Goal: Submit feedback/report problem: Submit feedback/report problem

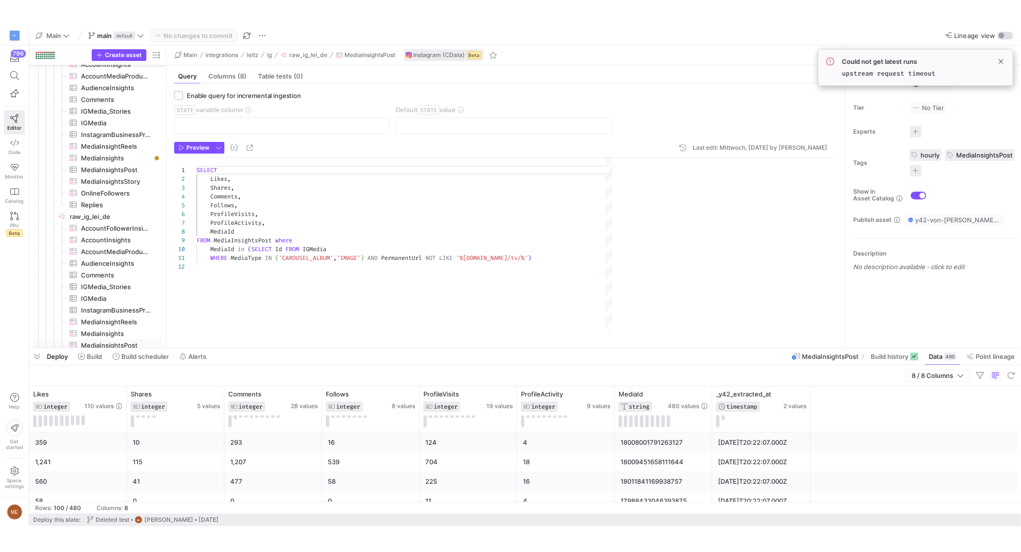
scroll to position [88, 0]
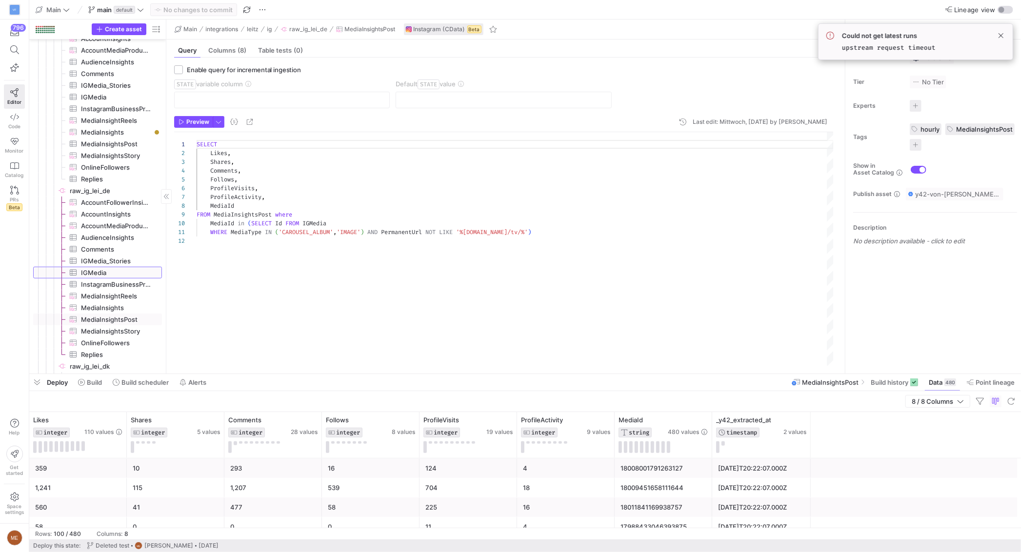
click at [121, 268] on span "IGMedia​​​​​​​​​" at bounding box center [116, 272] width 70 height 11
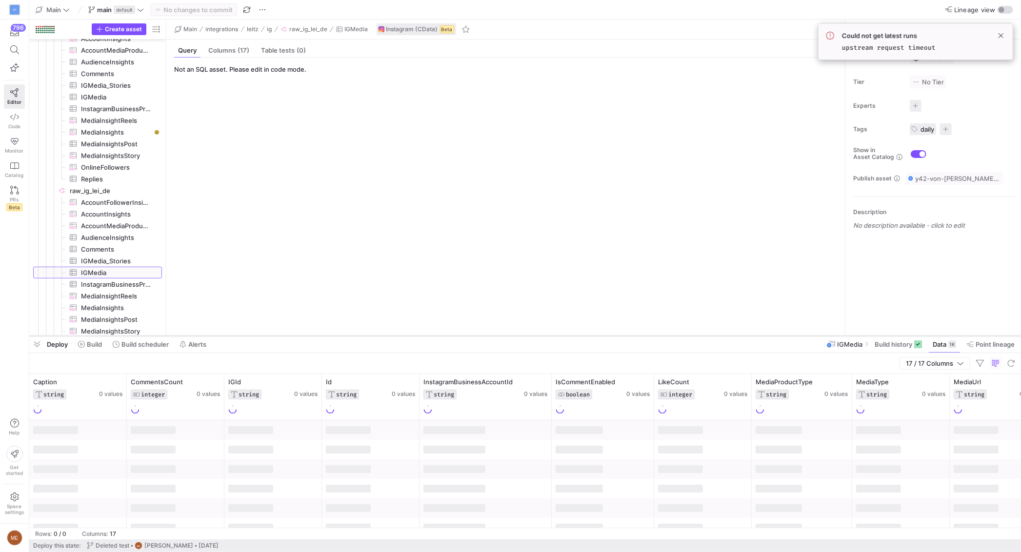
drag, startPoint x: 667, startPoint y: 375, endPoint x: 662, endPoint y: 326, distance: 49.0
click at [661, 334] on div at bounding box center [525, 336] width 992 height 4
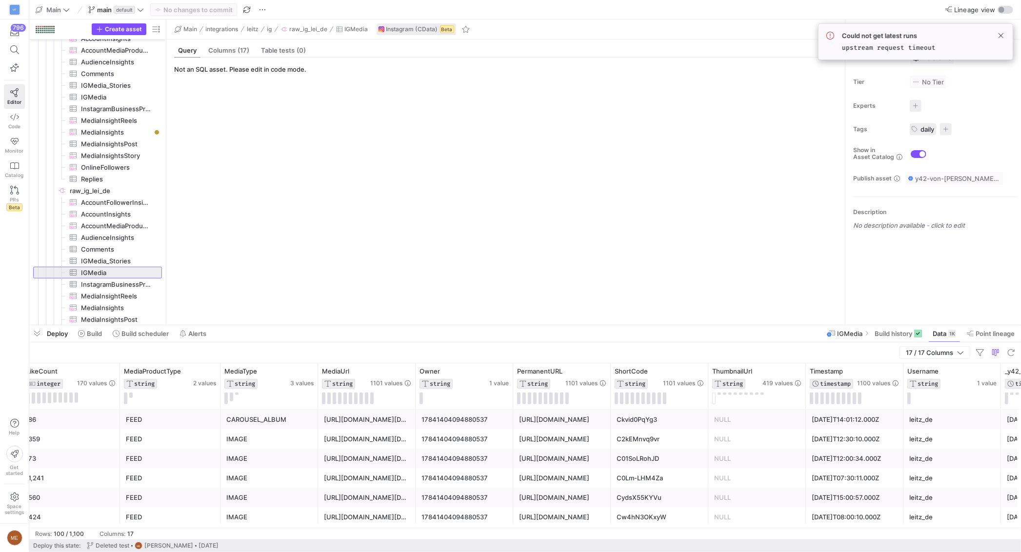
scroll to position [0, 630]
click at [700, 371] on icon at bounding box center [703, 371] width 8 height 8
type input "DOsZ6UHibib"
click at [784, 467] on button "Apply" at bounding box center [783, 471] width 30 height 13
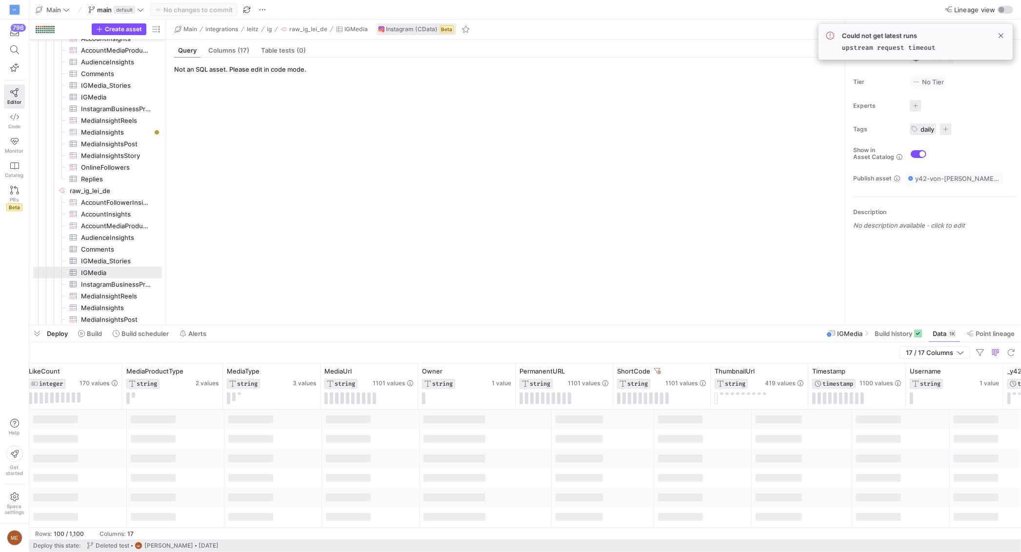
click at [662, 337] on div "Deploy Build Build scheduler Alerts IGMedia Build history Data 1K Point lineage" at bounding box center [525, 334] width 992 height 17
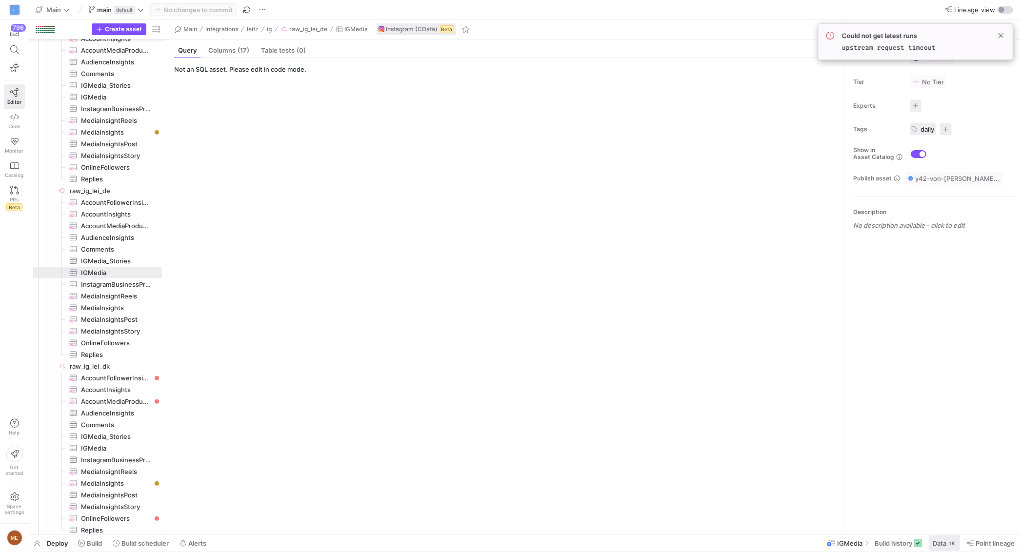
click at [800, 492] on span "Data" at bounding box center [940, 544] width 14 height 8
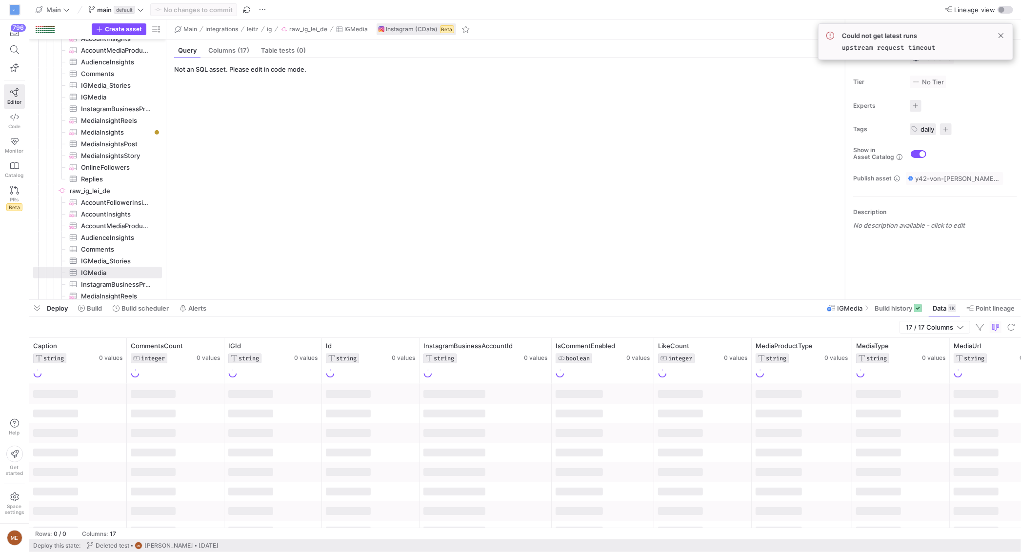
drag, startPoint x: 763, startPoint y: 375, endPoint x: 762, endPoint y: 303, distance: 72.2
click at [762, 301] on div at bounding box center [525, 300] width 992 height 4
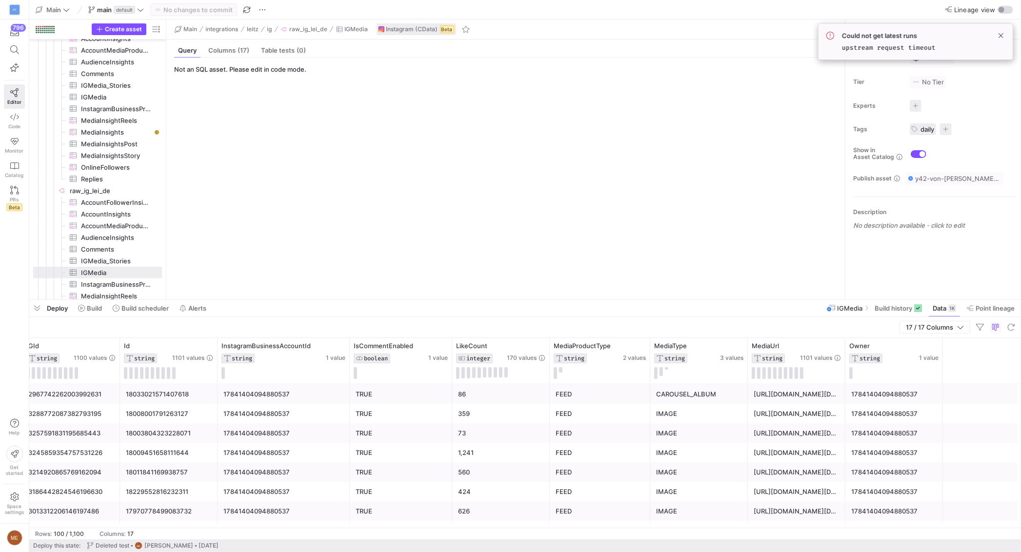
scroll to position [0, 303]
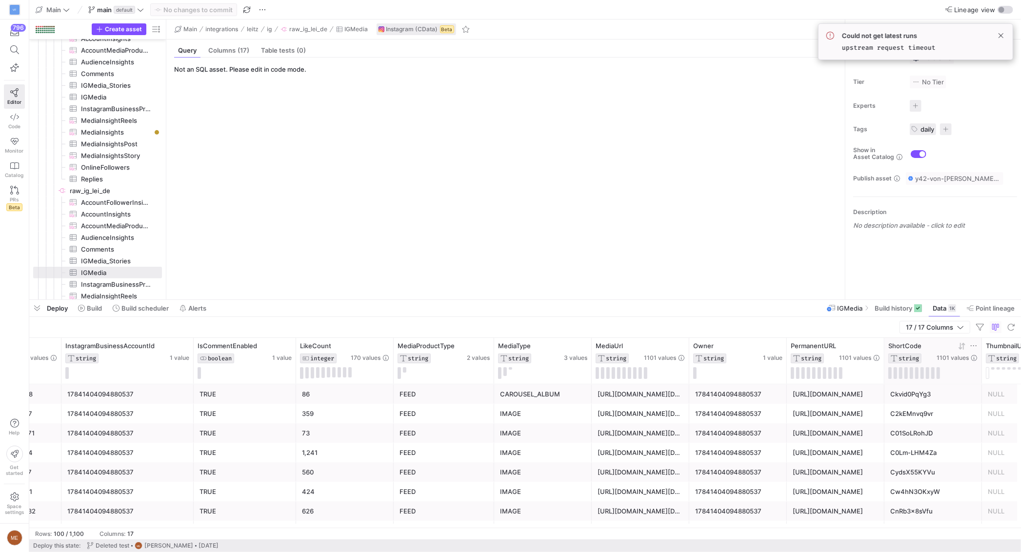
click at [800, 347] on icon at bounding box center [974, 346] width 8 height 8
type input "DOsZ6UHibib"
click at [800, 442] on button "Apply" at bounding box center [1002, 446] width 30 height 13
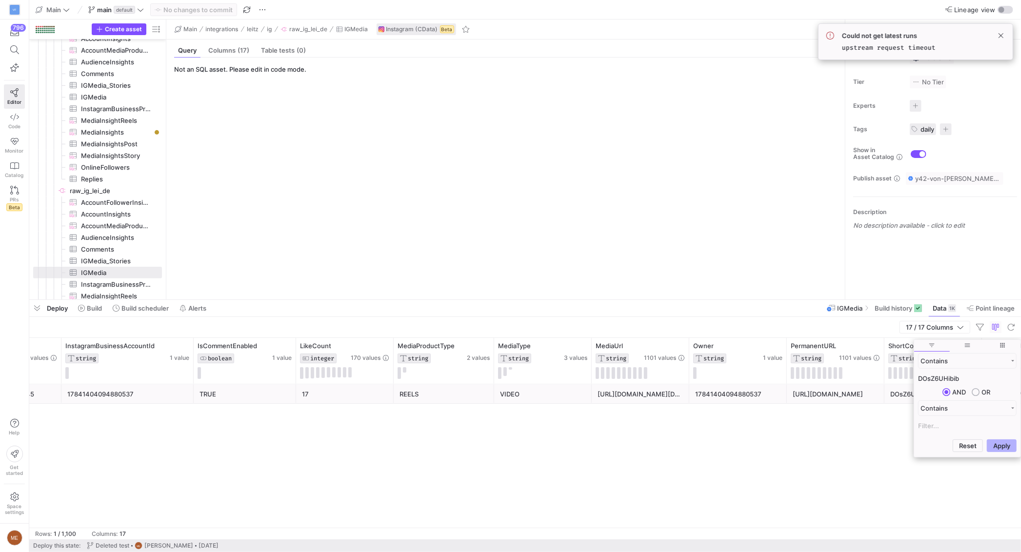
click at [730, 335] on div "17 / 17 Columns" at bounding box center [525, 327] width 992 height 21
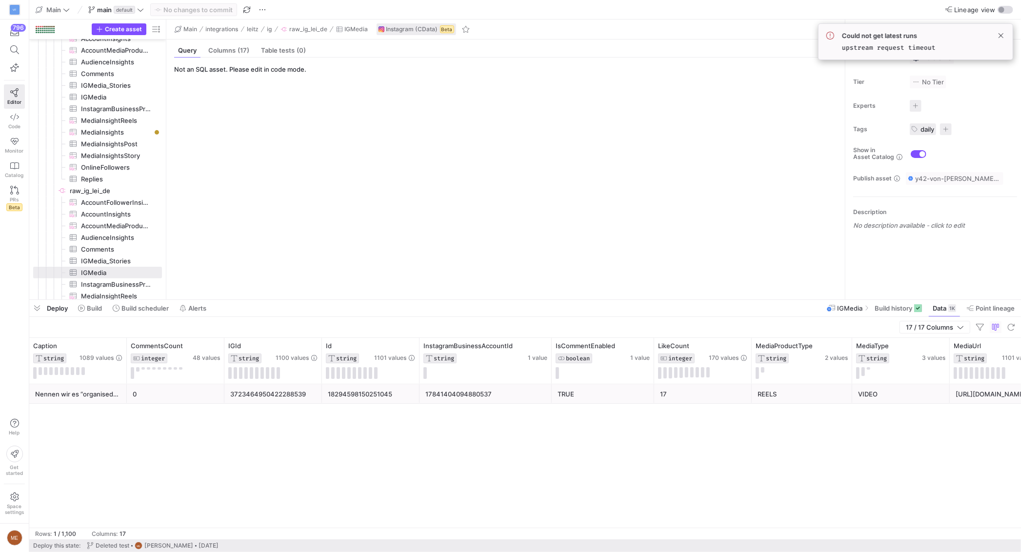
click at [278, 398] on div "3723464950422288539" at bounding box center [273, 394] width 86 height 19
click at [369, 384] on div "Id STRING 1101 values" at bounding box center [371, 361] width 98 height 46
click at [371, 398] on div "18294598150251045" at bounding box center [371, 394] width 86 height 19
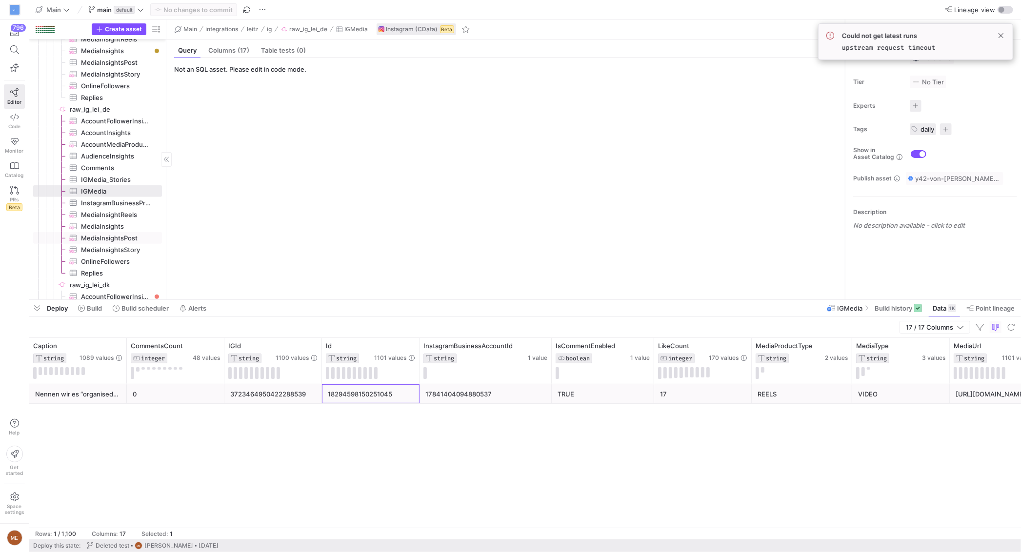
click at [132, 240] on span "MediaInsightsPost​​​​​​​​​" at bounding box center [116, 238] width 70 height 11
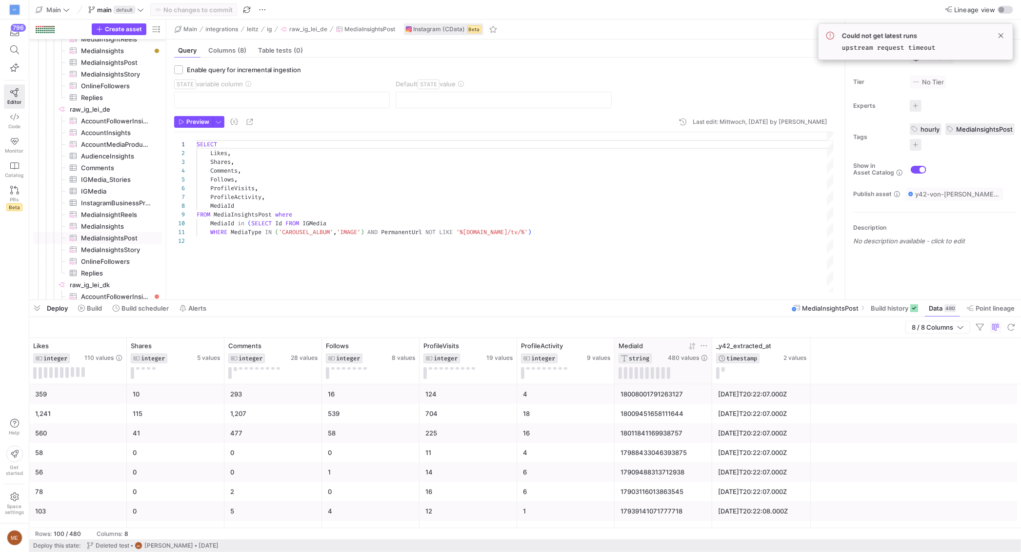
click at [703, 346] on icon at bounding box center [704, 346] width 8 height 8
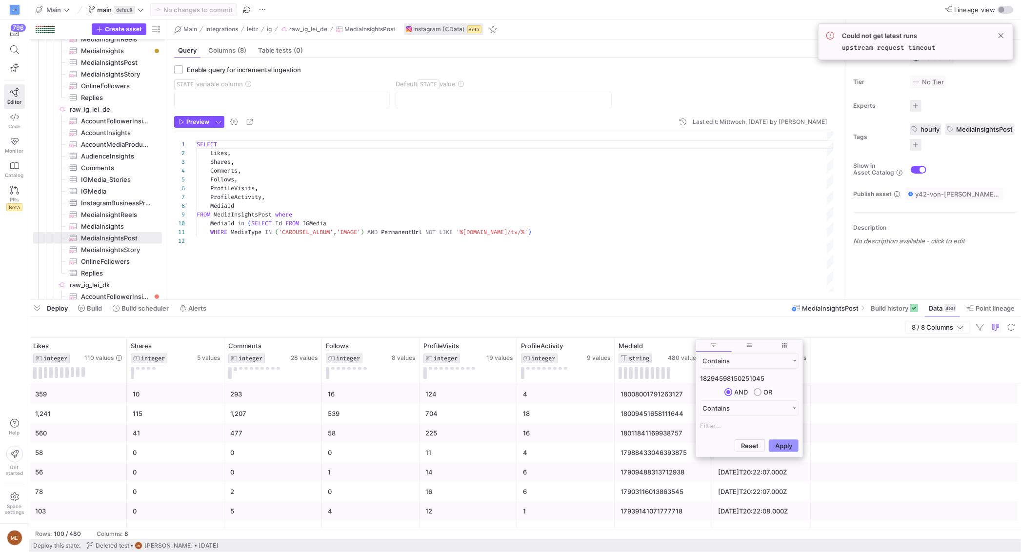
type input "18294598150251045"
click at [792, 444] on button "Apply" at bounding box center [784, 446] width 30 height 13
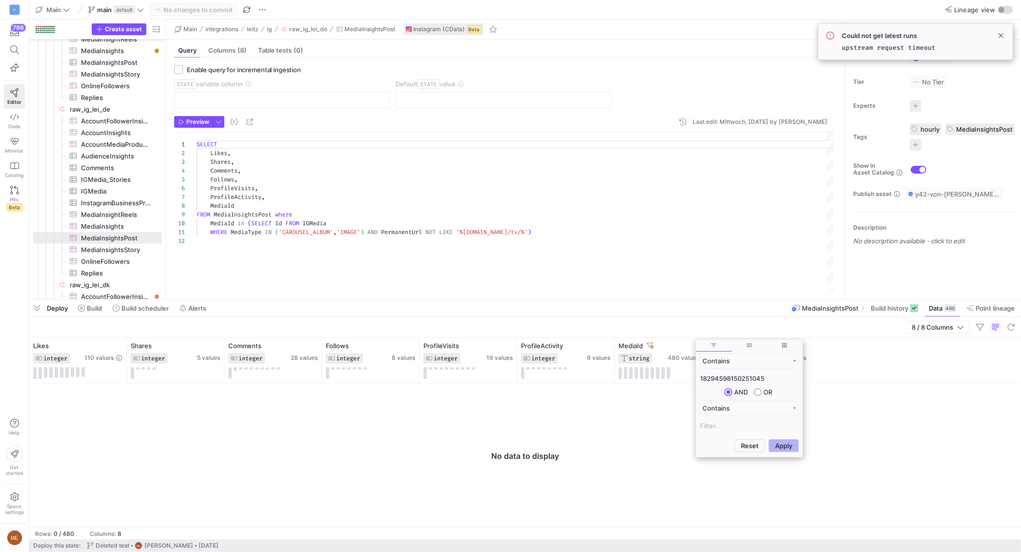
click at [800, 405] on div at bounding box center [525, 456] width 992 height 143
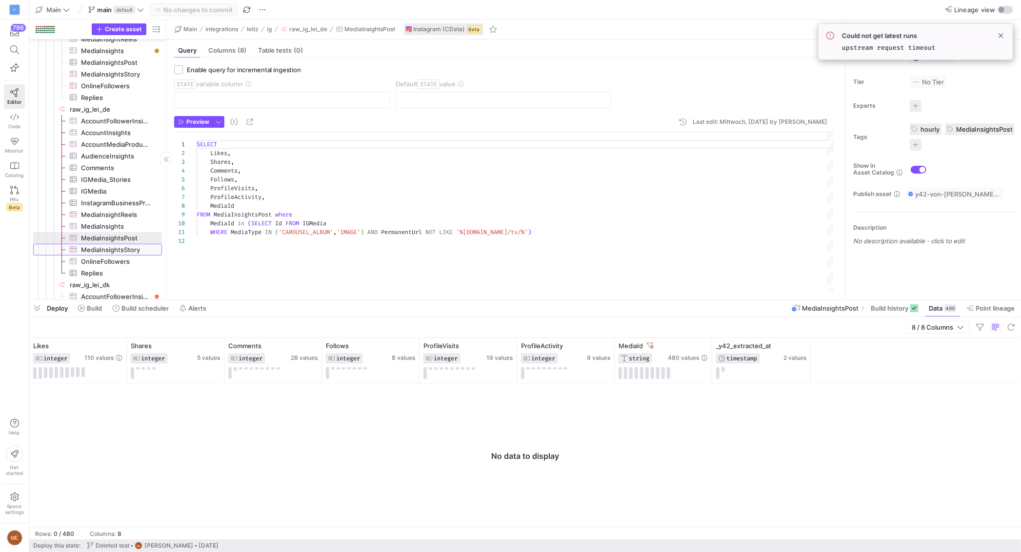
click at [96, 252] on span "MediaInsightsStory​​​​​​​​​" at bounding box center [116, 250] width 70 height 11
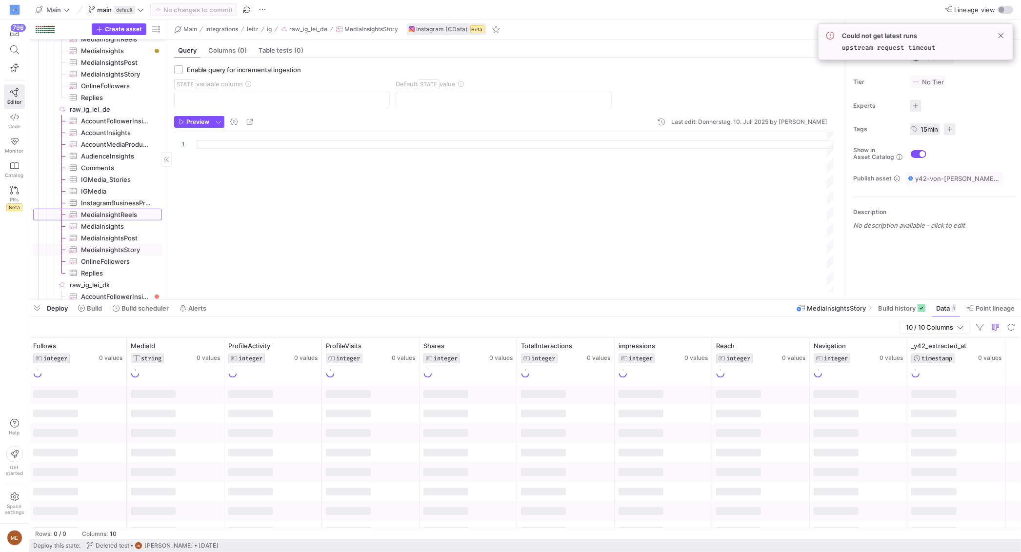
click at [124, 213] on span "MediaInsightReels​​​​​​​​​" at bounding box center [116, 214] width 70 height 11
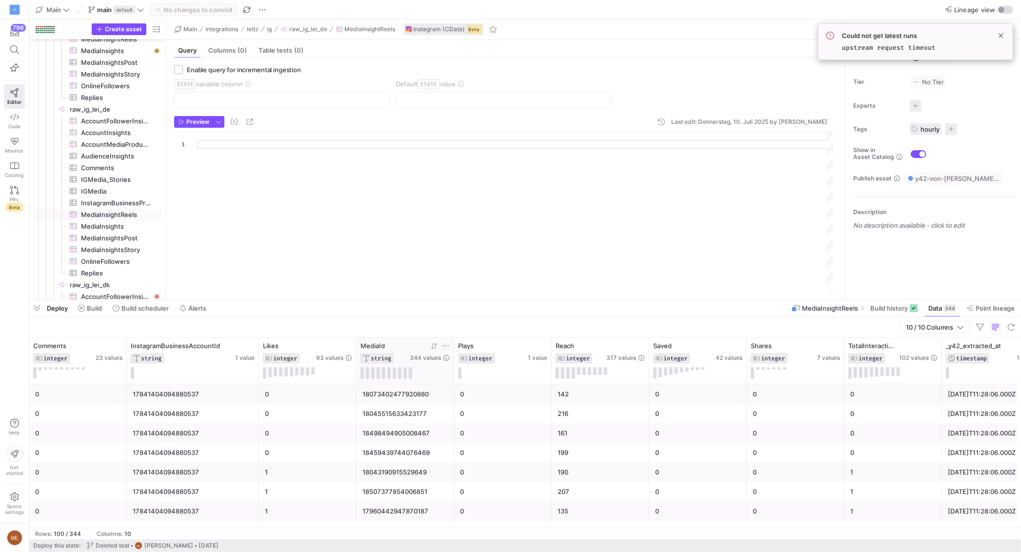
click at [449, 345] on icon at bounding box center [446, 346] width 8 height 8
type input "18294598150251045"
click at [534, 445] on button "Apply" at bounding box center [526, 446] width 30 height 13
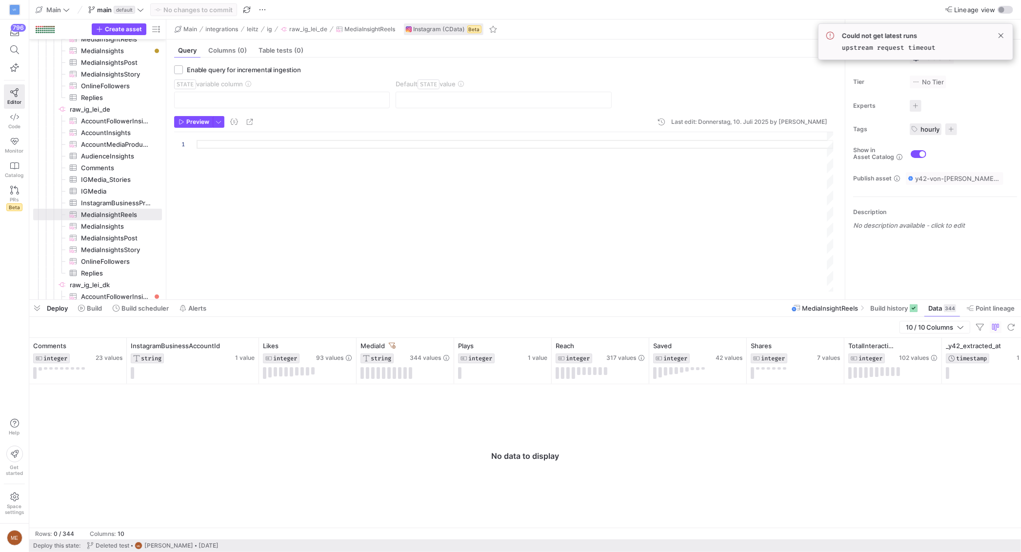
click at [721, 486] on div at bounding box center [525, 456] width 992 height 143
click at [393, 345] on icon at bounding box center [392, 346] width 7 height 7
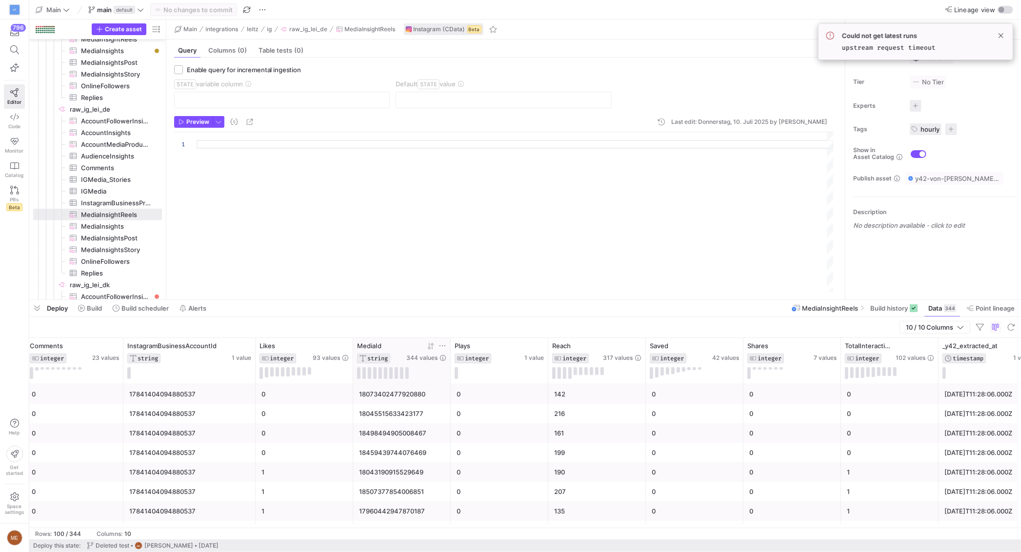
click at [441, 346] on icon at bounding box center [443, 346] width 8 height 8
type input "18294598150251045"
click at [520, 452] on button "Apply" at bounding box center [522, 446] width 30 height 13
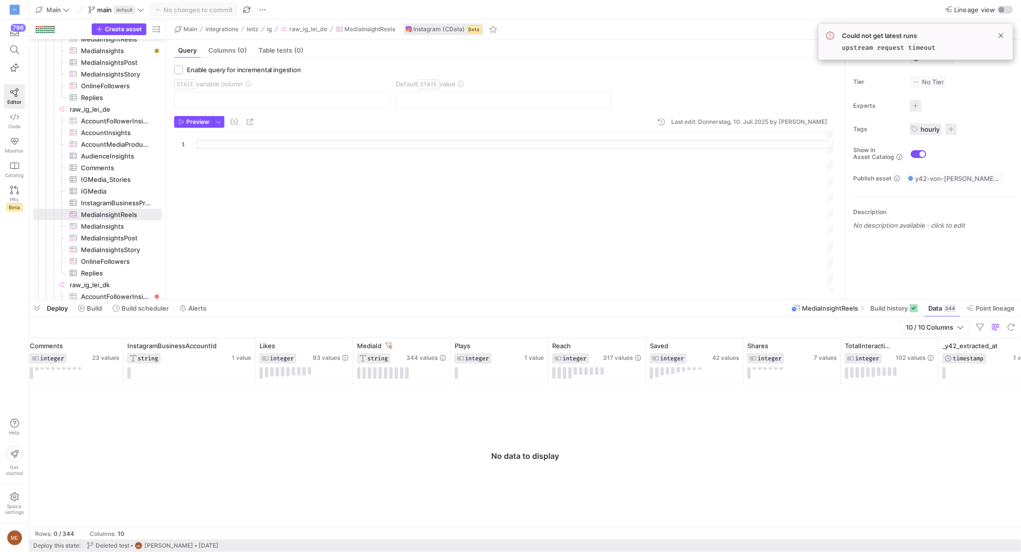
drag, startPoint x: 676, startPoint y: 442, endPoint x: 686, endPoint y: 437, distance: 10.7
click at [680, 441] on div at bounding box center [525, 456] width 992 height 143
drag, startPoint x: 867, startPoint y: 317, endPoint x: 879, endPoint y: 310, distance: 13.6
click at [800, 311] on div "Deploy Build Build scheduler Alerts MediaInsightReels Build history Data 344 Po…" at bounding box center [525, 420] width 992 height 240
click at [800, 310] on span "Build history" at bounding box center [890, 309] width 38 height 8
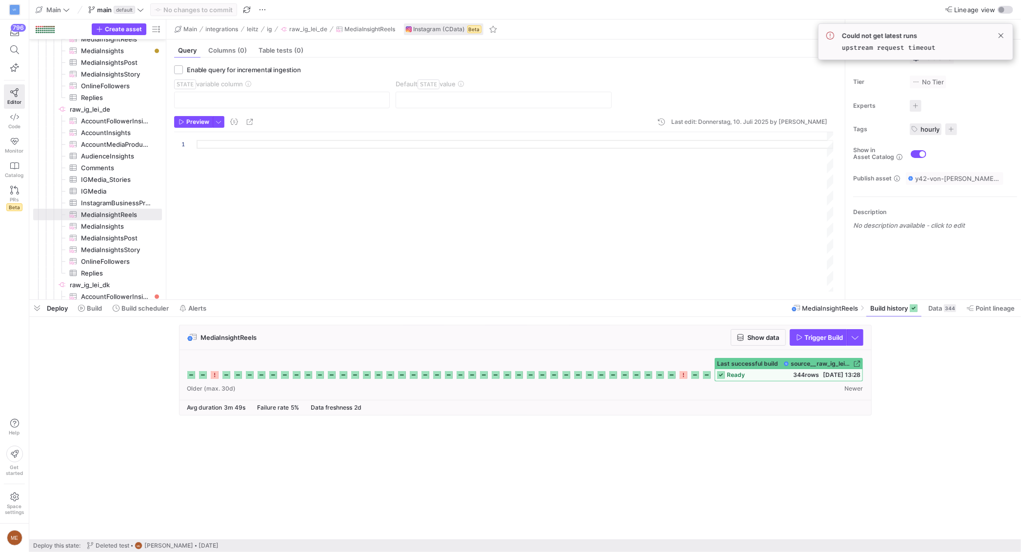
click at [800, 355] on div "MediaInsightReels Show data Trigger Build" at bounding box center [523, 373] width 988 height 97
click at [800, 332] on span "button" at bounding box center [819, 338] width 56 height 16
drag, startPoint x: 896, startPoint y: 336, endPoint x: 918, endPoint y: 321, distance: 26.8
click at [800, 335] on div "MediaInsightReels Show data Trigger Build" at bounding box center [523, 373] width 988 height 97
click at [800, 308] on span "Data" at bounding box center [936, 309] width 14 height 8
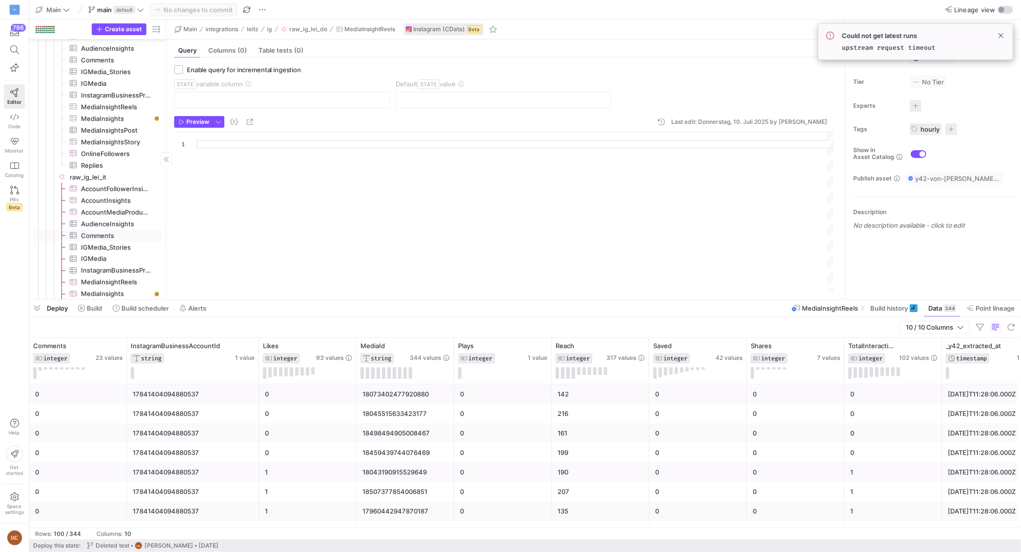
scroll to position [1337, 0]
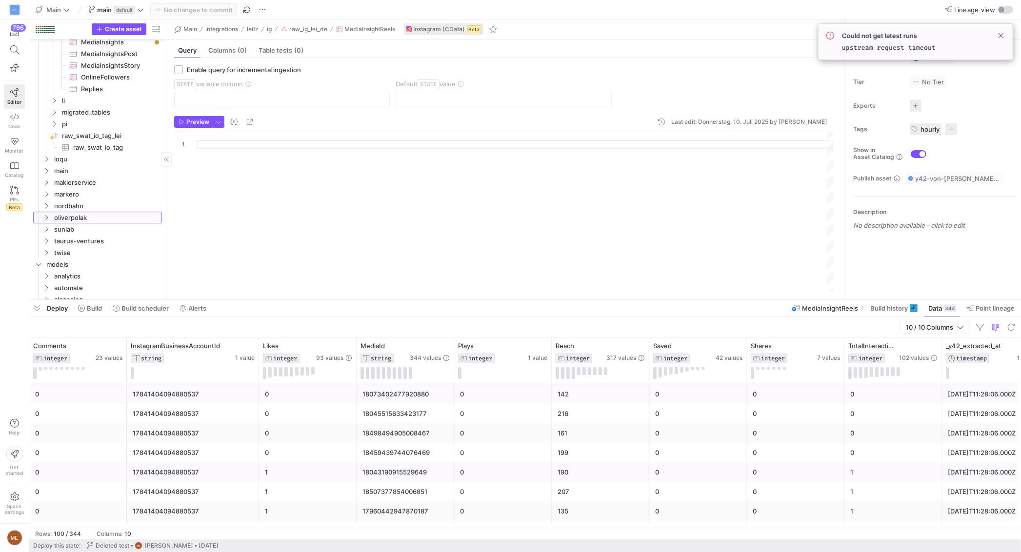
click at [70, 212] on link "oliverpolak" at bounding box center [97, 218] width 129 height 12
click at [76, 231] on span "ig" at bounding box center [99, 229] width 75 height 11
click at [97, 272] on span "AccountMediaProductType​​​​​​​​​" at bounding box center [116, 276] width 70 height 11
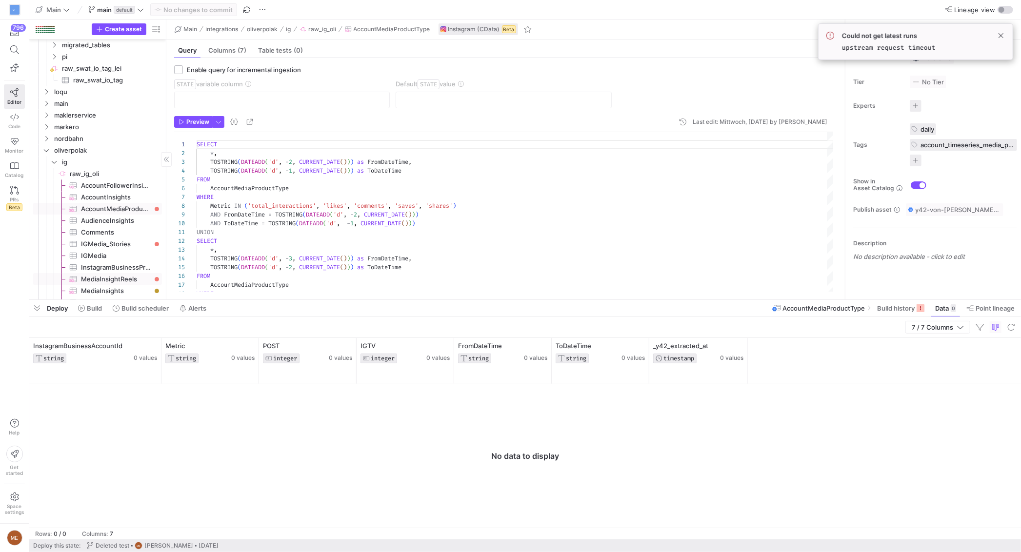
click at [136, 281] on span "MediaInsightReels​​​​​​​​​" at bounding box center [116, 279] width 70 height 11
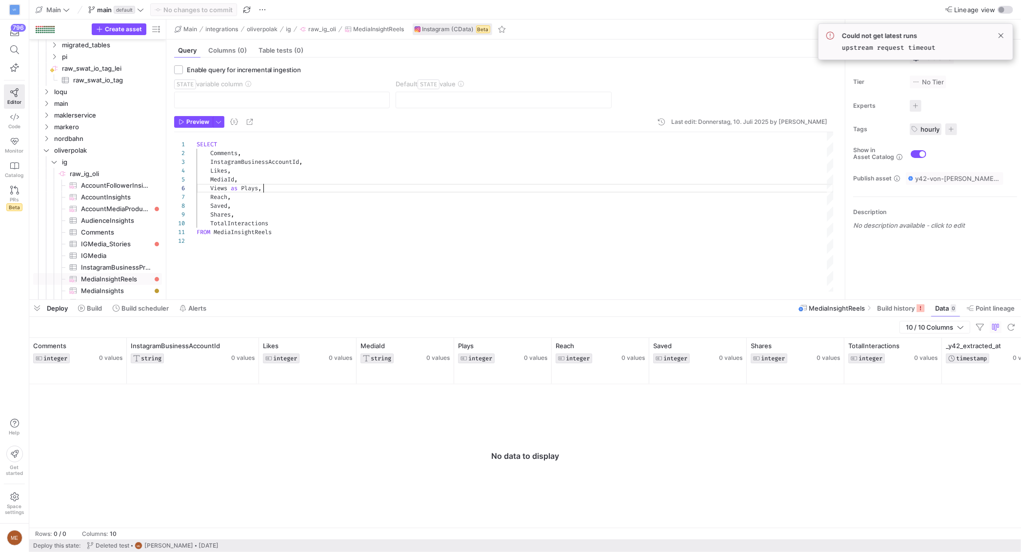
click at [269, 189] on div "SELECT Comments , InstagramBusinessAccountId , Likes , MediaId , Views as Plays…" at bounding box center [515, 212] width 637 height 160
click at [213, 188] on div "SELECT Comments , InstagramBusinessAccountId , Likes , MediaId , Views as Plays…" at bounding box center [515, 212] width 637 height 160
drag, startPoint x: 243, startPoint y: 187, endPoint x: 219, endPoint y: 188, distance: 24.4
click at [219, 188] on div "SELECT Comments , InstagramBusinessAccountId , Likes , MediaId , Views as Plays…" at bounding box center [515, 212] width 637 height 160
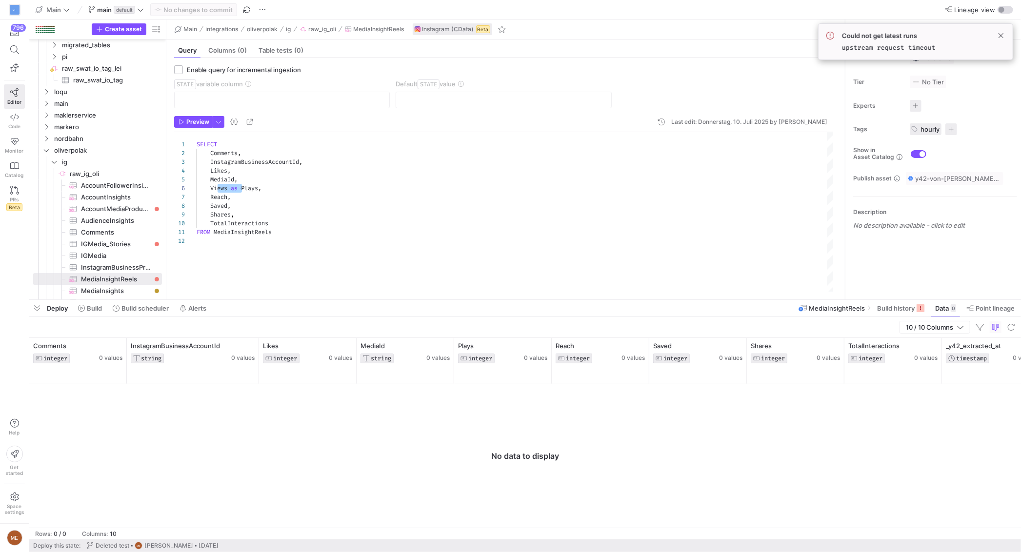
click at [219, 188] on div "SELECT Comments , InstagramBusinessAccountId , Likes , MediaId , Views as Plays…" at bounding box center [515, 212] width 637 height 160
click at [222, 188] on div "SELECT Comments , InstagramBusinessAccountId , Likes , MediaId , Views as Plays…" at bounding box center [515, 212] width 637 height 160
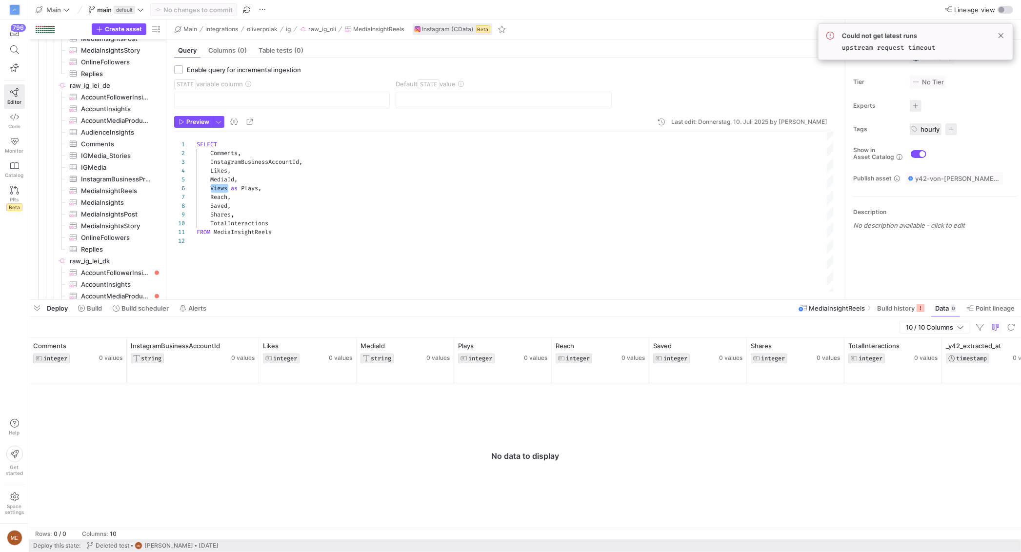
click at [258, 206] on div "SELECT Comments , InstagramBusinessAccountId , Likes , MediaId , Views as Plays…" at bounding box center [515, 212] width 637 height 160
type textarea "SELECT Comments, InstagramBusinessAccountId, Likes, MediaId, Views as Plays, Re…"
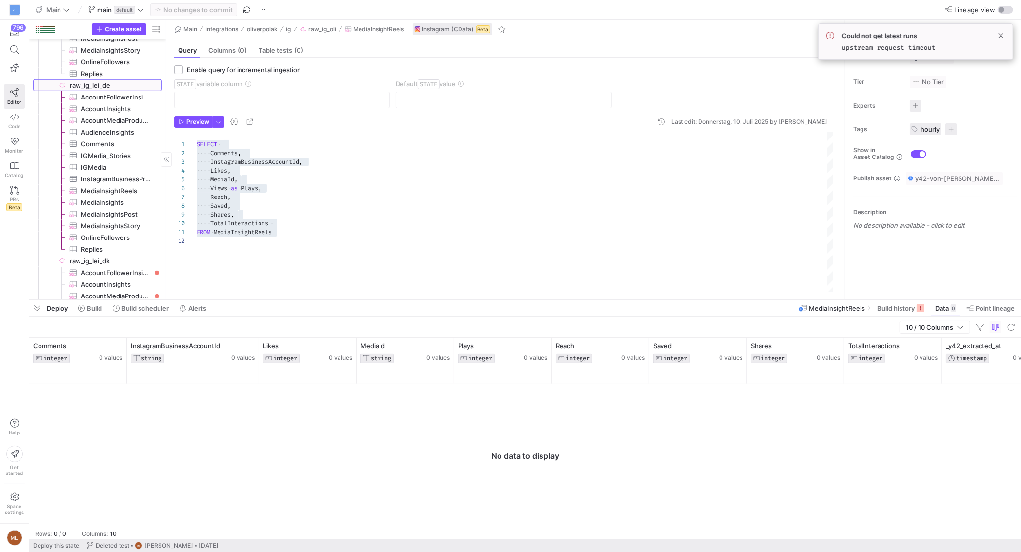
click at [130, 83] on span "raw_ig_lei_de​​​​​​​​" at bounding box center [115, 85] width 91 height 11
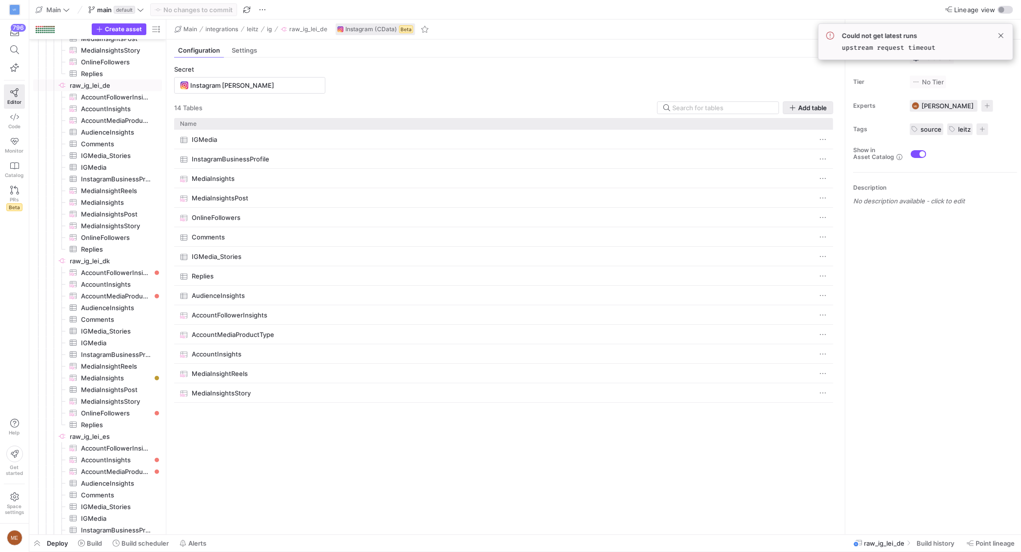
click at [800, 102] on span "button" at bounding box center [808, 108] width 49 height 12
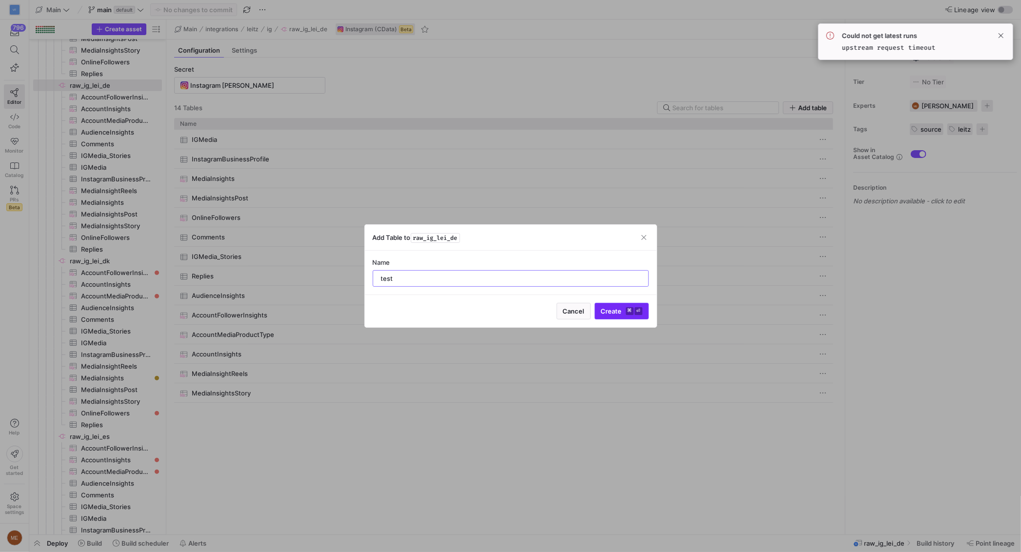
type input "test"
drag, startPoint x: 645, startPoint y: 303, endPoint x: 640, endPoint y: 311, distance: 10.0
click at [645, 303] on button "Create ⌘ ⏎" at bounding box center [622, 311] width 54 height 17
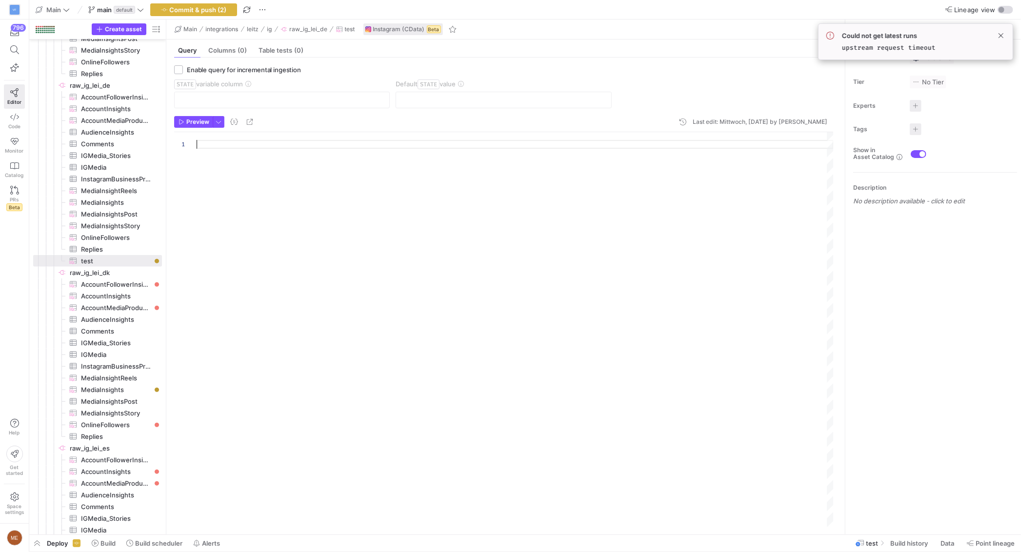
click at [641, 311] on div at bounding box center [515, 329] width 637 height 395
click at [220, 192] on div "SELECT Comments , InstagramBusinessAccountId , Likes , MediaId , Views as Plays…" at bounding box center [515, 329] width 637 height 395
drag, startPoint x: 243, startPoint y: 187, endPoint x: 211, endPoint y: 188, distance: 31.7
click at [211, 188] on div "SELECT Comments , InstagramBusinessAccountId , Likes , MediaId , Views as Plays…" at bounding box center [515, 329] width 637 height 395
type textarea "SELECT Comments, InstagramBusinessAccountId, Likes, MediaId, Plays, Reach, Save…"
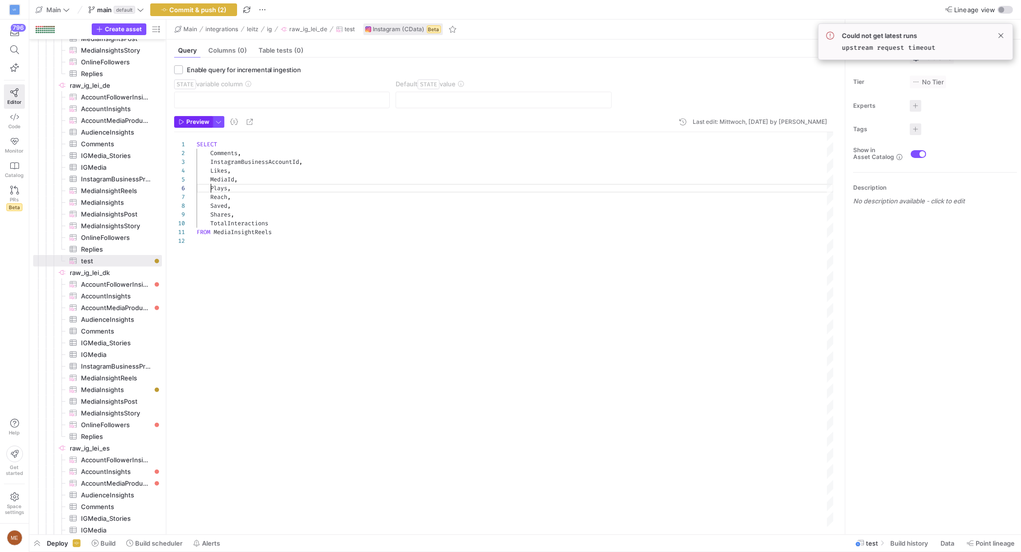
click at [185, 119] on span "Preview" at bounding box center [194, 122] width 31 height 7
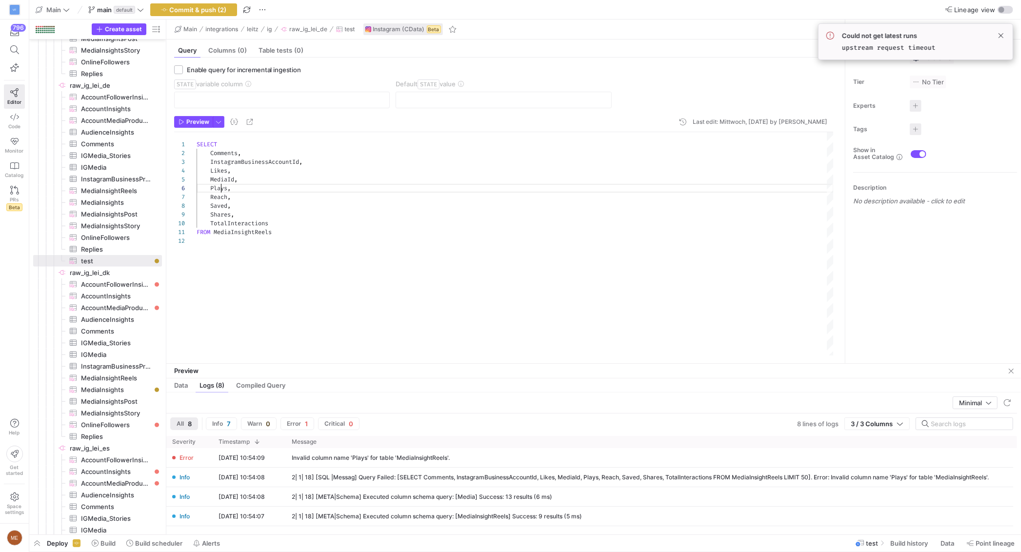
click at [220, 184] on span "Plays" at bounding box center [218, 188] width 17 height 8
click at [221, 184] on div "SELECT Comments , InstagramBusinessAccountId , Likes , MediaId , Plays , Reach …" at bounding box center [515, 244] width 637 height 224
click at [221, 189] on div "SELECT Comments , InstagramBusinessAccountId , Likes , MediaId , views , Reach …" at bounding box center [515, 244] width 637 height 224
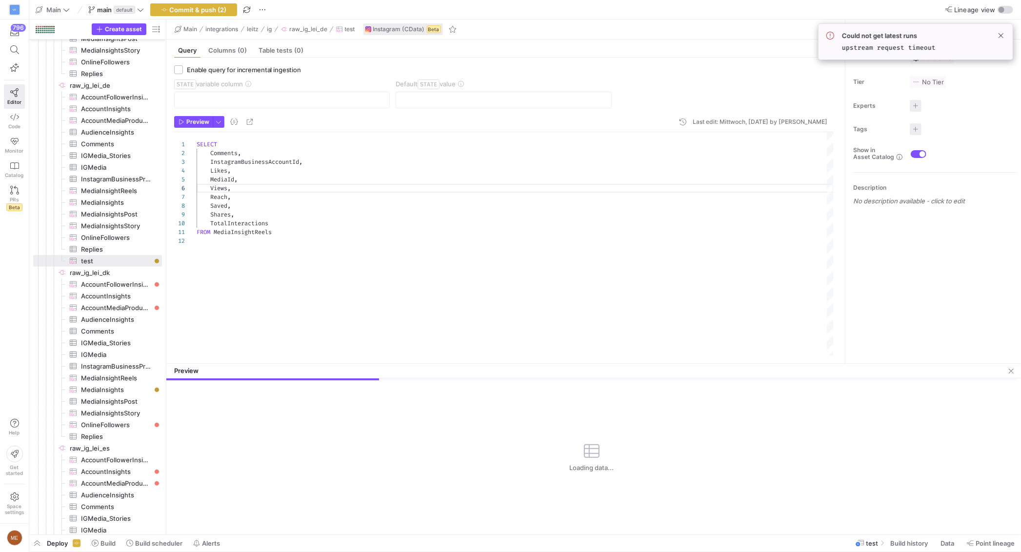
type textarea "SELECT Comments, InstagramBusinessAccountId, Likes, MediaId, Views, Reach, Save…"
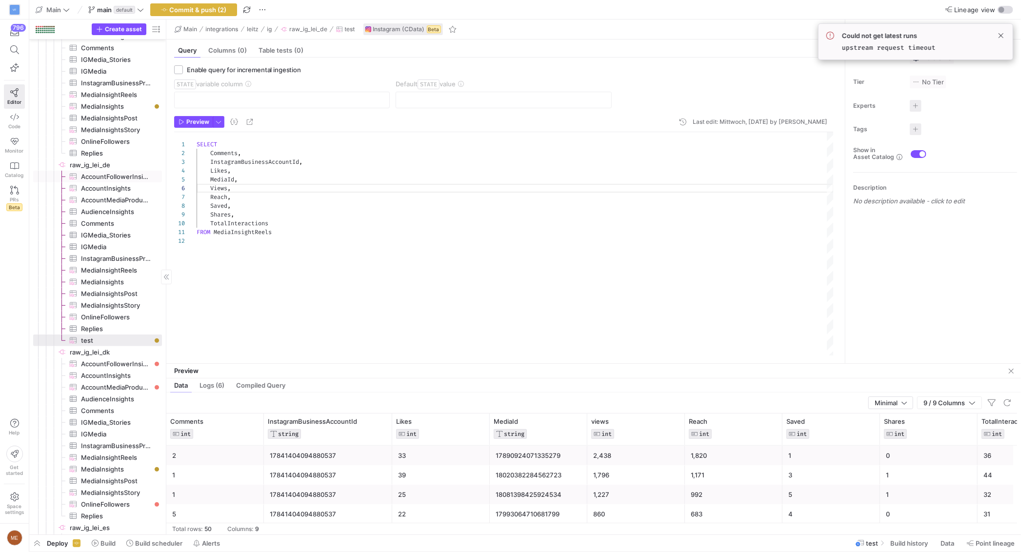
scroll to position [446, 0]
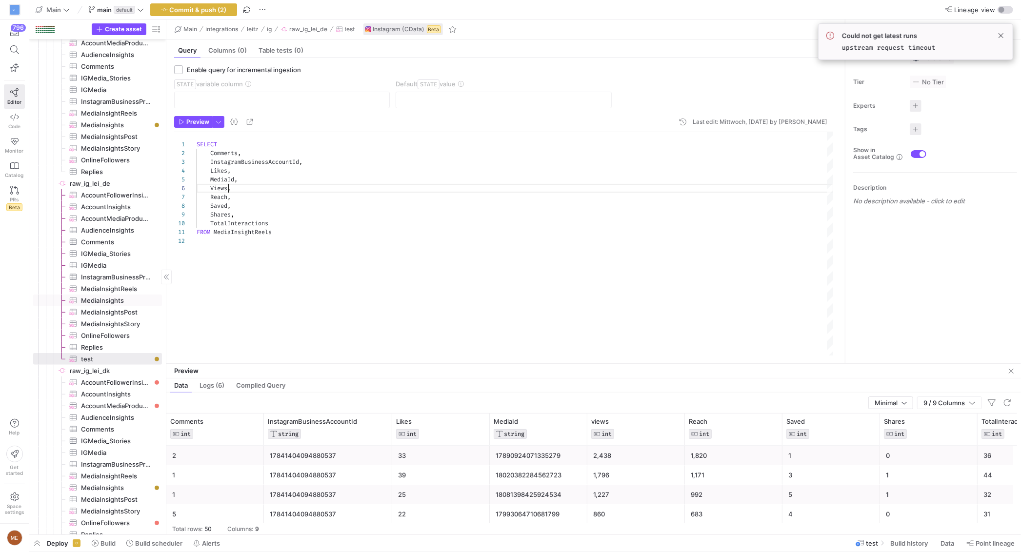
click at [140, 288] on span "MediaInsightReels​​​​​​​​​" at bounding box center [116, 289] width 70 height 11
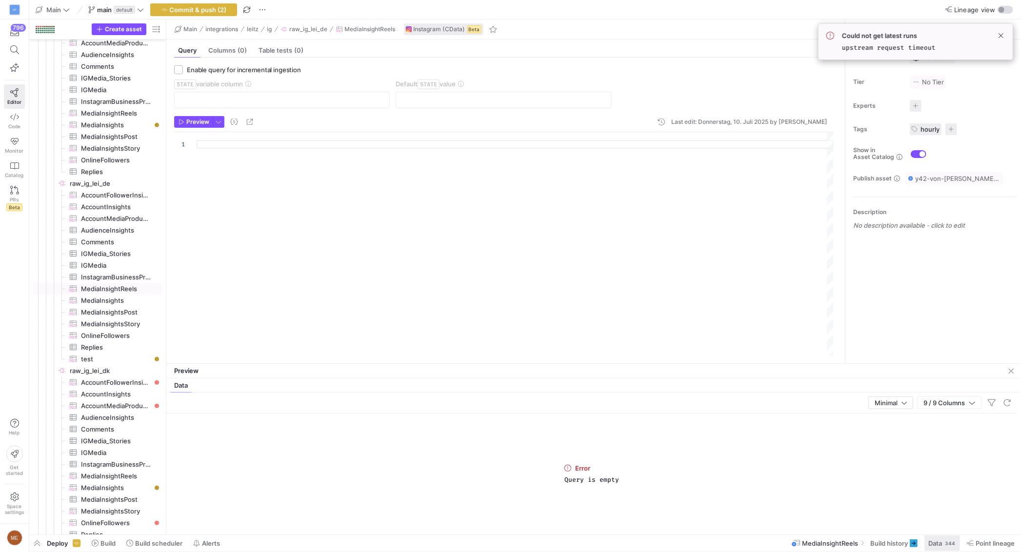
click at [800, 492] on span "Data" at bounding box center [936, 544] width 14 height 8
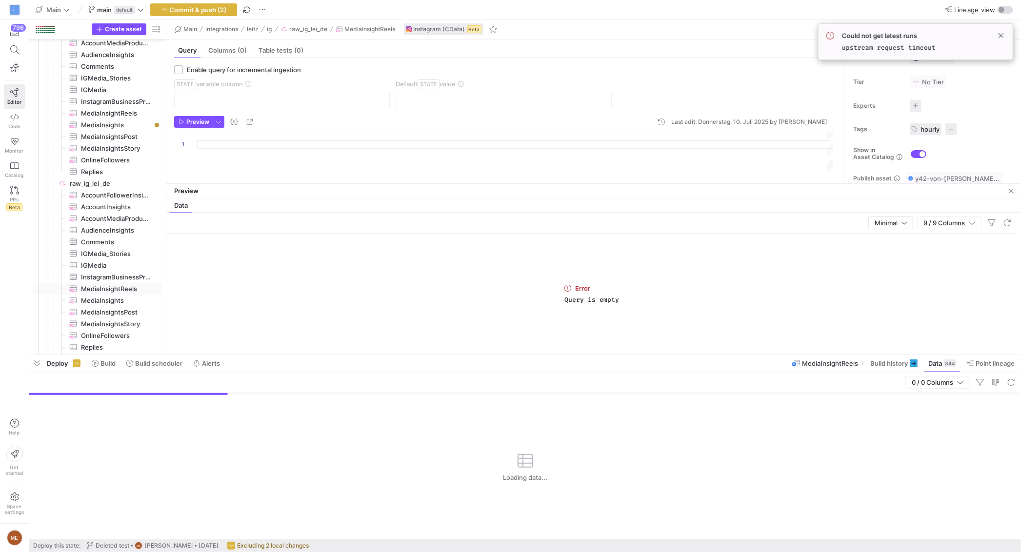
drag, startPoint x: 602, startPoint y: 372, endPoint x: 820, endPoint y: 265, distance: 242.9
click at [606, 353] on div at bounding box center [525, 355] width 992 height 4
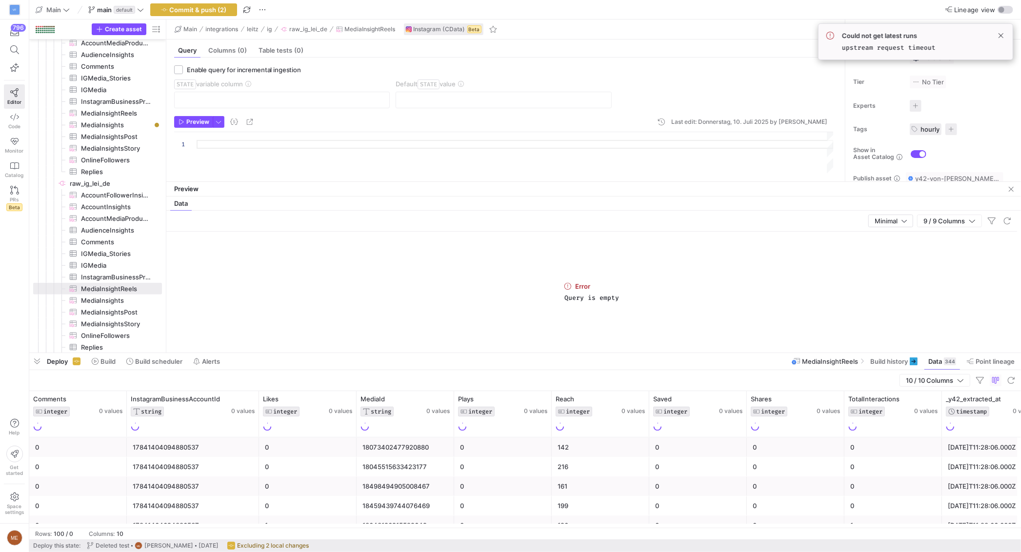
scroll to position [102, 0]
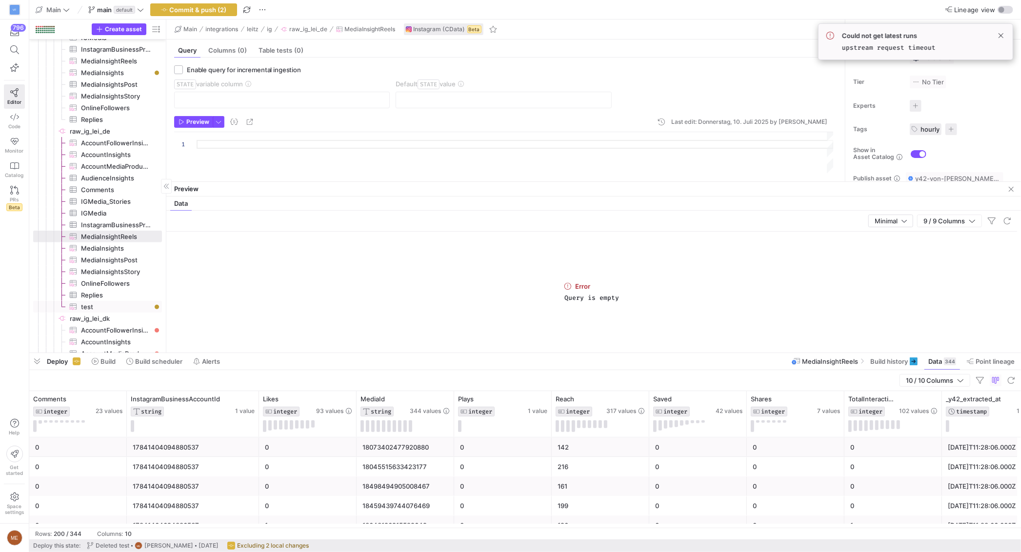
click at [107, 302] on span "test​​​​​​​​​" at bounding box center [116, 307] width 70 height 11
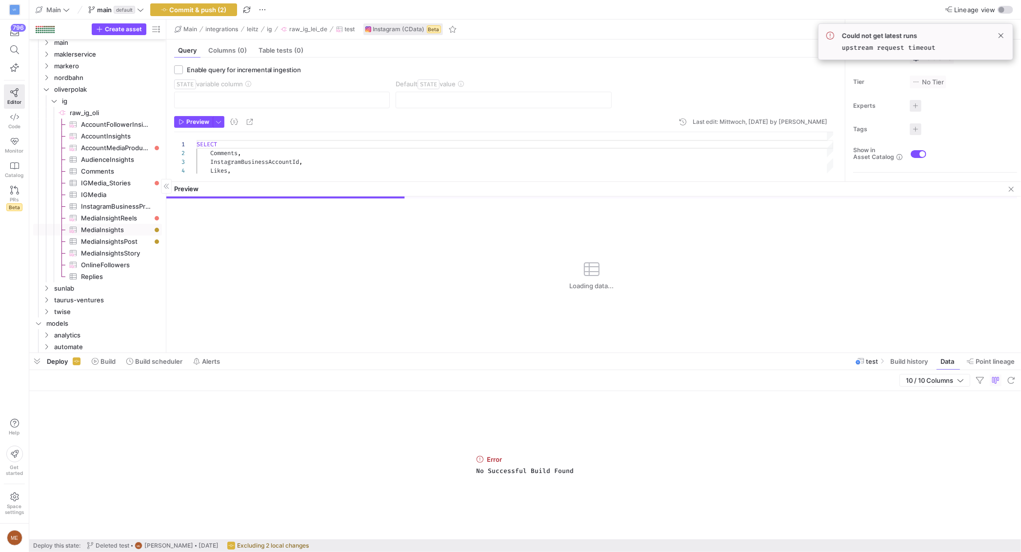
click at [129, 229] on span "MediaInsights​​​​​​​​​" at bounding box center [116, 230] width 70 height 11
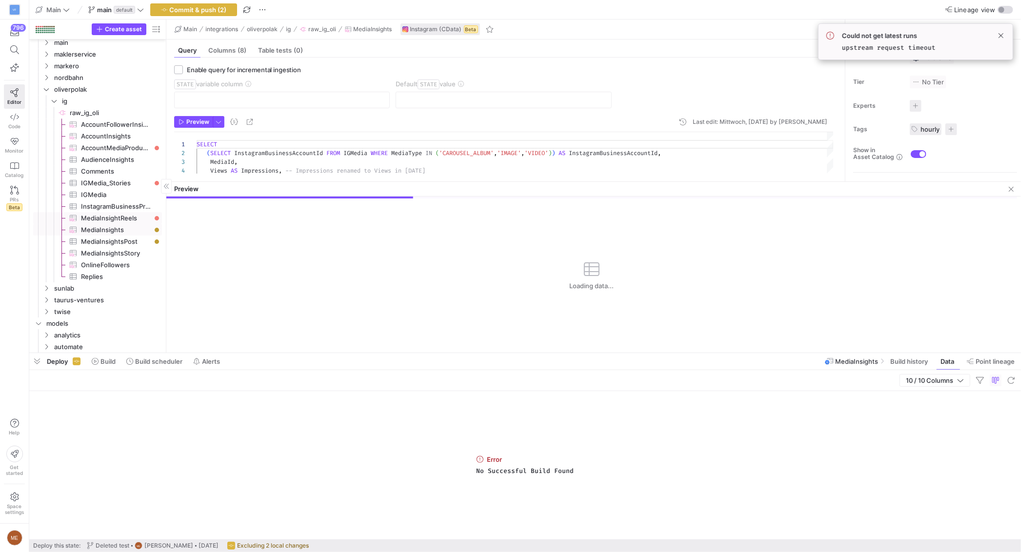
click at [138, 213] on span "MediaInsightReels​​​​​​​​​" at bounding box center [116, 218] width 70 height 11
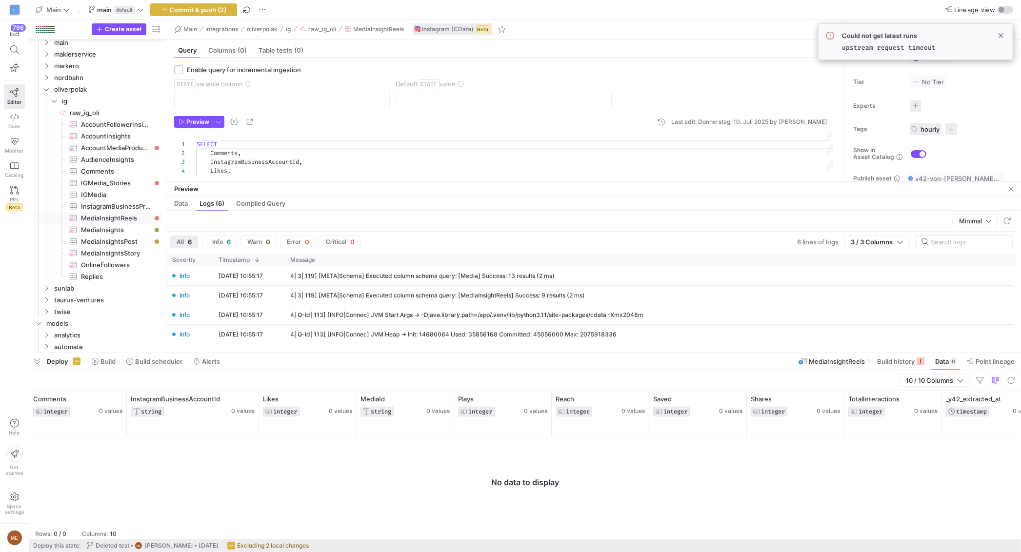
click at [800, 189] on span "button" at bounding box center [1012, 190] width 12 height 12
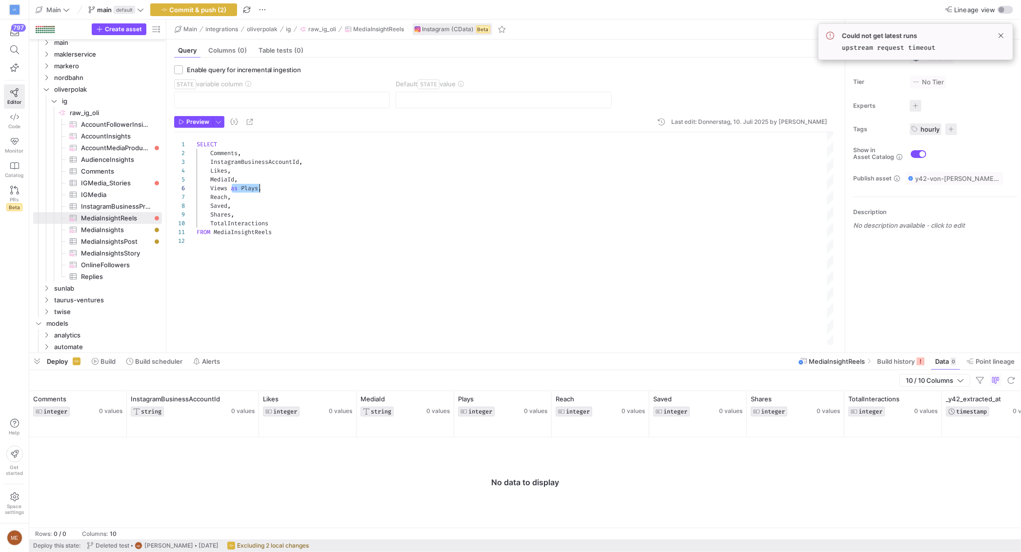
drag, startPoint x: 231, startPoint y: 187, endPoint x: 260, endPoint y: 188, distance: 28.8
click at [260, 188] on div "SELECT Comments , InstagramBusinessAccountId , Likes , MediaId , Views as Plays…" at bounding box center [515, 238] width 637 height 213
type textarea "SELECT Comments, InstagramBusinessAccountId, Likes, MediaId, Views, Reach, Save…"
click at [219, 189] on div "SELECT Comments , InstagramBusinessAccountId , Likes , MediaId , Views , Reach …" at bounding box center [515, 238] width 637 height 213
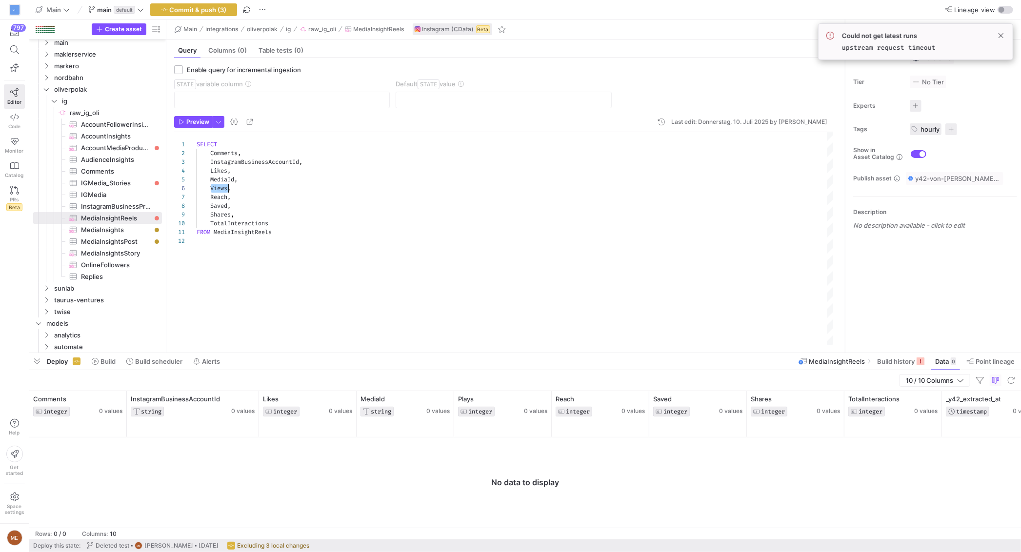
click at [381, 184] on div "SELECT Comments , InstagramBusinessAccountId , Likes , MediaId , Views , Reach …" at bounding box center [515, 238] width 637 height 213
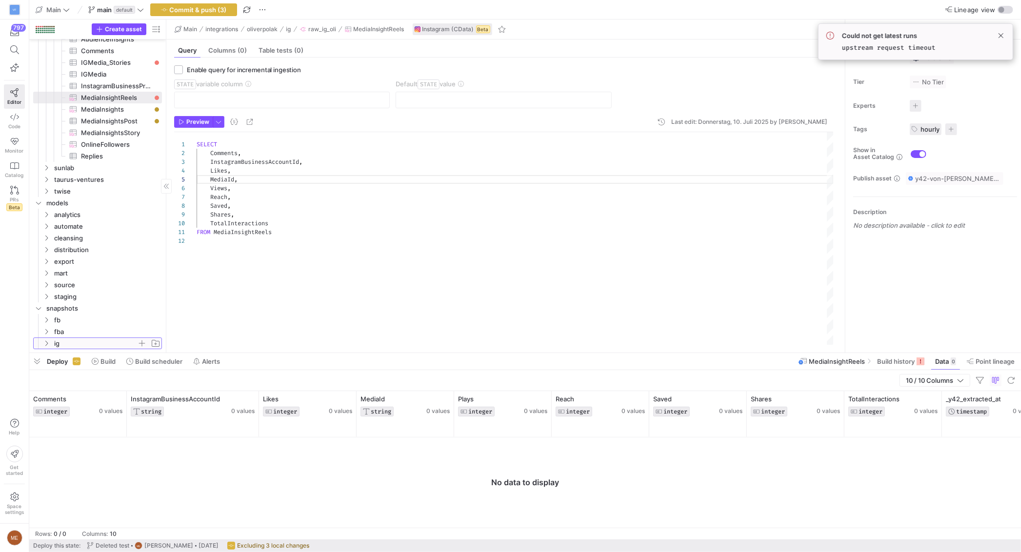
click at [46, 343] on icon "Press SPACE to select this row." at bounding box center [46, 344] width 7 height 6
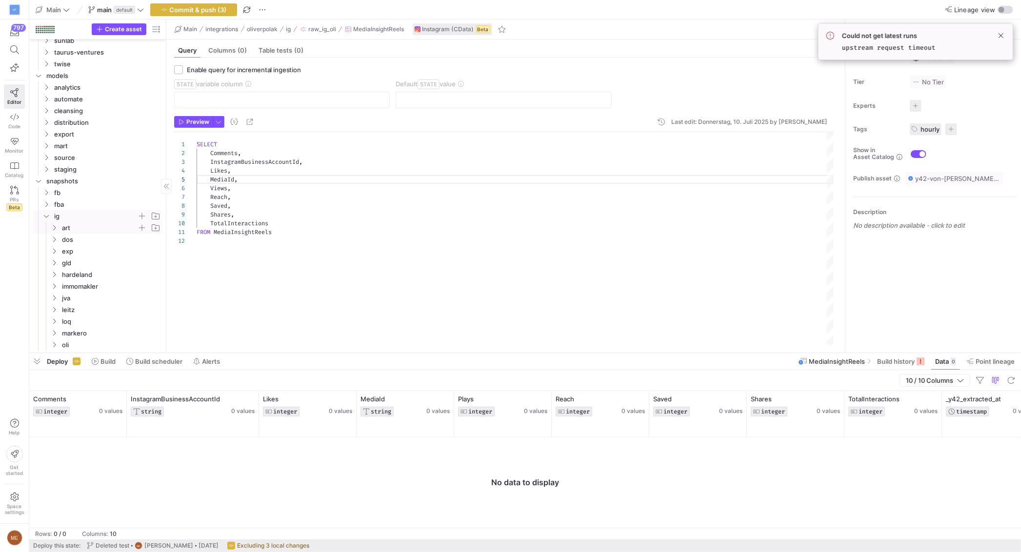
click at [54, 227] on icon "Press SPACE to select this row." at bounding box center [54, 228] width 7 height 6
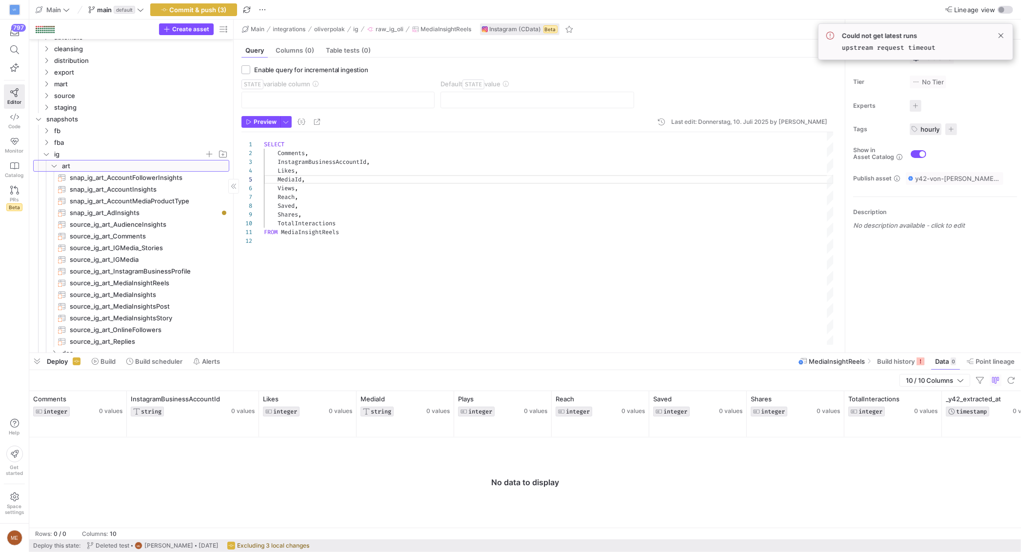
drag, startPoint x: 166, startPoint y: 247, endPoint x: 165, endPoint y: 282, distance: 34.7
click at [233, 250] on div at bounding box center [233, 186] width 0 height 333
click at [160, 286] on span "source_ig_art_MediaInsightReels​​​​​​​" at bounding box center [144, 283] width 148 height 11
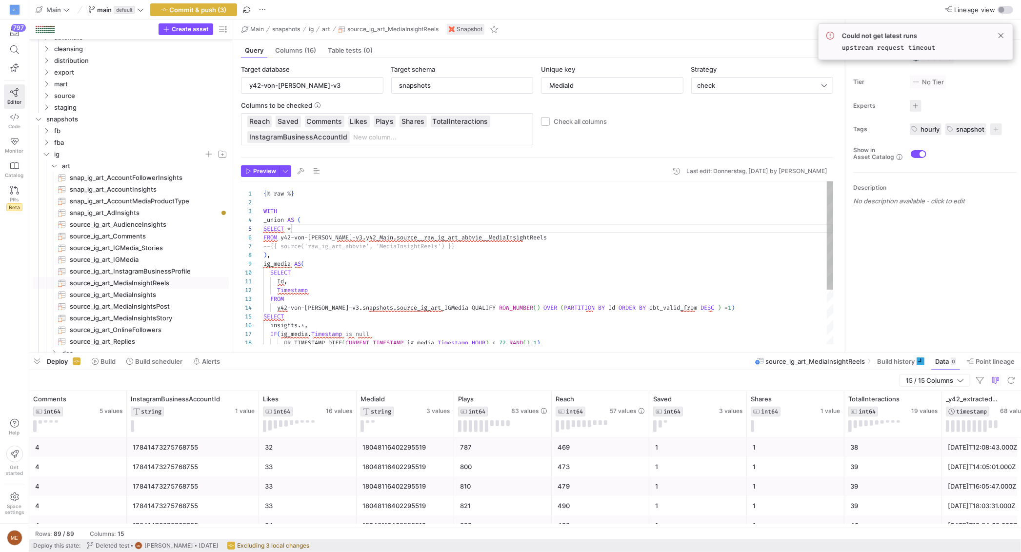
click at [309, 232] on div "SELECT *" at bounding box center [549, 229] width 571 height 9
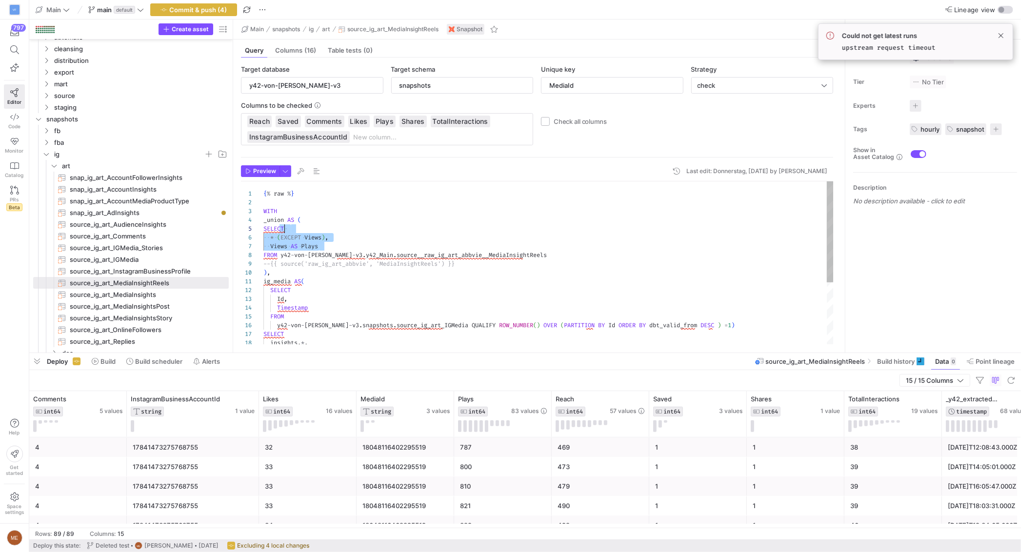
drag, startPoint x: 318, startPoint y: 242, endPoint x: 265, endPoint y: 230, distance: 54.0
click at [265, 230] on div "ig_media AS ( SELECT Id , Timestamp FROM y42 - von - fred - v3 . snapshots . so…" at bounding box center [549, 313] width 571 height 263
click at [53, 350] on icon "Press SPACE to select this row." at bounding box center [54, 353] width 7 height 6
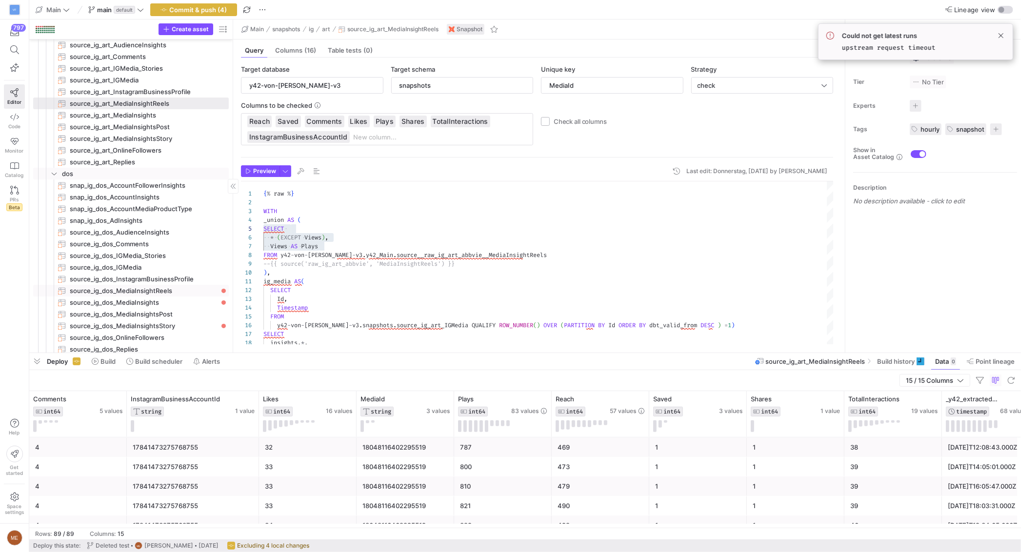
click at [133, 291] on span "source_ig_dos_MediaInsightReels​​​​​​​" at bounding box center [144, 291] width 148 height 11
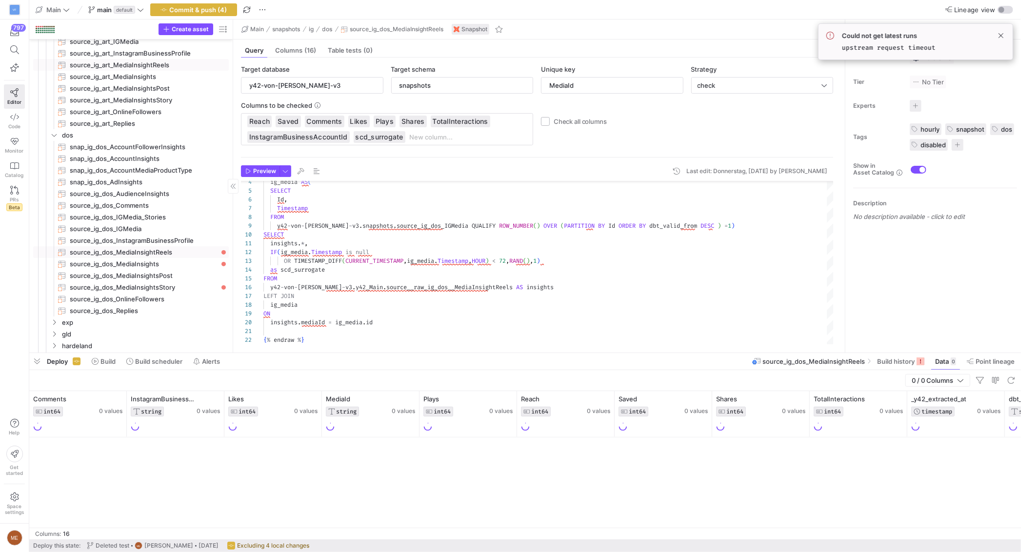
click at [171, 62] on span "source_ig_art_MediaInsightReels​​​​​​​" at bounding box center [144, 65] width 148 height 11
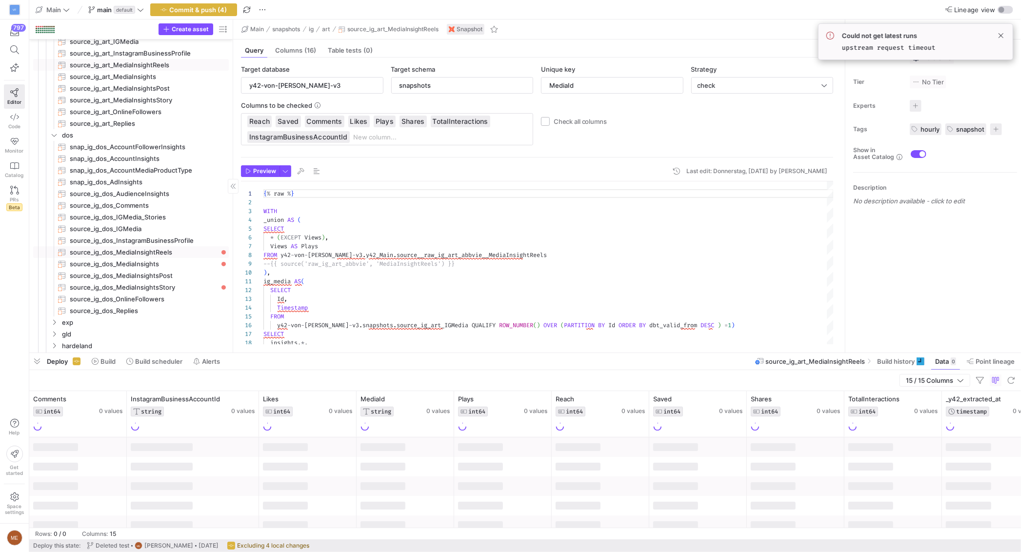
click at [150, 252] on span "source_ig_dos_MediaInsightReels​​​​​​​" at bounding box center [144, 252] width 148 height 11
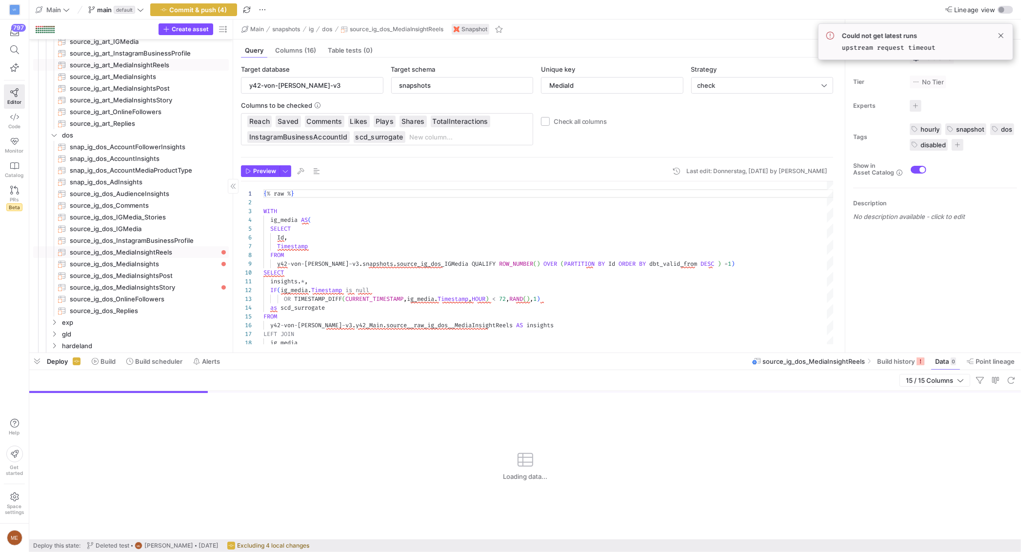
click at [163, 62] on span "source_ig_art_MediaInsightReels​​​​​​​" at bounding box center [144, 65] width 148 height 11
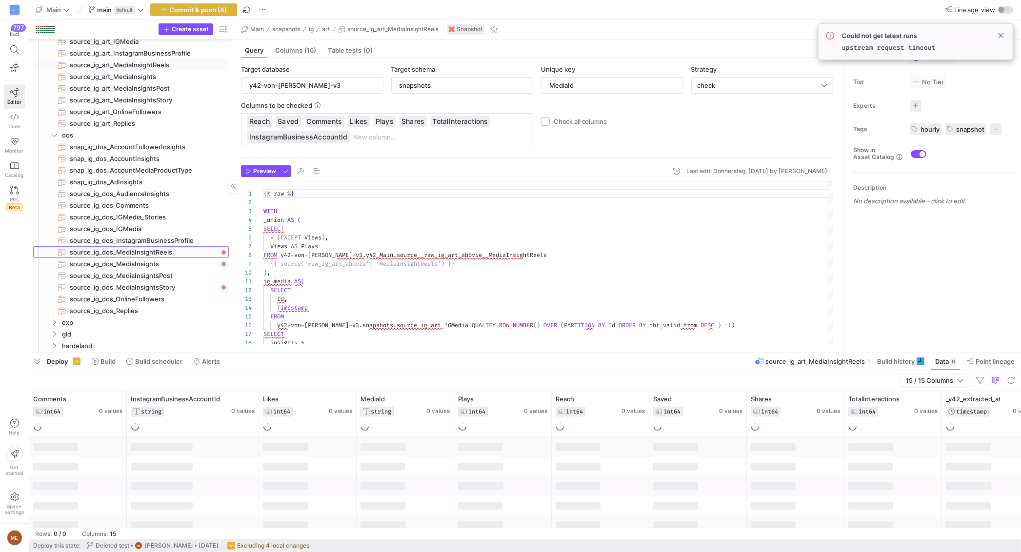
click at [159, 253] on span "source_ig_dos_MediaInsightReels​​​​​​​" at bounding box center [144, 252] width 148 height 11
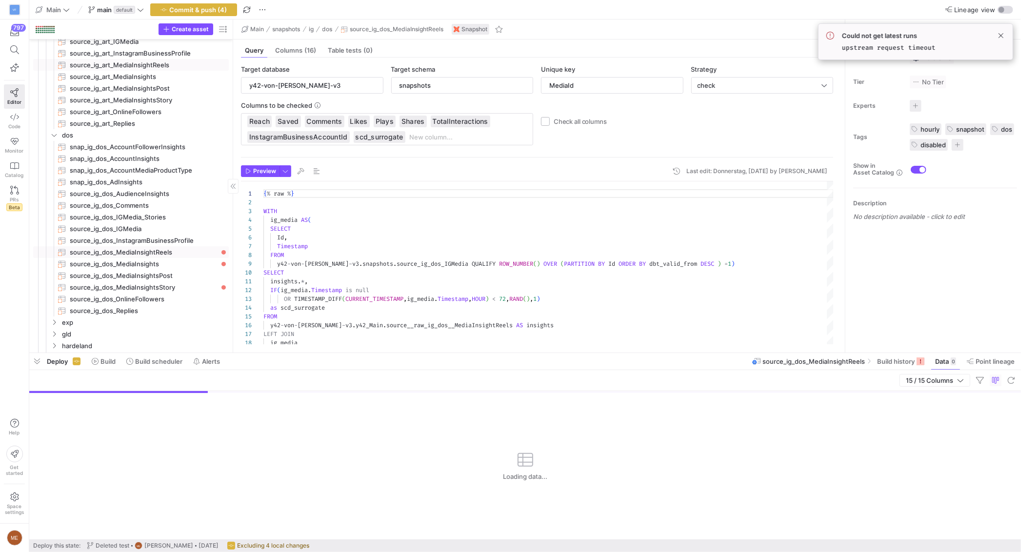
click at [173, 65] on span "source_ig_art_MediaInsightReels​​​​​​​" at bounding box center [144, 65] width 148 height 11
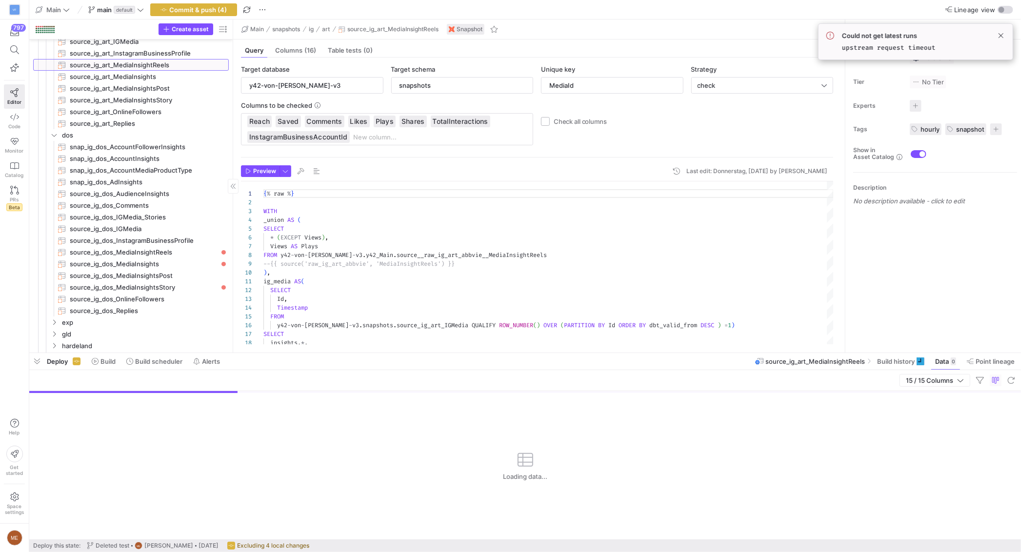
scroll to position [88, 0]
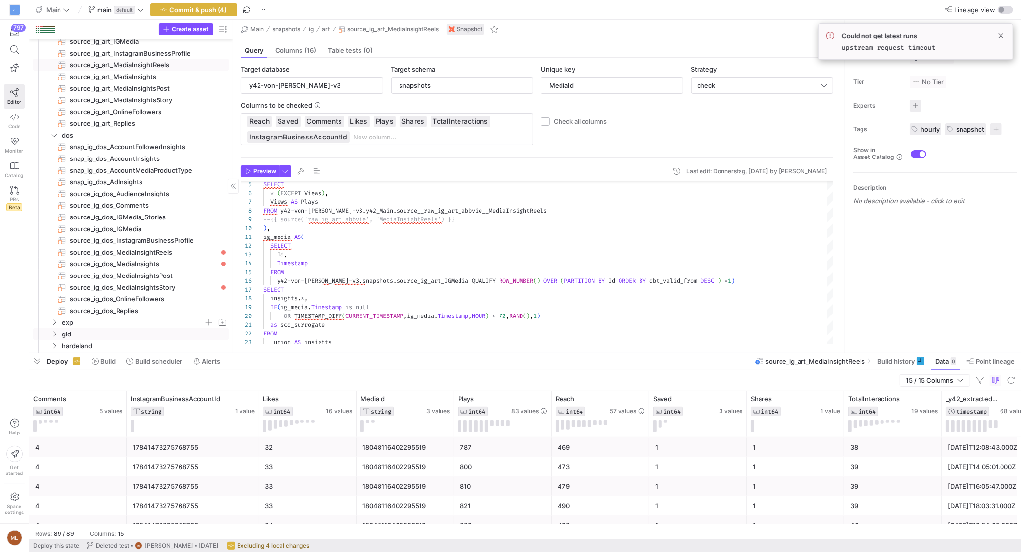
click at [57, 320] on icon "Press SPACE to select this row." at bounding box center [54, 323] width 7 height 6
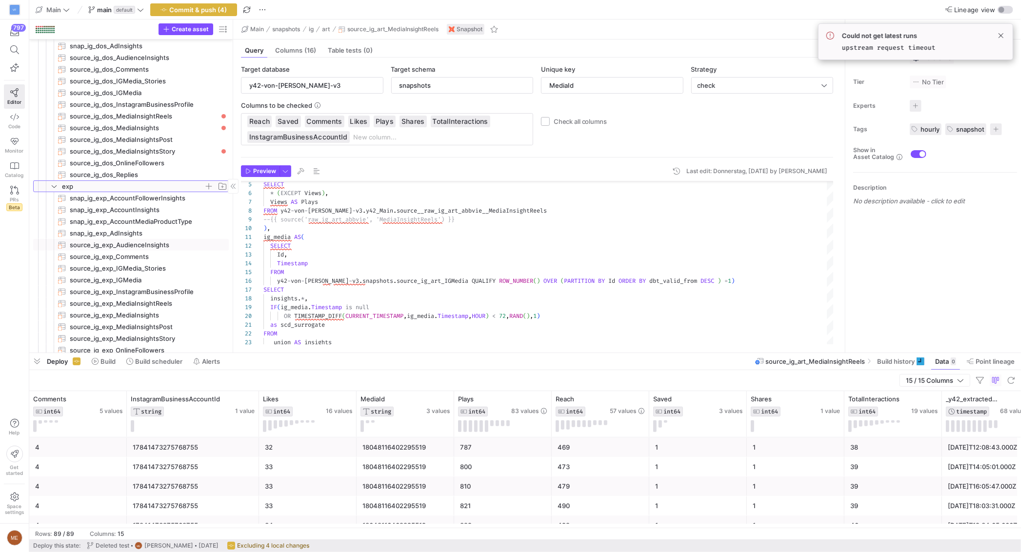
scroll to position [3256, 0]
click at [168, 300] on span "source_ig_exp_MediaInsightReels​​​​​​​" at bounding box center [144, 303] width 148 height 11
type textarea "{% raw %} WITH _union AS ( SELECT * FROM y42-von-fred-v3.y42_Main.source__raw_i…"
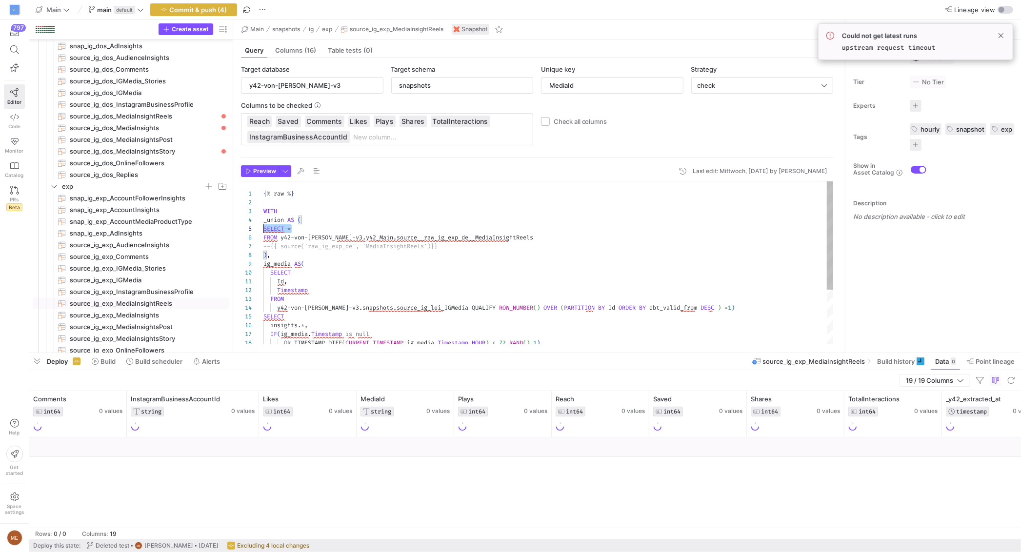
scroll to position [35, 0]
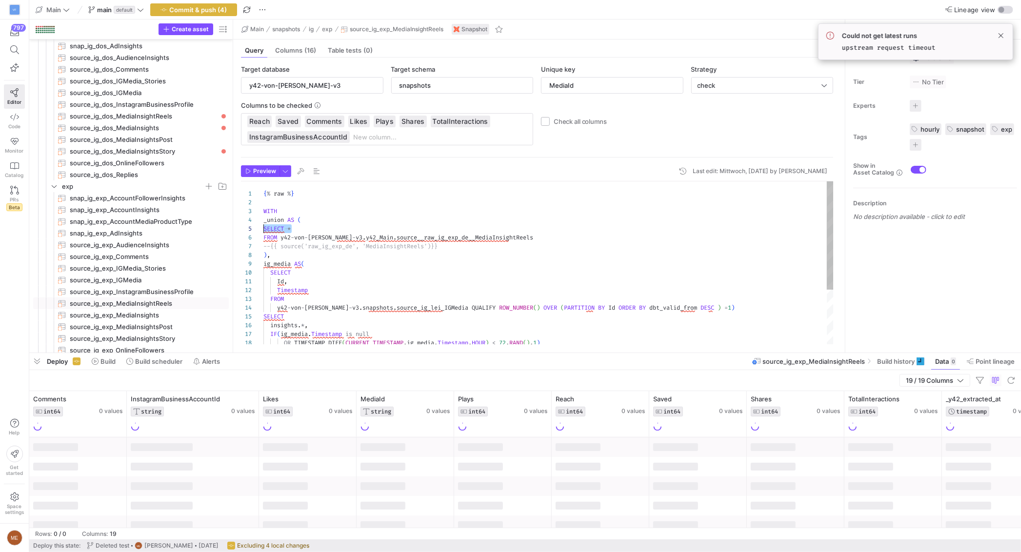
drag, startPoint x: 292, startPoint y: 228, endPoint x: 264, endPoint y: 229, distance: 28.3
click at [264, 229] on div "SELECT * FROM y42 - von - fred - v3 . y42_Main . source__raw_ig_exp_de__MediaIn…" at bounding box center [549, 304] width 571 height 245
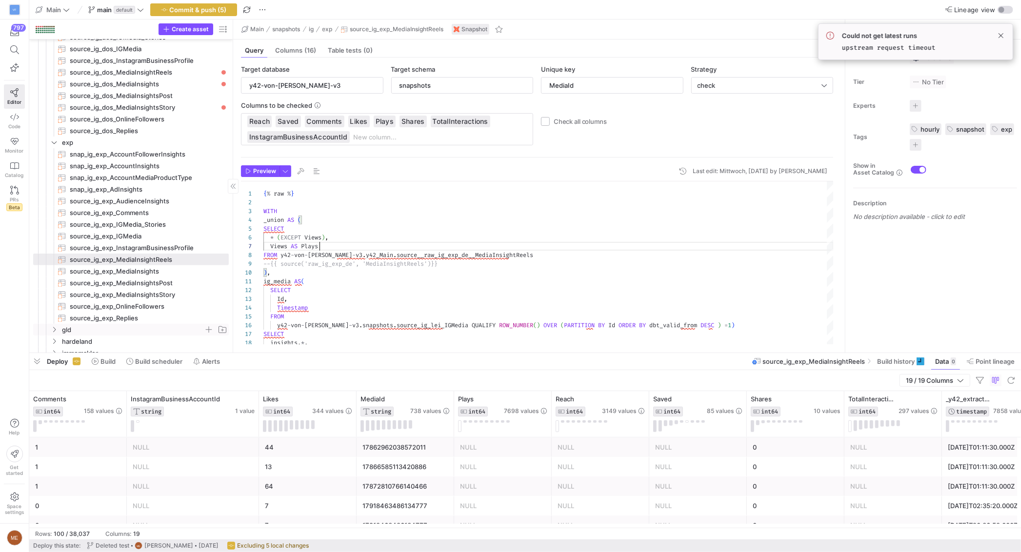
scroll to position [3364, 0]
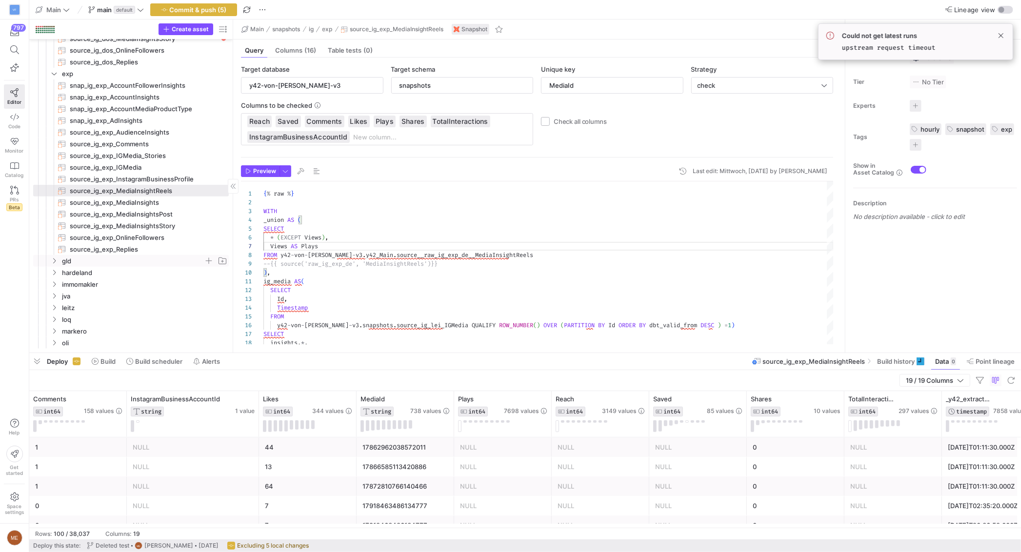
click at [102, 260] on span "gld" at bounding box center [133, 261] width 142 height 11
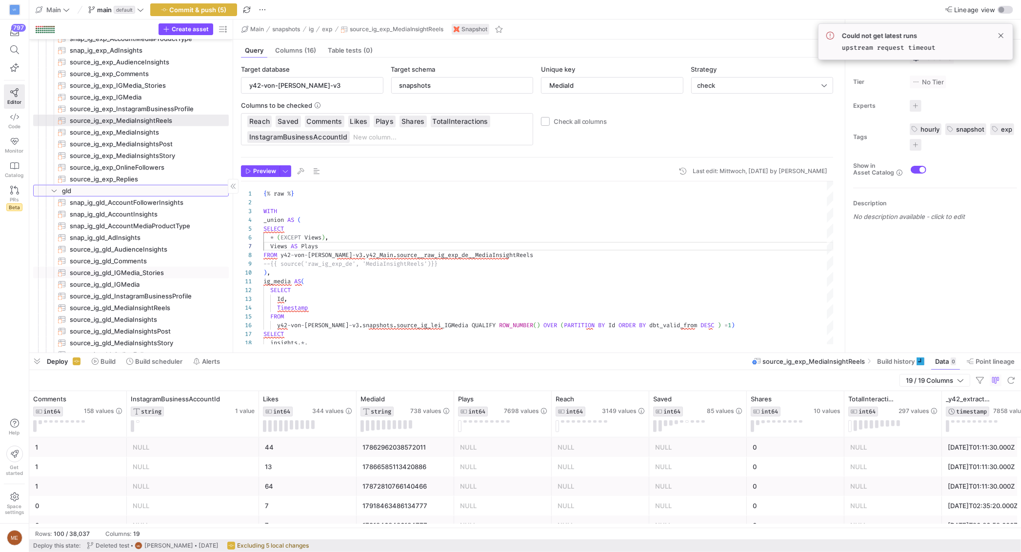
scroll to position [3439, 0]
click at [171, 309] on span "source_ig_gld_MediaInsightReels​​​​​​​" at bounding box center [144, 307] width 148 height 11
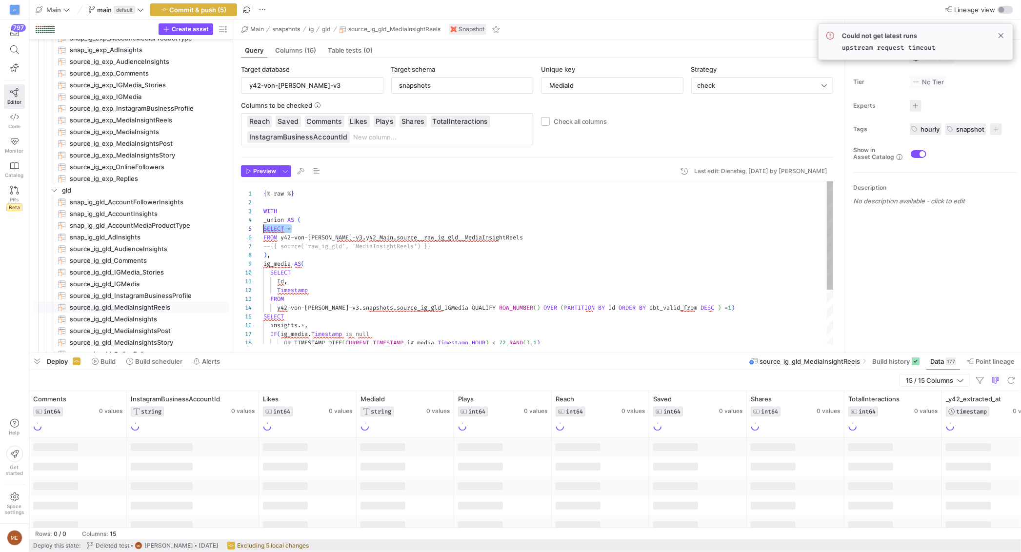
scroll to position [35, 0]
drag, startPoint x: 285, startPoint y: 229, endPoint x: 264, endPoint y: 229, distance: 21.5
click at [264, 229] on div "{ % raw % } WITH _union AS ( SELECT * FROM y42 - von - fred - v3 . y42_Main . s…" at bounding box center [549, 304] width 571 height 245
type textarea "{% raw %} WITH _union AS ( SELECT * (EXCEPT Views), Views AS Plays FROM y42-von…"
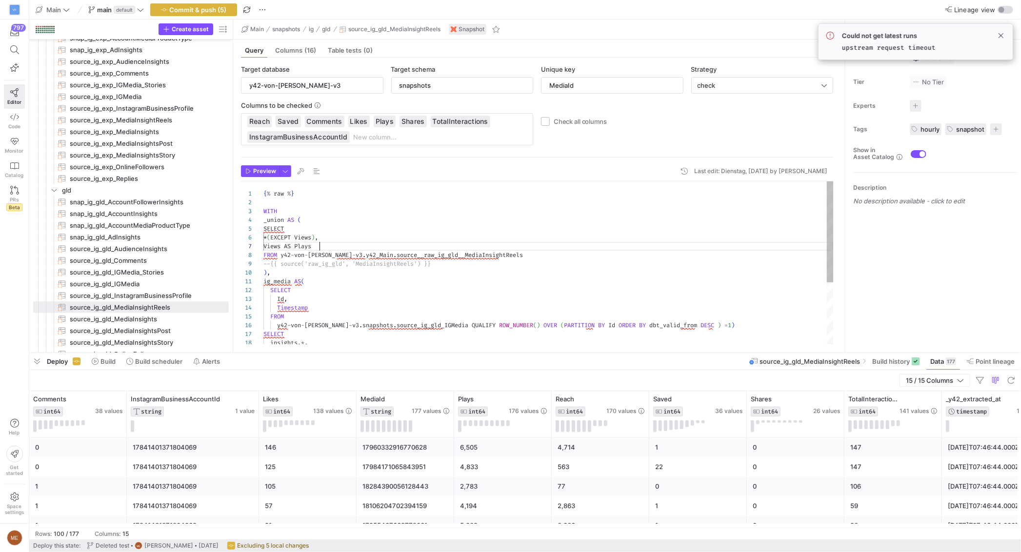
scroll to position [52, 56]
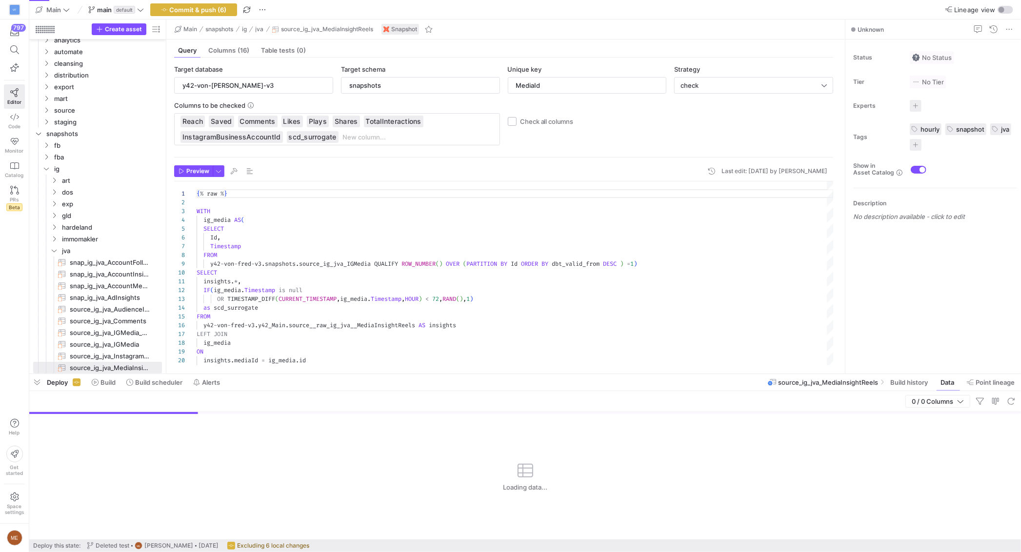
scroll to position [88, 0]
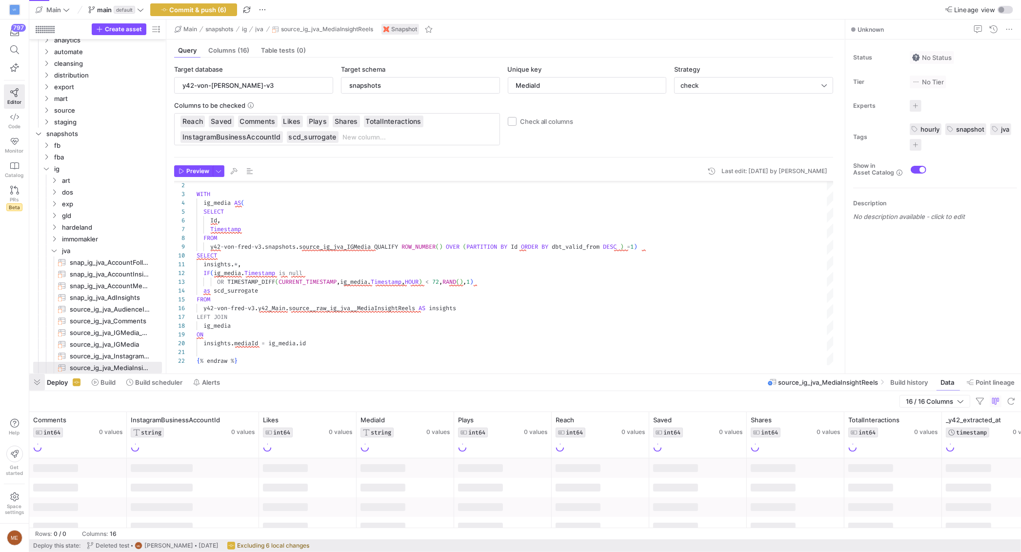
drag, startPoint x: 31, startPoint y: 384, endPoint x: 56, endPoint y: 363, distance: 32.6
click at [32, 384] on span "button" at bounding box center [37, 382] width 16 height 17
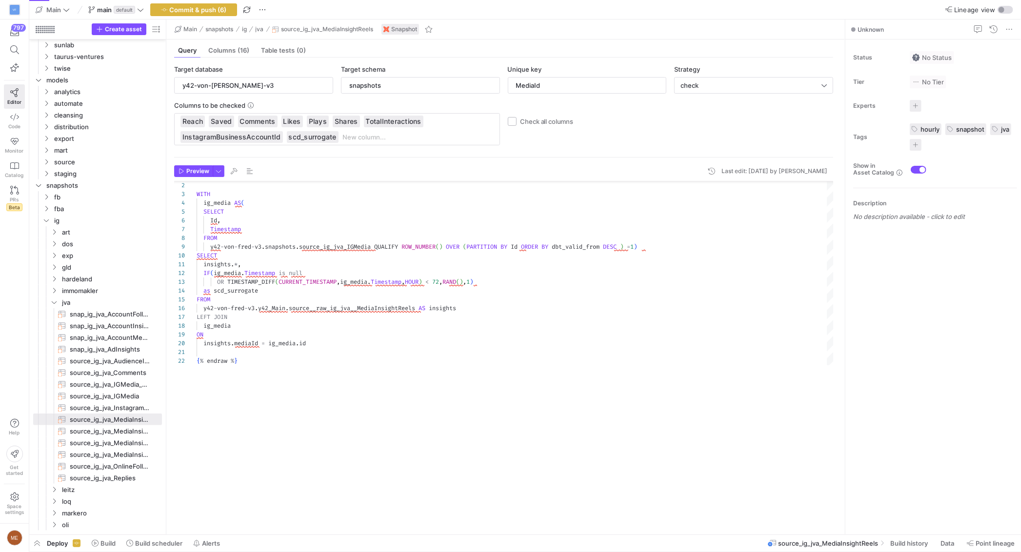
scroll to position [243, 0]
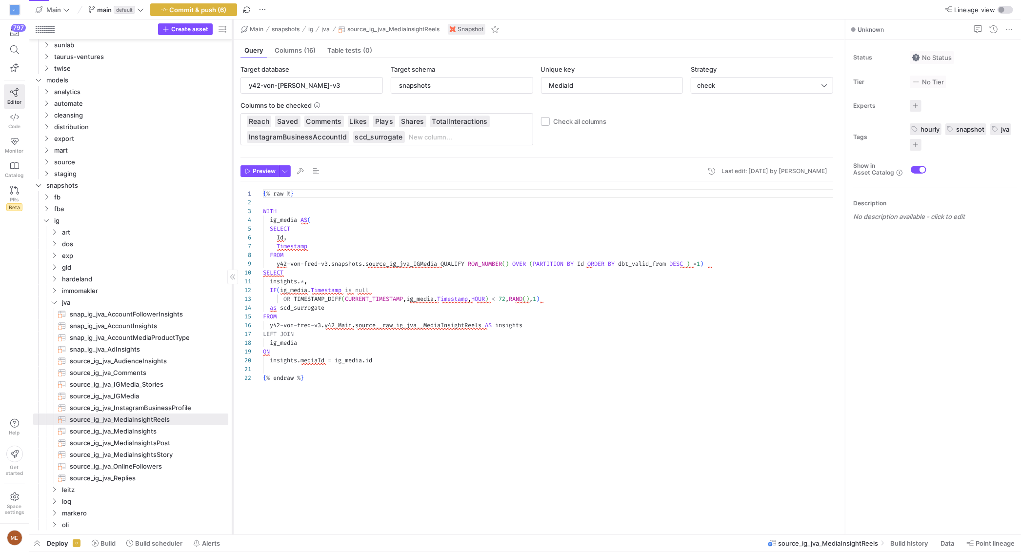
drag, startPoint x: 165, startPoint y: 402, endPoint x: 231, endPoint y: 403, distance: 66.4
click at [232, 403] on div at bounding box center [232, 277] width 0 height 515
drag, startPoint x: 318, startPoint y: 283, endPoint x: 277, endPoint y: 286, distance: 41.7
click at [271, 283] on div "insights . * ," at bounding box center [548, 281] width 571 height 9
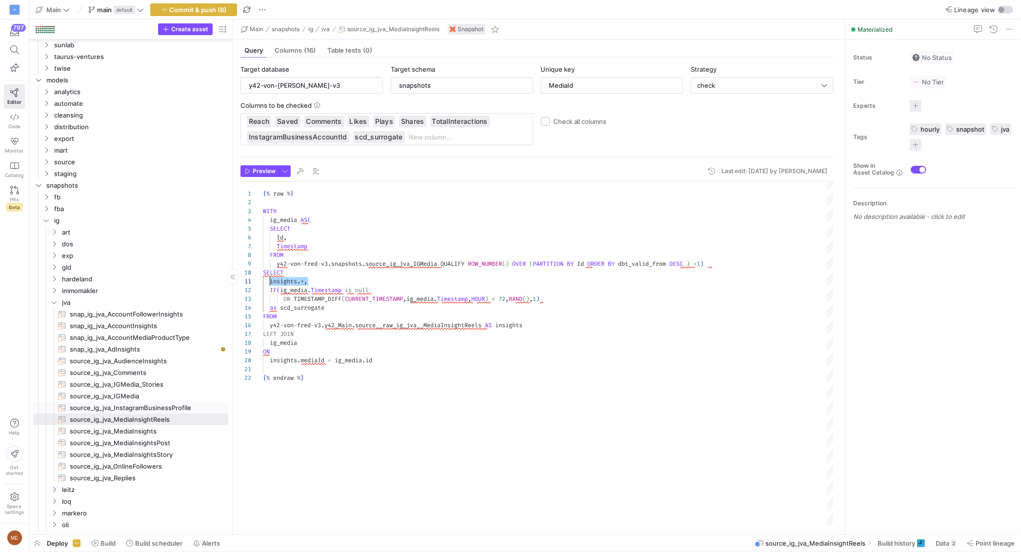
scroll to position [246, 0]
click at [104, 488] on span "leitz" at bounding box center [133, 490] width 142 height 11
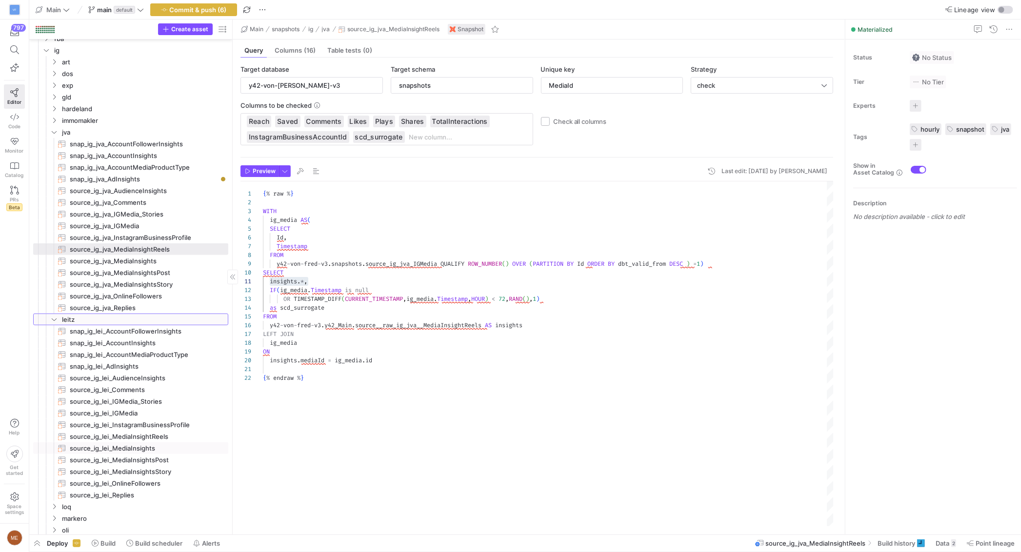
scroll to position [0, 0]
click at [150, 432] on span "source_ig_lei_MediaInsightReels​​​​​​​" at bounding box center [143, 434] width 147 height 11
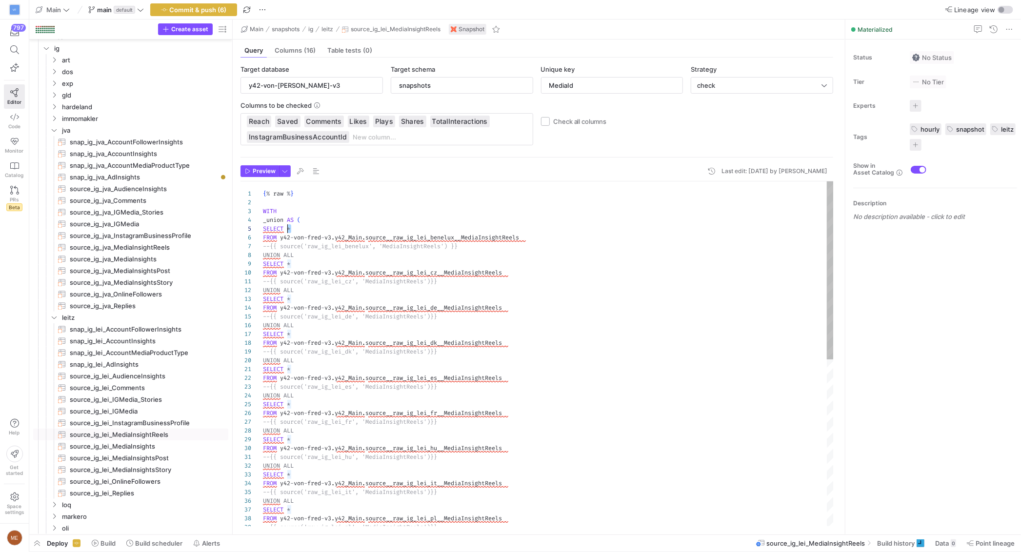
click at [288, 227] on span "*" at bounding box center [288, 229] width 3 height 8
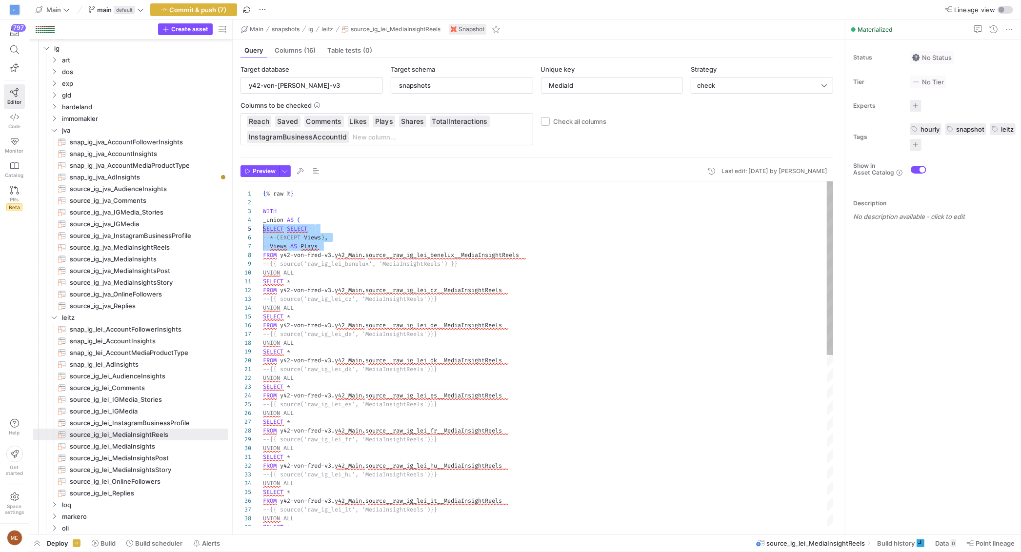
scroll to position [35, 0]
drag, startPoint x: 326, startPoint y: 246, endPoint x: 263, endPoint y: 232, distance: 65.0
click at [263, 232] on div "UNION ALL SELECT * --{{ source('raw_ig_lei_it', 'MediaInsightReels') }} FROM y4…" at bounding box center [548, 524] width 571 height 684
drag, startPoint x: 297, startPoint y: 283, endPoint x: 271, endPoint y: 291, distance: 27.6
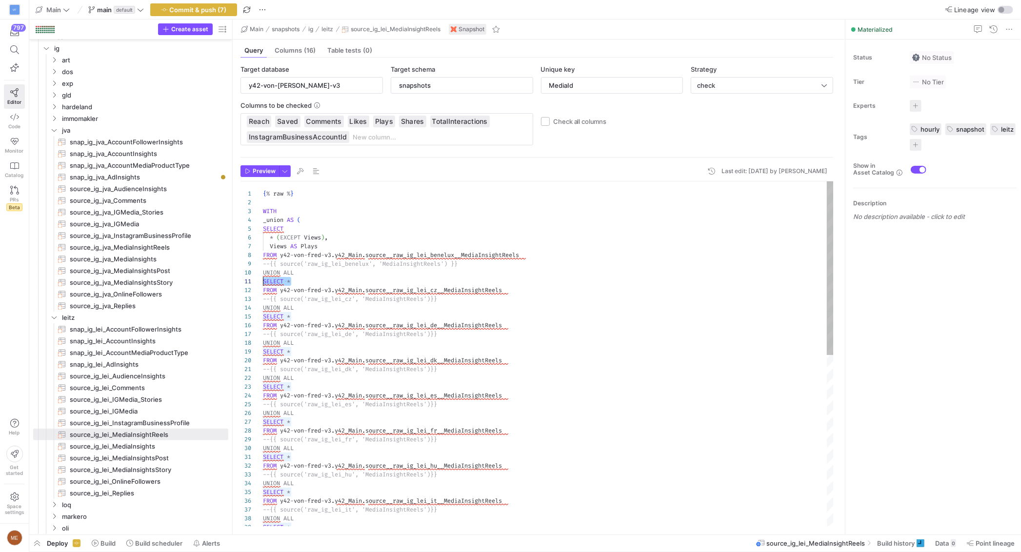
click at [262, 283] on div "38 39 37 36 34 35 28 29 30 31 32 33 26 27 23 24 25 20 21 22 18 19 15 16 17 13 1…" at bounding box center [537, 354] width 593 height 345
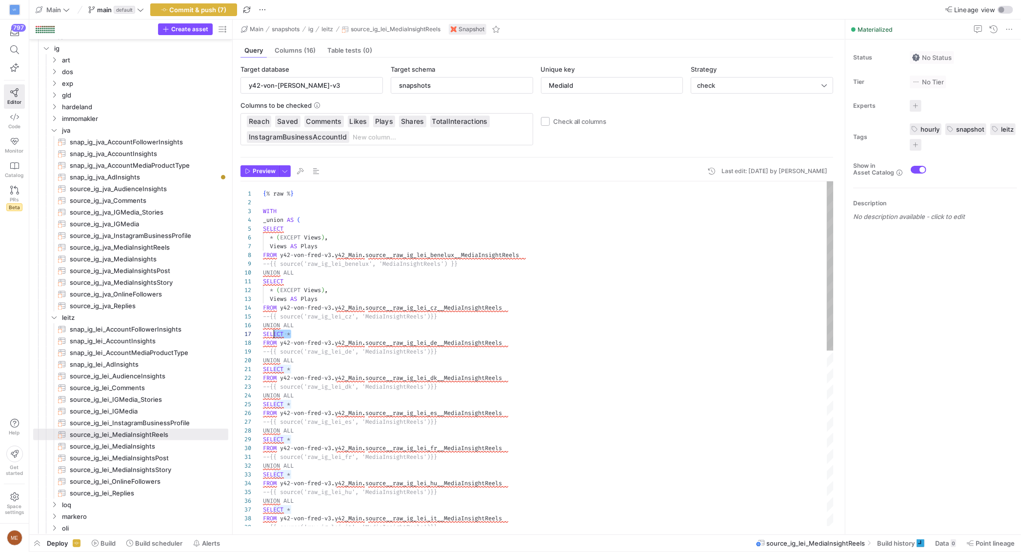
scroll to position [52, 3]
drag, startPoint x: 289, startPoint y: 334, endPoint x: 266, endPoint y: 338, distance: 23.4
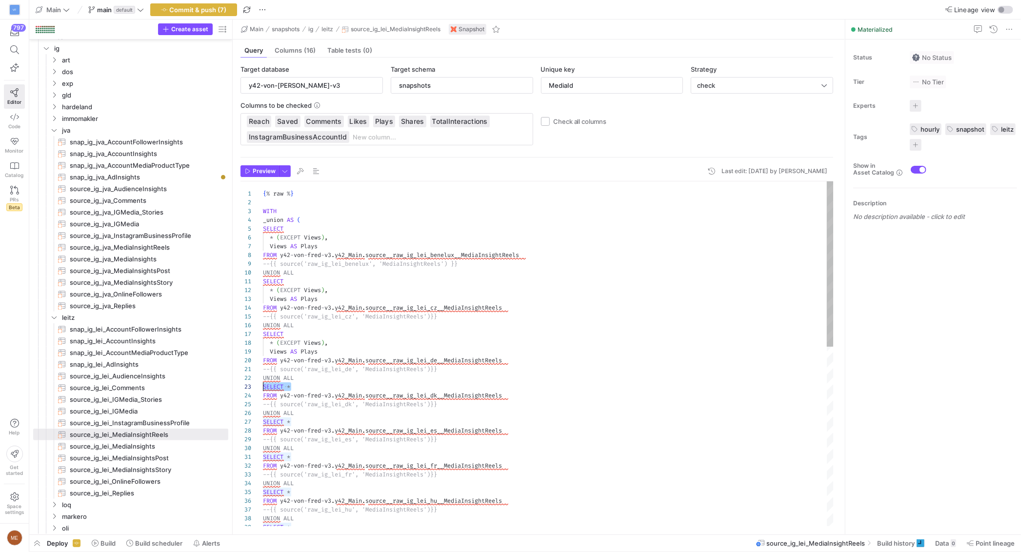
drag, startPoint x: 293, startPoint y: 388, endPoint x: 263, endPoint y: 388, distance: 30.3
click at [263, 388] on div "UNION ALL SELECT * FROM y42 - von - fred - v3 . y42_Main . source__raw_ig_lei_f…" at bounding box center [548, 541] width 571 height 719
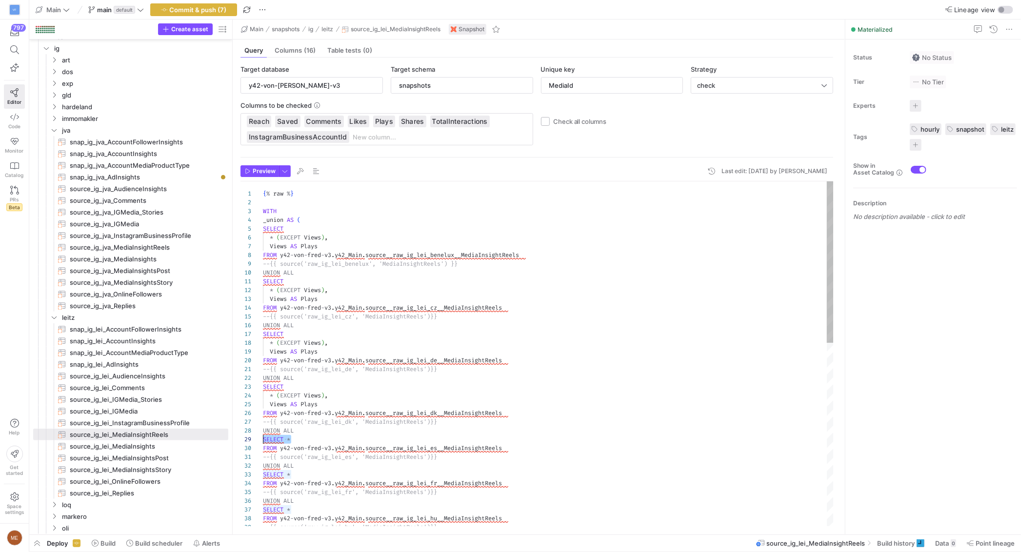
drag, startPoint x: 301, startPoint y: 438, endPoint x: 265, endPoint y: 445, distance: 36.8
click at [262, 443] on div "34 35 36 37 38 39 32 33 29 30 31 26 27 28 22 23 17 20 21 15 16 11 14 8 9 10 4 5…" at bounding box center [537, 354] width 593 height 345
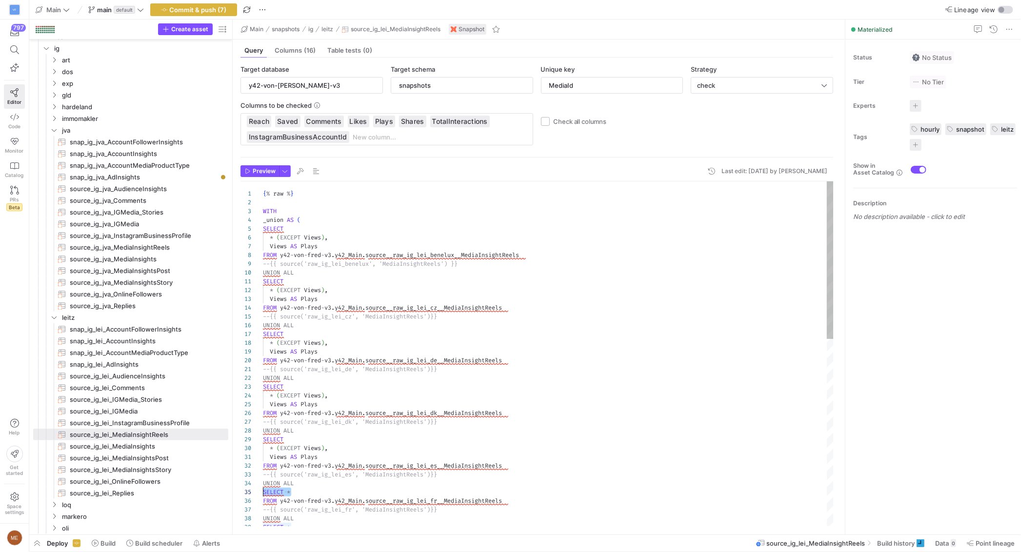
drag, startPoint x: 277, startPoint y: 492, endPoint x: 264, endPoint y: 492, distance: 12.7
click at [264, 492] on div "FROM y42 - von - fred - v3 . y42_Main . source__raw_ig_lei_fr__MediaInsightReel…" at bounding box center [548, 559] width 571 height 755
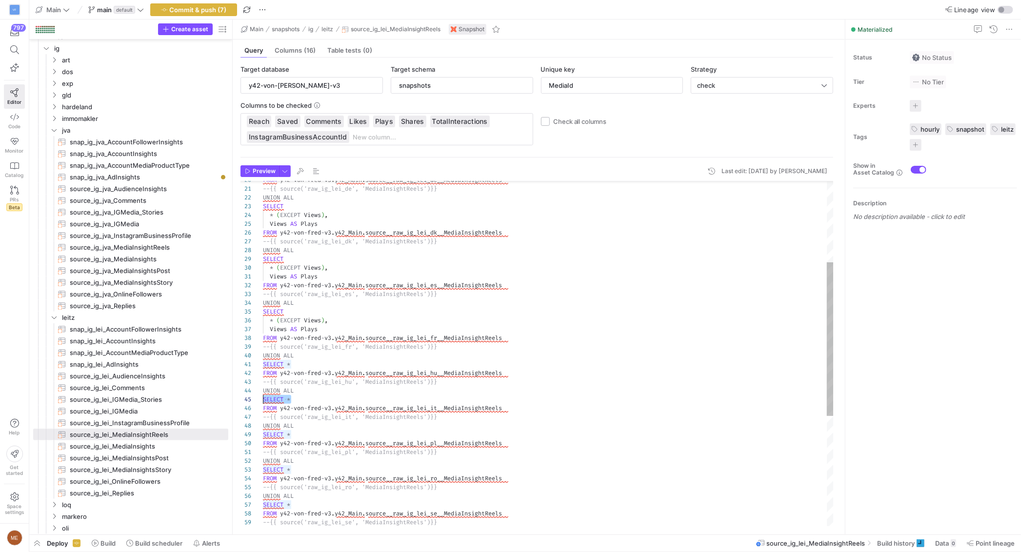
drag, startPoint x: 301, startPoint y: 400, endPoint x: 264, endPoint y: 400, distance: 37.6
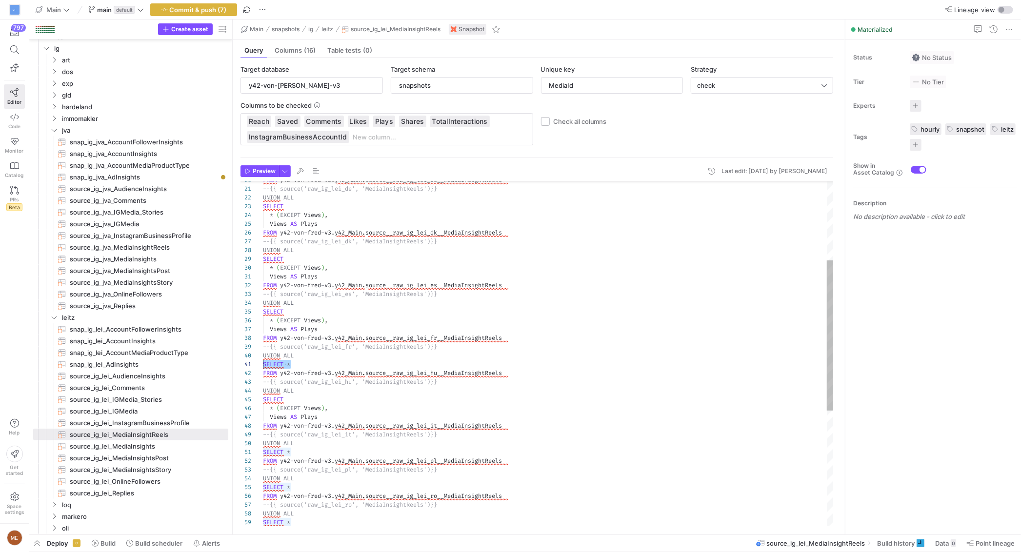
drag, startPoint x: 298, startPoint y: 365, endPoint x: 264, endPoint y: 366, distance: 33.7
click at [264, 366] on div "FROM y42 - von - fred - v3 . y42_Main . source__raw_ig_lei_fr__MediaInsightReel…" at bounding box center [548, 396] width 571 height 790
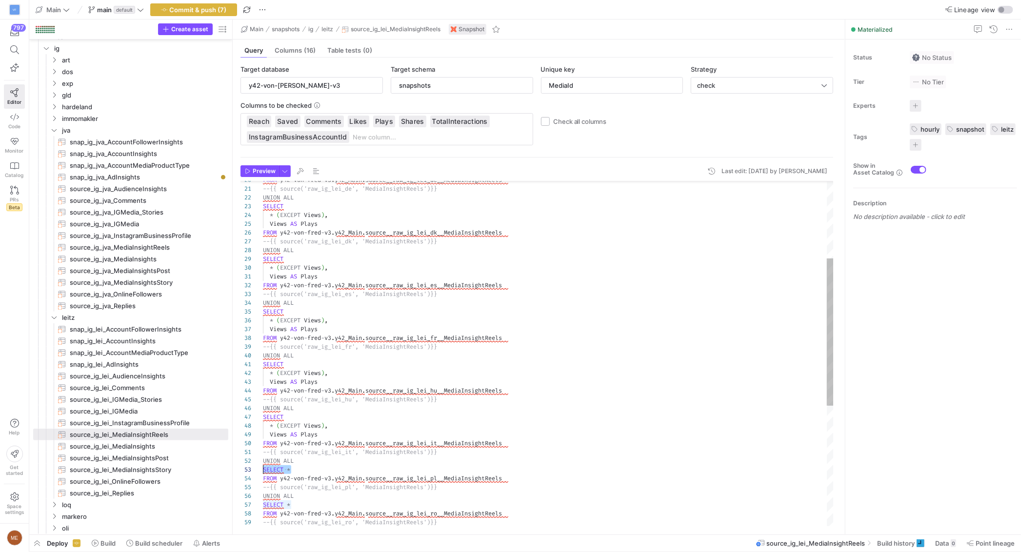
drag, startPoint x: 292, startPoint y: 470, endPoint x: 264, endPoint y: 470, distance: 28.3
click at [264, 470] on div "FROM y42 - von - fred - v3 . y42_Main . source__raw_ig_lei_fr__MediaInsightReel…" at bounding box center [548, 404] width 571 height 807
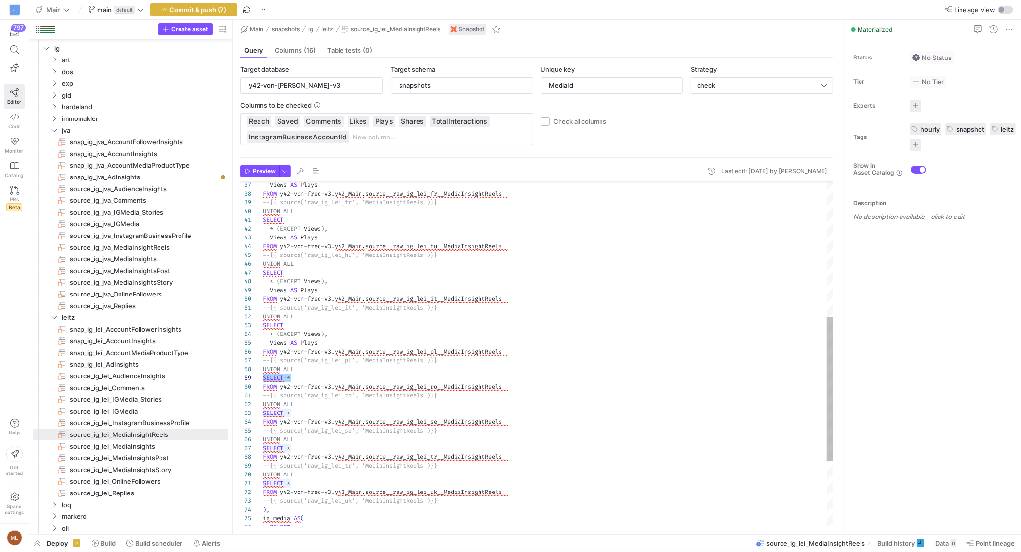
drag, startPoint x: 299, startPoint y: 377, endPoint x: 263, endPoint y: 380, distance: 36.2
click at [263, 380] on div "FROM y42 - von - fred - v3 . y42_Main . source__raw_ig_lei_fr__MediaInsightReel…" at bounding box center [548, 269] width 571 height 825
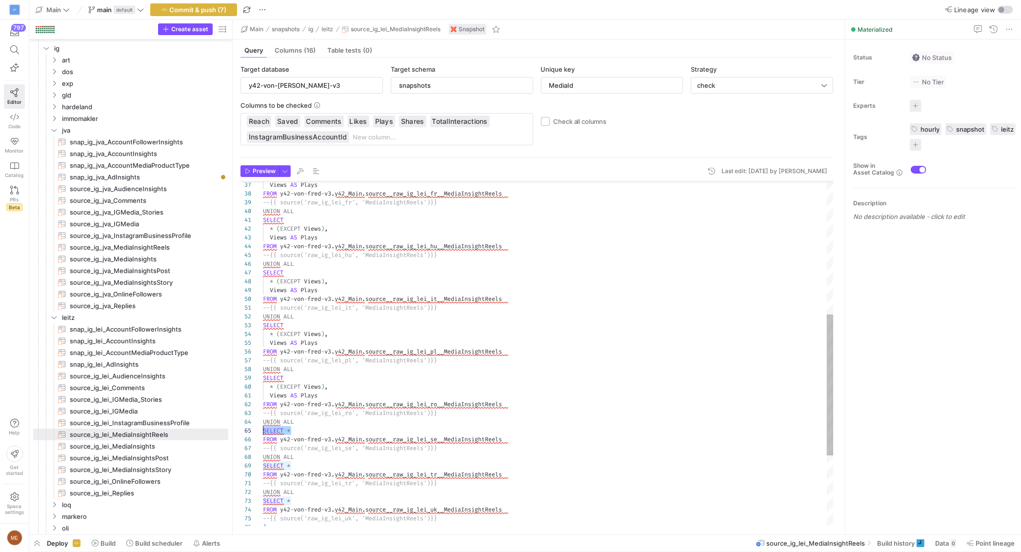
drag, startPoint x: 299, startPoint y: 430, endPoint x: 264, endPoint y: 431, distance: 34.7
click at [264, 431] on div "FROM y42 - von - fred - v3 . y42_Main . source__raw_ig_lei_fr__MediaInsightReel…" at bounding box center [548, 278] width 571 height 842
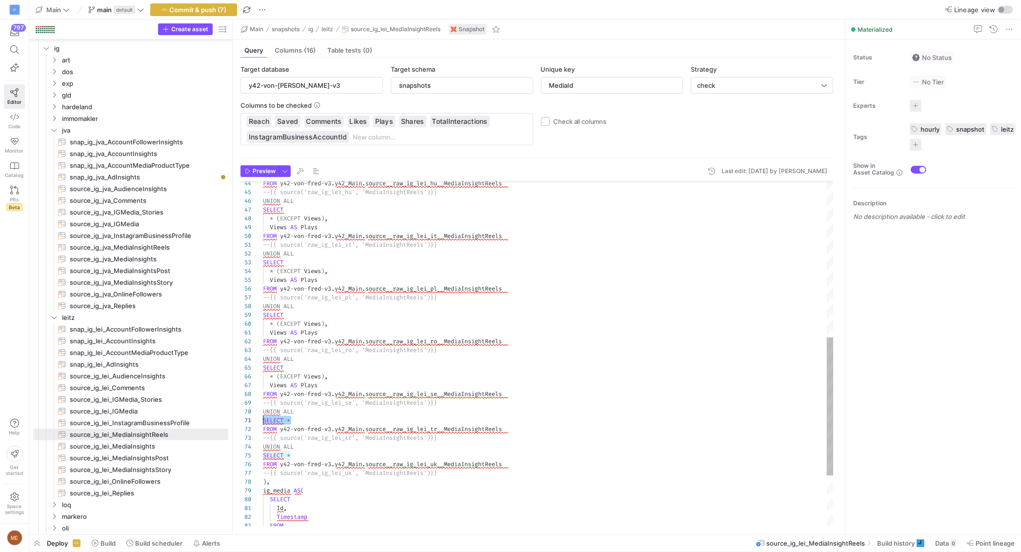
drag, startPoint x: 299, startPoint y: 420, endPoint x: 263, endPoint y: 424, distance: 36.3
click at [263, 424] on div "FROM y42 - von - fred - v3 . y42_Main . source__raw_ig_lei_hu__MediaInsightReel…" at bounding box center [548, 224] width 571 height 860
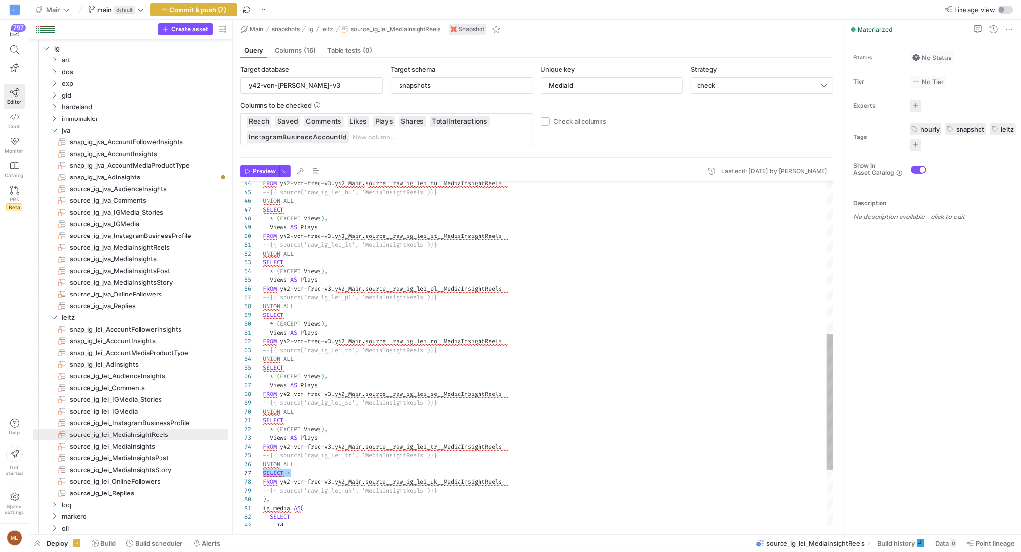
drag, startPoint x: 296, startPoint y: 474, endPoint x: 264, endPoint y: 476, distance: 31.8
click at [264, 476] on div "FROM y42 - von - fred - v3 . y42_Main . source__raw_ig_lei_hu__MediaInsightReel…" at bounding box center [548, 233] width 571 height 878
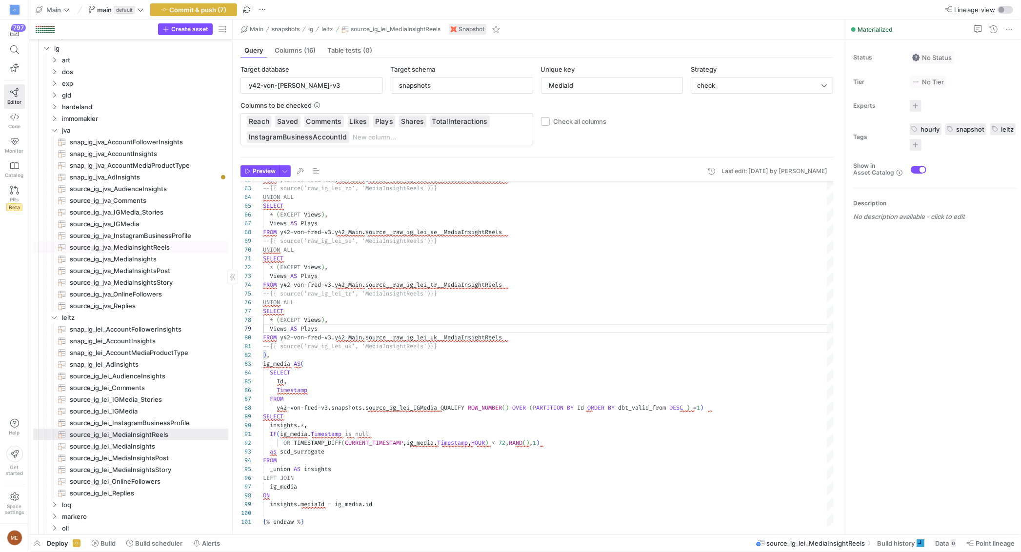
click at [172, 250] on span "source_ig_jva_MediaInsightReels​​​​​​​" at bounding box center [143, 247] width 147 height 11
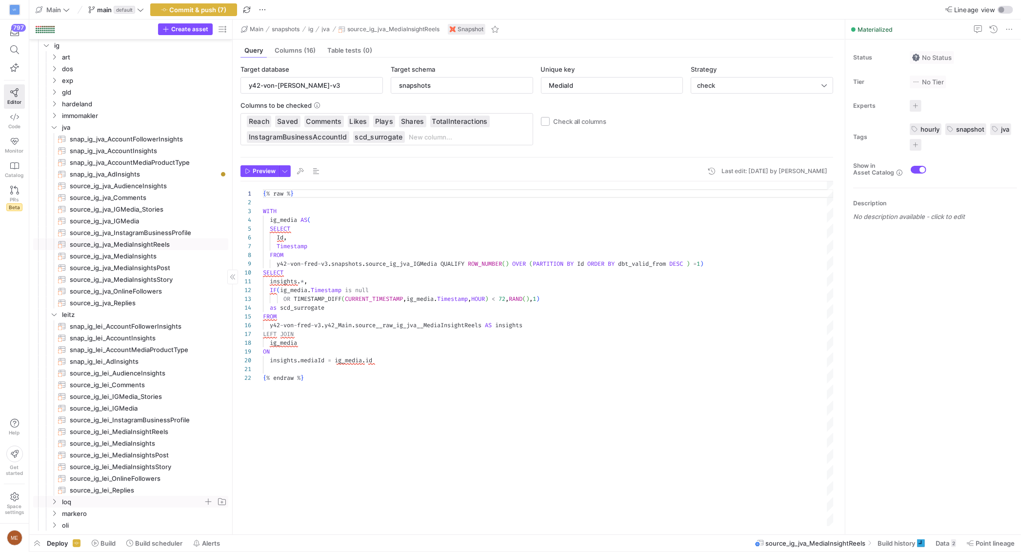
click at [135, 499] on span "loq" at bounding box center [133, 502] width 142 height 11
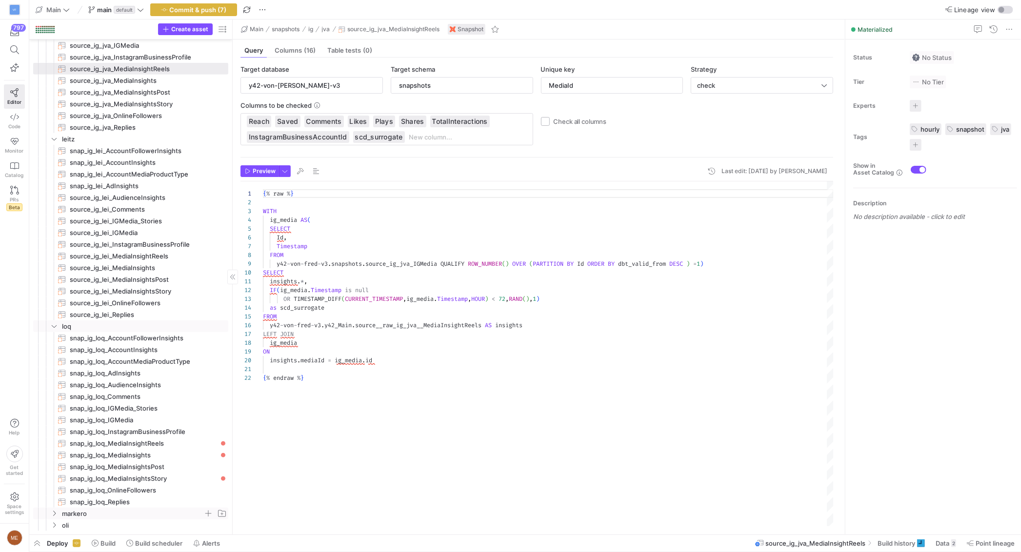
click at [124, 513] on span "markero" at bounding box center [133, 514] width 142 height 11
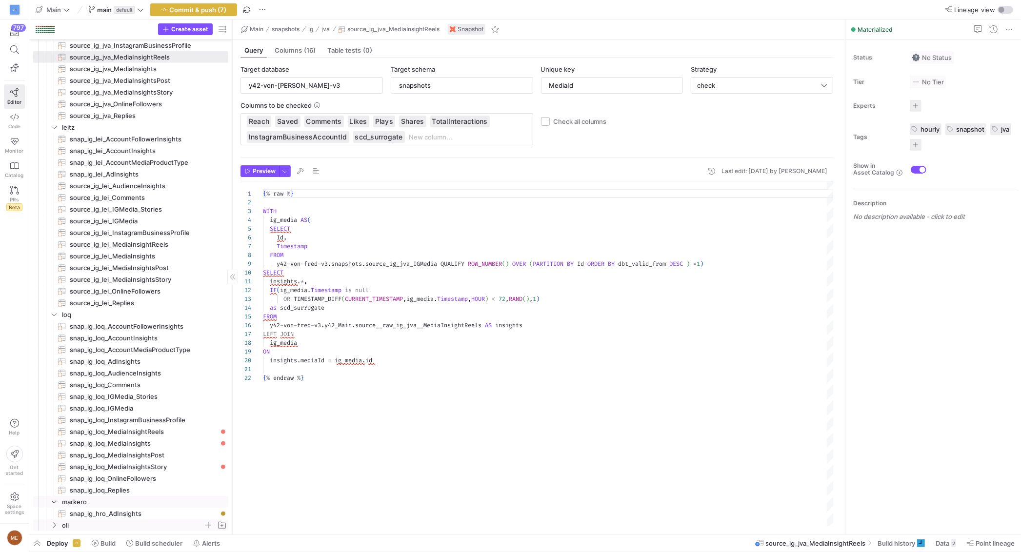
click at [124, 522] on span "oli" at bounding box center [133, 525] width 142 height 11
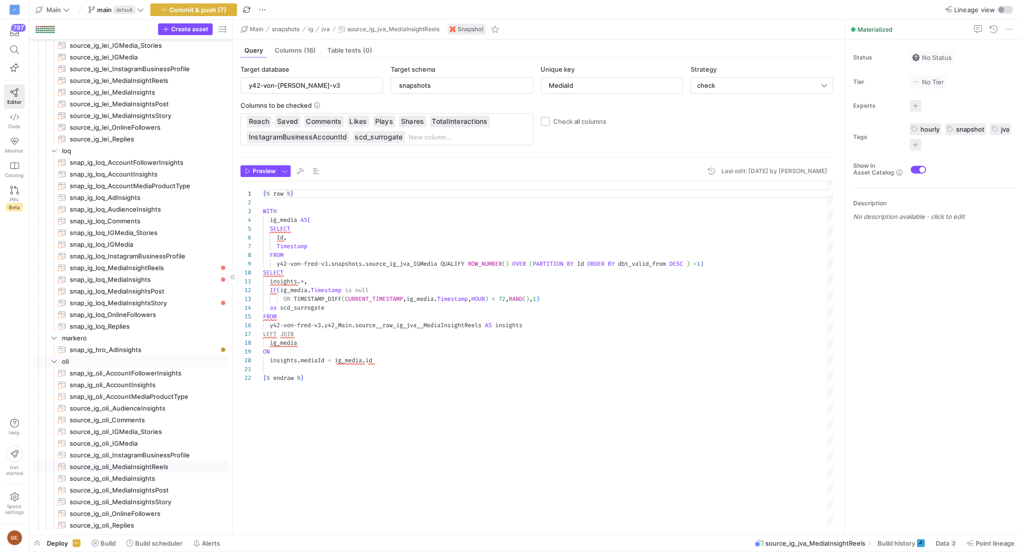
click at [166, 469] on span "source_ig_oli_MediaInsightReels​​​​​​​" at bounding box center [143, 467] width 147 height 11
drag, startPoint x: 305, startPoint y: 282, endPoint x: 320, endPoint y: 284, distance: 14.8
click at [307, 282] on span "," at bounding box center [305, 282] width 3 height 8
click at [349, 396] on div "{ % raw % } WITH ig_media AS ( SELECT Id , Timestamp FROM y42 - von - fred - v3…" at bounding box center [548, 354] width 571 height 345
drag, startPoint x: 269, startPoint y: 405, endPoint x: 269, endPoint y: 400, distance: 4.9
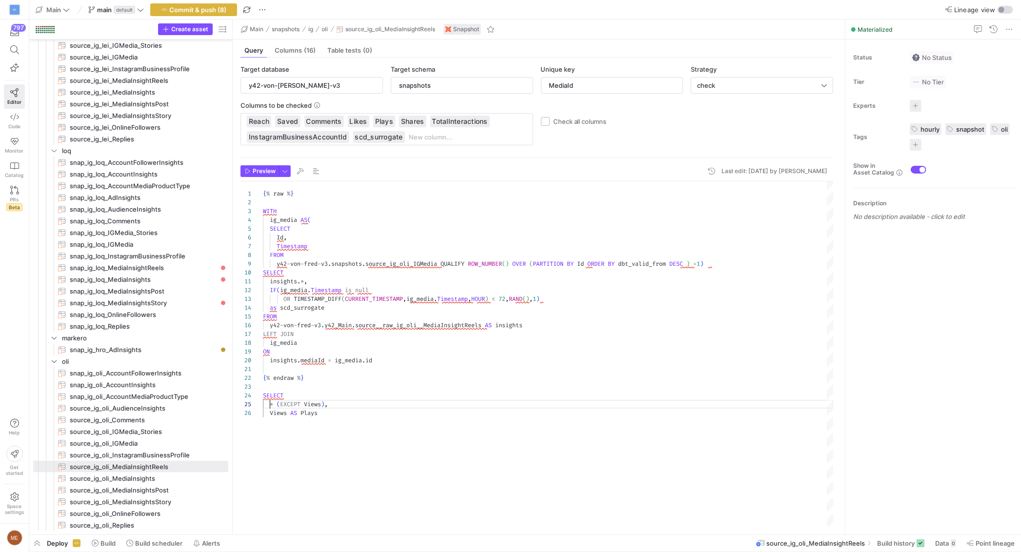
click at [284, 282] on div "{ % raw % } WITH ig_media AS ( SELECT Id , Timestamp FROM y42 - von - fred - v3…" at bounding box center [548, 354] width 571 height 345
drag, startPoint x: 284, startPoint y: 282, endPoint x: 290, endPoint y: 283, distance: 6.9
drag, startPoint x: 302, startPoint y: 284, endPoint x: 301, endPoint y: 298, distance: 14.2
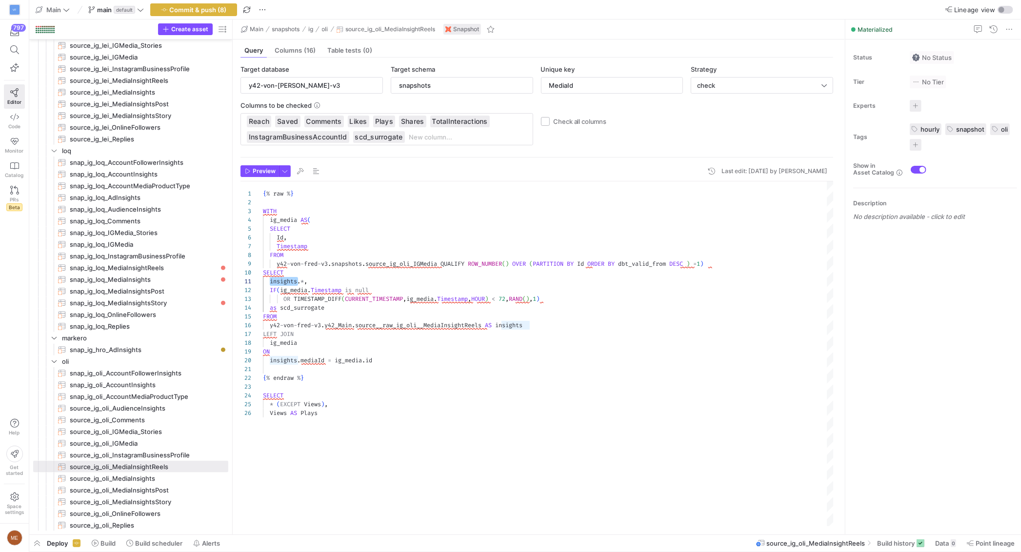
click at [302, 284] on div "{ % raw % } WITH ig_media AS ( SELECT Id , Timestamp FROM y42 - von - fred - v3…" at bounding box center [548, 354] width 571 height 345
click at [306, 408] on div "{ % raw % } WITH ig_media AS ( SELECT Id , Timestamp FROM y42 - von - fred - v3…" at bounding box center [548, 354] width 571 height 345
click at [269, 416] on span at bounding box center [266, 413] width 7 height 8
drag, startPoint x: 267, startPoint y: 417, endPoint x: 271, endPoint y: 421, distance: 5.5
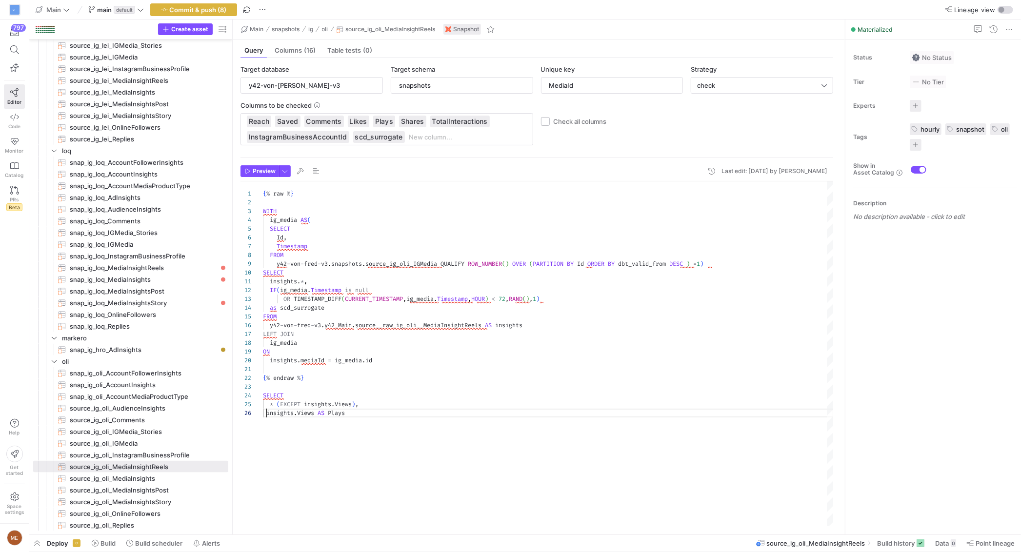
click at [268, 418] on div "insights . Views AS Plays" at bounding box center [548, 413] width 571 height 9
drag, startPoint x: 271, startPoint y: 407, endPoint x: 358, endPoint y: 415, distance: 86.7
click at [358, 415] on div "{ % raw % } WITH ig_media AS ( SELECT Id , Timestamp FROM y42 - von - fred - v3…" at bounding box center [548, 354] width 571 height 345
drag, startPoint x: 318, startPoint y: 411, endPoint x: 286, endPoint y: 388, distance: 40.1
click at [286, 388] on div "{ % raw % } WITH ig_media AS ( SELECT Id , Timestamp FROM y42 - von - fred - v3…" at bounding box center [548, 354] width 571 height 345
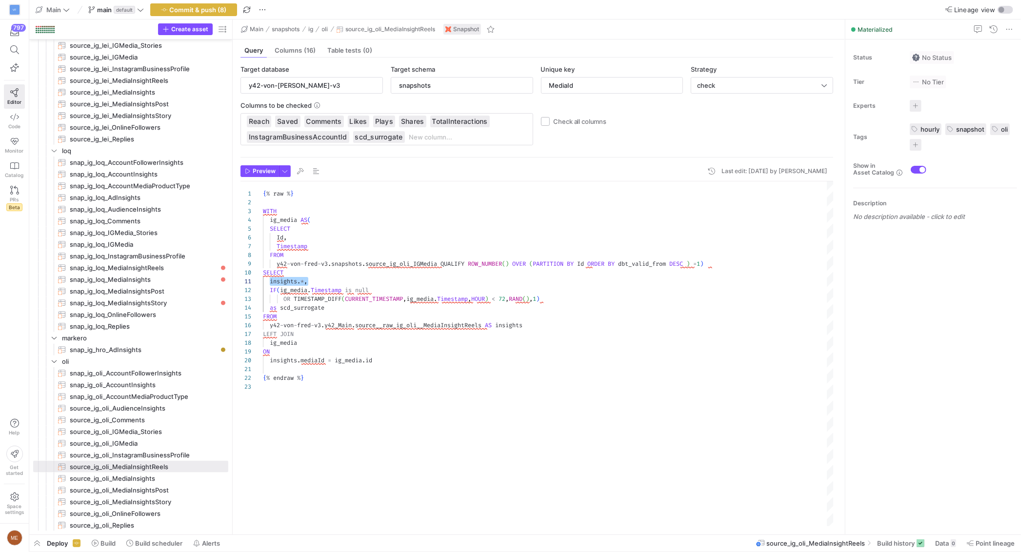
click at [270, 283] on div "{ % raw % } WITH ig_media AS ( SELECT Id , Timestamp FROM y42 - von - fred - v3…" at bounding box center [548, 354] width 571 height 345
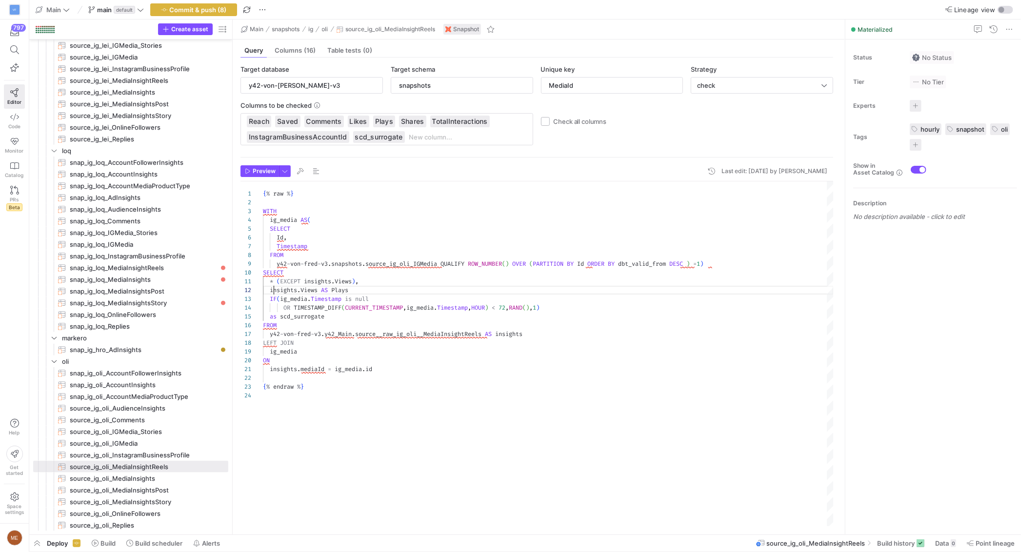
click at [275, 290] on div "{ % raw % } WITH ig_media AS ( SELECT Id , Timestamp FROM y42 - von - fred - v3…" at bounding box center [548, 354] width 571 height 345
click at [270, 283] on div "{ % raw % } WITH ig_media AS ( SELECT Id , Timestamp FROM y42 - von - fred - v3…" at bounding box center [548, 354] width 571 height 345
click at [367, 290] on div "{ % raw % } WITH ig_media AS ( SELECT Id , Timestamp FROM y42 - von - fred - v3…" at bounding box center [548, 354] width 571 height 345
drag, startPoint x: 383, startPoint y: 293, endPoint x: 271, endPoint y: 282, distance: 112.8
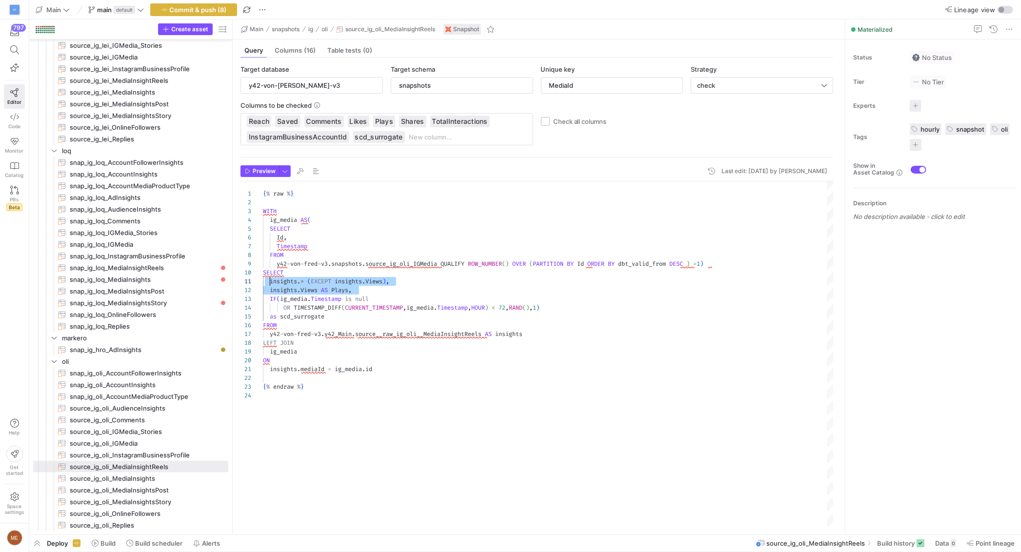
click at [271, 282] on div "{ % raw % } WITH ig_media AS ( SELECT Id , Timestamp FROM y42 - von - fred - v3…" at bounding box center [548, 354] width 571 height 345
click at [175, 269] on span "snap_ig_loq_MediaInsightReels​​​​​​​" at bounding box center [143, 268] width 147 height 11
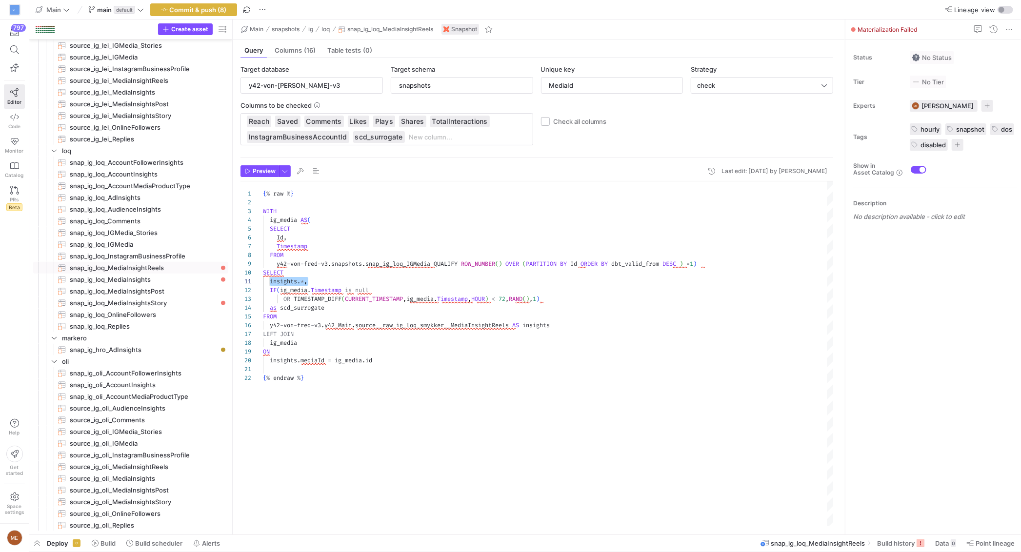
drag, startPoint x: 310, startPoint y: 281, endPoint x: 280, endPoint y: 294, distance: 33.0
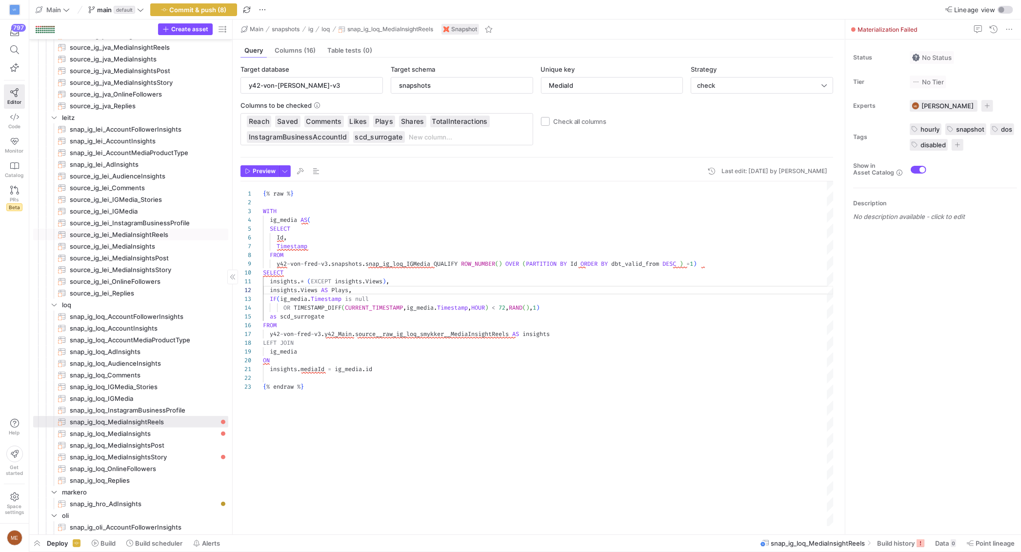
click at [157, 230] on span "source_ig_lei_MediaInsightReels​​​​​​​" at bounding box center [143, 234] width 147 height 11
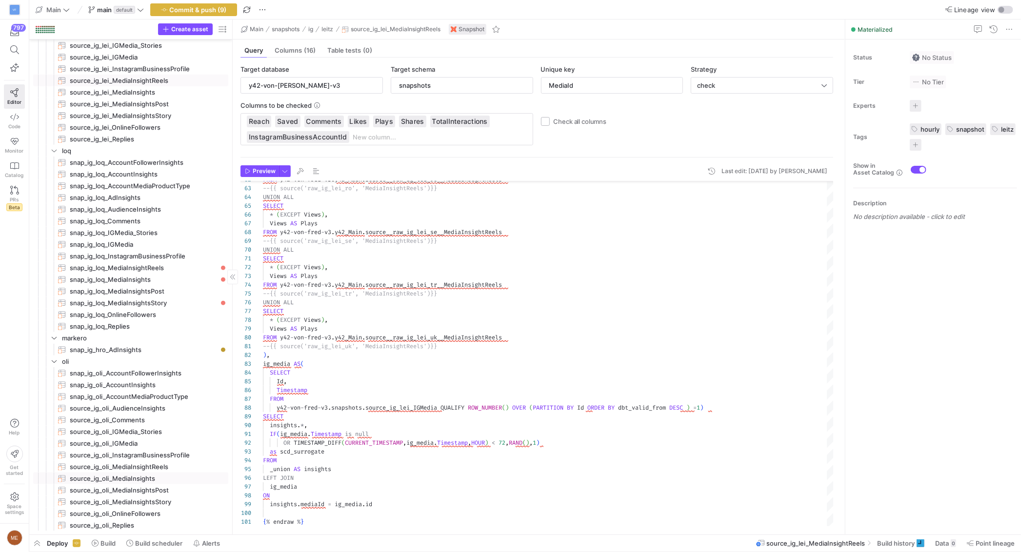
click at [183, 483] on span "source_ig_oli_MediaInsights​​​​​​​" at bounding box center [143, 478] width 147 height 11
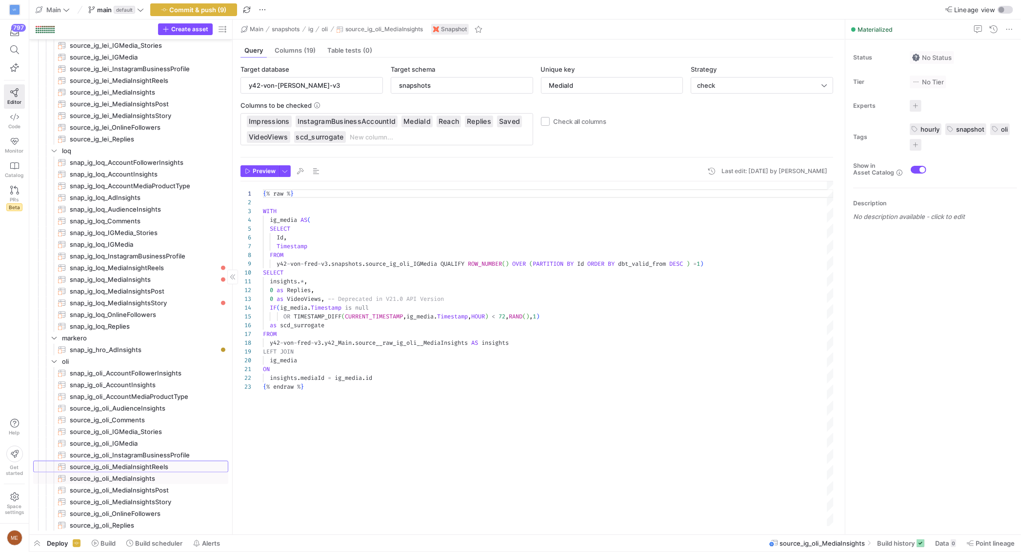
click at [184, 464] on span "source_ig_oli_MediaInsightReels​​​​​​​" at bounding box center [143, 467] width 147 height 11
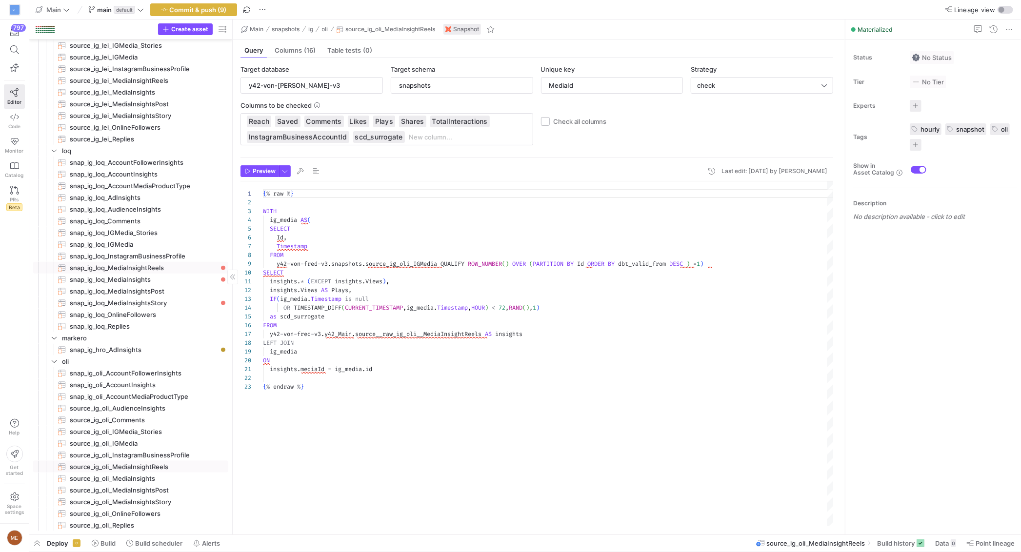
click at [162, 267] on span "snap_ig_loq_MediaInsightReels​​​​​​​" at bounding box center [143, 268] width 147 height 11
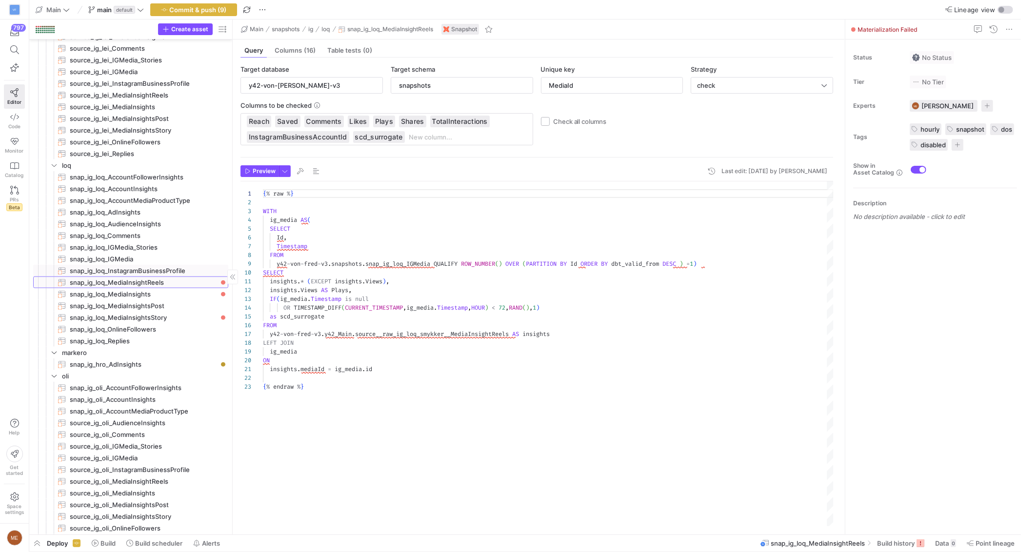
scroll to position [755, 0]
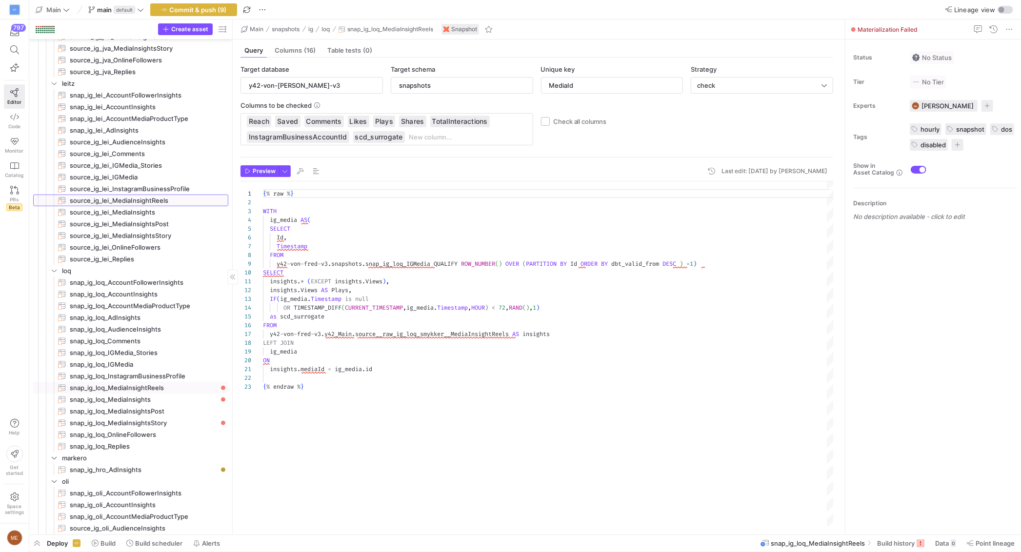
click at [185, 203] on span "source_ig_lei_MediaInsightReels​​​​​​​" at bounding box center [143, 200] width 147 height 11
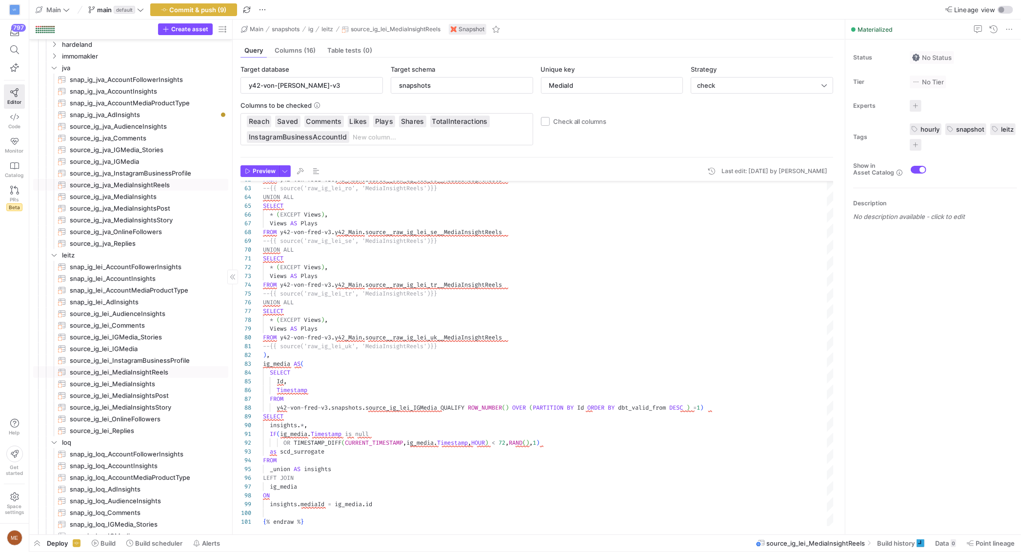
click at [155, 184] on span "source_ig_jva_MediaInsightReels​​​​​​​" at bounding box center [143, 185] width 147 height 11
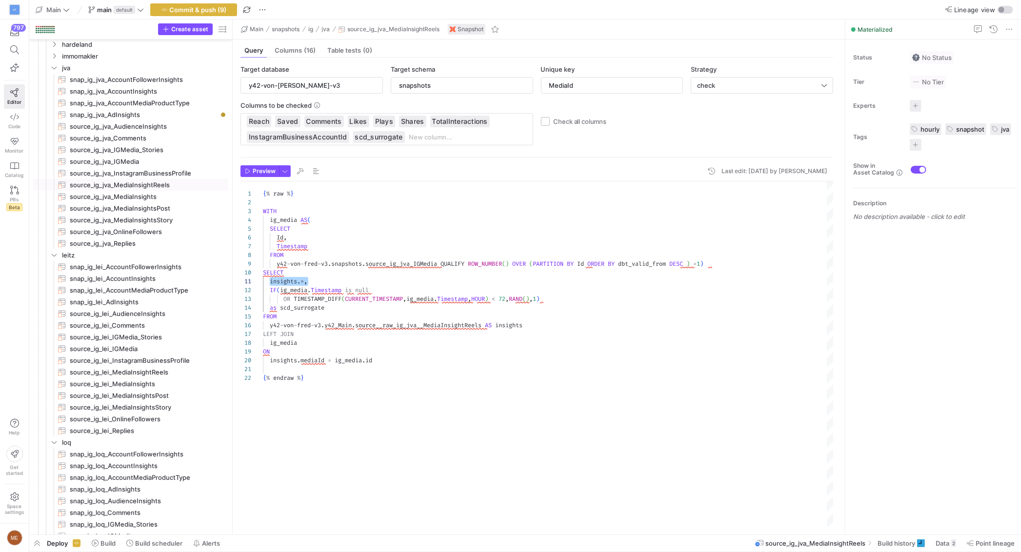
drag, startPoint x: 316, startPoint y: 281, endPoint x: 275, endPoint y: 285, distance: 41.2
click at [269, 283] on div "insights . * ," at bounding box center [548, 281] width 571 height 9
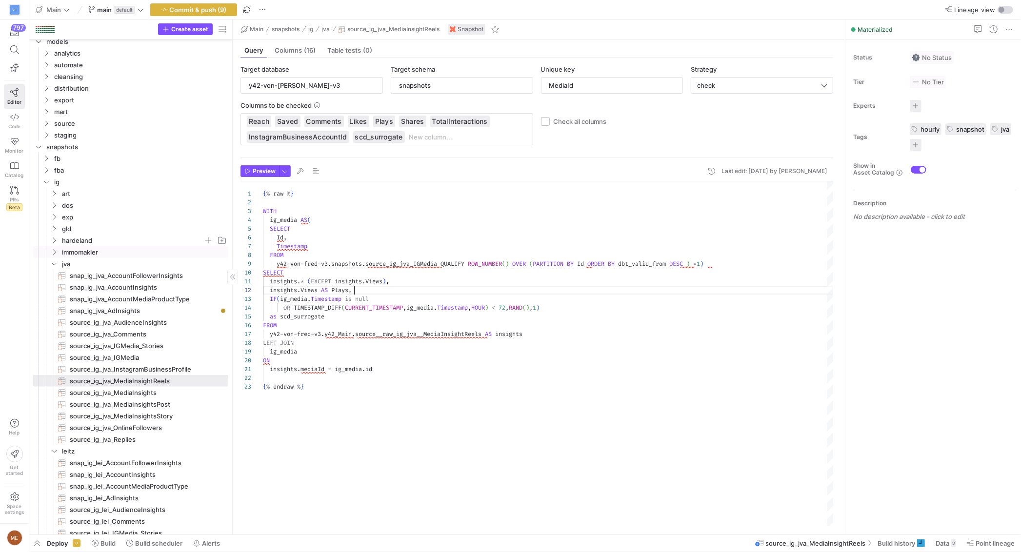
click at [120, 250] on span "immomakler" at bounding box center [144, 252] width 165 height 11
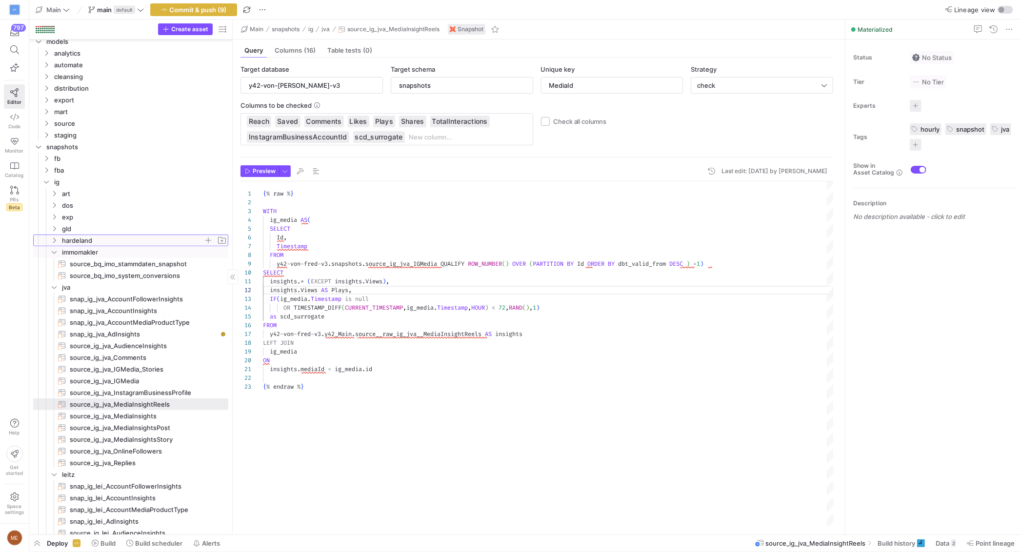
click at [121, 240] on span "hardeland" at bounding box center [133, 240] width 142 height 11
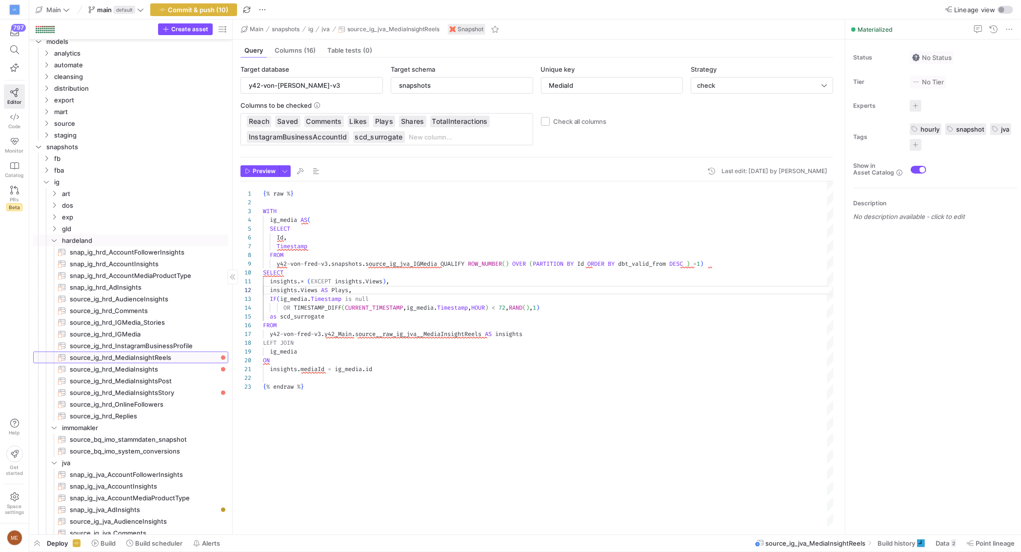
click at [185, 360] on span "source_ig_hrd_MediaInsightReels​​​​​​​" at bounding box center [143, 357] width 147 height 11
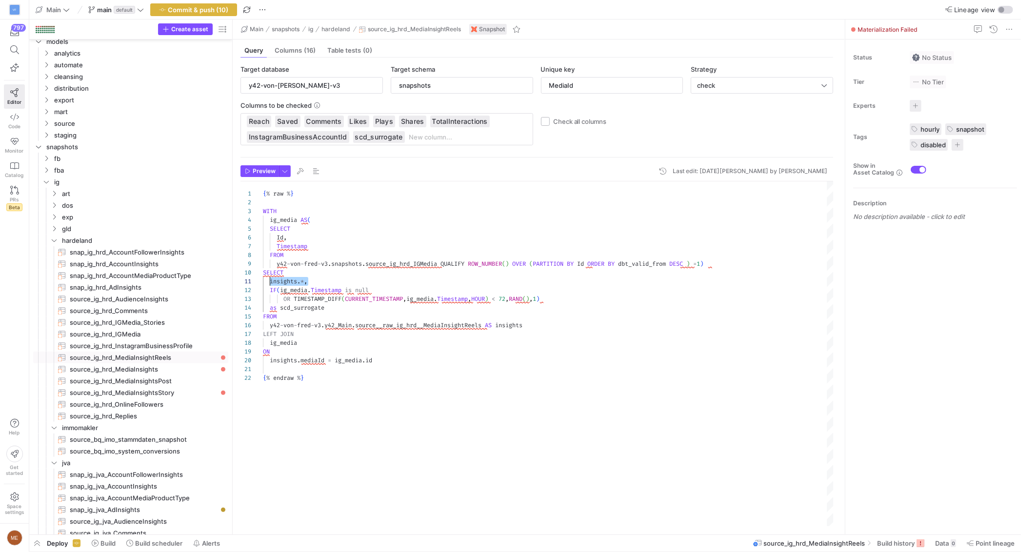
drag, startPoint x: 329, startPoint y: 284, endPoint x: 269, endPoint y: 284, distance: 60.0
click at [269, 284] on div "{ % raw % } WITH ig_media AS ( SELECT Id , Timestamp FROM y42 - von - fred - v3…" at bounding box center [548, 354] width 571 height 345
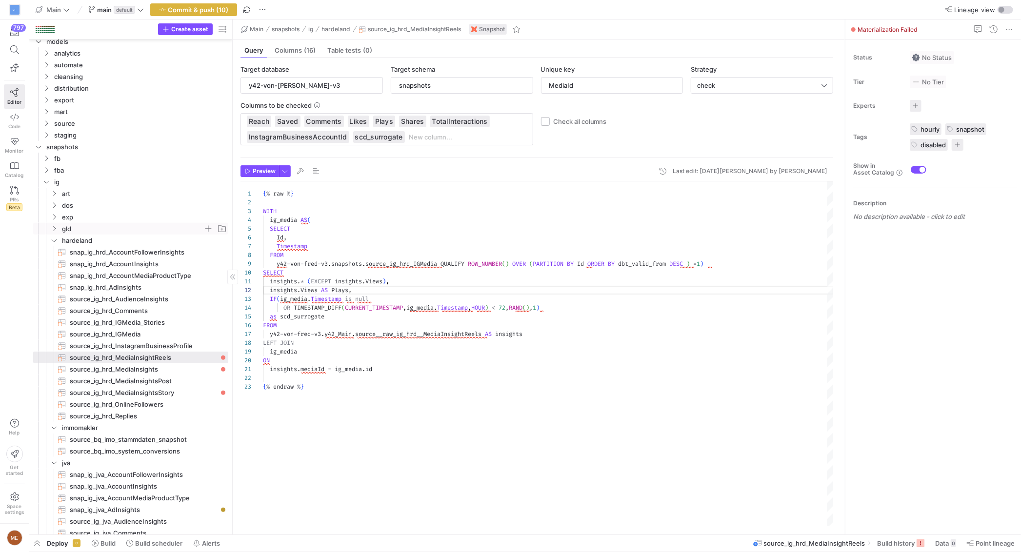
click at [85, 232] on span "gld" at bounding box center [133, 229] width 142 height 11
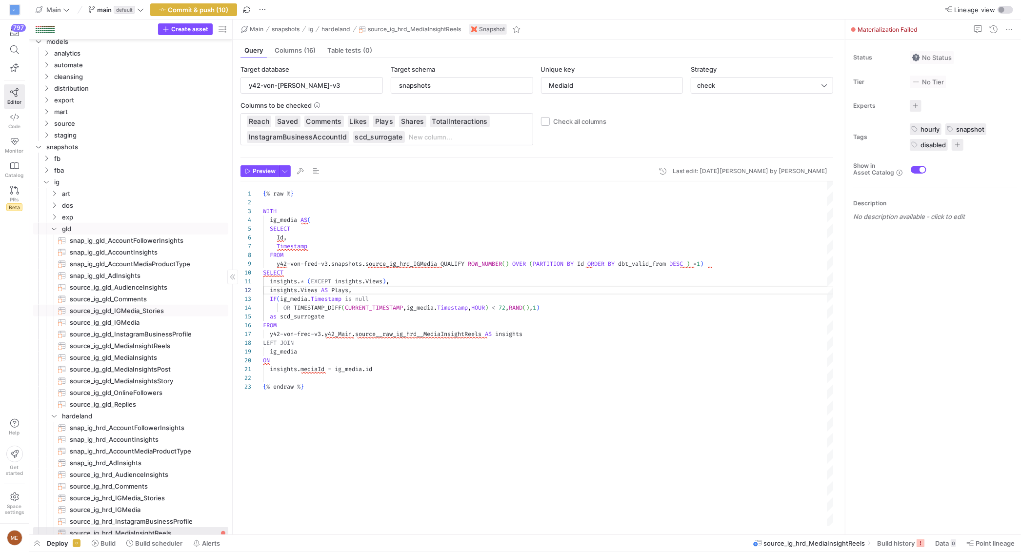
click at [100, 341] on span "source_ig_gld_MediaInsightReels​​​​​​​" at bounding box center [143, 346] width 147 height 11
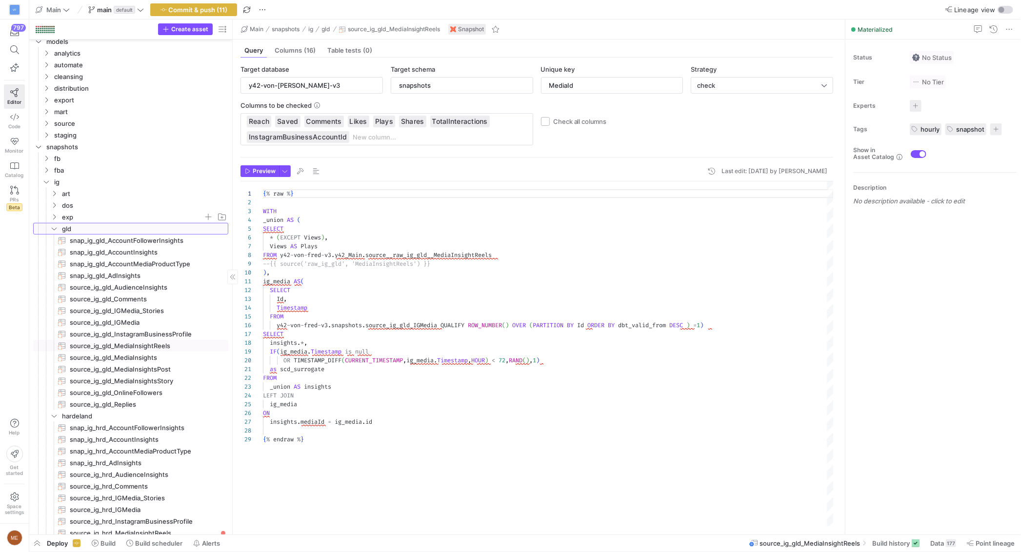
drag, startPoint x: 104, startPoint y: 223, endPoint x: 108, endPoint y: 215, distance: 8.7
click at [108, 215] on span "exp" at bounding box center [133, 217] width 142 height 11
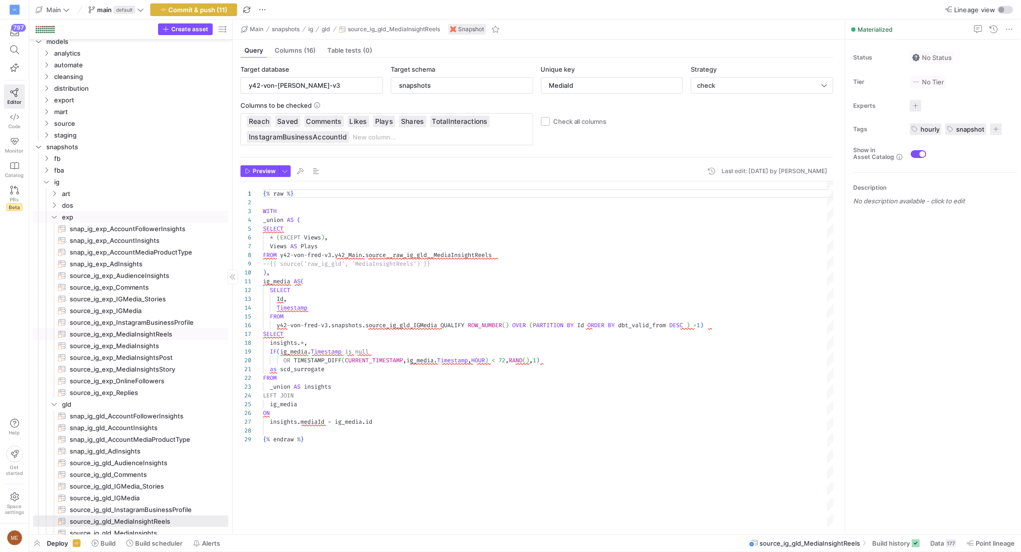
click at [122, 335] on span "source_ig_exp_MediaInsightReels​​​​​​​" at bounding box center [143, 334] width 147 height 11
type textarea "{% raw %} WITH _union AS ( SELECT * (EXCEPT Views), Views AS Plays FROM y42-von…"
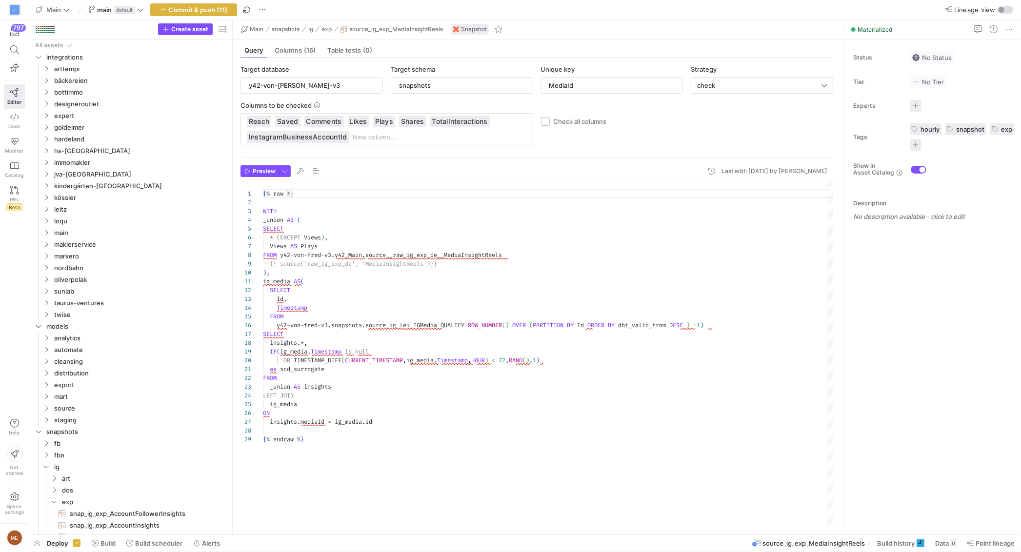
drag, startPoint x: 212, startPoint y: 6, endPoint x: 266, endPoint y: 112, distance: 119.0
click at [213, 6] on span "Commit & push (11)" at bounding box center [198, 10] width 59 height 8
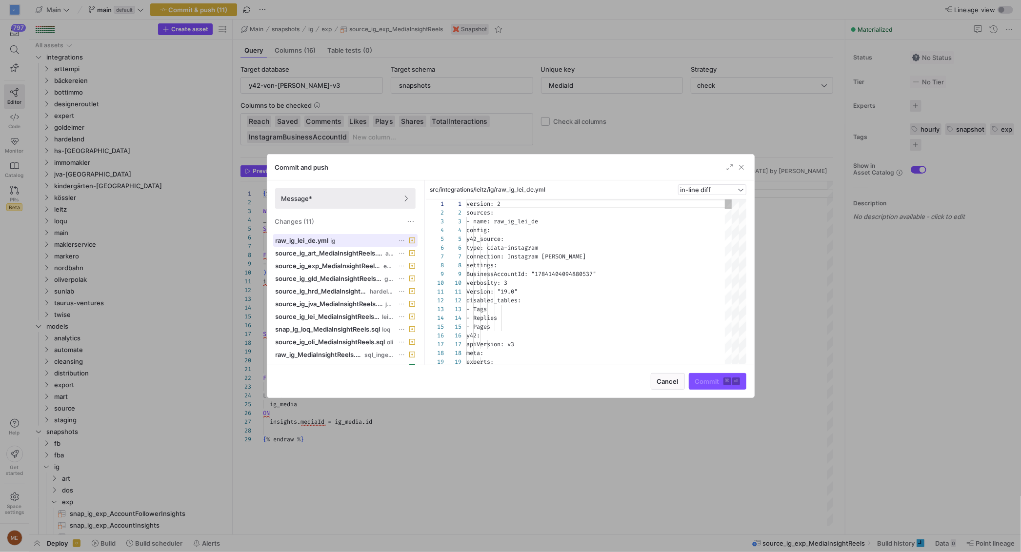
click at [350, 245] on span at bounding box center [345, 241] width 143 height 12
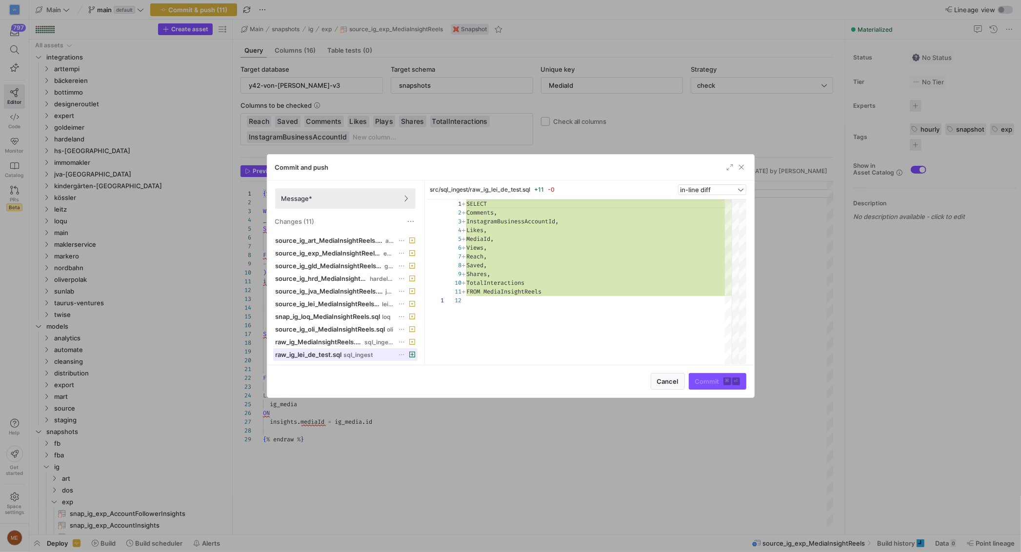
click at [341, 353] on span "raw_ig_lei_de_test.sql" at bounding box center [309, 355] width 66 height 8
click at [336, 342] on mat-tooltip-component "src/snapshots/ig/oli/source_ig_oli_MediaInsightReels.sql" at bounding box center [331, 346] width 98 height 19
click at [343, 338] on div "src/snapshots/ig/oli/source_ig_oli_MediaInsightReels.sql" at bounding box center [331, 346] width 98 height 19
click at [371, 339] on div "src/snapshots/ig/oli/source_ig_oli_MediaInsightReels.sql" at bounding box center [331, 346] width 98 height 19
click at [388, 339] on span "sql_ingest" at bounding box center [379, 342] width 29 height 7
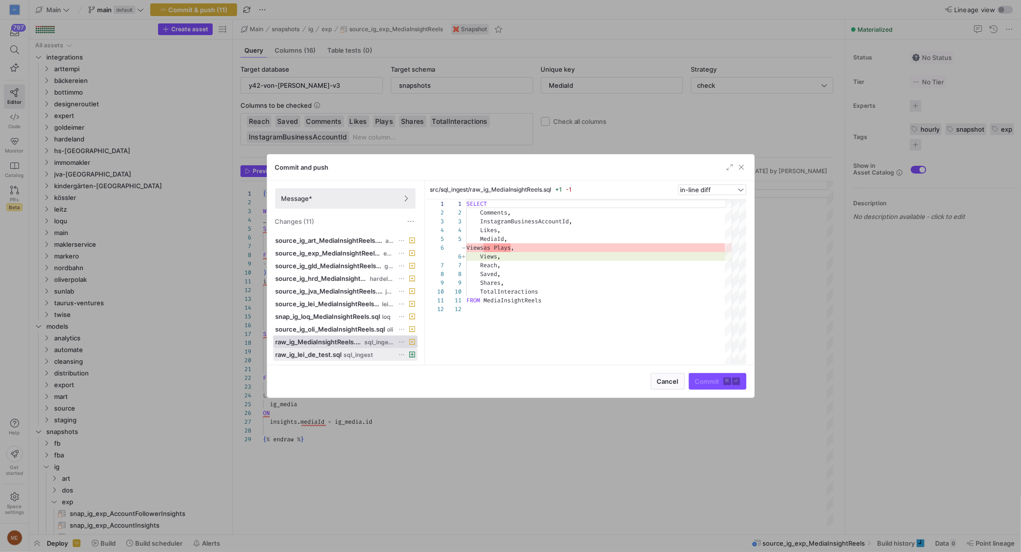
click at [403, 354] on icon at bounding box center [402, 355] width 6 height 6
click at [409, 377] on button "Discard" at bounding box center [439, 383] width 80 height 16
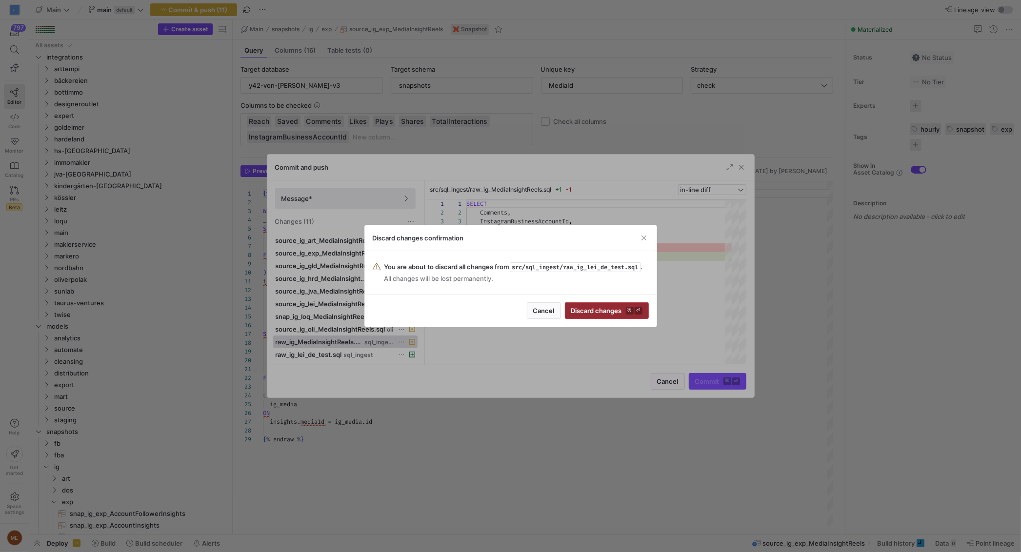
click at [592, 319] on span "submit" at bounding box center [607, 311] width 83 height 16
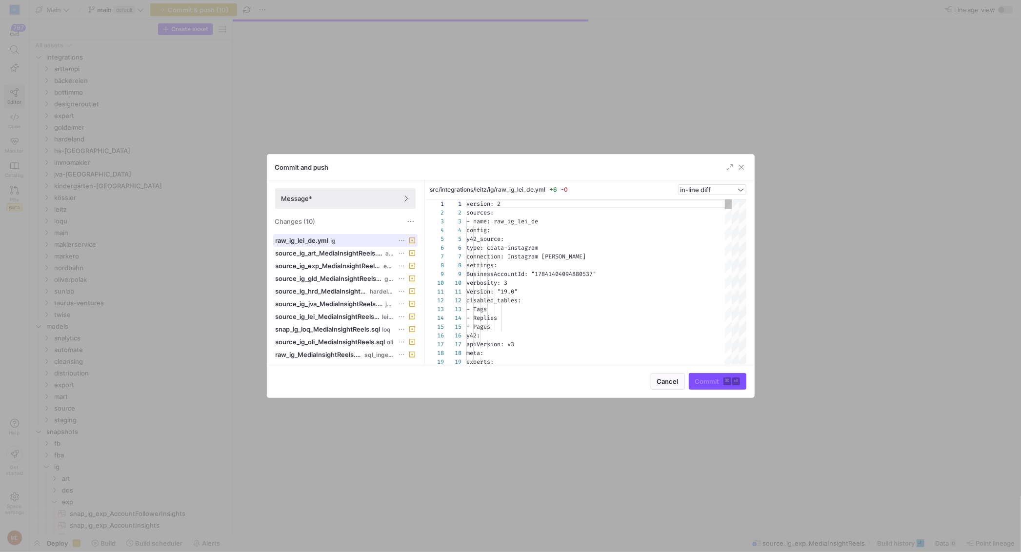
click at [371, 237] on div "raw_ig_lei_de.yml ig" at bounding box center [335, 241] width 118 height 8
click at [404, 238] on icon at bounding box center [402, 241] width 6 height 6
click at [426, 271] on span "Discard" at bounding box center [416, 269] width 22 height 8
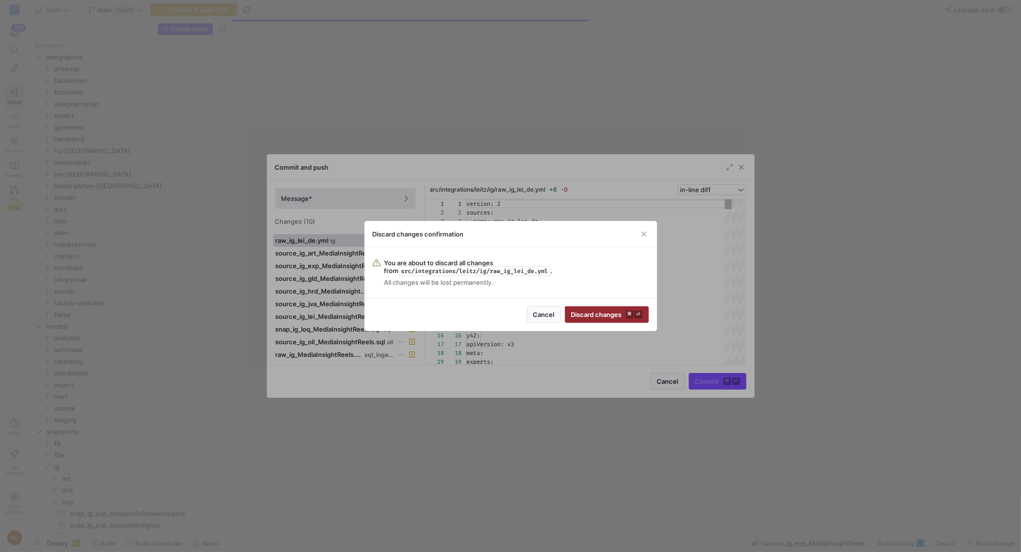
click at [631, 321] on span "submit" at bounding box center [607, 315] width 83 height 16
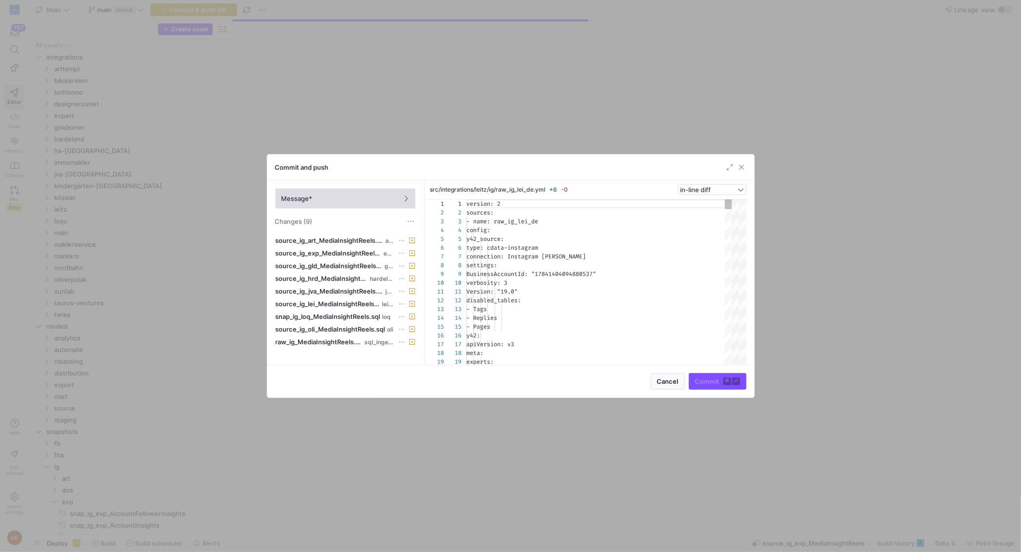
drag, startPoint x: 373, startPoint y: 193, endPoint x: 384, endPoint y: 195, distance: 10.9
click at [376, 193] on span at bounding box center [346, 199] width 140 height 20
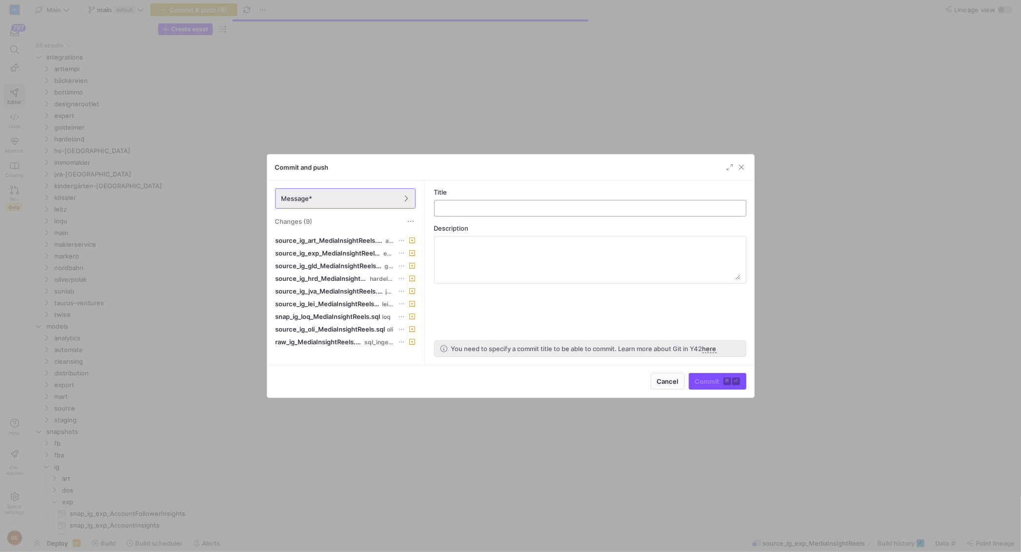
drag, startPoint x: 496, startPoint y: 214, endPoint x: 496, endPoint y: 205, distance: 8.8
click at [496, 214] on div at bounding box center [591, 209] width 296 height 16
click at [496, 204] on div at bounding box center [591, 209] width 296 height 16
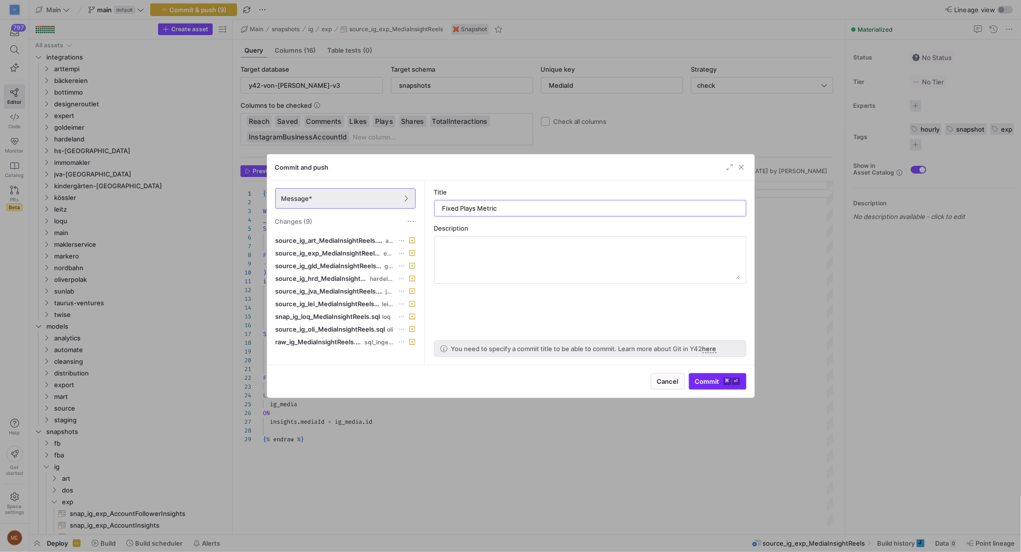
type input "Fixed Plays Metric"
click at [727, 380] on kbd "⌘" at bounding box center [728, 382] width 8 height 8
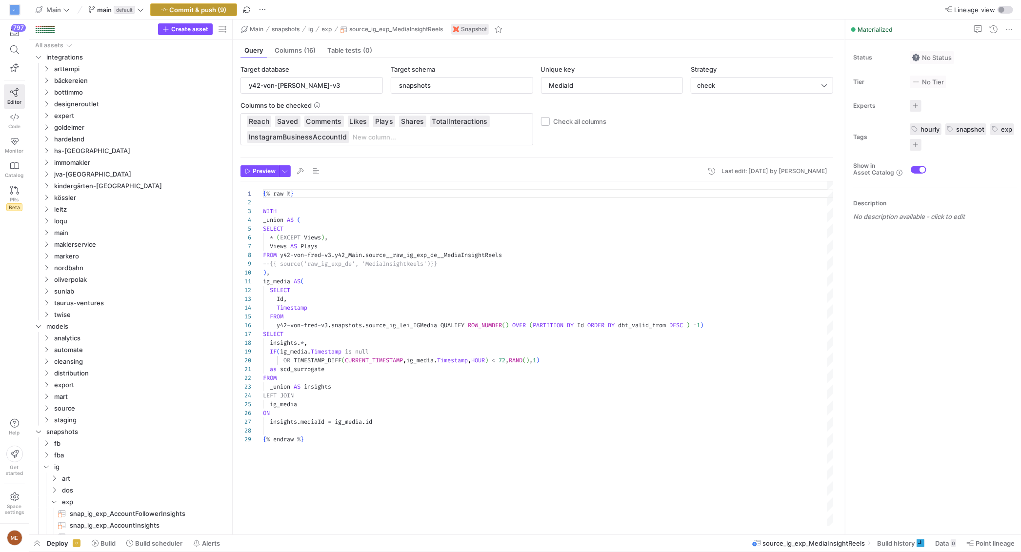
click at [214, 9] on span "Commit & push (9)" at bounding box center [198, 10] width 57 height 8
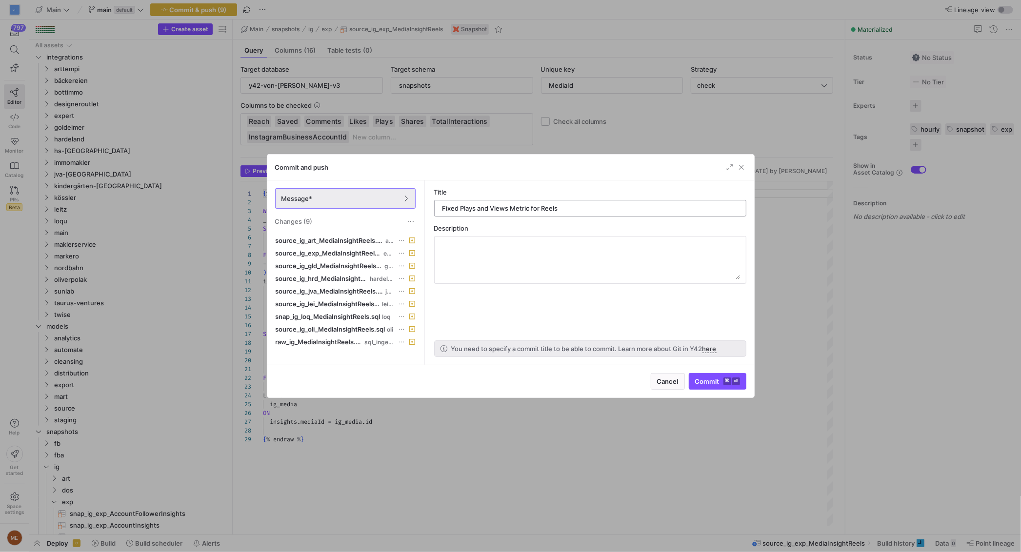
click at [486, 211] on input "Fixed Plays and Views Metric for Reels" at bounding box center [591, 208] width 296 height 8
type input "Fixed Plays to Views Metric for Reels"
click at [717, 383] on span "Commit ⌘ ⏎" at bounding box center [717, 382] width 45 height 8
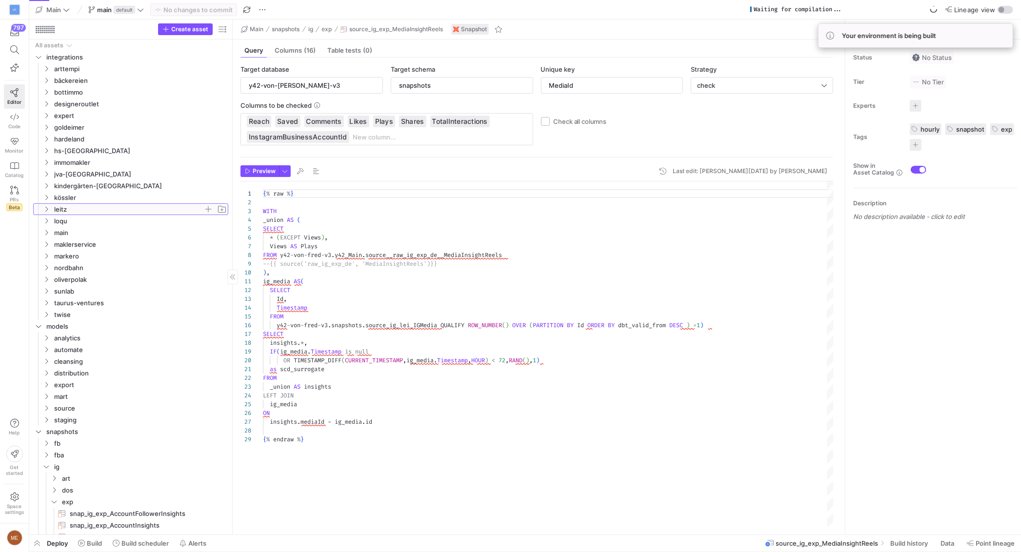
click at [73, 211] on span "leitz" at bounding box center [128, 209] width 149 height 11
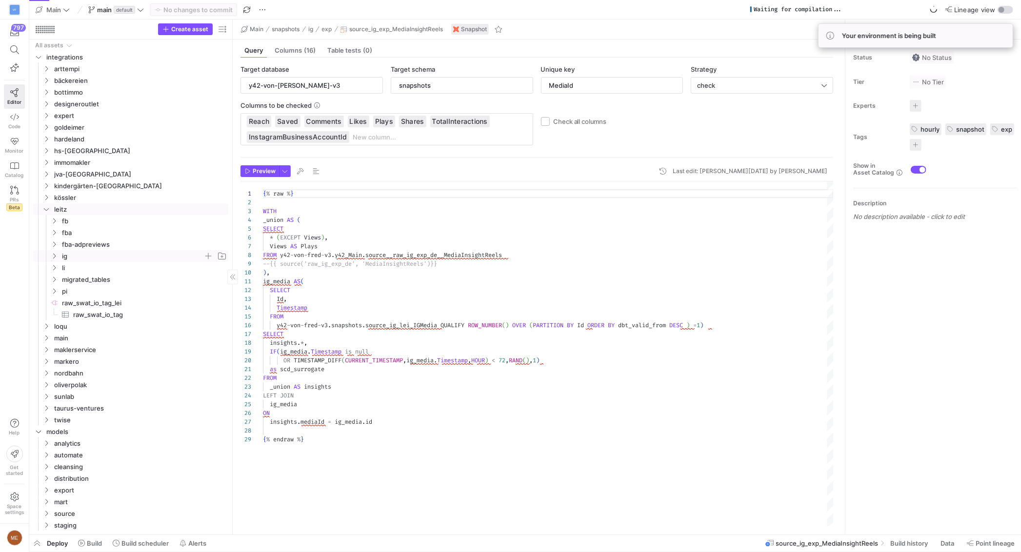
click at [107, 260] on span "ig" at bounding box center [133, 256] width 142 height 11
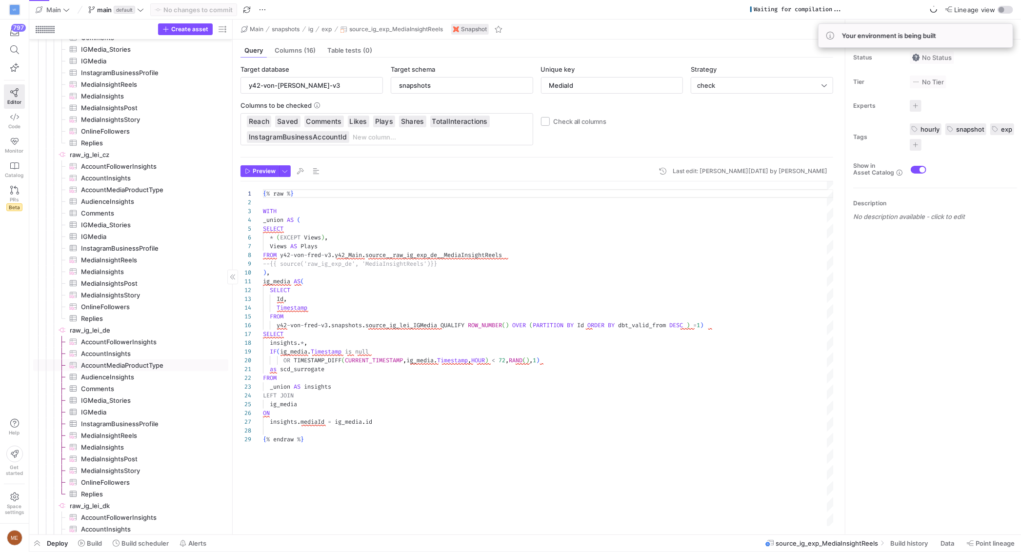
scroll to position [353, 0]
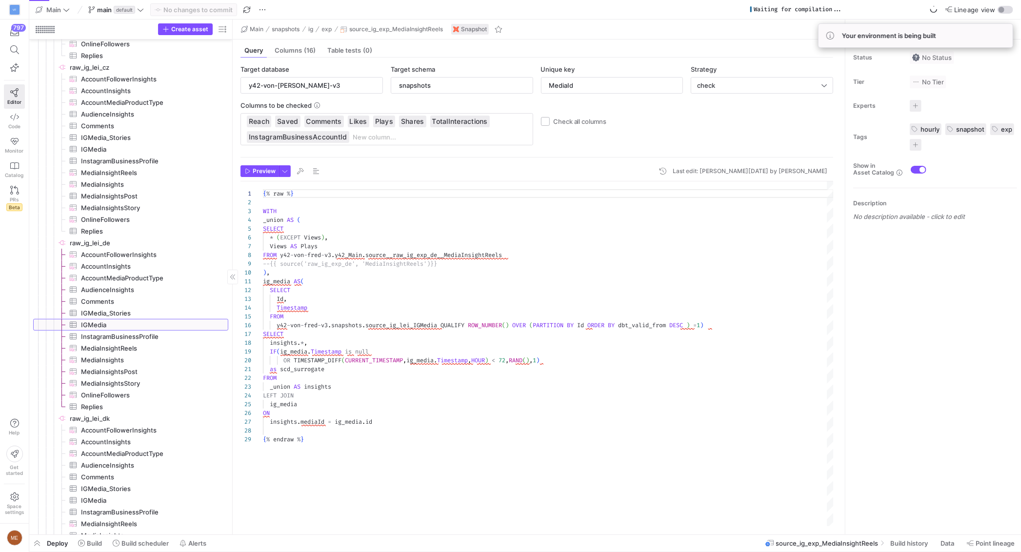
click at [121, 328] on span "IGMedia​​​​​​​​​" at bounding box center [149, 325] width 136 height 11
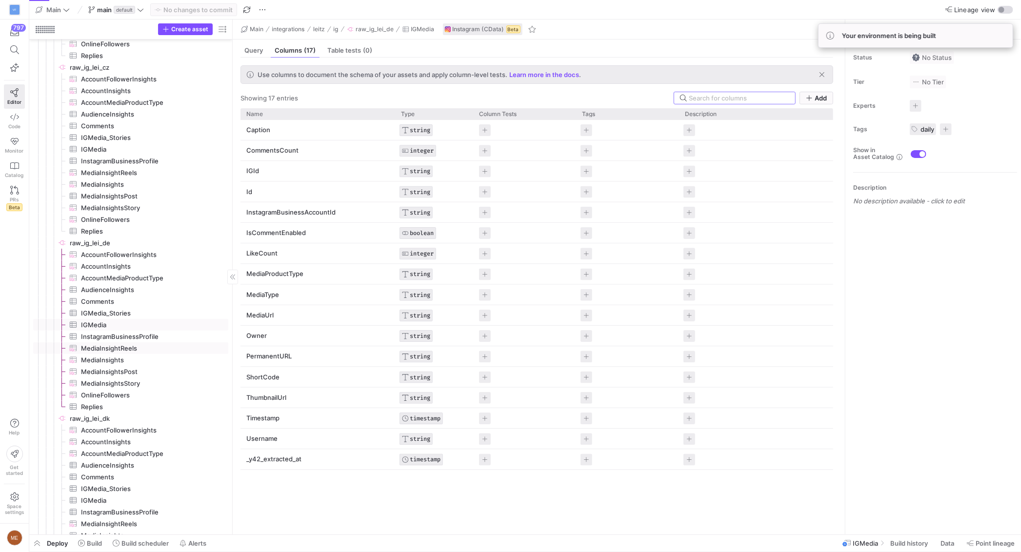
click at [139, 351] on span "MediaInsightReels​​​​​​​​​" at bounding box center [149, 348] width 136 height 11
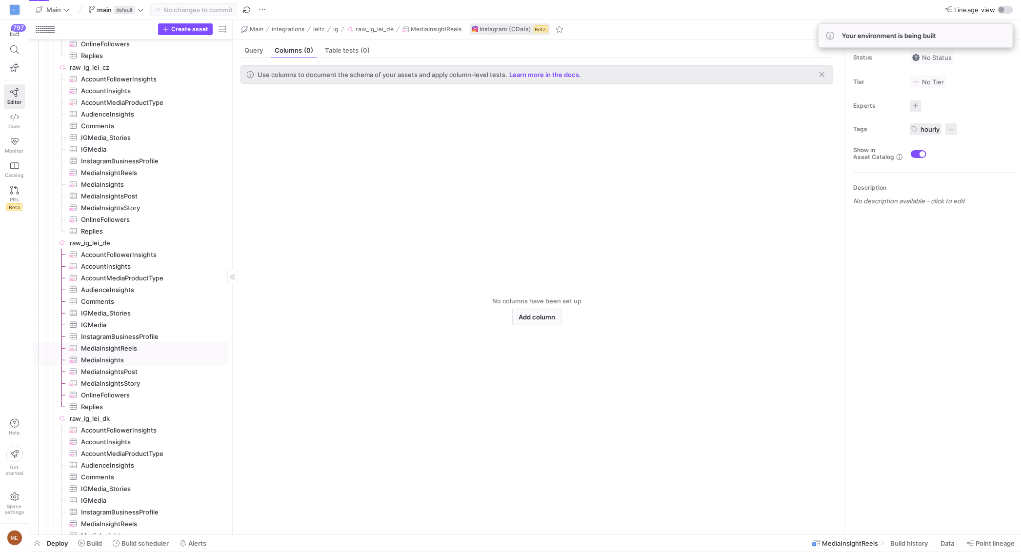
drag, startPoint x: 133, startPoint y: 364, endPoint x: 175, endPoint y: 314, distance: 64.7
click at [133, 364] on span "MediaInsights​​​​​​​​​" at bounding box center [149, 360] width 136 height 11
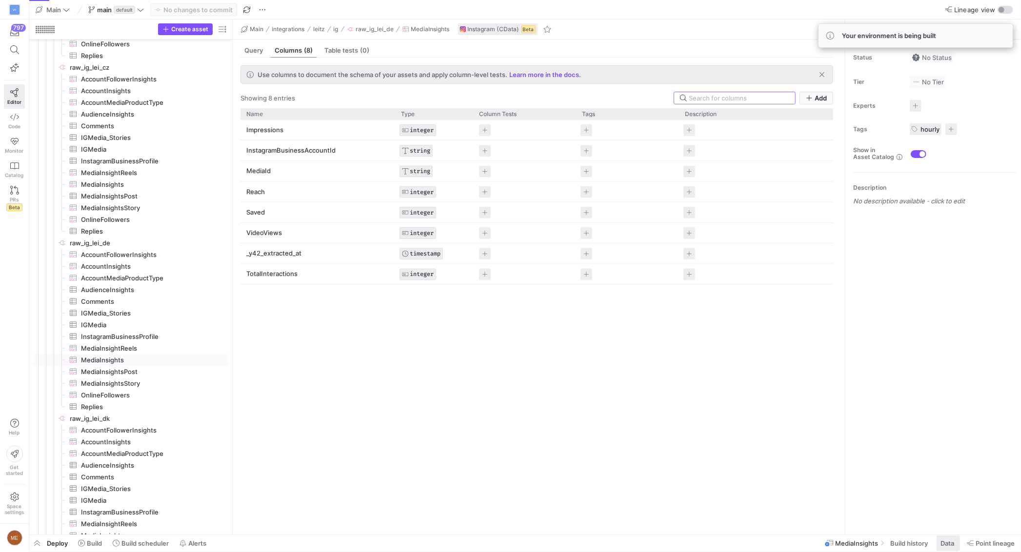
click at [941, 547] on span "Data" at bounding box center [948, 544] width 14 height 8
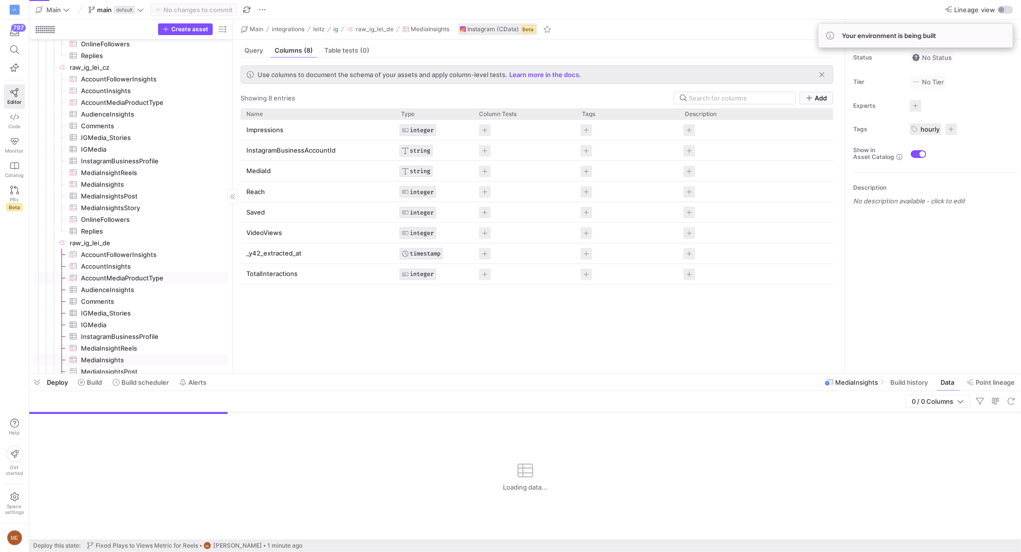
scroll to position [442, 0]
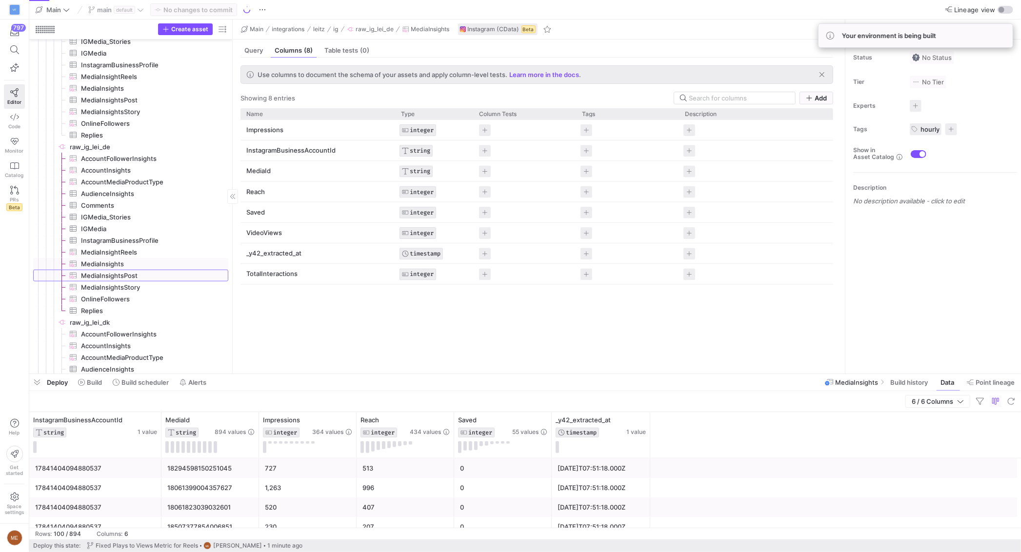
click at [110, 273] on span "MediaInsightsPost​​​​​​​​​" at bounding box center [149, 275] width 136 height 11
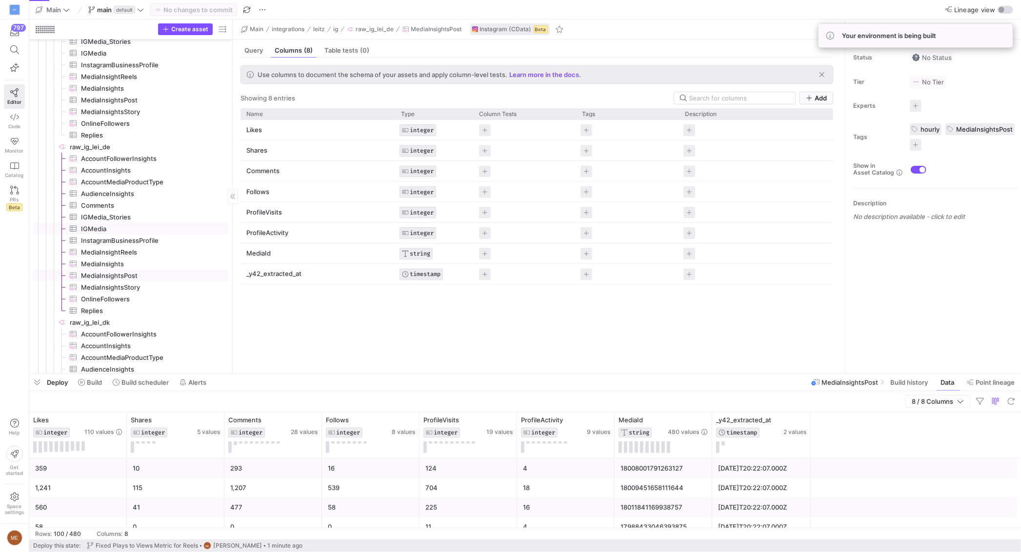
click at [165, 226] on span "IGMedia​​​​​​​​​" at bounding box center [149, 229] width 136 height 11
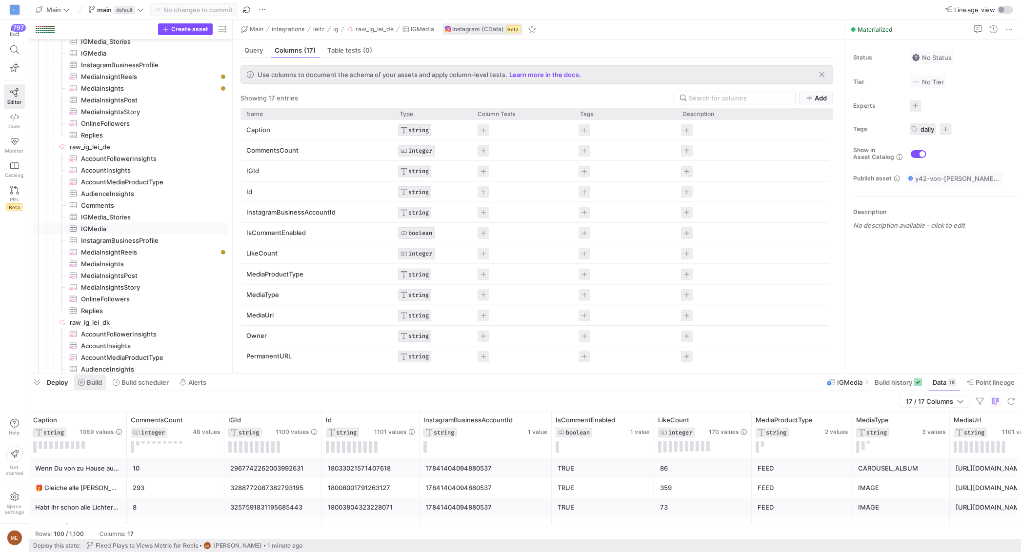
click at [97, 383] on span "Build" at bounding box center [94, 383] width 15 height 8
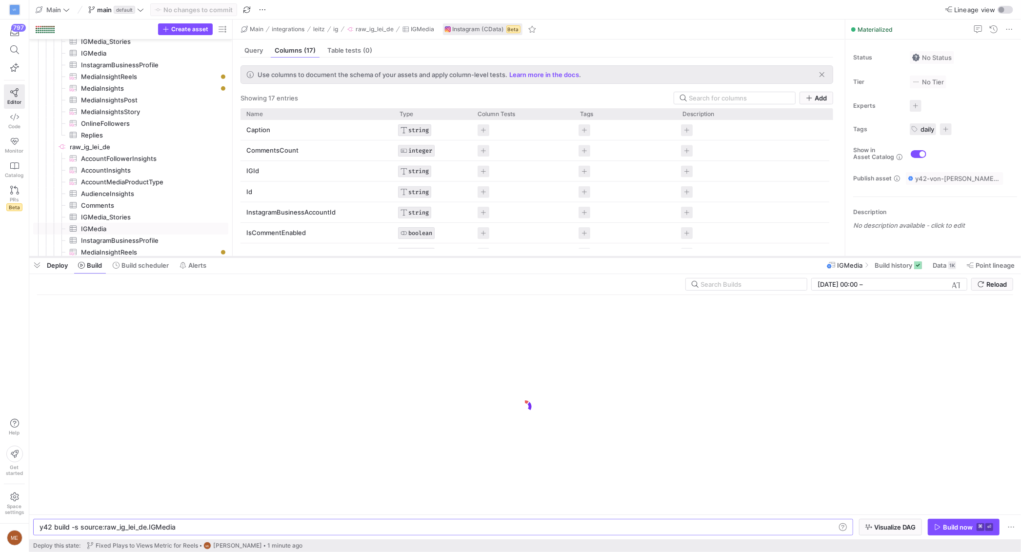
drag, startPoint x: 282, startPoint y: 375, endPoint x: 323, endPoint y: 258, distance: 124.3
click at [323, 258] on div at bounding box center [525, 257] width 992 height 4
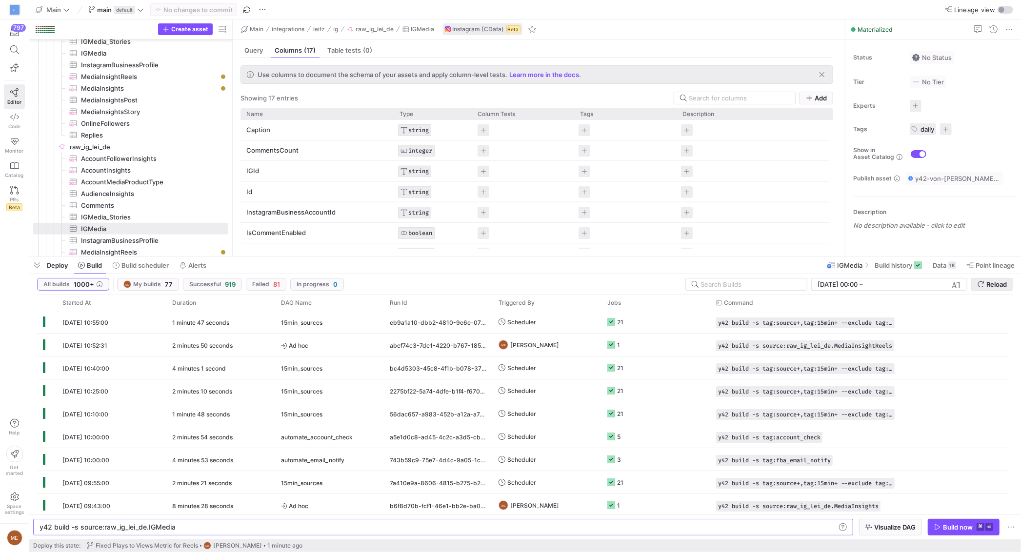
click at [987, 288] on span "Reload" at bounding box center [997, 285] width 20 height 8
click at [149, 274] on y42-orchestration-build "All builds 1000+ ME My builds 77 Successful 919 Failed 81 In progress 0 20.8.20…" at bounding box center [525, 406] width 992 height 265
click at [152, 263] on span "Build scheduler" at bounding box center [145, 266] width 47 height 8
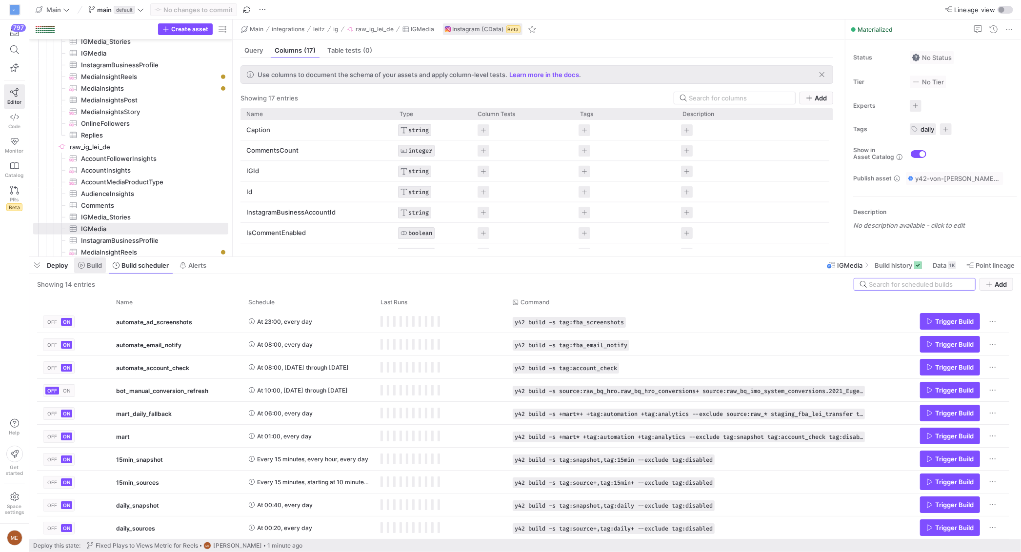
click at [91, 265] on span "Build" at bounding box center [94, 266] width 15 height 8
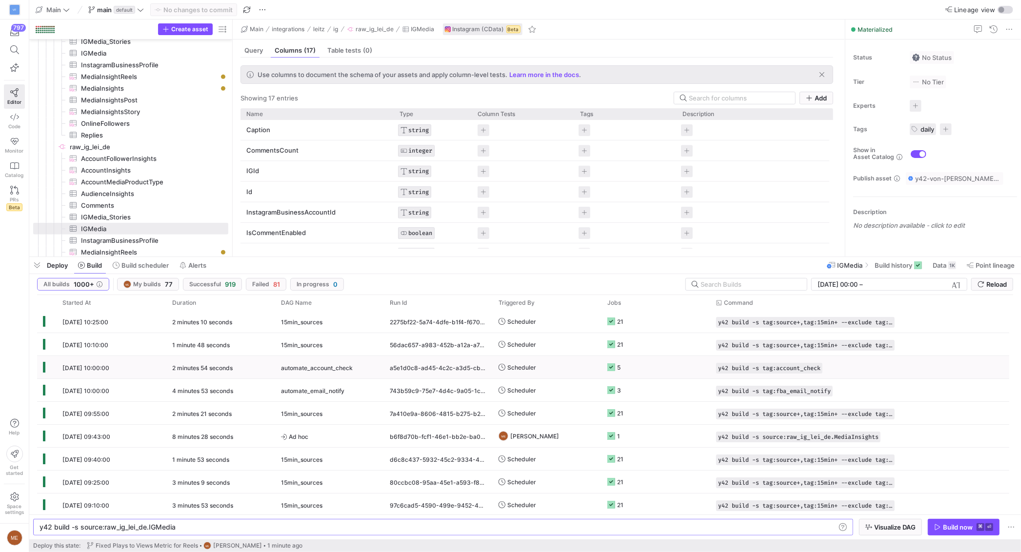
scroll to position [88, 0]
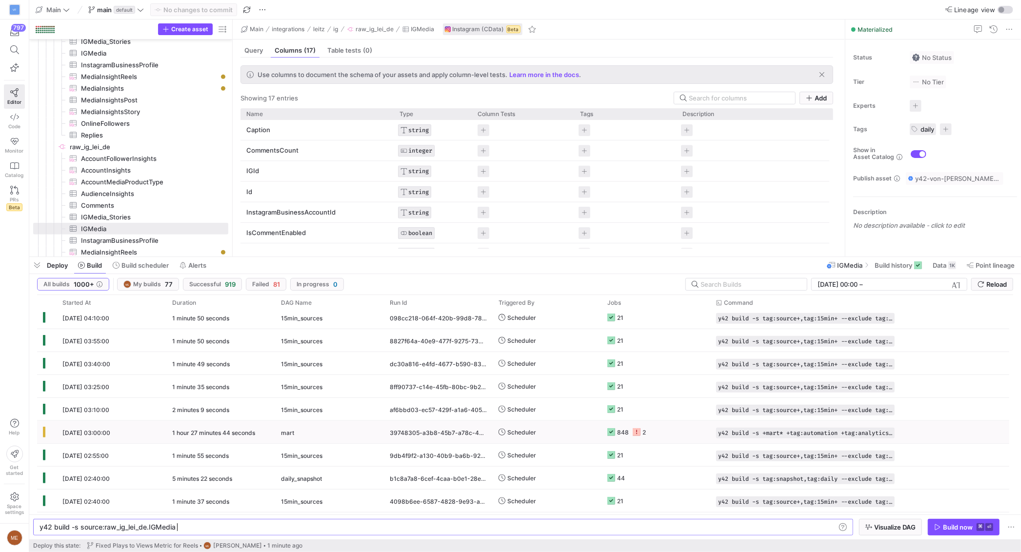
click at [348, 426] on div "mart" at bounding box center [329, 433] width 97 height 23
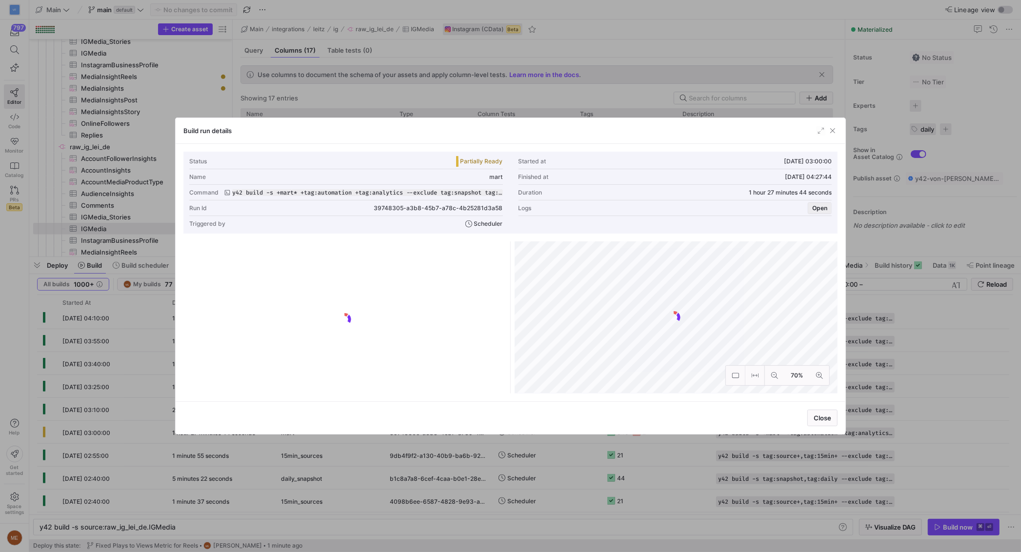
click at [816, 206] on span "Open" at bounding box center [820, 208] width 15 height 7
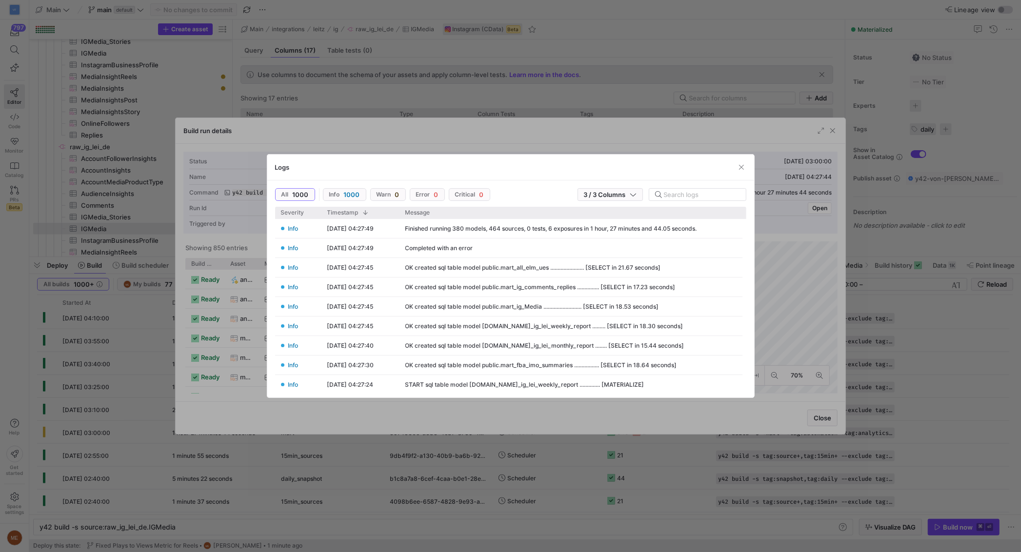
click at [528, 141] on div at bounding box center [510, 276] width 1021 height 552
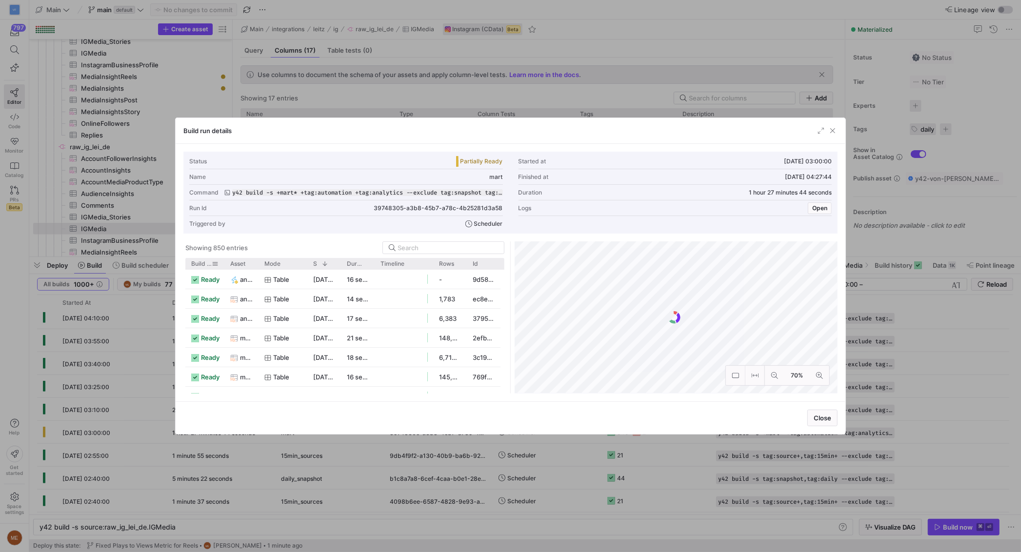
click at [240, 263] on span "Asset" at bounding box center [237, 264] width 15 height 7
click at [218, 264] on div "Build status" at bounding box center [204, 263] width 39 height 11
click at [208, 264] on span "Build status" at bounding box center [201, 264] width 20 height 7
click at [818, 133] on span "button" at bounding box center [822, 131] width 10 height 10
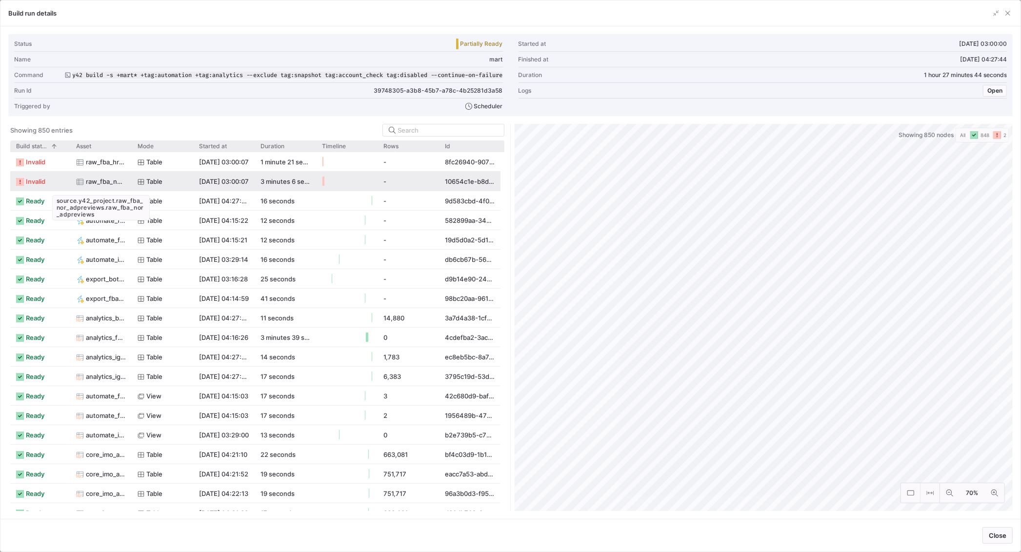
click at [103, 183] on span "raw_fba_nor_adpreviews" at bounding box center [106, 181] width 40 height 19
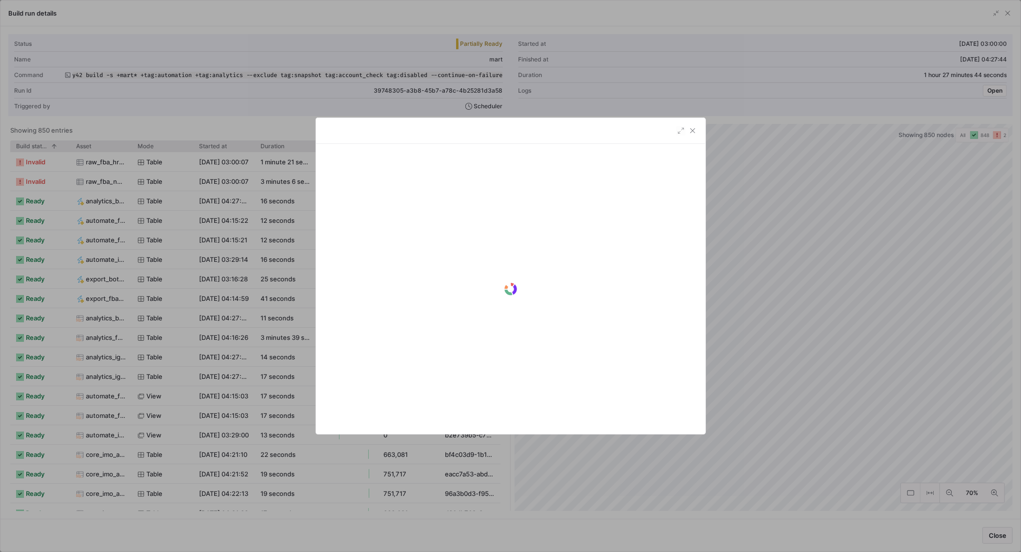
click at [894, 303] on div at bounding box center [510, 276] width 1021 height 552
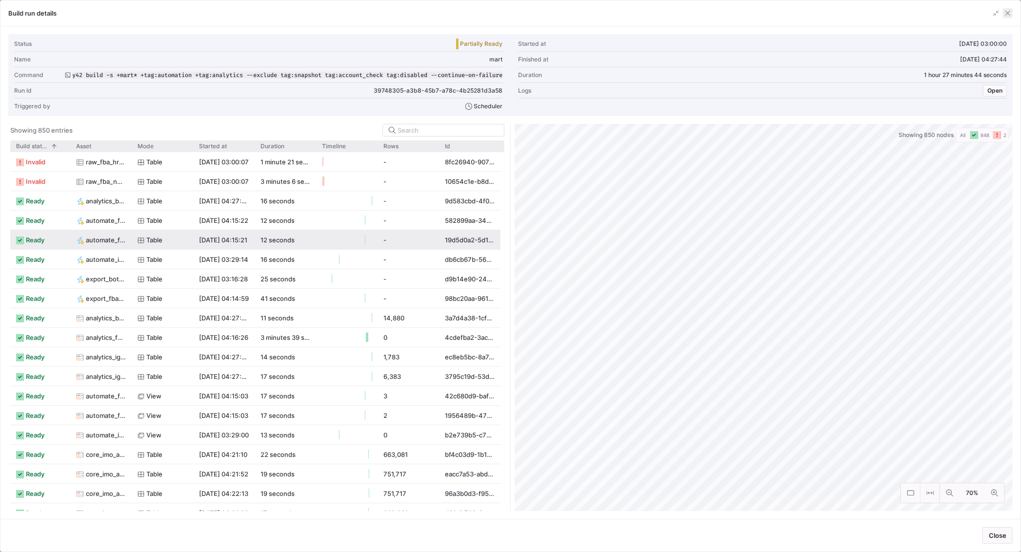
click at [1011, 13] on span "button" at bounding box center [1008, 13] width 10 height 10
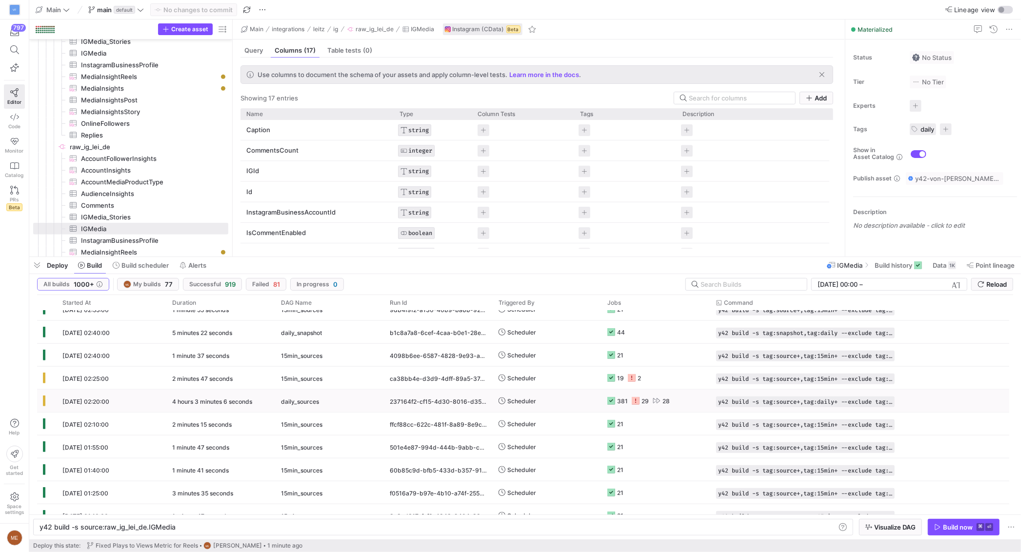
click at [356, 404] on div "daily_sources" at bounding box center [329, 401] width 97 height 23
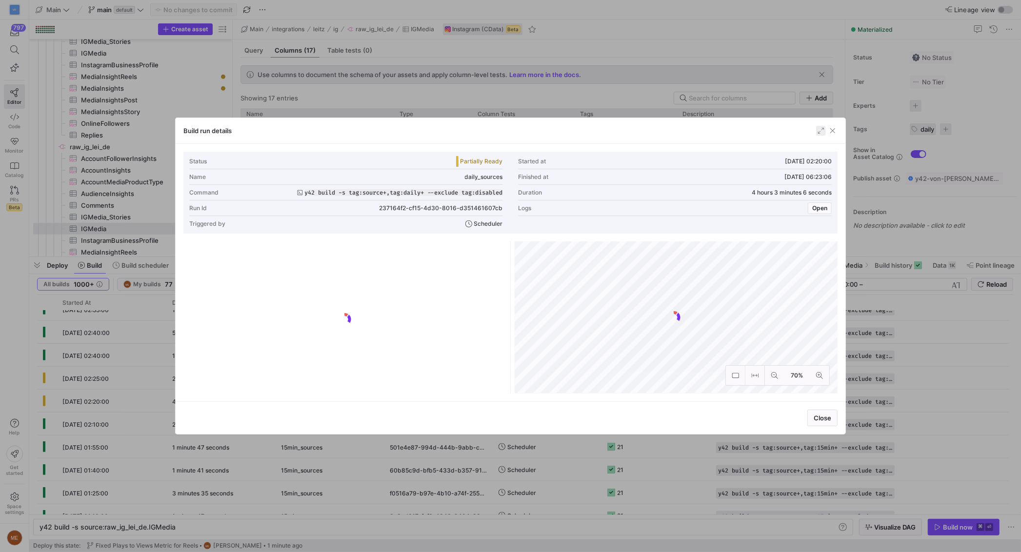
click at [818, 131] on span "button" at bounding box center [822, 131] width 10 height 10
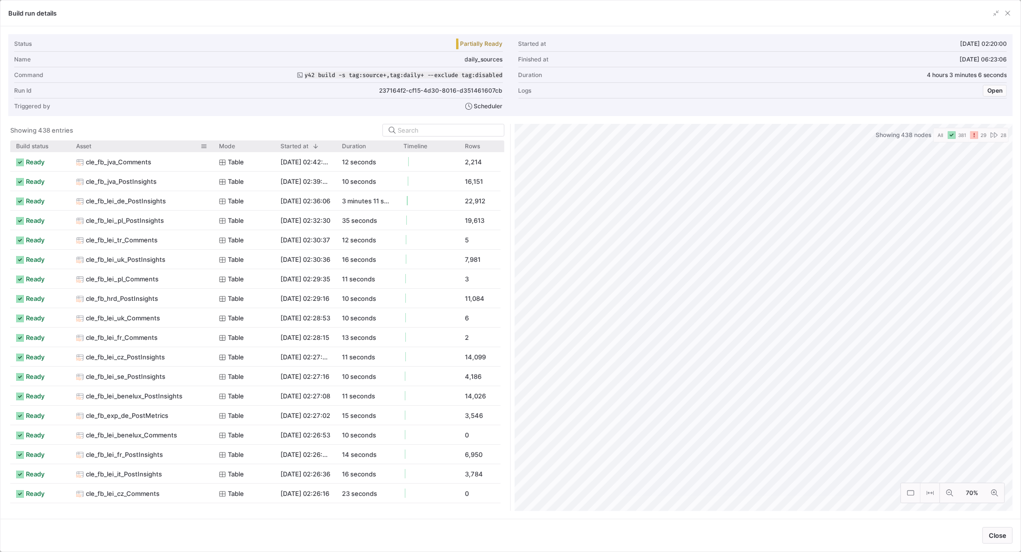
drag, startPoint x: 131, startPoint y: 145, endPoint x: 212, endPoint y: 150, distance: 81.6
click at [212, 150] on div at bounding box center [213, 146] width 4 height 11
click at [51, 148] on div "Build status" at bounding box center [36, 146] width 41 height 6
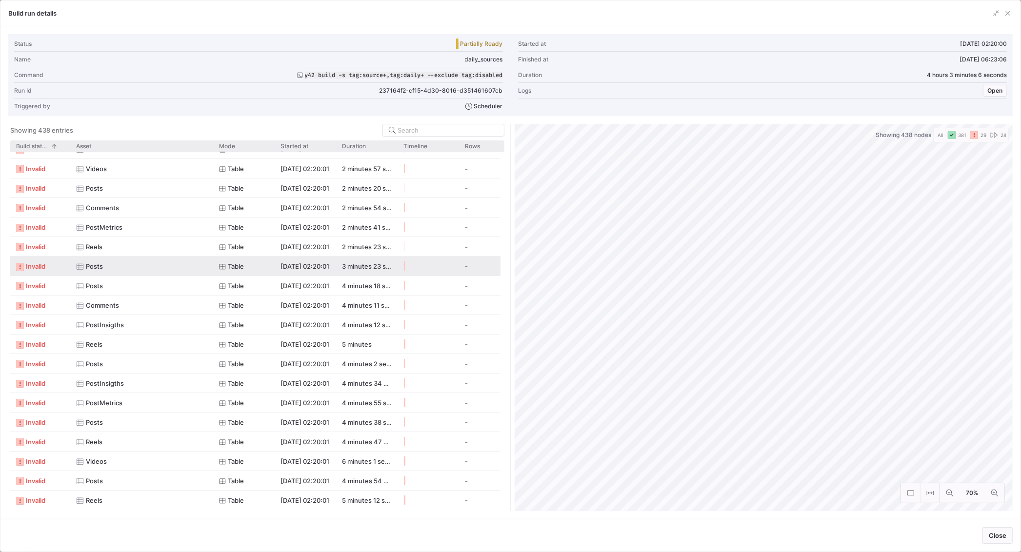
scroll to position [194, 0]
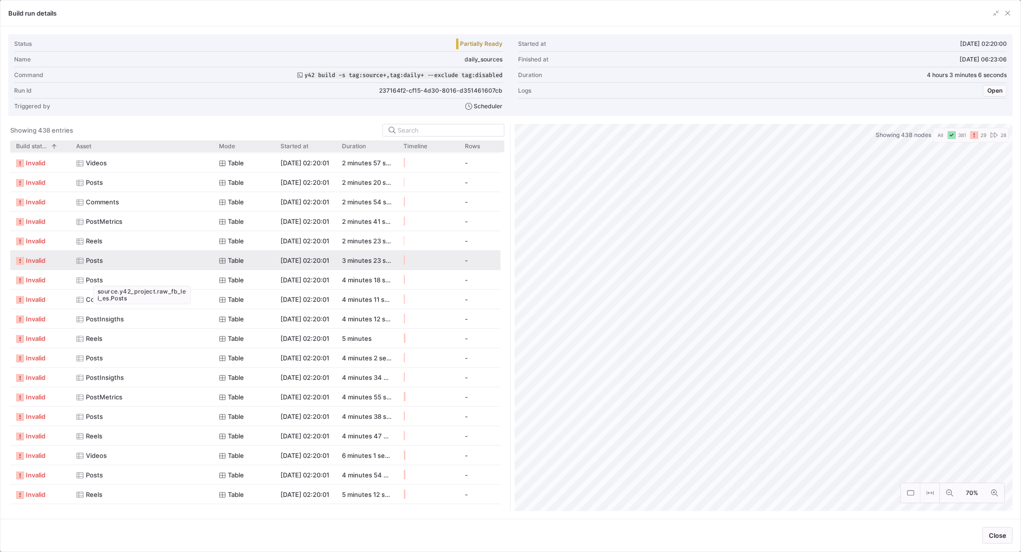
click at [147, 268] on div "Posts" at bounding box center [141, 260] width 131 height 19
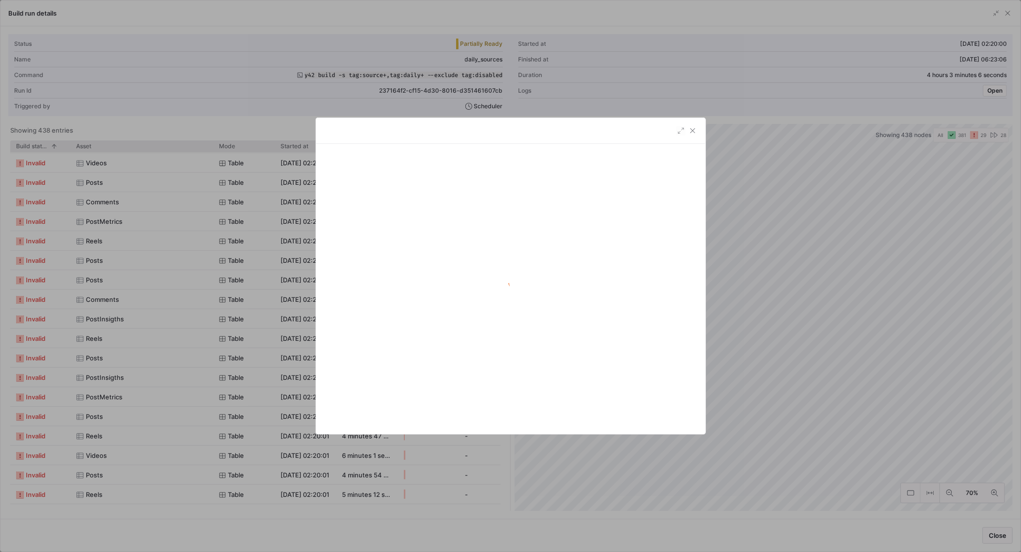
click at [147, 268] on div at bounding box center [510, 276] width 1021 height 552
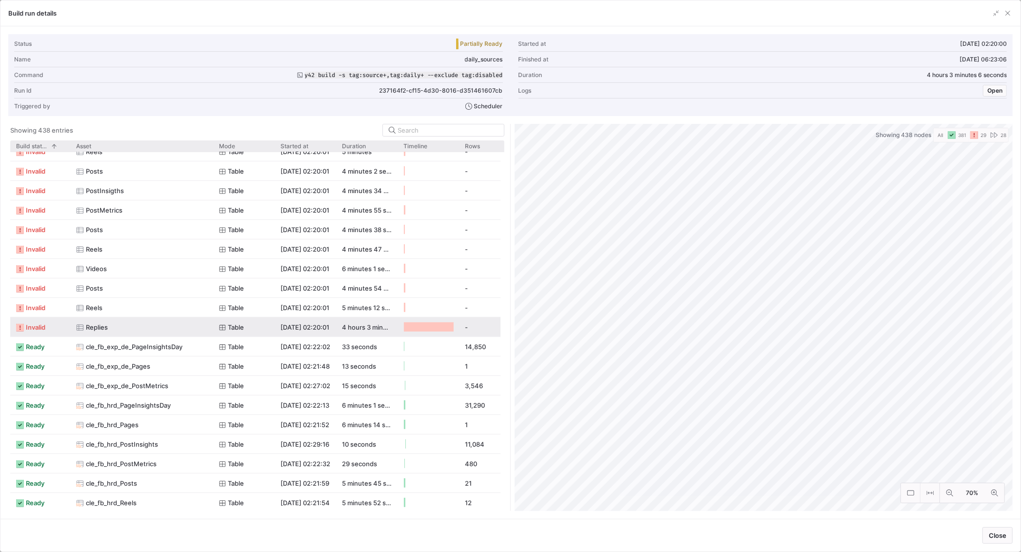
scroll to position [389, 0]
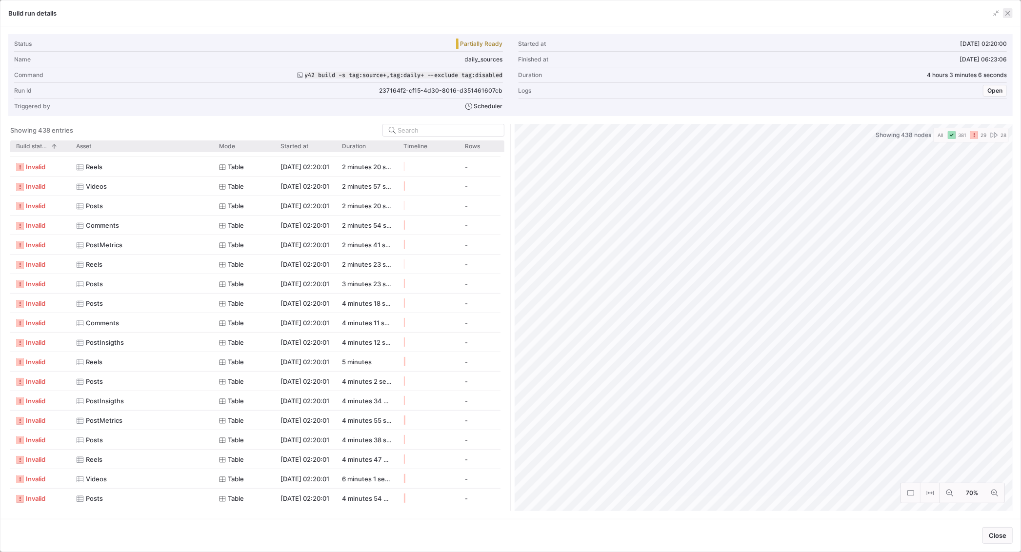
click at [1009, 11] on span "button" at bounding box center [1008, 13] width 10 height 10
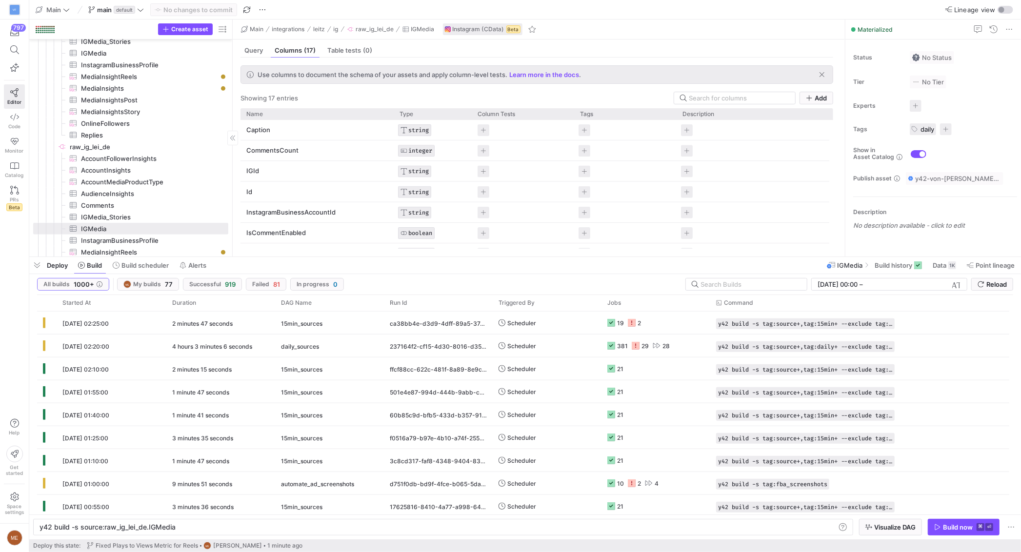
drag, startPoint x: 39, startPoint y: 261, endPoint x: 65, endPoint y: 253, distance: 27.5
click at [39, 261] on span "button" at bounding box center [37, 265] width 16 height 17
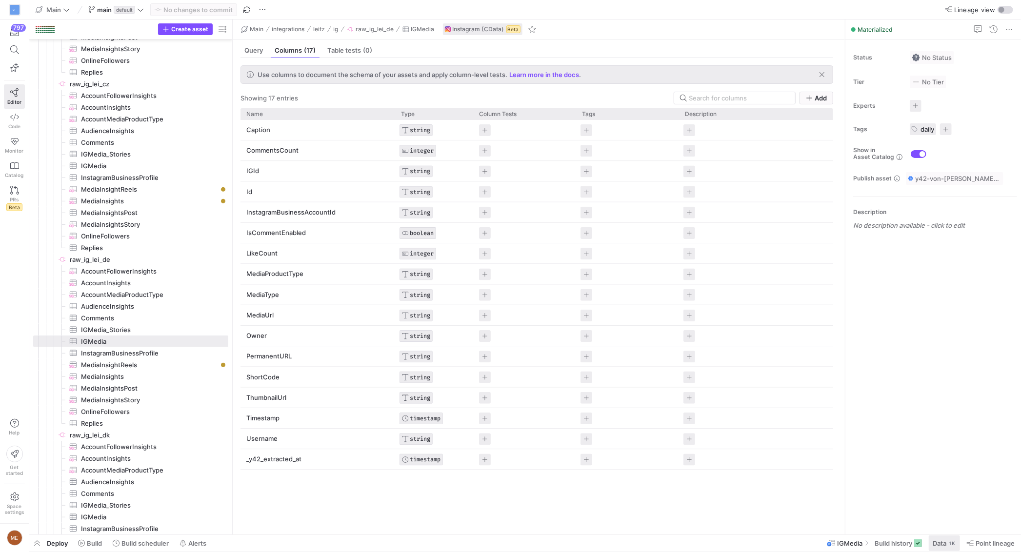
click at [939, 545] on span "Data" at bounding box center [940, 544] width 14 height 8
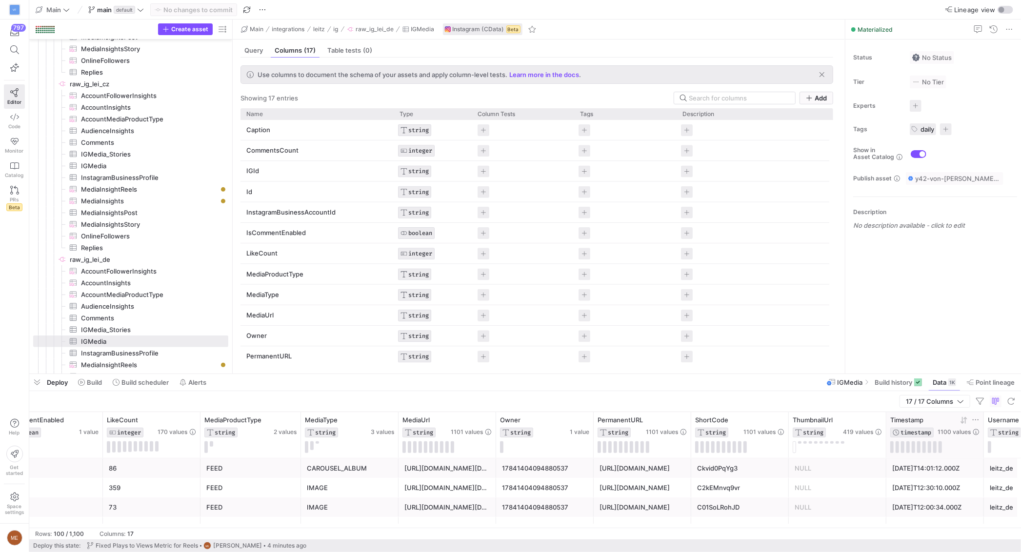
click at [963, 419] on icon at bounding box center [964, 421] width 8 height 8
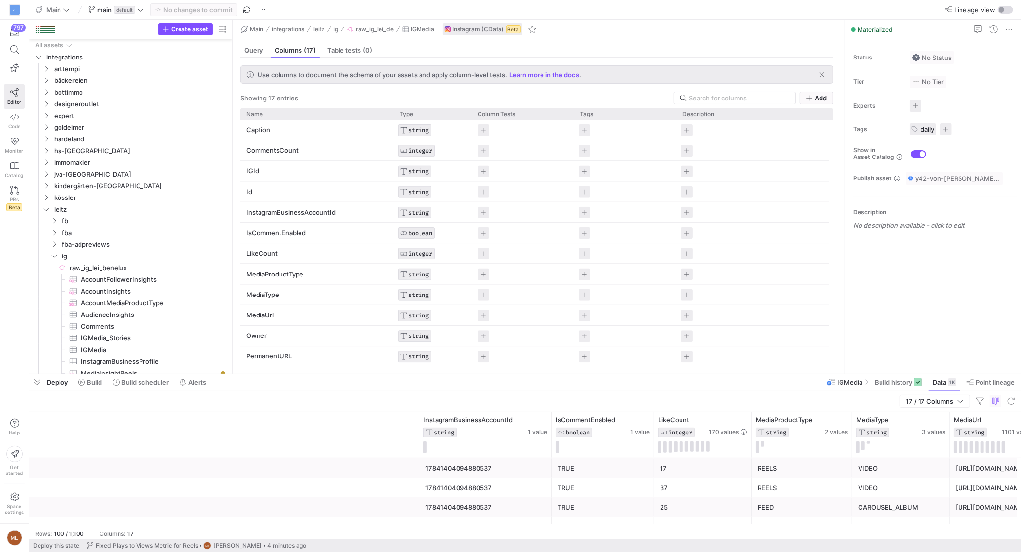
scroll to position [0, 551]
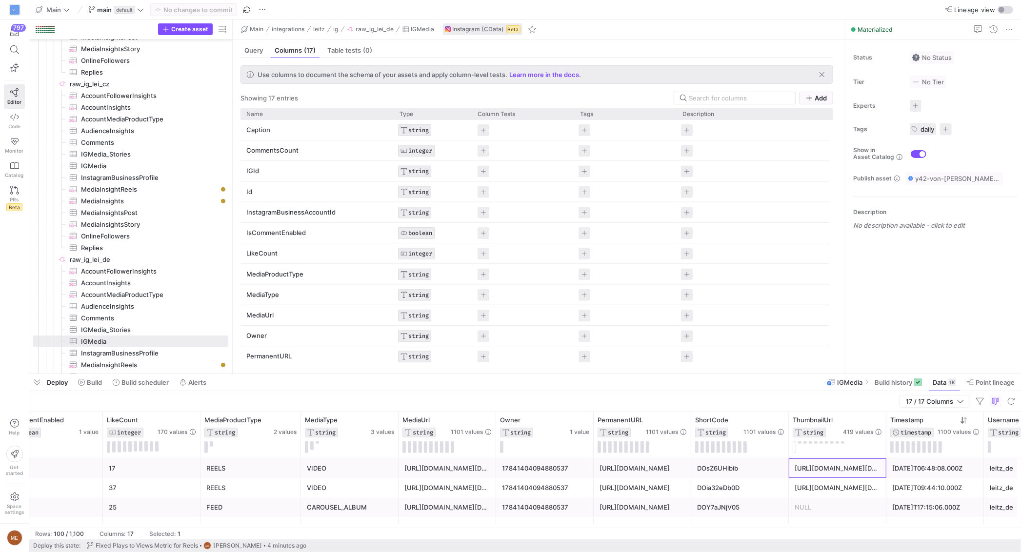
click at [857, 471] on div "https://scontent-fra3-1.cdninstagram.com/v/t51.82787-15/550211748_1840361893913…" at bounding box center [838, 468] width 86 height 19
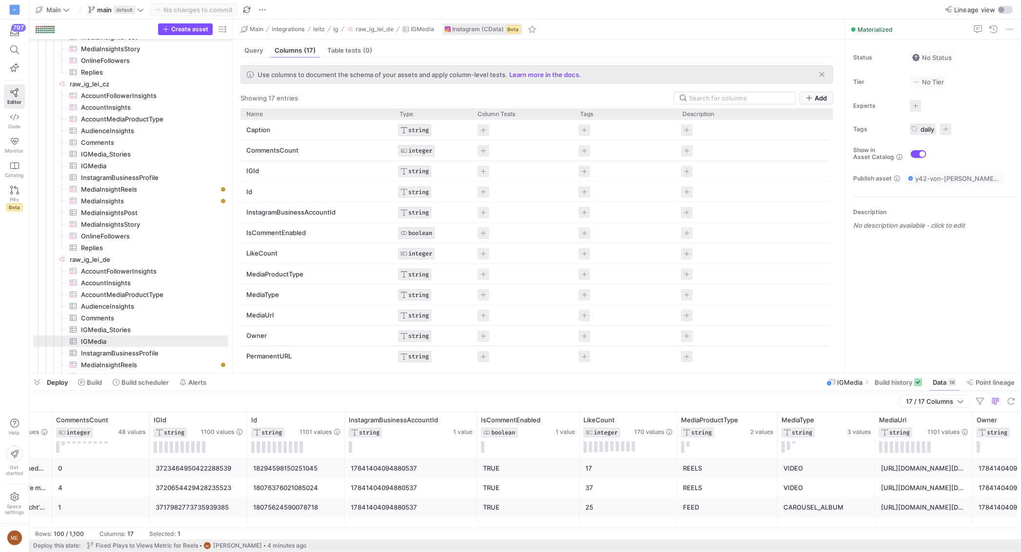
scroll to position [0, 0]
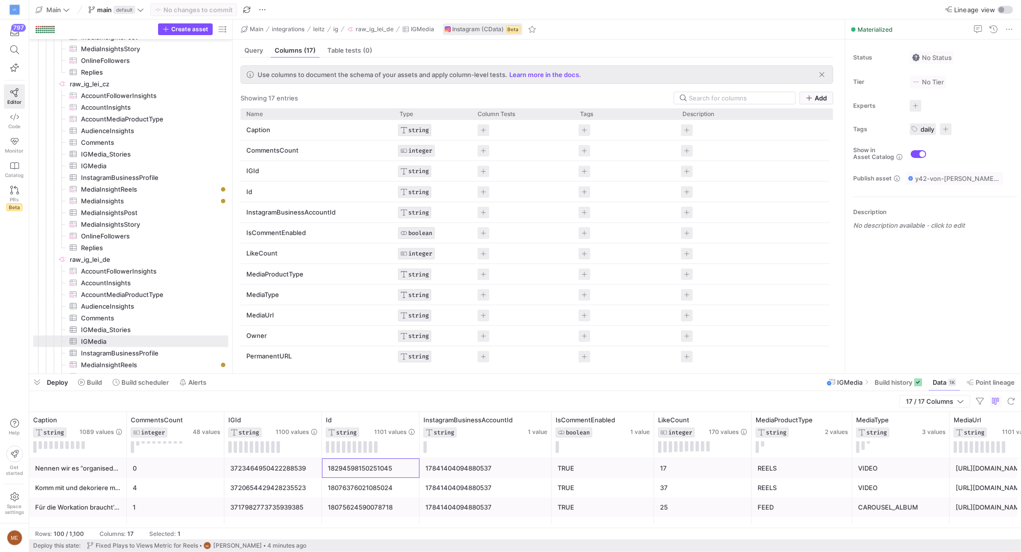
click at [343, 468] on div "18294598150251045" at bounding box center [371, 468] width 86 height 19
click at [149, 356] on span "InstagramBusinessProfile​​​​​​​​​" at bounding box center [149, 353] width 136 height 11
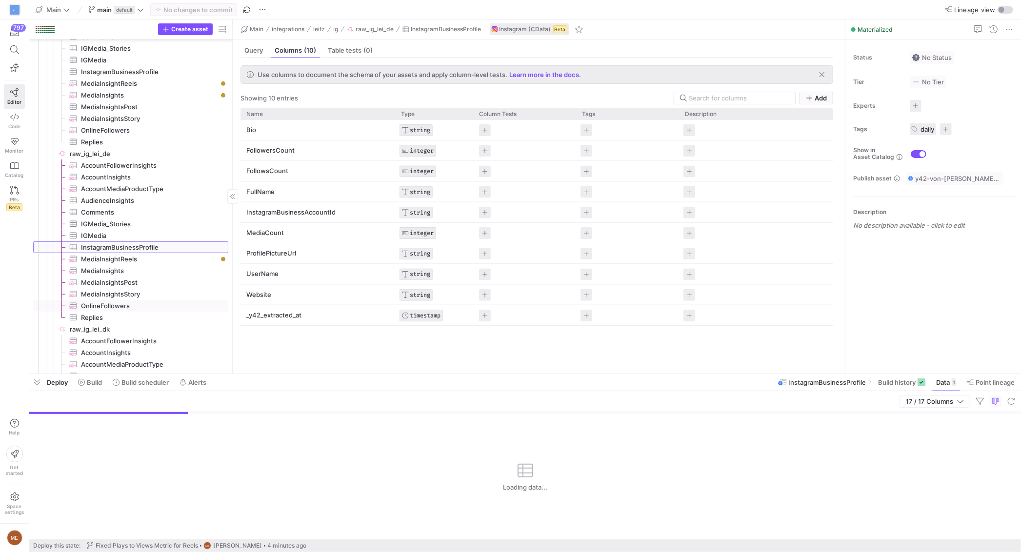
scroll to position [467, 0]
click at [179, 257] on span "MediaInsightReels​​​​​​​​​" at bounding box center [149, 258] width 136 height 11
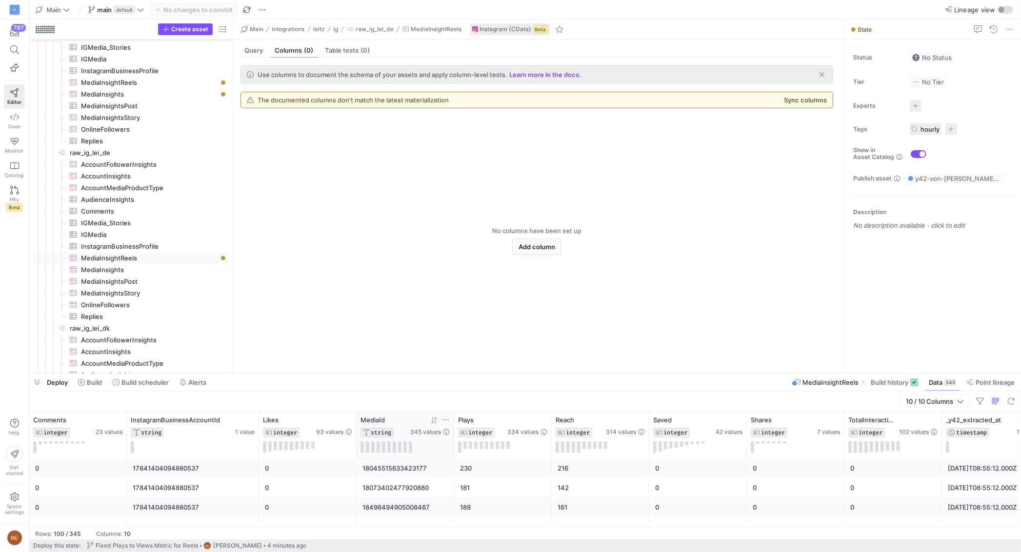
click at [442, 421] on div at bounding box center [430, 420] width 40 height 8
click at [448, 420] on icon at bounding box center [446, 420] width 6 height 1
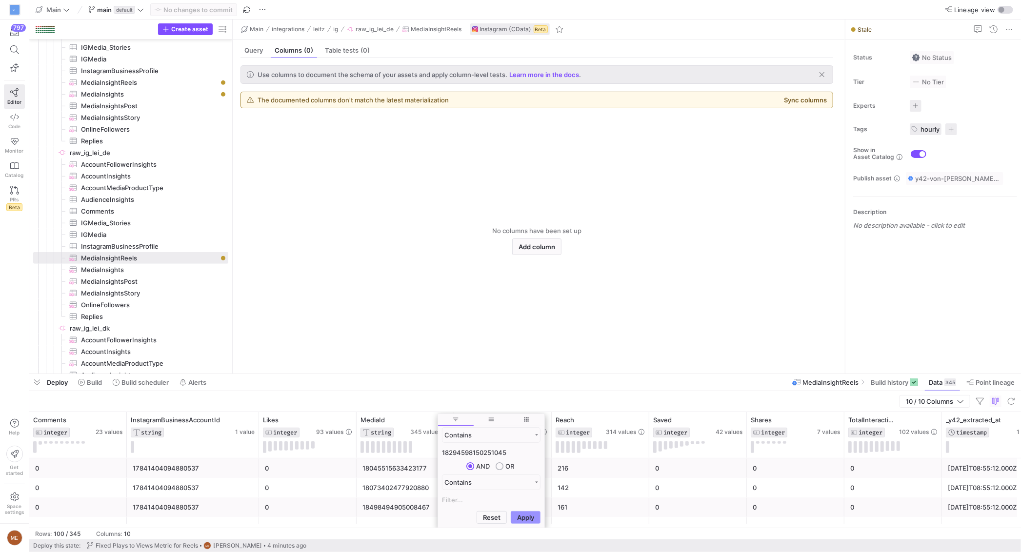
type input "18294598150251045"
click at [523, 515] on button "Apply" at bounding box center [526, 517] width 30 height 13
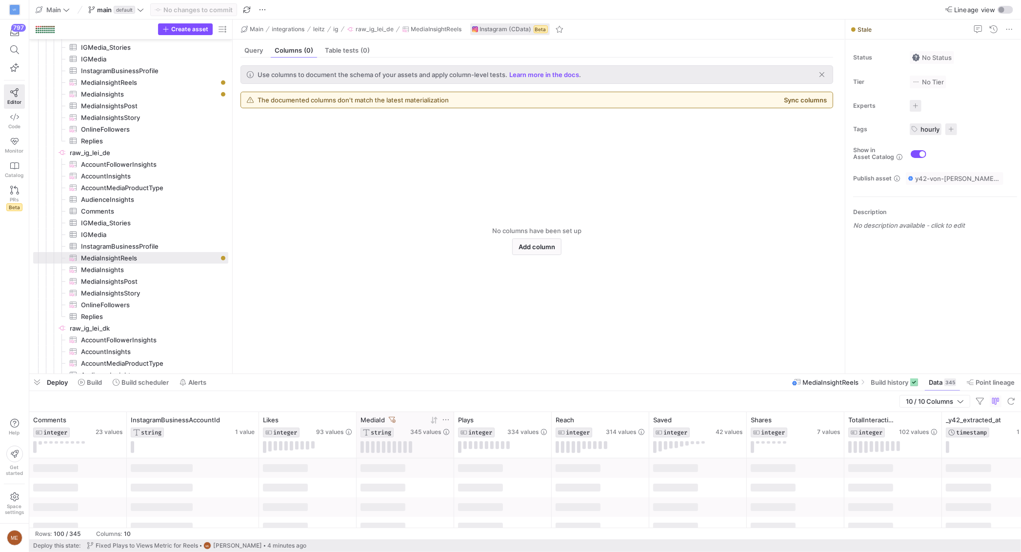
click at [408, 428] on div "MediaId STRING 345 values" at bounding box center [405, 426] width 89 height 21
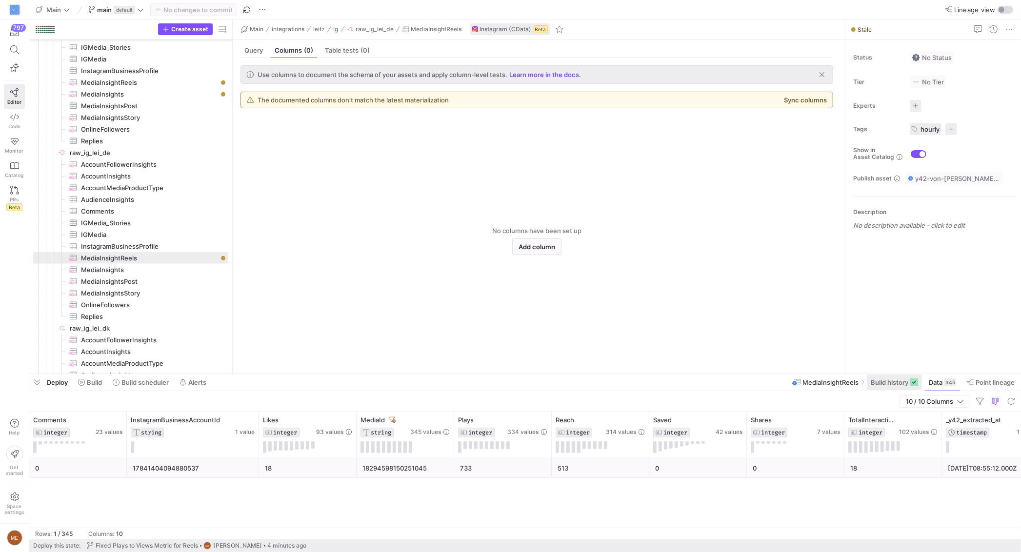
click at [878, 380] on span "Build history" at bounding box center [890, 383] width 38 height 8
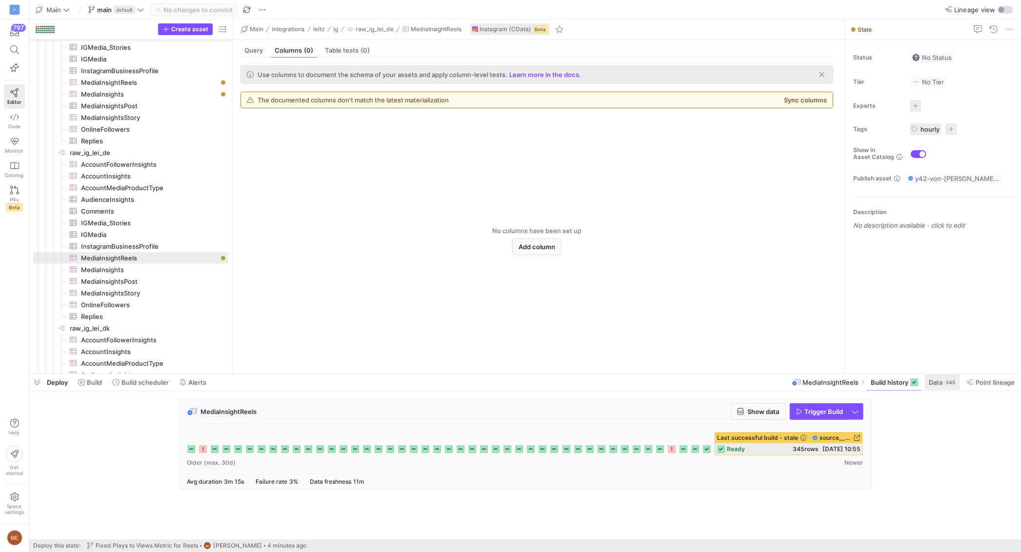
click at [937, 378] on span at bounding box center [942, 383] width 35 height 16
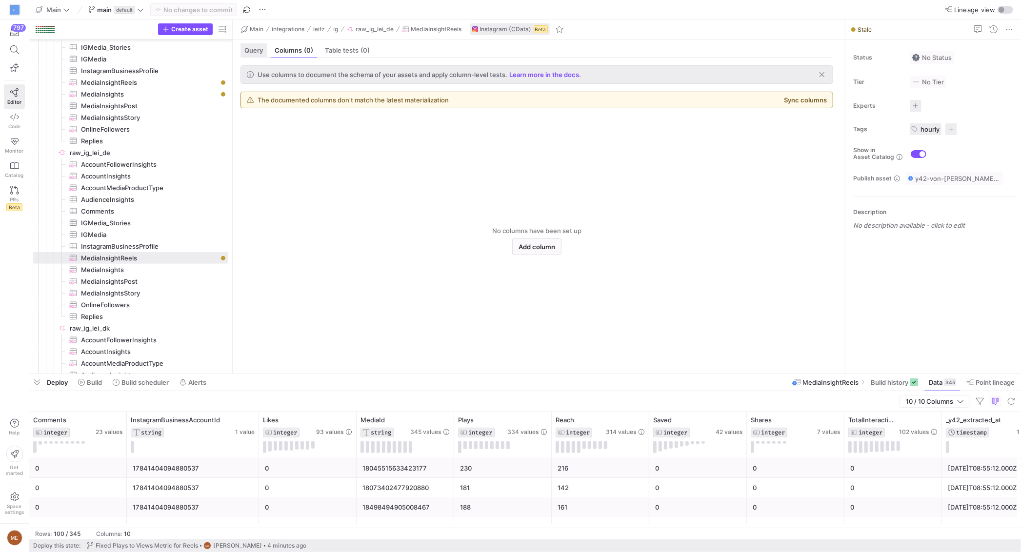
drag, startPoint x: 269, startPoint y: 58, endPoint x: 263, endPoint y: 54, distance: 7.7
click at [267, 56] on mat-tab-group "Query Columns (0) Table tests (0) Use columns to document the schema of your as…" at bounding box center [537, 207] width 609 height 334
click at [260, 51] on span "Query" at bounding box center [254, 50] width 19 height 6
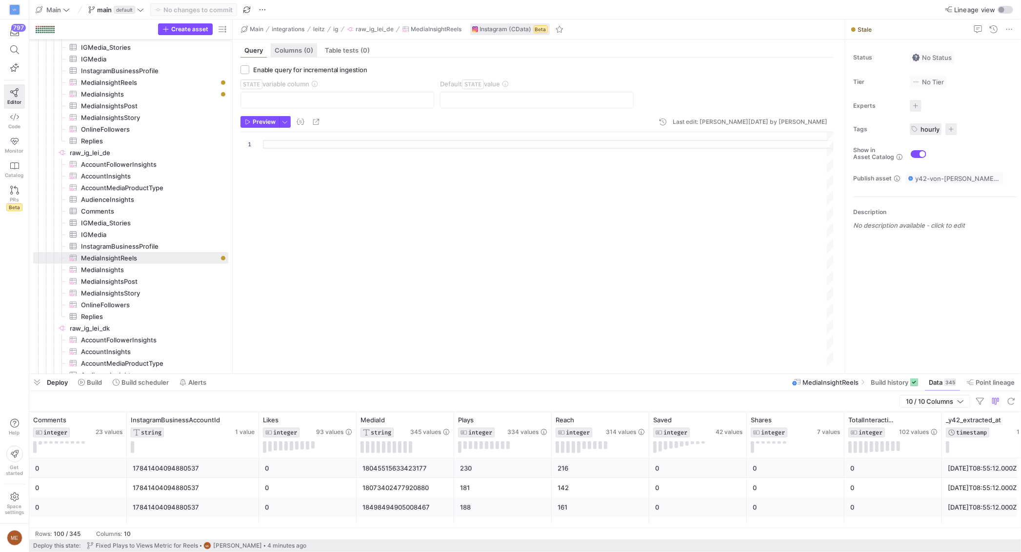
click at [292, 51] on span "Columns (0)" at bounding box center [294, 50] width 39 height 6
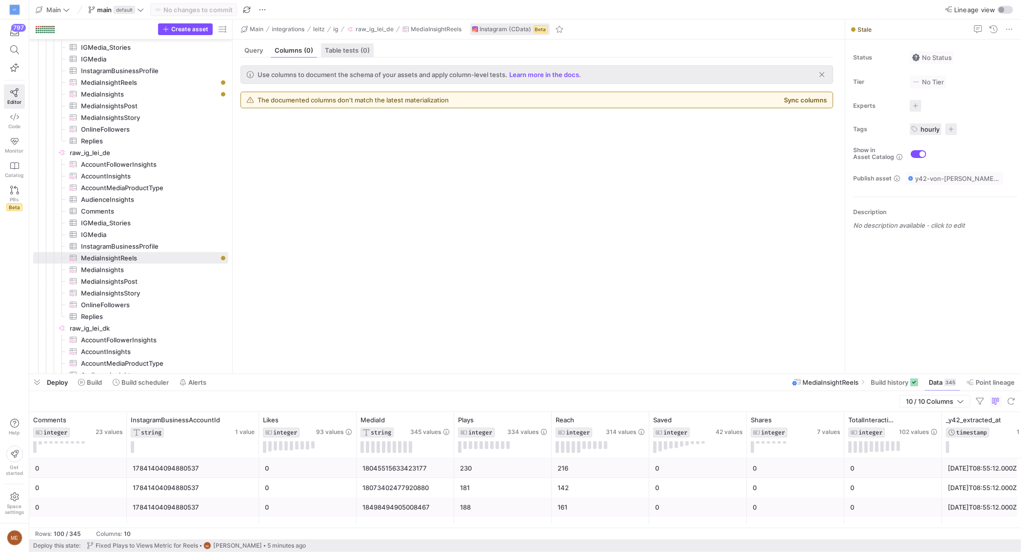
click at [327, 51] on span "Table tests (0)" at bounding box center [347, 50] width 45 height 6
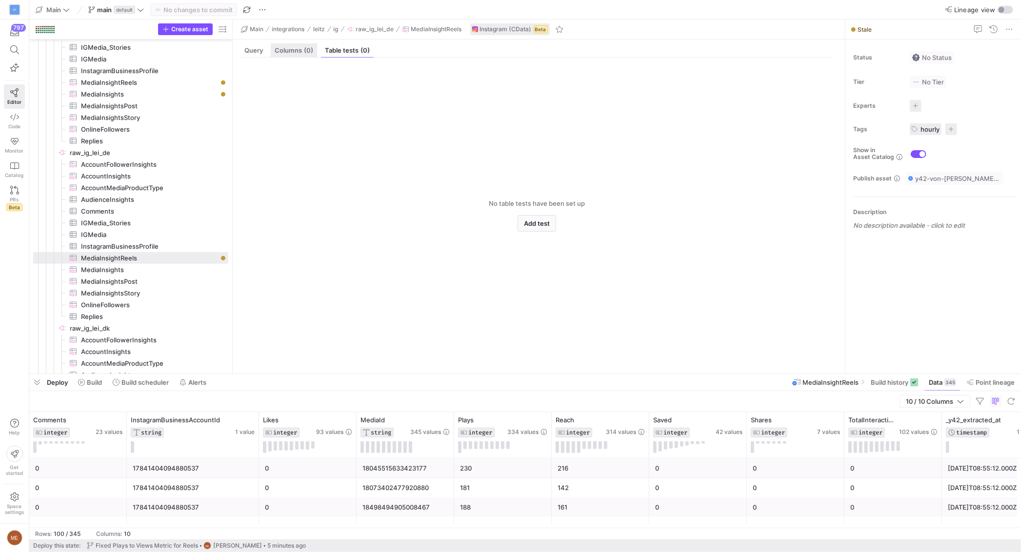
click at [292, 51] on span "Columns (0)" at bounding box center [294, 50] width 39 height 6
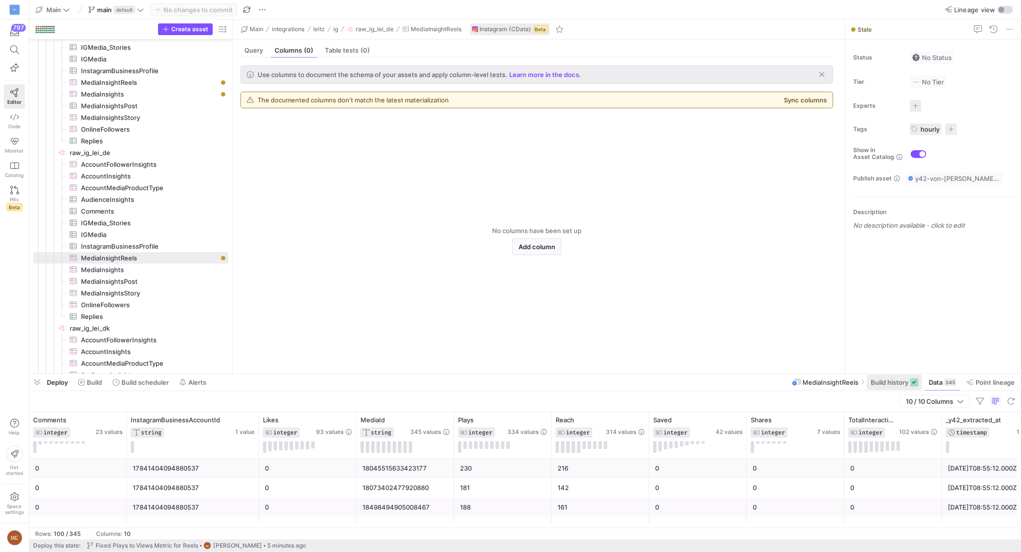
click at [899, 384] on span "Build history" at bounding box center [890, 383] width 38 height 8
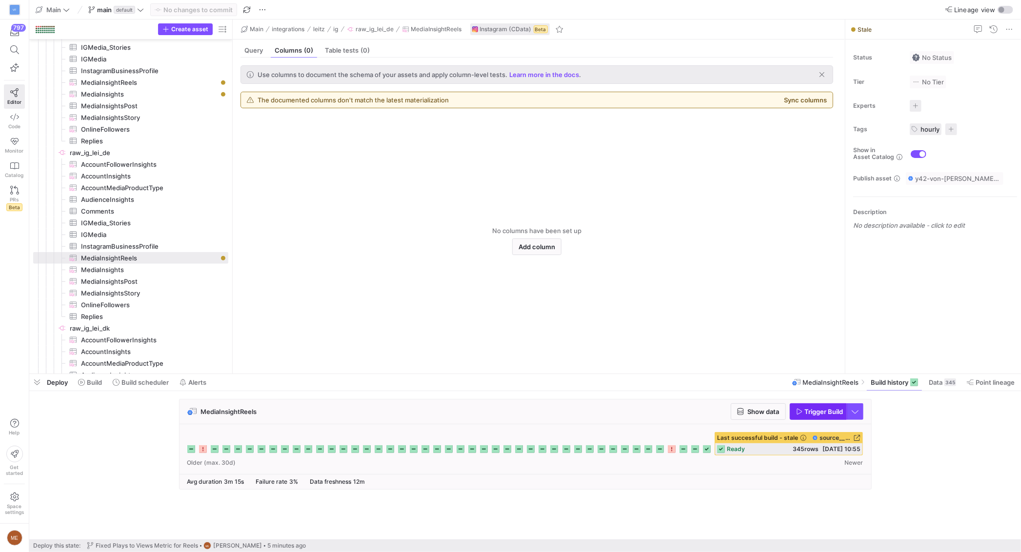
click at [808, 411] on span "Trigger Build" at bounding box center [824, 412] width 39 height 8
click at [884, 406] on div "MediaInsightReels Show data Trigger Build" at bounding box center [523, 447] width 988 height 97
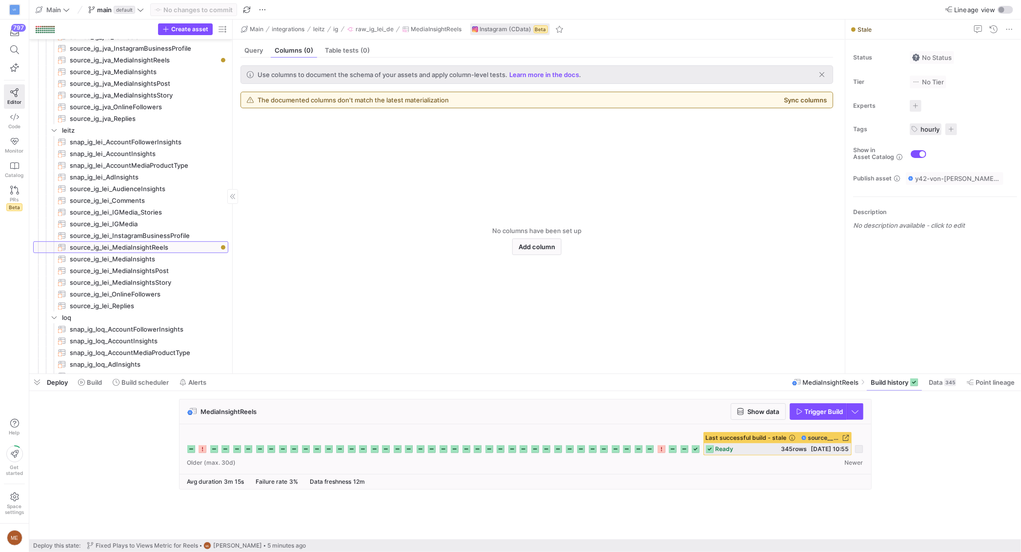
click at [190, 247] on span "source_ig_lei_MediaInsightReels​​​​​​​" at bounding box center [143, 247] width 147 height 11
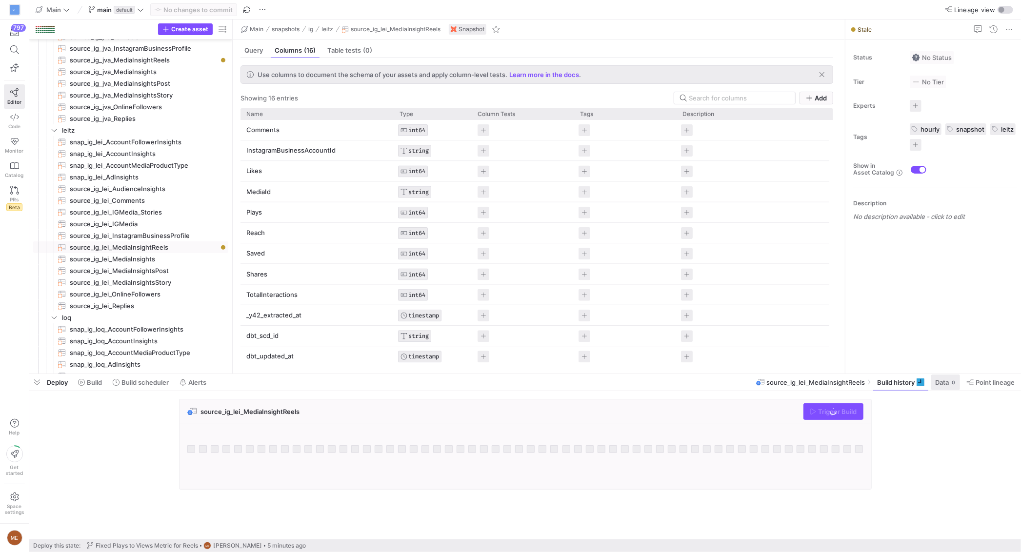
click at [943, 383] on span "Data" at bounding box center [943, 383] width 14 height 8
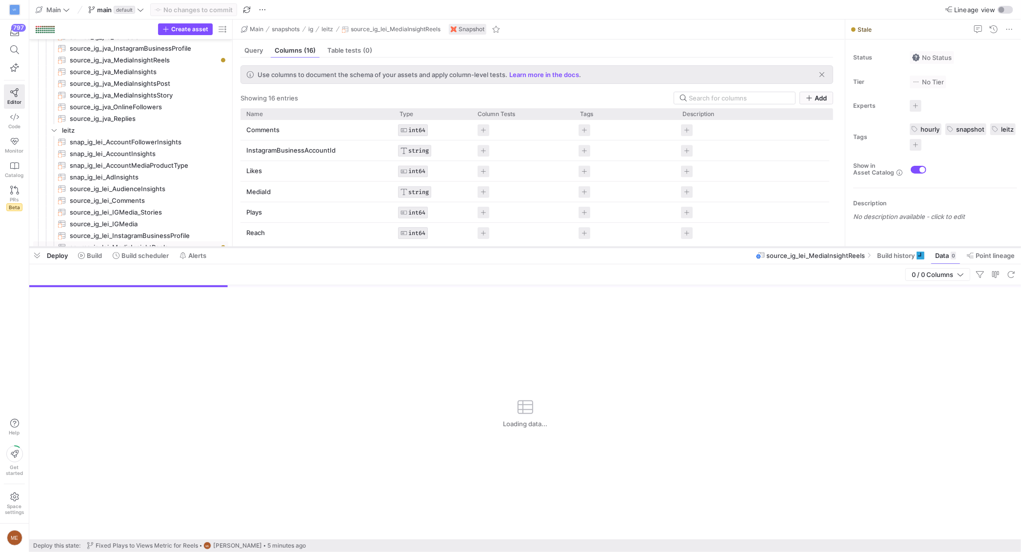
drag, startPoint x: 519, startPoint y: 374, endPoint x: 552, endPoint y: 247, distance: 131.2
click at [552, 247] on div at bounding box center [525, 247] width 992 height 4
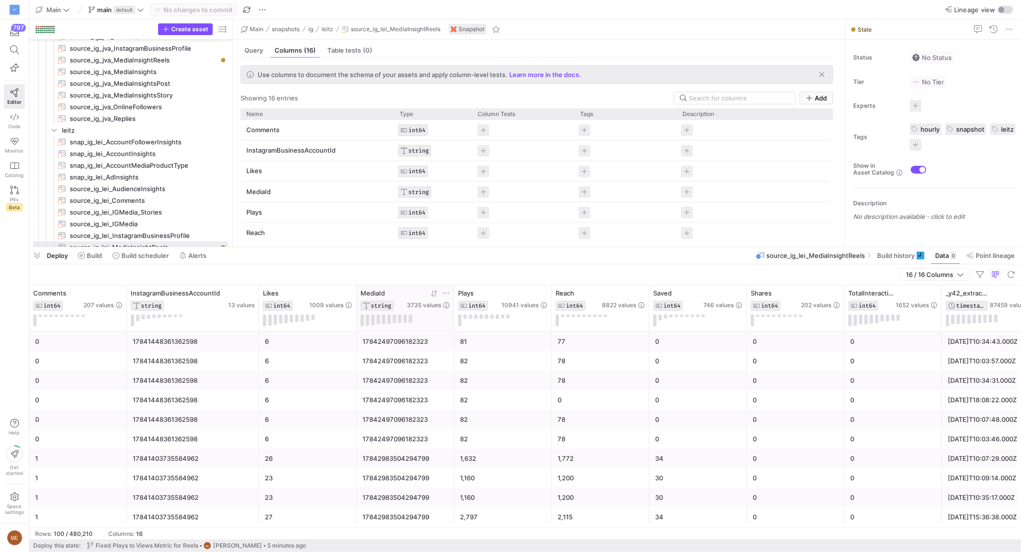
click at [444, 293] on icon at bounding box center [446, 293] width 8 height 8
type input "18294598150251045"
click at [525, 395] on button "Apply" at bounding box center [526, 393] width 30 height 13
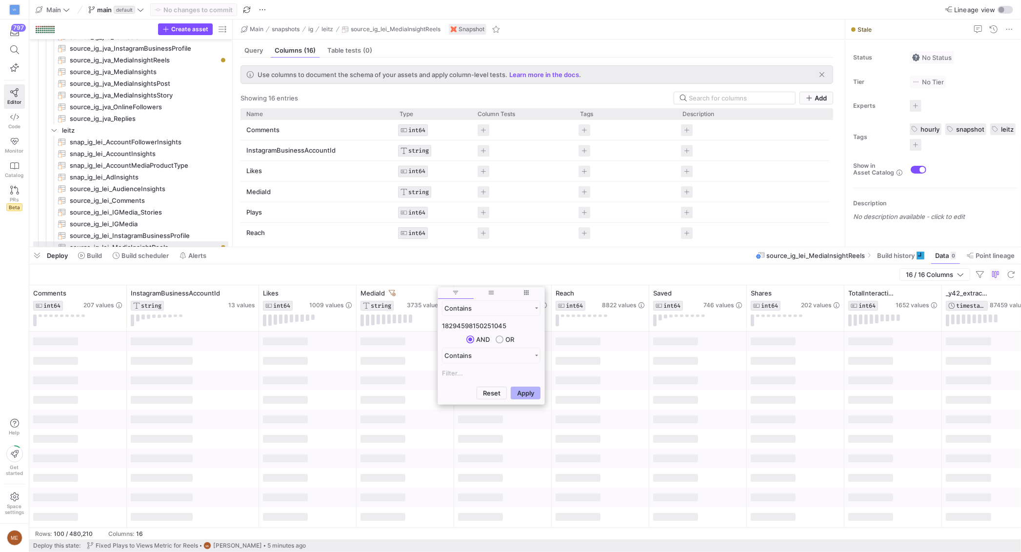
click at [633, 388] on div at bounding box center [601, 381] width 98 height 20
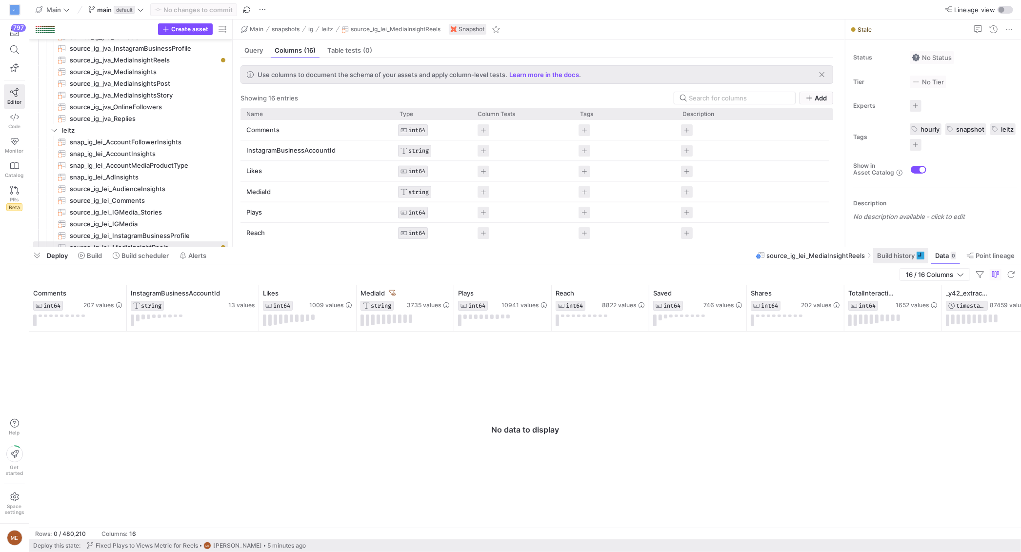
click at [878, 260] on span at bounding box center [901, 256] width 55 height 16
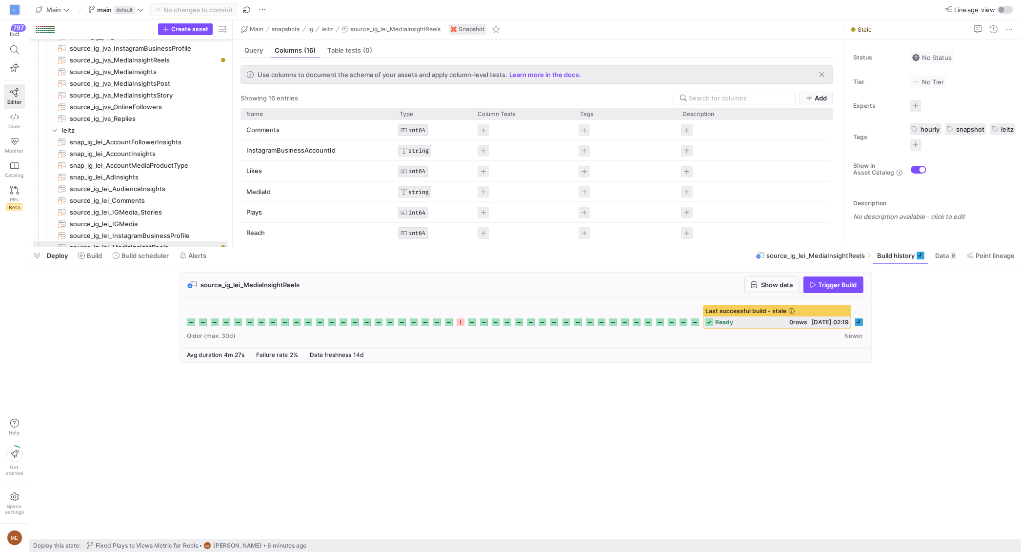
click at [860, 325] on icon at bounding box center [860, 323] width 8 height 8
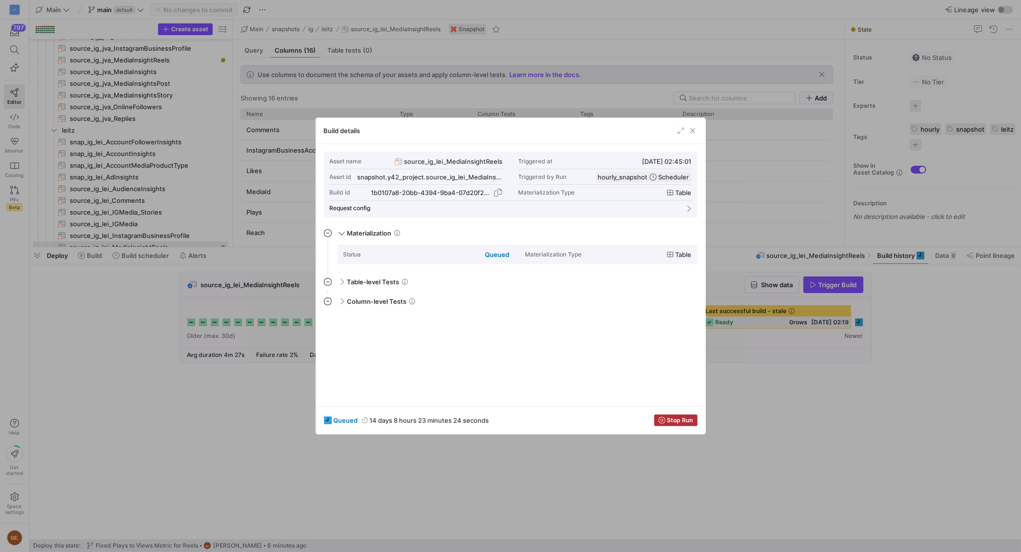
click at [467, 189] on div "1b0107a8-20bb-4394-9ba4-07d20f213030" at bounding box center [431, 193] width 120 height 8
click at [498, 193] on span "button" at bounding box center [498, 193] width 10 height 10
copy div "1b0107a8-20bb-4394-9ba4-07d20f213030"
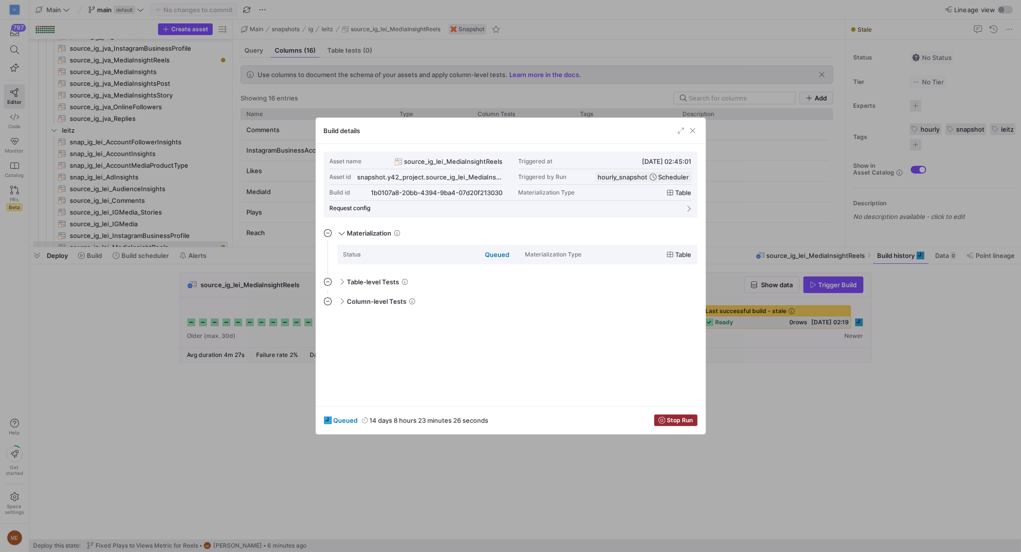
click at [671, 422] on span "Stop Run" at bounding box center [681, 420] width 26 height 7
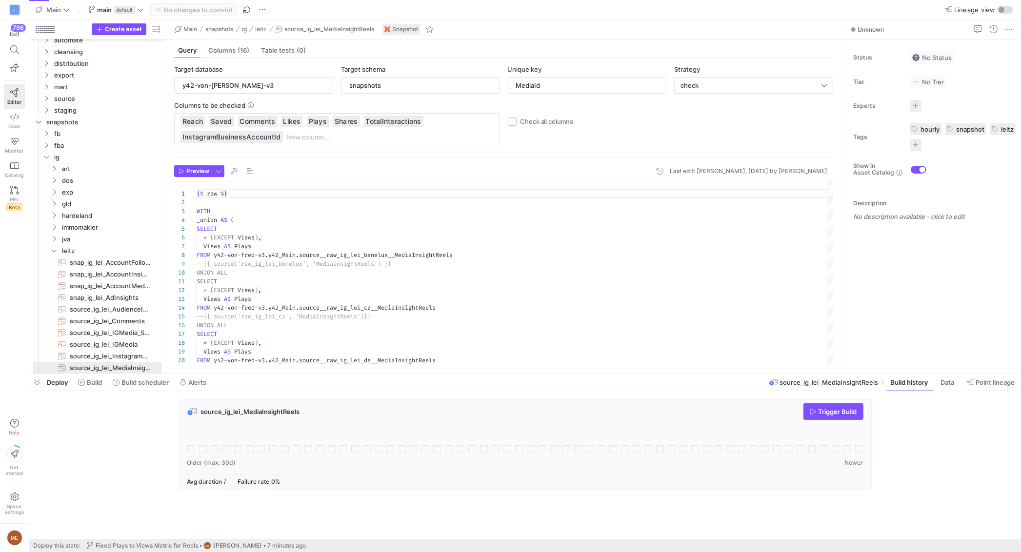
scroll to position [88, 0]
click at [19, 428] on span "Help" at bounding box center [14, 427] width 12 height 17
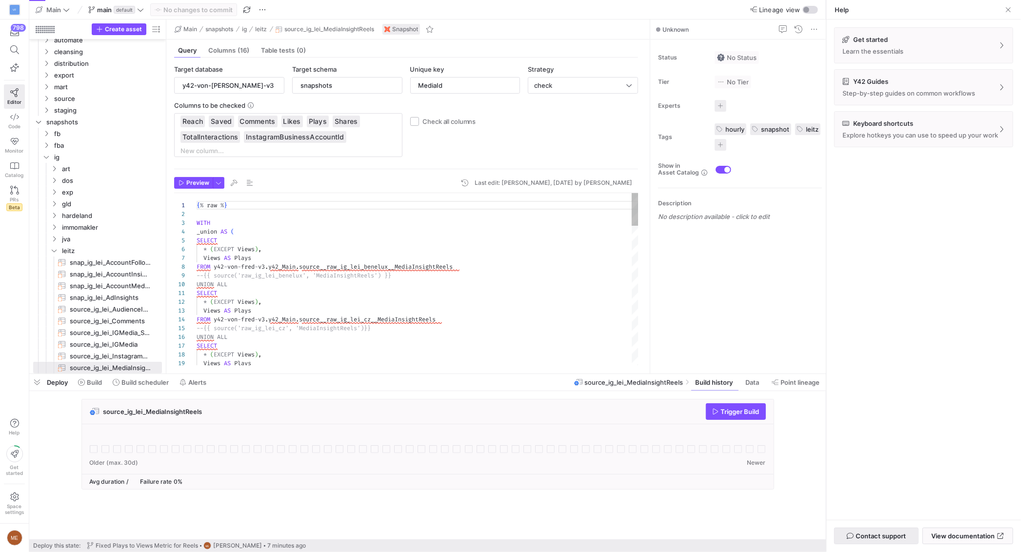
click at [855, 532] on span "Contact support" at bounding box center [876, 536] width 59 height 8
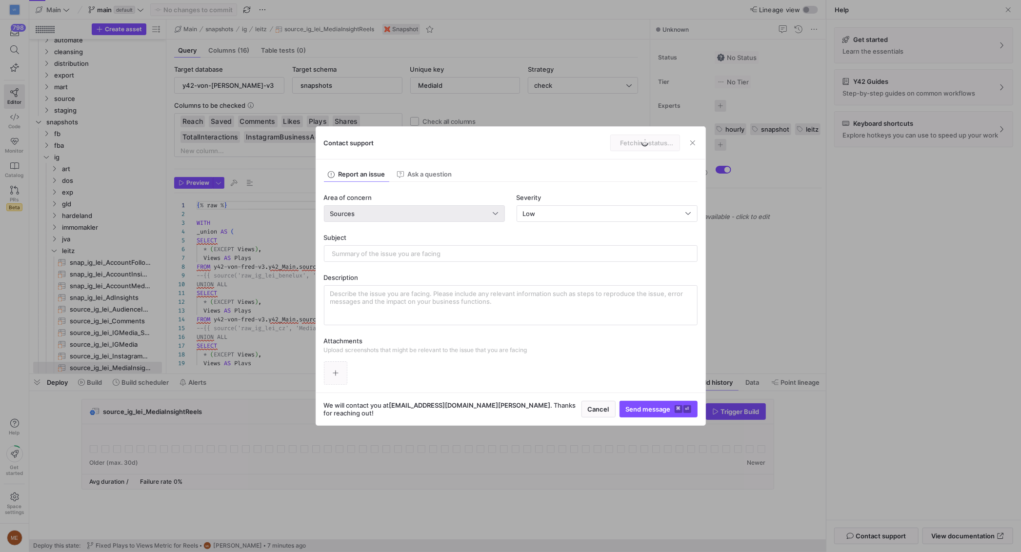
click at [425, 198] on div "Area of concern" at bounding box center [414, 198] width 181 height 8
click at [441, 217] on div "Sources" at bounding box center [411, 214] width 163 height 8
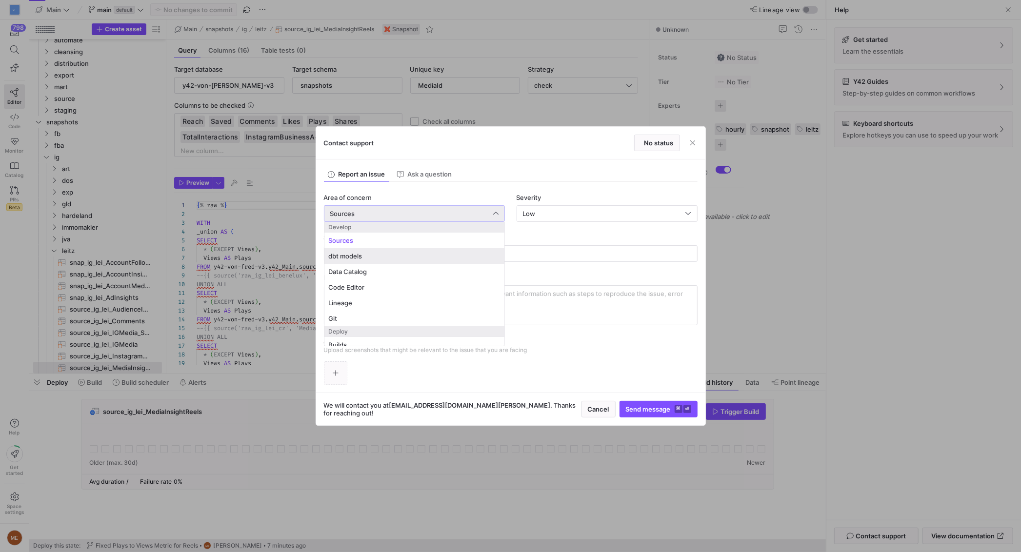
click at [386, 256] on span "dbt models" at bounding box center [414, 256] width 172 height 8
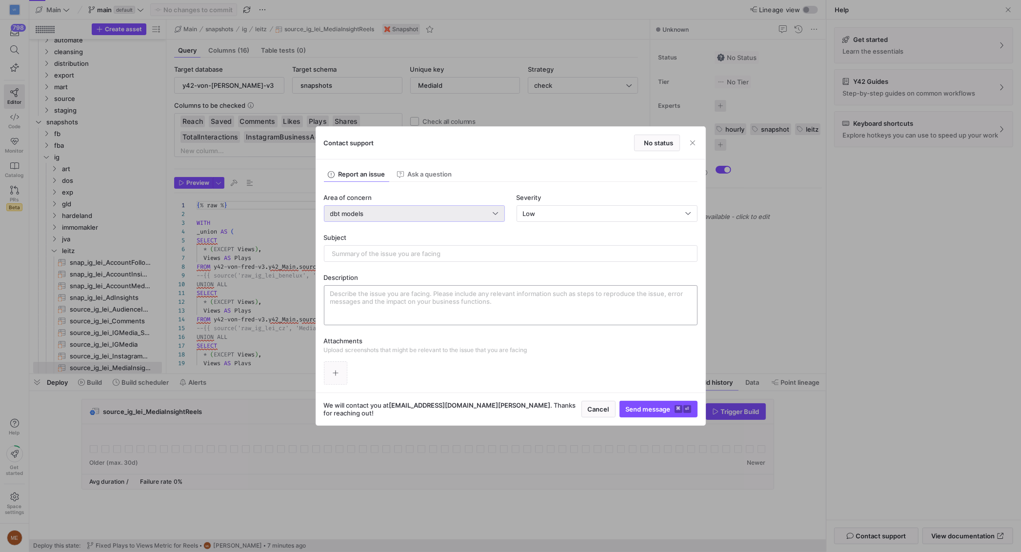
click at [409, 290] on textarea at bounding box center [510, 305] width 361 height 31
paste textarea "1b0107a8-20bb-4394-9ba4-07d20f213030"
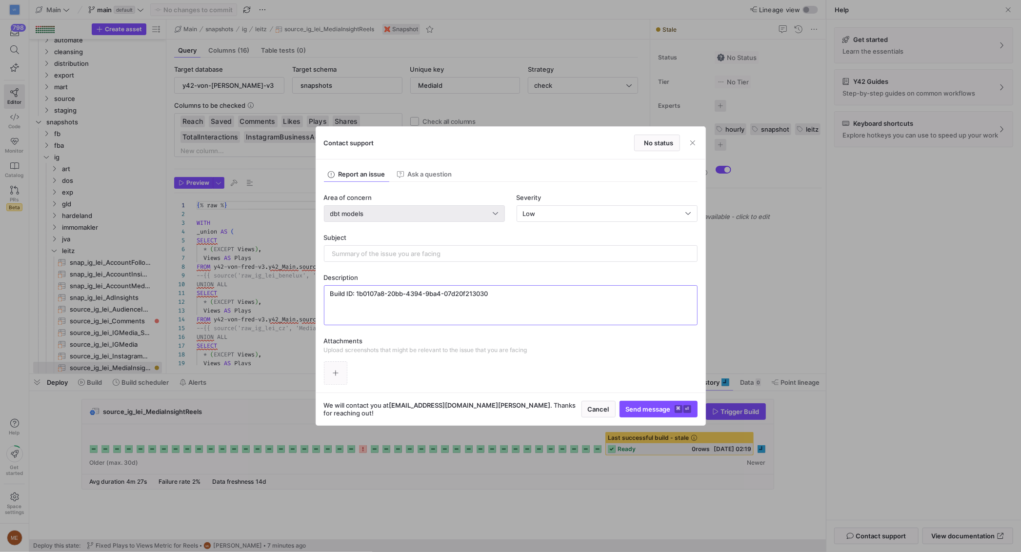
type textarea "Build ID: 1b0107a8-20bb-4394-9ba4-07d20f213030"
click at [477, 213] on div "dbt models" at bounding box center [411, 214] width 163 height 8
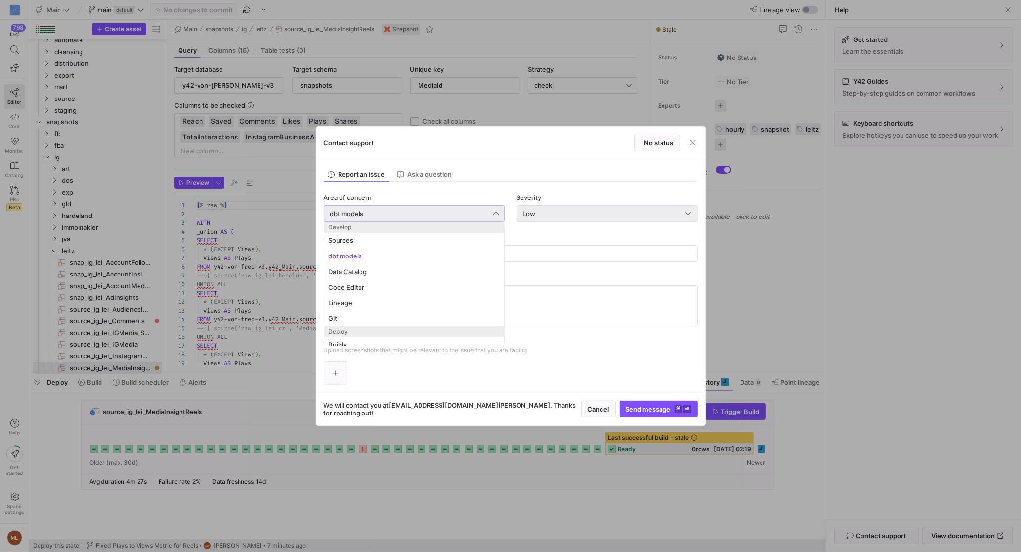
drag, startPoint x: 585, startPoint y: 230, endPoint x: 591, endPoint y: 214, distance: 17.0
click at [588, 222] on div at bounding box center [510, 276] width 1021 height 552
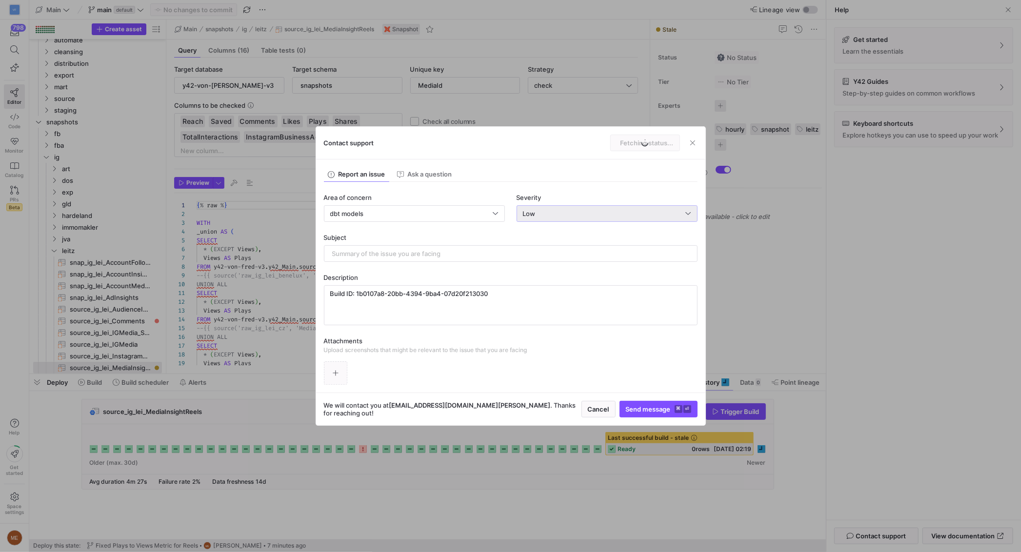
click at [591, 214] on div "Low" at bounding box center [604, 214] width 163 height 8
click at [561, 259] on div "High System impaired" at bounding box center [607, 263] width 172 height 8
click at [434, 206] on div "dbt models" at bounding box center [414, 213] width 181 height 17
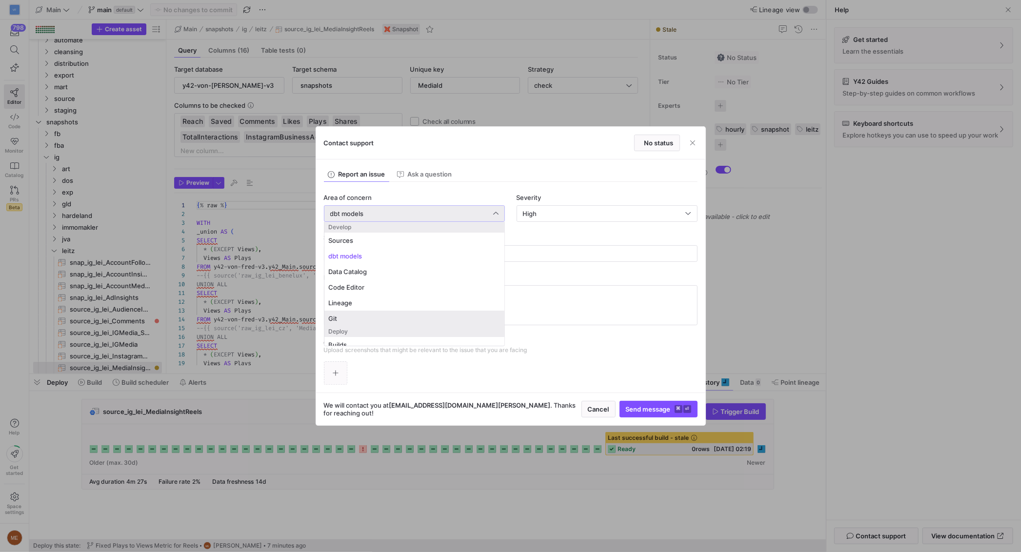
scroll to position [106, 0]
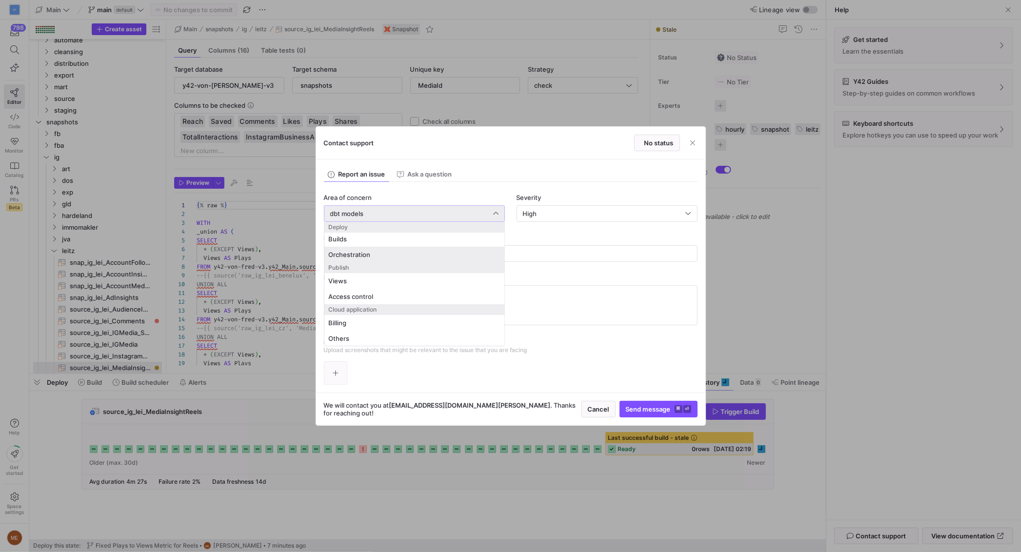
click at [388, 255] on span "Orchestration" at bounding box center [414, 255] width 172 height 8
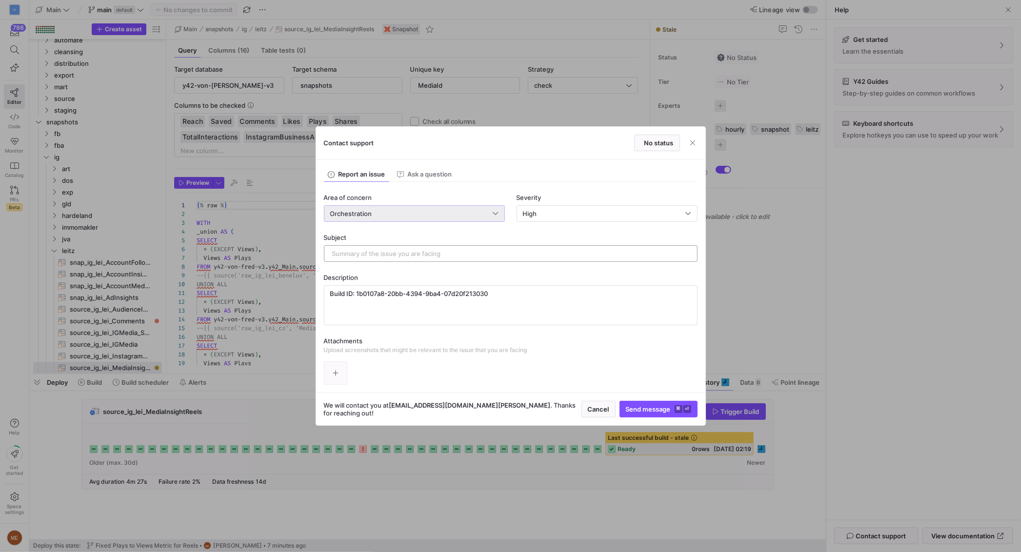
drag, startPoint x: 372, startPoint y: 242, endPoint x: 376, endPoint y: 251, distance: 10.7
click at [376, 248] on div "Subject" at bounding box center [511, 248] width 374 height 28
click at [376, 251] on input "text" at bounding box center [510, 254] width 357 height 8
click at [393, 256] on input "Snapshot pending fpr 14 Days" at bounding box center [510, 254] width 357 height 8
type input "Snapshot pending for 14 Days"
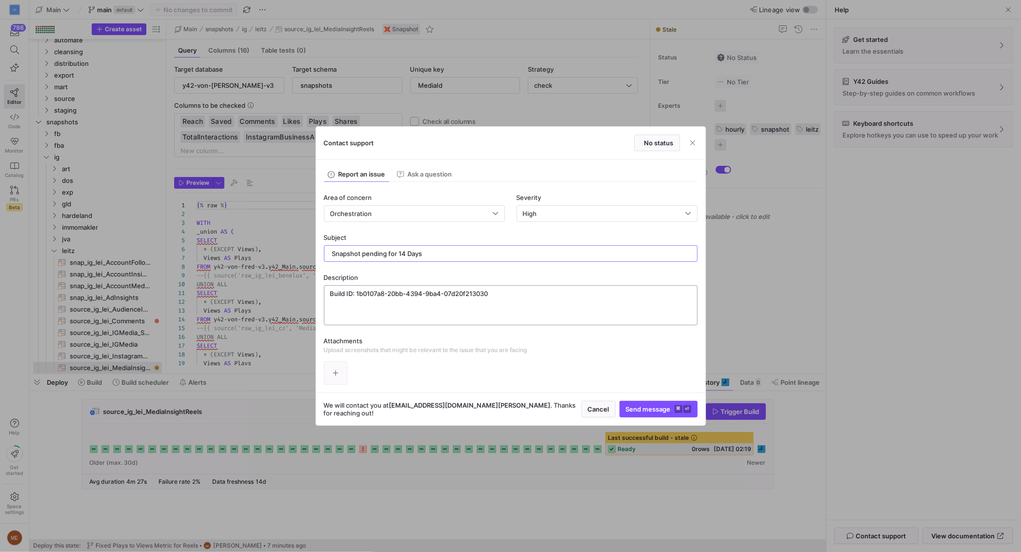
click at [430, 295] on textarea "Build ID: 1b0107a8-20bb-4394-9ba4-07d20f213030" at bounding box center [510, 305] width 361 height 31
click at [434, 308] on textarea "Build ID: 1b0107a8-20bb-4394-9ba4-07d20f213030" at bounding box center [510, 305] width 361 height 31
click at [337, 370] on icon "button" at bounding box center [335, 373] width 7 height 7
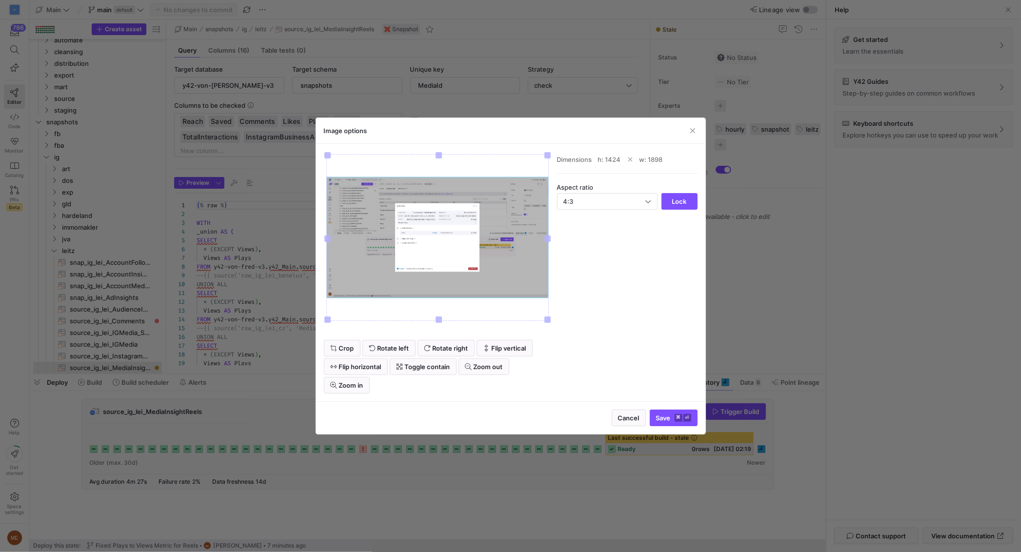
click at [662, 411] on span "submit" at bounding box center [674, 418] width 47 height 16
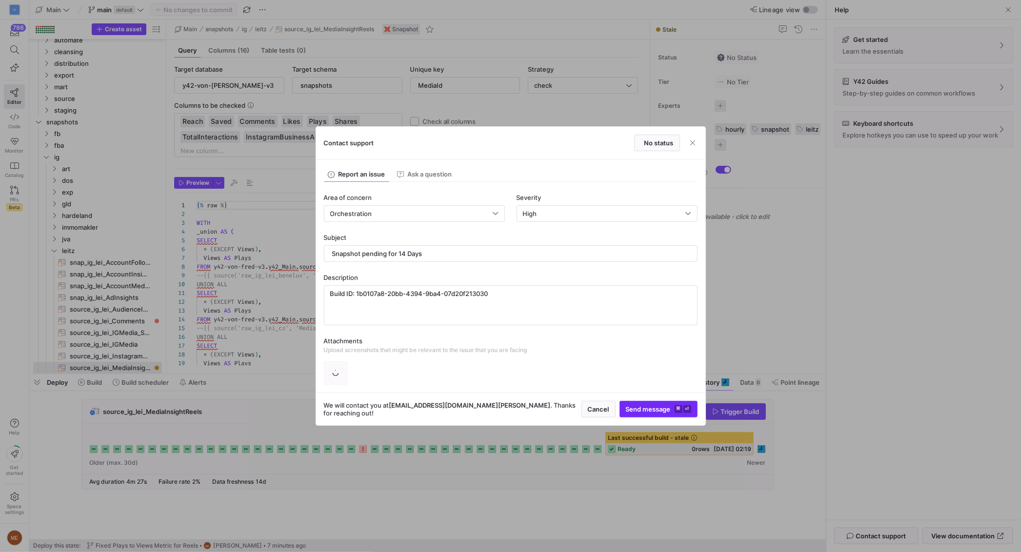
click at [665, 412] on span "Send message ⌘ ⏎" at bounding box center [658, 410] width 65 height 8
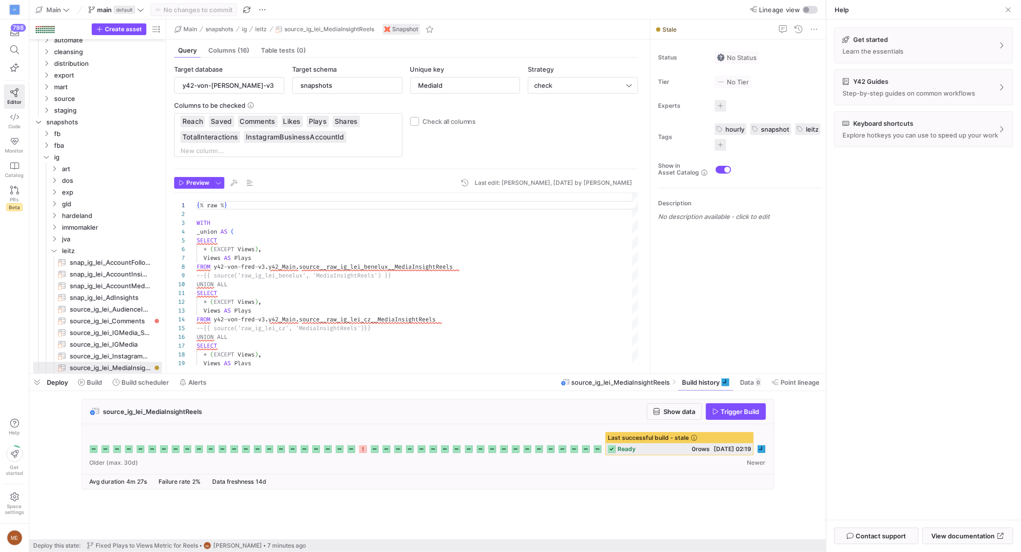
drag, startPoint x: 848, startPoint y: 373, endPoint x: 788, endPoint y: 396, distance: 64.3
click at [848, 373] on div "Get started Learn the essentials Y42 Guides Step-by-step guides on common workf…" at bounding box center [924, 270] width 195 height 501
click at [761, 451] on icon at bounding box center [762, 450] width 8 height 8
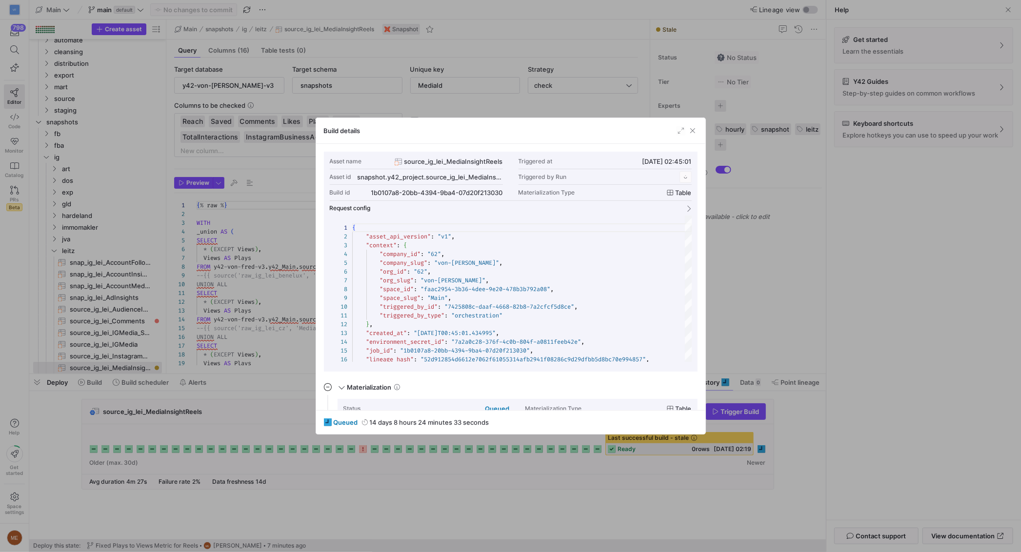
scroll to position [88, 0]
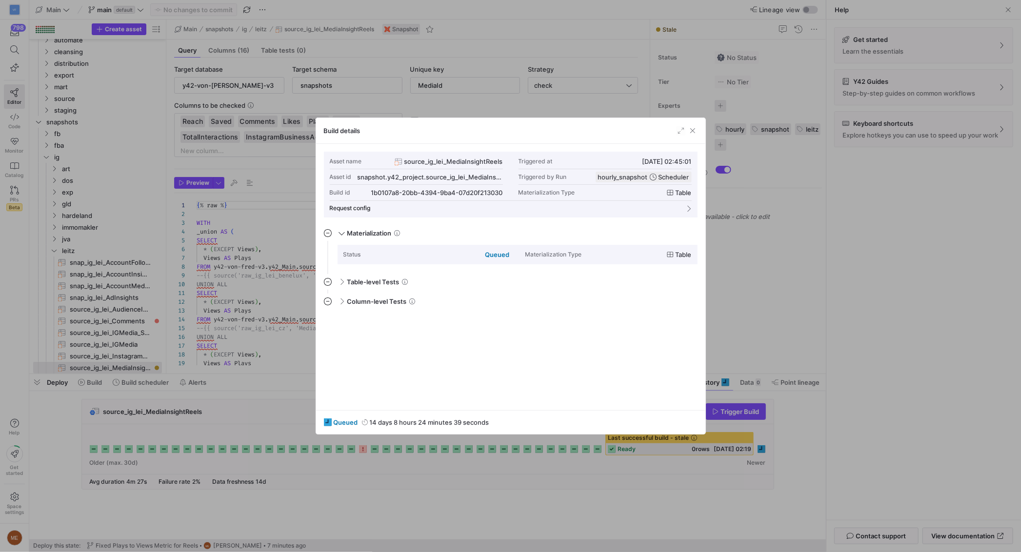
click at [814, 440] on div at bounding box center [510, 276] width 1021 height 552
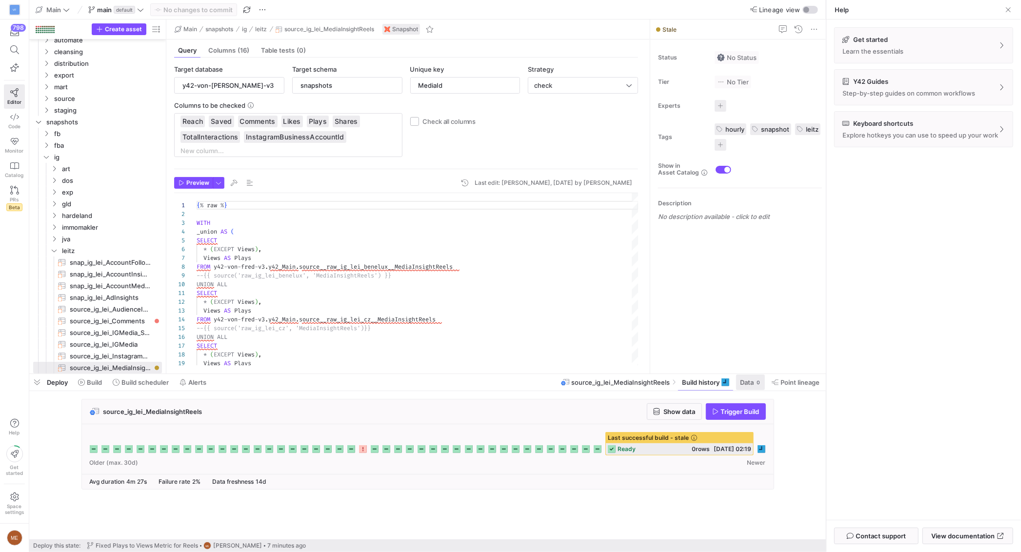
click at [755, 390] on span at bounding box center [750, 383] width 29 height 16
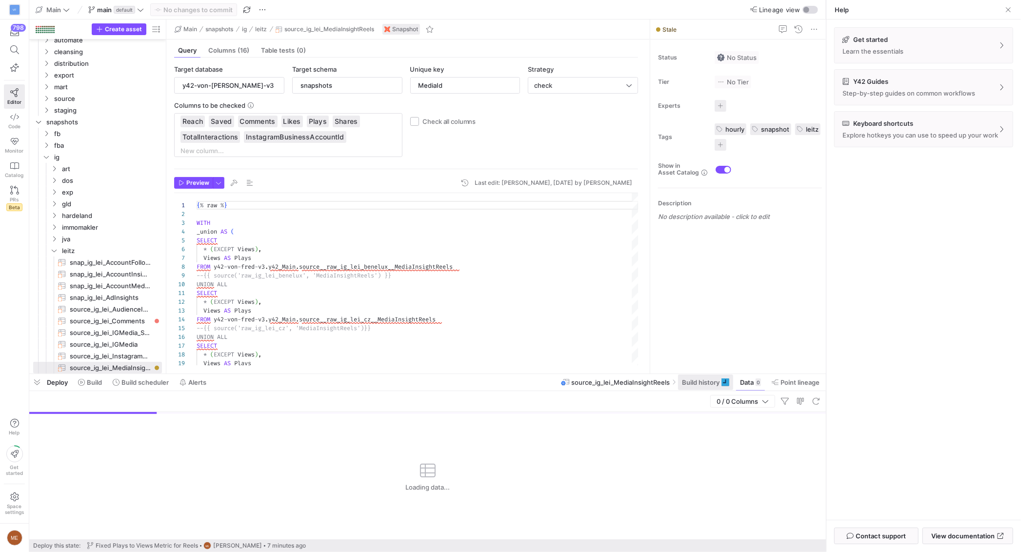
click at [724, 388] on span at bounding box center [705, 383] width 55 height 16
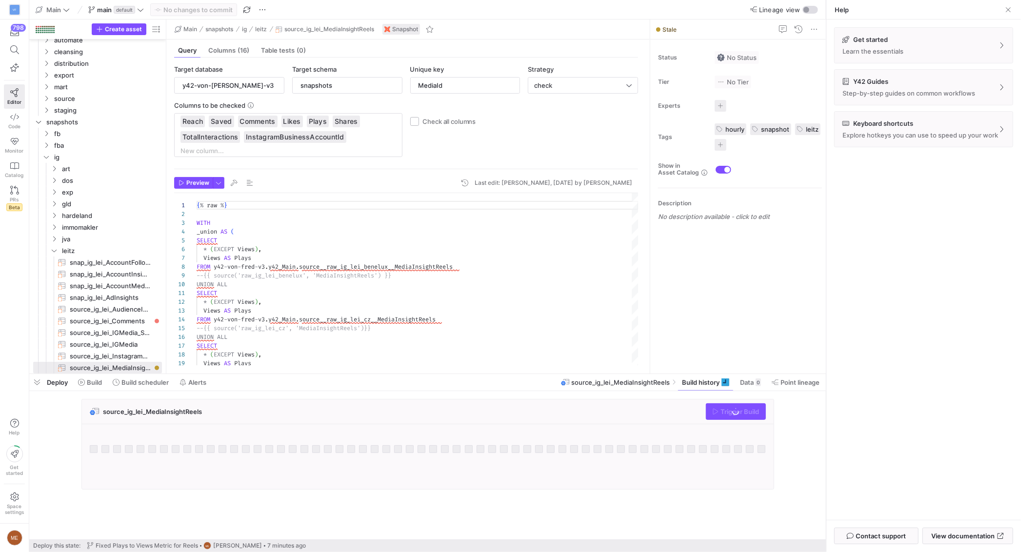
drag, startPoint x: 823, startPoint y: 406, endPoint x: 822, endPoint y: 410, distance: 5.0
click at [823, 406] on cdk-virtual-scroll-viewport "source_ig_lei_MediaInsightReels Trigger Build" at bounding box center [427, 469] width 797 height 141
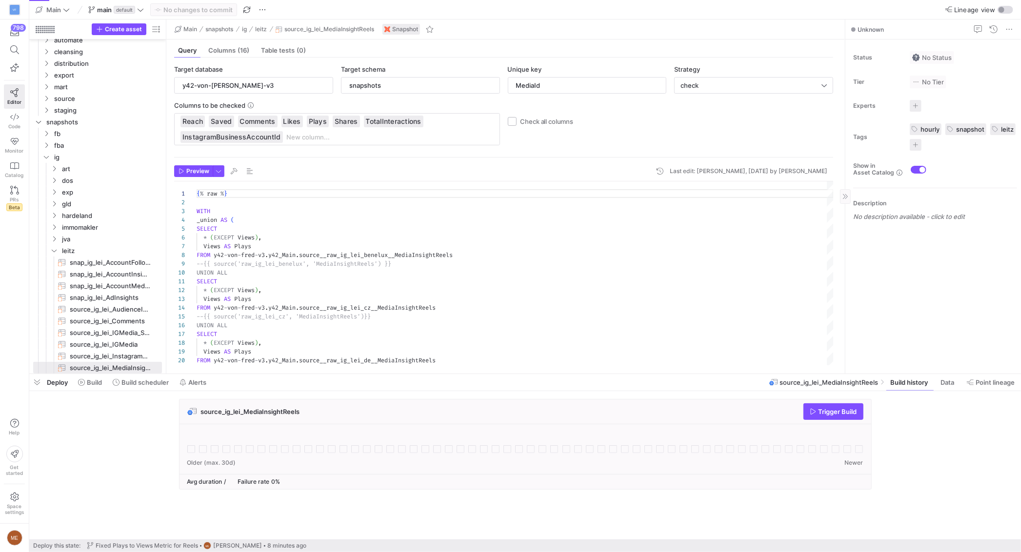
scroll to position [88, 0]
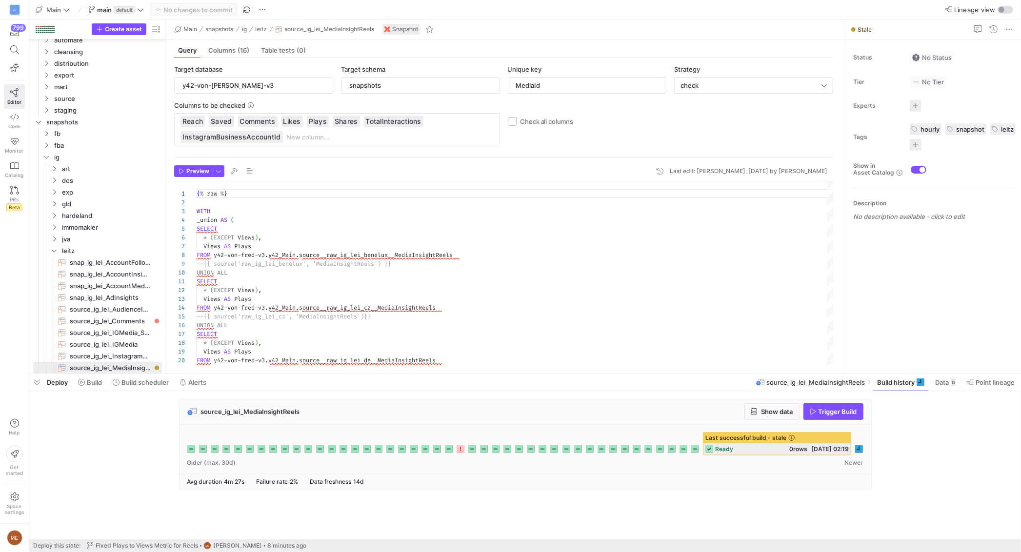
click at [859, 449] on icon at bounding box center [860, 450] width 8 height 8
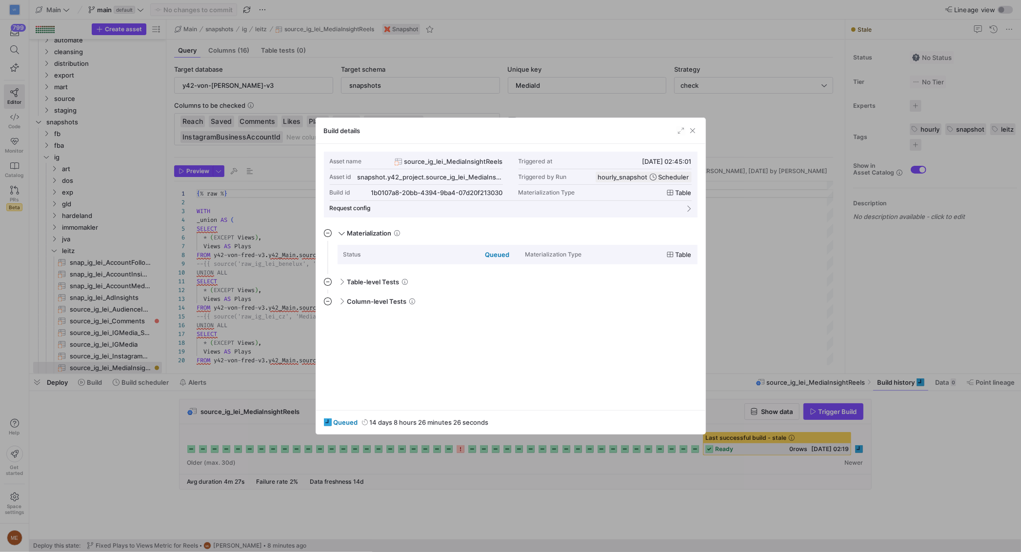
click at [102, 505] on div at bounding box center [510, 276] width 1021 height 552
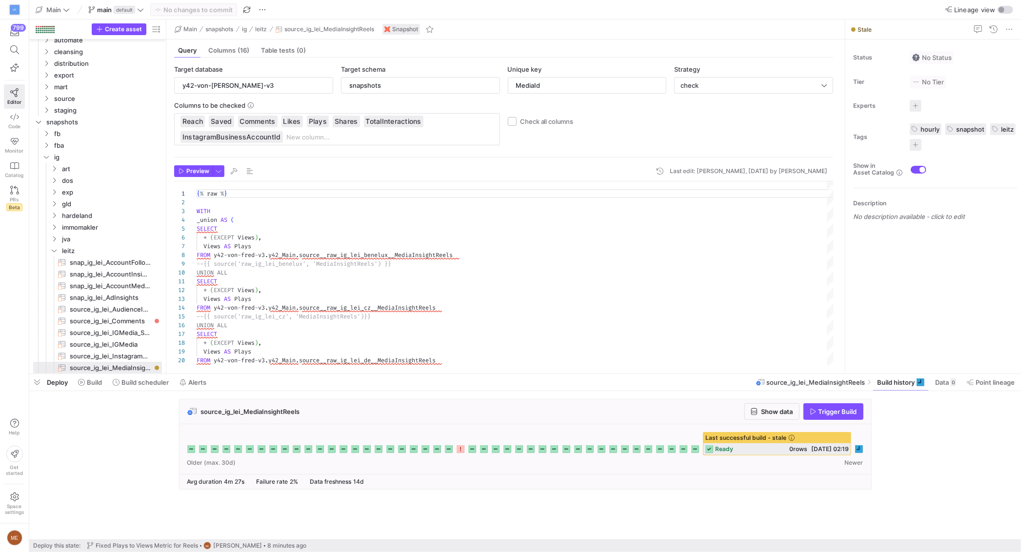
click at [858, 445] on div at bounding box center [525, 443] width 676 height 23
click at [858, 449] on icon at bounding box center [860, 450] width 8 height 8
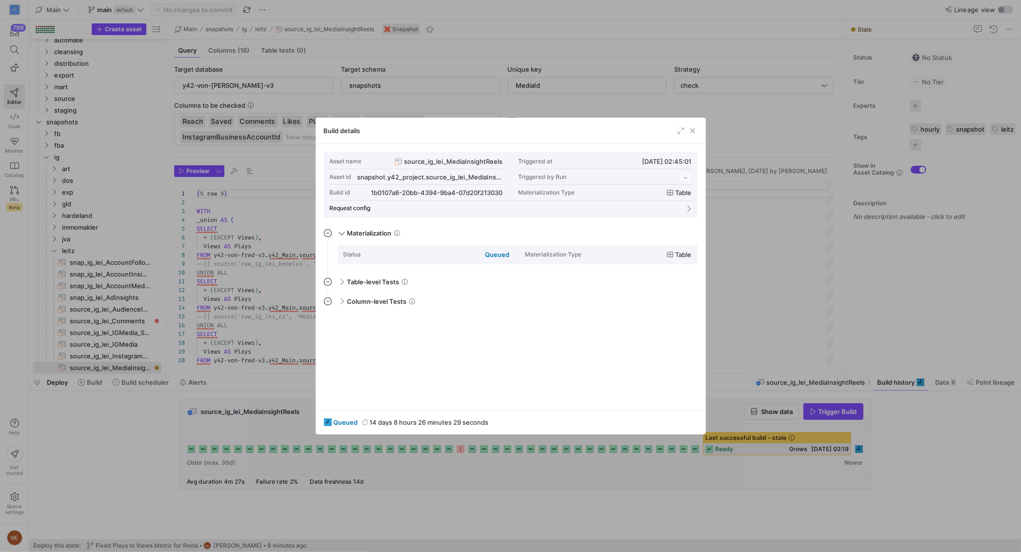
click at [411, 192] on div "1b0107a8-20bb-4394-9ba4-07d20f213030" at bounding box center [437, 193] width 132 height 8
drag, startPoint x: 483, startPoint y: 193, endPoint x: 498, endPoint y: 191, distance: 14.7
click at [485, 193] on div "1b0107a8-20bb-4394-9ba4-07d20f213030" at bounding box center [431, 193] width 120 height 8
click at [504, 192] on div "Asset name source_ig_lei_MediaInsightReels Triggered at [DATE] 02:45:01 Asset i…" at bounding box center [511, 177] width 362 height 47
click at [500, 193] on span "button" at bounding box center [498, 193] width 10 height 10
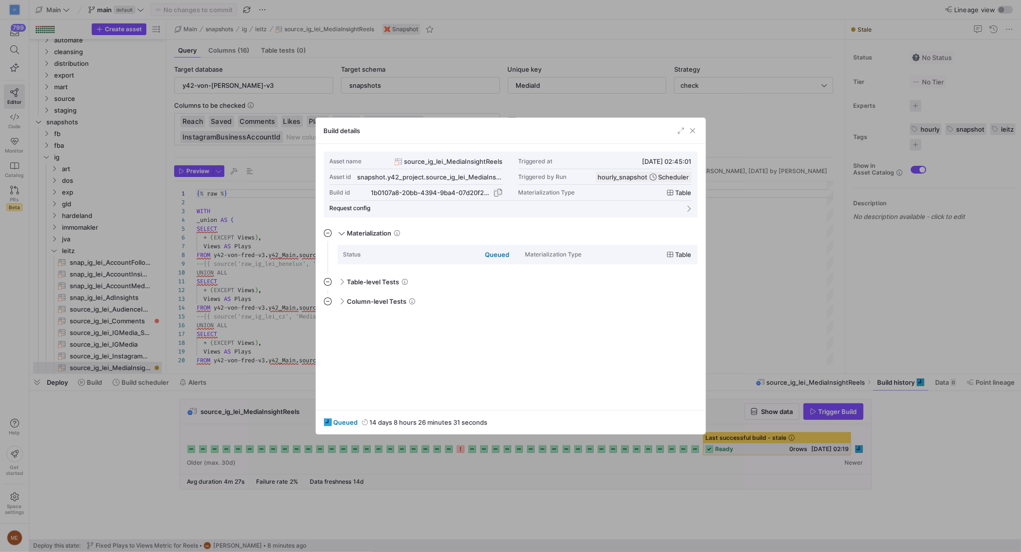
copy div "1"
drag, startPoint x: 139, startPoint y: 401, endPoint x: 15, endPoint y: 462, distance: 137.9
click at [139, 401] on div at bounding box center [510, 276] width 1021 height 552
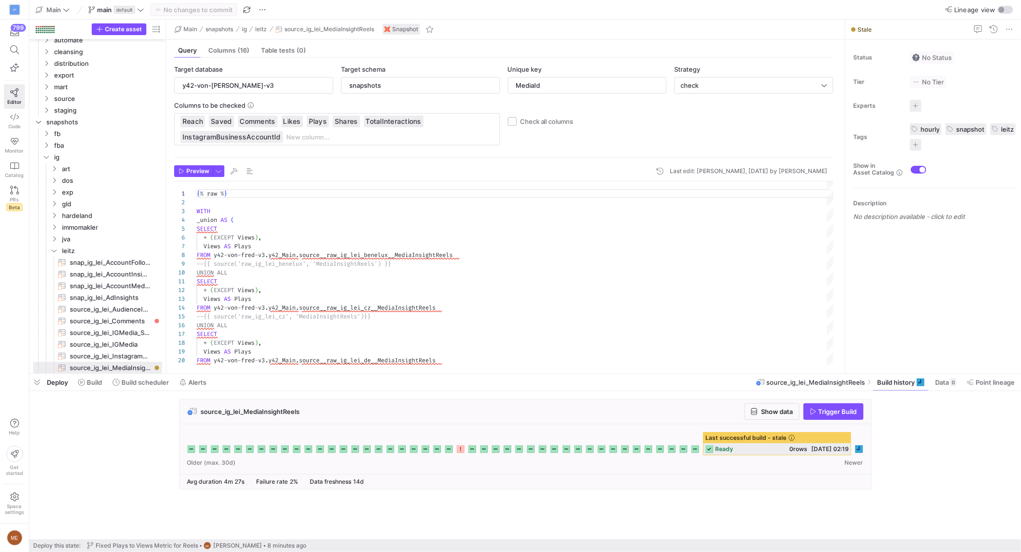
click at [5, 414] on div "Help Get started" at bounding box center [14, 448] width 21 height 74
click at [9, 420] on span "Help" at bounding box center [14, 427] width 12 height 17
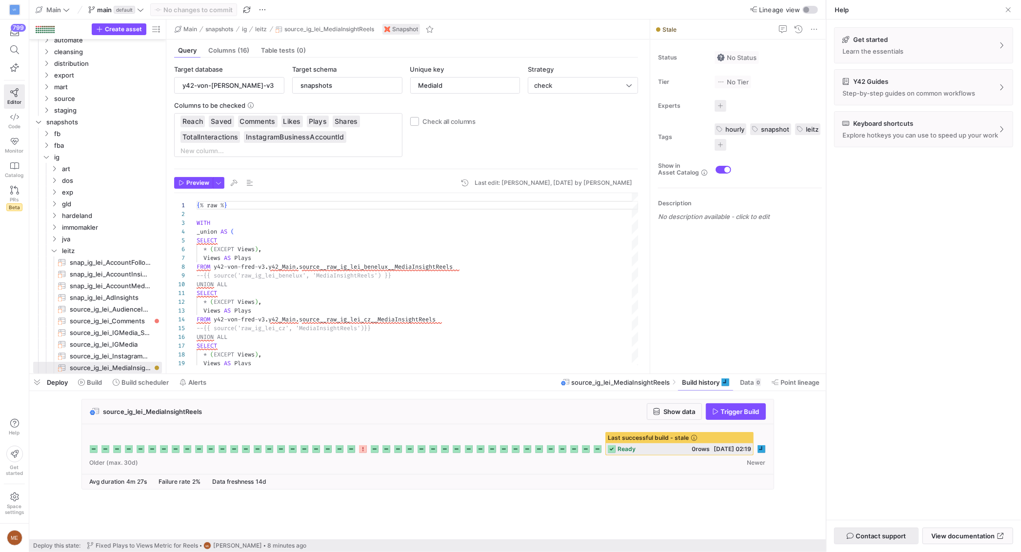
click at [875, 532] on span "Contact support" at bounding box center [881, 536] width 50 height 8
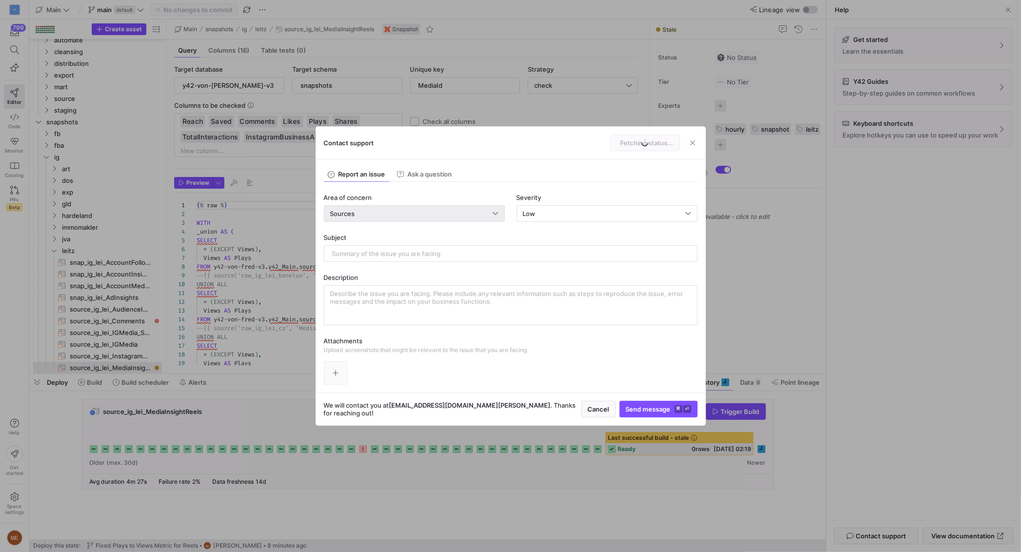
click at [458, 211] on div "Sources" at bounding box center [411, 214] width 163 height 8
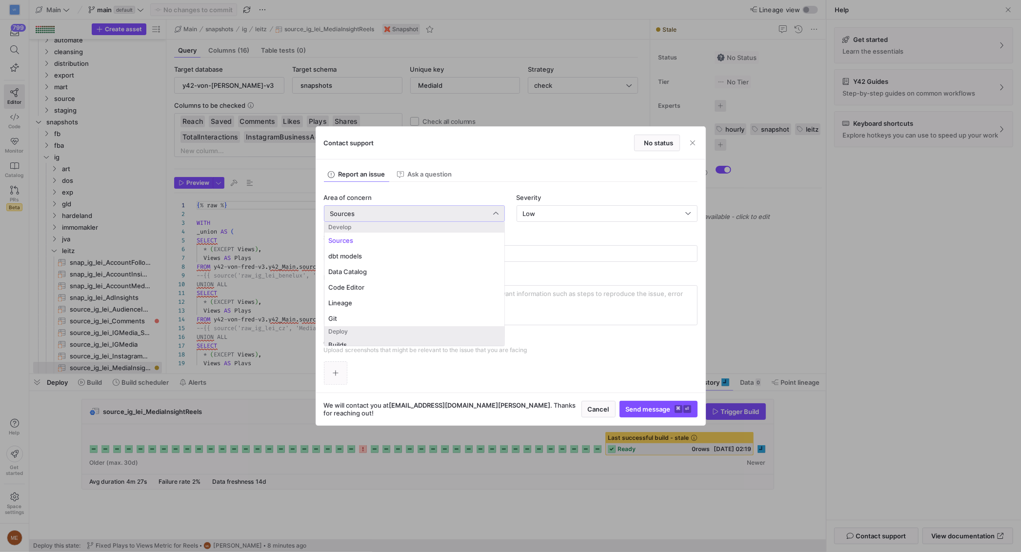
scroll to position [61, 0]
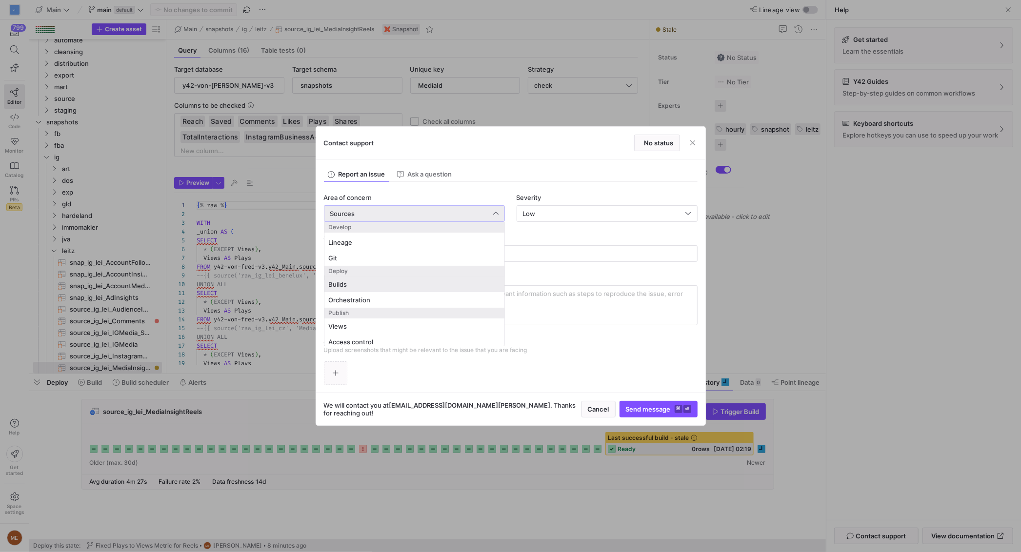
drag, startPoint x: 374, startPoint y: 288, endPoint x: 424, endPoint y: 286, distance: 50.3
click at [374, 288] on mat-option "Builds" at bounding box center [415, 285] width 180 height 16
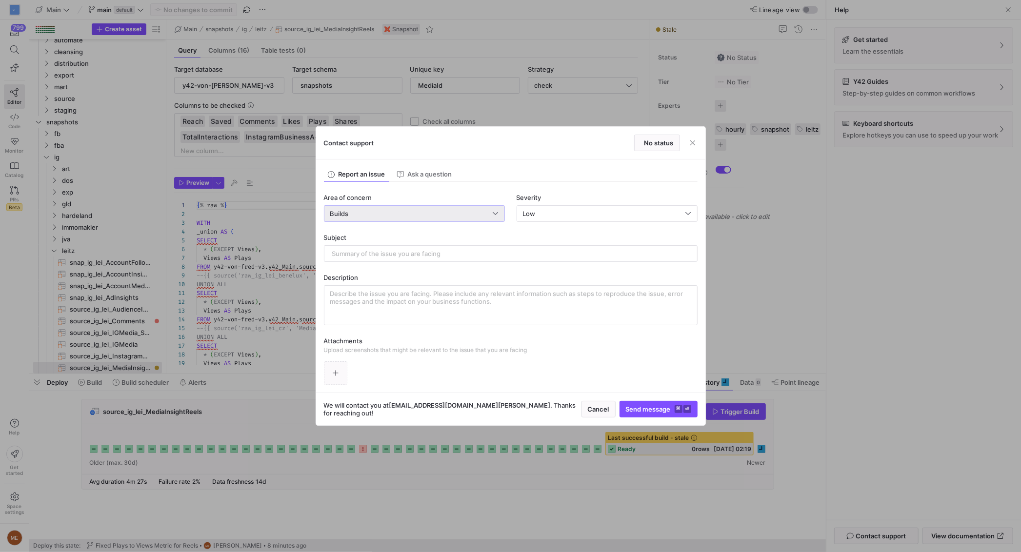
click at [394, 298] on textarea at bounding box center [510, 305] width 361 height 31
click at [394, 263] on div "Area of concern Builds Severity Low Subject Description Attachments Upload scre…" at bounding box center [511, 284] width 374 height 204
click at [388, 254] on input "text" at bounding box center [510, 254] width 357 height 8
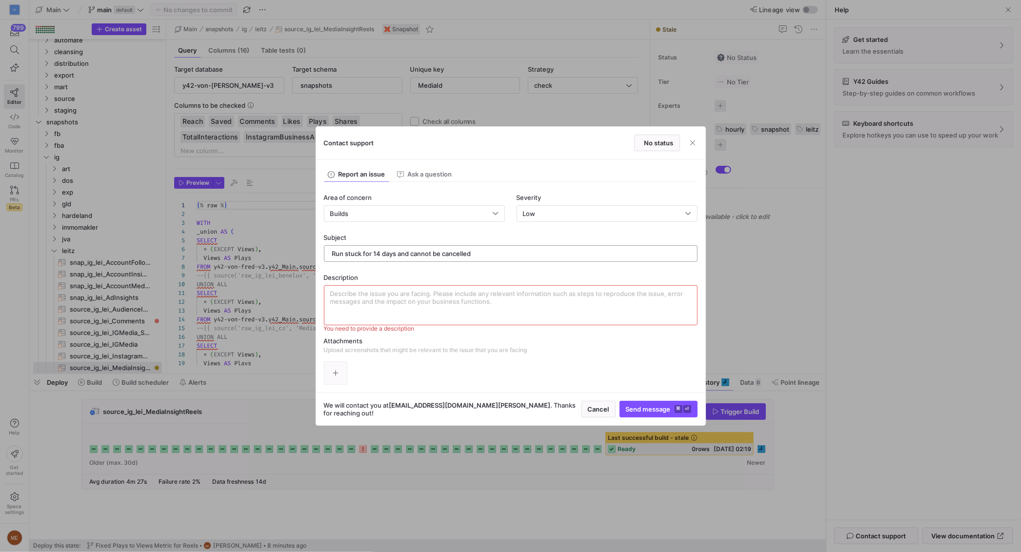
type input "Run stuck for 14 days and cannot be cancelled"
paste textarea "1b0107a8-20bb-4394-9ba4-07d20f213030"
click at [341, 366] on span "button" at bounding box center [336, 373] width 22 height 22
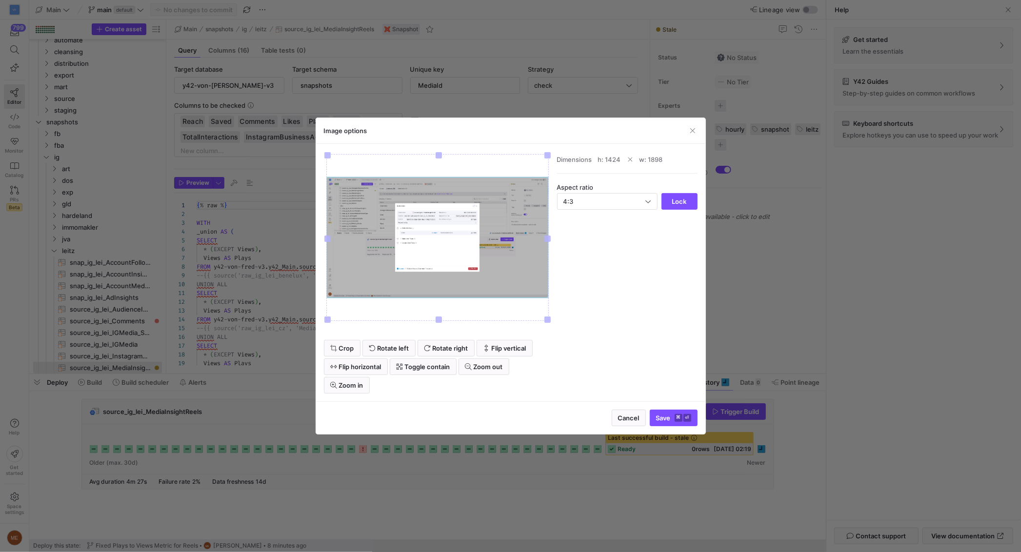
click at [657, 418] on span "Save ⌘ ⏎" at bounding box center [673, 418] width 35 height 8
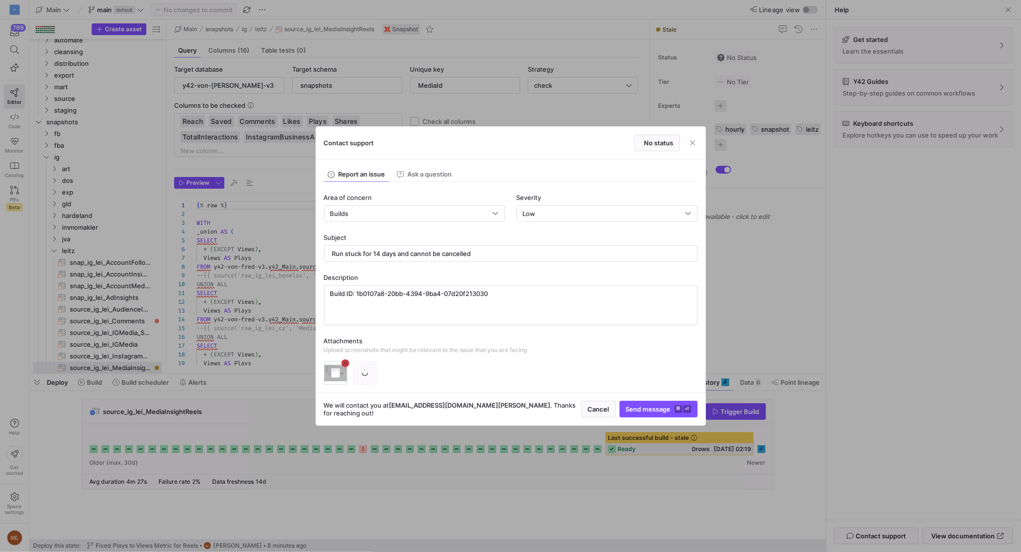
click at [364, 369] on div at bounding box center [364, 373] width 23 height 23
click at [365, 370] on icon "button" at bounding box center [365, 373] width 7 height 7
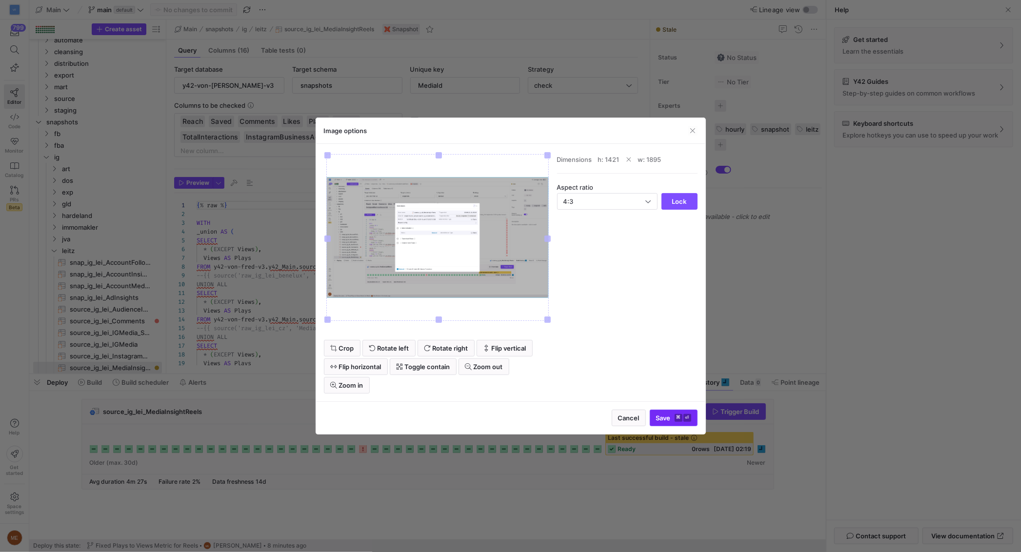
click at [676, 421] on kbd "⌘" at bounding box center [679, 418] width 8 height 8
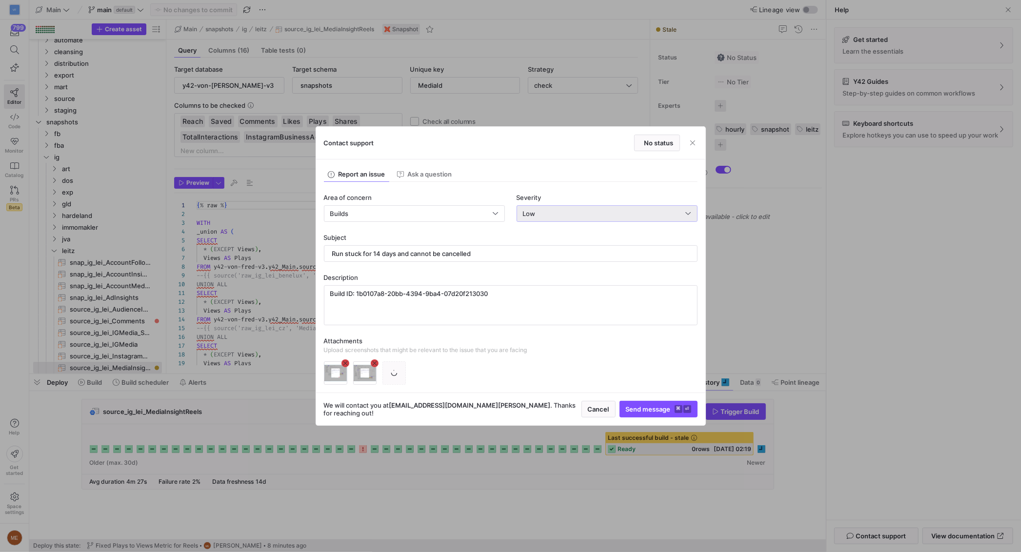
click at [603, 212] on div "Low" at bounding box center [604, 214] width 163 height 8
click at [584, 260] on div "High System impaired" at bounding box center [607, 263] width 172 height 8
click at [519, 309] on textarea "Build ID: 1b0107a8-20bb-4394-9ba4-07d20f213030" at bounding box center [510, 305] width 361 height 31
type textarea "Build ID: 1b0107a8-20bb-4394-9ba4-07d20f213030 Please cancel this run"
click at [653, 415] on span "submit" at bounding box center [658, 410] width 77 height 16
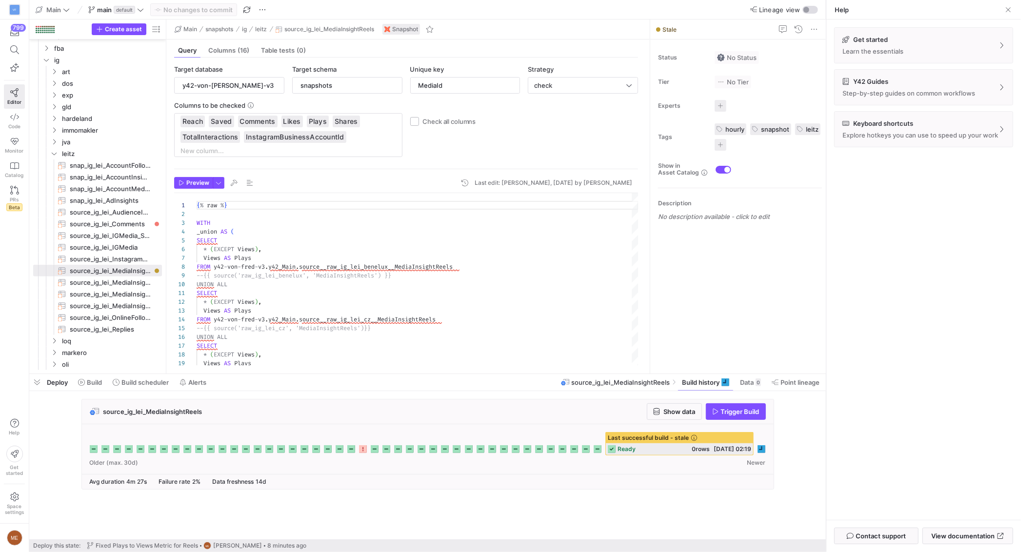
scroll to position [5, 0]
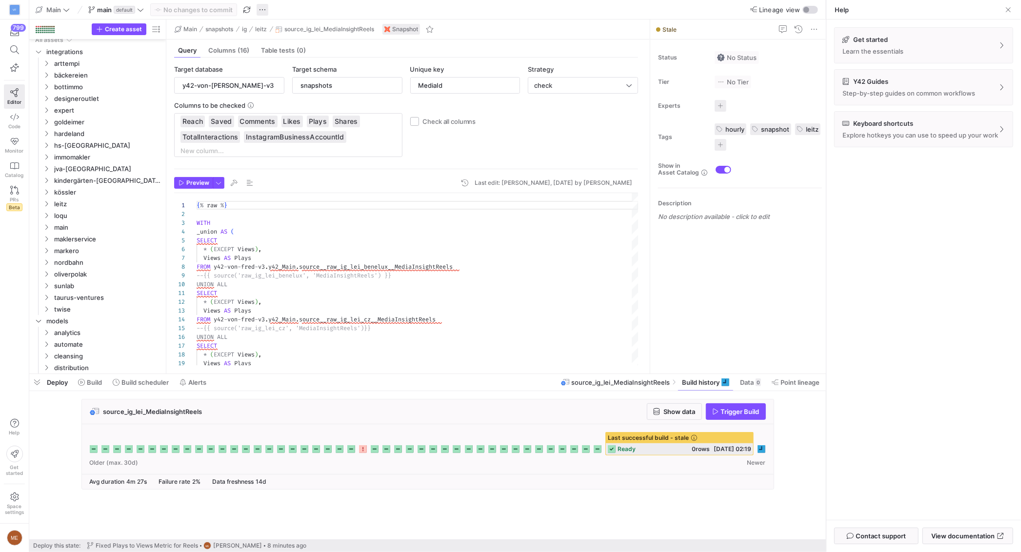
click at [262, 11] on span "button" at bounding box center [263, 10] width 12 height 12
click at [267, 8] on div at bounding box center [510, 276] width 1021 height 552
click at [116, 8] on span "default" at bounding box center [124, 10] width 21 height 8
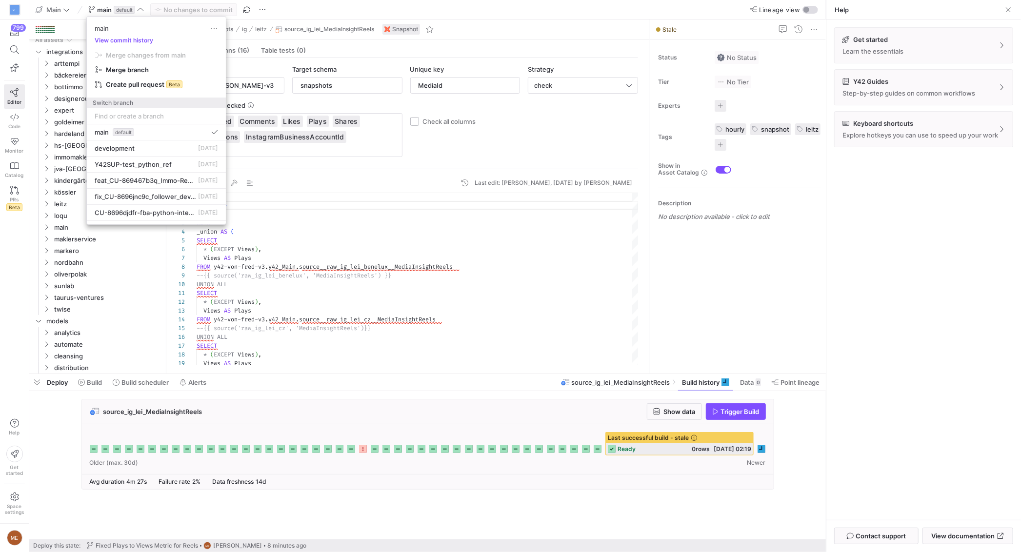
click at [131, 34] on div "main View commit history Merge changes from main Merge branch Create pull reque…" at bounding box center [156, 63] width 139 height 92
click at [132, 40] on button "View commit history" at bounding box center [124, 40] width 74 height 7
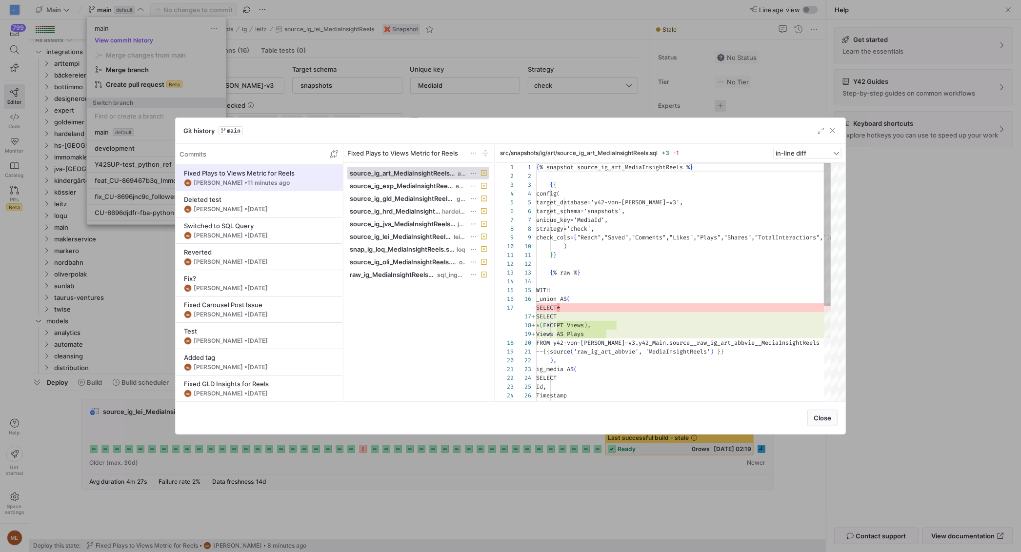
scroll to position [88, 0]
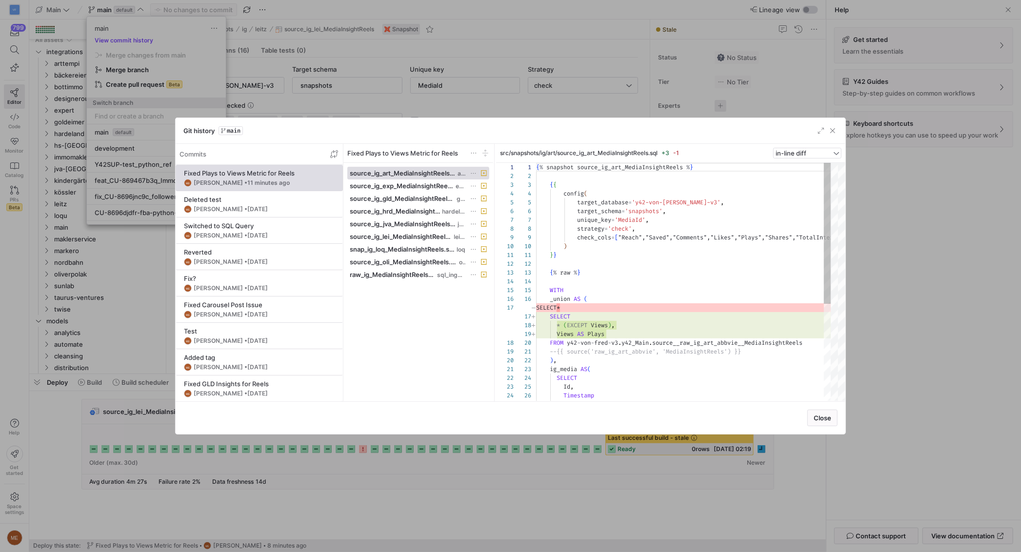
click at [909, 313] on div at bounding box center [510, 276] width 1021 height 552
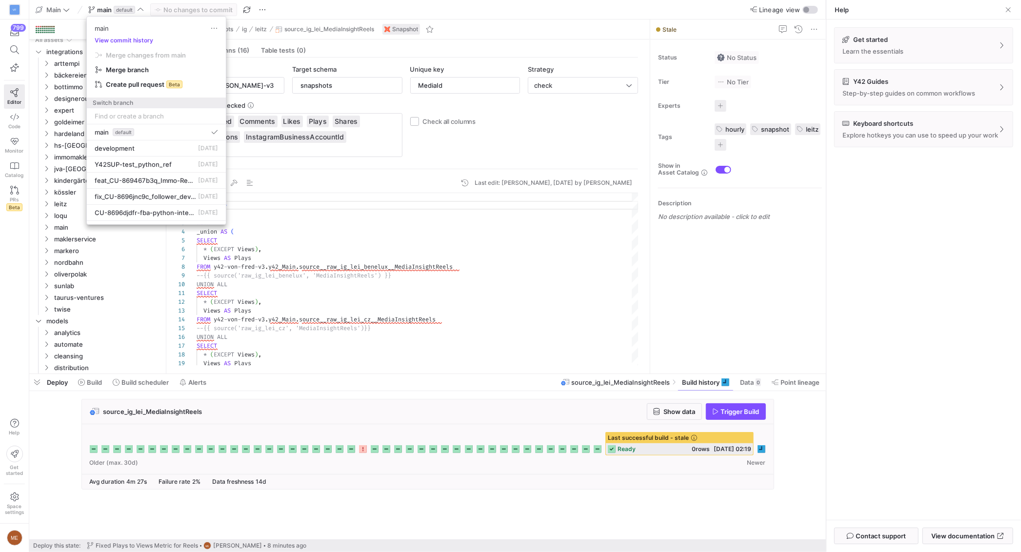
drag, startPoint x: 198, startPoint y: 237, endPoint x: 202, endPoint y: 241, distance: 5.2
click at [202, 238] on div at bounding box center [510, 276] width 1021 height 552
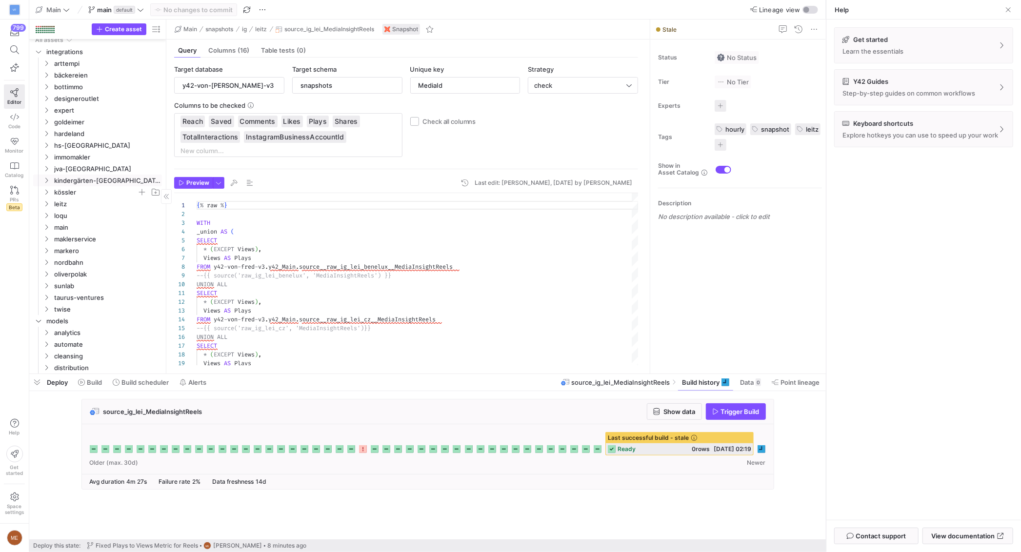
scroll to position [0, 0]
click at [67, 212] on span "leitz" at bounding box center [95, 209] width 83 height 11
click at [74, 254] on span "ig" at bounding box center [99, 256] width 75 height 11
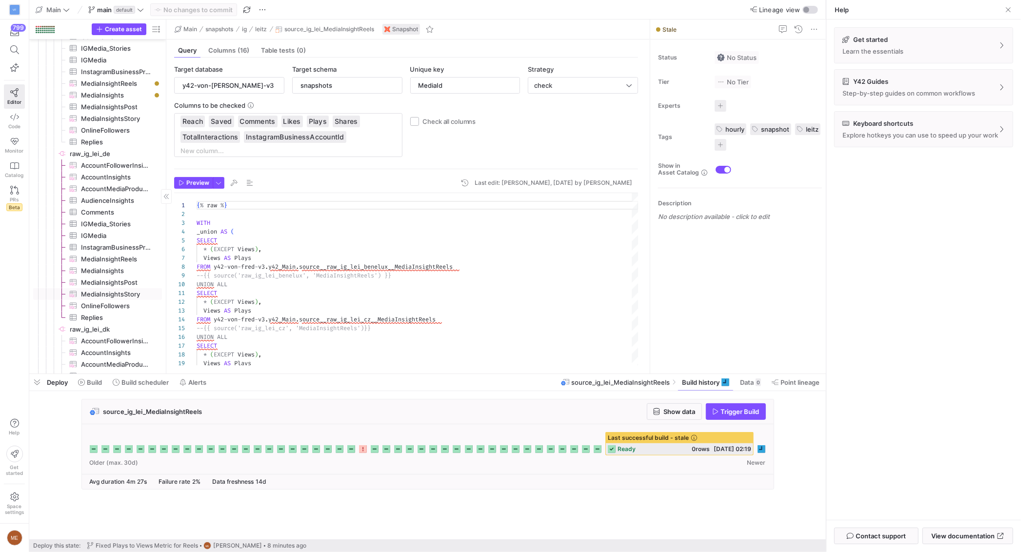
scroll to position [465, 0]
click at [108, 237] on span "IGMedia​​​​​​​​​" at bounding box center [116, 235] width 70 height 11
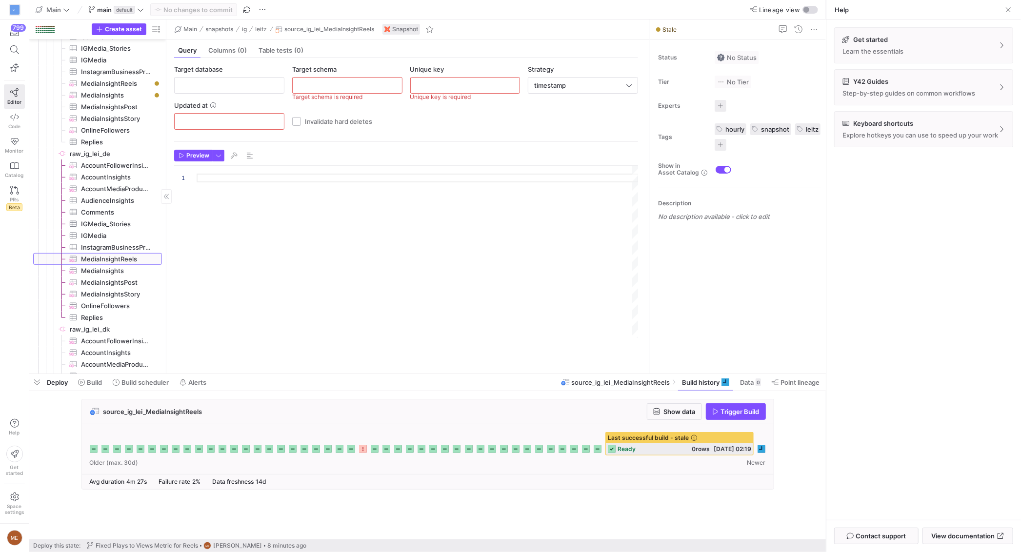
click at [112, 261] on span "MediaInsightReels​​​​​​​​​" at bounding box center [116, 259] width 70 height 11
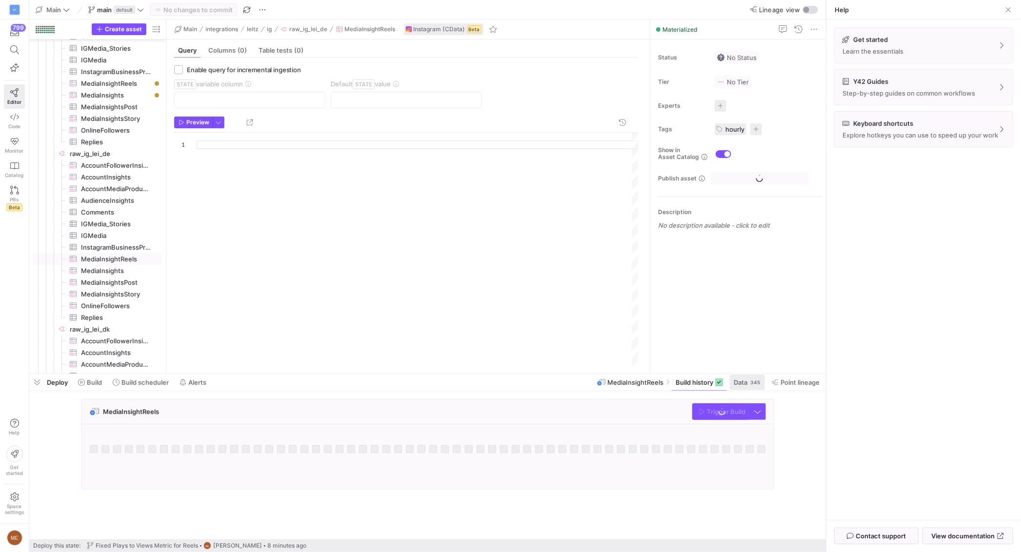
click at [746, 386] on span "Data" at bounding box center [741, 383] width 14 height 8
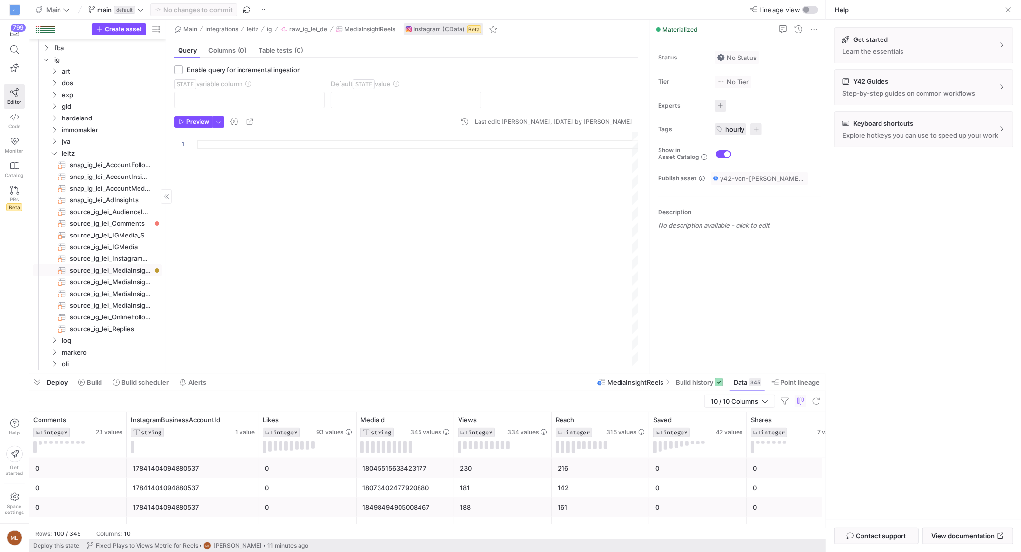
click at [115, 274] on span "source_ig_lei_MediaInsightReels​​​​​​​" at bounding box center [110, 270] width 81 height 11
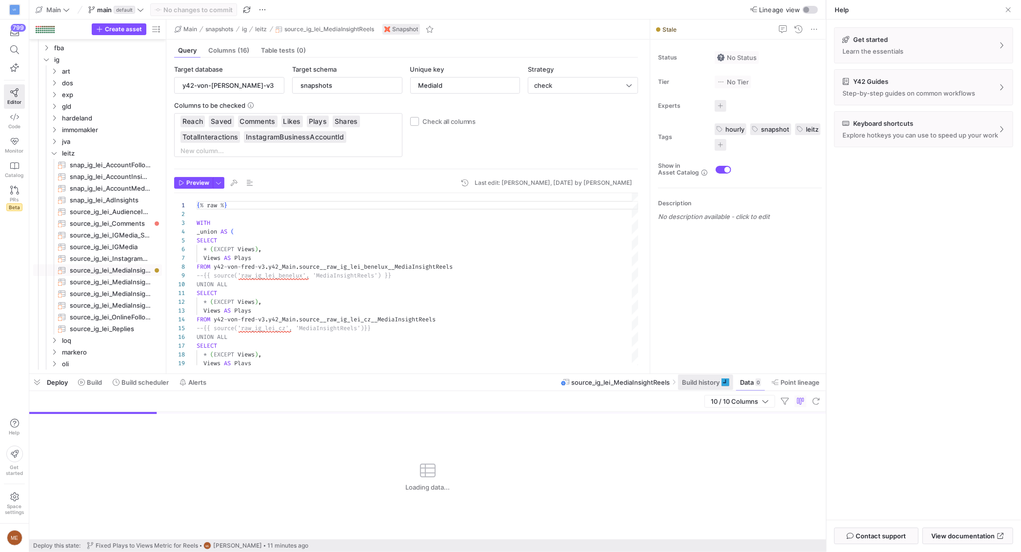
click at [715, 389] on span at bounding box center [705, 383] width 55 height 16
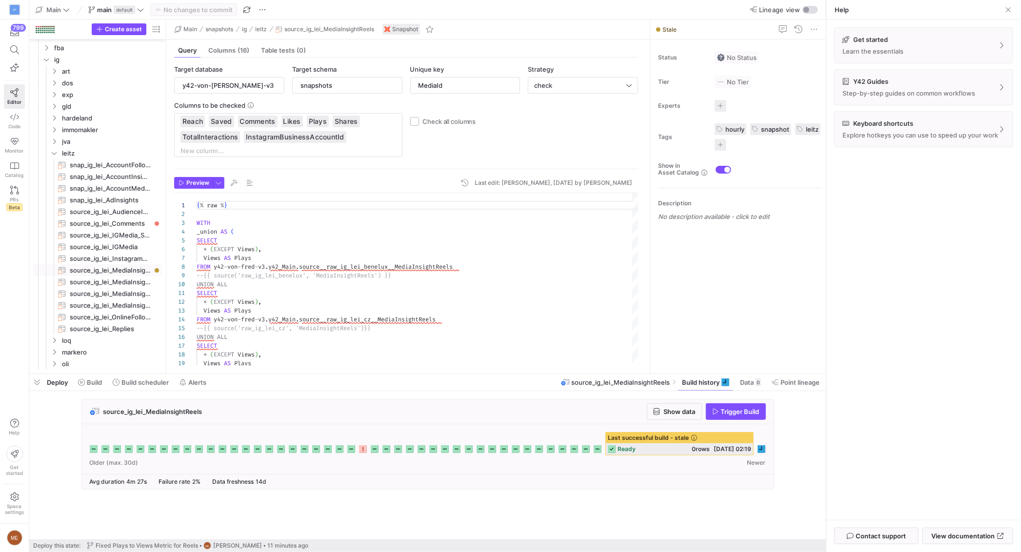
click at [732, 412] on span "Trigger Build" at bounding box center [740, 412] width 39 height 8
click at [94, 387] on span at bounding box center [90, 383] width 32 height 16
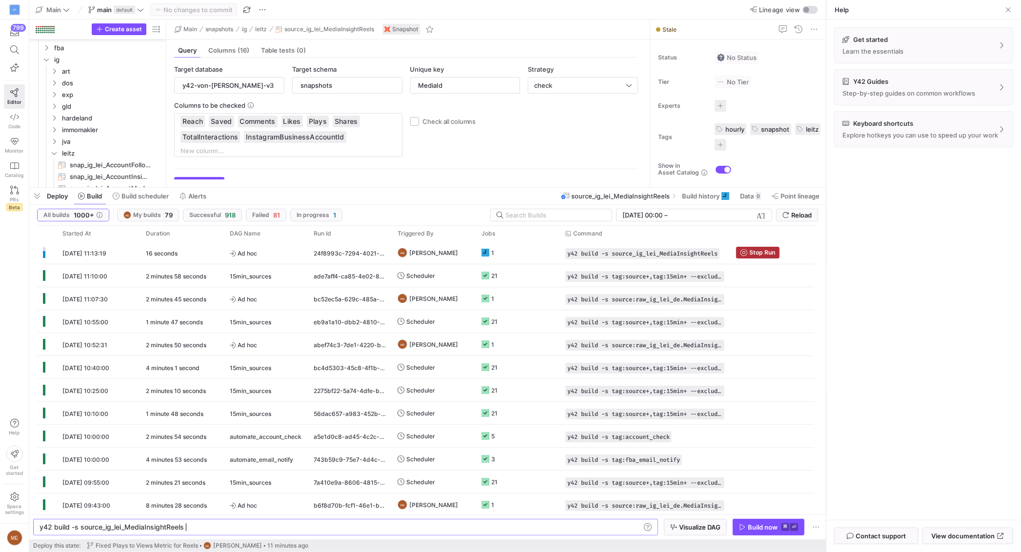
drag, startPoint x: 283, startPoint y: 375, endPoint x: 321, endPoint y: 189, distance: 190.3
click at [321, 189] on div at bounding box center [427, 188] width 797 height 4
drag, startPoint x: 334, startPoint y: 211, endPoint x: 340, endPoint y: 215, distance: 6.4
click at [335, 211] on button "In progress 1" at bounding box center [316, 215] width 52 height 13
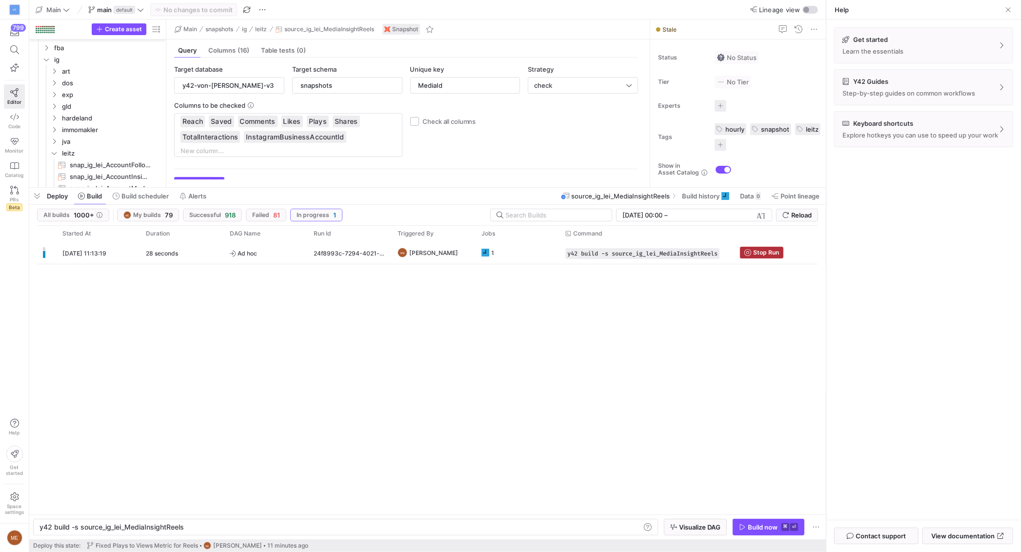
click at [61, 197] on span "Deploy" at bounding box center [57, 196] width 21 height 8
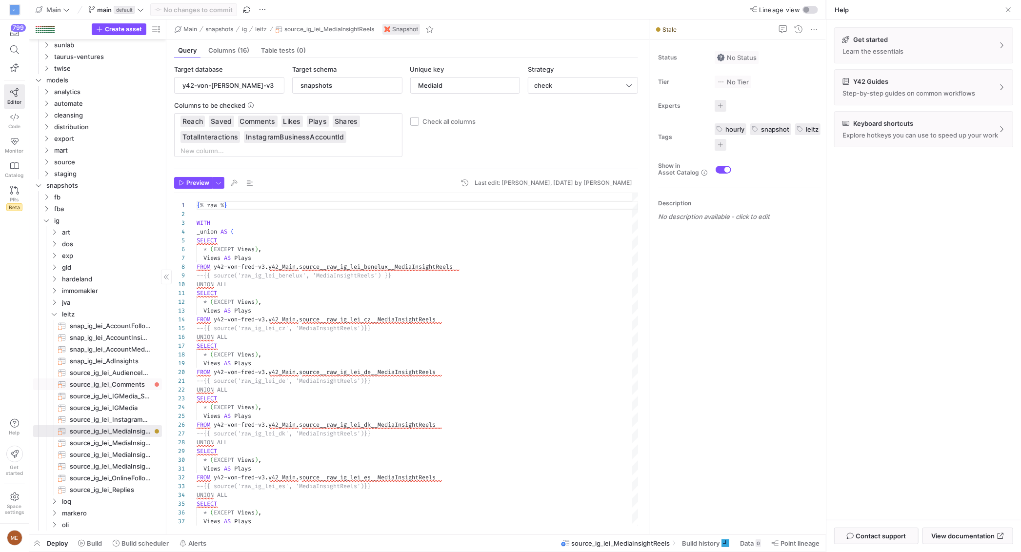
click at [143, 380] on span "source_ig_lei_Comments​​​​​​​" at bounding box center [110, 384] width 81 height 11
type input "Id"
type textarea "{% raw %} SELECT Id, Text, MediaId, Created, UserId, Username, Cast(Likes AS St…"
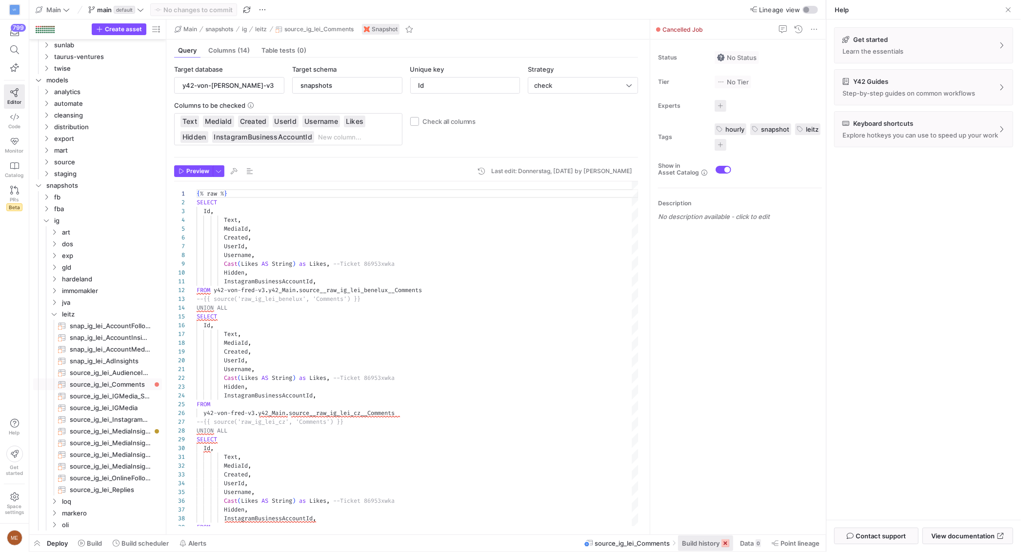
click at [724, 546] on icon at bounding box center [726, 544] width 8 height 8
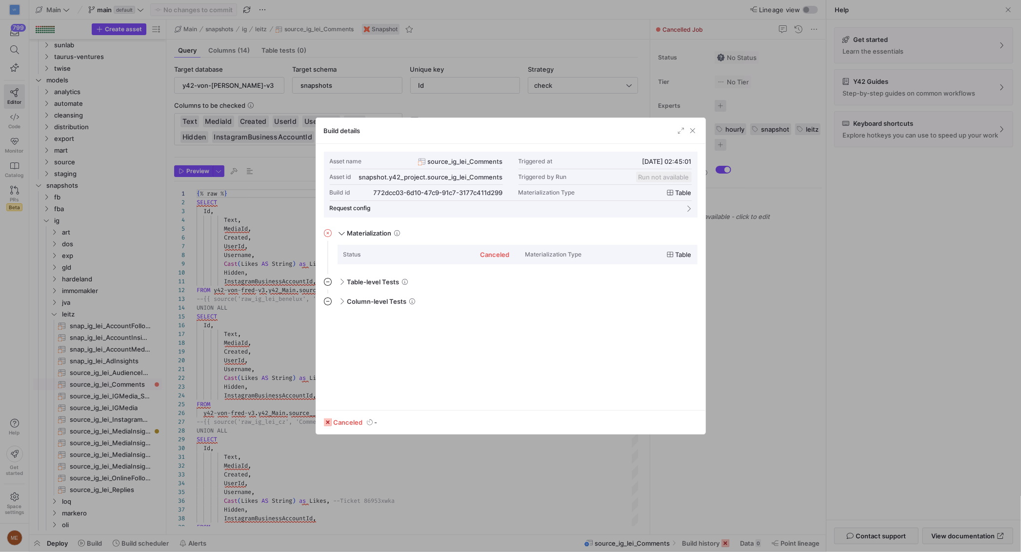
drag, startPoint x: 817, startPoint y: 393, endPoint x: 759, endPoint y: 513, distance: 133.6
click at [817, 393] on div at bounding box center [510, 276] width 1021 height 552
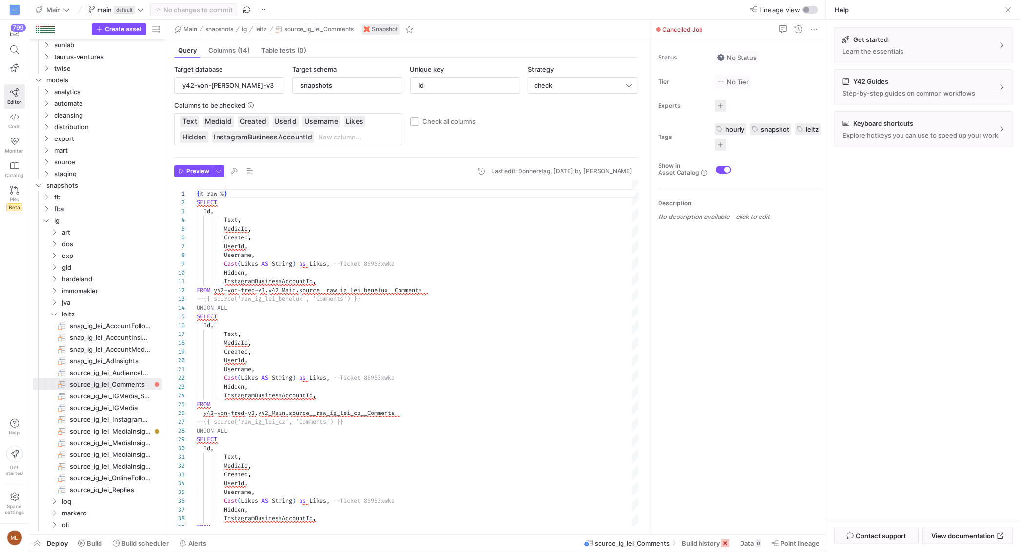
drag, startPoint x: 744, startPoint y: 544, endPoint x: 604, endPoint y: 395, distance: 204.0
click at [744, 544] on span "Data" at bounding box center [747, 544] width 14 height 8
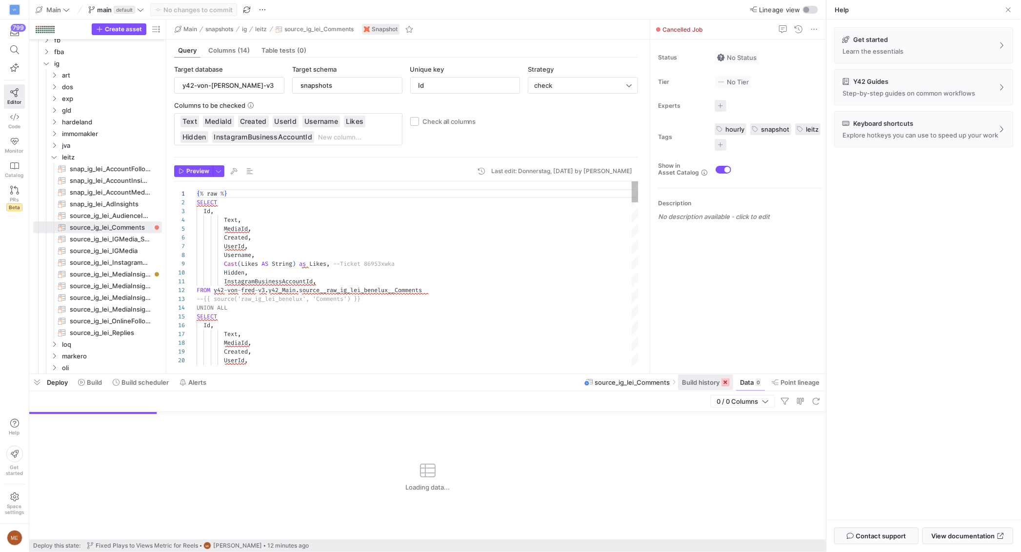
click at [704, 386] on span "Build history" at bounding box center [701, 383] width 38 height 8
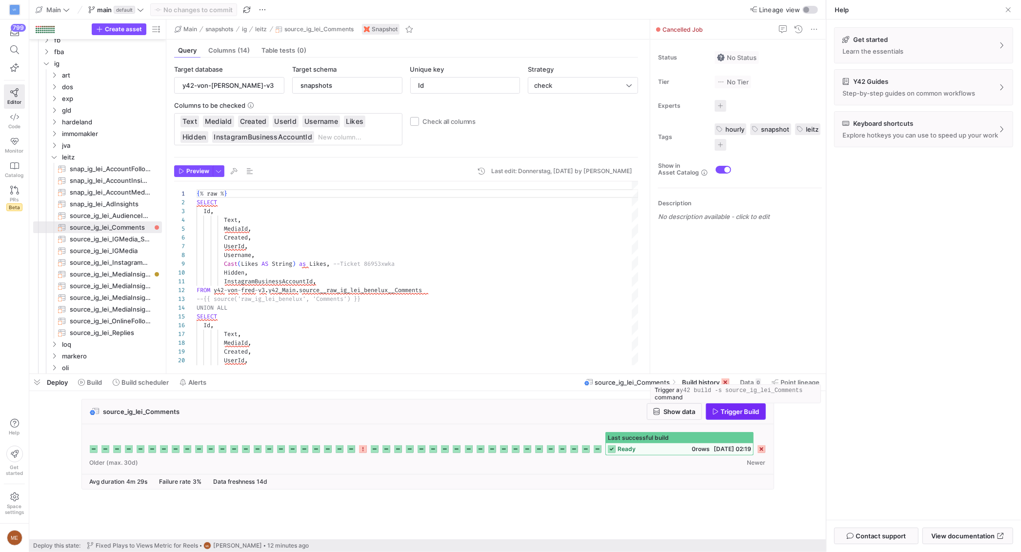
click at [749, 414] on span "Trigger Build" at bounding box center [740, 412] width 39 height 8
click at [131, 389] on span at bounding box center [141, 383] width 64 height 16
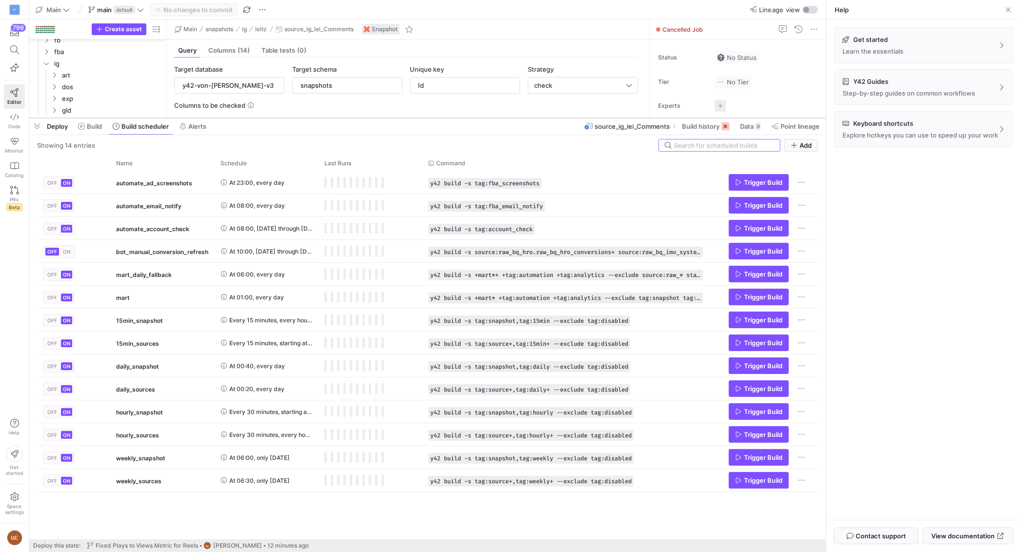
drag, startPoint x: 252, startPoint y: 375, endPoint x: 300, endPoint y: 119, distance: 260.7
click at [300, 119] on div at bounding box center [427, 118] width 797 height 4
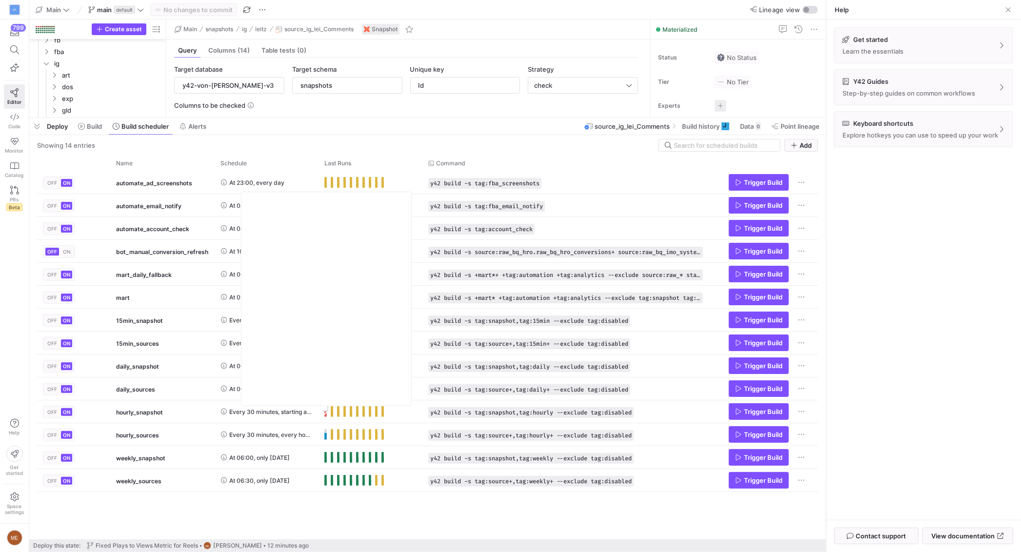
click at [312, 516] on div "OFF ON automate_ad_screenshots At 23:00, every day y42 build -s tag:fba_screens…" at bounding box center [427, 355] width 781 height 368
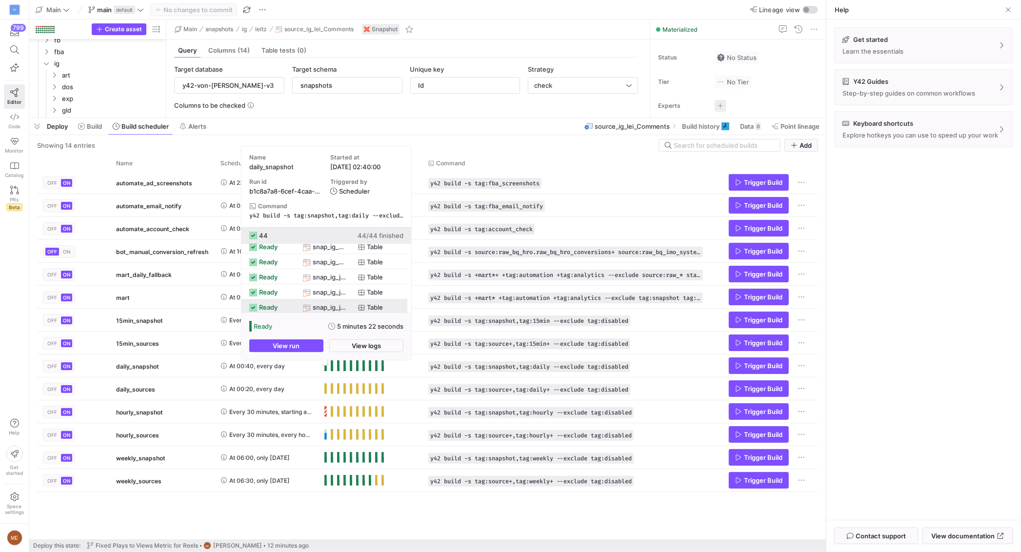
scroll to position [117, 0]
click at [345, 346] on span "button" at bounding box center [366, 346] width 73 height 12
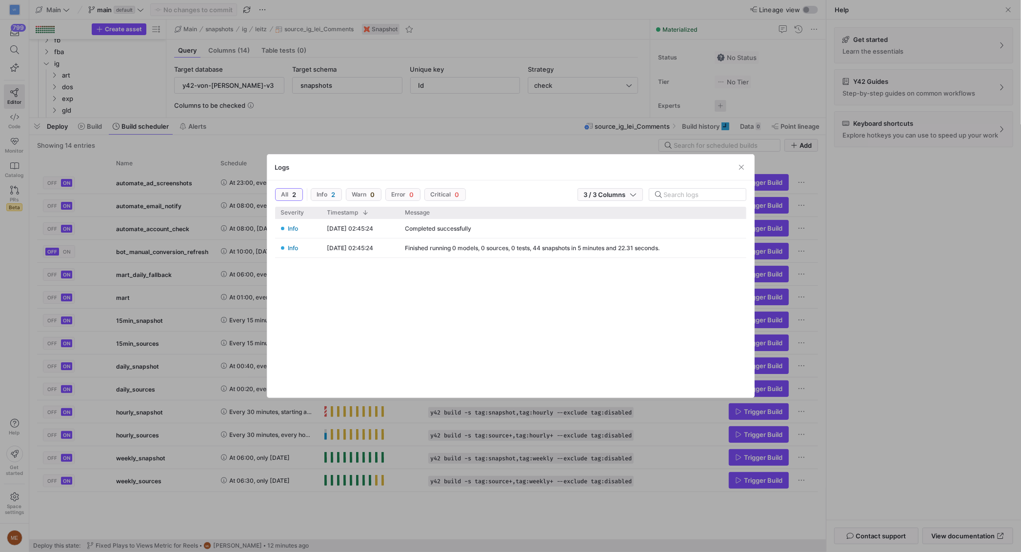
click at [240, 388] on div at bounding box center [510, 276] width 1021 height 552
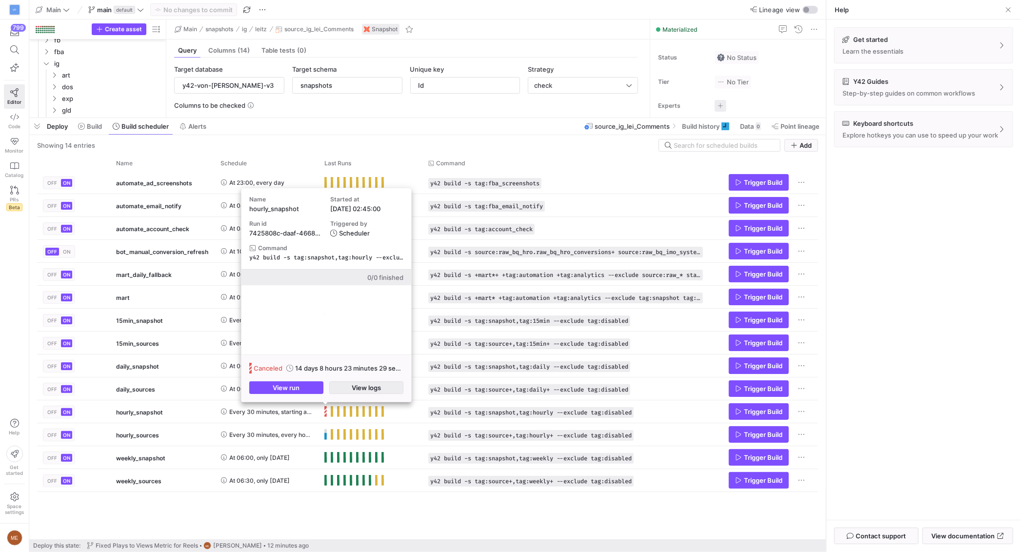
click at [344, 391] on span "button" at bounding box center [366, 388] width 73 height 12
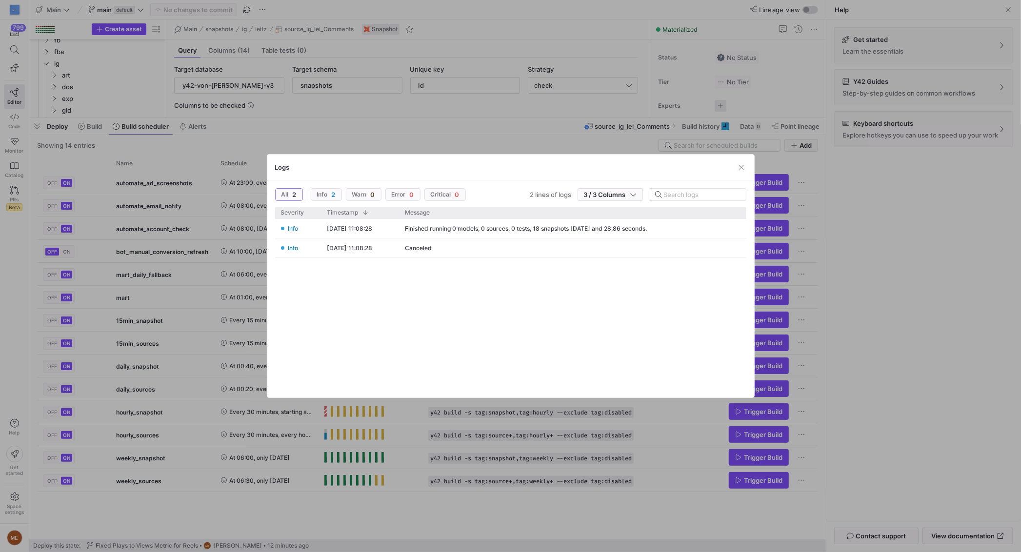
drag, startPoint x: 247, startPoint y: 337, endPoint x: 317, endPoint y: 413, distance: 102.9
click at [254, 339] on div at bounding box center [510, 276] width 1021 height 552
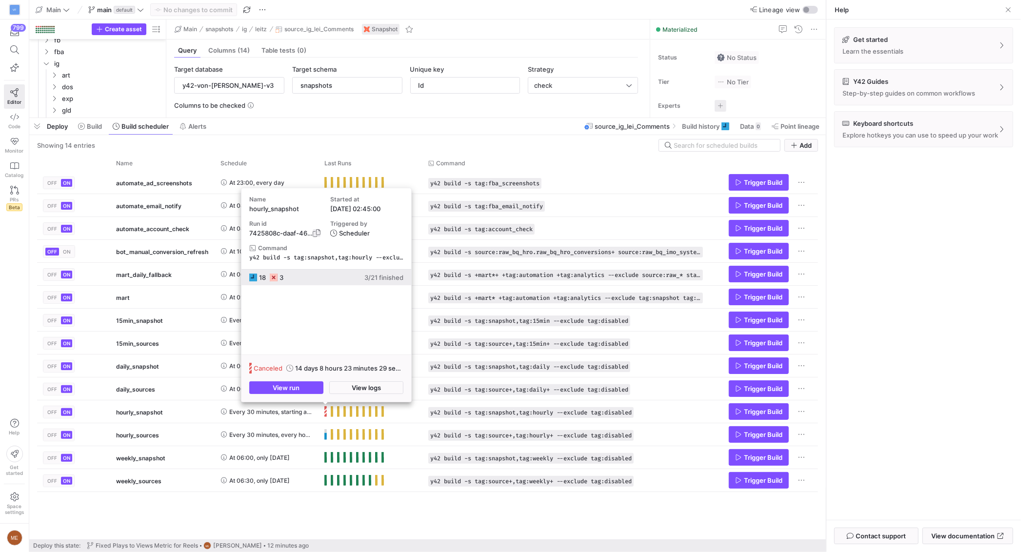
click at [316, 231] on span "button" at bounding box center [317, 233] width 8 height 8
click at [345, 385] on span "button" at bounding box center [366, 388] width 73 height 12
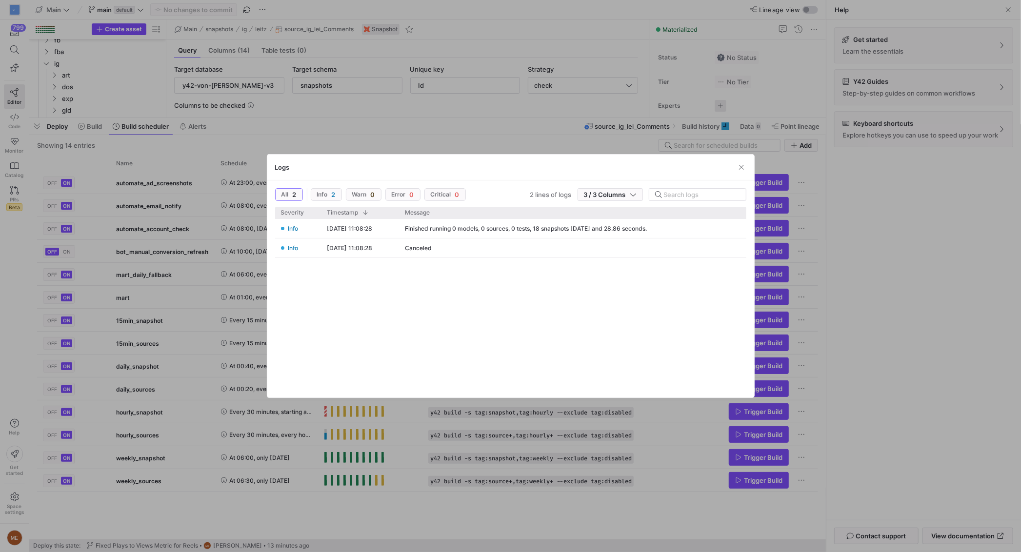
click at [212, 520] on div at bounding box center [510, 276] width 1021 height 552
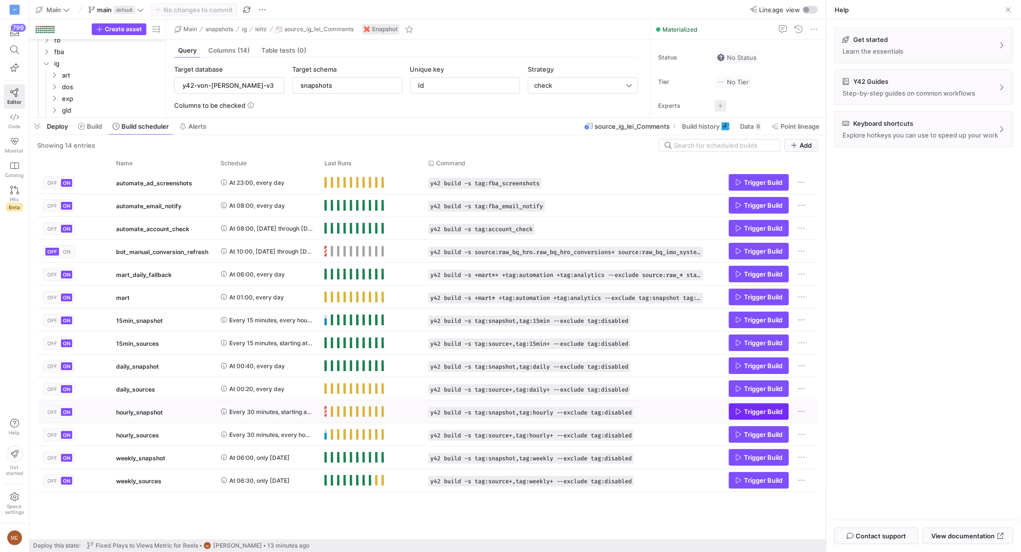
click at [772, 411] on span "Trigger Build" at bounding box center [763, 412] width 39 height 8
click at [326, 413] on span "Press SPACE to select this row." at bounding box center [326, 412] width 2 height 11
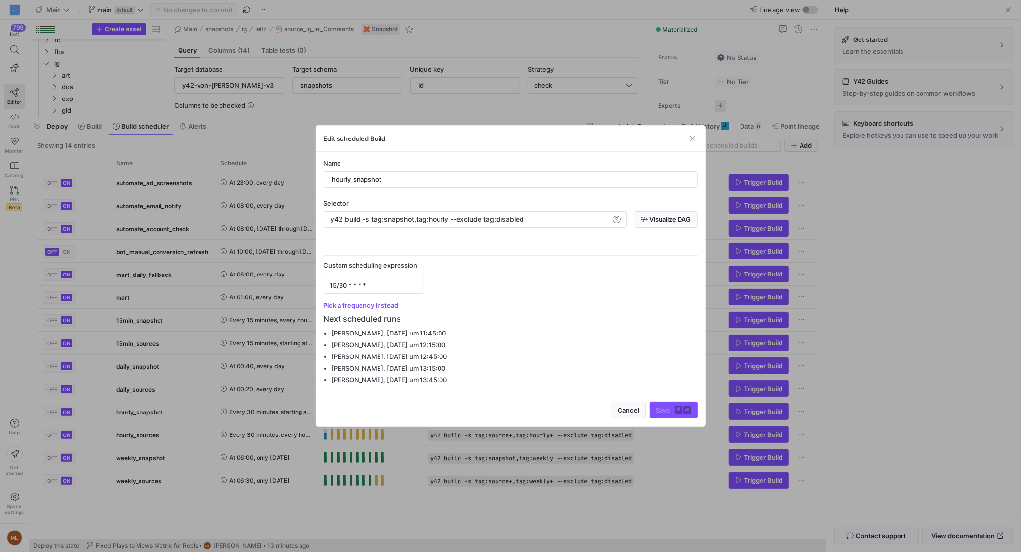
click at [298, 407] on div at bounding box center [510, 276] width 1021 height 552
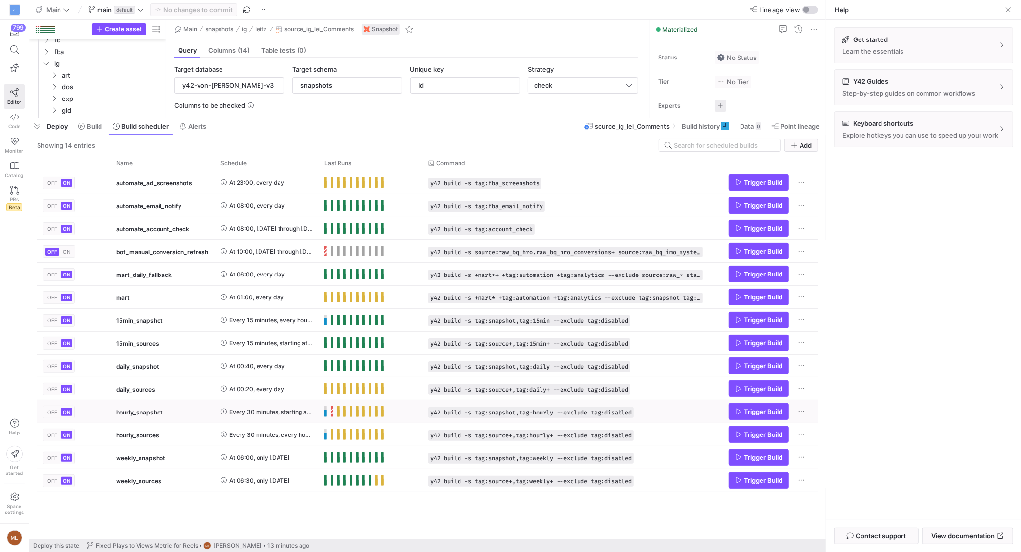
click at [307, 412] on span "Every 30 minutes, starting at 15 minutes past the hour, every hour, every day" at bounding box center [270, 412] width 83 height 23
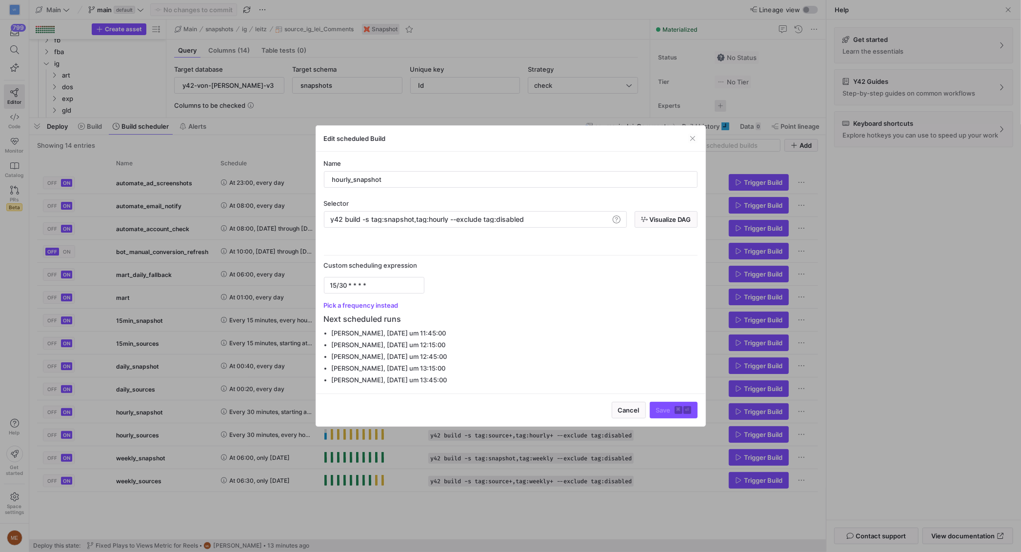
click at [555, 223] on div "y42 build -s tag:snapshot,tag:hourly --exclude tag :disabled" at bounding box center [469, 220] width 279 height 8
drag, startPoint x: 587, startPoint y: 220, endPoint x: 588, endPoint y: 237, distance: 17.6
click at [591, 221] on span ":disabled --[PERSON_NAME]-runtime-all 1h" at bounding box center [563, 219] width 139 height 8
click at [602, 224] on div "y42 build -s tag:snapshot,tag:hourly --exclude tag :disabled --max-runtime-all …" at bounding box center [475, 219] width 303 height 17
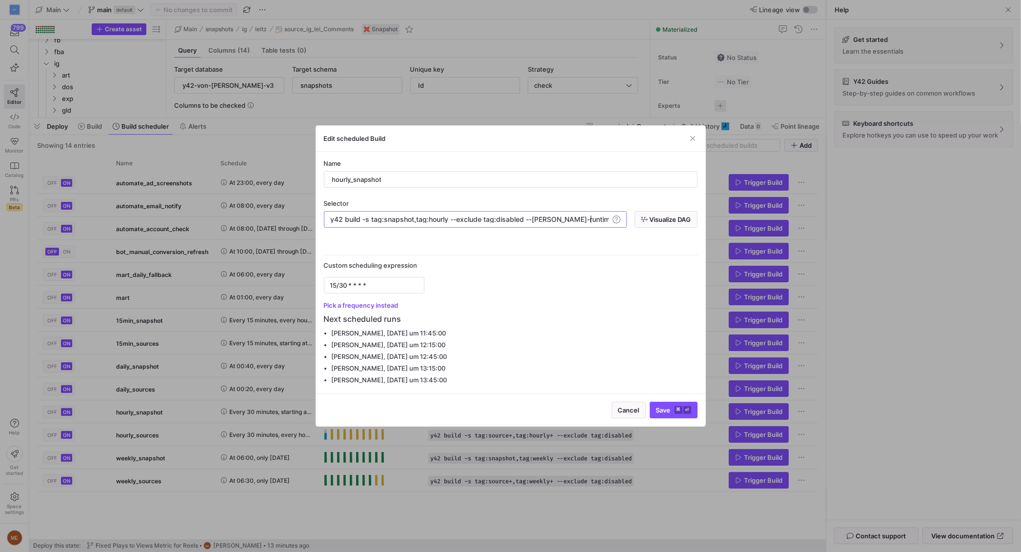
scroll to position [0, 261]
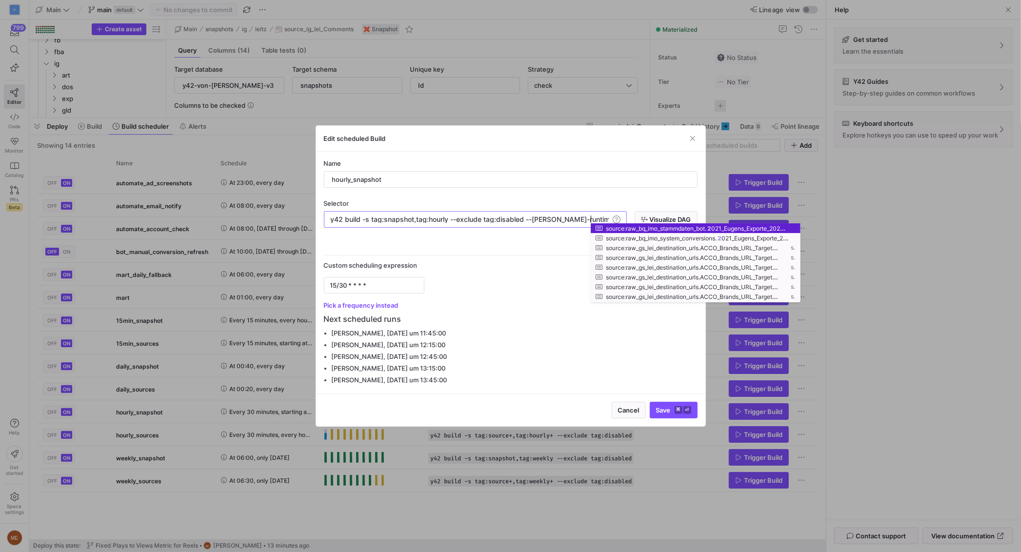
type textarea "y42 build -s tag:snapshot,tag:hourly --exclude tag:disabled --max-runtime-all 2h"
click at [561, 238] on div "Name hourly_snapshot Selector y42 build -s tag:snapshot,tag:hourly --exclude ta…" at bounding box center [511, 273] width 374 height 226
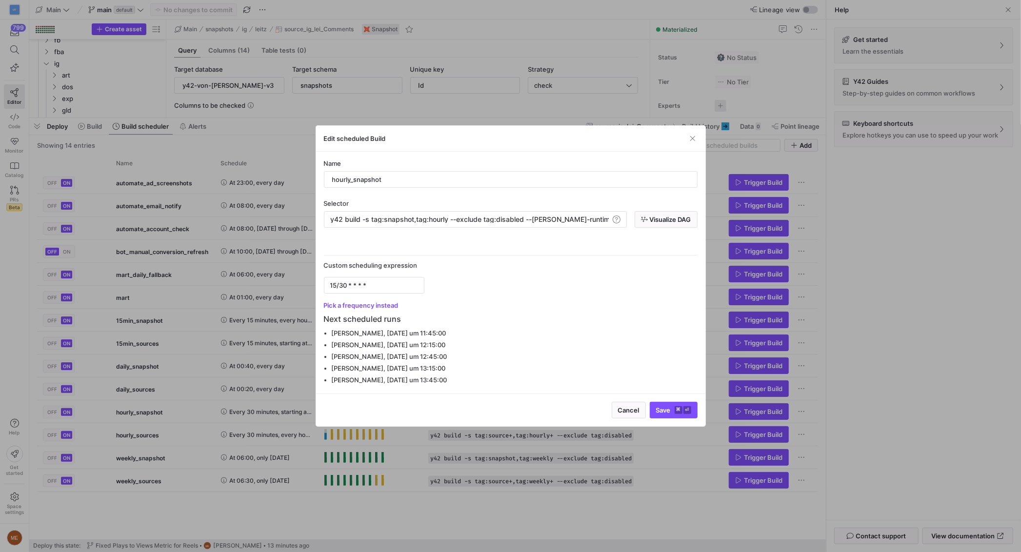
click at [574, 230] on div "Name hourly_snapshot Selector y42 build -s tag:snapshot,tag:hourly --exclude ta…" at bounding box center [511, 273] width 374 height 226
click at [592, 216] on div "y42 build -s tag:snapshot,tag:hourly --exclude tag :disabled --max-runtime-all …" at bounding box center [469, 220] width 279 height 8
click at [592, 216] on span ":disabled --max-runtime-all 2h" at bounding box center [564, 219] width 140 height 8
click at [592, 216] on div "y42 build -s tag:snapshot,tag:hourly --exclude tag :disabled --max-runtime-all …" at bounding box center [469, 220] width 279 height 8
click at [694, 136] on span "button" at bounding box center [693, 139] width 10 height 10
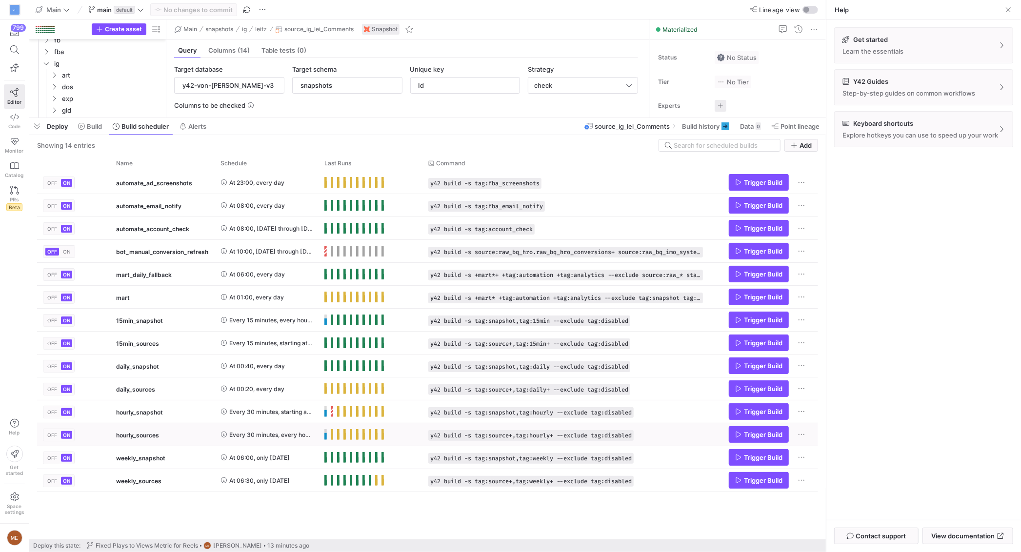
click at [297, 436] on span "Every 30 minutes, every hour, every day" at bounding box center [270, 435] width 83 height 23
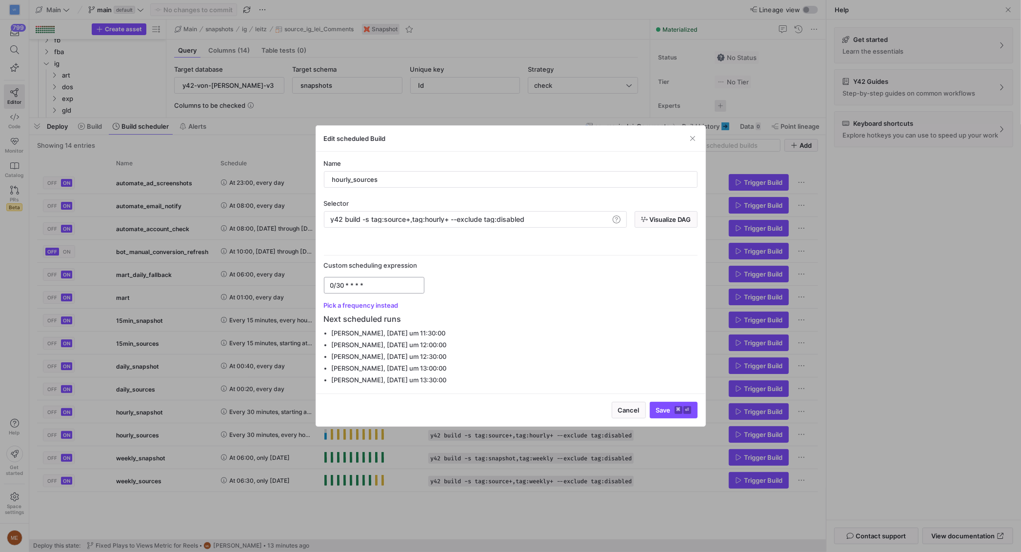
click at [333, 285] on input "0/30 * * * *" at bounding box center [374, 286] width 88 height 8
click at [353, 306] on button "Pick a frequency instead" at bounding box center [361, 306] width 75 height 8
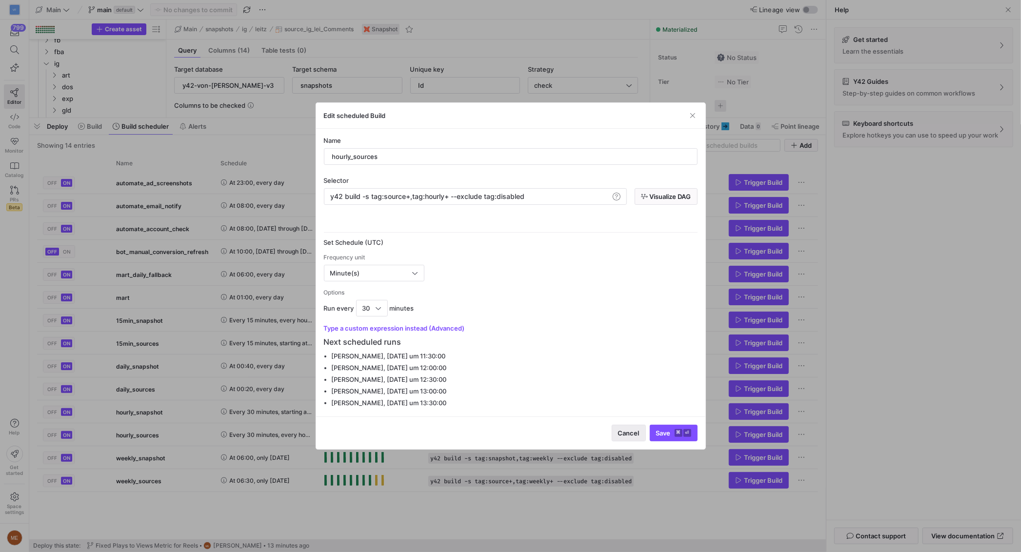
click at [633, 430] on span "Cancel" at bounding box center [628, 433] width 21 height 8
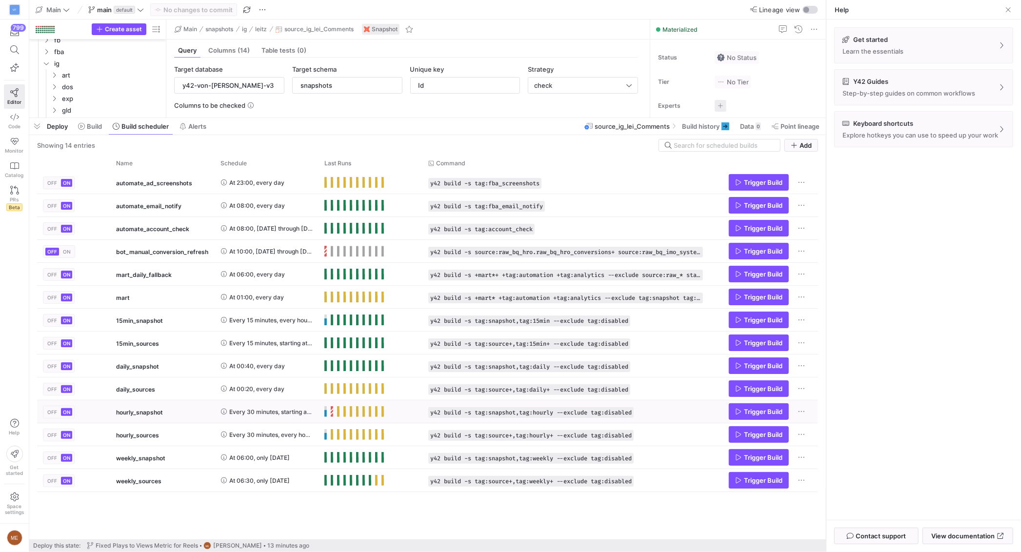
click at [279, 409] on span "Every 30 minutes, starting at 15 minutes past the hour, every hour, every day" at bounding box center [270, 412] width 83 height 23
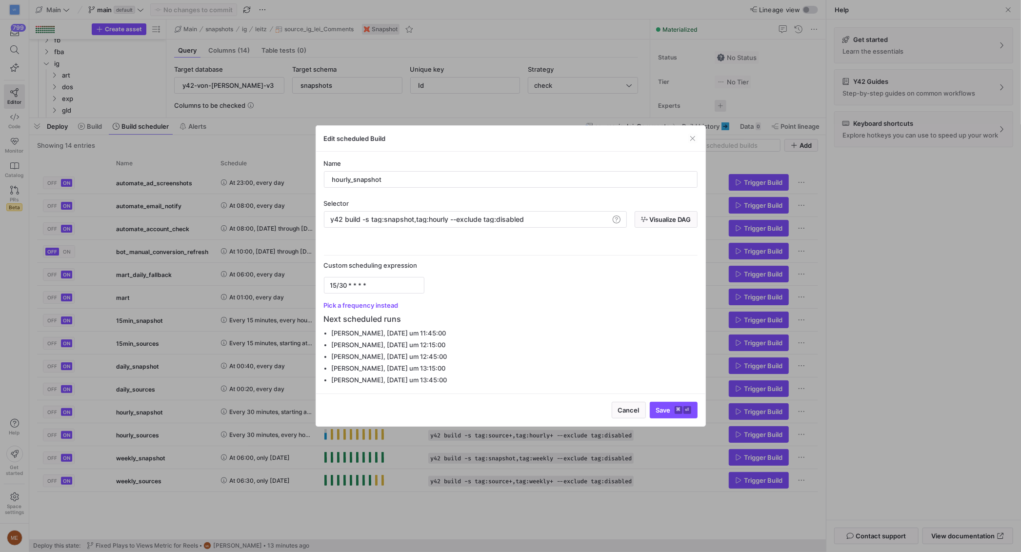
click at [295, 429] on div at bounding box center [510, 276] width 1021 height 552
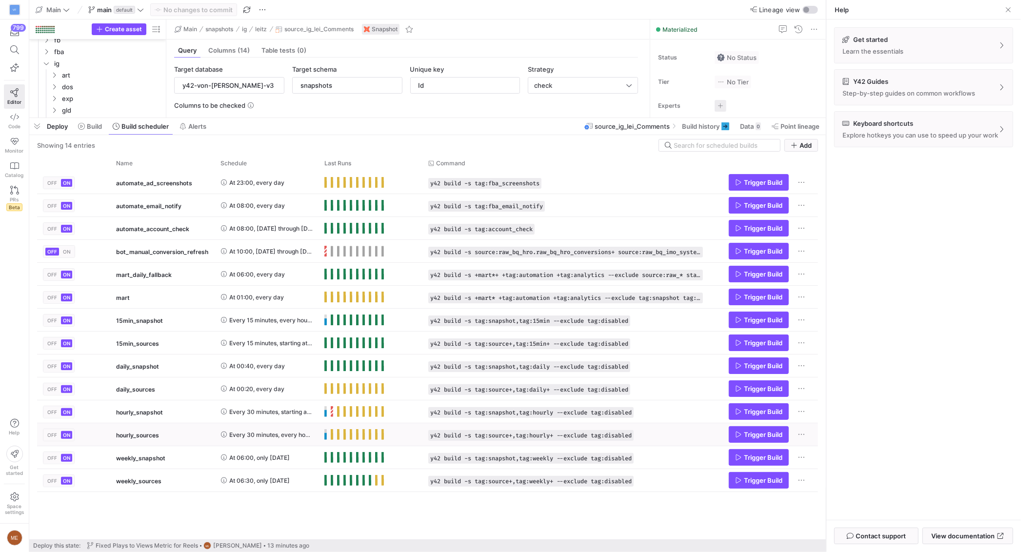
click at [297, 435] on span "Every 30 minutes, every hour, every day" at bounding box center [270, 435] width 83 height 23
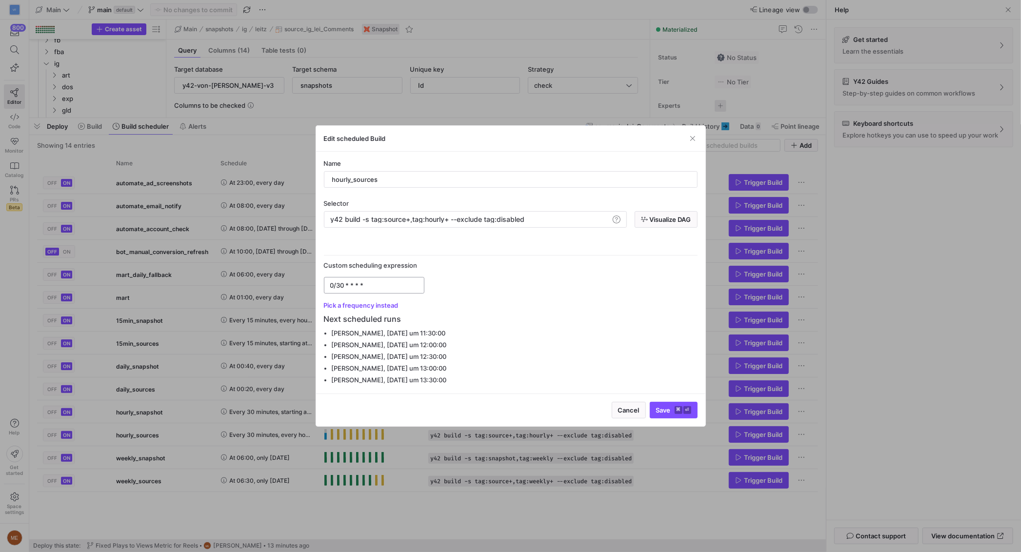
click at [341, 287] on input "0/30 * * * *" at bounding box center [374, 286] width 88 height 8
type input "0/60 * * * *"
click at [675, 415] on span "submit" at bounding box center [674, 411] width 47 height 16
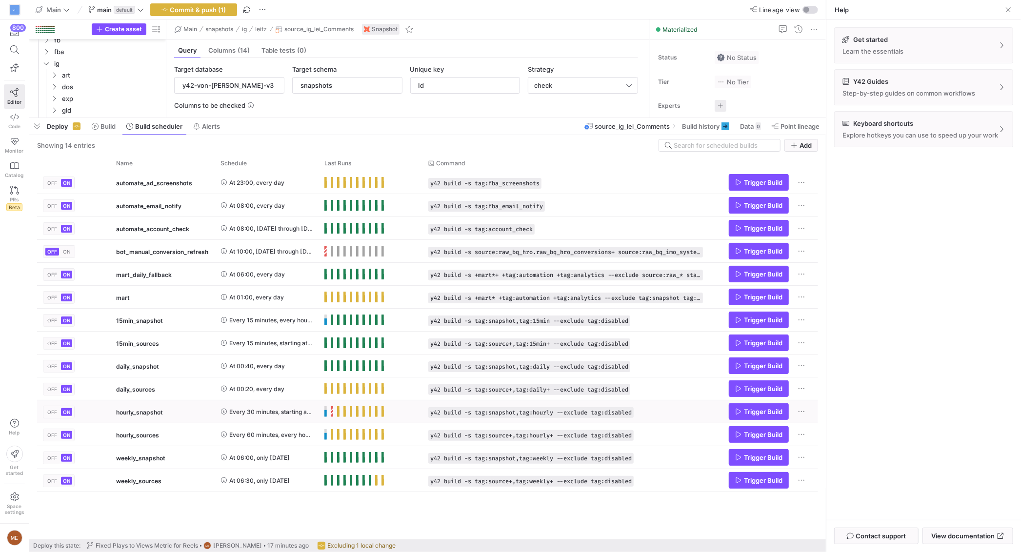
click at [296, 411] on span "Every 30 minutes, starting at 15 minutes past the hour, every hour, every day" at bounding box center [270, 412] width 83 height 23
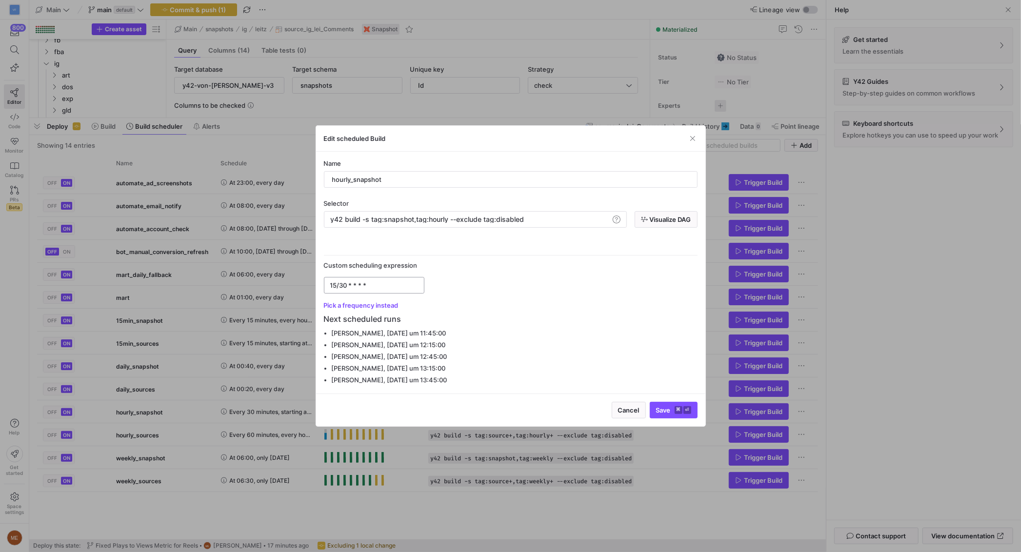
drag, startPoint x: 348, startPoint y: 288, endPoint x: 341, endPoint y: 288, distance: 7.3
click at [341, 288] on input "15/30 * * * *" at bounding box center [374, 286] width 88 height 8
drag, startPoint x: 338, startPoint y: 286, endPoint x: 328, endPoint y: 286, distance: 9.3
click at [329, 286] on div "15/60 * * * *" at bounding box center [374, 285] width 101 height 17
type input "45/60 * * * *"
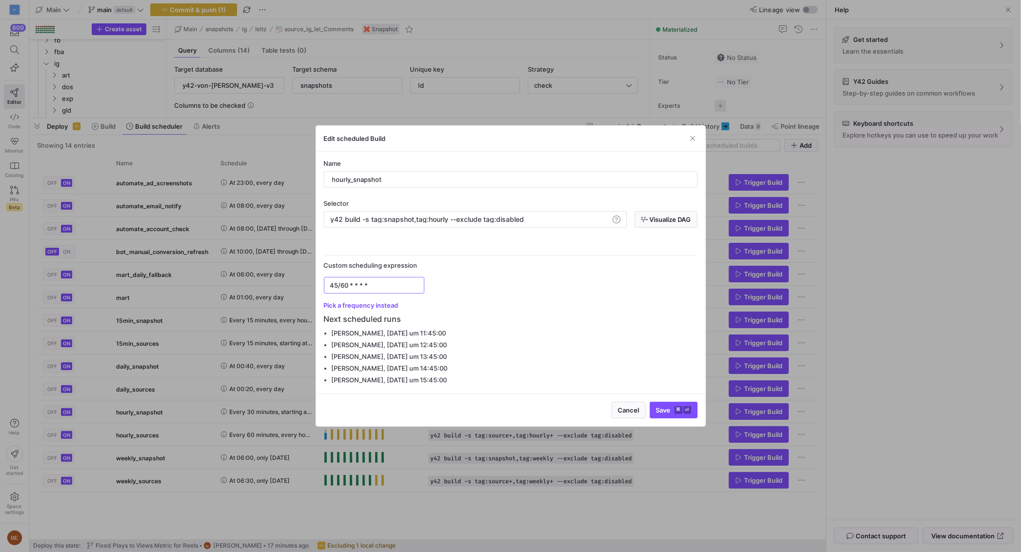
click at [679, 404] on span "submit" at bounding box center [674, 411] width 47 height 16
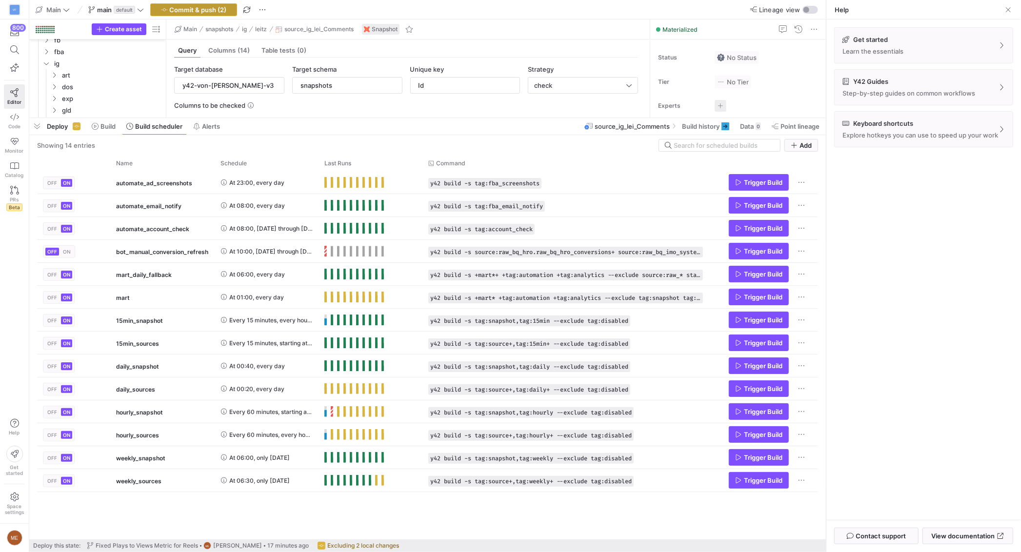
click at [206, 13] on span "button" at bounding box center [194, 10] width 86 height 12
click at [274, 417] on span "Every 60 minutes, starting at 45 minutes past the hour, every hour, every day" at bounding box center [270, 412] width 83 height 23
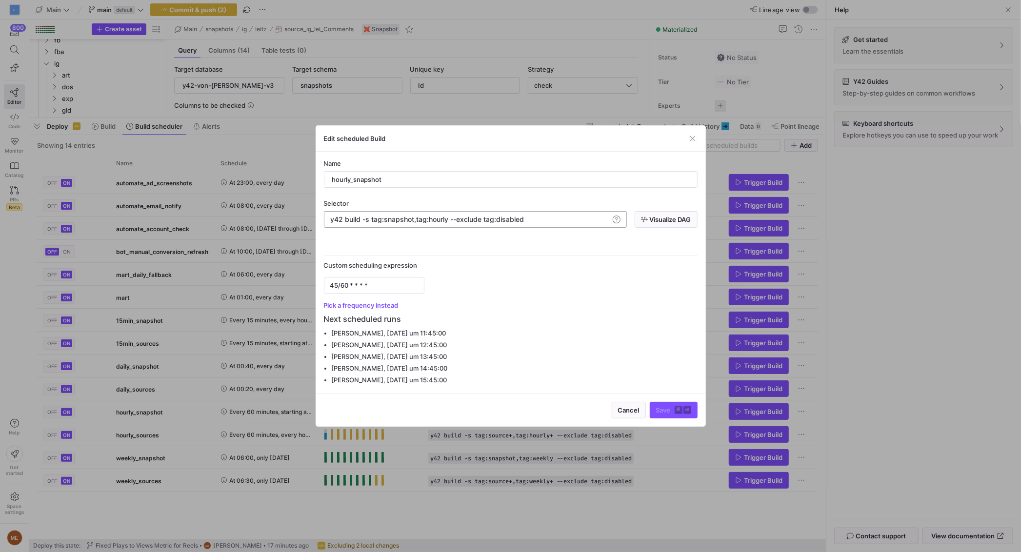
drag, startPoint x: 532, startPoint y: 219, endPoint x: 546, endPoint y: 221, distance: 13.8
click at [539, 220] on div "y42 build -s tag:snapshot,tag:hourly --exclude tag :disabled" at bounding box center [469, 220] width 279 height 8
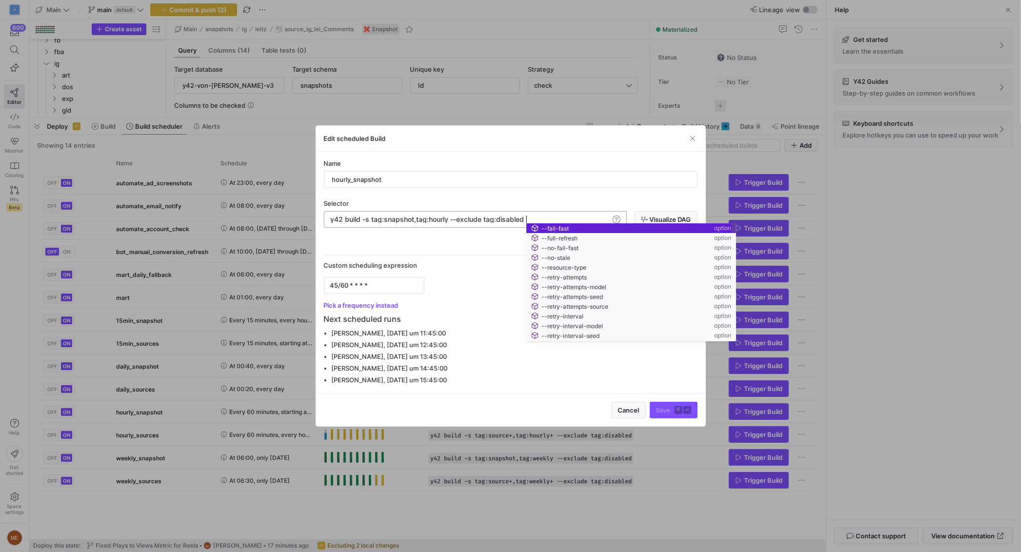
scroll to position [0, 455]
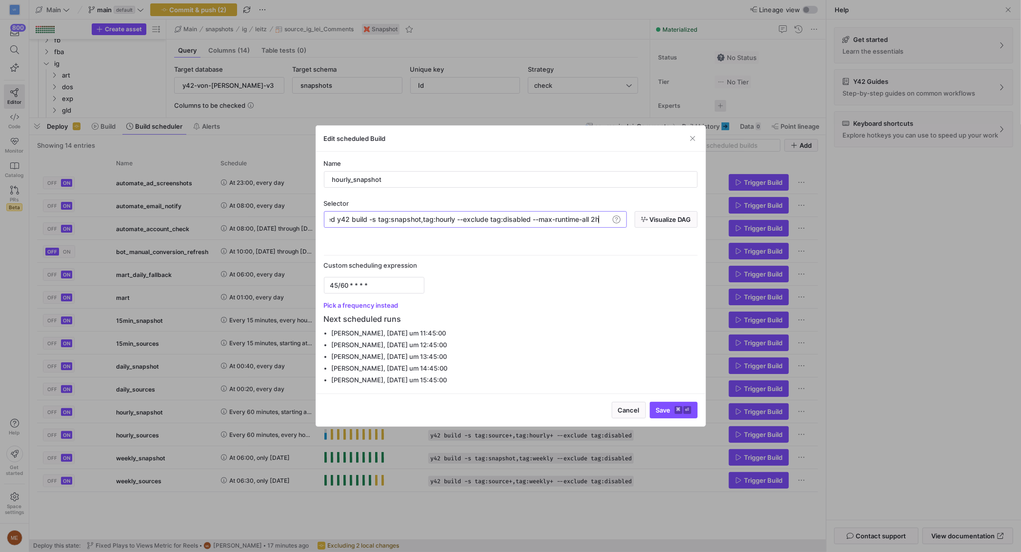
click at [595, 222] on span "xclude tag:disabled --max-runtime-all 2h" at bounding box center [533, 219] width 132 height 8
drag, startPoint x: 535, startPoint y: 221, endPoint x: 634, endPoint y: 228, distance: 99.4
click at [634, 228] on div "Name hourly_snapshot Selector y42 build -s tag:snapshot,tag:hourly --exclude ta…" at bounding box center [511, 273] width 374 height 226
drag, startPoint x: 634, startPoint y: 228, endPoint x: 613, endPoint y: 254, distance: 32.9
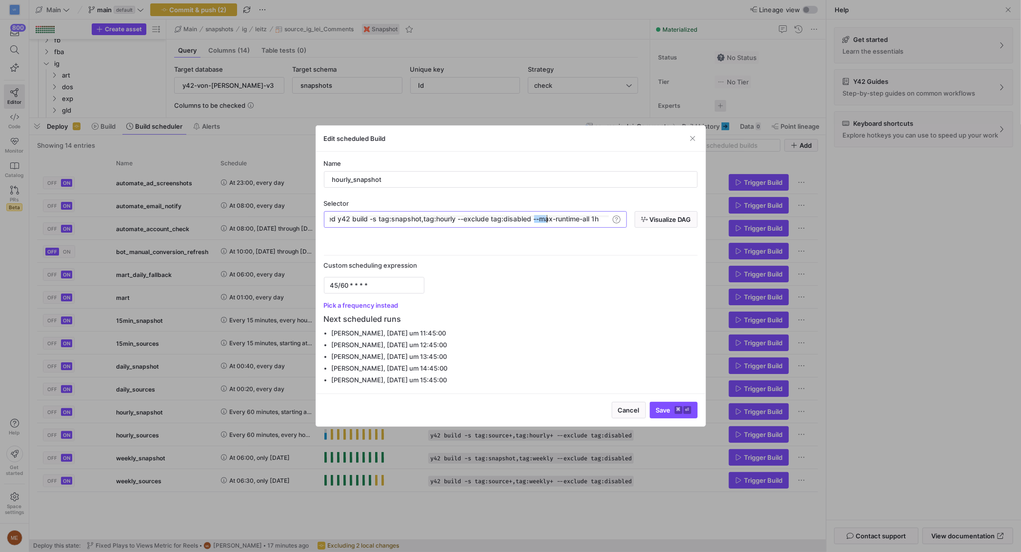
click at [634, 229] on div "Name hourly_snapshot Selector y42 build -s tag:snapshot,tag:hourly --exclude ta…" at bounding box center [511, 273] width 374 height 226
click at [559, 223] on div "y42 build -s tag:snapshot,tag:hourly --exclude tag :disabled y42 build -s tag:s…" at bounding box center [470, 220] width 281 height 8
drag, startPoint x: 535, startPoint y: 219, endPoint x: 606, endPoint y: 221, distance: 70.3
click at [606, 222] on div "y42 build -s tag:snapshot,tag:hourly --exclude tag :disabled y42 build -s tag:s…" at bounding box center [376, 220] width 467 height 8
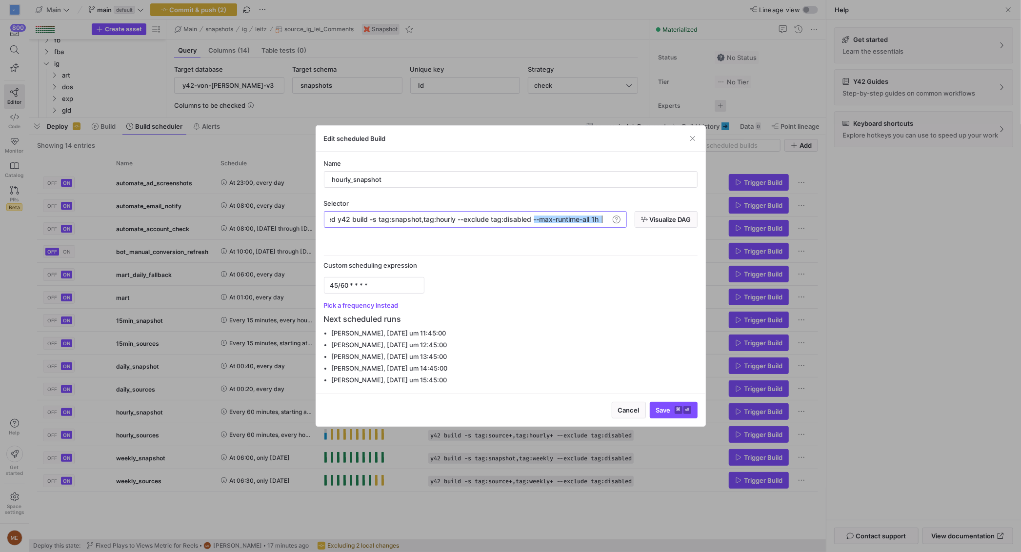
type textarea "y42 build -s tag:snapshot,tag:hourly --exclude tag:disabled y42 build -s tag:sn…"
click at [232, 224] on div at bounding box center [510, 276] width 1021 height 552
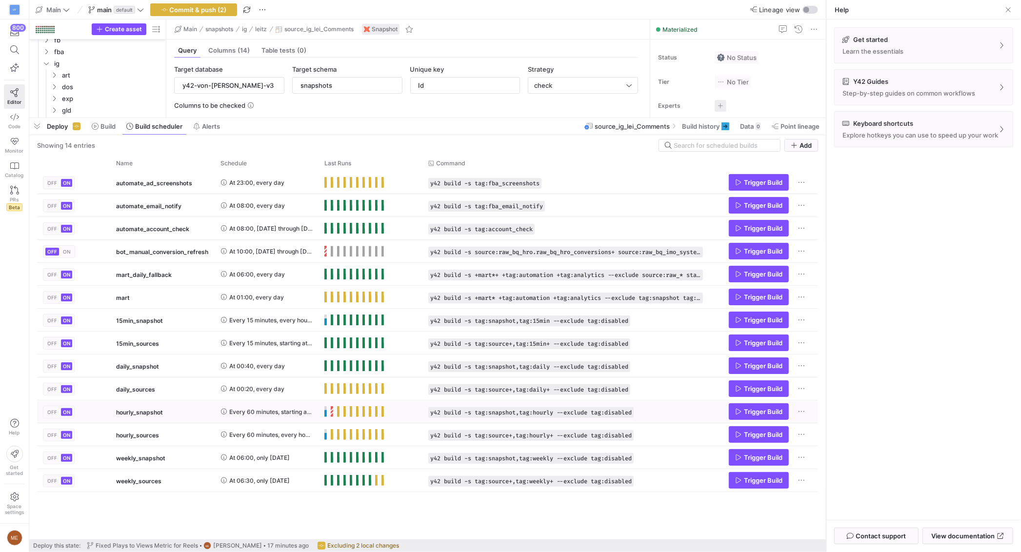
click at [249, 418] on span "Every 60 minutes, starting at 45 minutes past the hour, every hour, every day" at bounding box center [270, 412] width 83 height 23
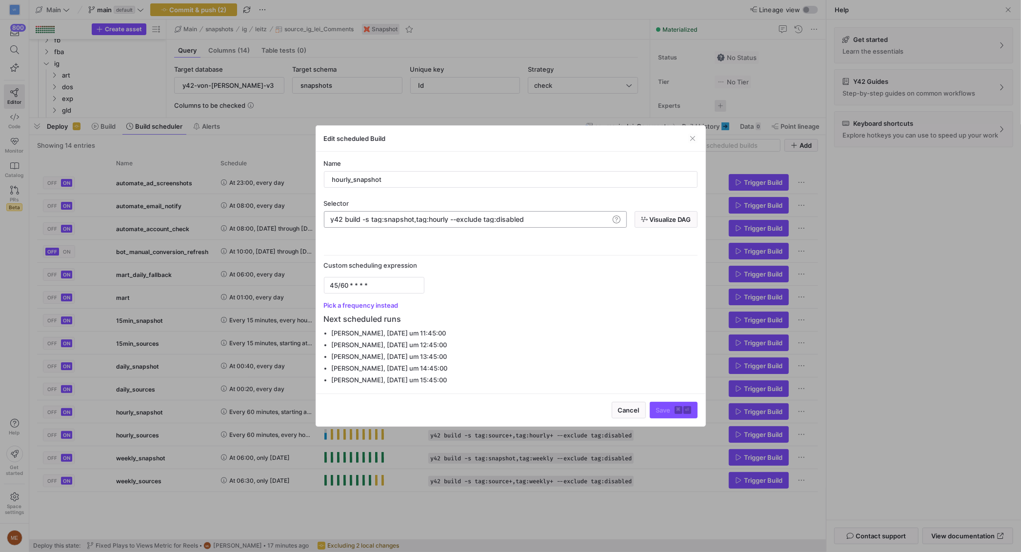
click at [582, 215] on div "y42 build -s tag:snapshot,tag:hourly --exclude tag :disabled y42 build -s tag:s…" at bounding box center [475, 219] width 303 height 17
click at [577, 220] on div "y42 build -s tag:snapshot,tag:hourly --exclude tag :disabled" at bounding box center [469, 220] width 279 height 8
type textarea "y42 build -s tag:snapshot,tag:hourly --exclude tag:disabled --max-runtime-all 1h"
click at [671, 403] on span "submit" at bounding box center [674, 411] width 47 height 16
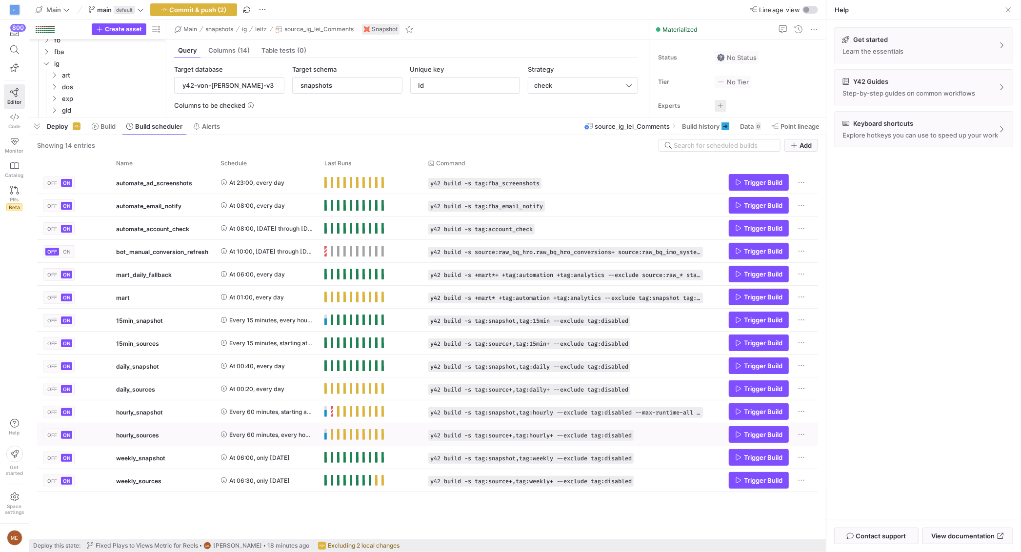
click at [250, 434] on span "Every 60 minutes, every hour, every day" at bounding box center [270, 435] width 83 height 23
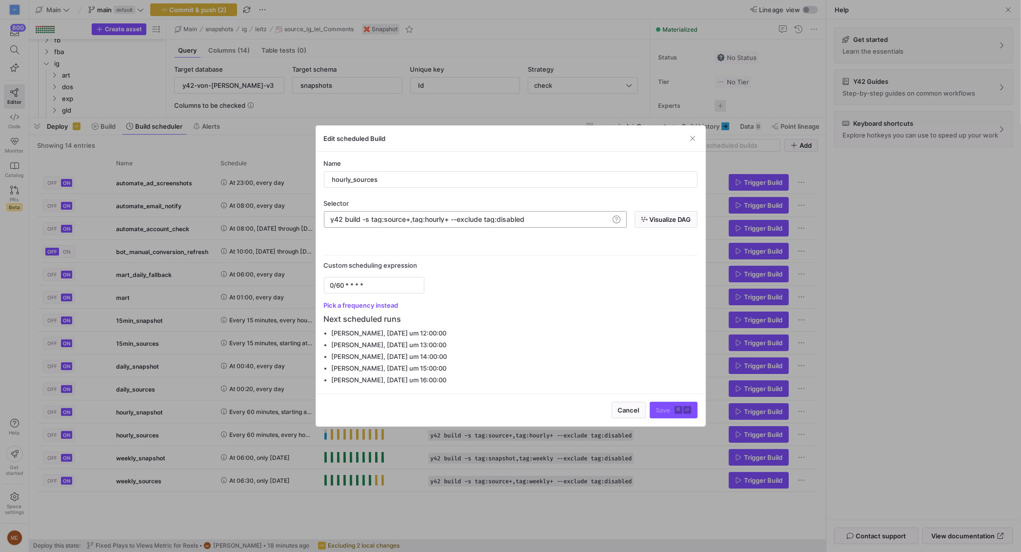
click at [539, 218] on div "y42 build -s tag:source+,tag:hourly+ --exclude tag :disabled" at bounding box center [469, 220] width 279 height 8
type textarea "y42 build -s tag:source+,tag:hourly+ --exclude tag:disabled --max-runtime-all 1h"
click at [674, 407] on span "Save ⌘ ⏎" at bounding box center [673, 411] width 35 height 8
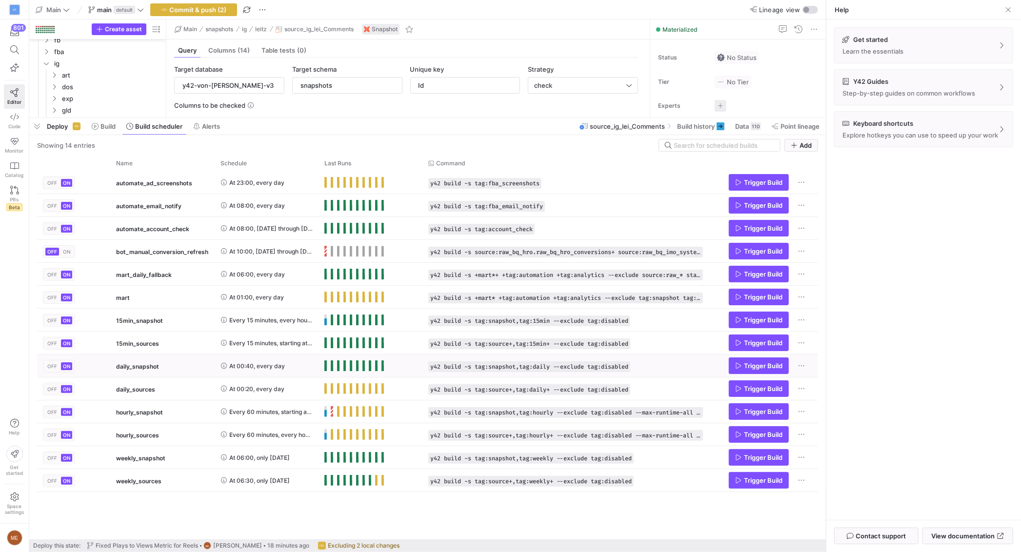
click at [257, 366] on span "At 00:40, every day" at bounding box center [257, 366] width 56 height 23
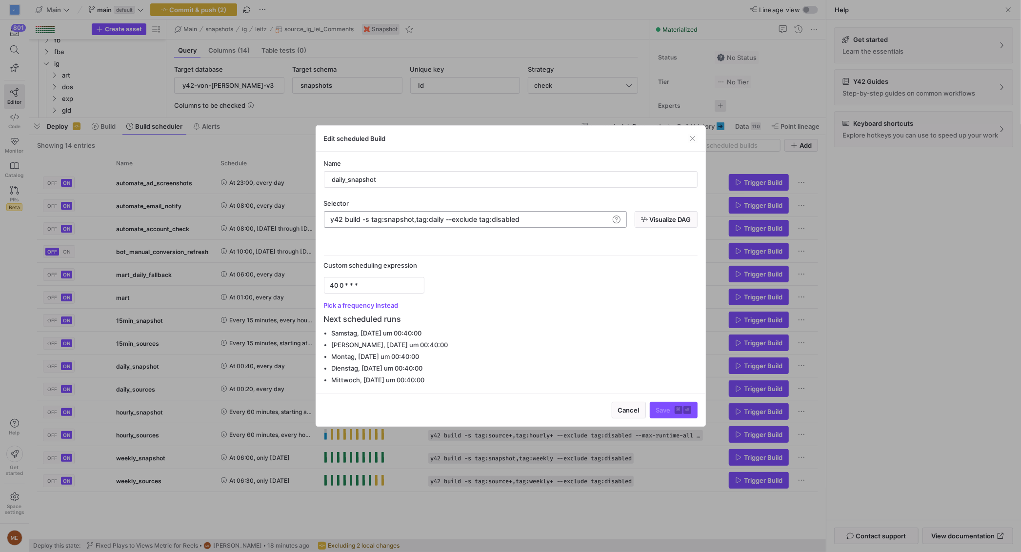
click at [543, 213] on div "y42 build -s tag:snapshot,tag:daily --exclude tag: disabled y42 build -s tag:sn…" at bounding box center [475, 219] width 303 height 17
click at [542, 217] on div "y42 build -s tag:snapshot,tag:daily --exclude tag: disabled" at bounding box center [469, 220] width 279 height 8
type textarea "y42 build -s tag:snapshot,tag:daily --exclude tag:disabled --max-runtime-all 6h"
click at [672, 412] on span "Save ⌘ ⏎" at bounding box center [673, 411] width 35 height 8
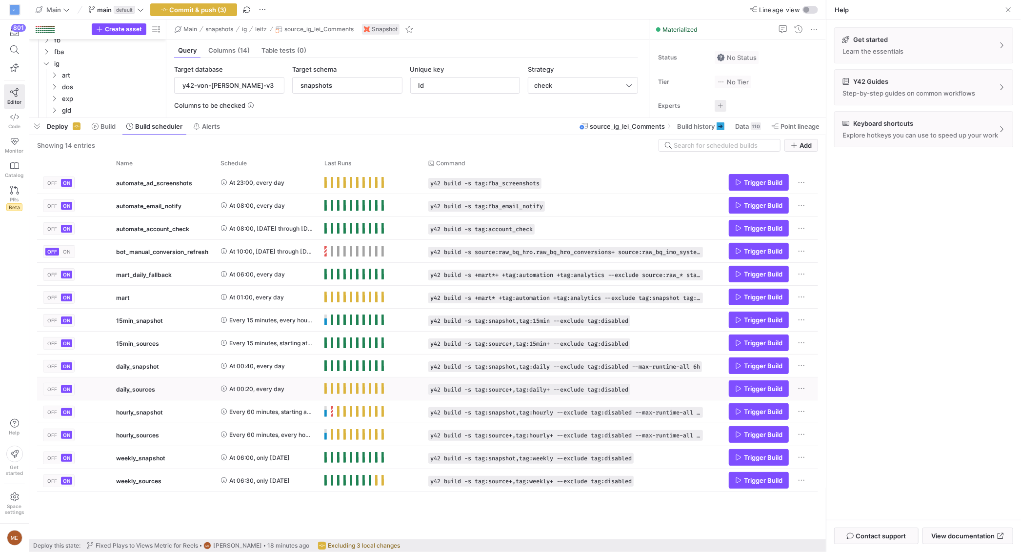
click at [244, 390] on span "At 00:20, every day" at bounding box center [256, 389] width 55 height 23
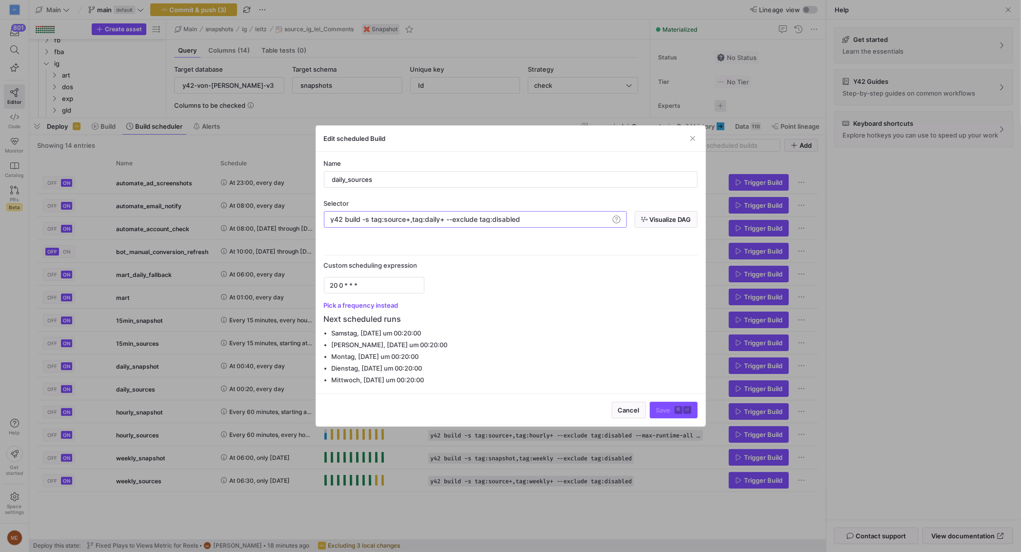
click at [553, 221] on div "y42 build -s tag:source+,tag:daily+ --exclude tag: disabled" at bounding box center [469, 220] width 279 height 8
click at [688, 134] on button "button" at bounding box center [693, 139] width 10 height 10
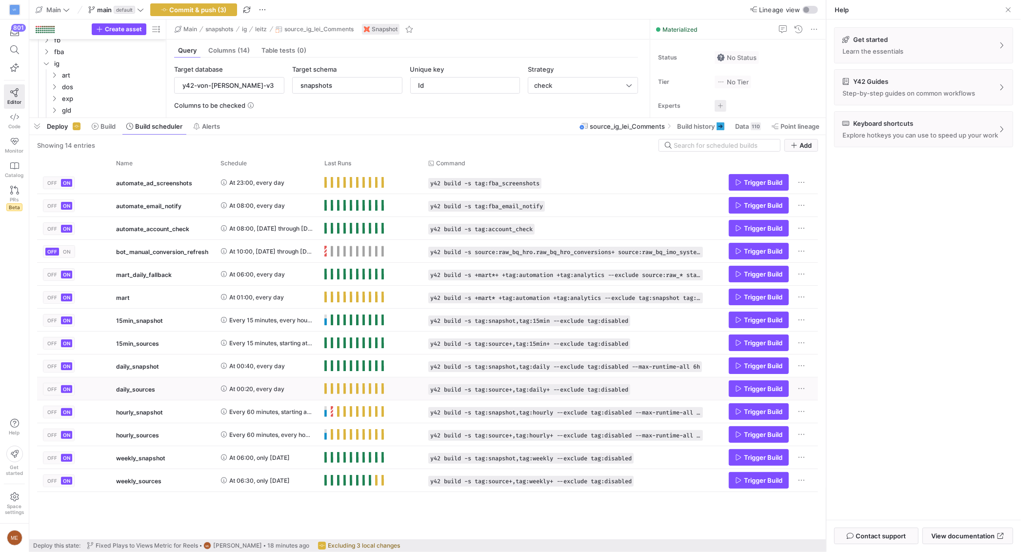
click at [254, 383] on span "At 00:20, every day" at bounding box center [256, 389] width 55 height 23
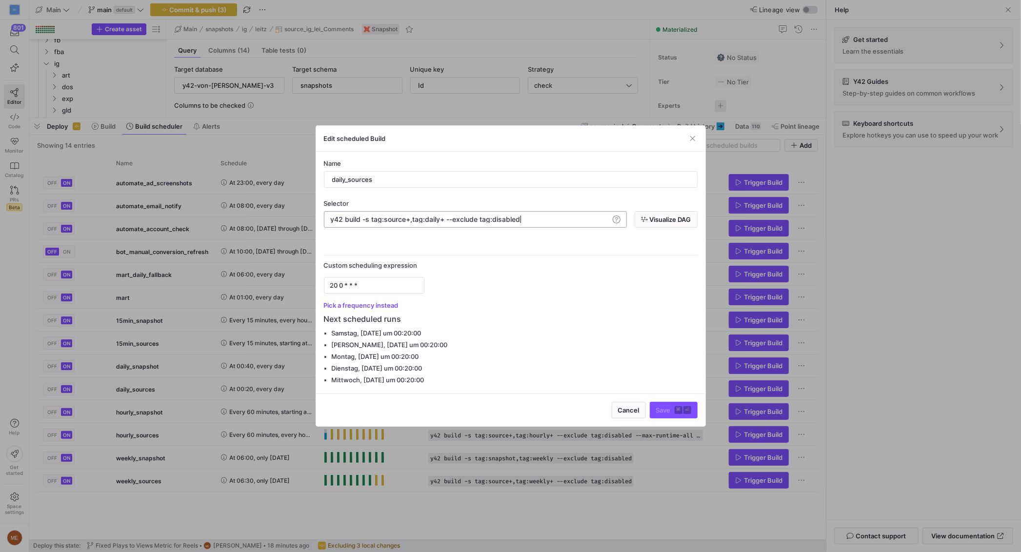
click at [577, 222] on div "y42 build -s tag:source+,tag:daily+ --exclude tag: disabled" at bounding box center [469, 220] width 279 height 8
click at [564, 217] on div "y42 build -s tag:source+,tag:daily+ --exclude tag: disabled" at bounding box center [469, 220] width 279 height 8
type textarea "y42 build -s tag:source+,tag:daily+ --exclude tag:disabled --max-runtime-all 6h"
click at [684, 409] on kbd "⏎" at bounding box center [688, 411] width 8 height 8
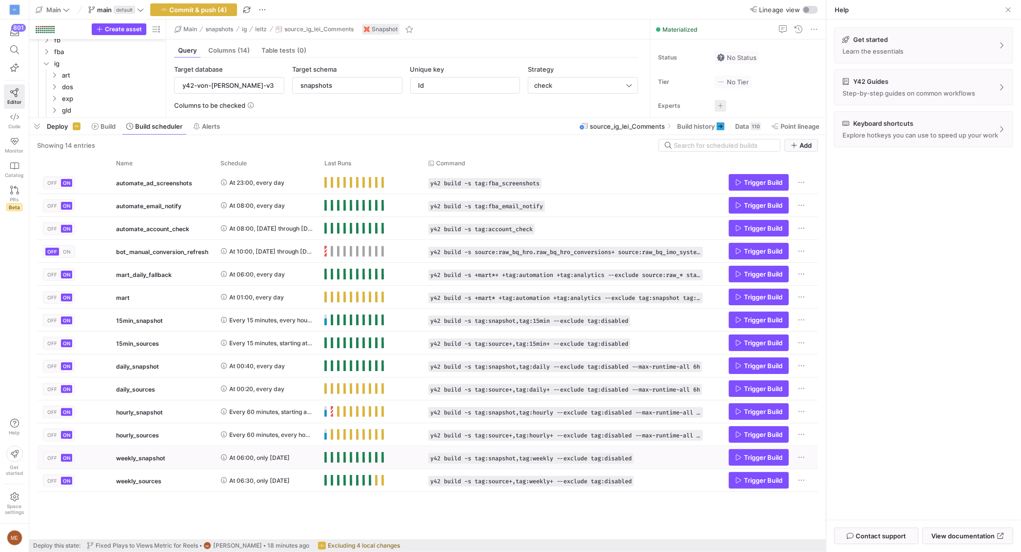
click at [264, 459] on span "At 06:00, only [DATE]" at bounding box center [259, 458] width 61 height 23
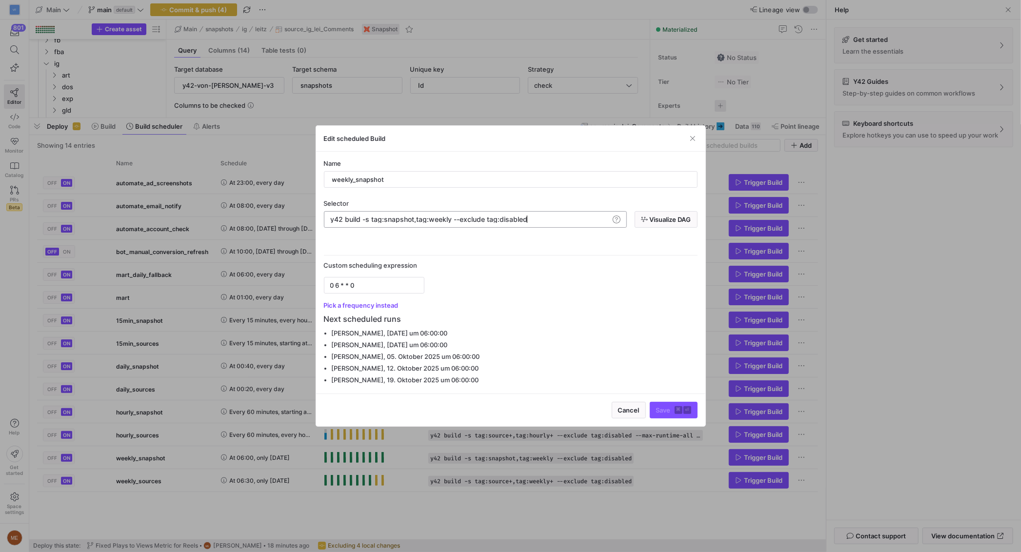
click at [574, 223] on div "y42 build -s tag:snapshot,tag:weekly --exclude tag :disabled" at bounding box center [469, 220] width 279 height 8
type textarea "y42 build -s tag:snapshot,tag:weekly --exclude tag:disabled --max-runtime-all 6h"
click at [666, 407] on span "Save ⌘ ⏎" at bounding box center [673, 411] width 35 height 8
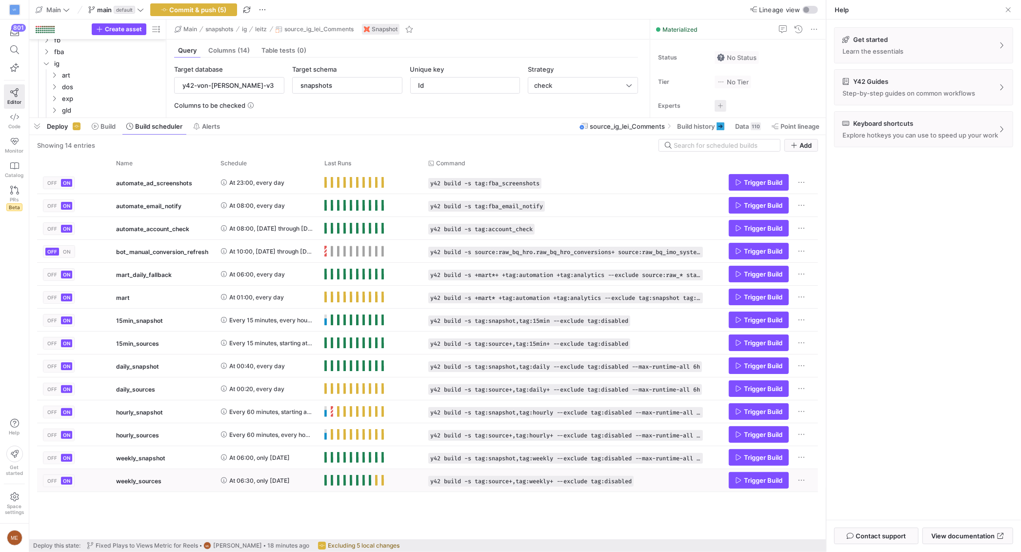
click at [254, 478] on span "At 06:30, only [DATE]" at bounding box center [259, 481] width 61 height 23
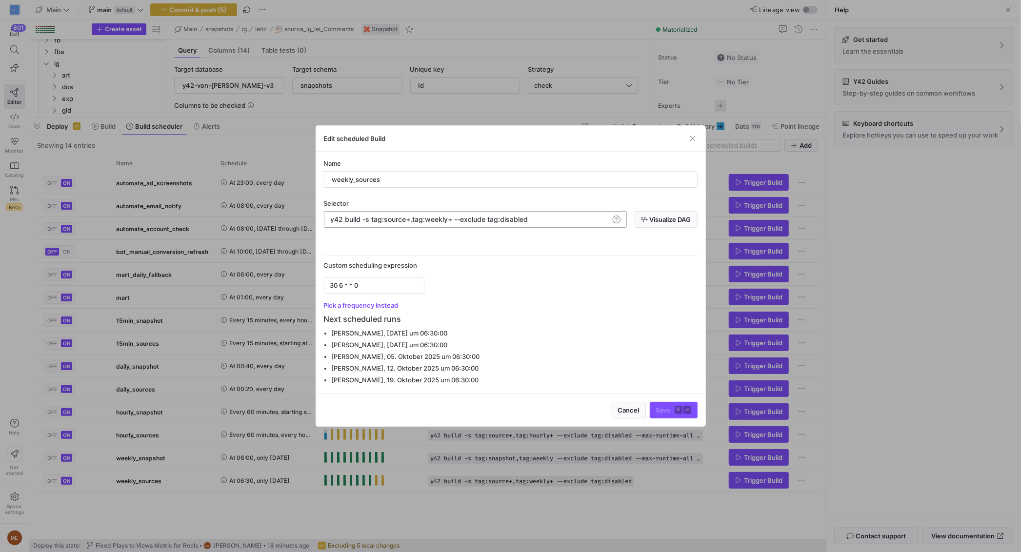
click at [557, 214] on div "y42 build -s tag:source+,tag:weekly+ --exclude tag :disabled y42 build -s tag:s…" at bounding box center [475, 219] width 303 height 17
click at [555, 223] on div "y42 build -s tag:source+,tag:weekly+ --exclude tag :disabled y42 build -s tag:s…" at bounding box center [470, 220] width 281 height 8
click at [554, 222] on div "y42 build -s tag:source+,tag:weekly+ --exclude tag :disabled" at bounding box center [469, 220] width 279 height 8
type textarea "y42 build -s tag:source+,tag:weekly+ --exclude tag:disabled --max-runtime-all 6h"
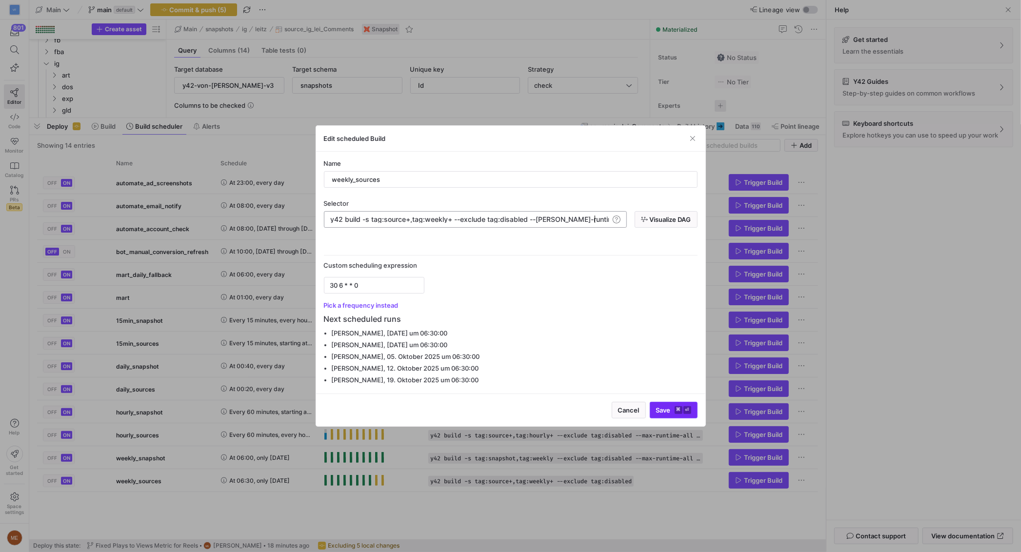
click at [667, 408] on span "Save ⌘ ⏎" at bounding box center [673, 411] width 35 height 8
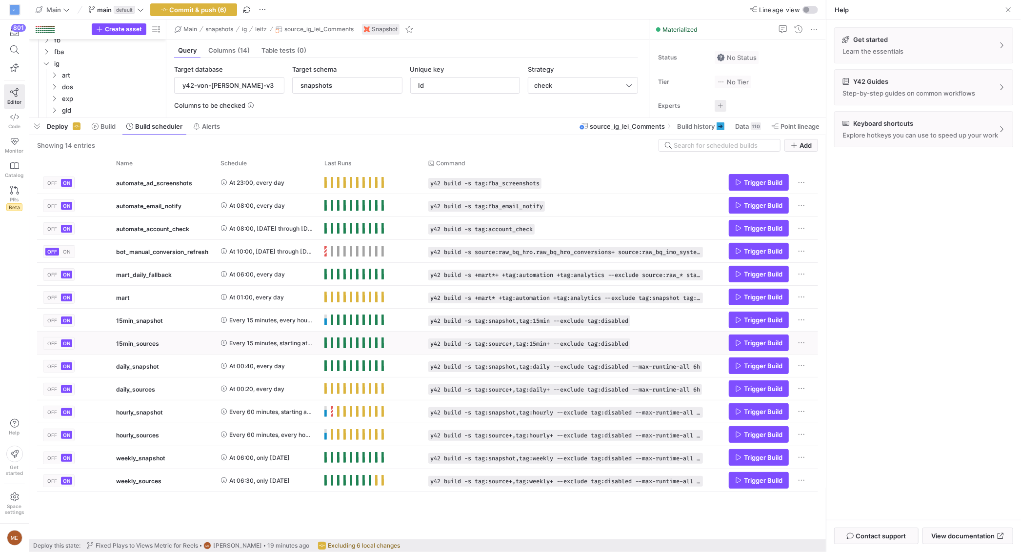
click at [279, 320] on span "Every 15 minutes, every hour, every day" at bounding box center [270, 320] width 83 height 23
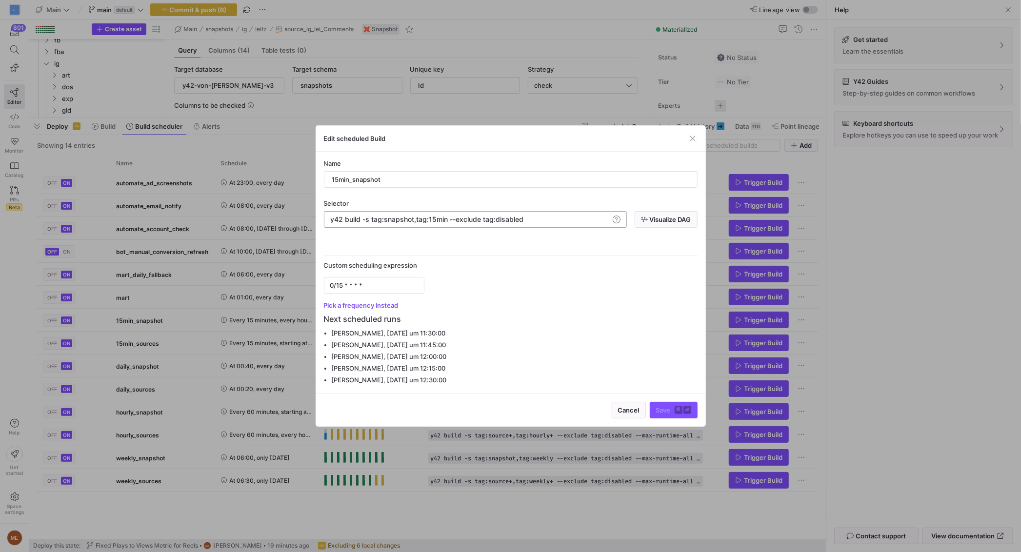
click at [589, 218] on div "y42 build -s tag:snapshot,tag:15min --exclude tag: disabled" at bounding box center [469, 220] width 279 height 8
type textarea "y42 build -s tag:snapshot,tag:15min --exclude tag:disabled --max-runtime-all 30m"
click at [680, 413] on kbd "⌘" at bounding box center [679, 411] width 8 height 8
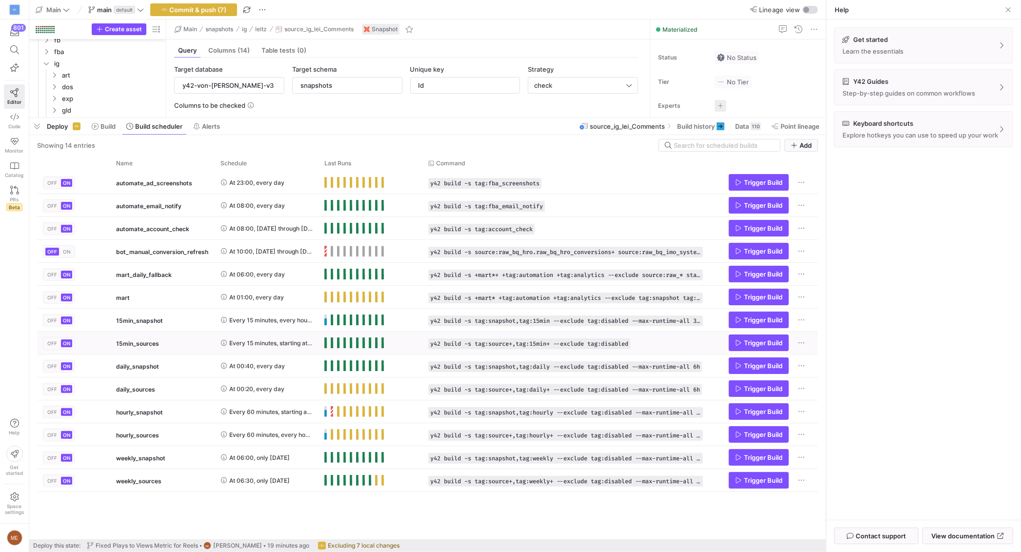
click at [262, 338] on span "Every 15 minutes, starting at 10 minutes past the hour, every hour, every day" at bounding box center [270, 343] width 83 height 23
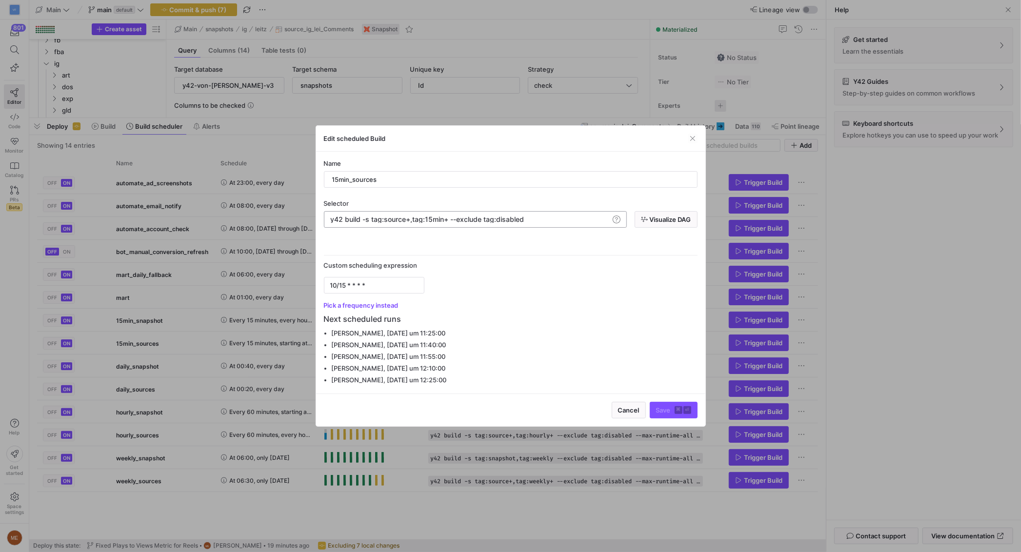
click at [551, 217] on div "y42 build -s tag:source+,tag:15min+ --exclude tag: disabled" at bounding box center [469, 220] width 279 height 8
type textarea "y42 build -s tag:source+,tag:15min+ --exclude tag:disabled --max-runtime-all 30m"
click at [662, 411] on span "Save ⌘ ⏎" at bounding box center [673, 411] width 35 height 8
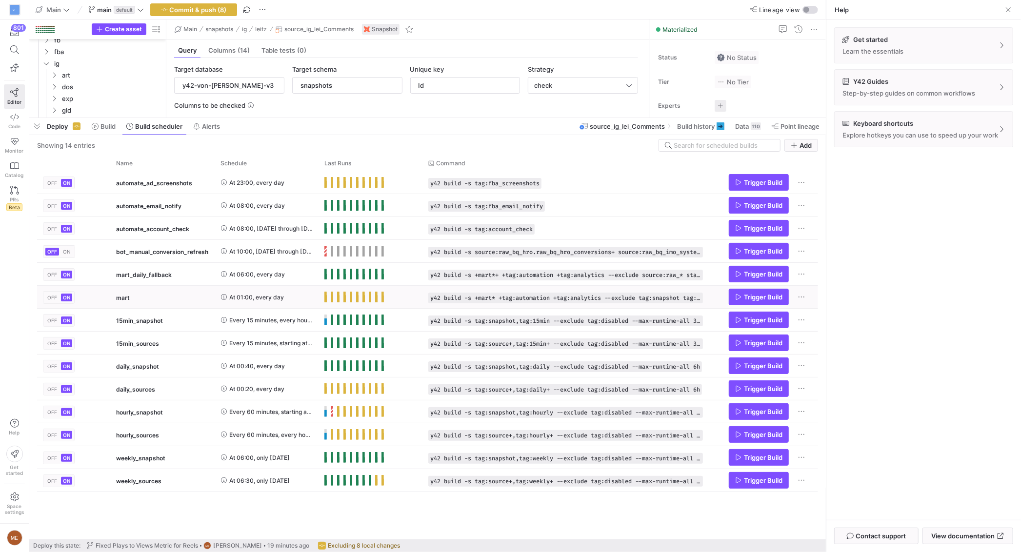
click at [177, 297] on div "mart" at bounding box center [162, 297] width 93 height 23
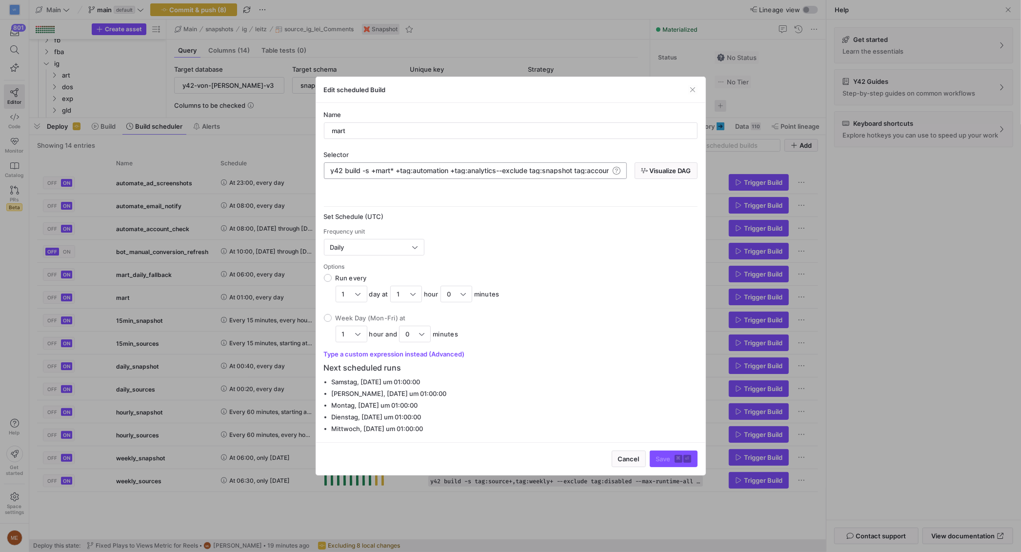
scroll to position [0, 214]
click at [544, 170] on div "y42 build -s +mart* +tag:automation +tag:analytics --exclude tag:snapshot tag:a…" at bounding box center [545, 171] width 430 height 8
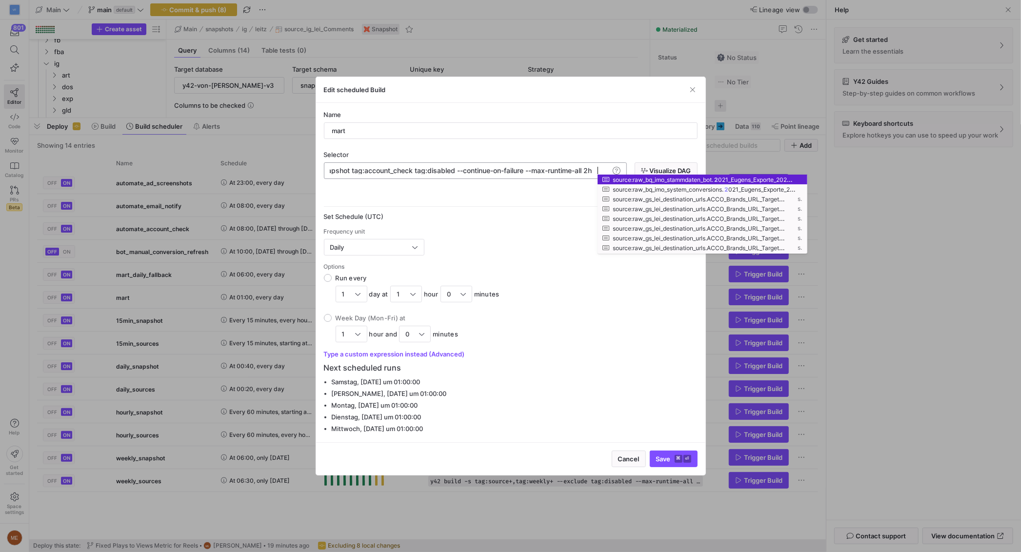
scroll to position [0, 487]
type textarea "y42 build -s +mart* +tag:automation +tag:analytics --exclude tag:snapshot tag:a…"
click at [674, 458] on span "Save ⌘ ⏎" at bounding box center [673, 459] width 35 height 8
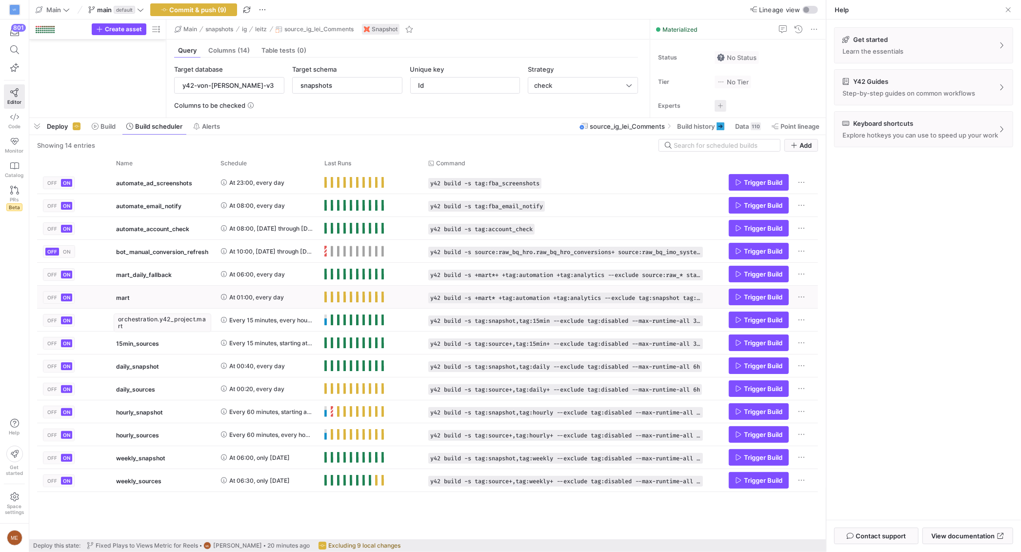
scroll to position [88, 0]
click at [149, 277] on span "mart_daily_fallback" at bounding box center [144, 275] width 56 height 23
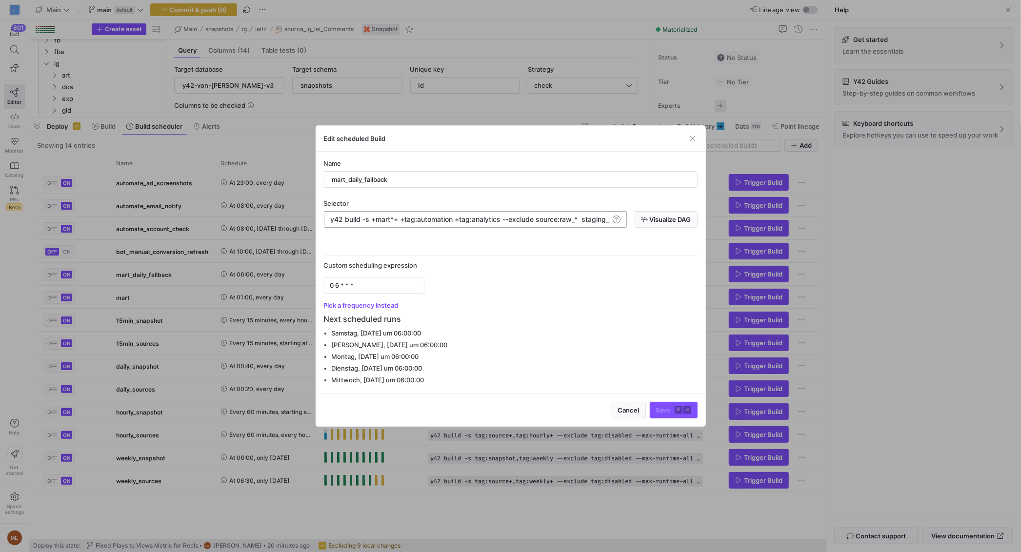
scroll to position [0, 212]
drag, startPoint x: 541, startPoint y: 219, endPoint x: 753, endPoint y: 218, distance: 211.8
click at [753, 218] on div "Edit scheduled Build Name mart_daily_fallback Selector y42 build -s +mart*+ +ta…" at bounding box center [510, 276] width 1021 height 552
drag, startPoint x: 588, startPoint y: 218, endPoint x: 717, endPoint y: 224, distance: 129.9
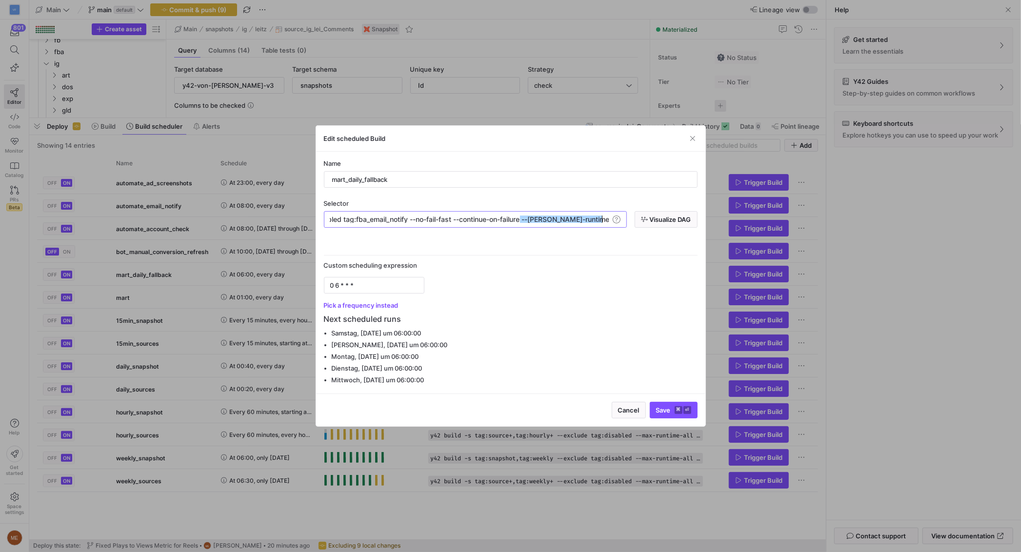
click at [724, 224] on div "Edit scheduled Build Name mart_daily_fallback Selector y42 build -s +mart*+ +ta…" at bounding box center [510, 276] width 1021 height 552
drag, startPoint x: 596, startPoint y: 218, endPoint x: 601, endPoint y: 220, distance: 5.3
click at [596, 218] on span "re --[PERSON_NAME]-runtime-all 1h" at bounding box center [570, 219] width 115 height 8
click at [597, 222] on span "re --[PERSON_NAME]-runtime-all 1h" at bounding box center [570, 219] width 115 height 8
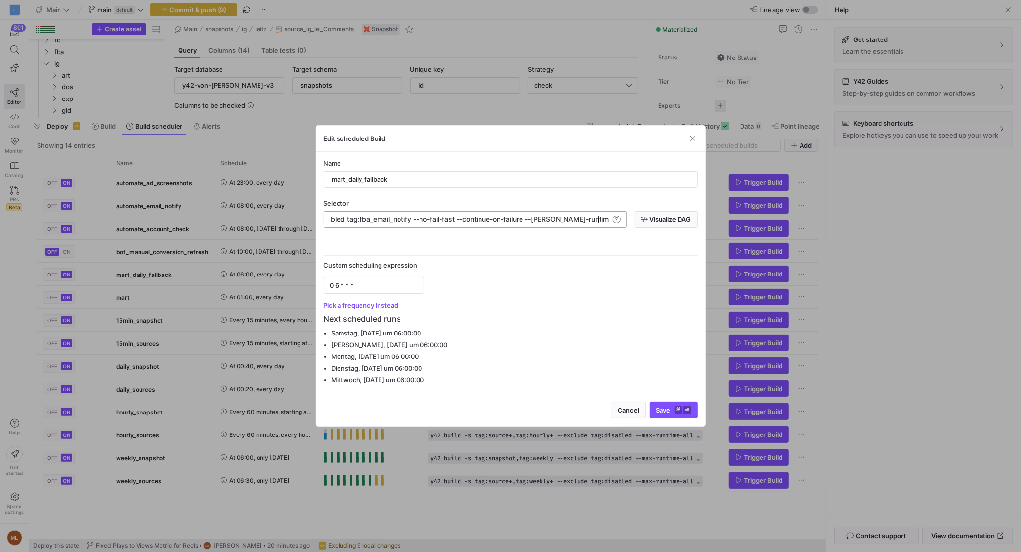
scroll to position [0, 727]
type textarea "y42 build -s +mart*+ +tag:automation +tag:analytics --exclude source:raw_* stag…"
click at [669, 407] on span "Save ⌘ ⏎" at bounding box center [673, 411] width 35 height 8
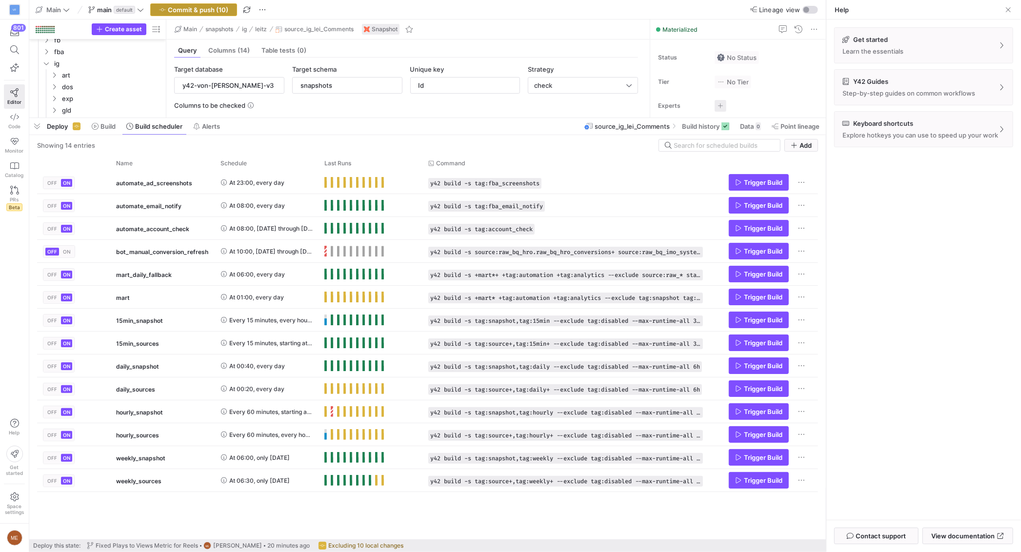
click at [174, 11] on span "Commit & push (10)" at bounding box center [198, 10] width 61 height 8
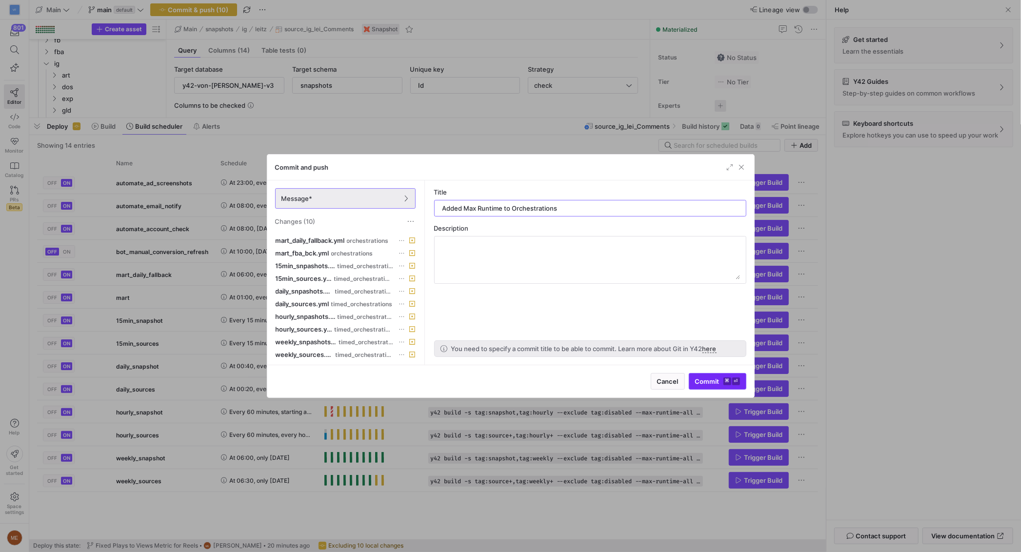
type input "Added Max Runtime to Orchestrations"
click at [720, 381] on span "Commit ⌘ ⏎" at bounding box center [717, 382] width 45 height 8
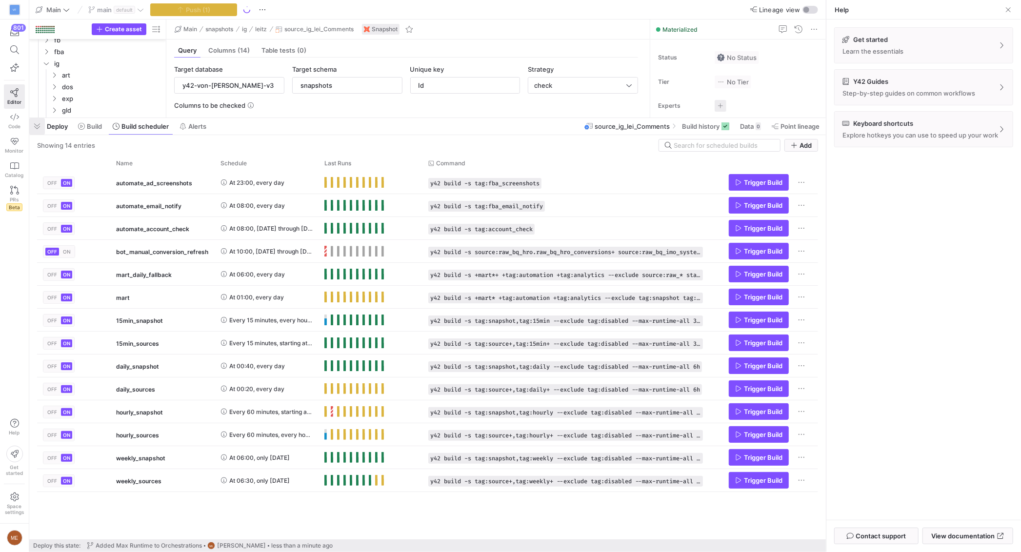
click at [33, 126] on span "button" at bounding box center [37, 126] width 16 height 17
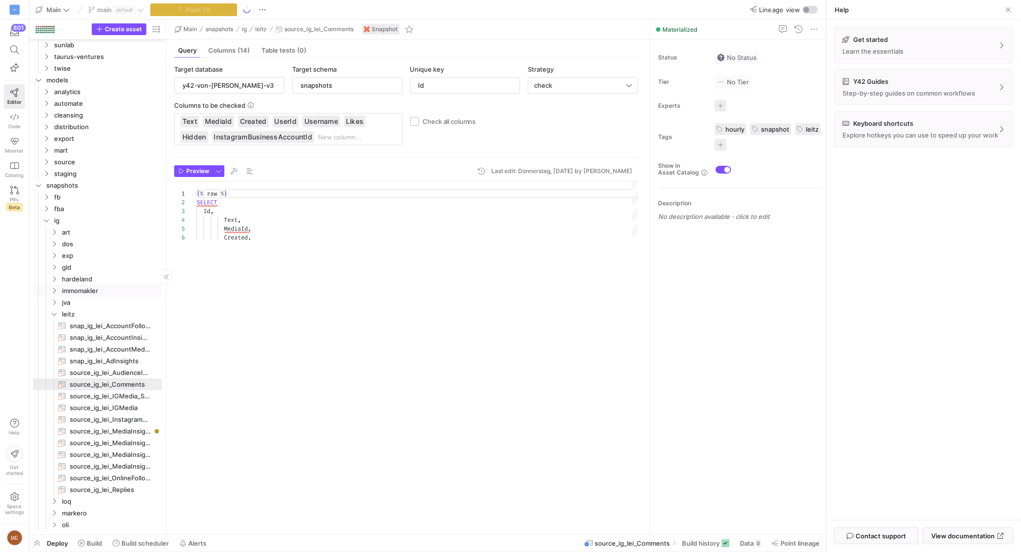
scroll to position [2632, 0]
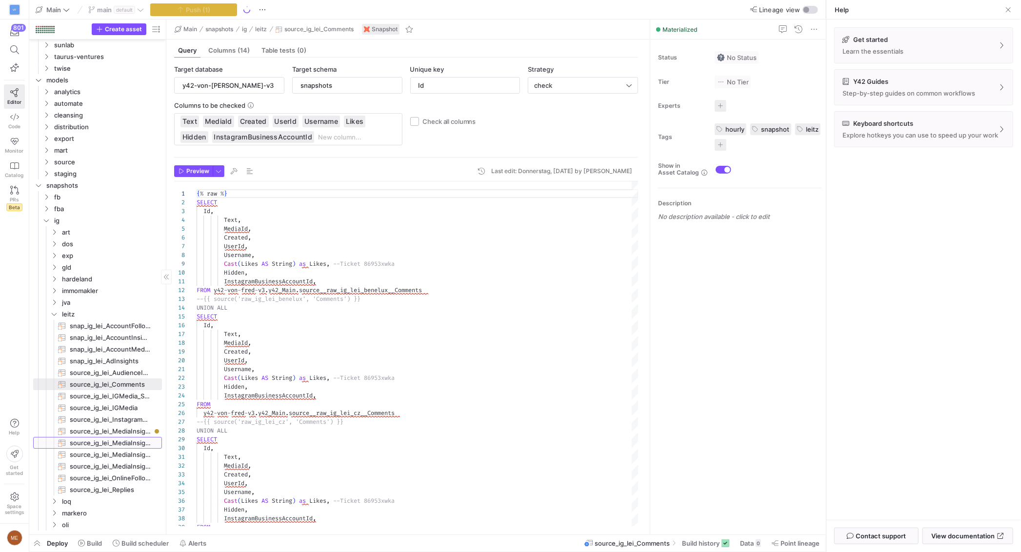
click at [123, 440] on span "source_ig_lei_MediaInsights​​​​​​​" at bounding box center [110, 443] width 81 height 11
type input "MediaId"
click at [121, 432] on span "source_ig_lei_MediaInsightReels​​​​​​​" at bounding box center [110, 431] width 81 height 11
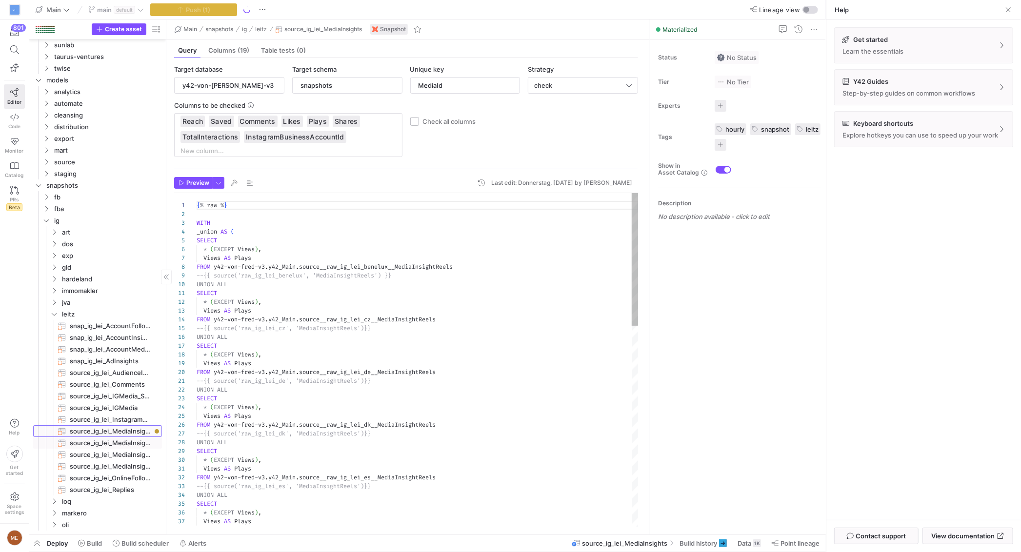
type textarea "{% raw %} WITH _union AS ( SELECT * (EXCEPT Views), Views AS Plays FROM y42-von…"
click at [703, 543] on span "Build history" at bounding box center [701, 544] width 38 height 8
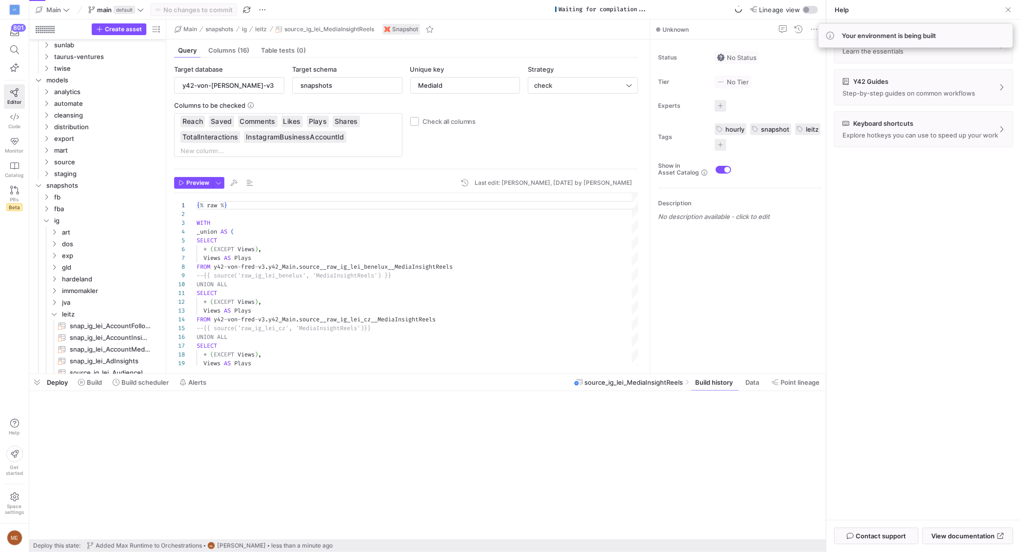
scroll to position [2793, 0]
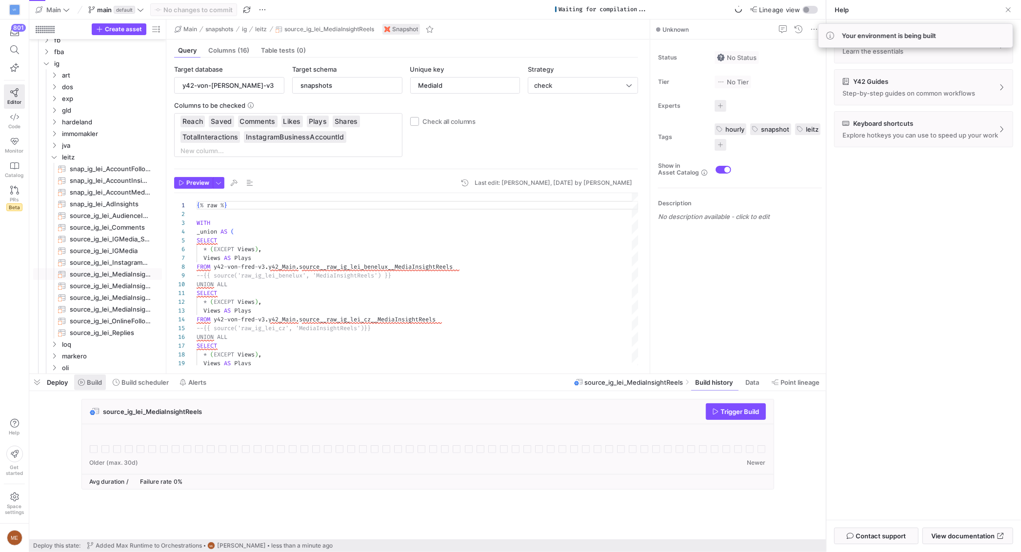
drag, startPoint x: 120, startPoint y: 388, endPoint x: 105, endPoint y: 388, distance: 14.6
click at [111, 388] on span at bounding box center [141, 383] width 64 height 16
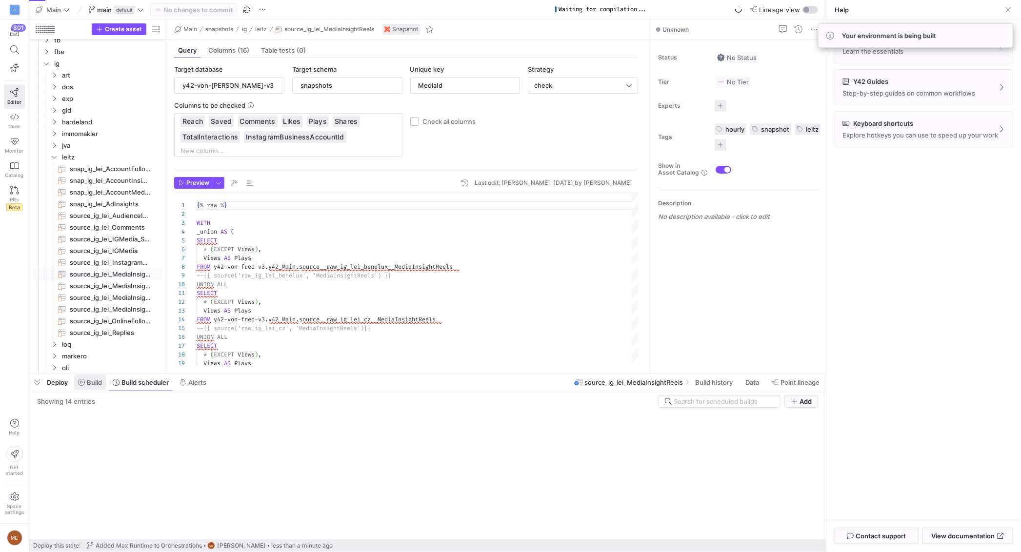
click at [103, 387] on span at bounding box center [90, 383] width 32 height 16
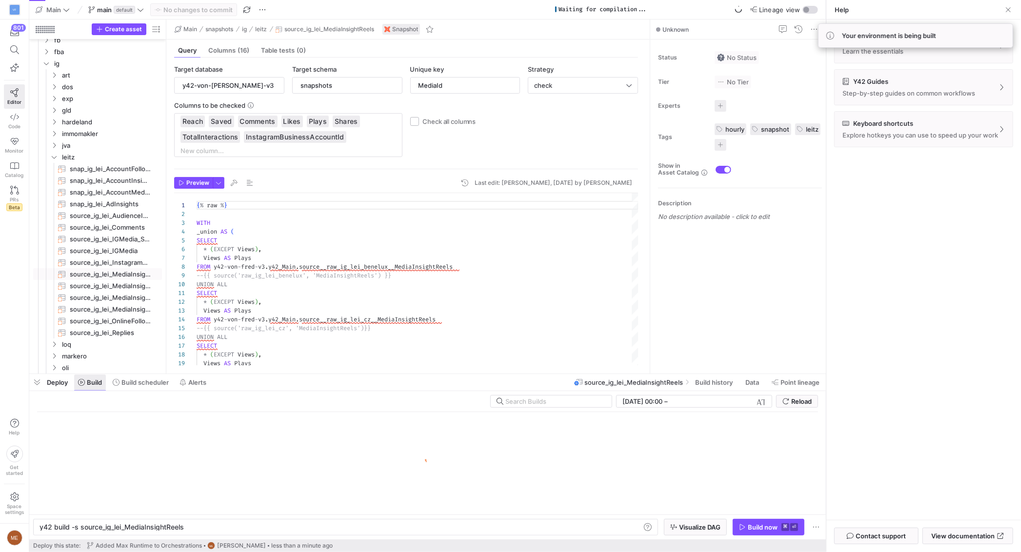
scroll to position [0, 143]
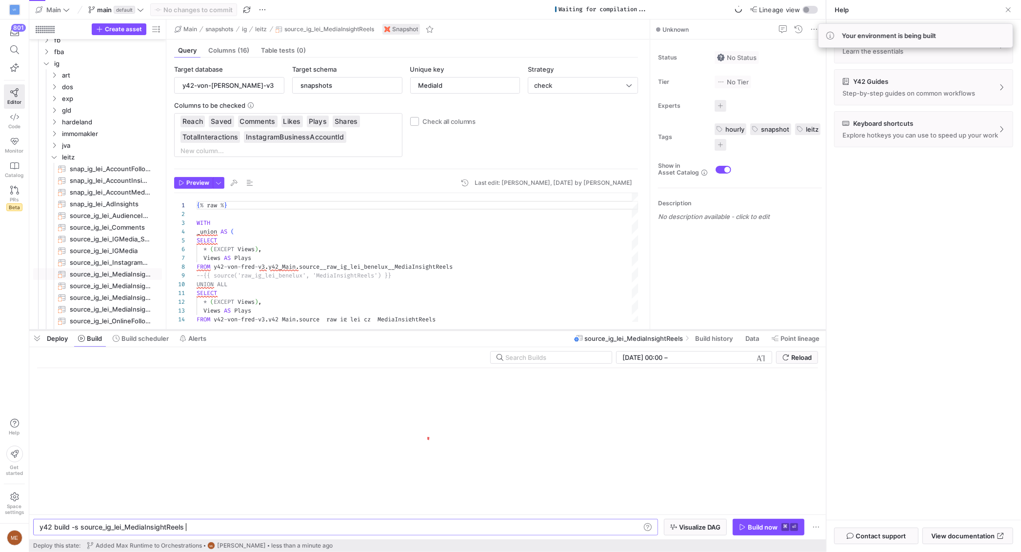
drag, startPoint x: 408, startPoint y: 374, endPoint x: 415, endPoint y: 331, distance: 44.0
click at [414, 330] on div at bounding box center [427, 330] width 797 height 4
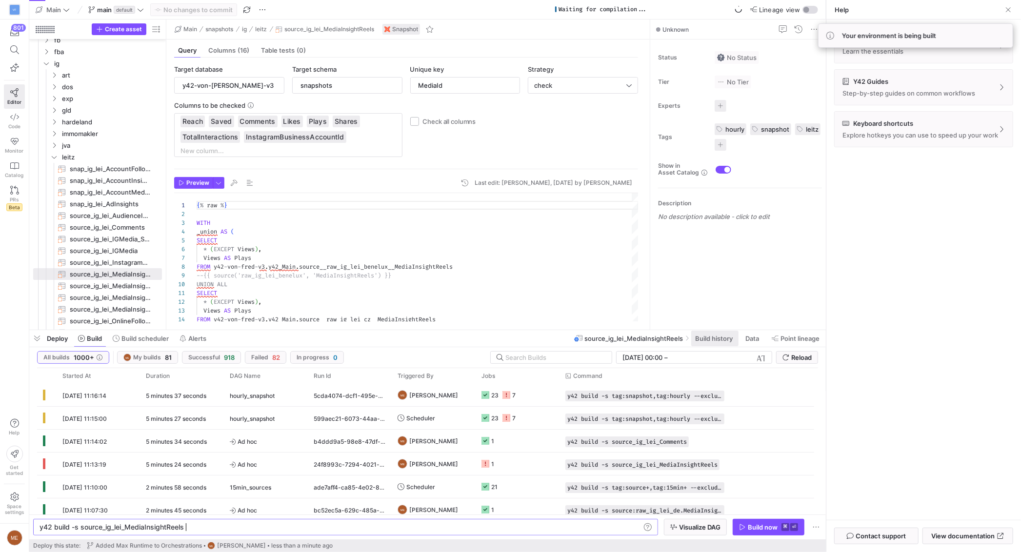
click at [713, 343] on span at bounding box center [715, 339] width 47 height 16
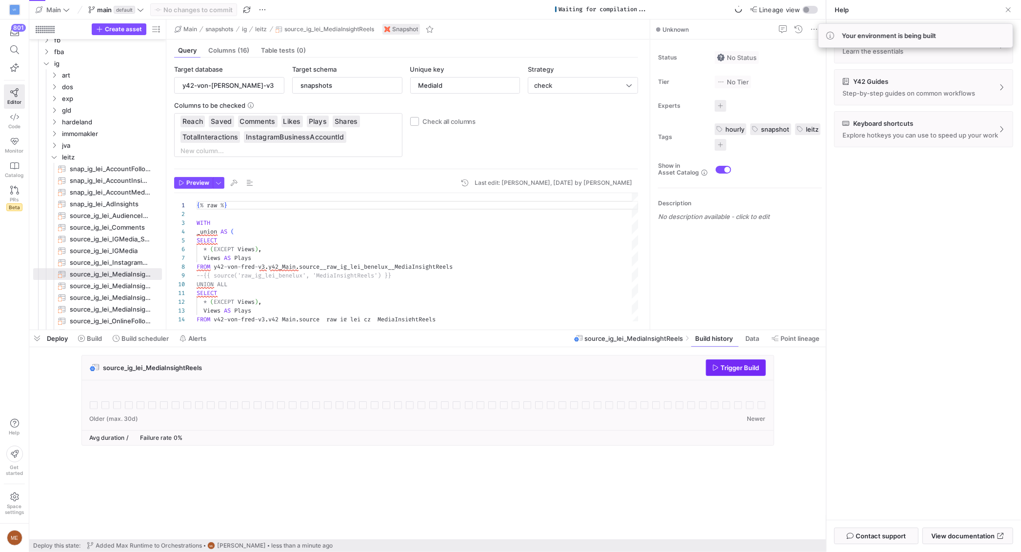
click at [735, 366] on span "Trigger Build" at bounding box center [740, 368] width 39 height 8
click at [105, 340] on span at bounding box center [90, 339] width 32 height 16
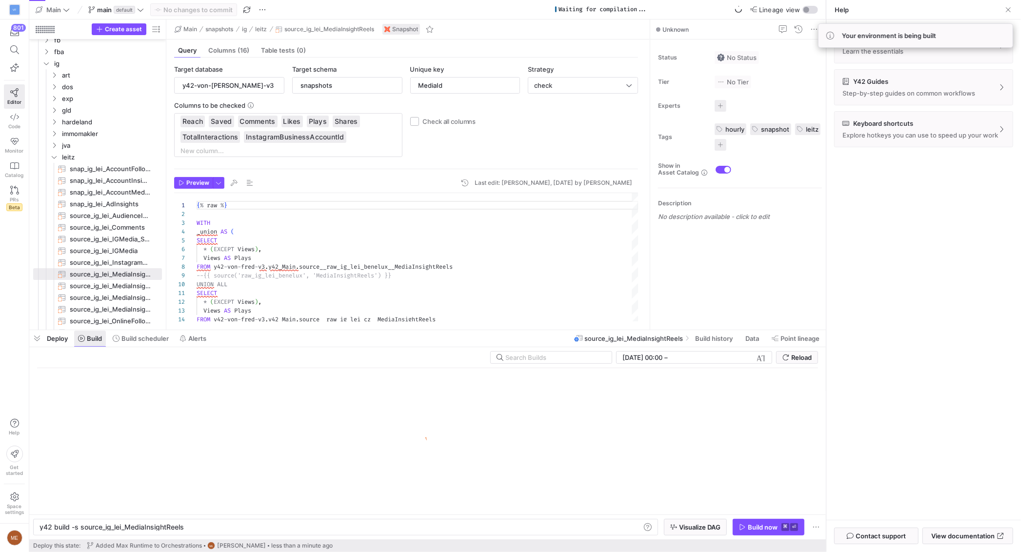
scroll to position [0, 143]
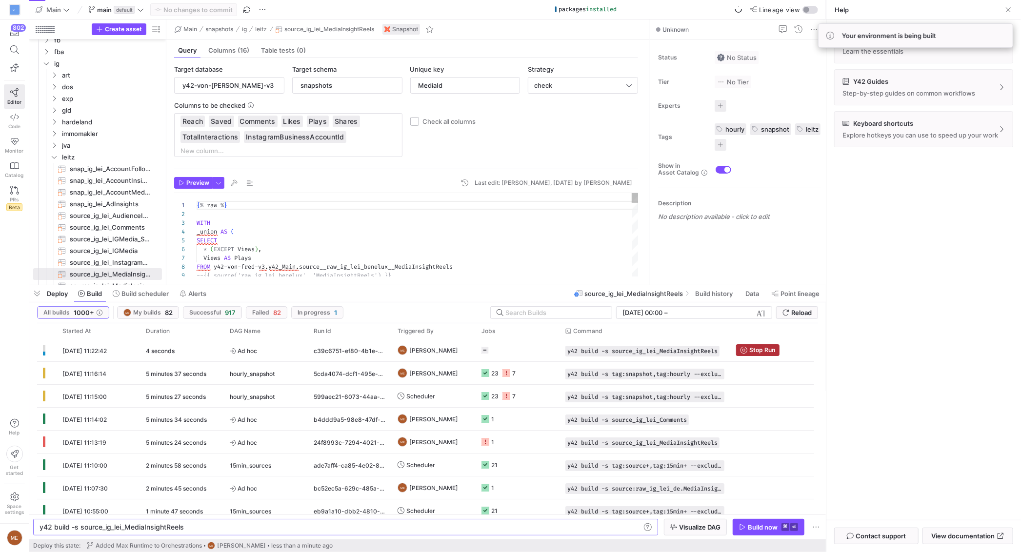
drag, startPoint x: 465, startPoint y: 330, endPoint x: 482, endPoint y: 286, distance: 48.2
click at [482, 286] on div at bounding box center [427, 286] width 797 height 4
click at [478, 445] on div "1" at bounding box center [518, 442] width 84 height 22
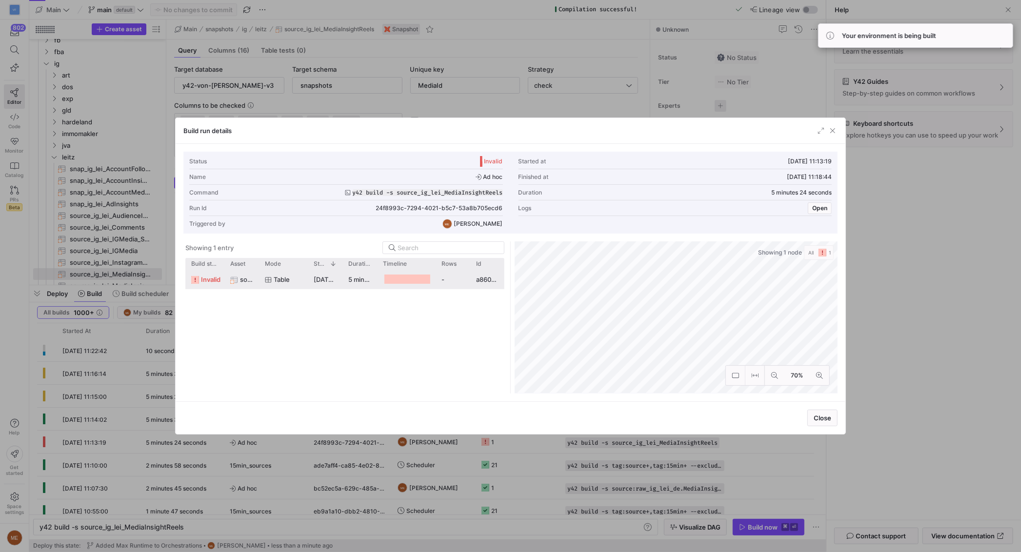
click at [435, 289] on div "invalid source_ig_lei_MediaInsightReels Table 19.09.25, 11:13:27 5 minutes 16 s…" at bounding box center [344, 280] width 319 height 20
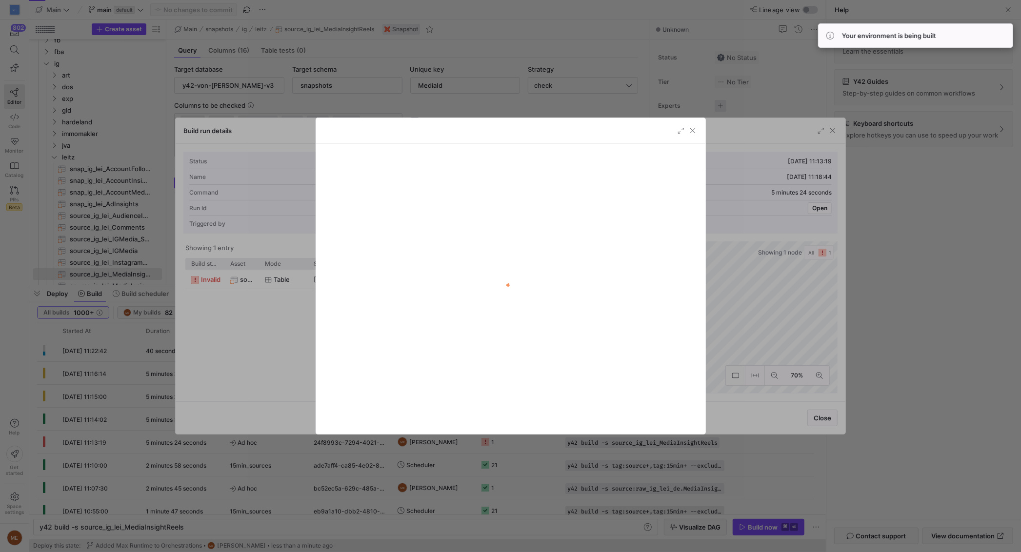
click at [760, 301] on div at bounding box center [510, 276] width 1021 height 552
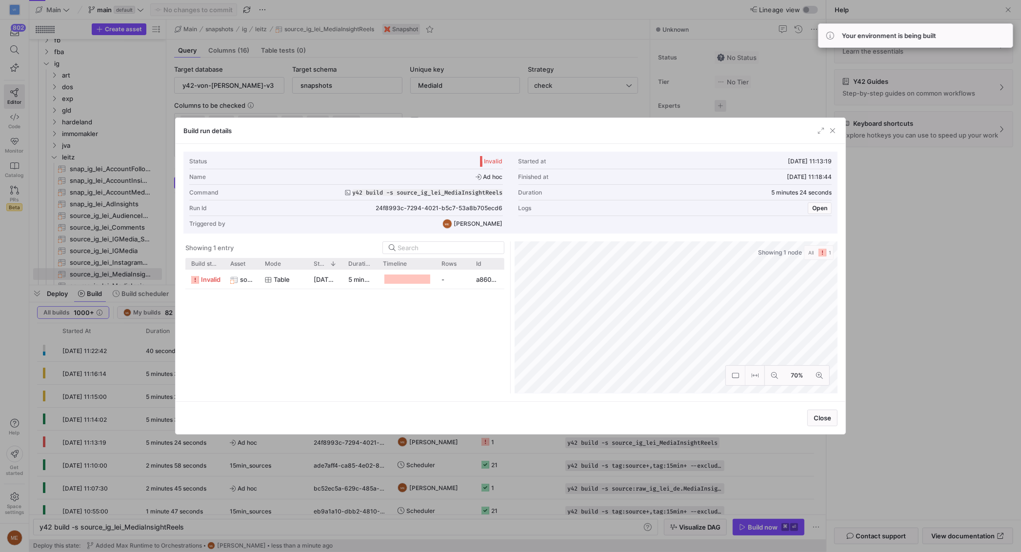
click at [887, 330] on div at bounding box center [510, 276] width 1021 height 552
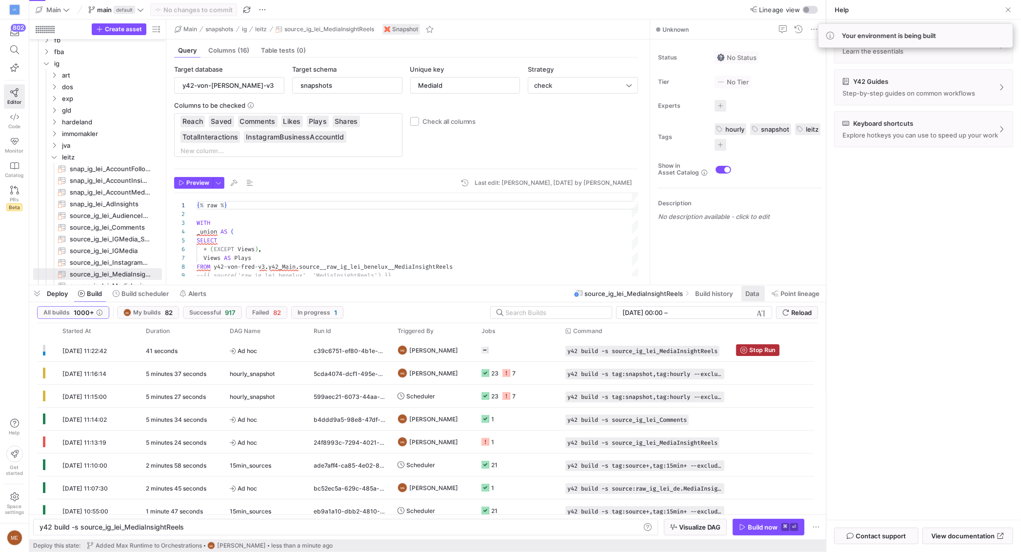
click at [747, 297] on span "Data" at bounding box center [753, 294] width 14 height 8
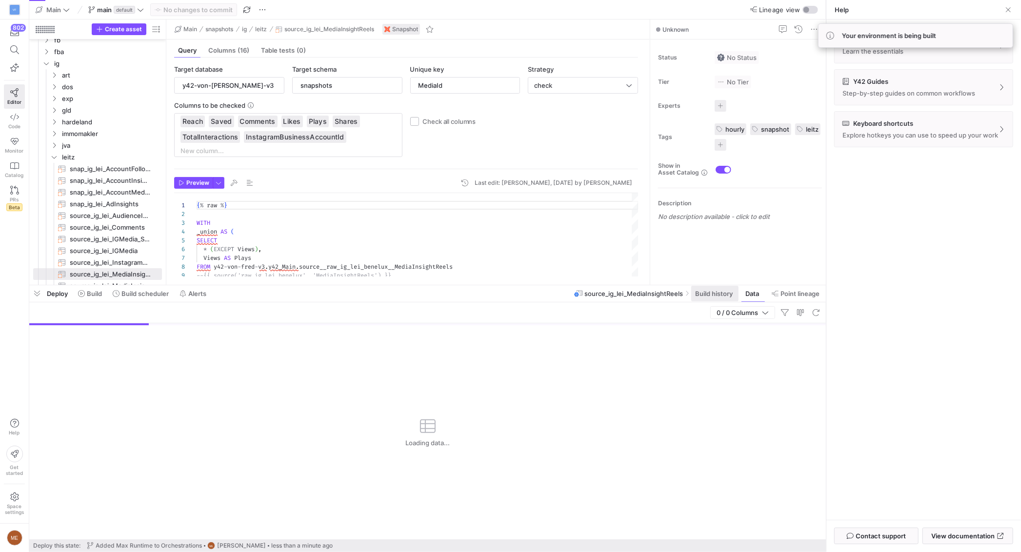
click at [715, 297] on span "Build history" at bounding box center [714, 294] width 38 height 8
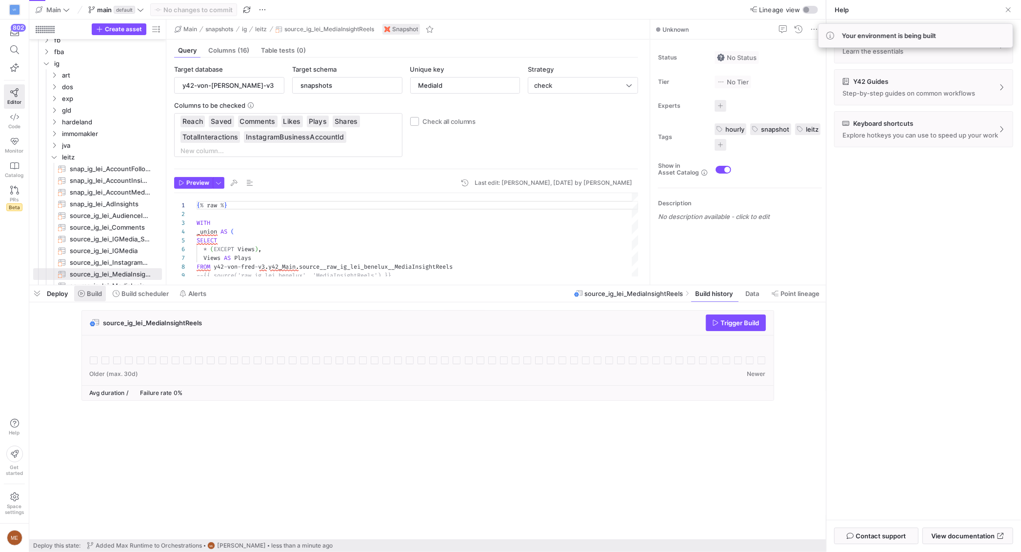
click at [86, 289] on span at bounding box center [90, 294] width 32 height 16
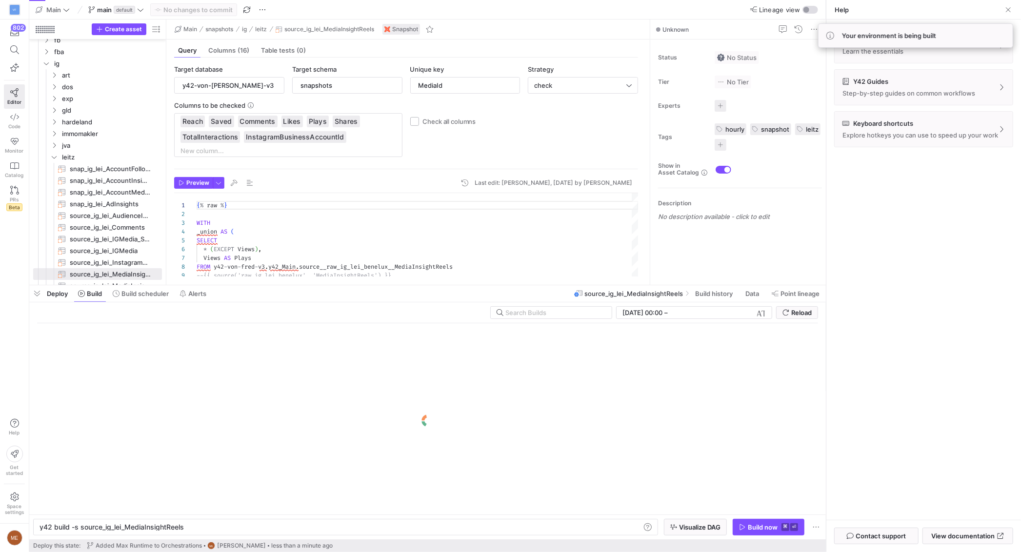
scroll to position [0, 143]
click at [39, 292] on span "button" at bounding box center [37, 294] width 16 height 17
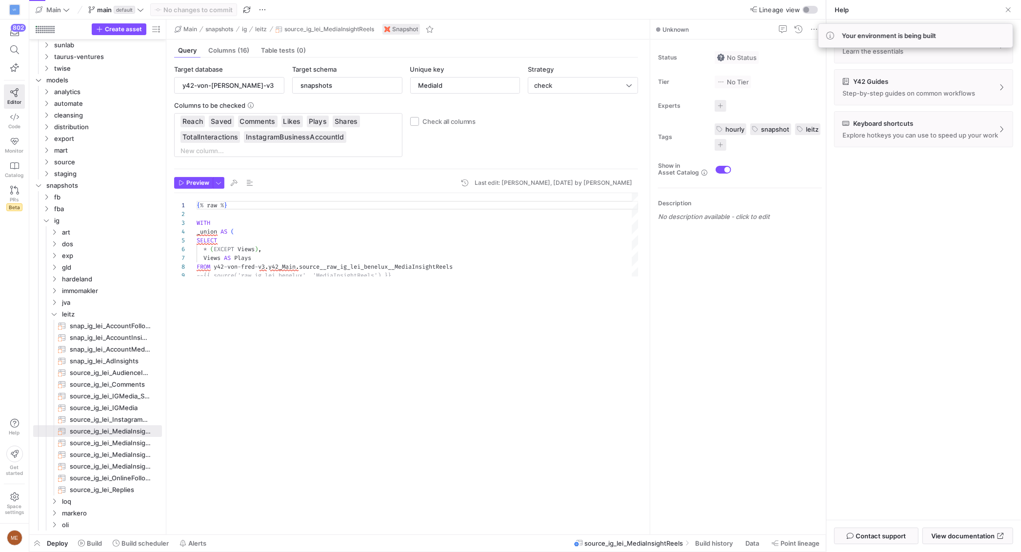
scroll to position [2632, 0]
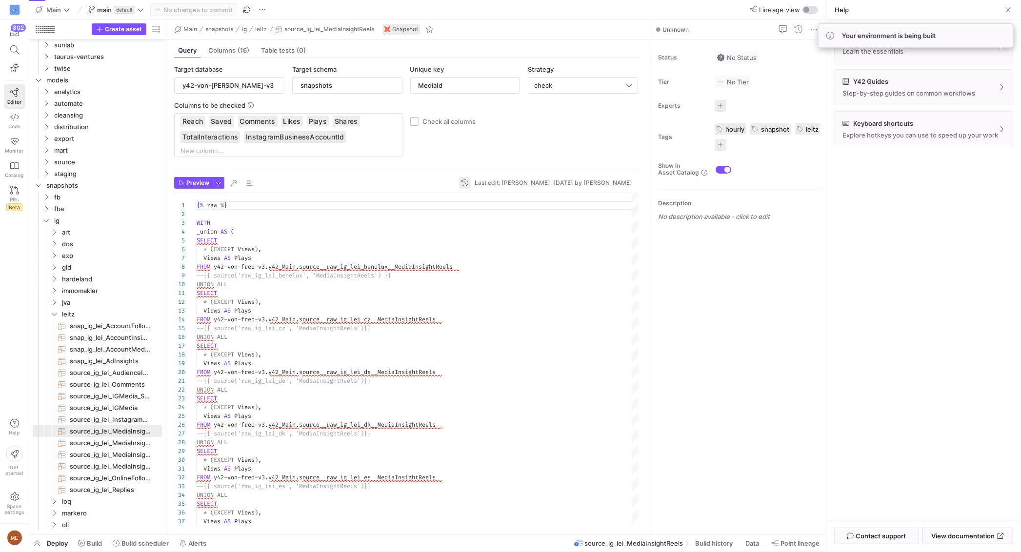
click at [471, 183] on span "button" at bounding box center [465, 183] width 12 height 12
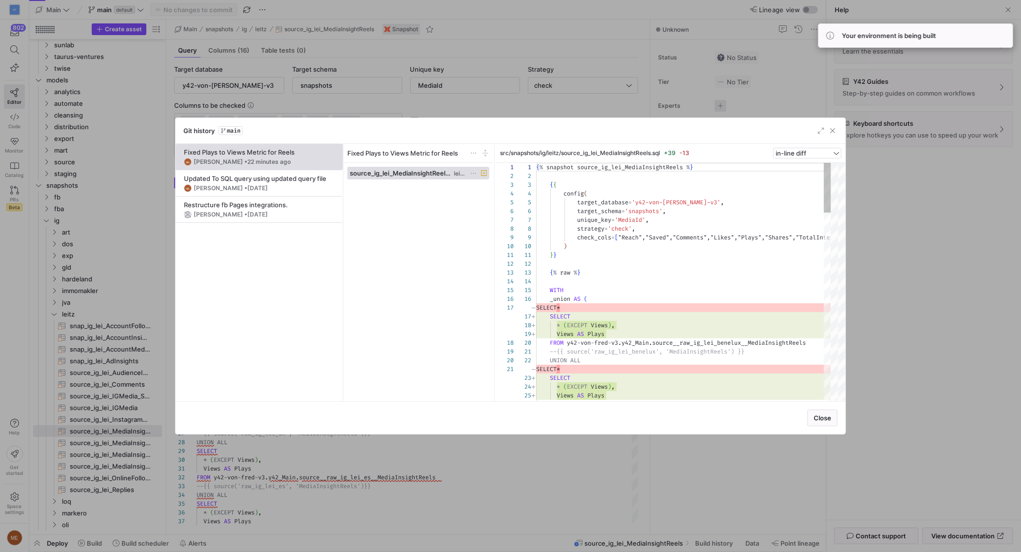
scroll to position [88, 0]
click at [247, 186] on span "09.07.2025" at bounding box center [257, 187] width 20 height 7
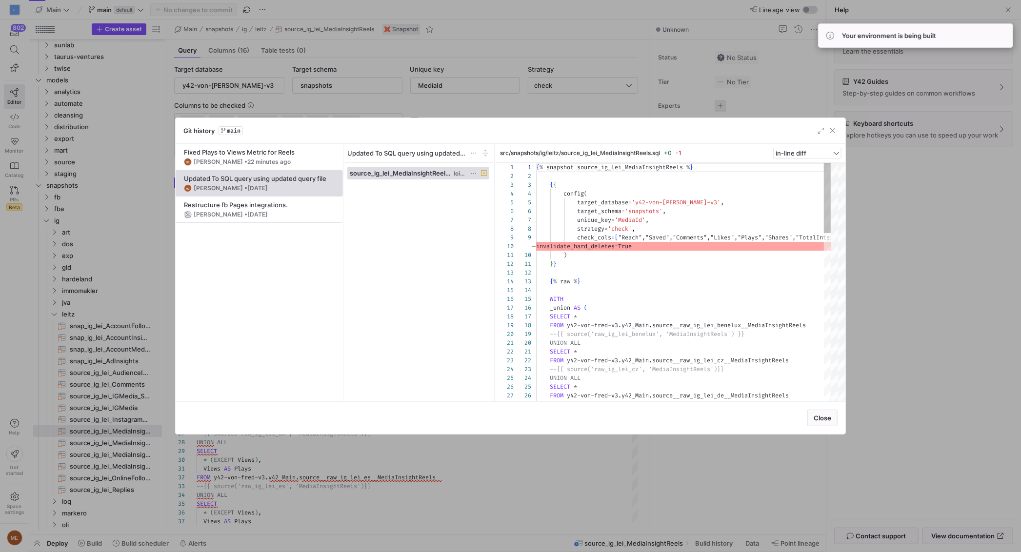
click at [472, 174] on icon at bounding box center [473, 173] width 6 height 6
click at [303, 152] on div at bounding box center [510, 276] width 1021 height 552
click at [279, 159] on div "ME Max Embert • 22 minutes ago" at bounding box center [259, 162] width 151 height 8
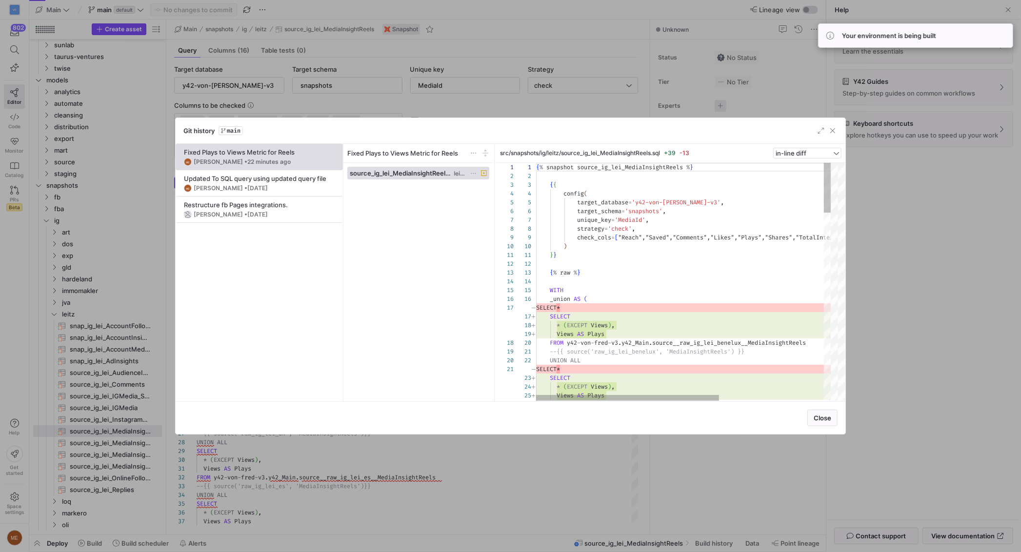
click at [474, 172] on icon at bounding box center [473, 173] width 6 height 6
click at [498, 189] on button "Revert file changes" at bounding box center [511, 186] width 80 height 16
click at [606, 312] on div "SELECT" at bounding box center [766, 315] width 463 height 9
click at [471, 172] on icon at bounding box center [473, 173] width 6 height 6
click at [496, 185] on span "Revert file changes" at bounding box center [511, 186] width 68 height 8
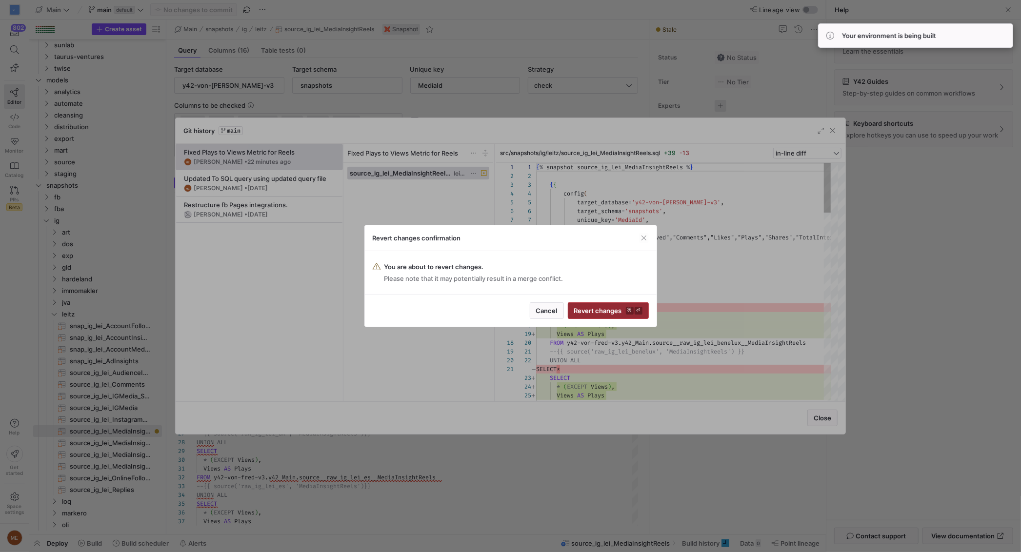
click at [596, 309] on span "Revert changes ⌘ ⏎" at bounding box center [608, 311] width 68 height 8
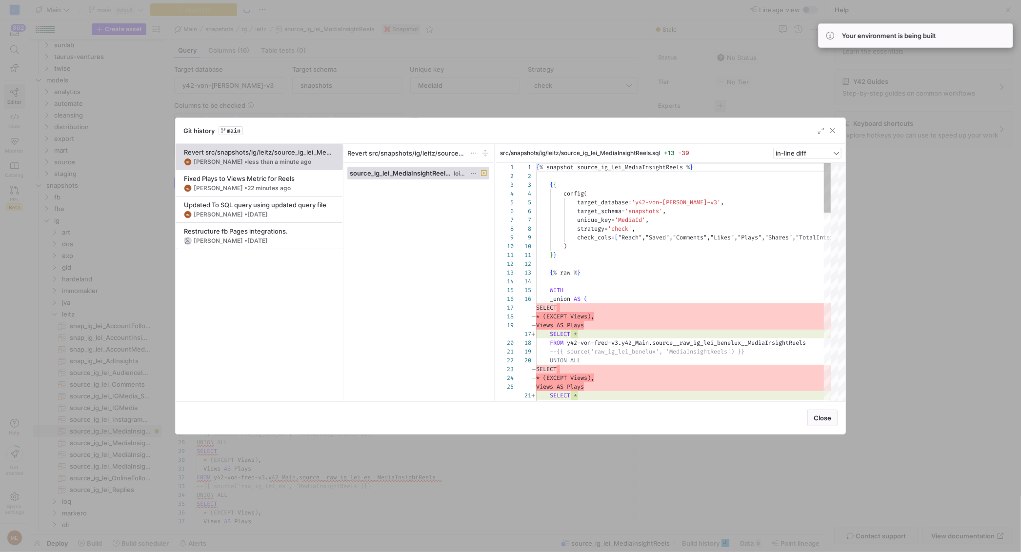
click at [886, 327] on div at bounding box center [510, 276] width 1021 height 552
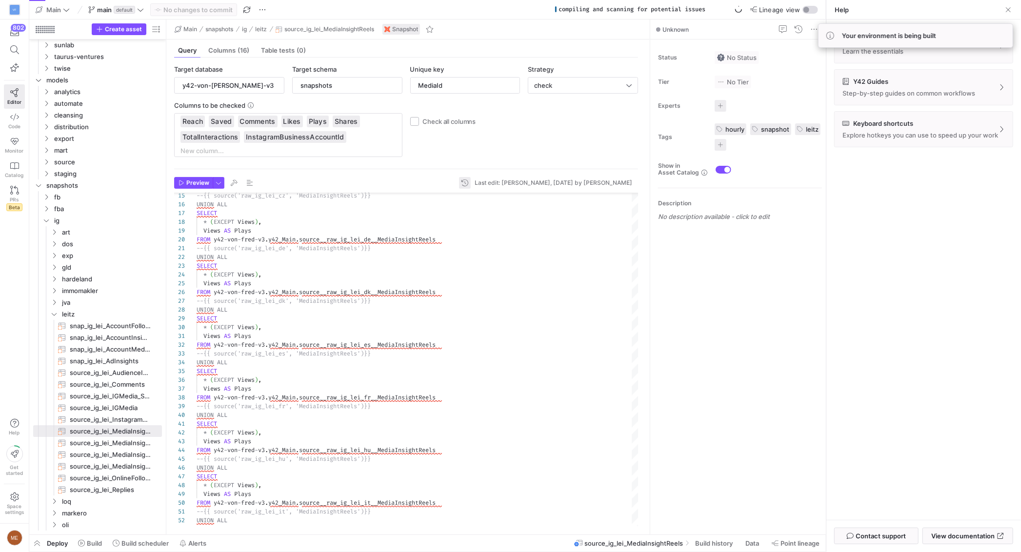
click at [471, 184] on span "button" at bounding box center [465, 183] width 12 height 12
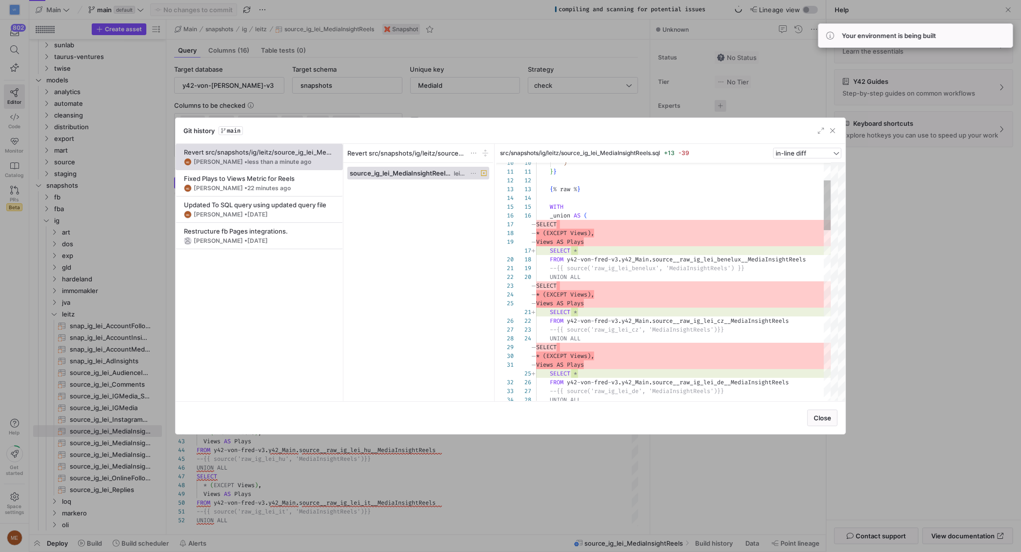
click at [534, 481] on div at bounding box center [510, 276] width 1021 height 552
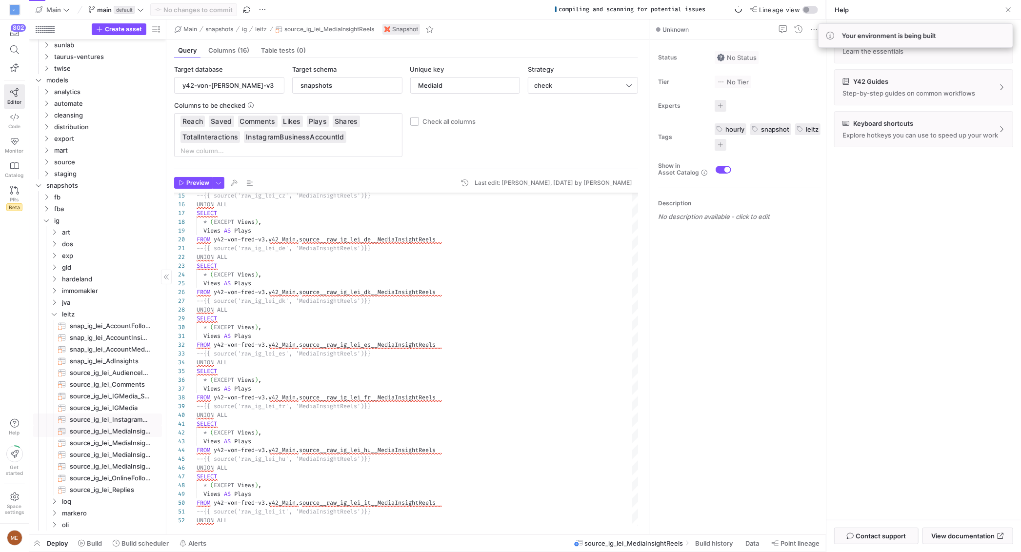
click at [138, 425] on span "source_ig_lei_InstagramBusinessProfile​​​​​​​" at bounding box center [110, 419] width 81 height 11
type input "InstagramBusinessAccountId"
type textarea "{% raw %} SELECT * FROM y42-von-fred-v3.y42_Main.source__raw_ig_lei_benelux__In…"
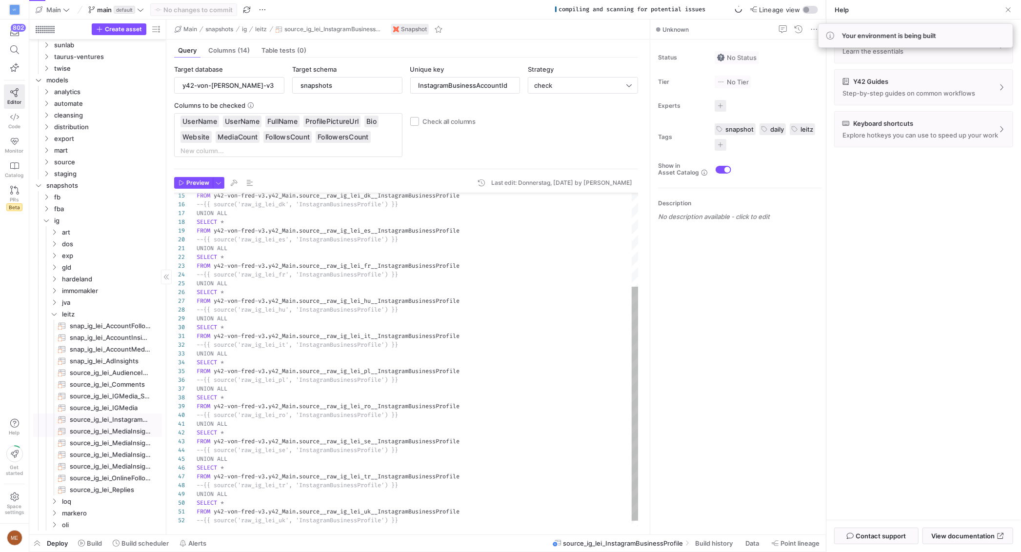
click at [137, 430] on span "source_ig_lei_MediaInsightReels​​​​​​​" at bounding box center [110, 431] width 81 height 11
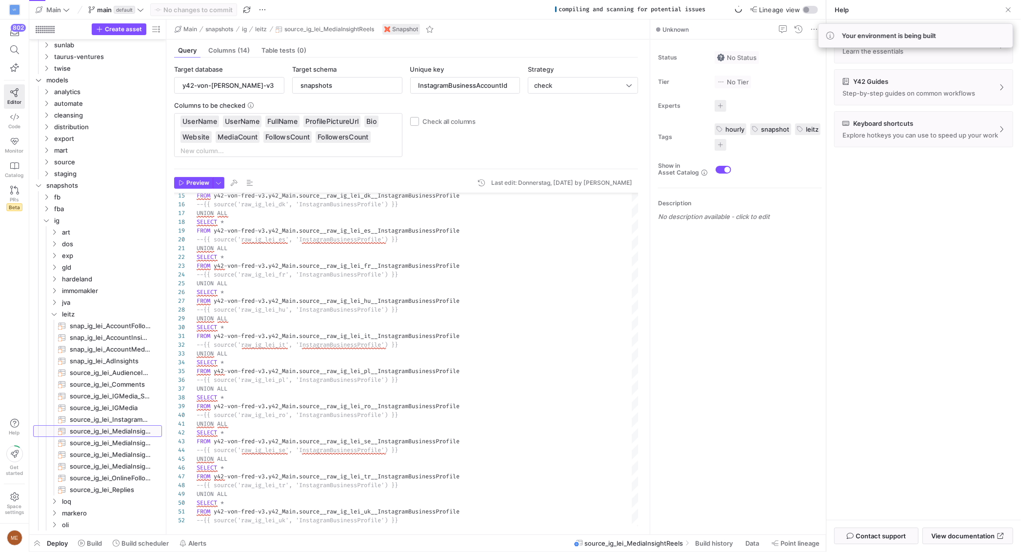
type input "MediaId"
type textarea "{% raw %} WITH _union AS ( SELECT * FROM y42-von-fred-v3.y42_Main.source__raw_i…"
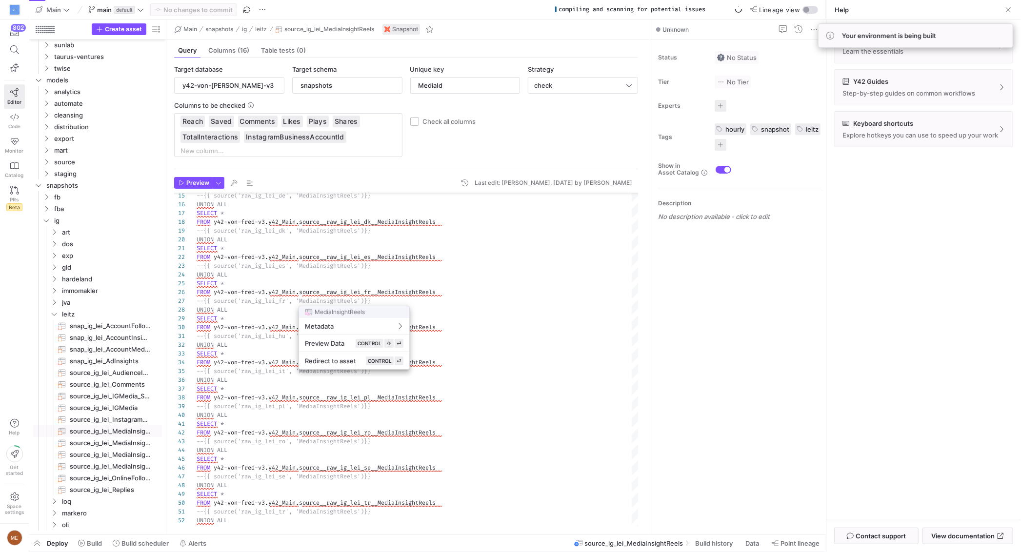
click at [594, 334] on div at bounding box center [510, 276] width 1021 height 552
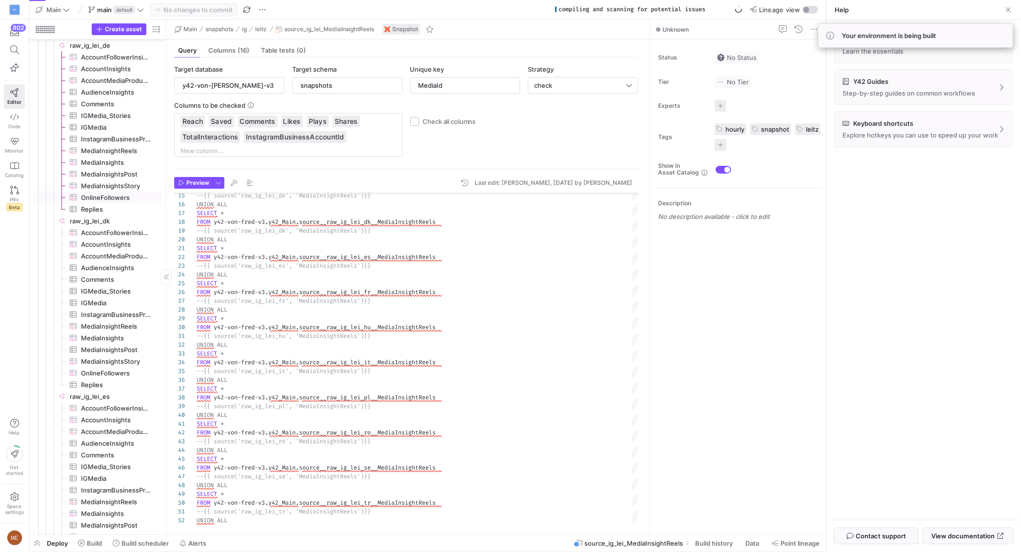
scroll to position [574, 0]
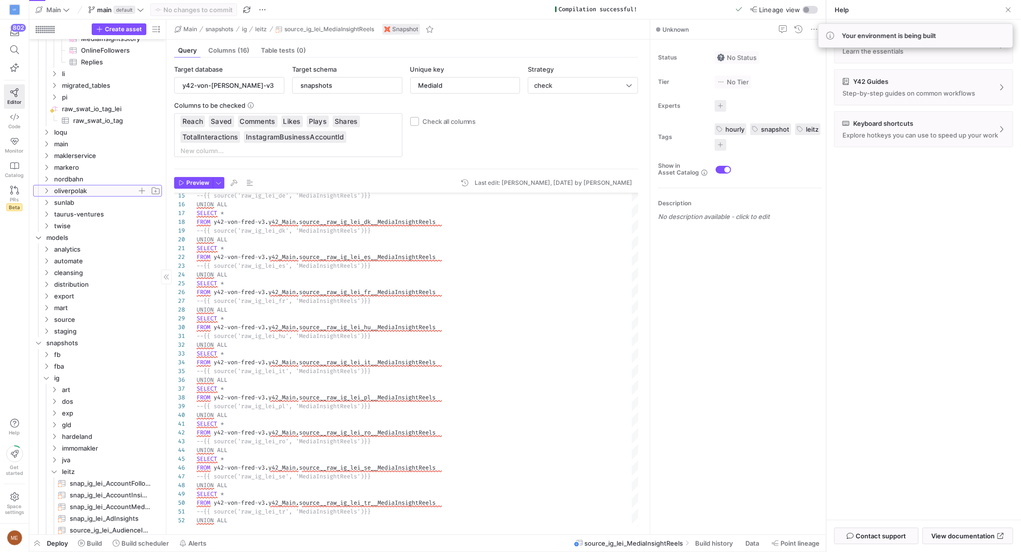
click at [84, 187] on span "oliverpolak" at bounding box center [95, 190] width 83 height 11
click at [102, 204] on span "ig" at bounding box center [99, 202] width 75 height 11
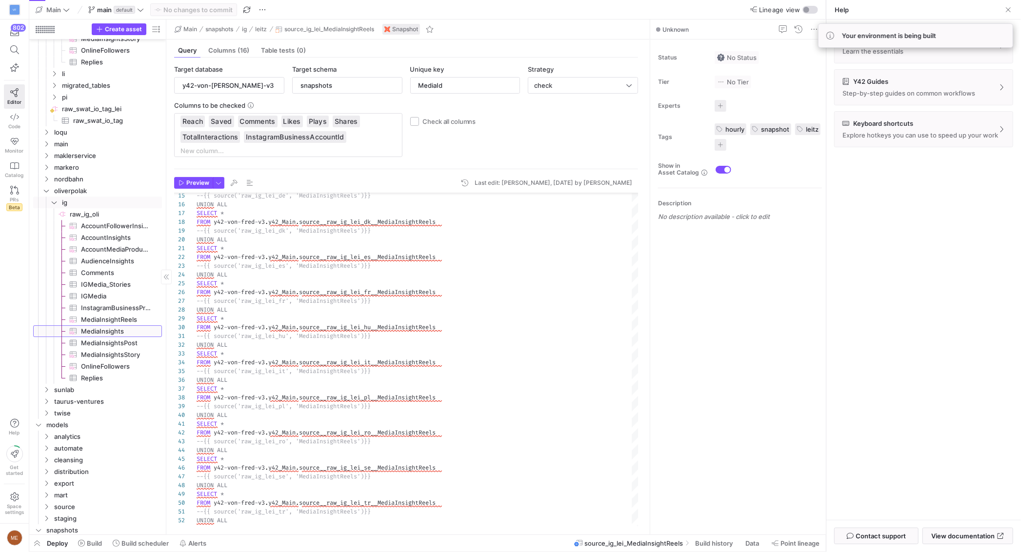
drag, startPoint x: 108, startPoint y: 327, endPoint x: 114, endPoint y: 314, distance: 14.2
click at [108, 327] on span "MediaInsights​​​​​​​​​" at bounding box center [116, 331] width 70 height 11
click at [114, 314] on span "MediaInsightReels​​​​​​​​​" at bounding box center [116, 319] width 70 height 11
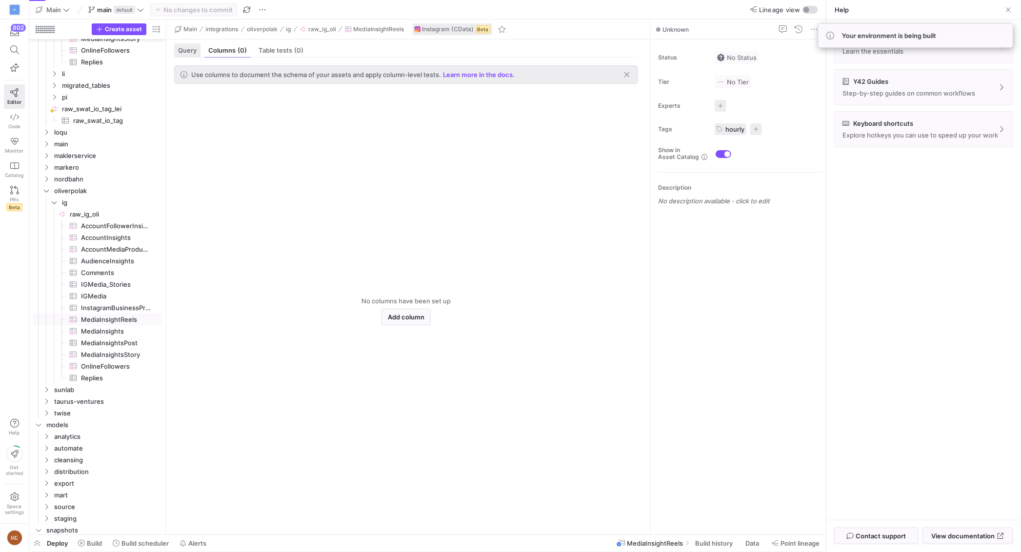
drag, startPoint x: 185, startPoint y: 61, endPoint x: 187, endPoint y: 57, distance: 5.5
click at [186, 61] on div "Use columns to document the schema of your assets and apply column-level tests.…" at bounding box center [406, 293] width 480 height 470
click at [187, 57] on div "Query" at bounding box center [187, 50] width 26 height 14
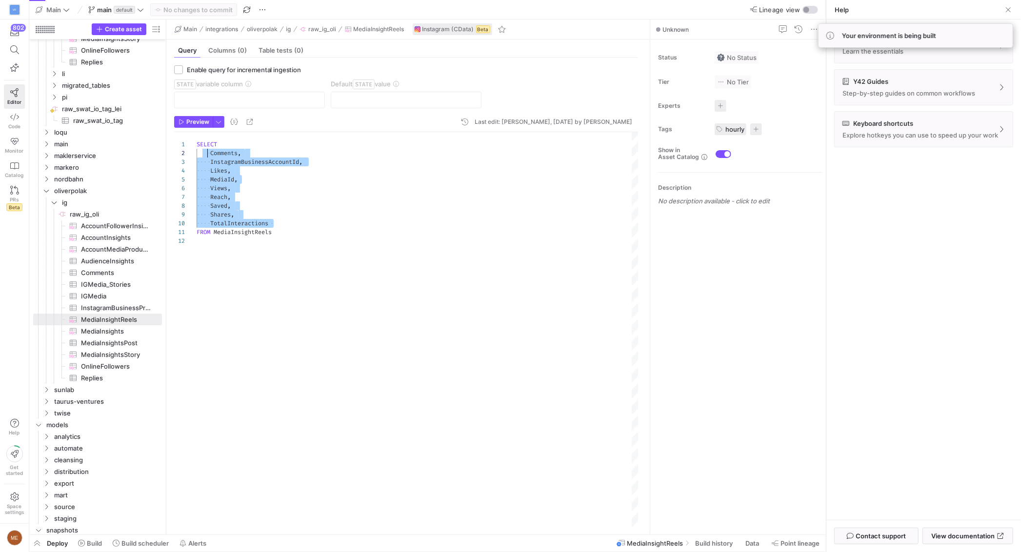
drag, startPoint x: 289, startPoint y: 225, endPoint x: 208, endPoint y: 156, distance: 106.2
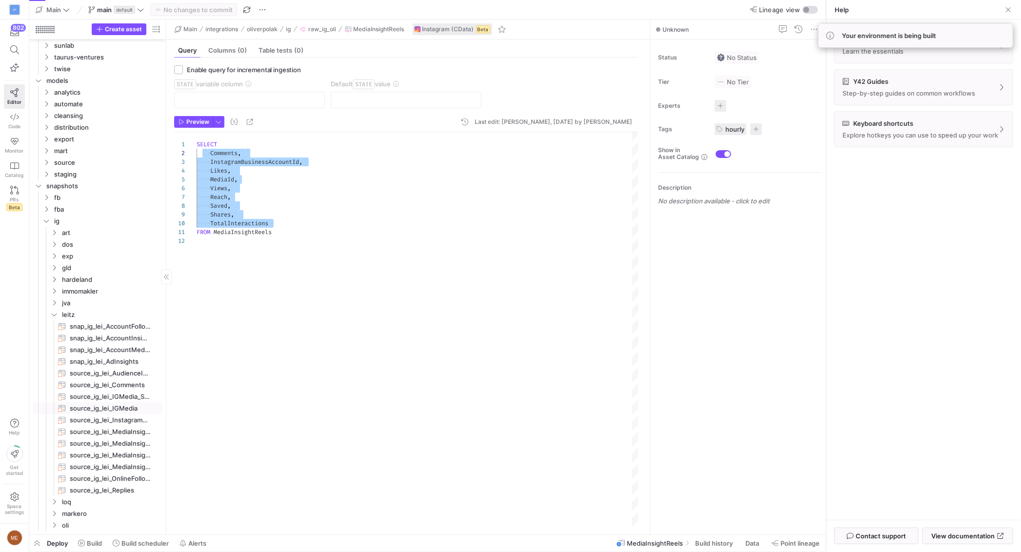
click at [109, 406] on span "source_ig_lei_IGMedia​​​​​​​" at bounding box center [110, 408] width 81 height 11
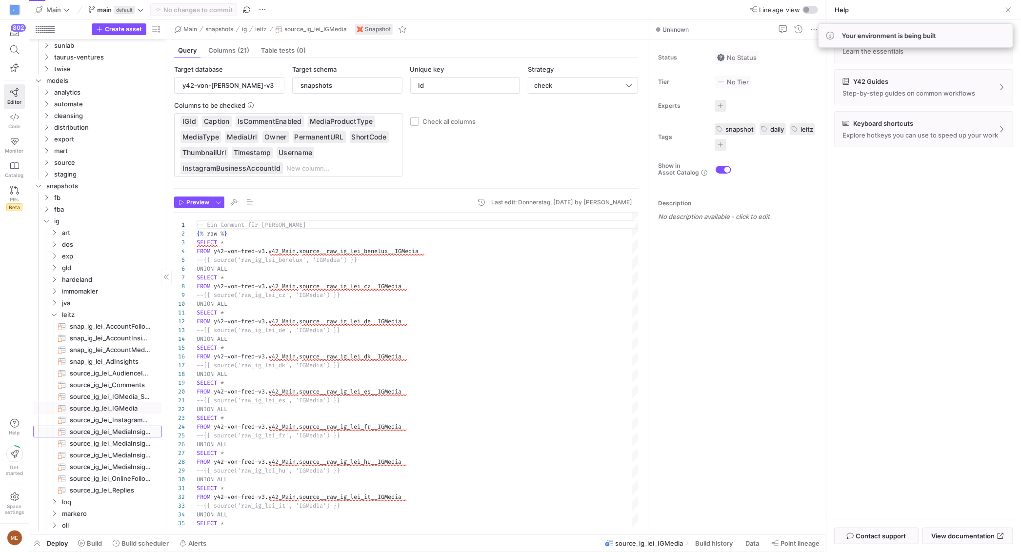
click at [114, 435] on span "source_ig_lei_MediaInsightReels​​​​​​​" at bounding box center [110, 432] width 81 height 11
type input "MediaId"
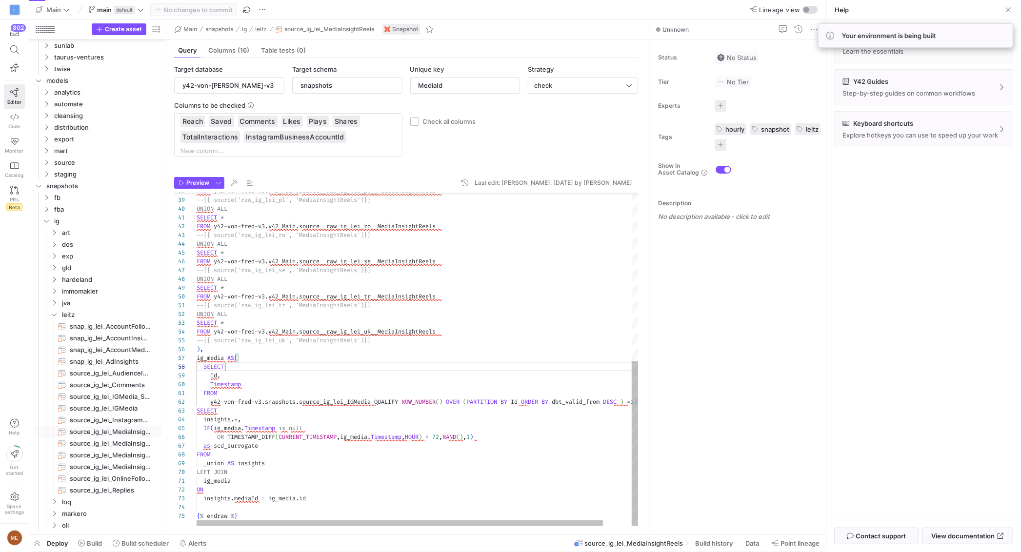
click at [242, 368] on div "SELECT" at bounding box center [433, 367] width 473 height 9
drag, startPoint x: 257, startPoint y: 381, endPoint x: 263, endPoint y: 399, distance: 19.4
click at [258, 381] on div "Timestamp" at bounding box center [433, 384] width 473 height 9
click at [253, 417] on div "FROM y42 - von - fred - v3 . y42_Main . source__raw_ig_lei_pl__MediaInsightReel…" at bounding box center [433, 190] width 473 height 673
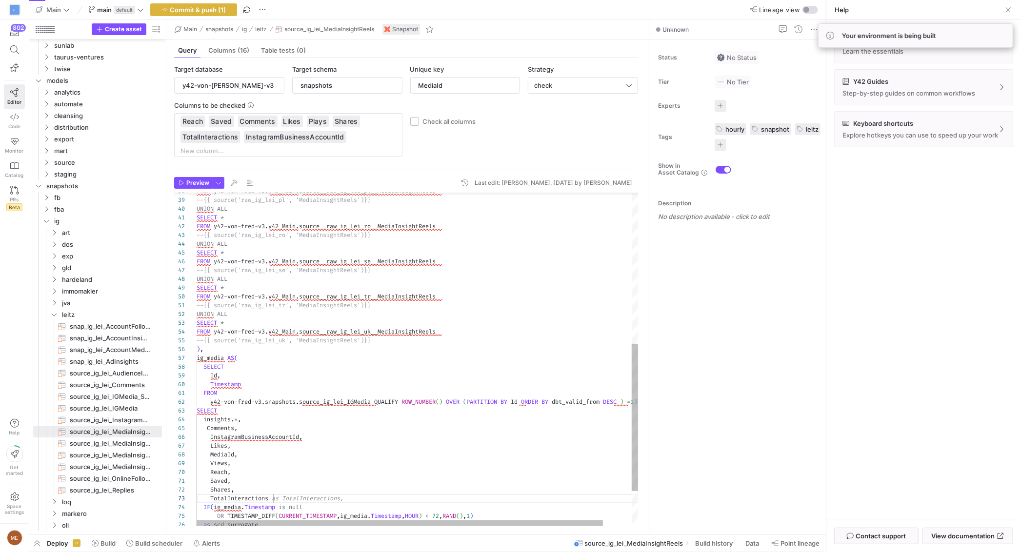
click at [218, 420] on div "FROM y42 - von - fred - v3 . y42_Main . source__raw_ig_lei_pl__MediaInsightReel…" at bounding box center [433, 230] width 473 height 752
click at [233, 422] on span "." at bounding box center [232, 420] width 3 height 8
drag, startPoint x: 245, startPoint y: 423, endPoint x: 239, endPoint y: 414, distance: 9.9
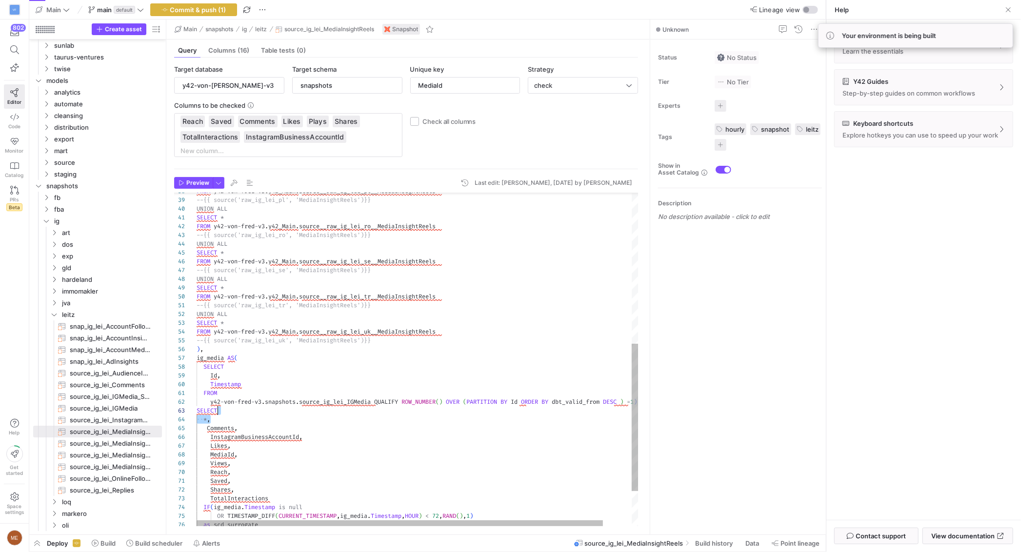
click at [239, 414] on div "FROM y42 - von - fred - v3 . y42_Main . source__raw_ig_lei_pl__MediaInsightReel…" at bounding box center [433, 230] width 473 height 752
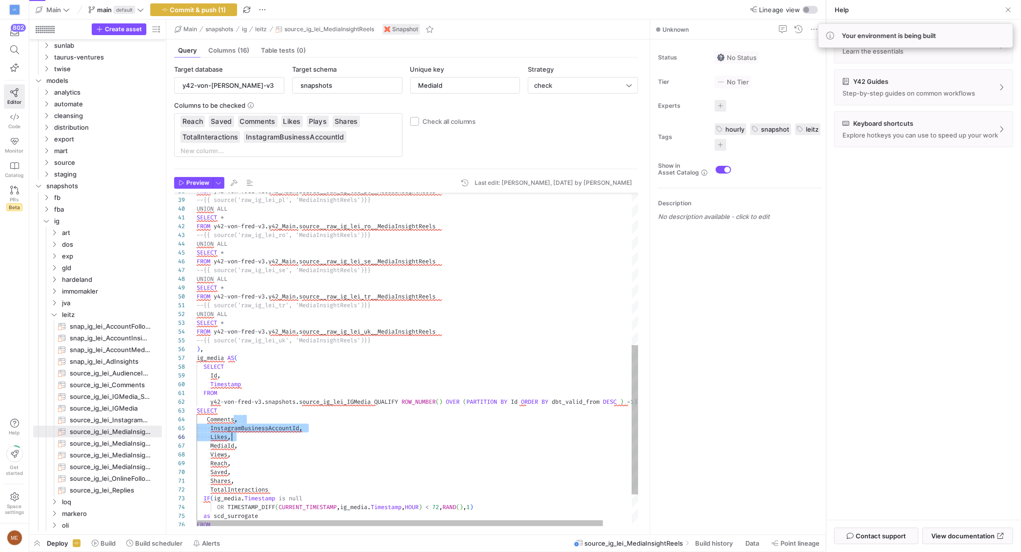
drag, startPoint x: 243, startPoint y: 430, endPoint x: 249, endPoint y: 429, distance: 6.9
click at [246, 434] on div "FROM y42 - von - fred - v3 . y42_Main . source__raw_ig_lei_pl__MediaInsightReel…" at bounding box center [433, 225] width 473 height 743
click at [251, 430] on span "InstagramBusinessAccountId" at bounding box center [254, 429] width 89 height 8
click at [258, 429] on div "FROM y42 - von - fred - v3 . y42_Main . source__raw_ig_lei_pl__MediaInsightReel…" at bounding box center [433, 225] width 473 height 743
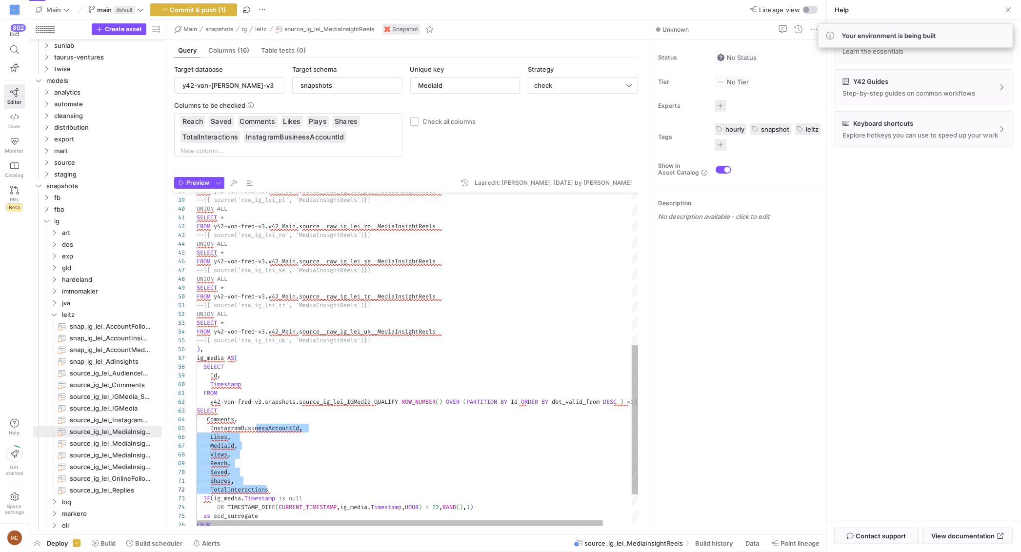
click at [240, 448] on div "FROM y42 - von - fred - v3 . y42_Main . source__raw_ig_lei_pl__MediaInsightReel…" at bounding box center [433, 225] width 473 height 743
drag, startPoint x: 224, startPoint y: 420, endPoint x: 250, endPoint y: 421, distance: 25.9
click at [224, 420] on span "Comments" at bounding box center [220, 420] width 27 height 8
click at [198, 420] on div "FROM y42 - von - fred - v3 . y42_Main . source__raw_ig_lei_pl__MediaInsightReel…" at bounding box center [433, 225] width 473 height 743
click at [265, 425] on span "InstagramBusinessAccountId" at bounding box center [254, 429] width 89 height 8
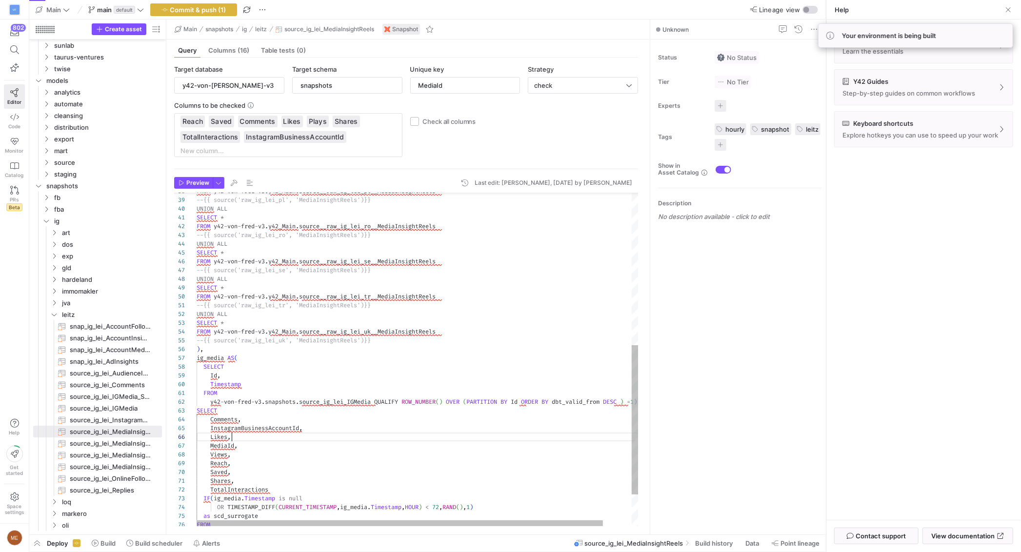
drag, startPoint x: 259, startPoint y: 436, endPoint x: 235, endPoint y: 429, distance: 24.9
click at [255, 434] on div "Likes ," at bounding box center [433, 437] width 473 height 9
click at [211, 421] on div "FROM y42 - von - fred - v3 . y42_Main . source__raw_ig_lei_pl__MediaInsightReel…" at bounding box center [433, 225] width 473 height 743
click at [212, 432] on div "FROM y42 - von - fred - v3 . y42_Main . source__raw_ig_lei_pl__MediaInsightReel…" at bounding box center [433, 225] width 473 height 743
click at [212, 440] on span "Likes" at bounding box center [218, 437] width 17 height 8
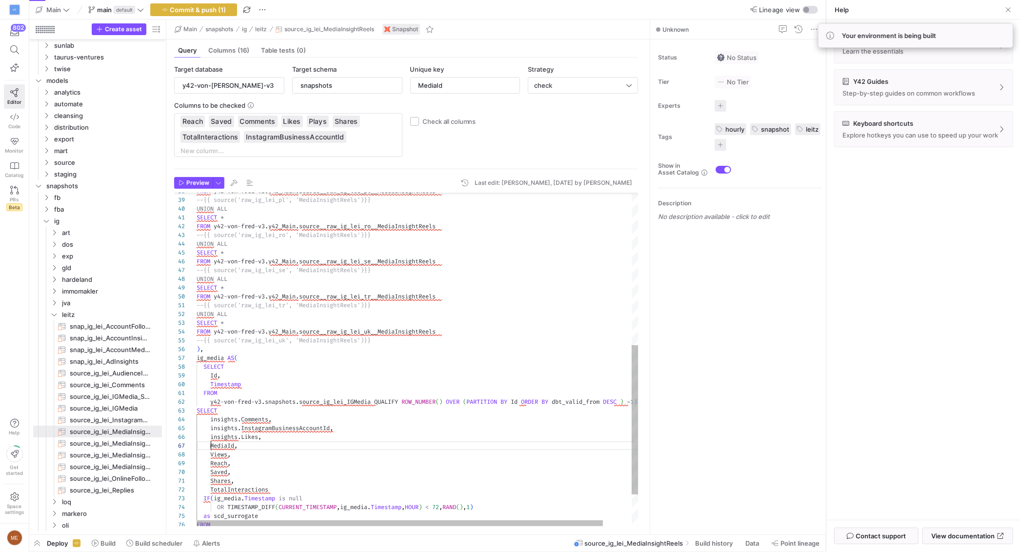
click at [210, 449] on div "FROM y42 - von - fred - v3 . y42_Main . source__raw_ig_lei_pl__MediaInsightReel…" at bounding box center [433, 225] width 473 height 743
click at [211, 457] on div "FROM y42 - von - fred - v3 . y42_Main . source__raw_ig_lei_pl__MediaInsightReel…" at bounding box center [433, 225] width 473 height 743
click at [211, 467] on div "FROM y42 - von - fred - v3 . y42_Main . source__raw_ig_lei_pl__MediaInsightReel…" at bounding box center [433, 225] width 473 height 743
click at [211, 475] on div "FROM y42 - von - fred - v3 . y42_Main . source__raw_ig_lei_pl__MediaInsightReel…" at bounding box center [433, 225] width 473 height 743
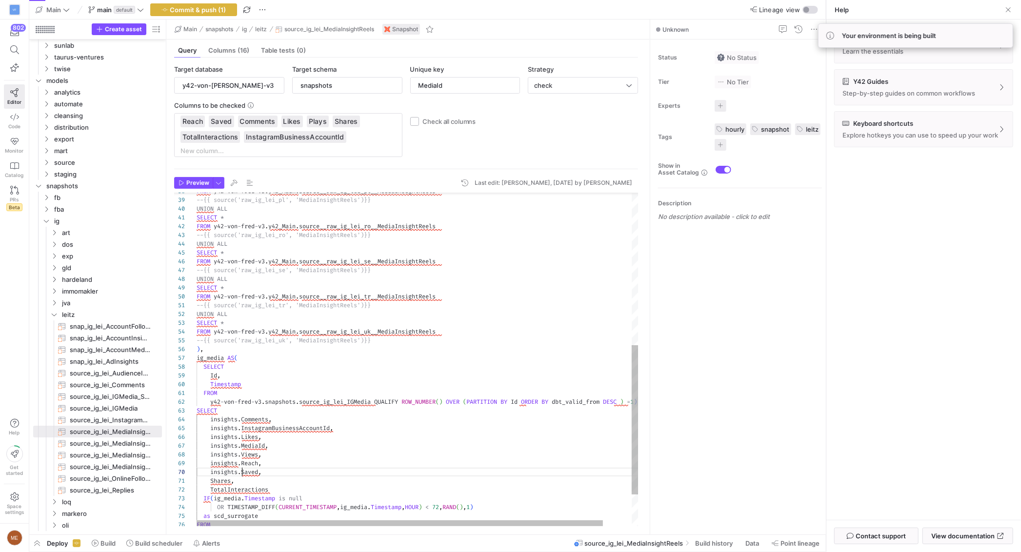
click at [212, 485] on div "FROM y42 - von - fred - v3 . y42_Main . source__raw_ig_lei_pl__MediaInsightReel…" at bounding box center [433, 225] width 473 height 743
click at [212, 492] on span "TotalInteractions" at bounding box center [239, 490] width 58 height 8
click at [273, 460] on div "FROM y42 - von - fred - v3 . y42_Main . source__raw_ig_lei_pl__MediaInsightReel…" at bounding box center [433, 225] width 473 height 743
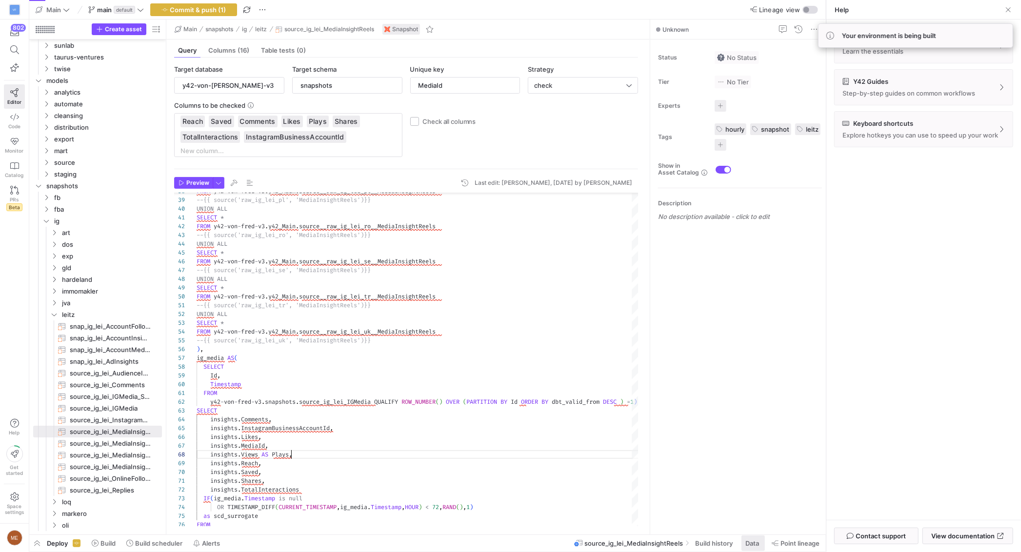
type textarea "FROM y42-von-fred-v3.snapshots.source_ig_lei_IGMedia QUALIFY ROW_NUMBER() OVER …"
click at [748, 546] on span "Data" at bounding box center [753, 544] width 14 height 8
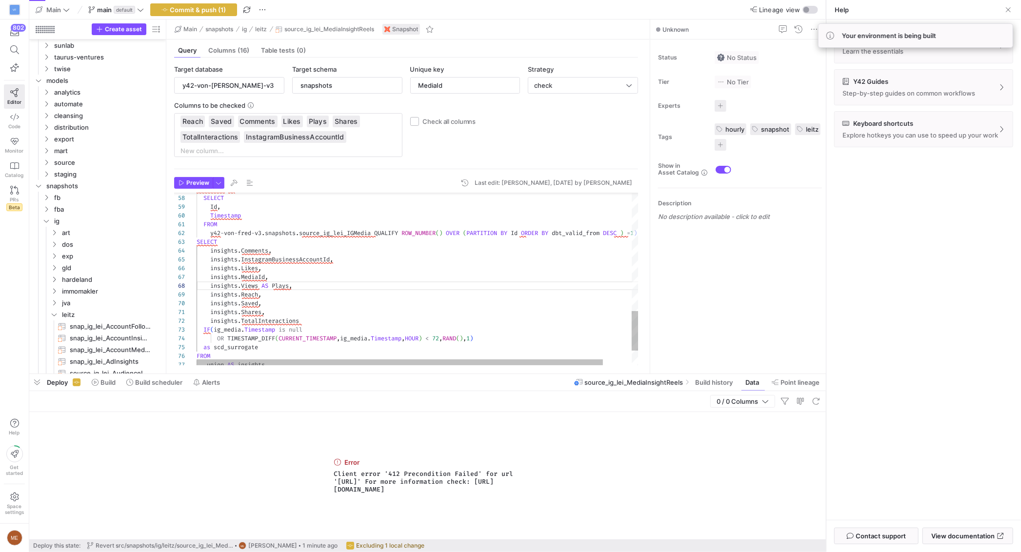
click at [337, 275] on div "insights . InstagramBusinessAccountId , insights . Likes , insights . MediaId ,…" at bounding box center [433, 56] width 473 height 743
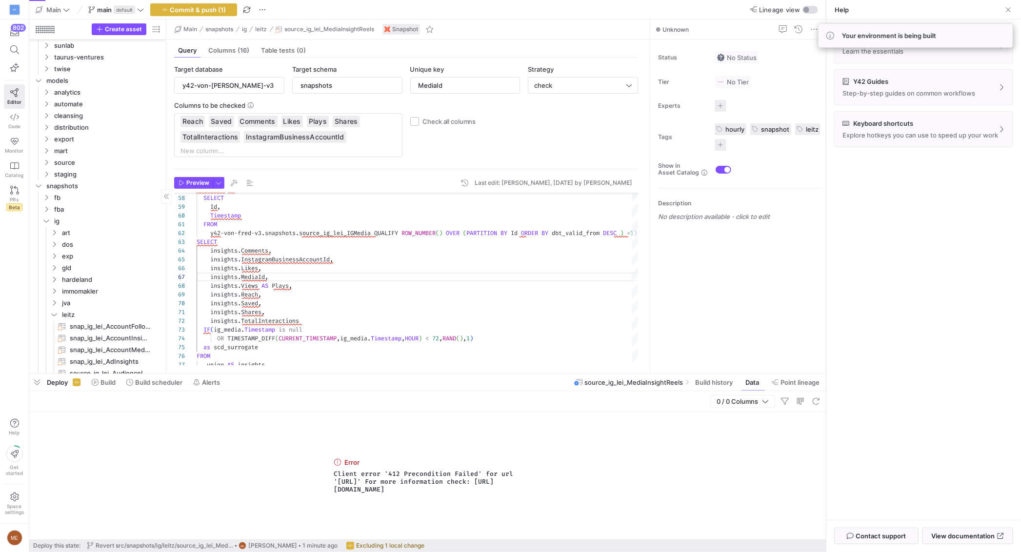
drag, startPoint x: 37, startPoint y: 381, endPoint x: 157, endPoint y: 50, distance: 352.0
click at [37, 381] on span "button" at bounding box center [37, 382] width 16 height 17
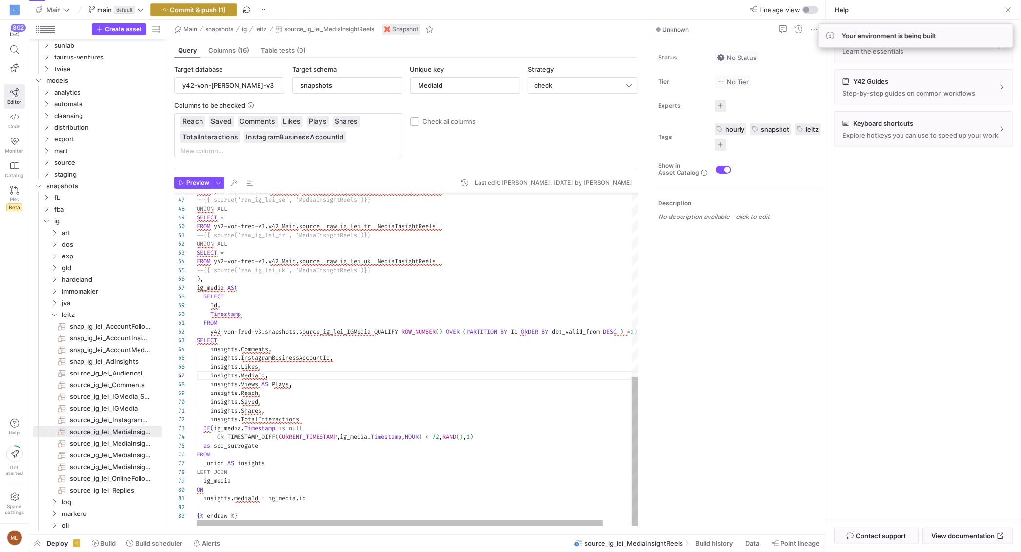
click at [198, 10] on span "Commit & push (1)" at bounding box center [198, 10] width 56 height 8
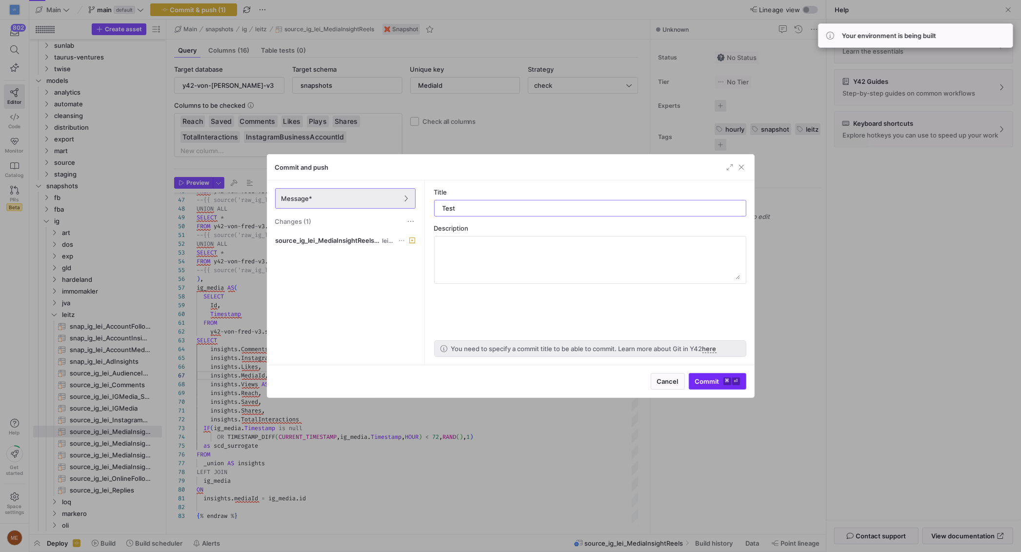
type input "Test"
click at [694, 382] on span "submit" at bounding box center [718, 382] width 57 height 16
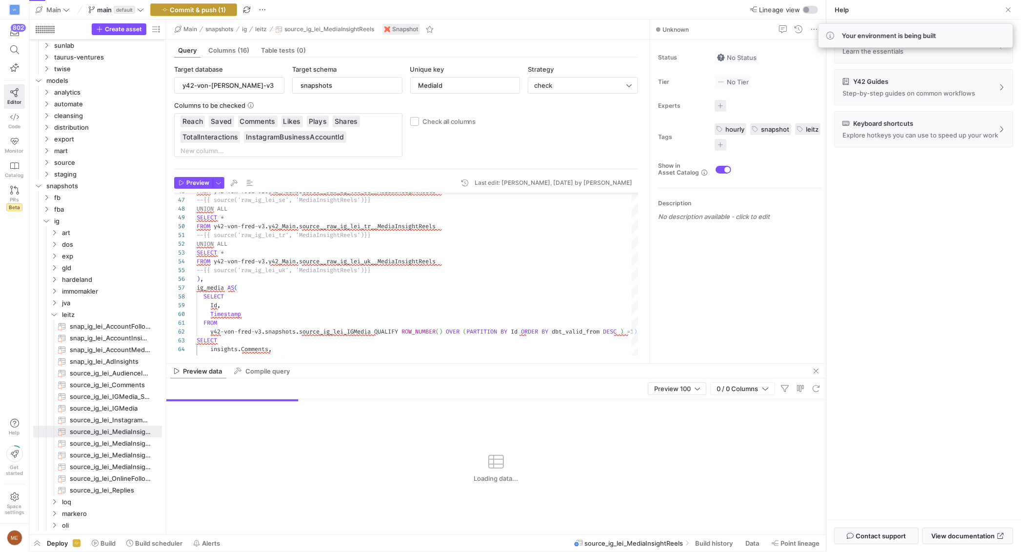
click at [207, 9] on span "Commit & push (1)" at bounding box center [198, 10] width 56 height 8
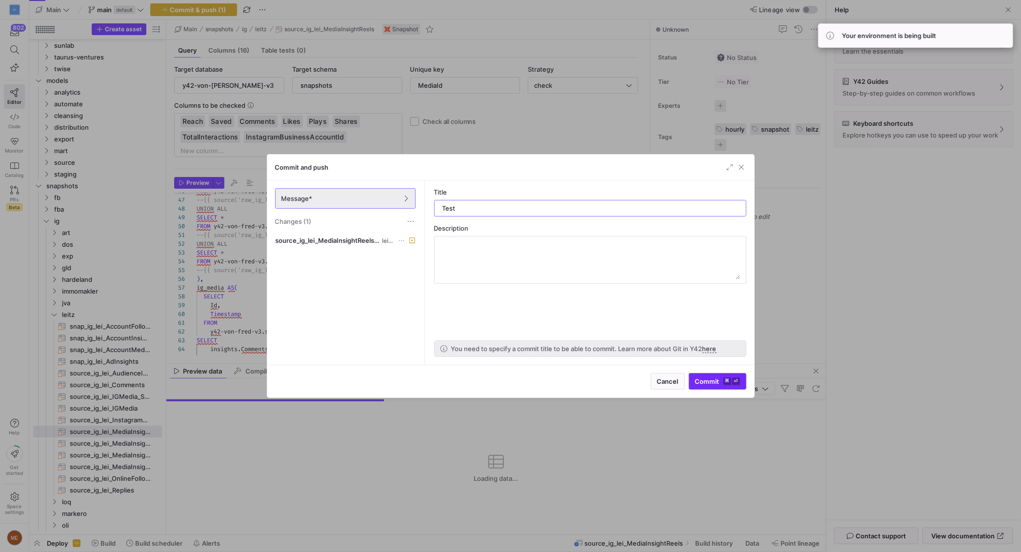
type input "Test"
drag, startPoint x: 722, startPoint y: 379, endPoint x: 716, endPoint y: 380, distance: 6.4
click at [716, 380] on span "Commit ⌘ ⏎" at bounding box center [717, 382] width 45 height 8
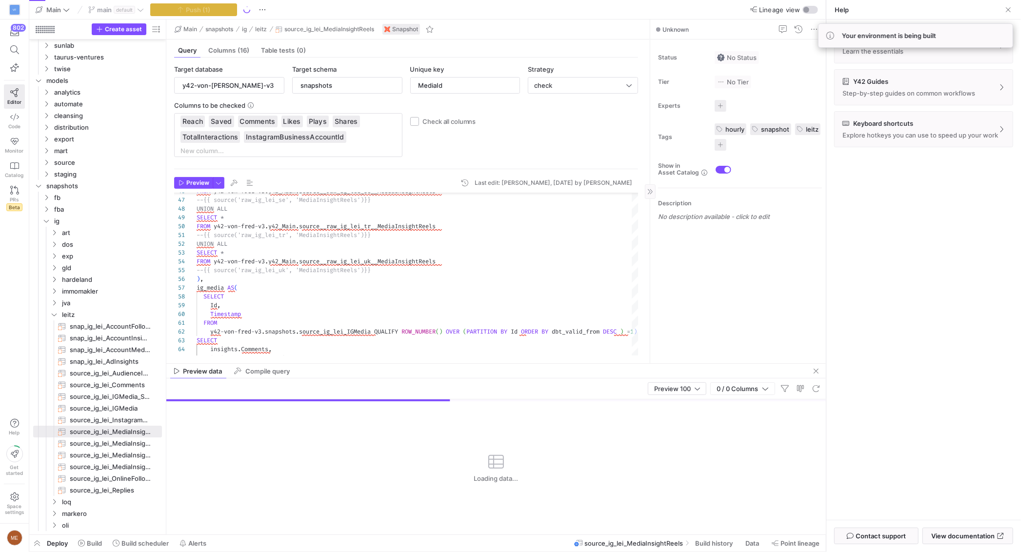
click at [816, 371] on span "button" at bounding box center [817, 372] width 12 height 12
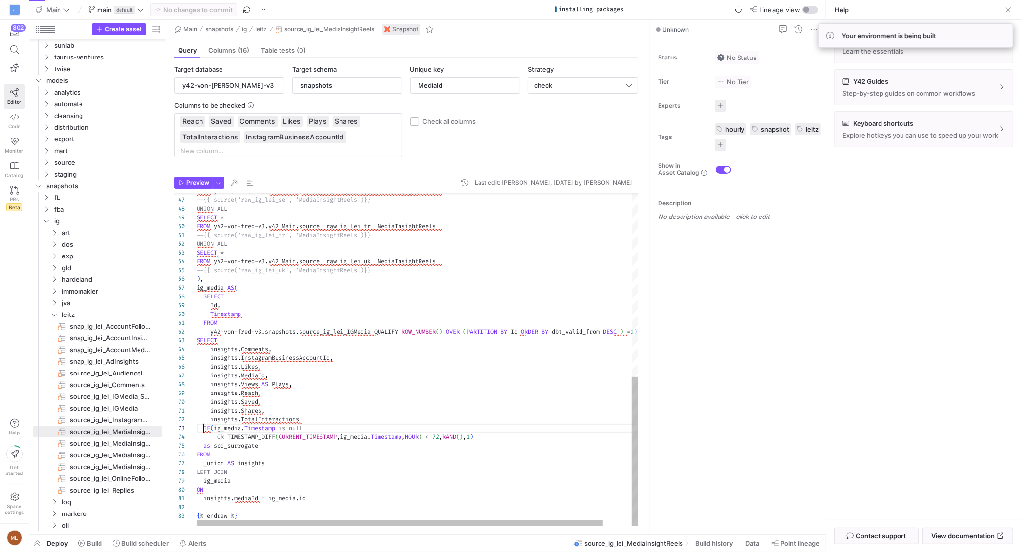
click at [203, 432] on div "insights . InstagramBusinessAccountId , insights . Comments , SELECT y42 - von …" at bounding box center [433, 155] width 473 height 743
drag, startPoint x: 204, startPoint y: 431, endPoint x: 227, endPoint y: 440, distance: 25.0
click at [227, 446] on div "insights . InstagramBusinessAccountId , insights . Comments , SELECT y42 - von …" at bounding box center [433, 155] width 473 height 743
click at [252, 354] on div "insights . InstagramBusinessAccountId , insights . Comments , SELECT y42 - von …" at bounding box center [433, 155] width 473 height 743
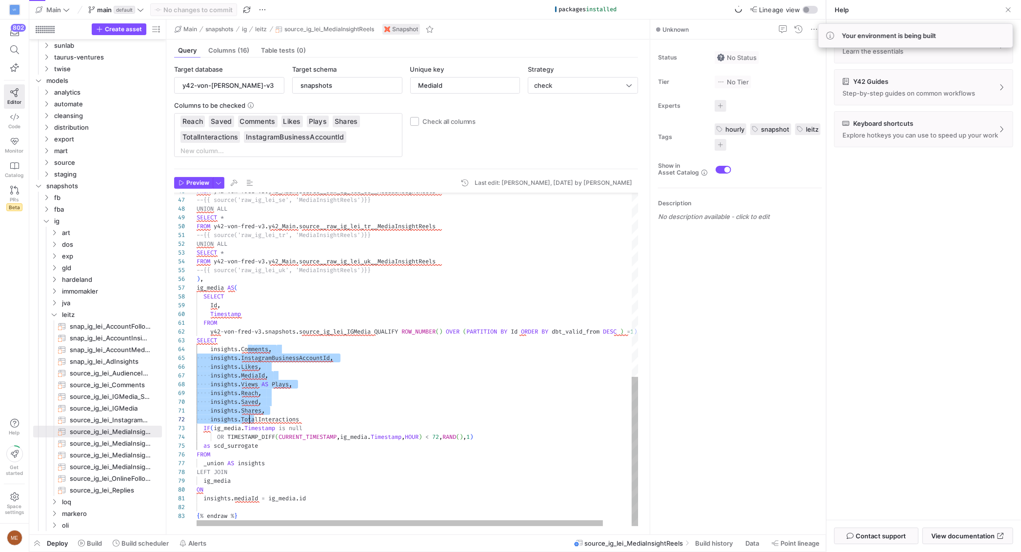
drag, startPoint x: 252, startPoint y: 349, endPoint x: 251, endPoint y: 421, distance: 71.7
click at [251, 421] on div "insights . InstagramBusinessAccountId , insights . Comments , SELECT y42 - von …" at bounding box center [433, 155] width 473 height 743
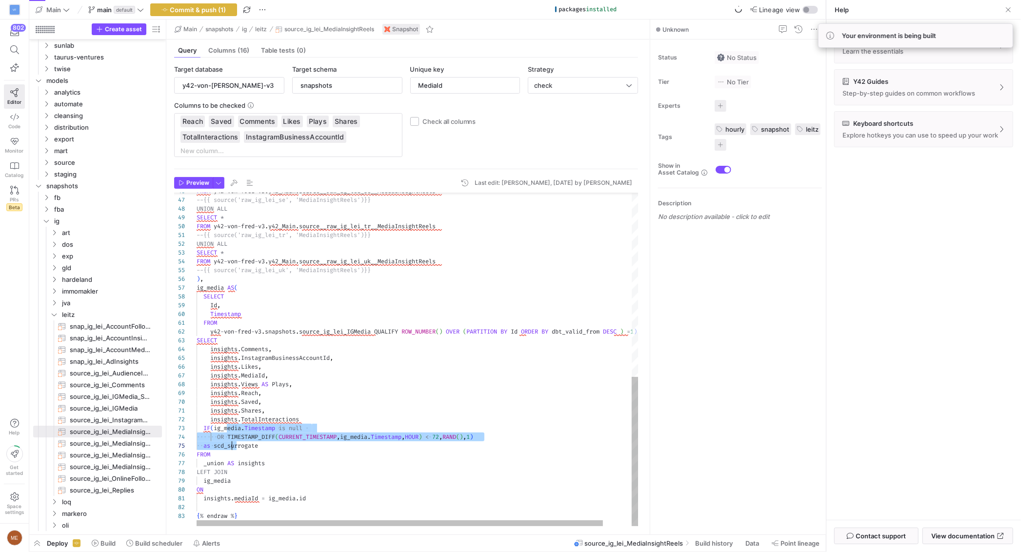
drag, startPoint x: 231, startPoint y: 436, endPoint x: 232, endPoint y: 446, distance: 10.3
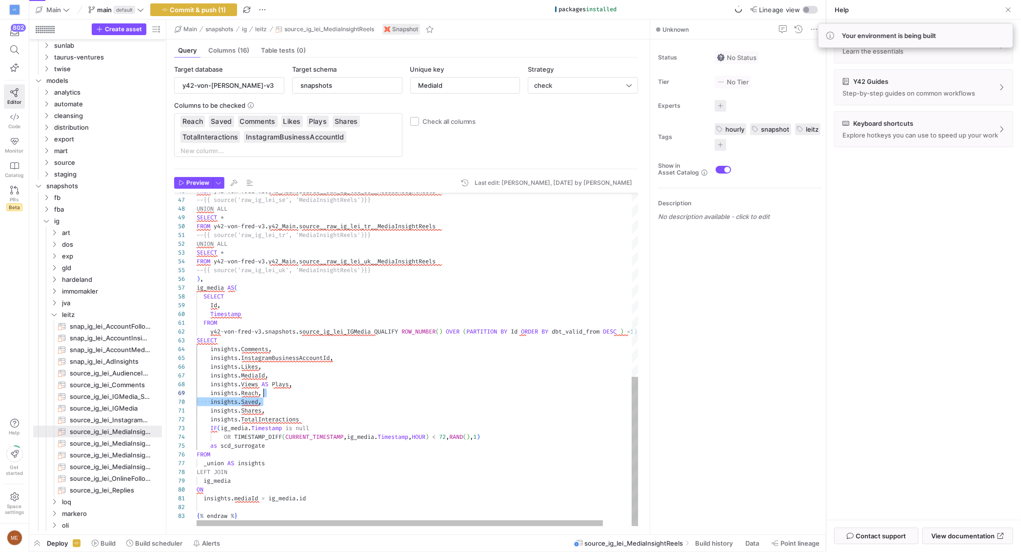
drag, startPoint x: 460, startPoint y: 398, endPoint x: 470, endPoint y: 397, distance: 9.4
click at [470, 397] on div "insights . InstagramBusinessAccountId , insights . Comments , SELECT y42 - von …" at bounding box center [433, 155] width 473 height 743
click at [470, 402] on div "insights . InstagramBusinessAccountId , insights . Comments , SELECT y42 - von …" at bounding box center [433, 155] width 473 height 743
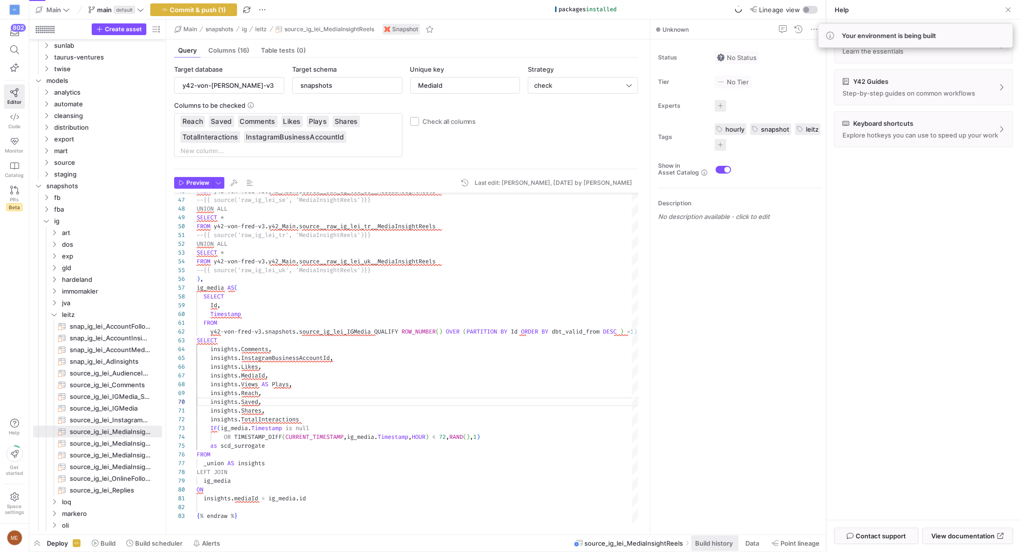
click at [731, 544] on span "Build history" at bounding box center [714, 544] width 38 height 8
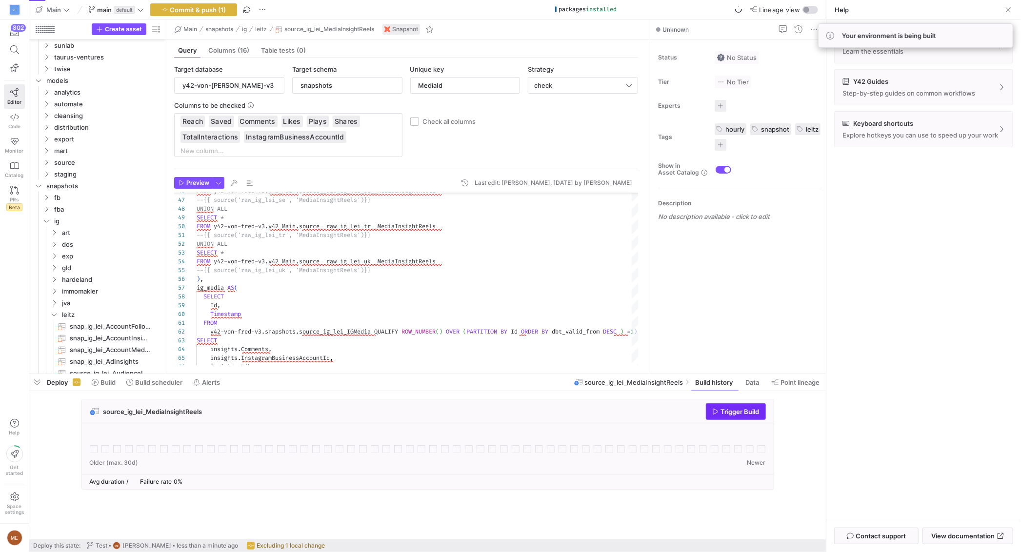
click at [734, 412] on span "Trigger Build" at bounding box center [740, 412] width 39 height 8
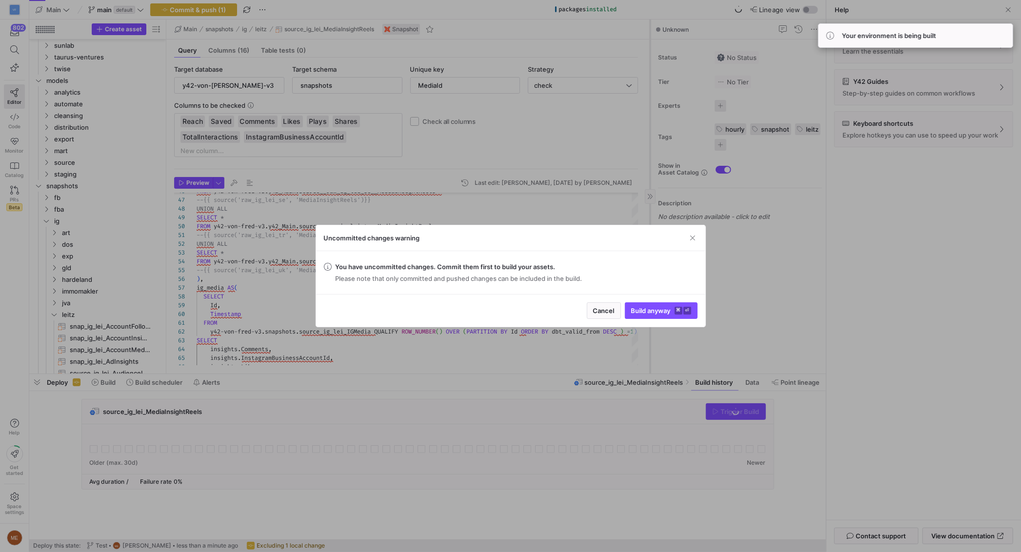
drag, startPoint x: 646, startPoint y: 311, endPoint x: 651, endPoint y: 307, distance: 5.6
click at [650, 309] on span "Build anyway ⌘ ⏎" at bounding box center [662, 311] width 60 height 8
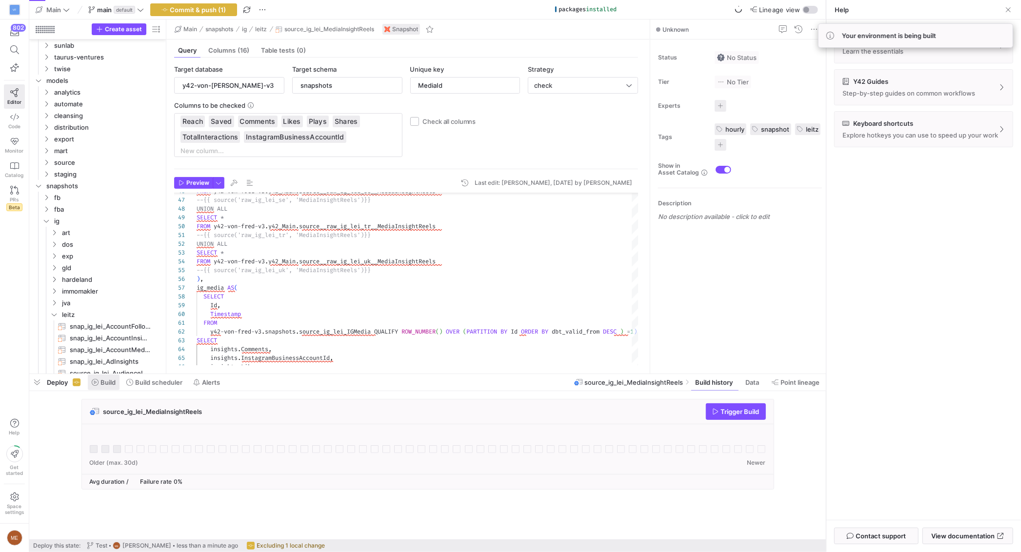
click at [99, 390] on span at bounding box center [104, 383] width 32 height 16
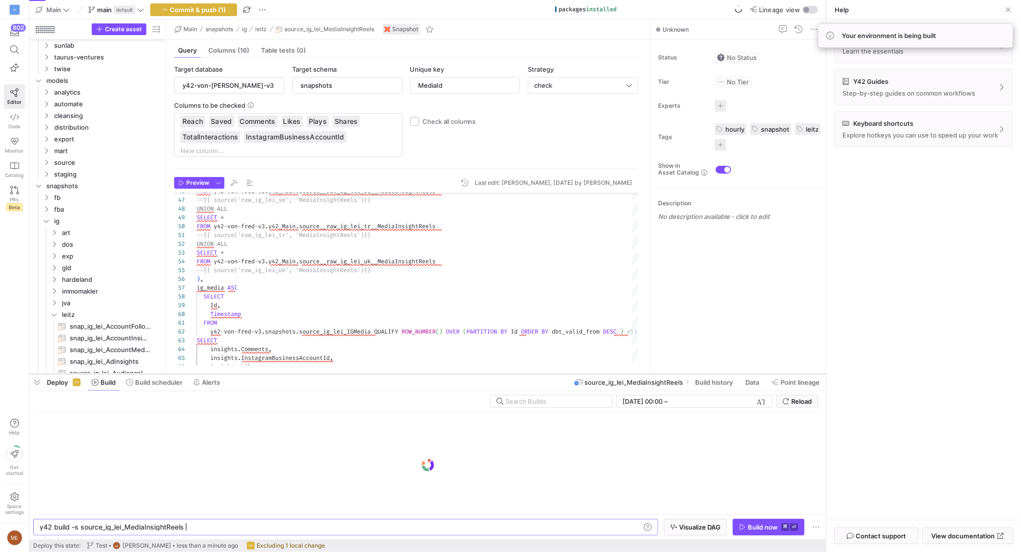
scroll to position [0, 143]
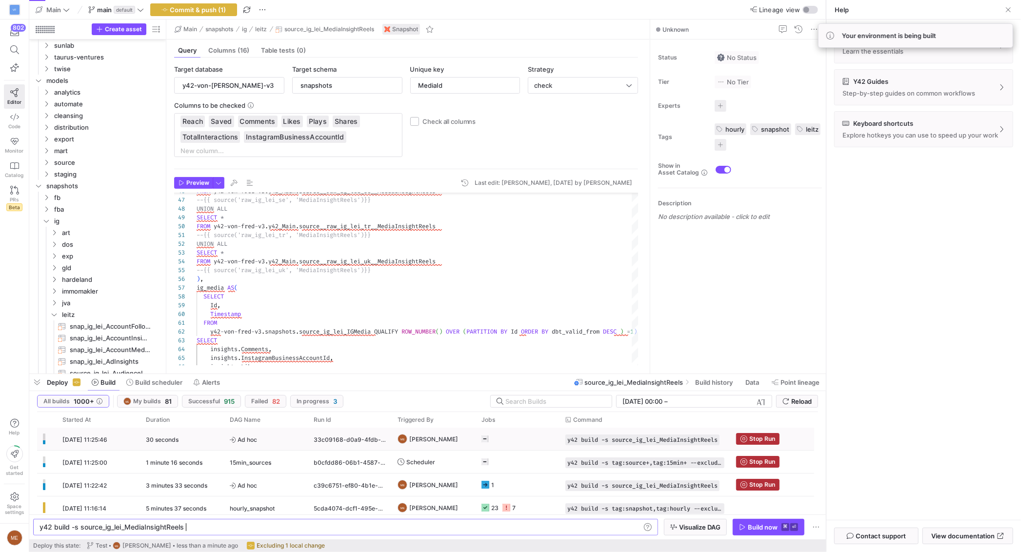
click at [481, 440] on div at bounding box center [518, 439] width 84 height 22
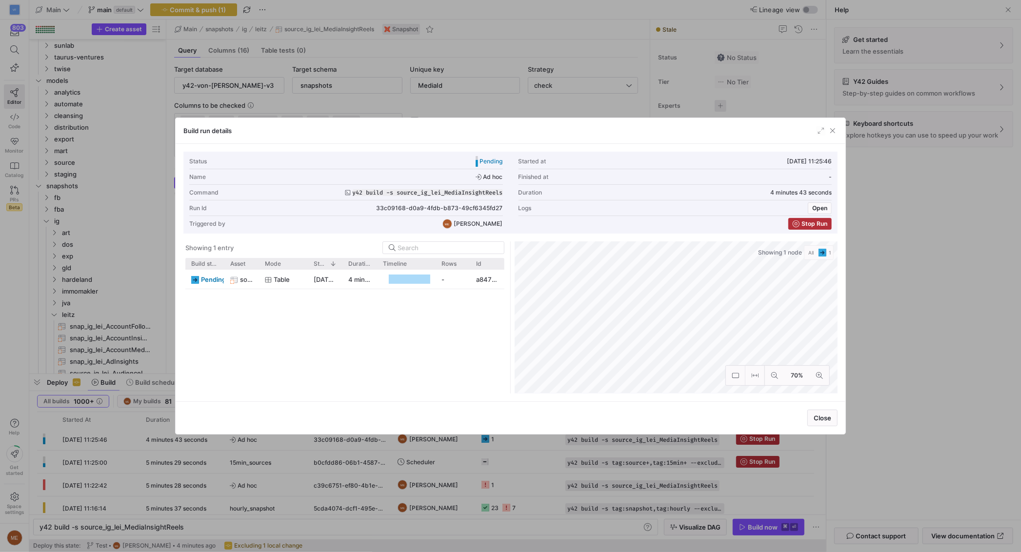
click at [920, 309] on div at bounding box center [510, 276] width 1021 height 552
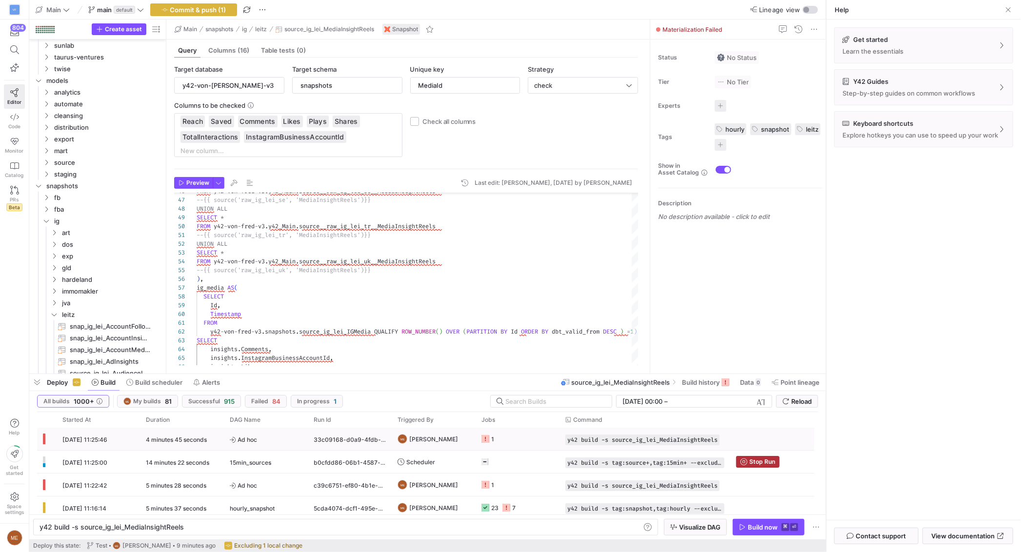
click at [485, 440] on icon "Press SPACE to select this row." at bounding box center [486, 439] width 8 height 8
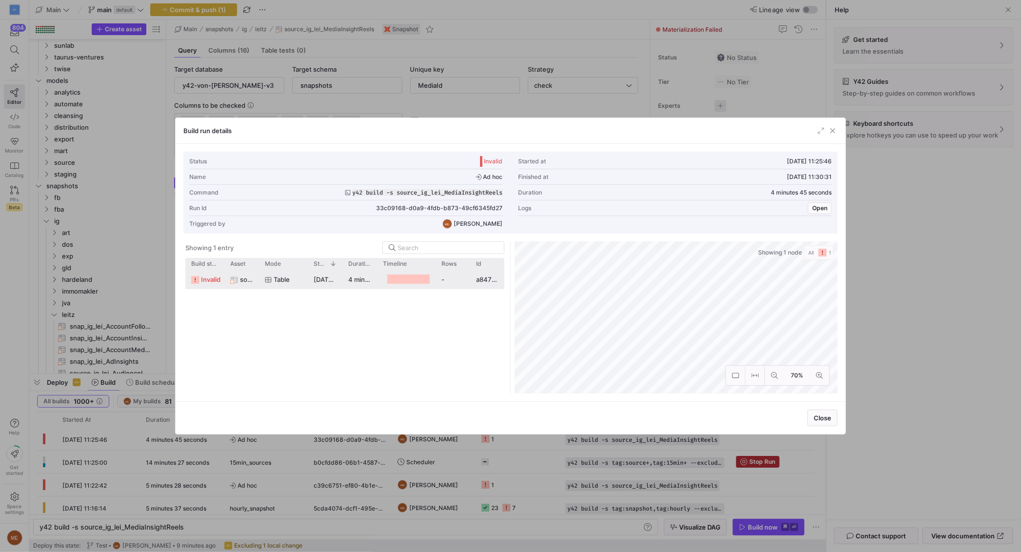
click at [287, 280] on span "Table" at bounding box center [282, 279] width 16 height 19
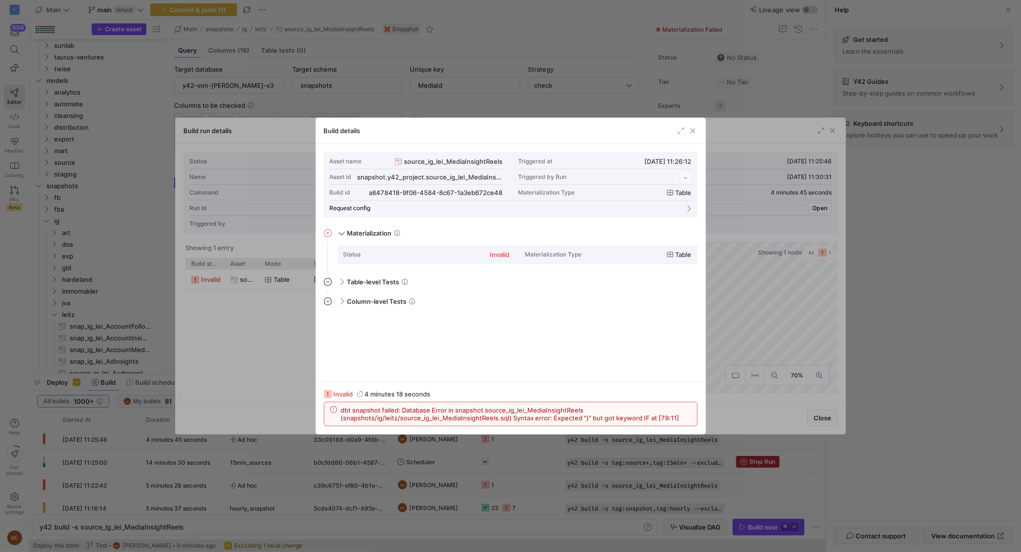
scroll to position [88, 0]
click at [563, 417] on span "dbt snapshot failed: Database Error in snapshot source_ig_lei_MediaInsightReels…" at bounding box center [516, 415] width 350 height 16
click at [654, 418] on span "dbt snapshot failed: Database Error in snapshot source_ig_lei_MediaInsightReels…" at bounding box center [516, 415] width 350 height 16
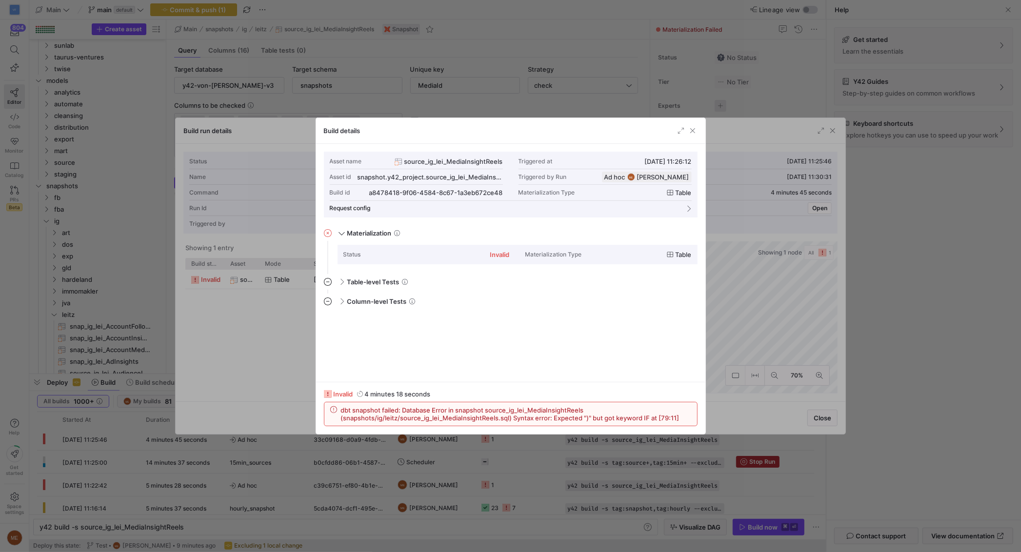
click at [940, 362] on div at bounding box center [510, 276] width 1021 height 552
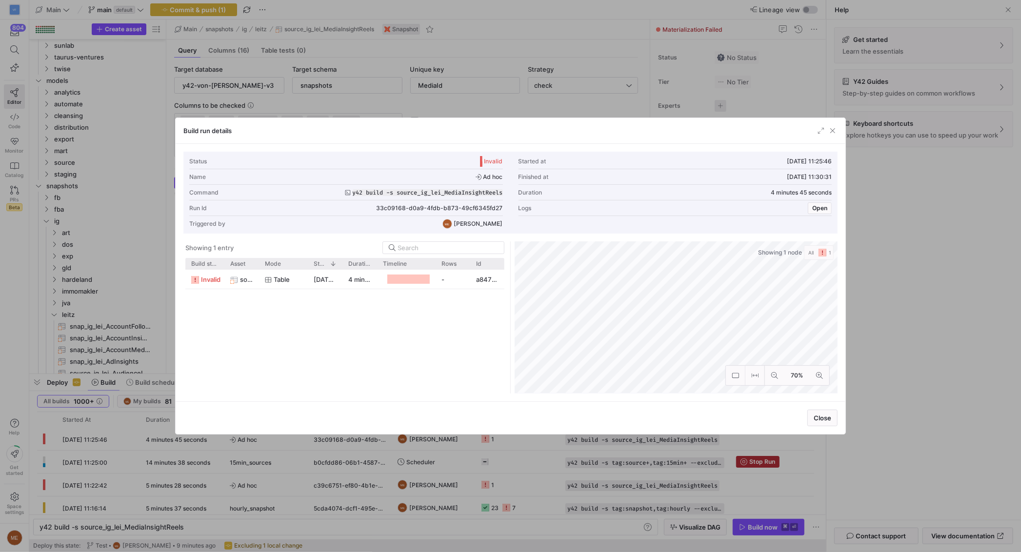
click at [1005, 249] on div at bounding box center [510, 276] width 1021 height 552
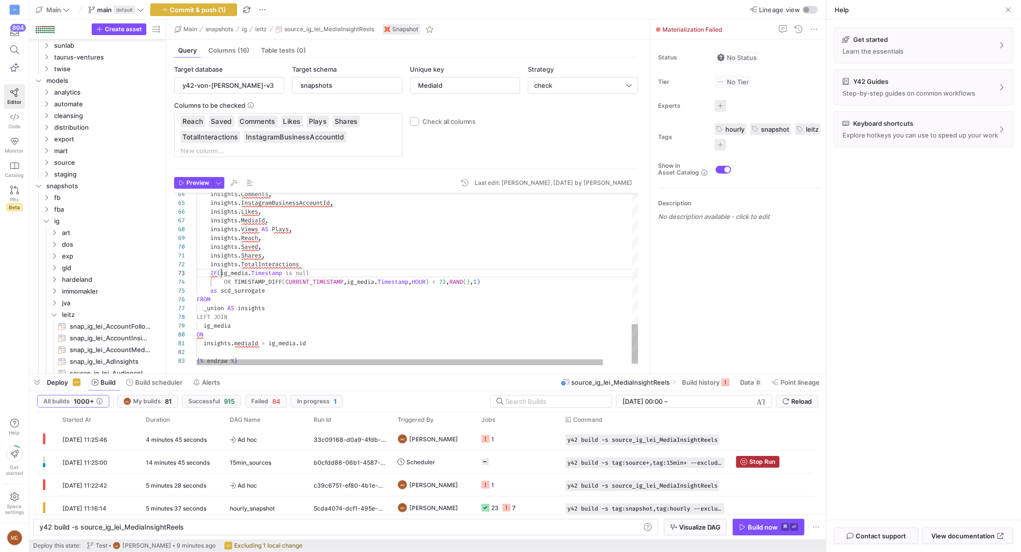
click at [221, 275] on div "insights . InstagramBusinessAccountId , insights . Comments , insights . Likes …" at bounding box center [433, 0] width 473 height 743
click at [318, 264] on div "insights . TotalInteractions" at bounding box center [433, 264] width 473 height 9
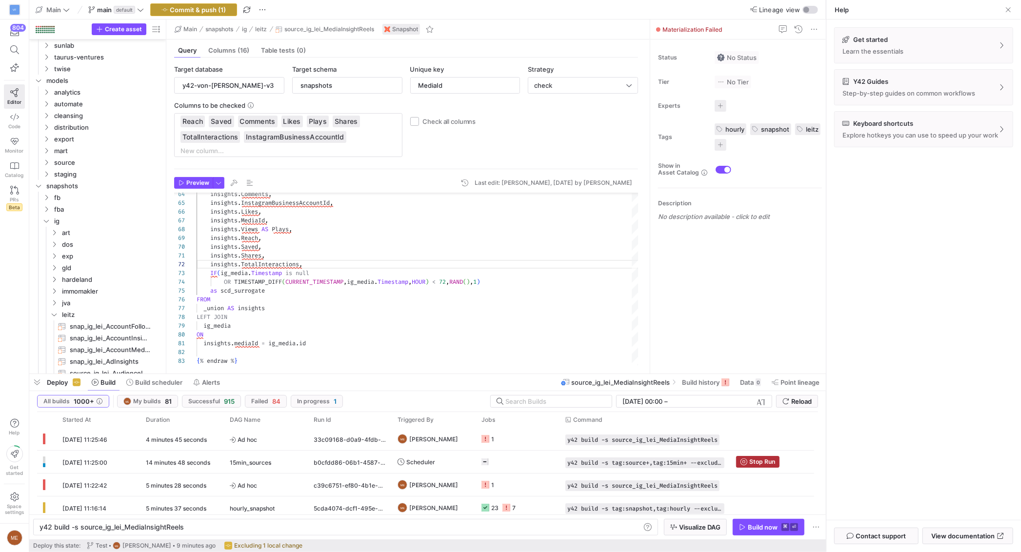
type textarea "insights.Shares, insights.TotalInteractions, IF(ig_media.Timestamp is null OR T…"
click at [180, 14] on span "button" at bounding box center [194, 10] width 86 height 12
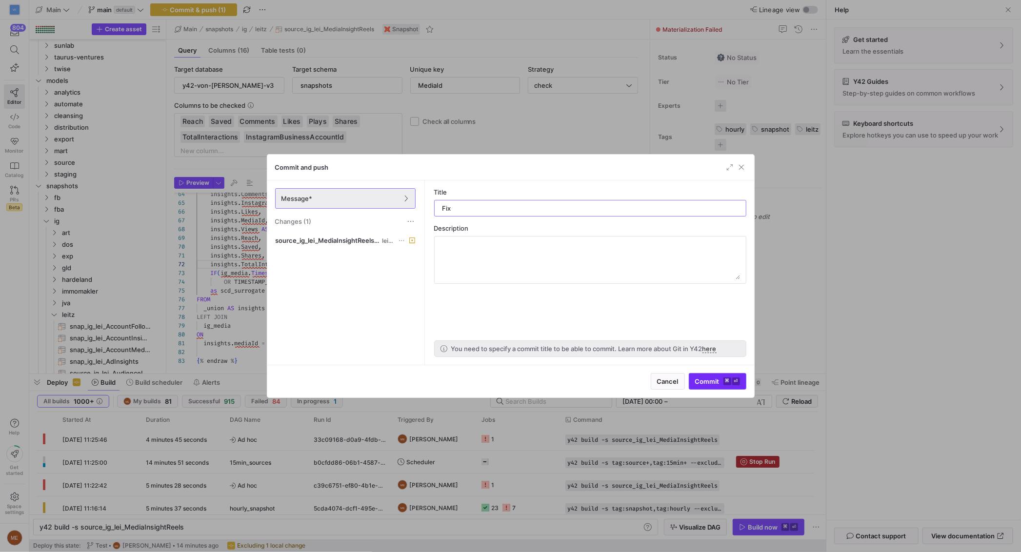
type input "Fix"
click at [703, 379] on span "Commit ⌘ ⏎" at bounding box center [717, 382] width 45 height 8
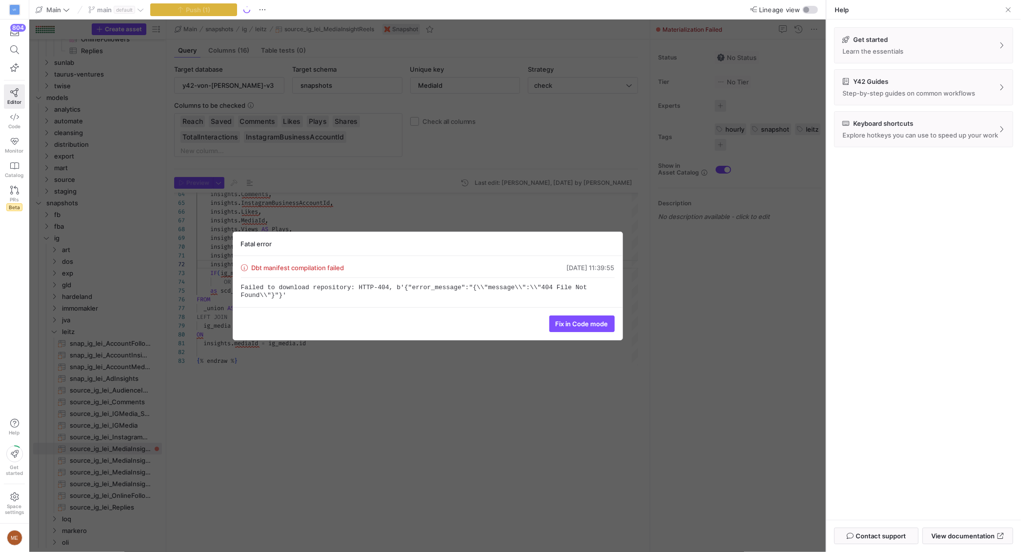
scroll to position [2802, 0]
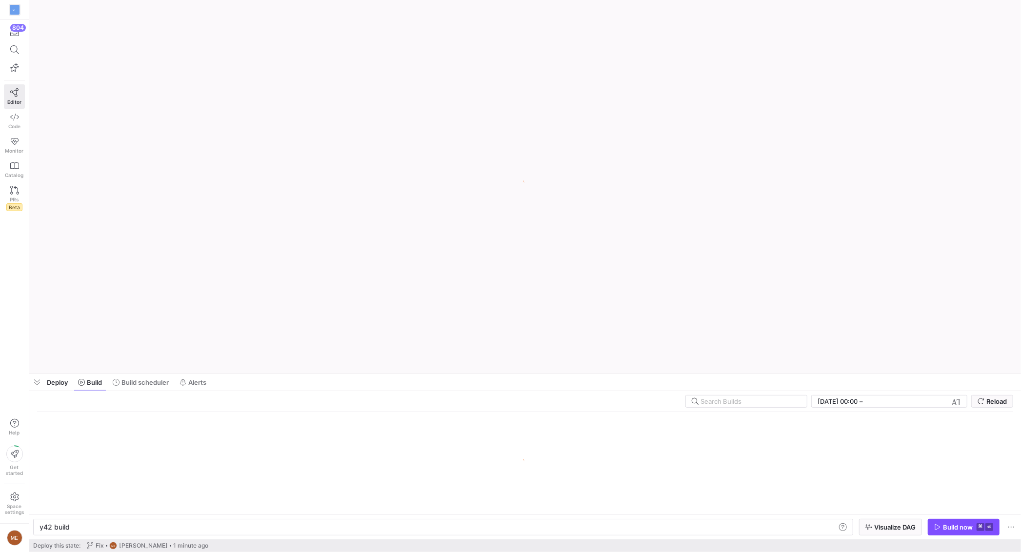
scroll to position [0, 29]
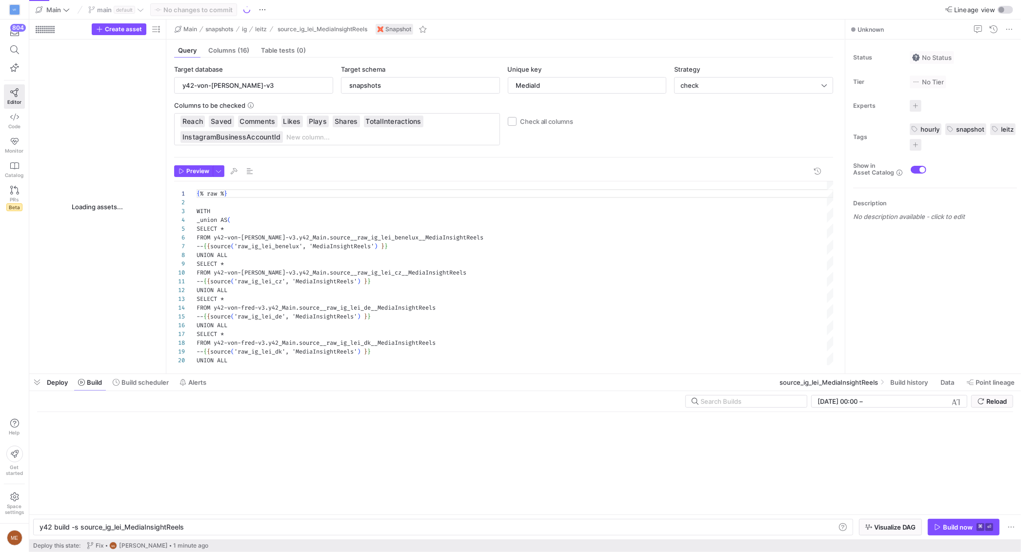
type textarea "y42 build -s source_ig_lei_MediaInsightReels"
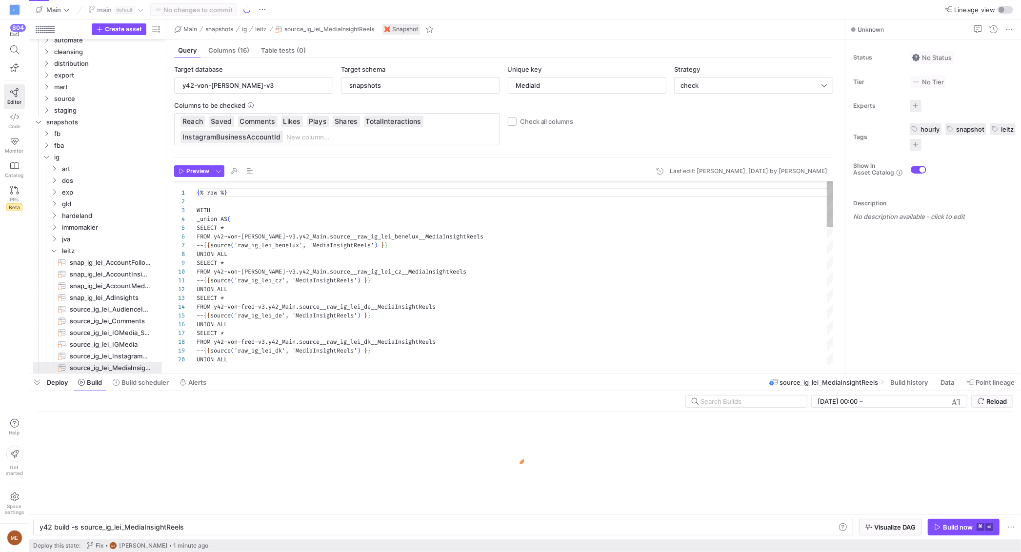
scroll to position [88, 0]
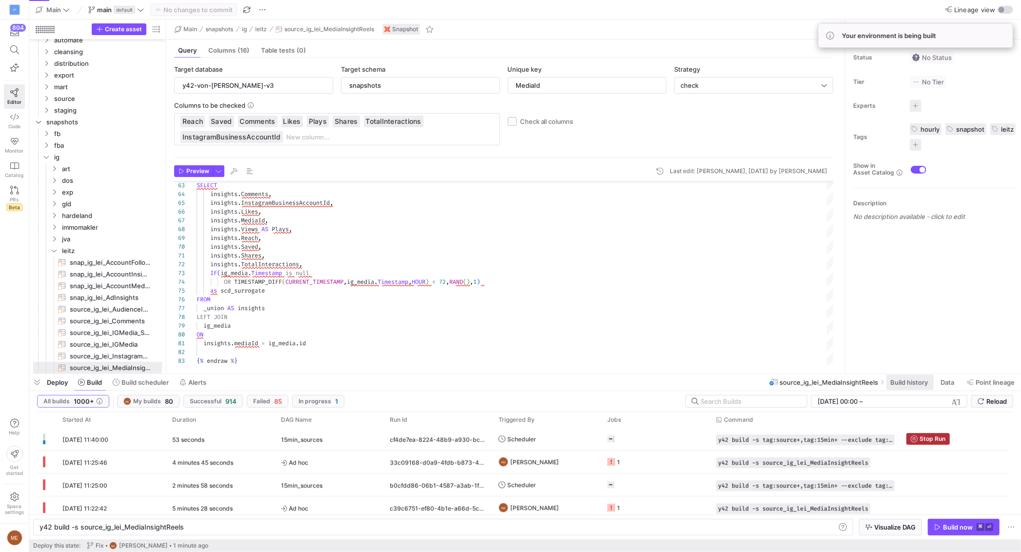
click at [912, 384] on span "Build history" at bounding box center [910, 383] width 38 height 8
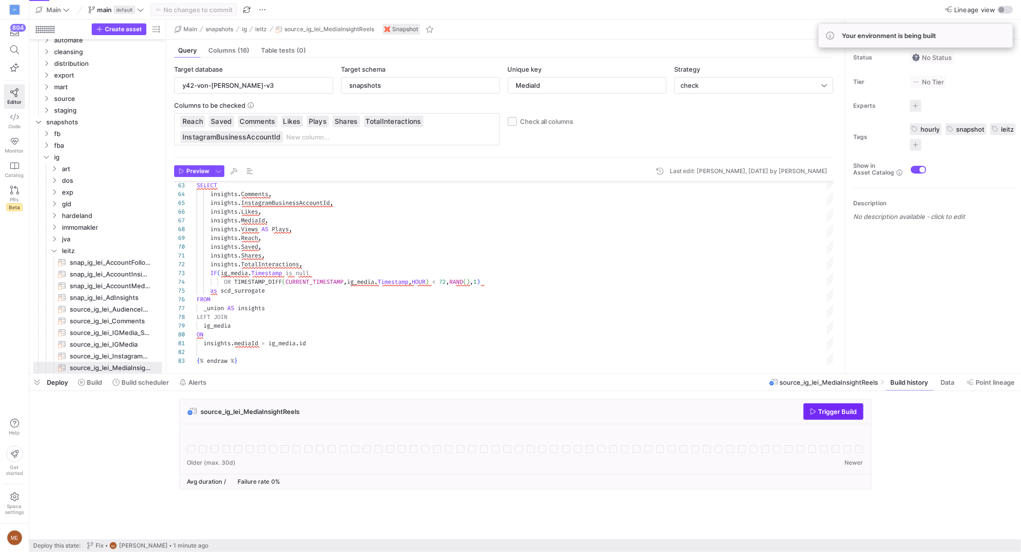
click at [839, 408] on span "Trigger Build" at bounding box center [838, 412] width 39 height 8
click at [88, 383] on span "Build" at bounding box center [94, 383] width 15 height 8
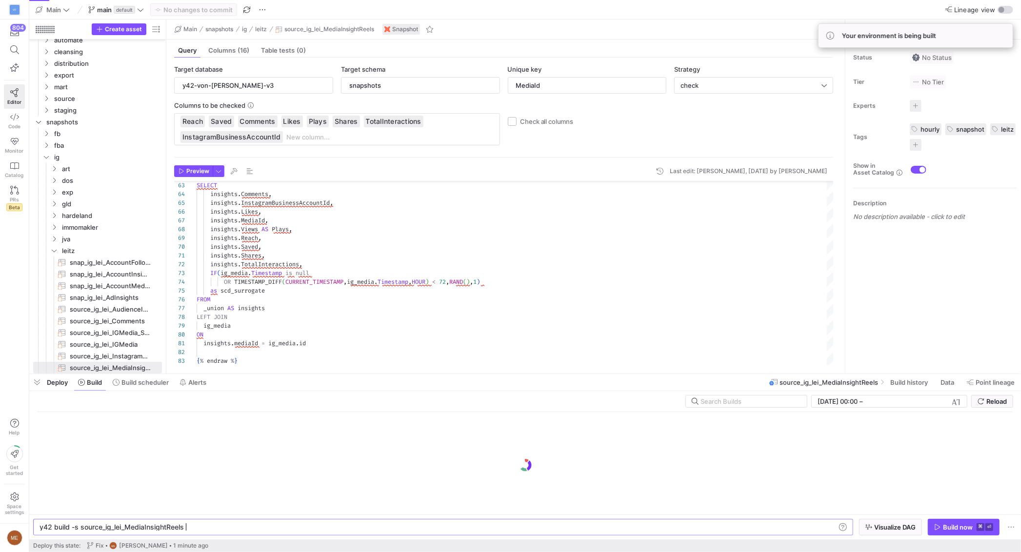
scroll to position [0, 143]
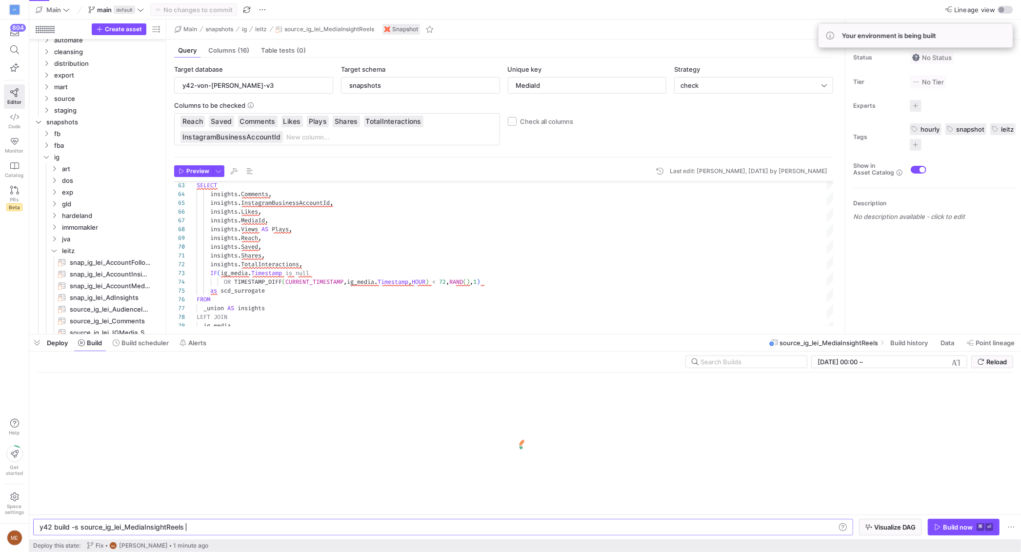
drag, startPoint x: 678, startPoint y: 373, endPoint x: 574, endPoint y: 281, distance: 139.0
click at [672, 333] on div at bounding box center [525, 335] width 992 height 4
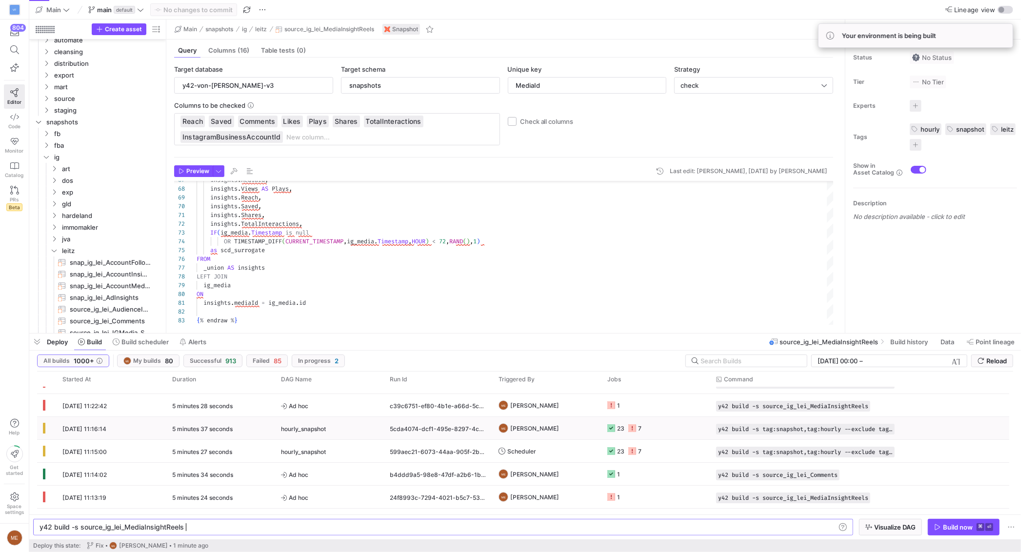
scroll to position [66, 0]
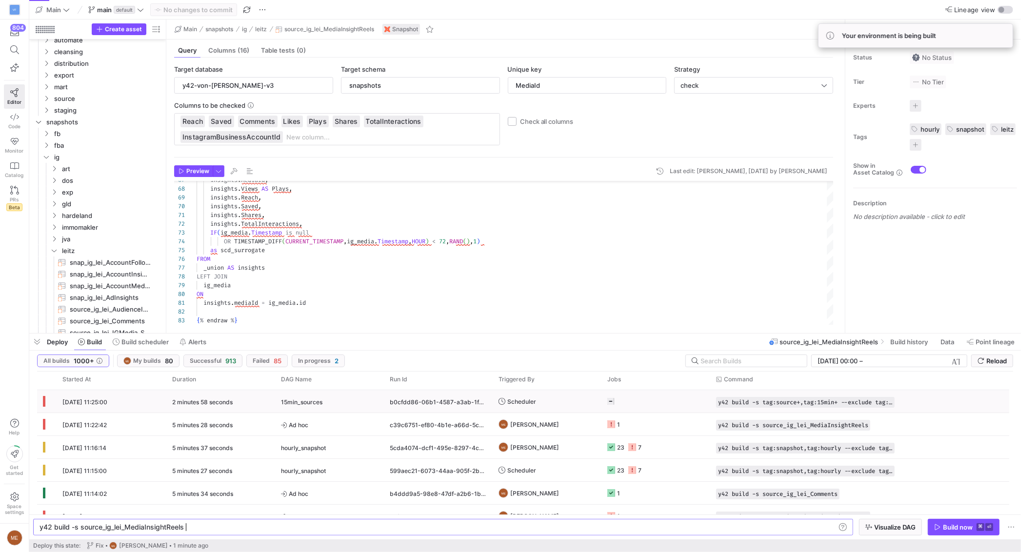
click at [662, 408] on y42-job-status-cell-renderer "Press SPACE to select this row." at bounding box center [656, 401] width 97 height 21
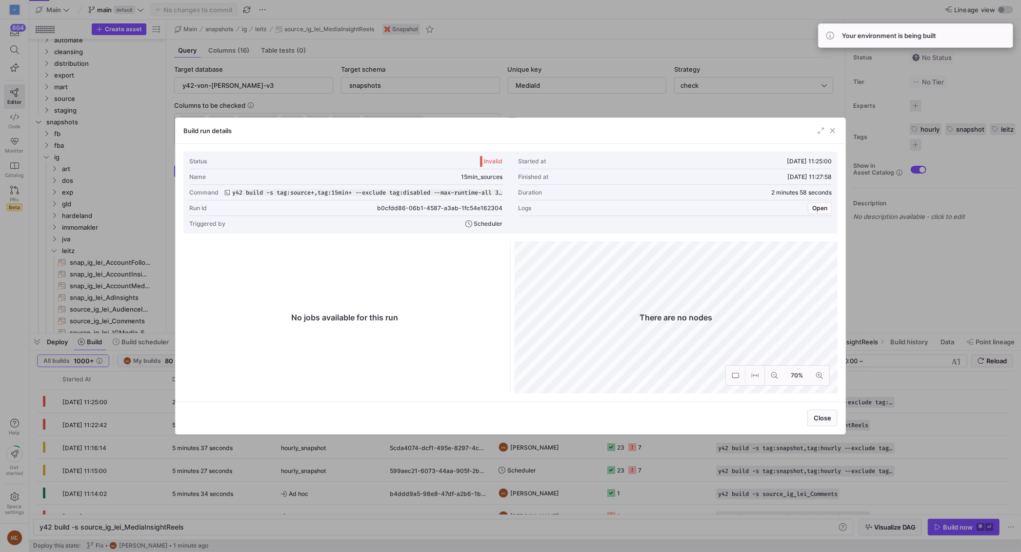
drag, startPoint x: 680, startPoint y: 468, endPoint x: 846, endPoint y: 485, distance: 166.8
click at [682, 468] on div at bounding box center [510, 276] width 1021 height 552
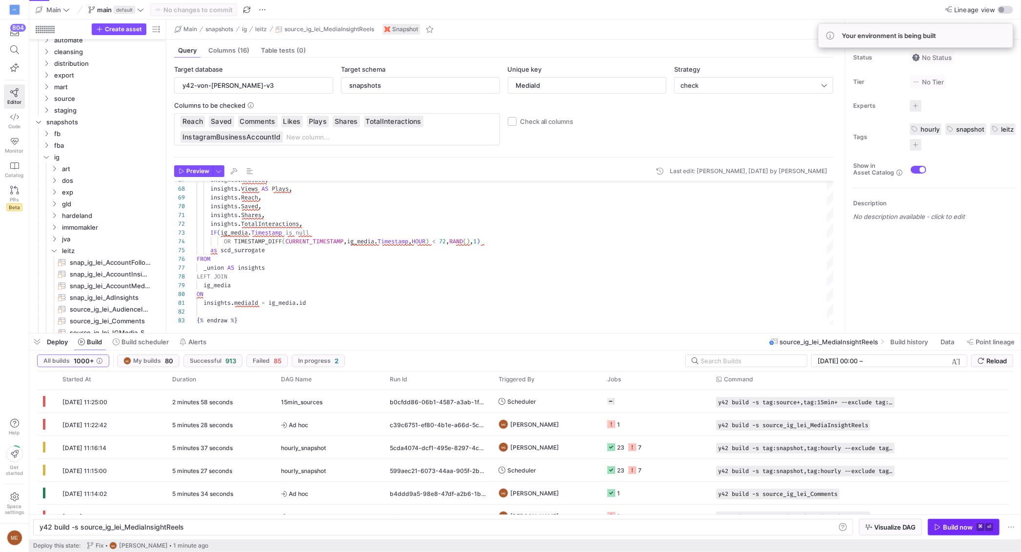
click at [958, 522] on span "button" at bounding box center [964, 528] width 71 height 16
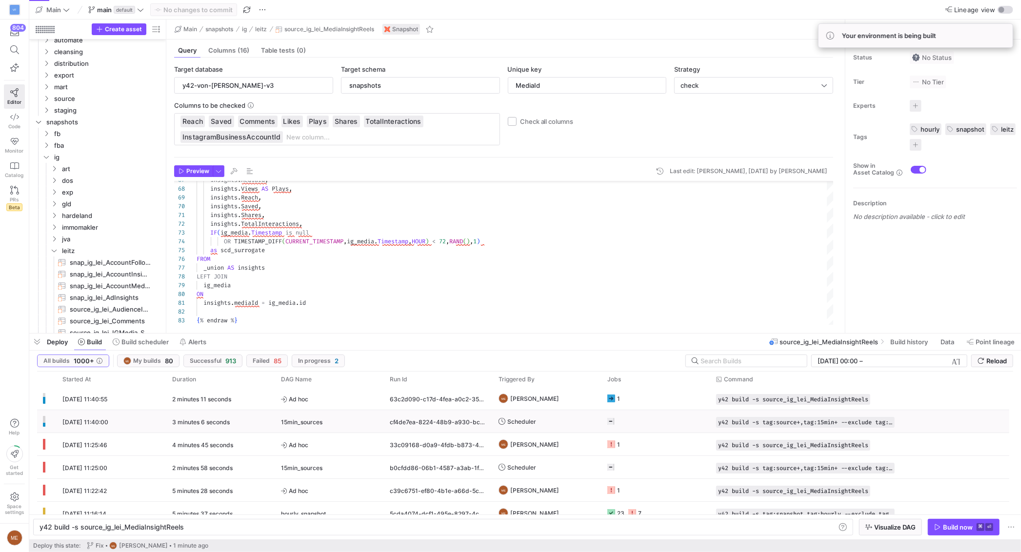
click at [661, 423] on y42-job-status-cell-renderer at bounding box center [656, 421] width 97 height 21
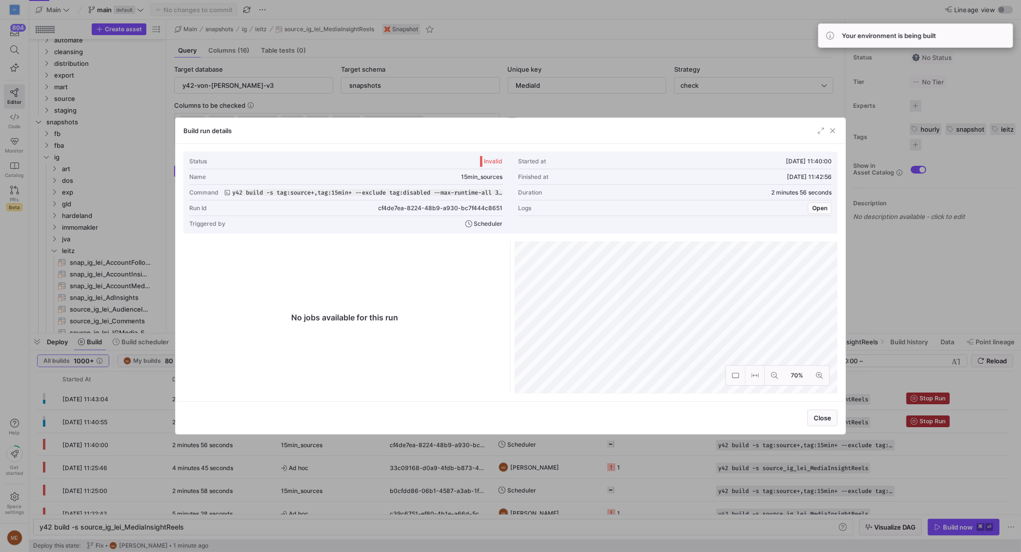
click at [655, 485] on div at bounding box center [510, 276] width 1021 height 552
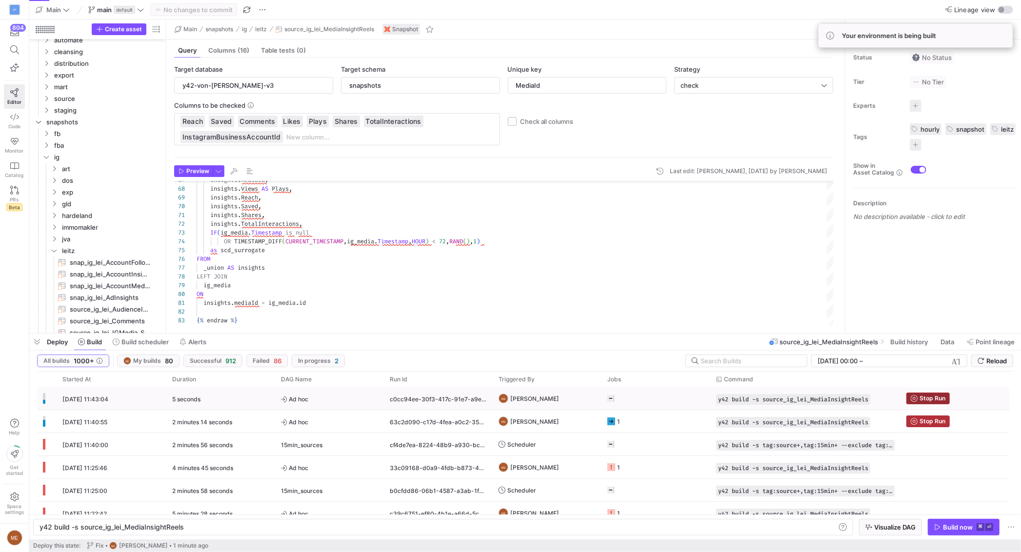
click at [944, 397] on span "Stop Run" at bounding box center [933, 398] width 26 height 7
click at [611, 422] on rect "Press SPACE to select this row." at bounding box center [612, 422] width 8 height 8
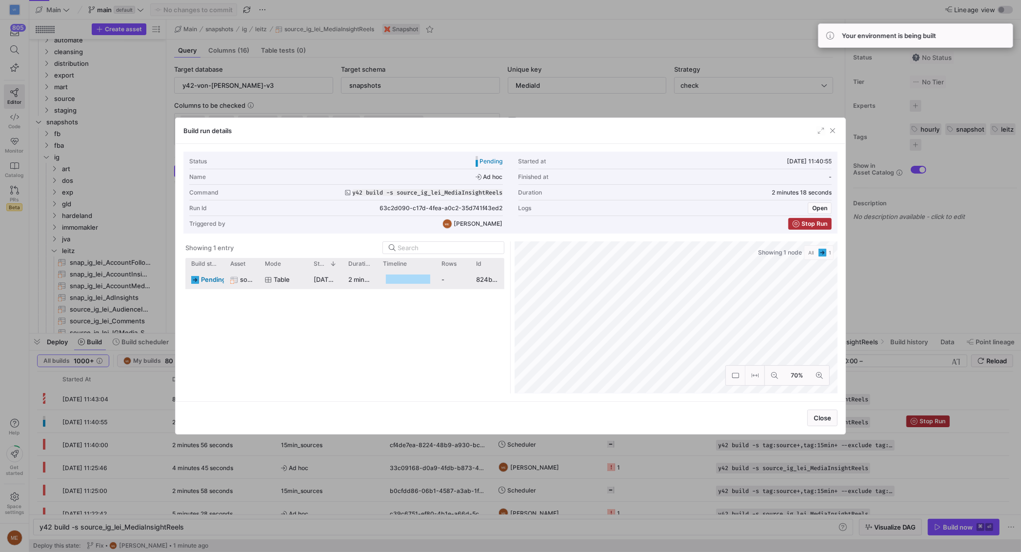
click at [334, 275] on div "[DATE] 11:41:02" at bounding box center [325, 279] width 35 height 19
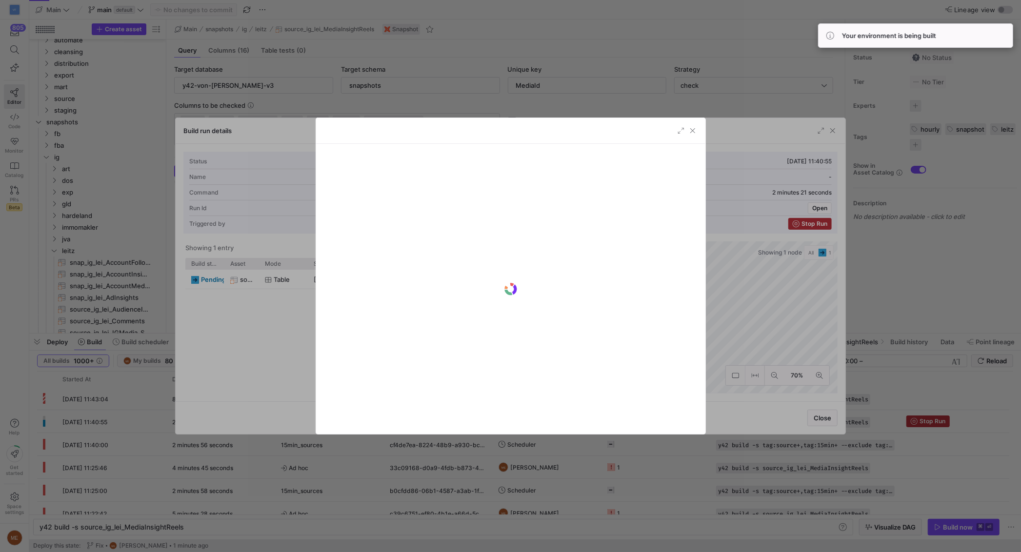
click at [344, 477] on div at bounding box center [510, 276] width 1021 height 552
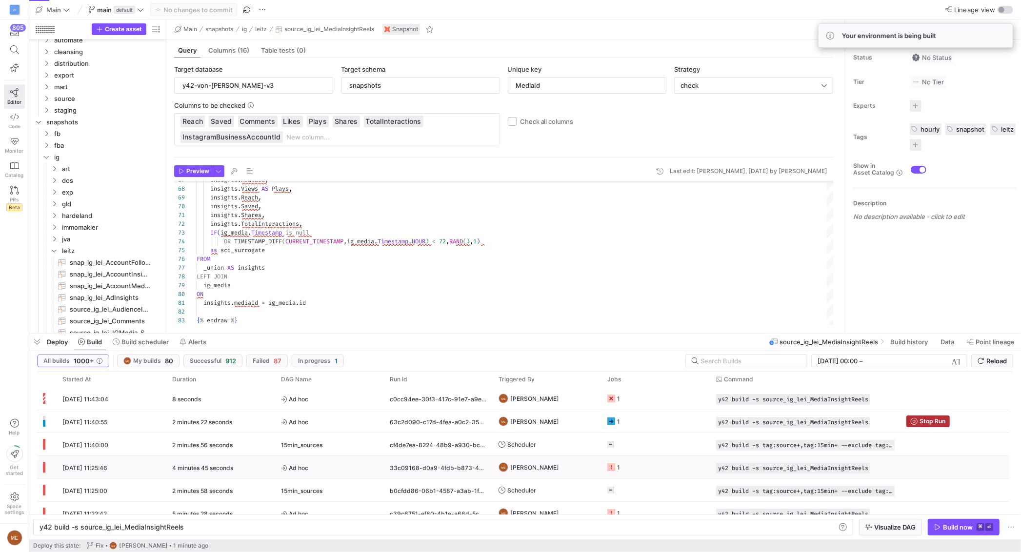
click at [345, 478] on span "Ad hoc" at bounding box center [329, 468] width 97 height 23
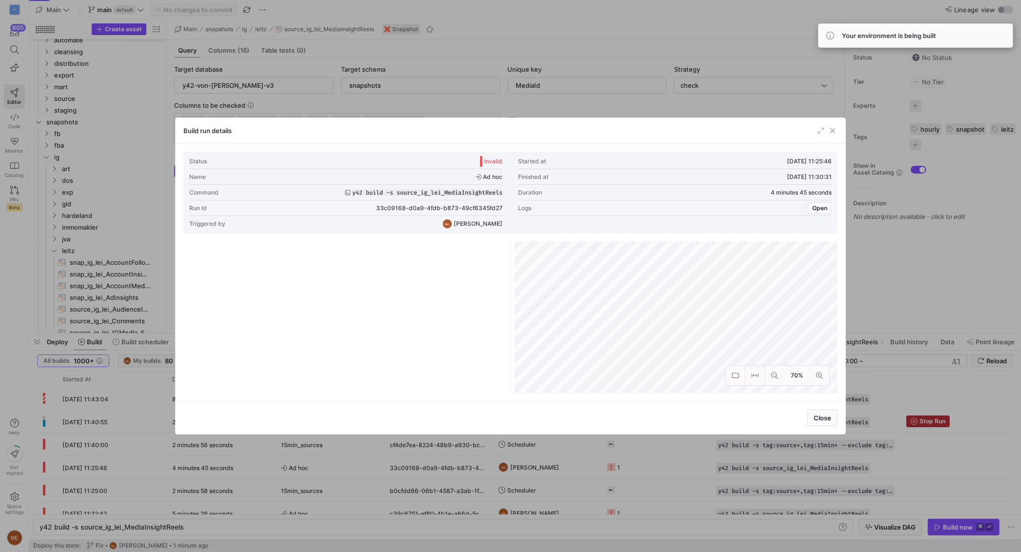
drag, startPoint x: 711, startPoint y: 503, endPoint x: 582, endPoint y: 493, distance: 128.7
click at [711, 503] on div at bounding box center [510, 276] width 1021 height 552
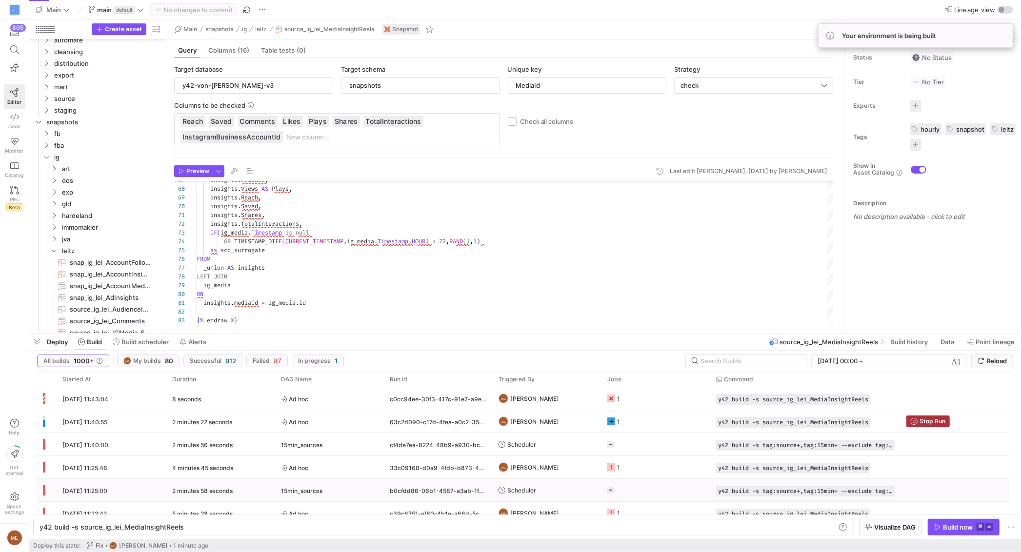
click at [582, 493] on y42-orchestration-triggered-by "Scheduler" at bounding box center [547, 490] width 97 height 21
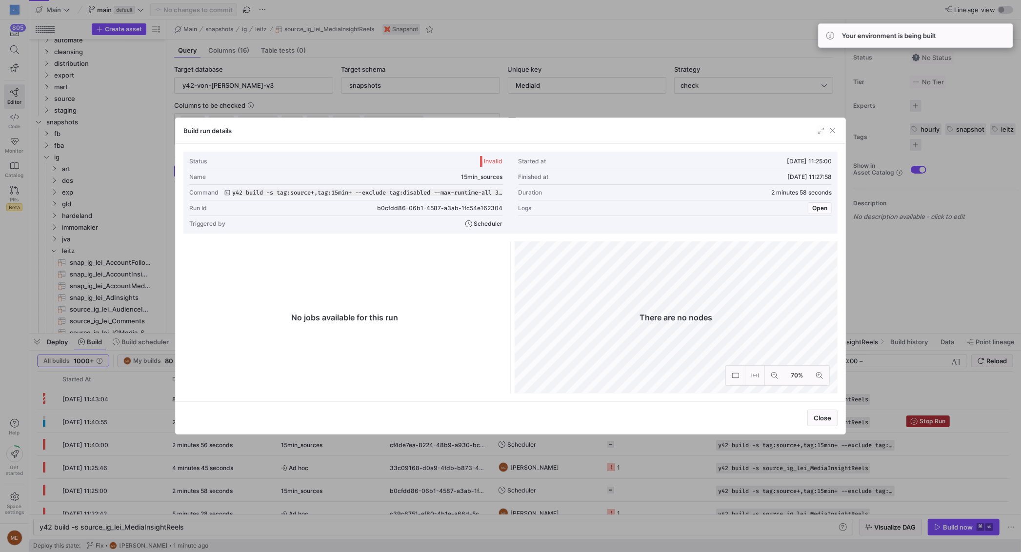
click at [565, 455] on div at bounding box center [510, 276] width 1021 height 552
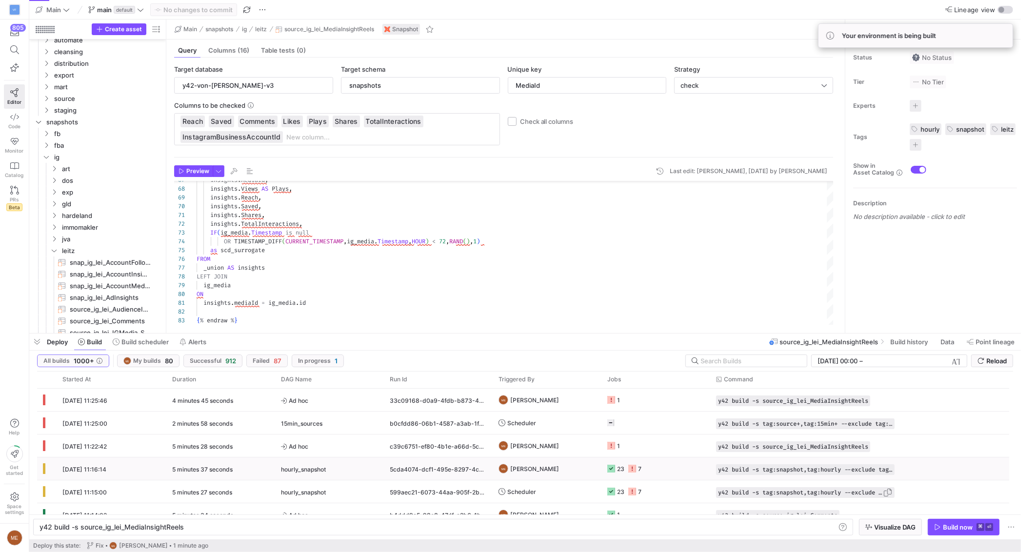
scroll to position [69, 0]
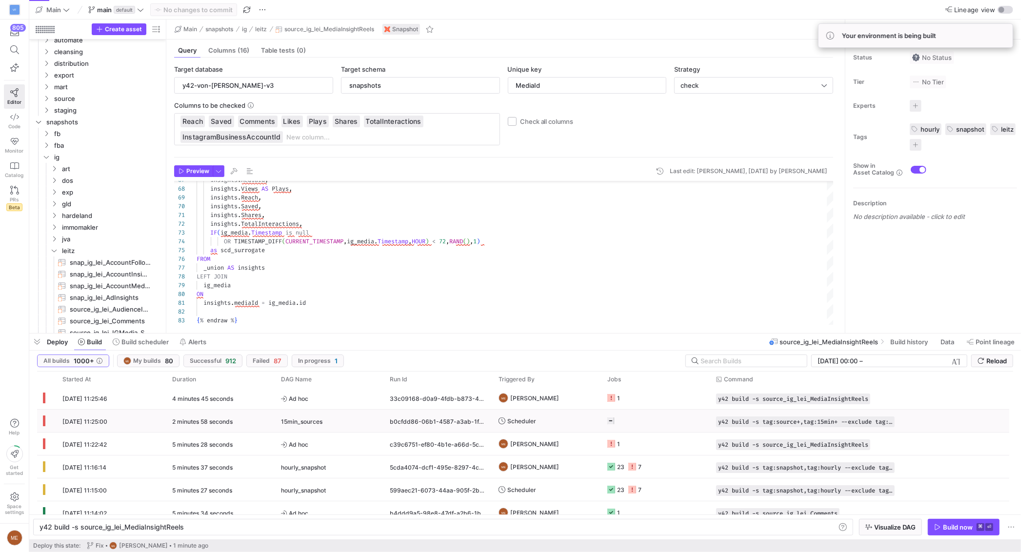
click at [616, 424] on y42-job-status-cell-renderer "Press SPACE to select this row." at bounding box center [656, 420] width 97 height 21
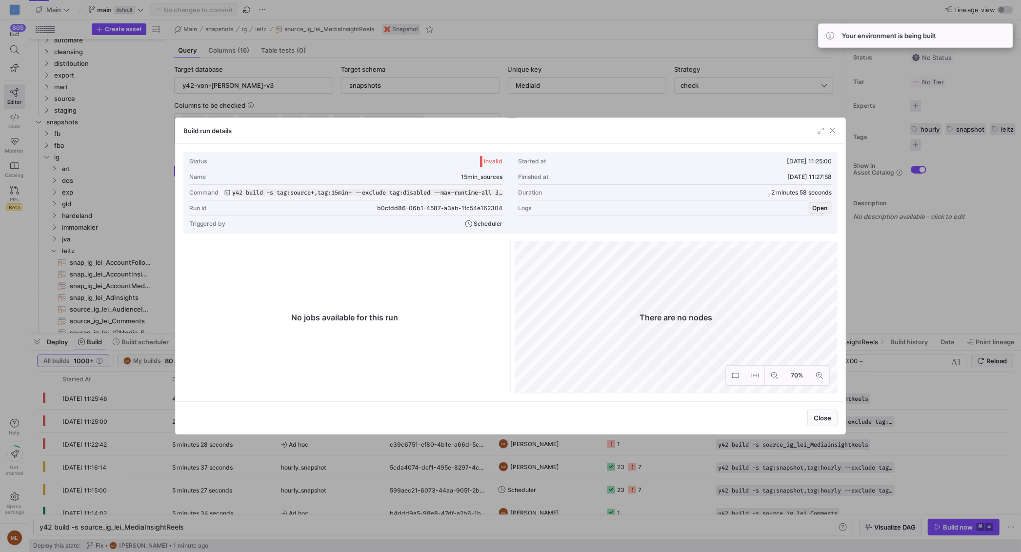
click at [813, 205] on span "Open" at bounding box center [820, 208] width 15 height 7
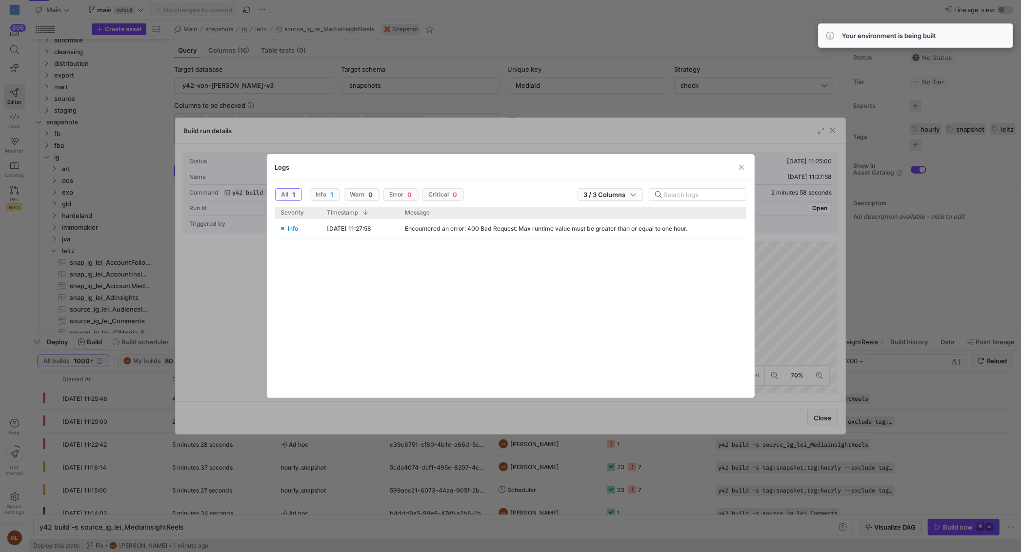
click at [886, 411] on div at bounding box center [510, 276] width 1021 height 552
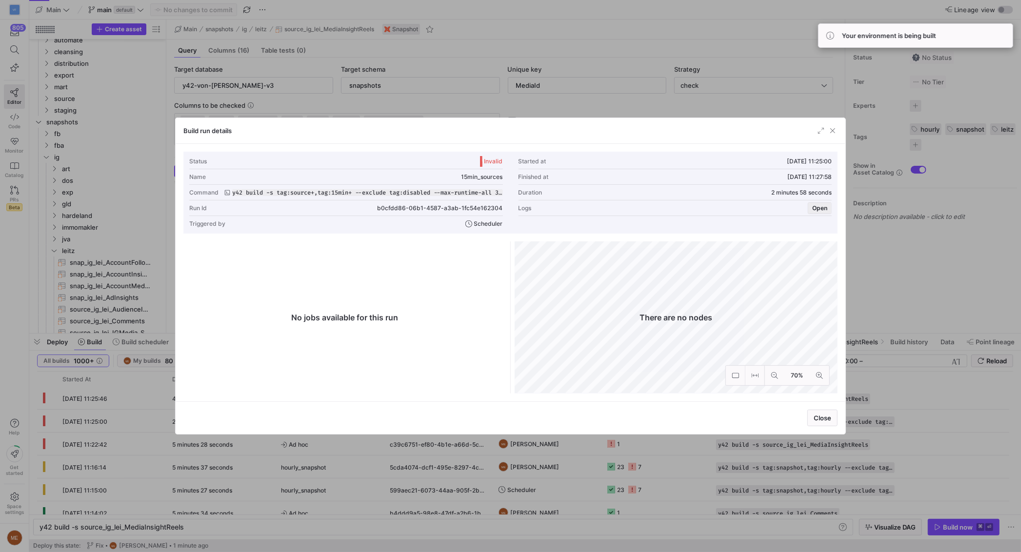
click at [809, 207] on div "Logs Open" at bounding box center [676, 209] width 314 height 16
click at [819, 208] on span "Open" at bounding box center [820, 208] width 15 height 7
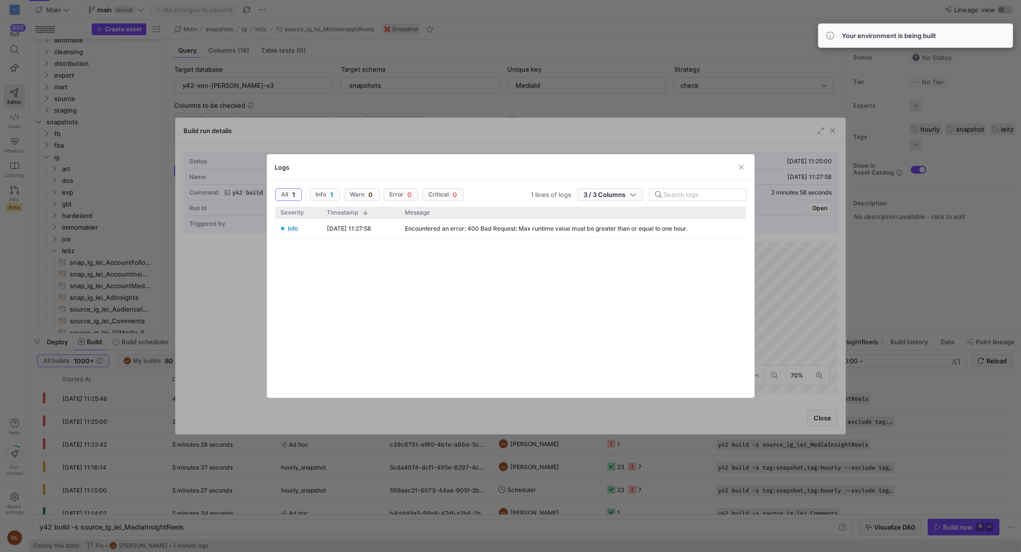
click at [862, 355] on div at bounding box center [510, 276] width 1021 height 552
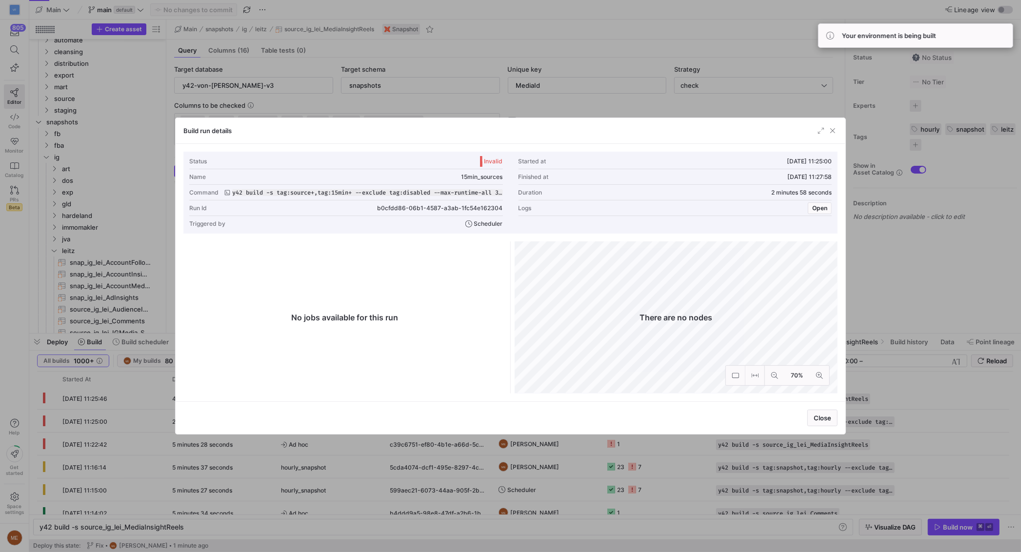
click at [864, 356] on div at bounding box center [510, 276] width 1021 height 552
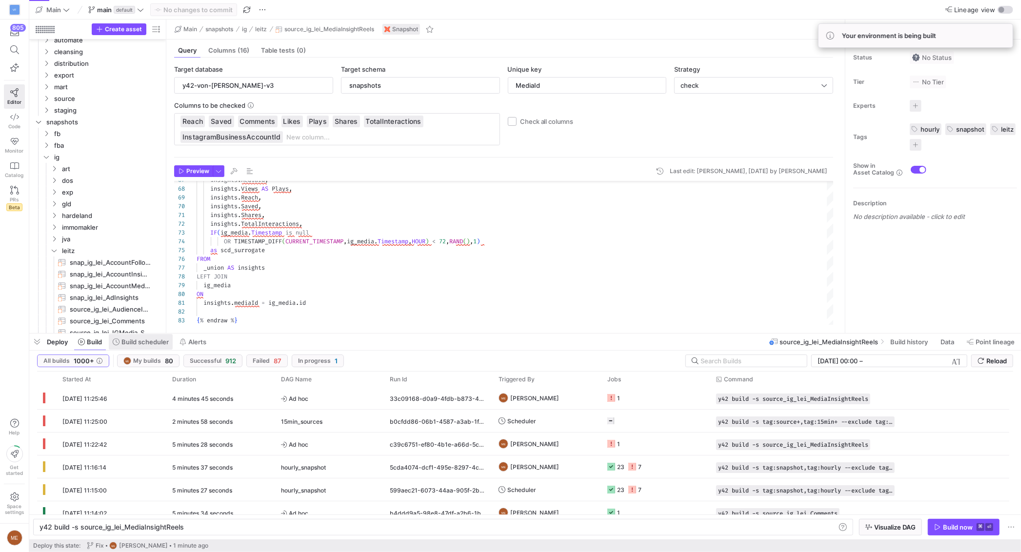
click at [140, 347] on span at bounding box center [141, 342] width 64 height 16
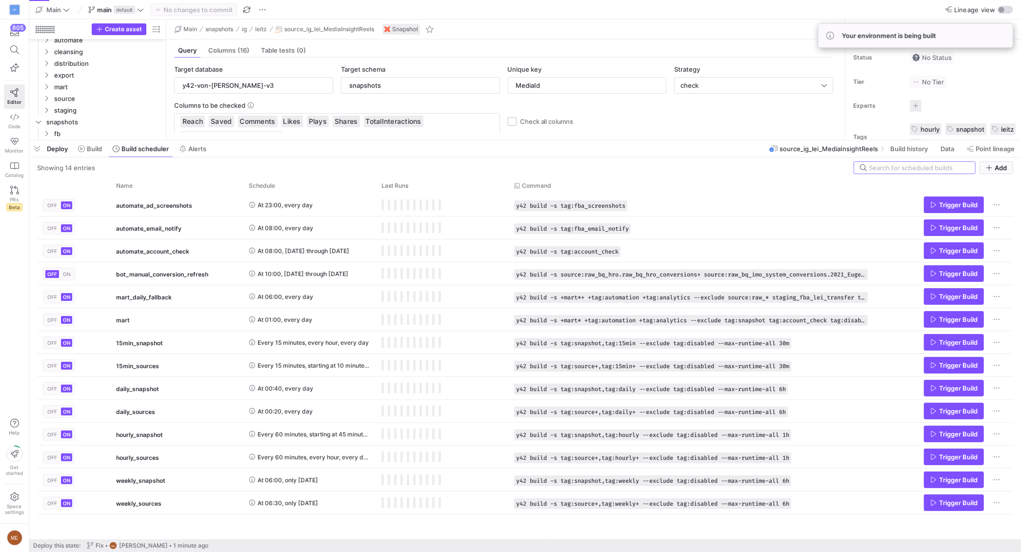
drag, startPoint x: 344, startPoint y: 335, endPoint x: 305, endPoint y: 265, distance: 79.7
click at [368, 142] on div at bounding box center [525, 141] width 992 height 4
click at [807, 342] on y42-orchestration-run-configuration-details "y42 build -s tag:snapshot,tag:15min --exclude tag:disabled --max-runtime-all 30m" at bounding box center [691, 343] width 354 height 11
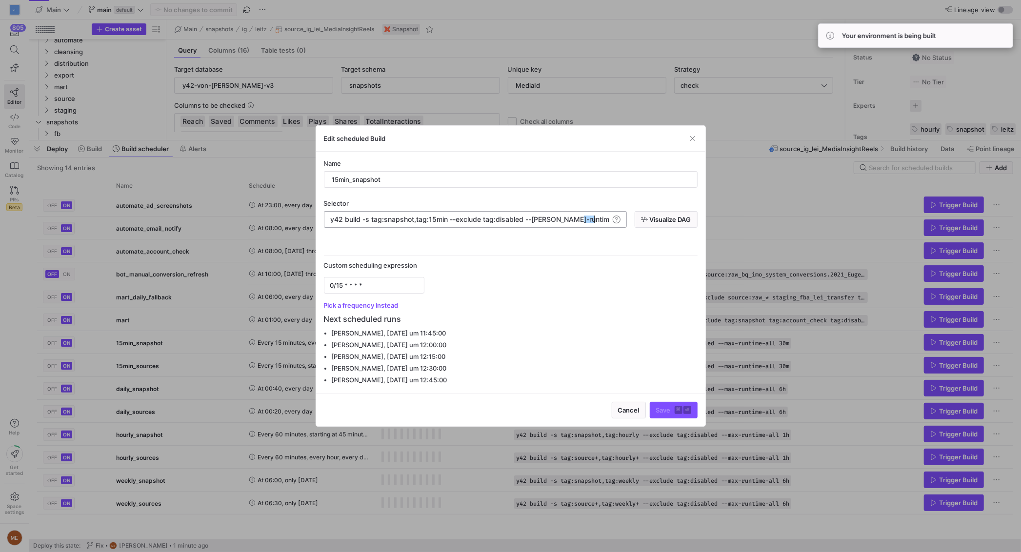
scroll to position [0, 264]
drag, startPoint x: 585, startPoint y: 220, endPoint x: 601, endPoint y: 220, distance: 16.1
click at [600, 220] on span "disabled --max-runtime-all 30m" at bounding box center [568, 219] width 144 height 8
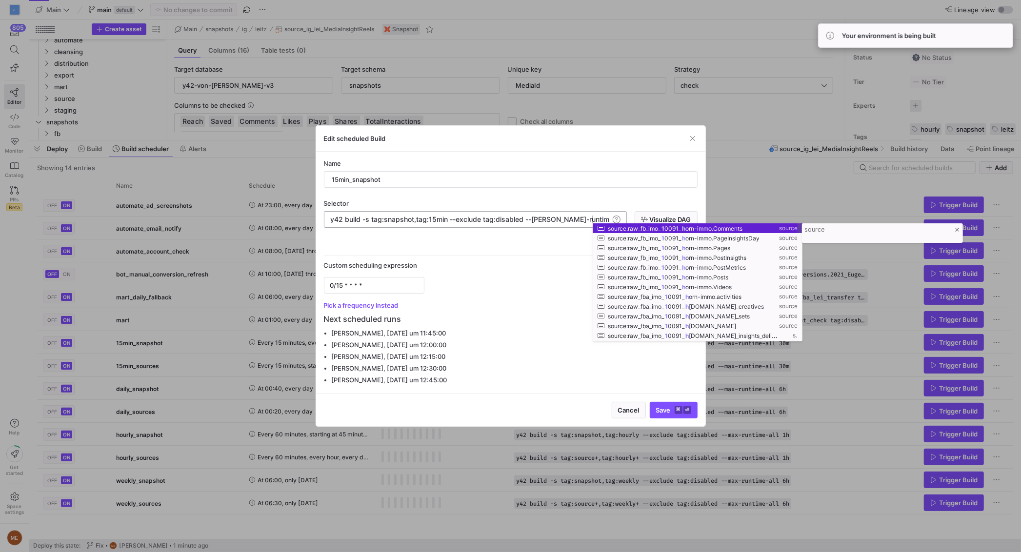
scroll to position [0, 259]
type textarea "y42 build -s tag:snapshot,tag:15min --exclude tag:disabled --max-runtime-all 1h"
click at [575, 243] on div "Schedule options" at bounding box center [511, 248] width 374 height 16
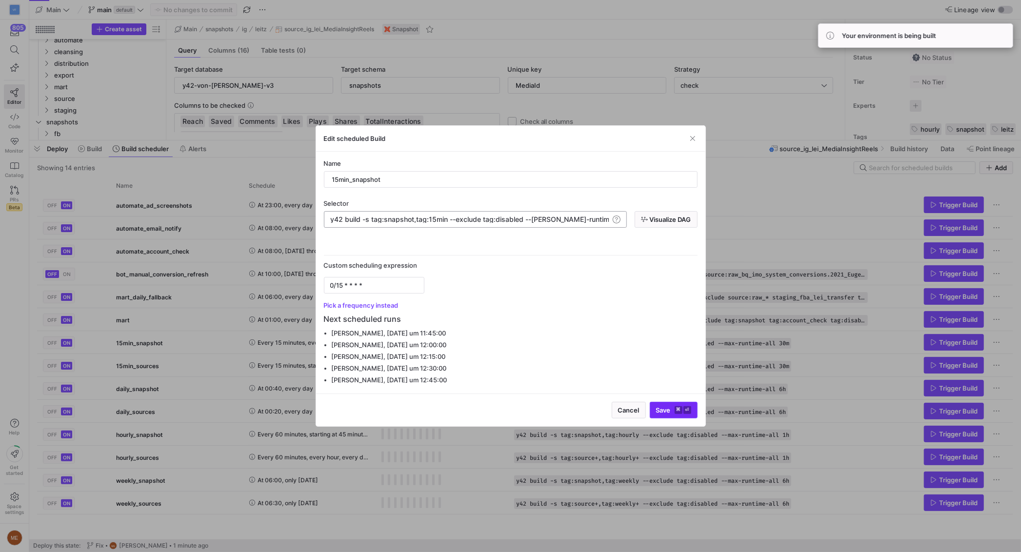
click at [668, 417] on span "submit" at bounding box center [674, 411] width 47 height 16
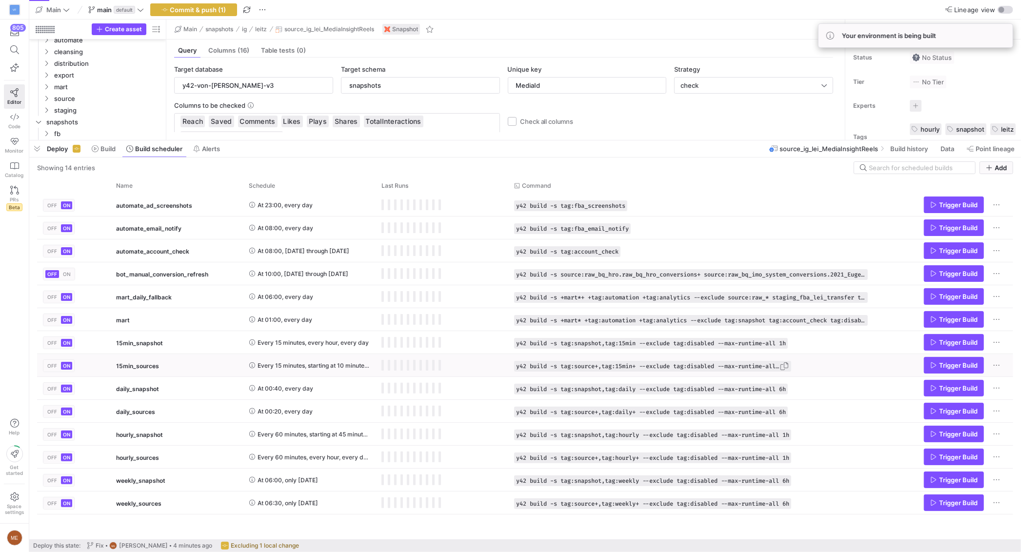
click at [790, 367] on span "Press SPACE to select this row." at bounding box center [785, 367] width 10 height 10
click at [807, 369] on y42-orchestration-run-configuration-details "y42 build -s tag:source+,tag:15min+ --exclude tag:disabled --max-runtime-all 30m" at bounding box center [691, 366] width 354 height 11
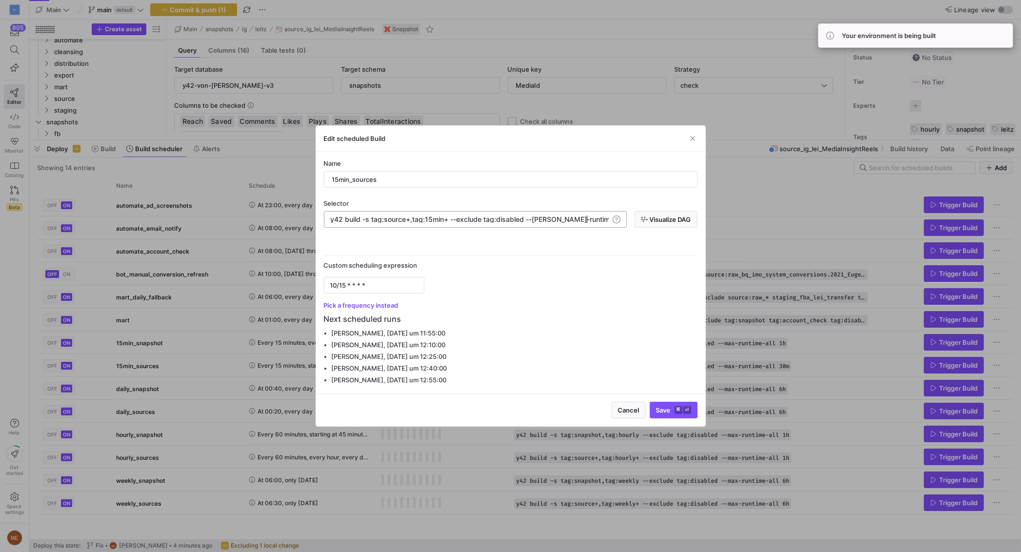
scroll to position [0, 256]
drag, startPoint x: 589, startPoint y: 218, endPoint x: 602, endPoint y: 219, distance: 13.7
click at [602, 219] on div "y42 build -s tag:source+,tag:15min+ --exclude tag: disabled --max-runtime-all 3…" at bounding box center [469, 220] width 279 height 8
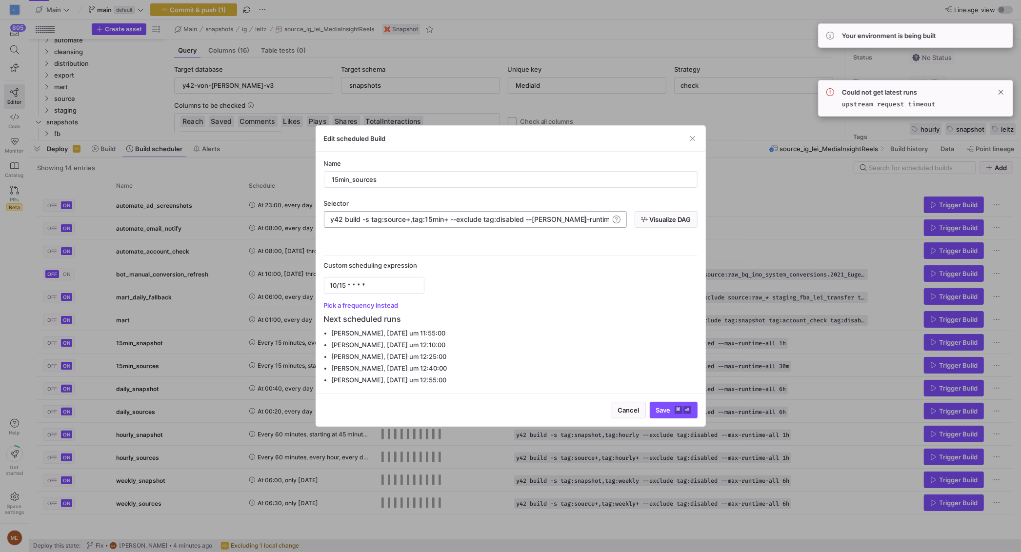
drag, startPoint x: 585, startPoint y: 218, endPoint x: 599, endPoint y: 220, distance: 13.8
click at [612, 220] on div "y42 build -s tag:source+,tag:15min+ --exclude tag: disabled --max-runtime-all 3…" at bounding box center [475, 219] width 303 height 17
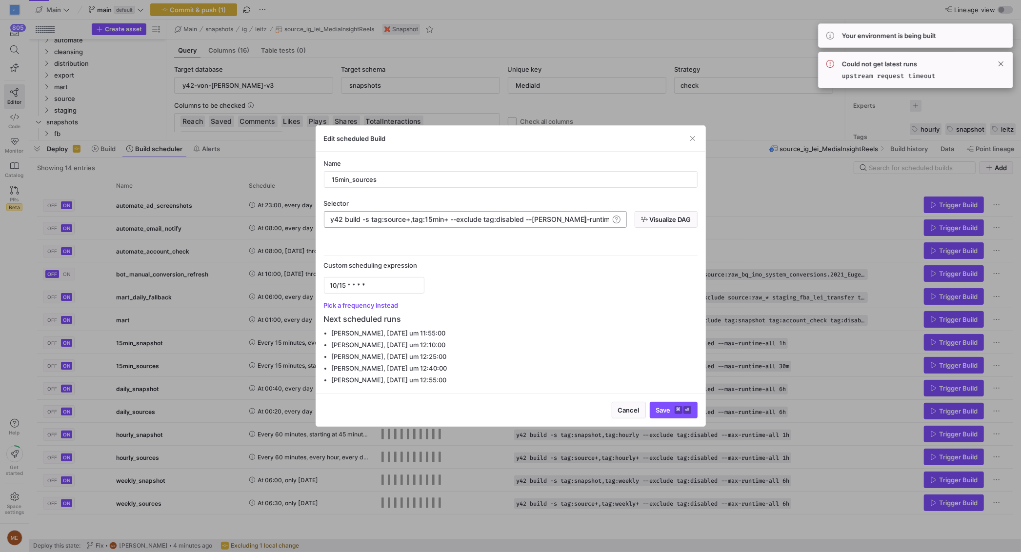
click at [597, 220] on div "y42 build -s tag:source+,tag:15min+ --exclude tag: disabled --max-runtime-all 3…" at bounding box center [469, 220] width 279 height 8
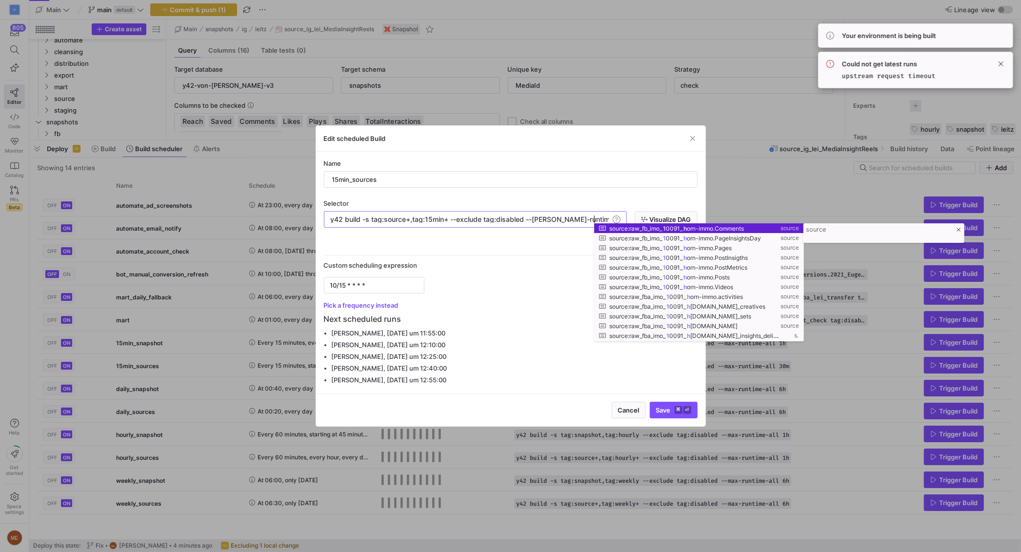
type textarea "y42 build -s tag:source+,tag:15min+ --exclude tag:disabled --max-runtime-all 1h"
click at [539, 244] on div "Schedule options" at bounding box center [511, 248] width 374 height 16
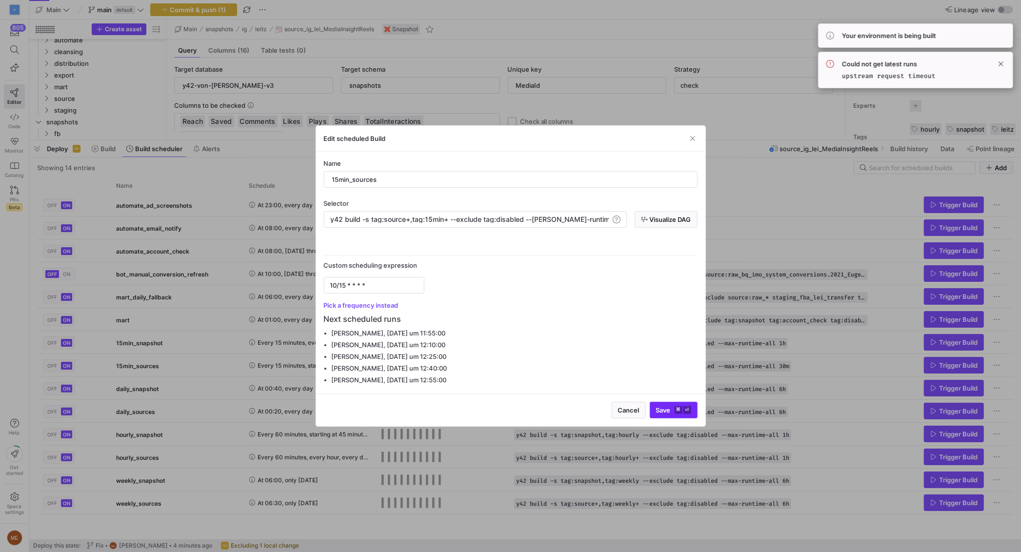
click at [672, 411] on span "Save ⌘ ⏎" at bounding box center [673, 411] width 35 height 8
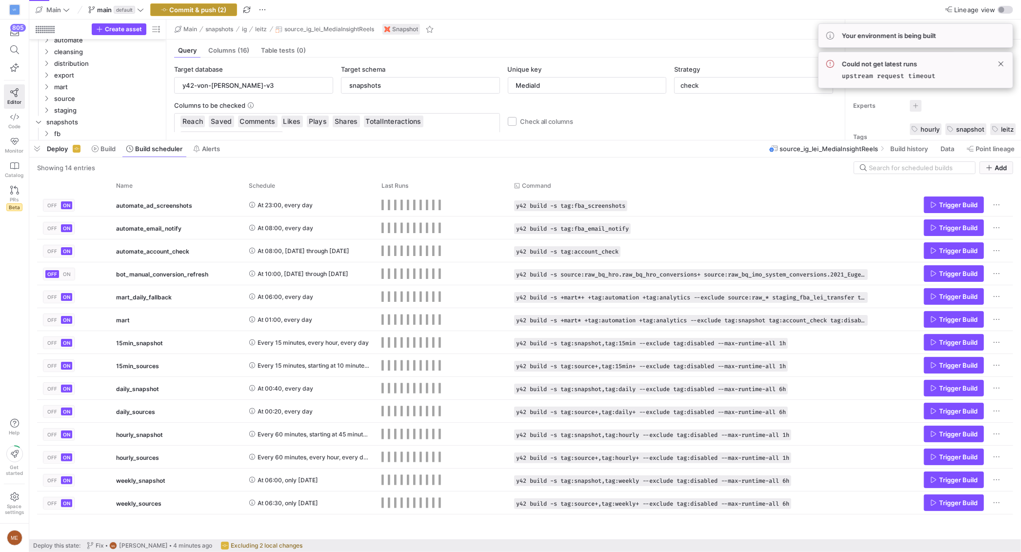
click at [175, 10] on span "Commit & push (2)" at bounding box center [198, 10] width 57 height 8
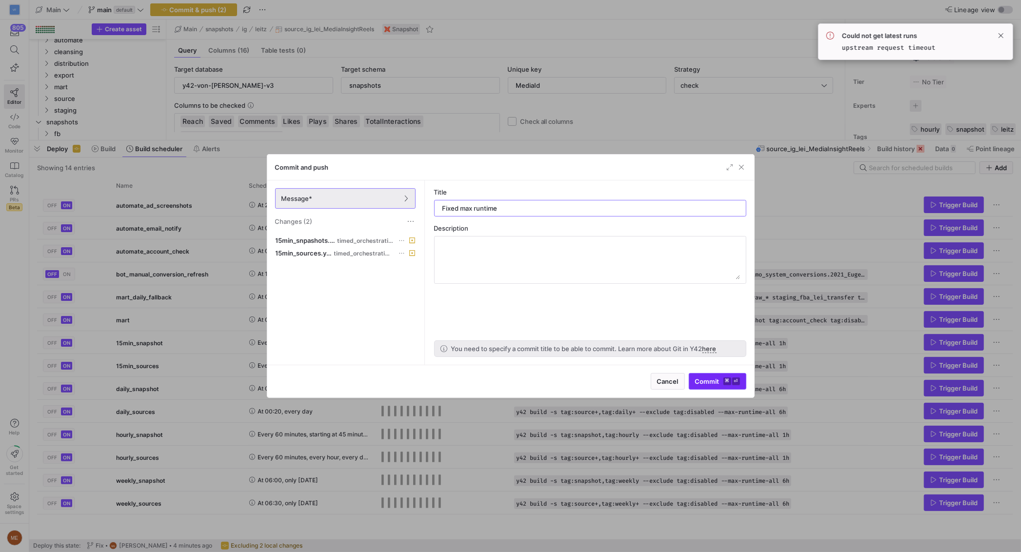
type input "Fixed max runtime"
click at [704, 381] on span "Commit ⌘ ⏎" at bounding box center [717, 382] width 45 height 8
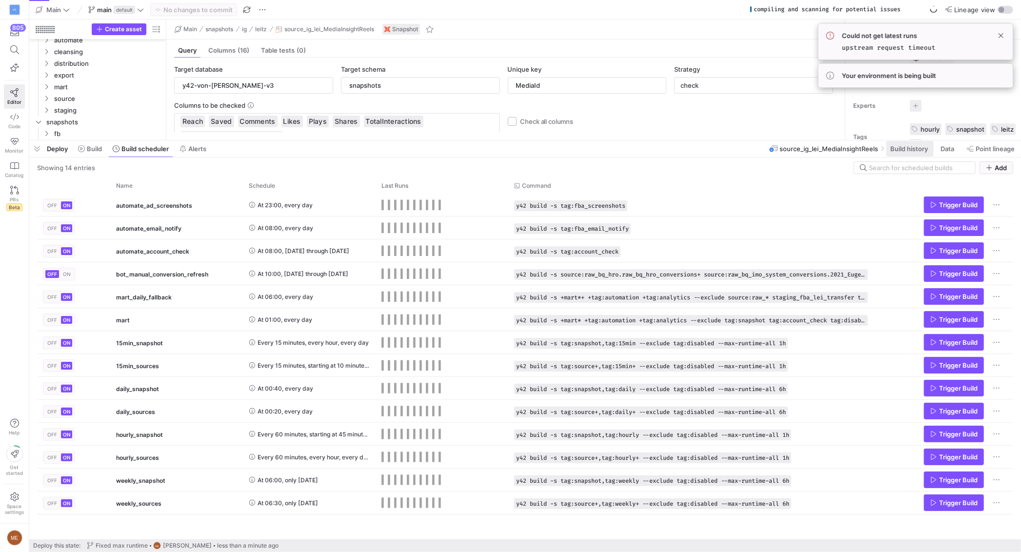
click at [921, 145] on span "Build history" at bounding box center [910, 149] width 38 height 8
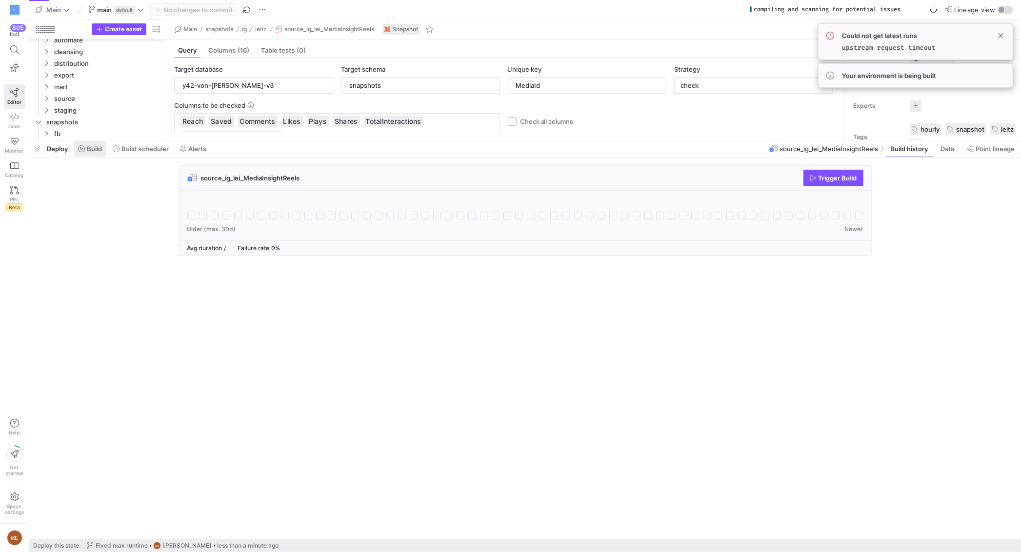
click at [95, 156] on span at bounding box center [90, 149] width 32 height 16
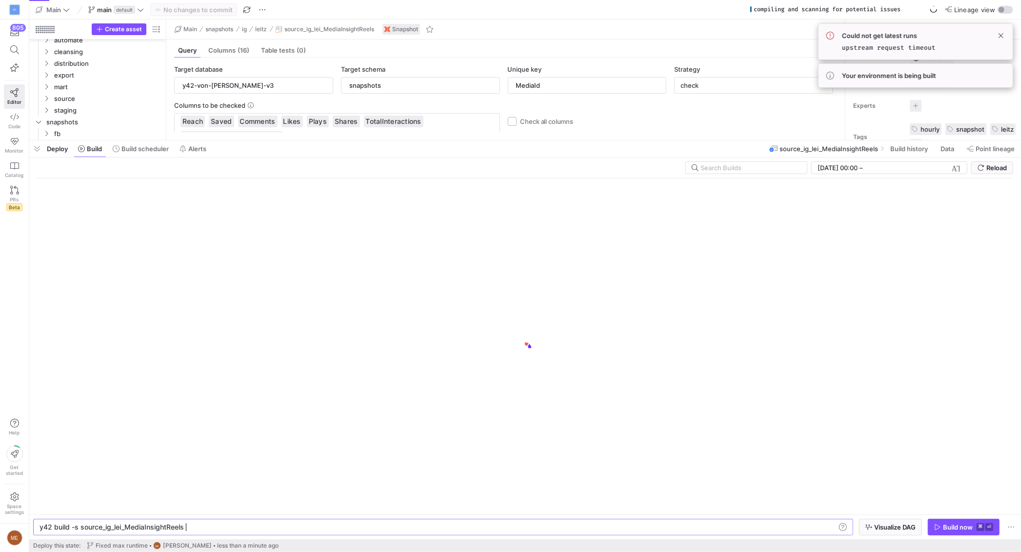
scroll to position [0, 143]
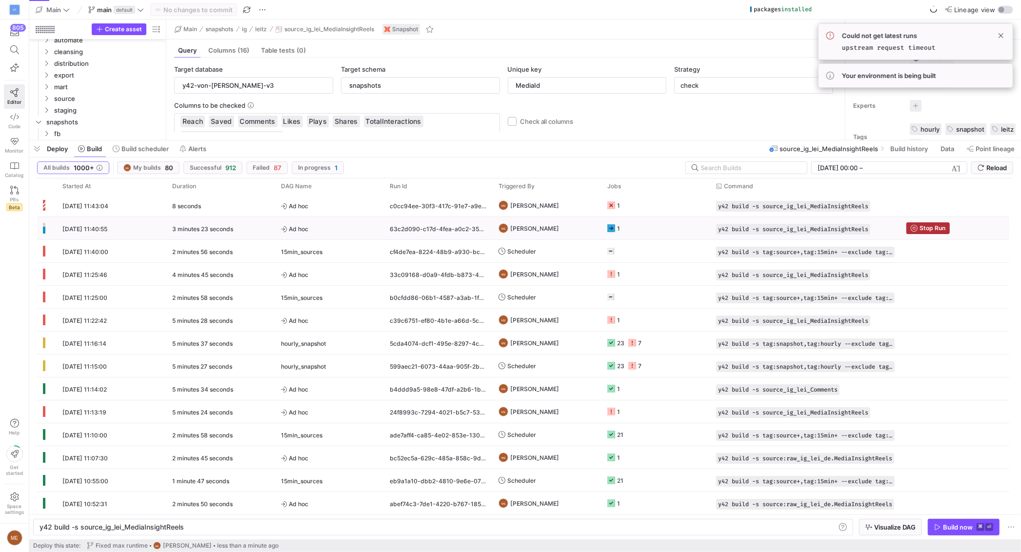
click at [559, 225] on y42-orchestration-triggered-by "ME Max Embert" at bounding box center [547, 228] width 97 height 21
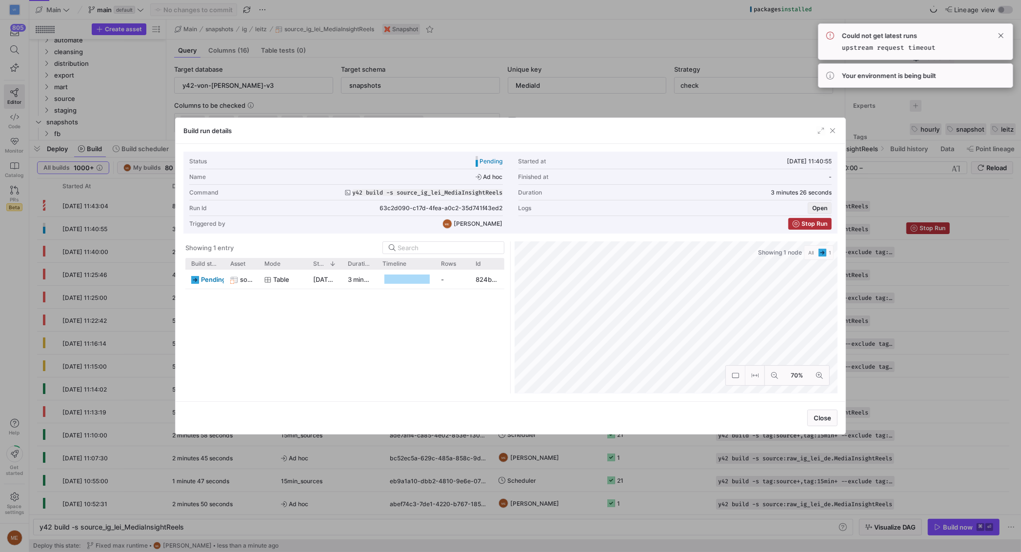
click at [826, 208] on span "Open" at bounding box center [820, 208] width 15 height 7
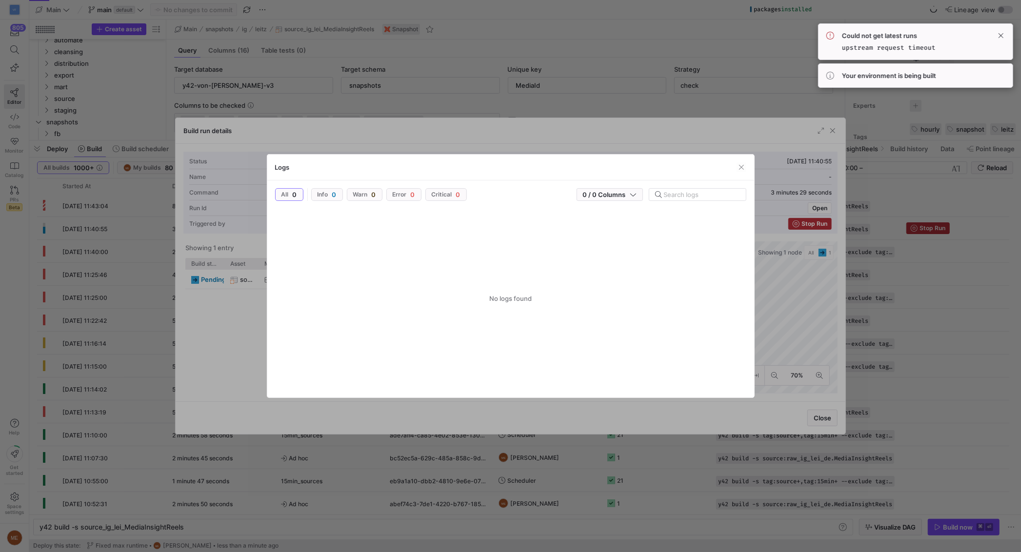
drag, startPoint x: 234, startPoint y: 278, endPoint x: 237, endPoint y: 283, distance: 5.5
click at [235, 279] on div at bounding box center [510, 276] width 1021 height 552
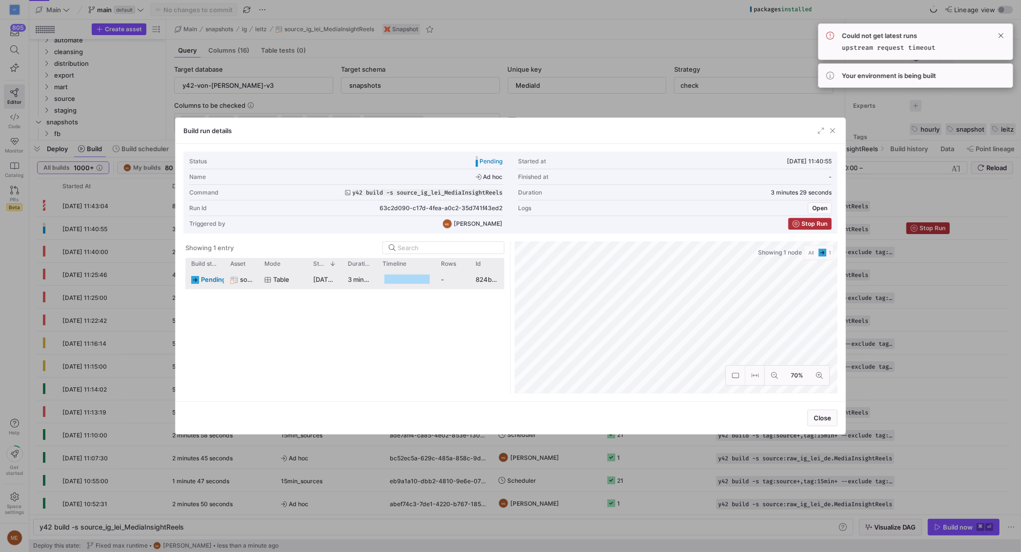
click at [249, 287] on span "source_ig_lei_MediaInsightReels" at bounding box center [246, 279] width 13 height 19
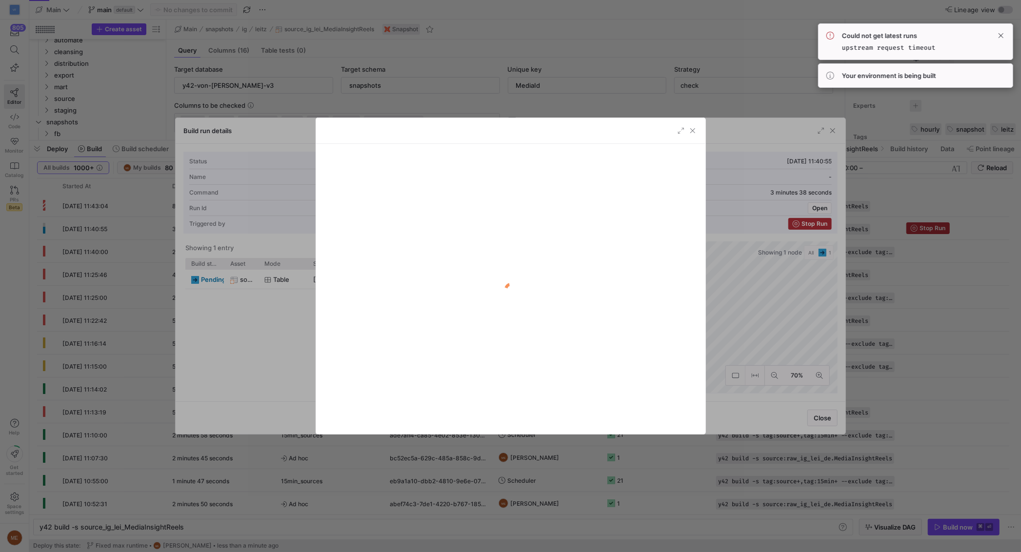
drag, startPoint x: 980, startPoint y: 334, endPoint x: 971, endPoint y: 334, distance: 9.3
click at [980, 334] on div at bounding box center [510, 276] width 1021 height 552
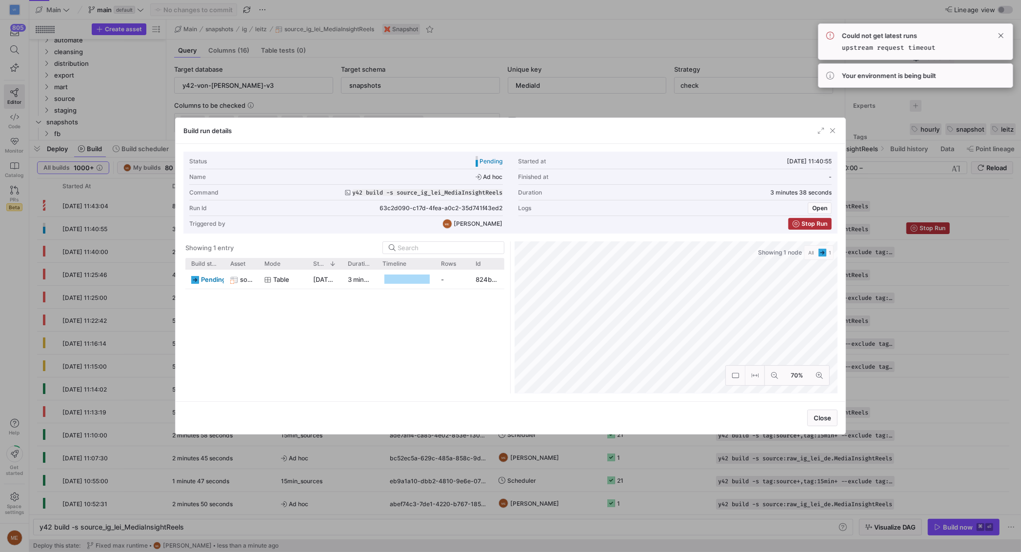
click at [957, 334] on div at bounding box center [510, 276] width 1021 height 552
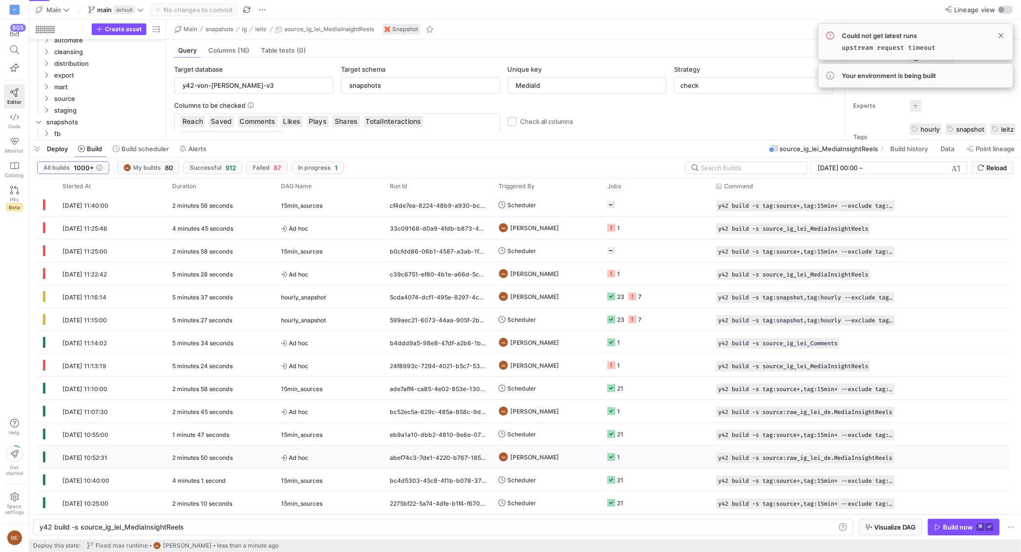
scroll to position [0, 0]
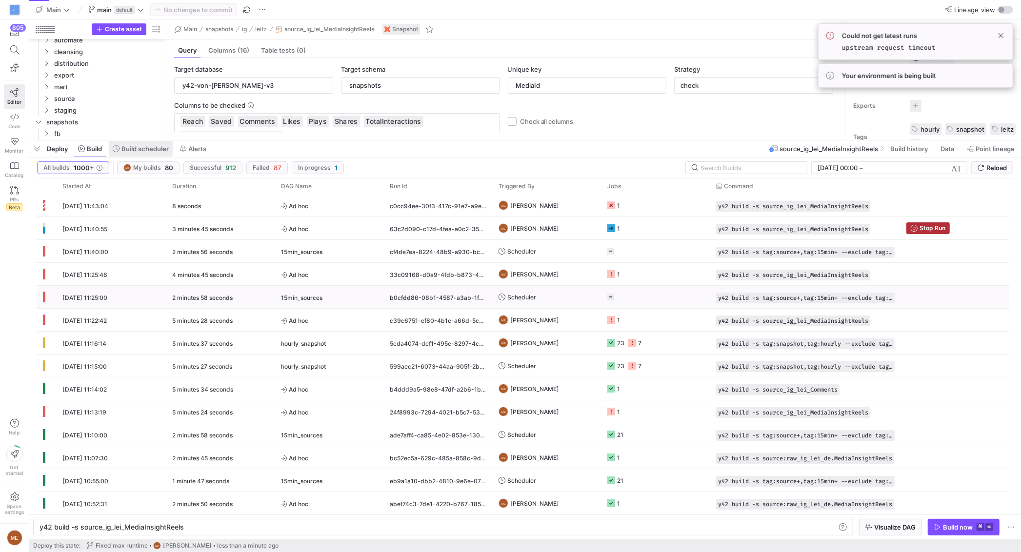
click at [151, 150] on span "Build scheduler" at bounding box center [145, 149] width 47 height 8
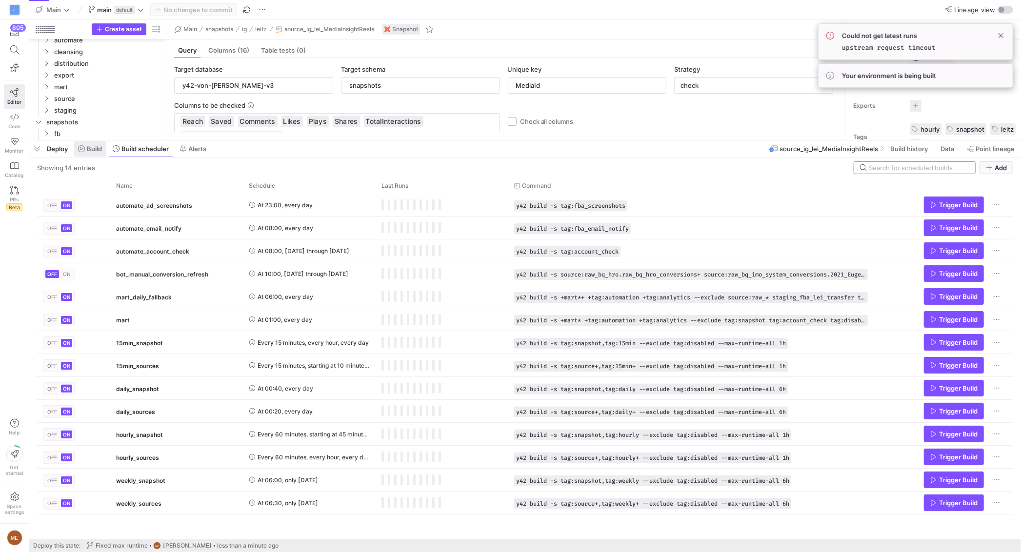
click at [102, 143] on span at bounding box center [90, 149] width 32 height 16
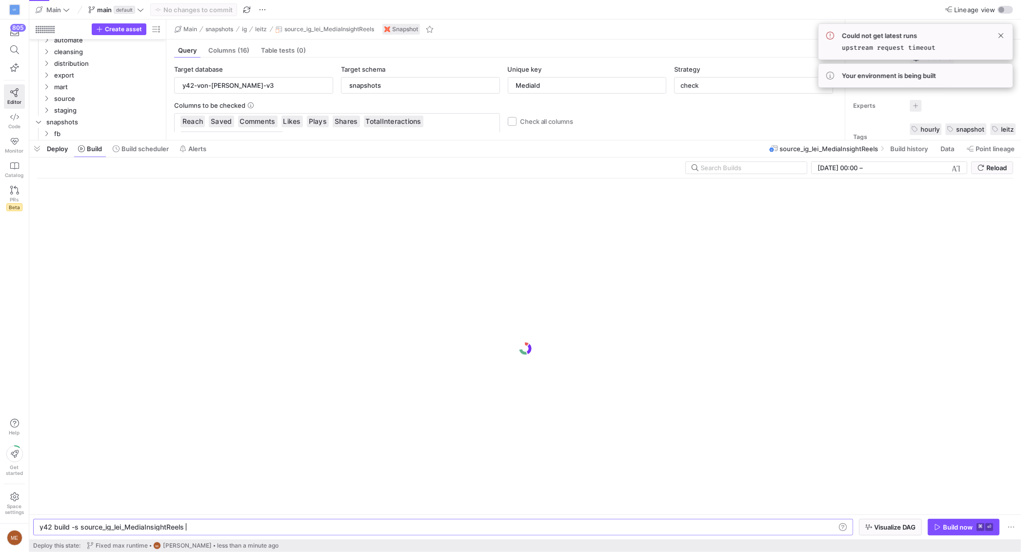
scroll to position [0, 143]
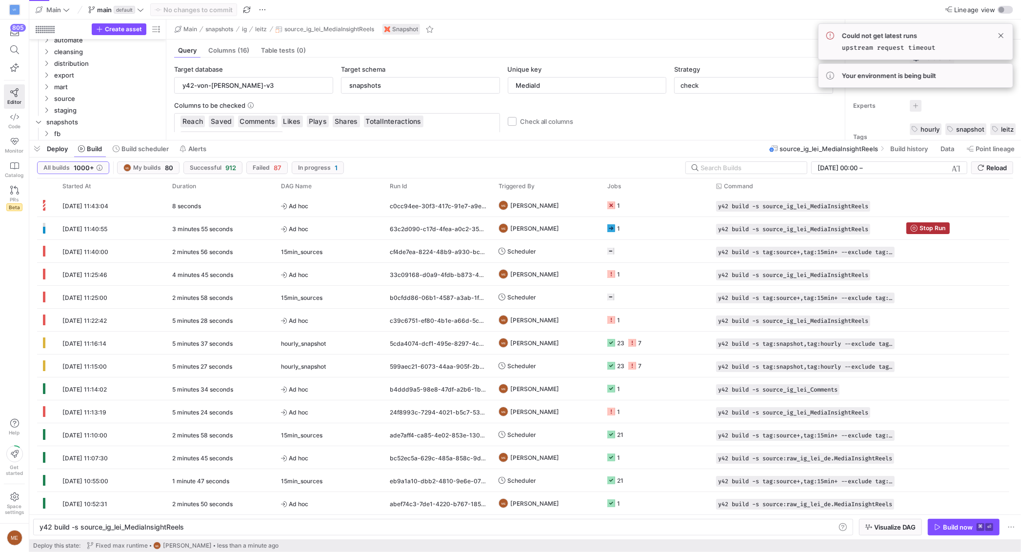
click at [1005, 40] on span at bounding box center [1002, 36] width 12 height 12
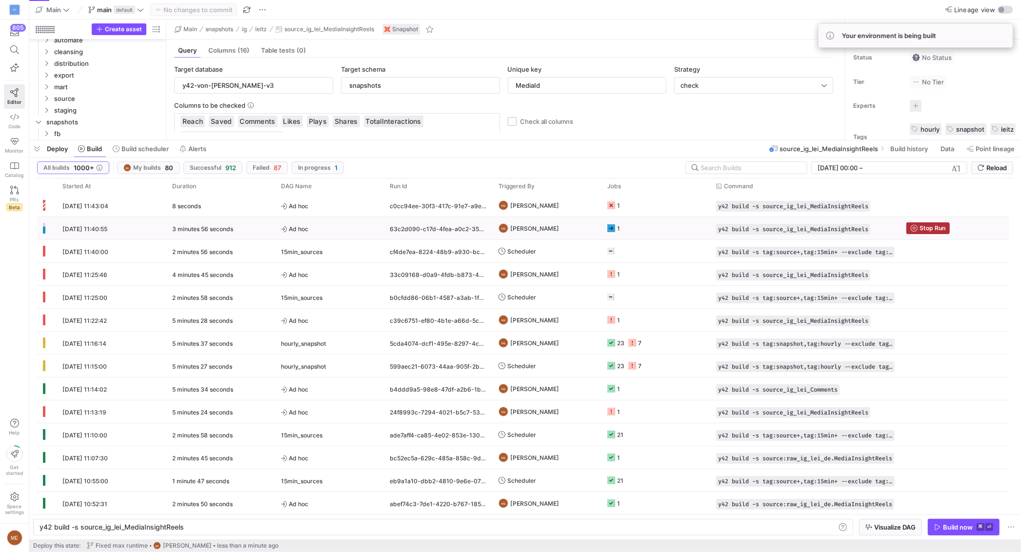
click at [611, 228] on rect at bounding box center [612, 229] width 8 height 8
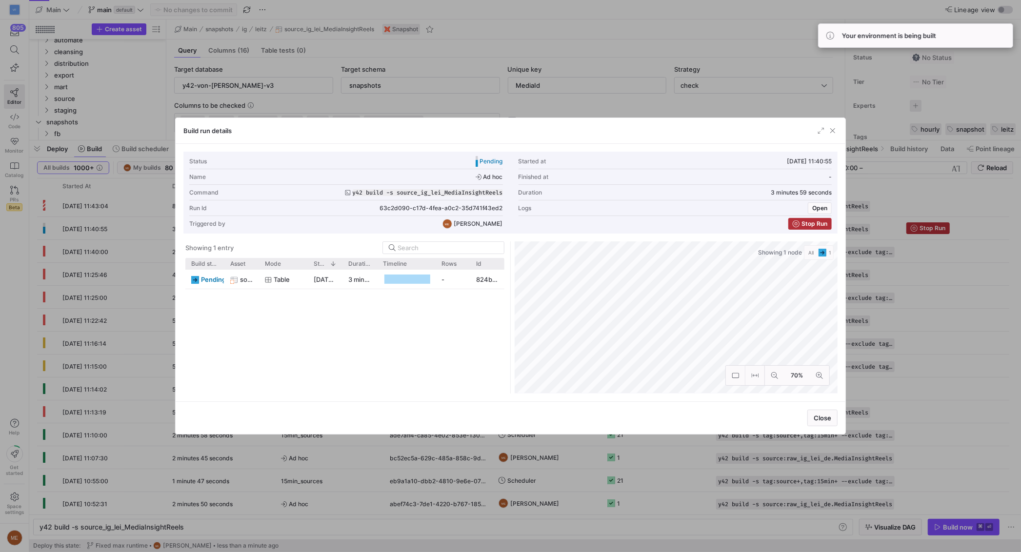
click at [268, 258] on div "Mode" at bounding box center [283, 263] width 37 height 11
click at [266, 274] on div "Table" at bounding box center [283, 279] width 37 height 19
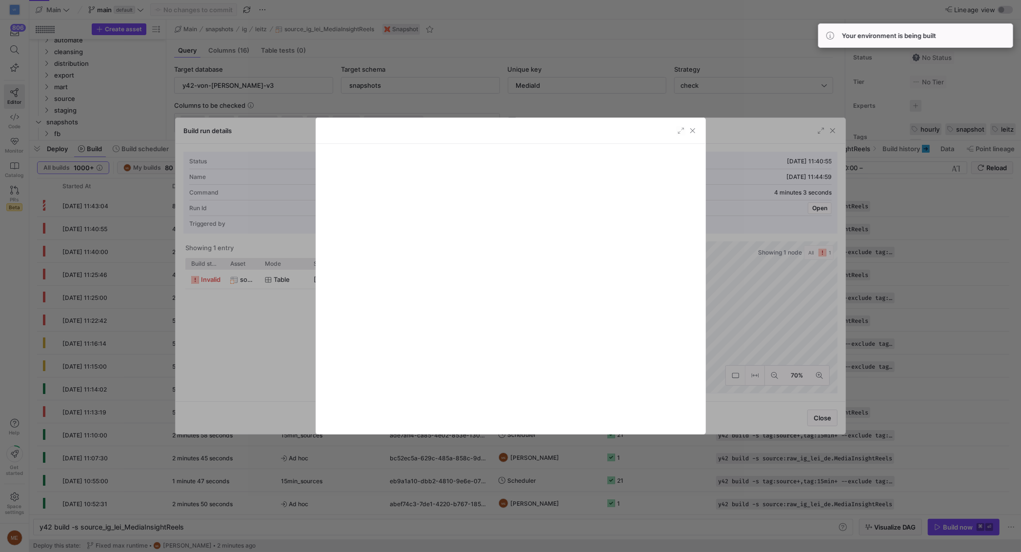
click at [204, 335] on div at bounding box center [510, 276] width 1021 height 552
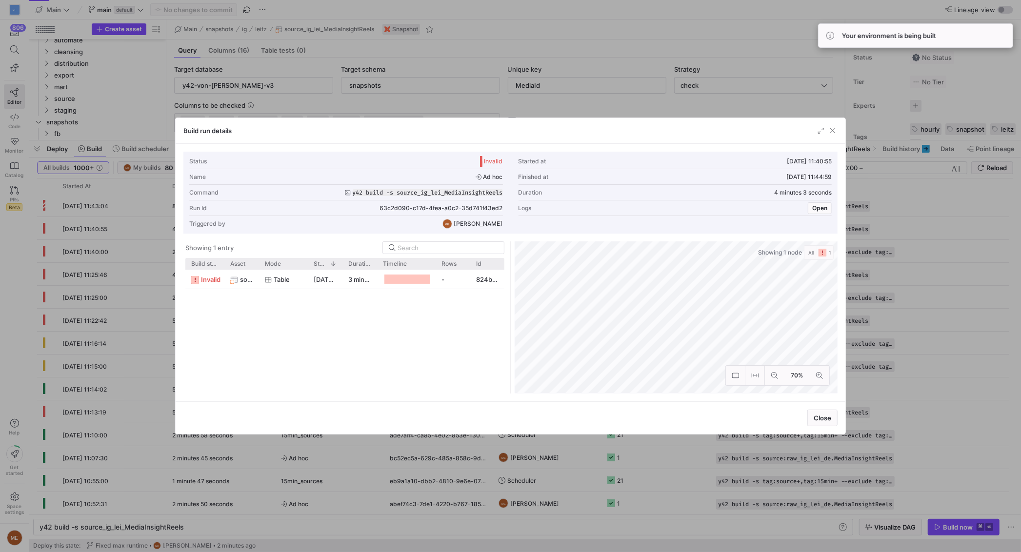
click at [261, 281] on div "Table" at bounding box center [283, 279] width 49 height 19
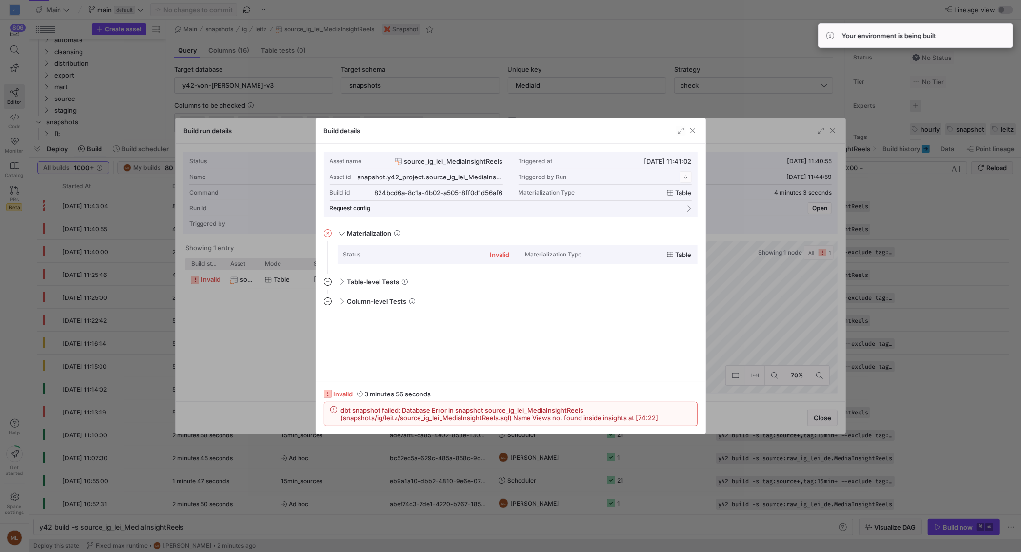
scroll to position [88, 0]
click at [557, 98] on div at bounding box center [510, 276] width 1021 height 552
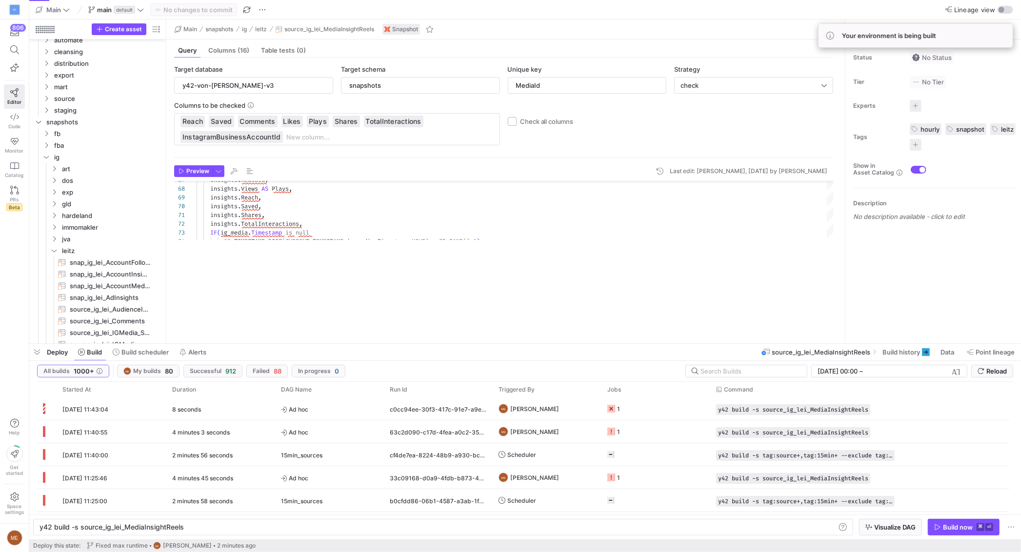
drag, startPoint x: 492, startPoint y: 145, endPoint x: 492, endPoint y: 339, distance: 194.2
click at [495, 343] on div at bounding box center [525, 344] width 992 height 4
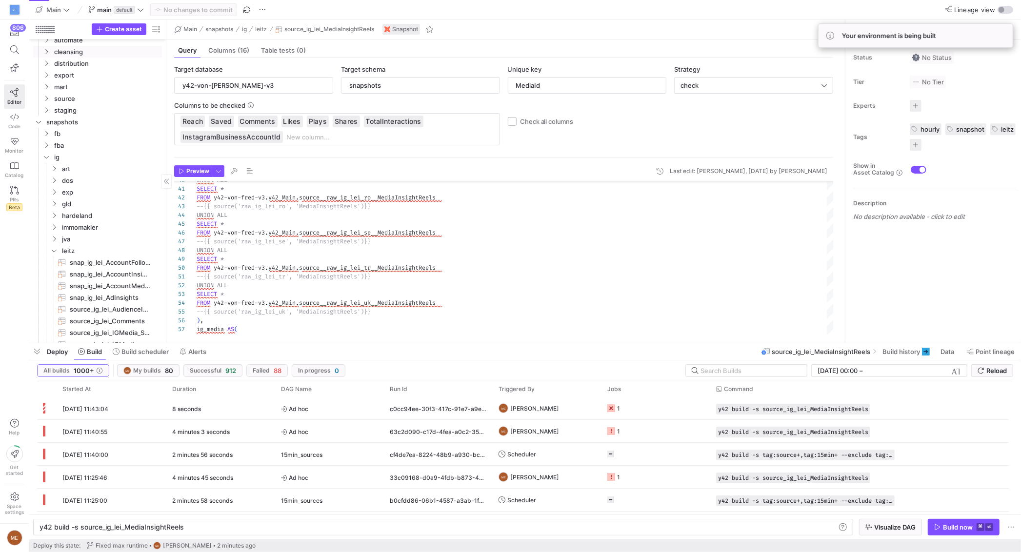
scroll to position [0, 0]
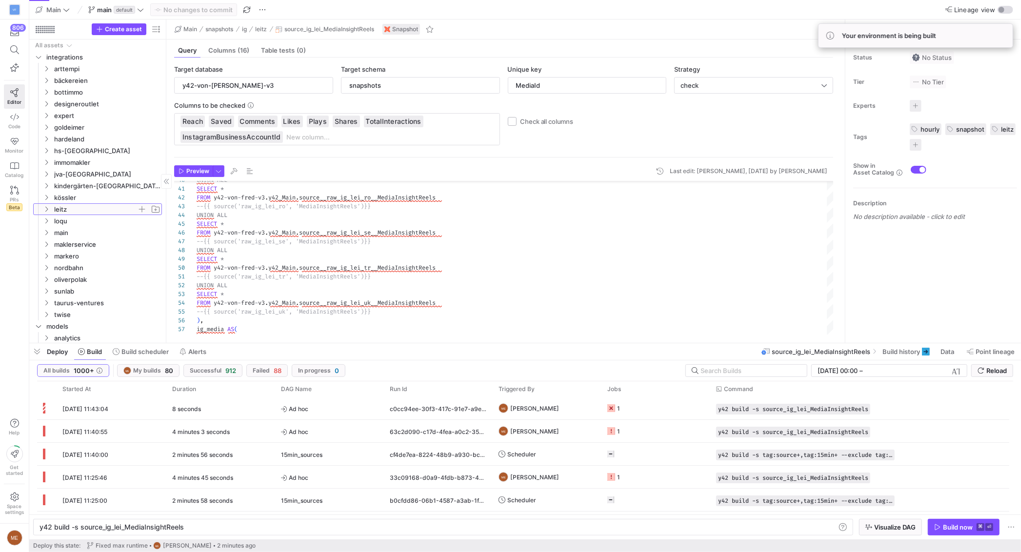
click at [86, 210] on span "leitz" at bounding box center [95, 209] width 83 height 11
click at [46, 210] on icon at bounding box center [46, 209] width 7 height 6
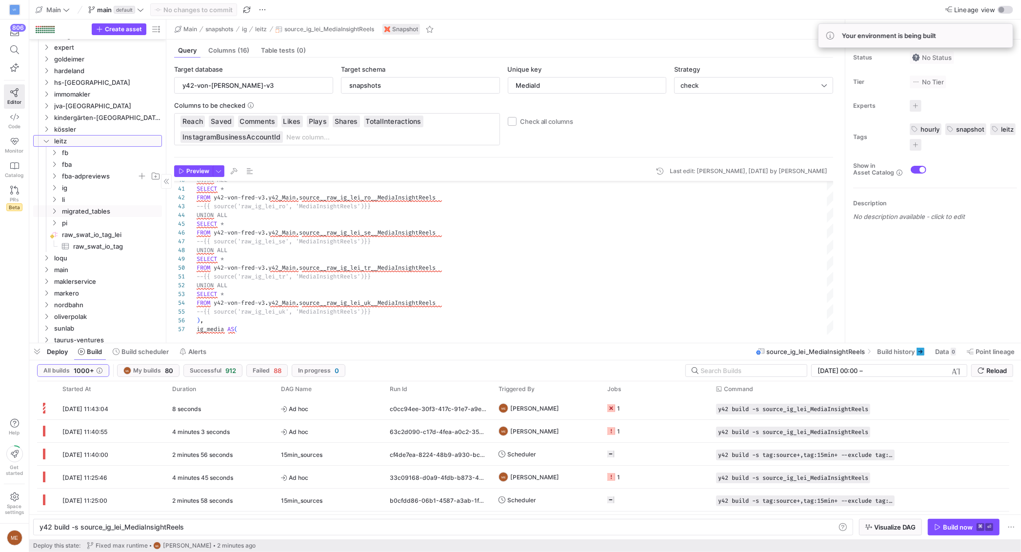
scroll to position [69, 0]
click at [56, 187] on icon "Press SPACE to select this row." at bounding box center [54, 187] width 7 height 6
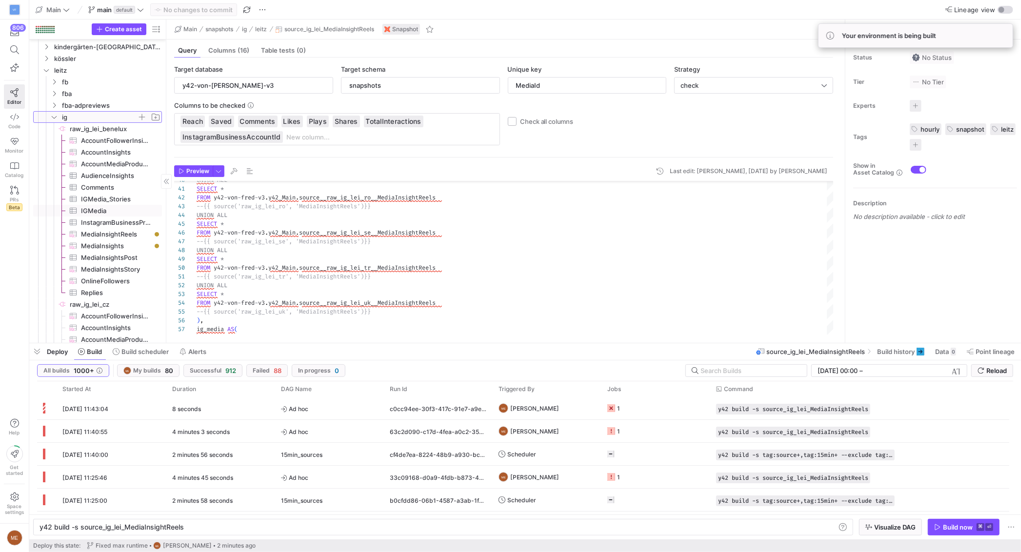
scroll to position [140, 0]
click at [110, 233] on span "MediaInsightReels​​​​​​​​​" at bounding box center [116, 233] width 70 height 11
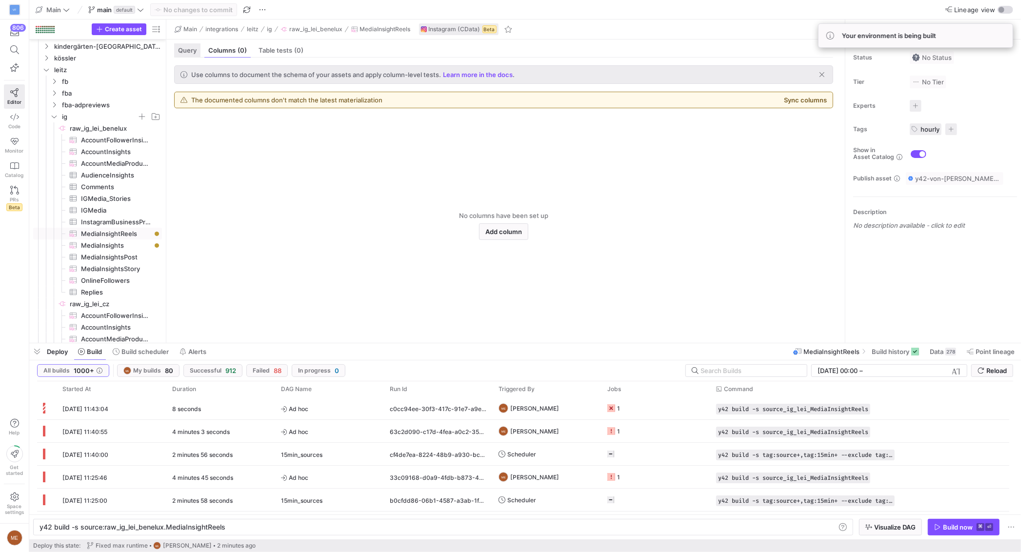
click at [191, 54] on div "Query" at bounding box center [187, 50] width 26 height 14
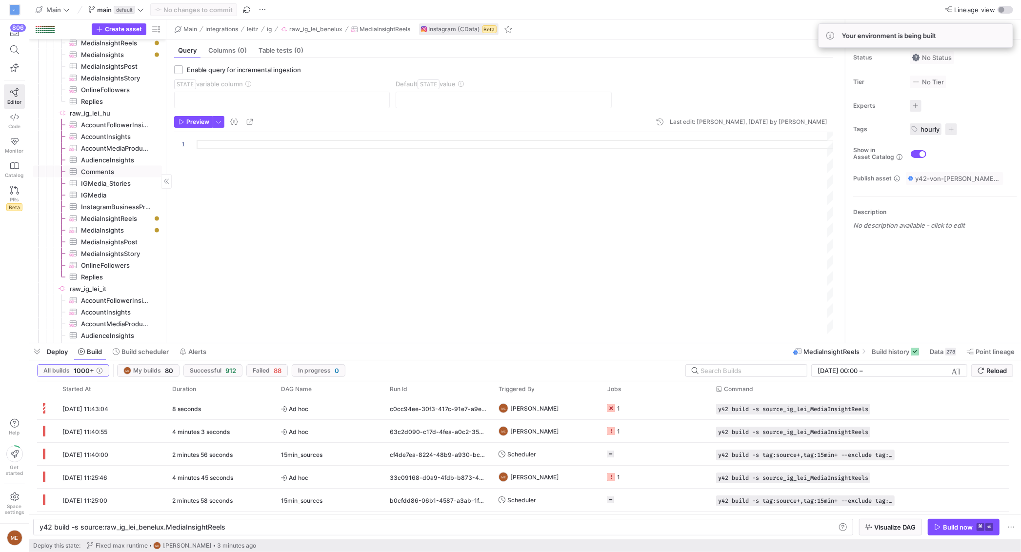
scroll to position [1448, 0]
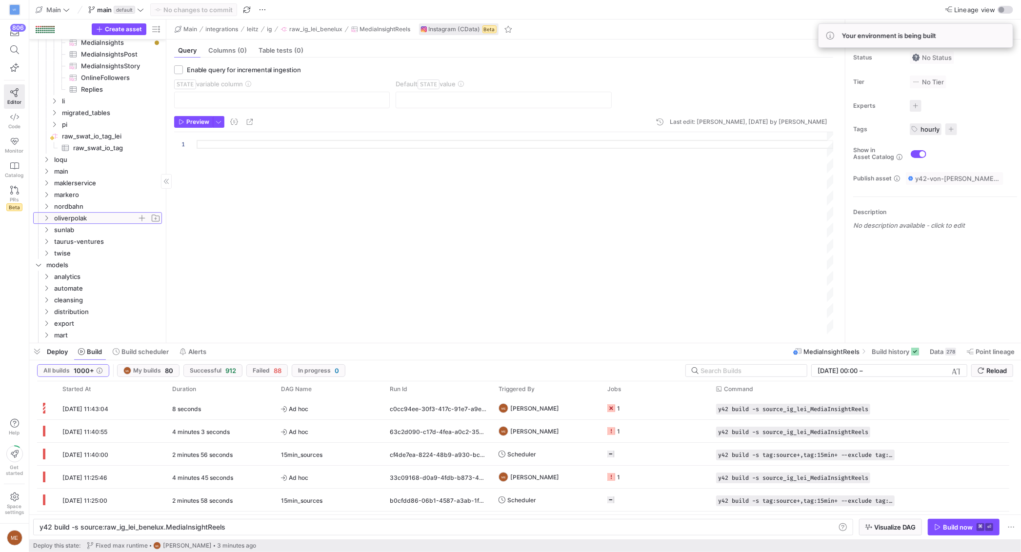
drag, startPoint x: 99, startPoint y: 215, endPoint x: 101, endPoint y: 223, distance: 8.5
click at [99, 215] on span "oliverpolak" at bounding box center [95, 218] width 83 height 11
click at [97, 230] on span "ig" at bounding box center [99, 230] width 75 height 11
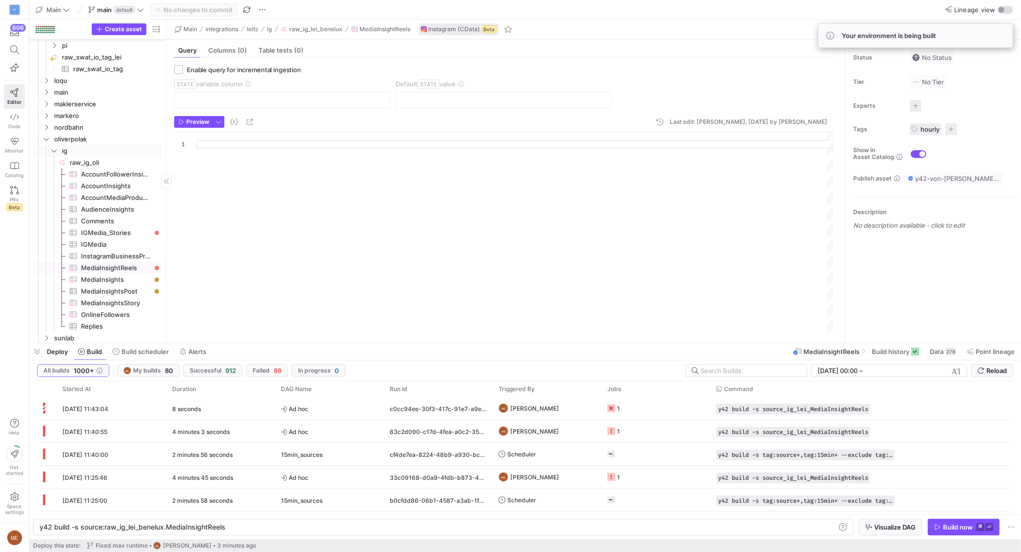
click at [110, 271] on span "MediaInsightReels​​​​​​​​​" at bounding box center [116, 268] width 70 height 11
type textarea "y42 build -s source:raw_ig_oli.MediaInsightReels"
type textarea "SELECT Comments, InstagramBusinessAccountId, Likes, MediaId, Views, Reach, Save…"
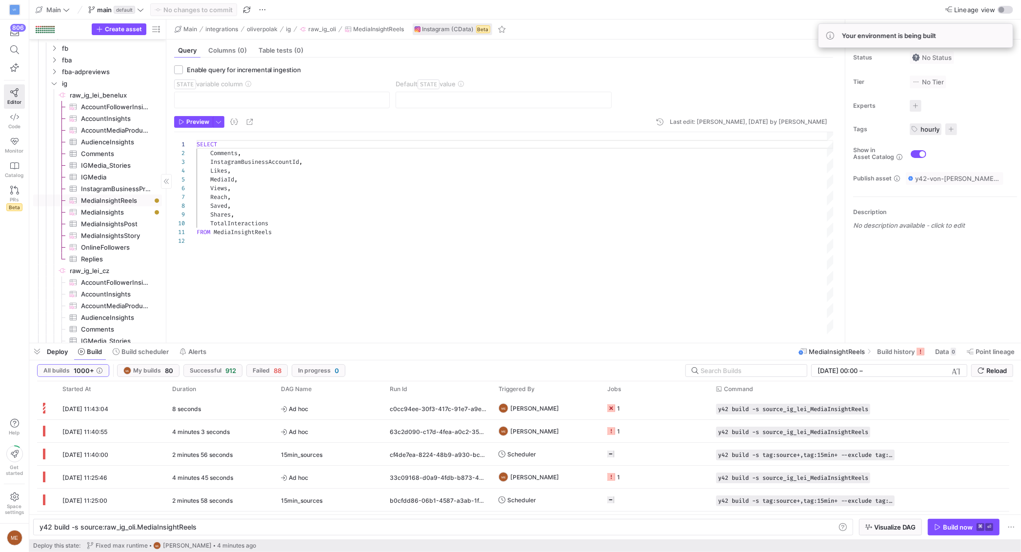
click at [132, 203] on span "MediaInsightReels​​​​​​​​​" at bounding box center [116, 200] width 70 height 11
type textarea "y42 build -s source:raw_ig_lei_benelux.MediaInsightReels"
click at [907, 356] on span at bounding box center [895, 352] width 55 height 16
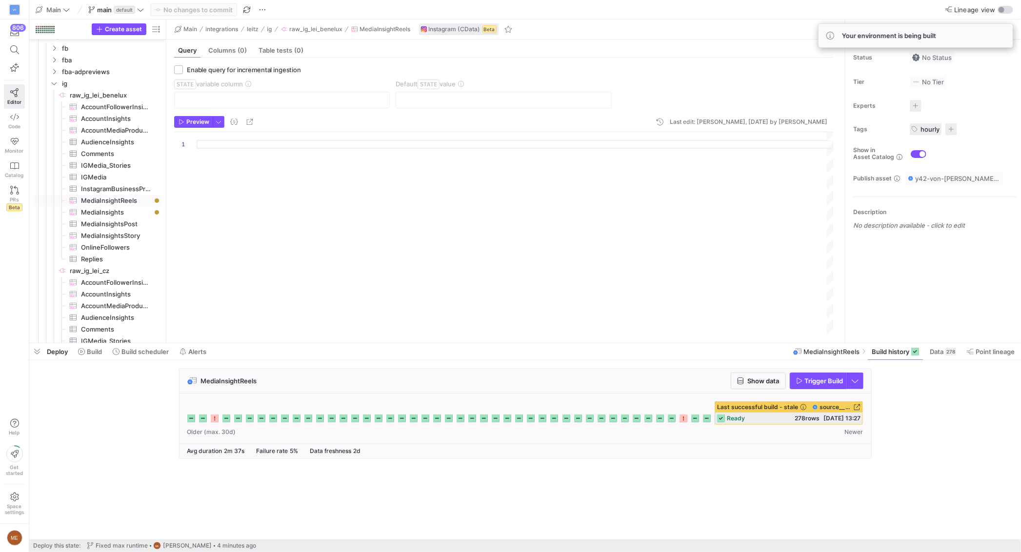
click at [803, 381] on span "Trigger Build" at bounding box center [819, 381] width 47 height 8
click at [135, 199] on span "MediaInsightReels​​​​​​​​​" at bounding box center [116, 201] width 70 height 11
click at [815, 382] on span "Trigger Build" at bounding box center [824, 381] width 39 height 8
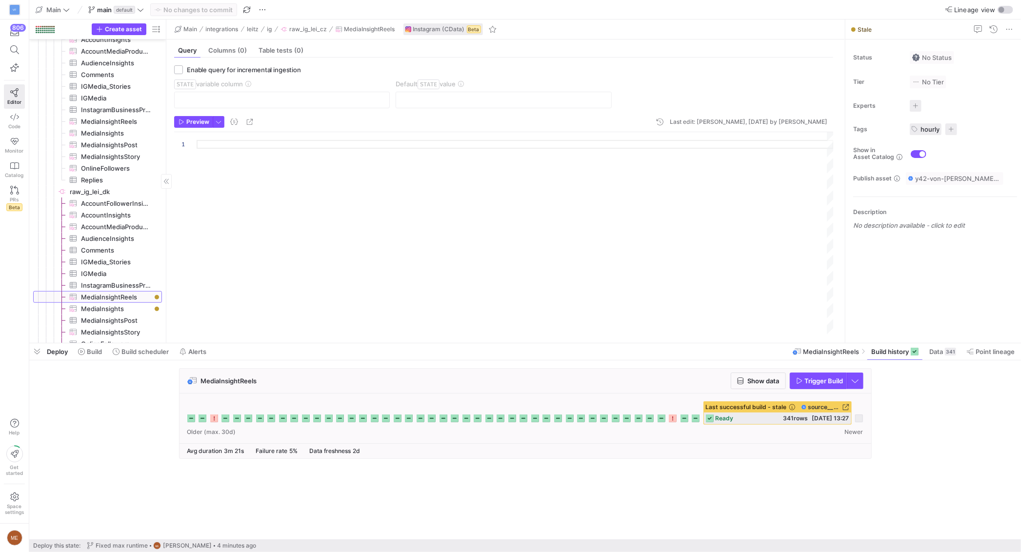
click at [120, 294] on span "MediaInsightReels​​​​​​​​​" at bounding box center [116, 297] width 70 height 11
click at [817, 380] on span "Trigger Build" at bounding box center [824, 381] width 39 height 8
click at [122, 320] on span "MediaInsightReels​​​​​​​​​" at bounding box center [116, 317] width 70 height 11
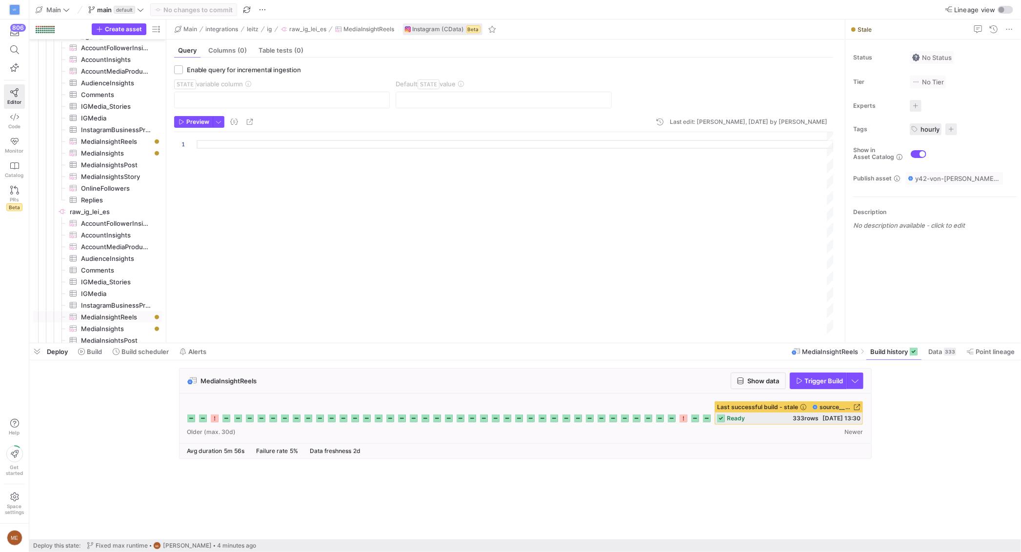
click at [812, 380] on span "Trigger Build" at bounding box center [824, 381] width 39 height 8
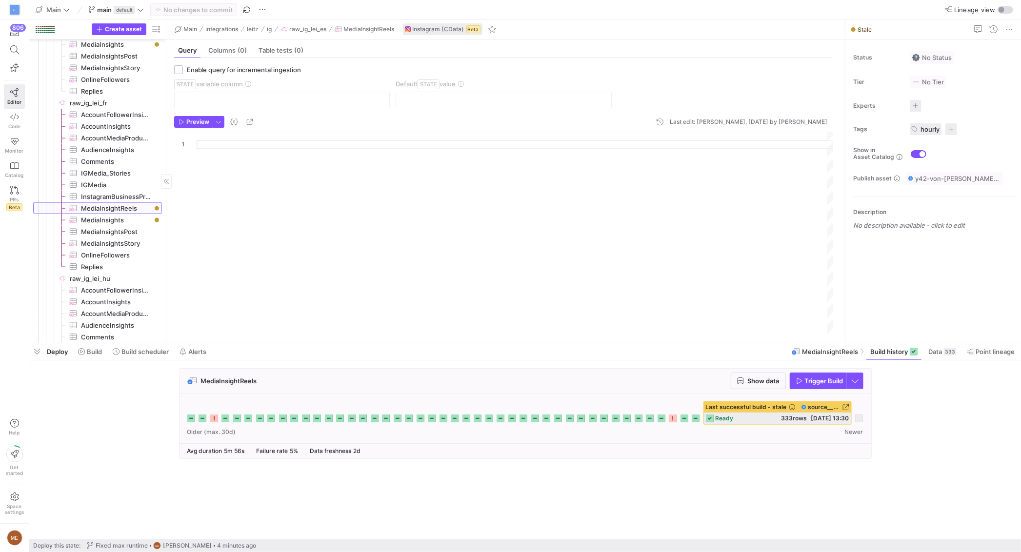
click at [122, 210] on span "MediaInsightReels​​​​​​​​​" at bounding box center [116, 208] width 70 height 11
click at [812, 381] on span "Trigger Build" at bounding box center [824, 381] width 39 height 8
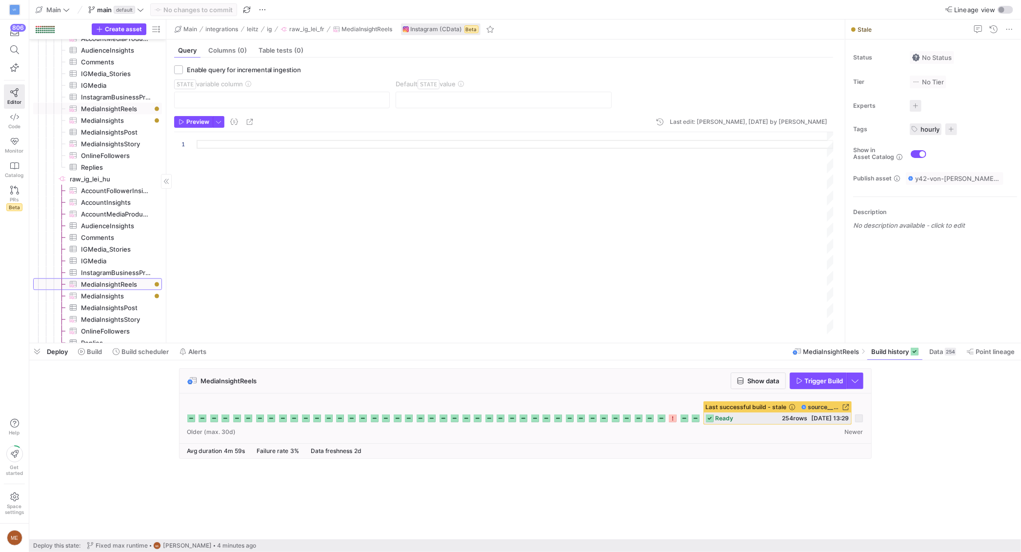
click at [132, 285] on span "MediaInsightReels​​​​​​​​​" at bounding box center [116, 284] width 70 height 11
click at [819, 382] on span "Trigger Build" at bounding box center [824, 381] width 39 height 8
drag, startPoint x: 108, startPoint y: 275, endPoint x: 691, endPoint y: 402, distance: 595.9
click at [108, 275] on span "MediaInsightReels​​​​​​​​​" at bounding box center [116, 278] width 70 height 11
click at [820, 381] on span "Trigger Build" at bounding box center [824, 381] width 39 height 8
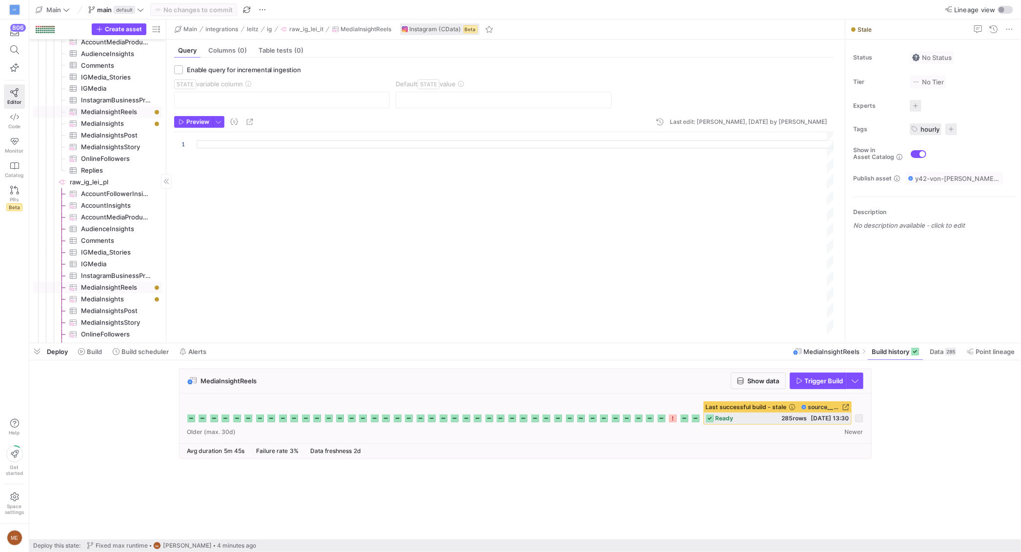
click at [138, 286] on span "MediaInsightReels​​​​​​​​​" at bounding box center [116, 288] width 70 height 11
click at [817, 383] on span "Trigger Build" at bounding box center [824, 381] width 39 height 8
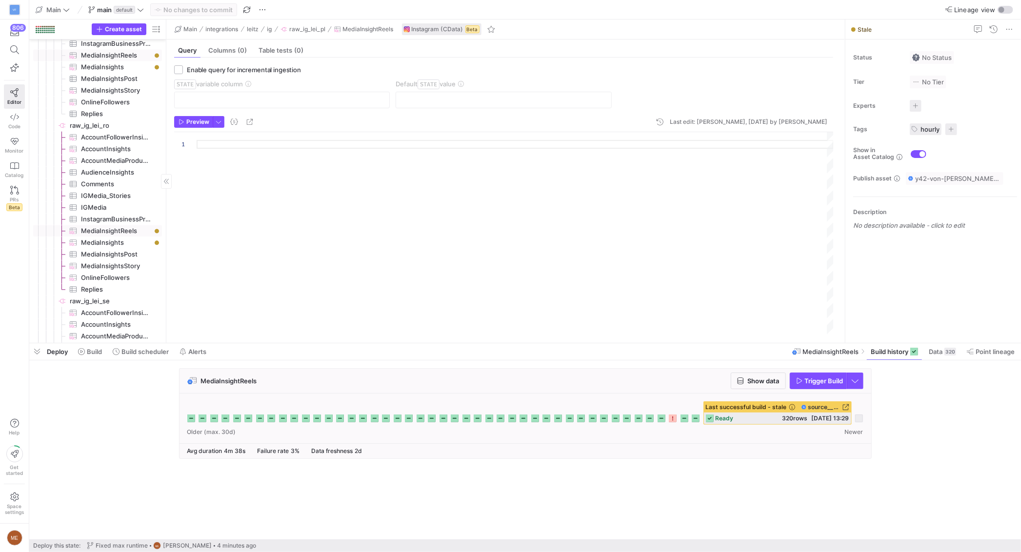
click at [114, 230] on span "MediaInsightReels​​​​​​​​​" at bounding box center [116, 230] width 70 height 11
click at [822, 381] on span "Trigger Build" at bounding box center [824, 381] width 39 height 8
click at [114, 290] on span "MediaInsightReels​​​​​​​​​" at bounding box center [116, 289] width 70 height 11
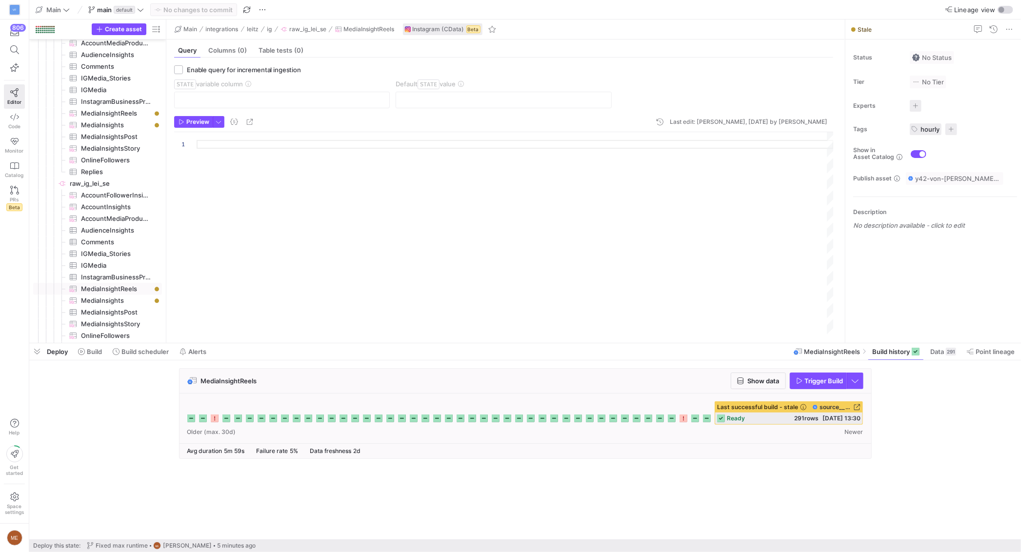
click at [819, 383] on span "Trigger Build" at bounding box center [824, 381] width 39 height 8
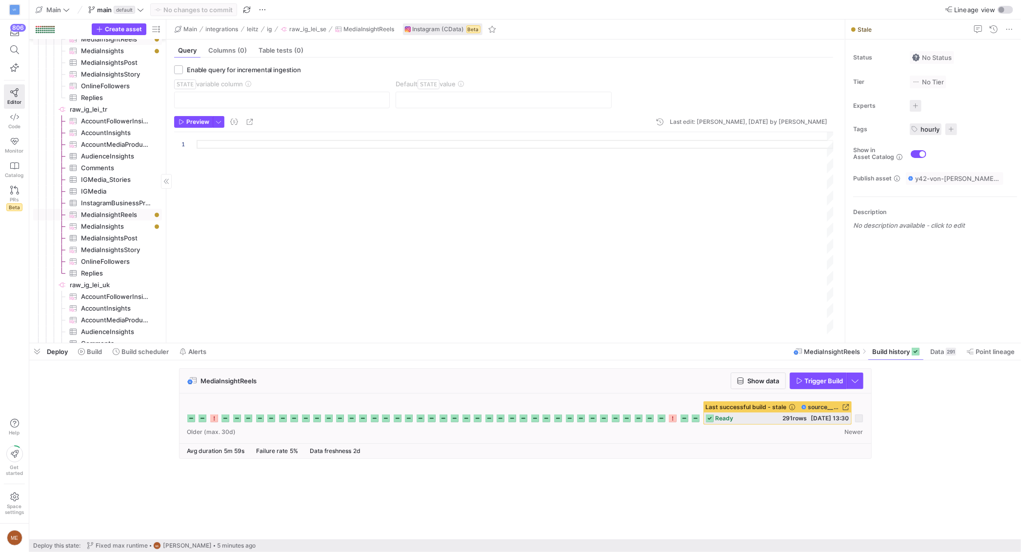
click at [117, 213] on span "MediaInsightReels​​​​​​​​​" at bounding box center [116, 214] width 70 height 11
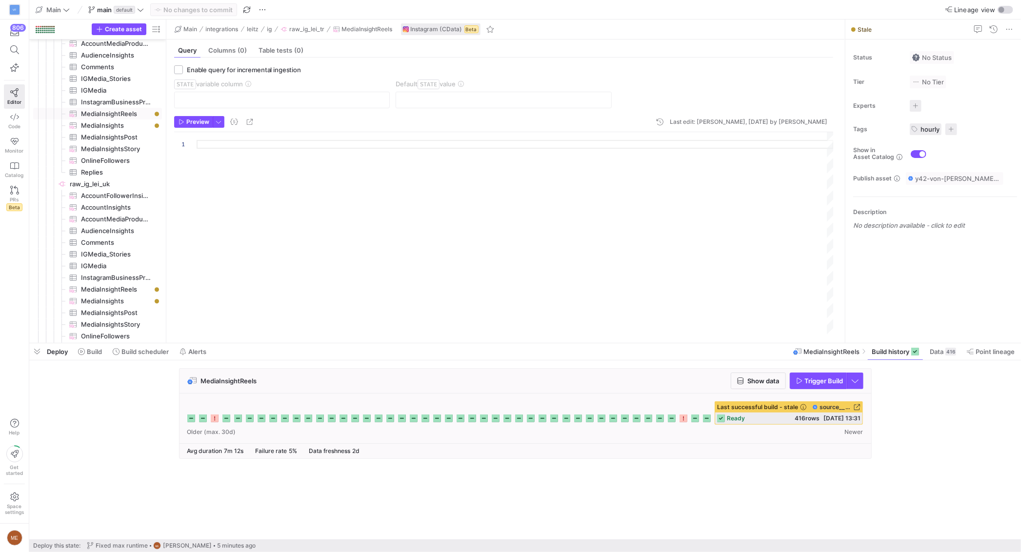
click at [812, 381] on span "Trigger Build" at bounding box center [824, 381] width 39 height 8
click at [114, 288] on span "MediaInsightReels​​​​​​​​​" at bounding box center [116, 289] width 70 height 11
click at [814, 380] on span "Trigger Build" at bounding box center [824, 381] width 39 height 8
click at [970, 410] on div "MediaInsightReels Show data Trigger Build" at bounding box center [523, 416] width 988 height 97
click at [82, 353] on icon at bounding box center [81, 351] width 7 height 7
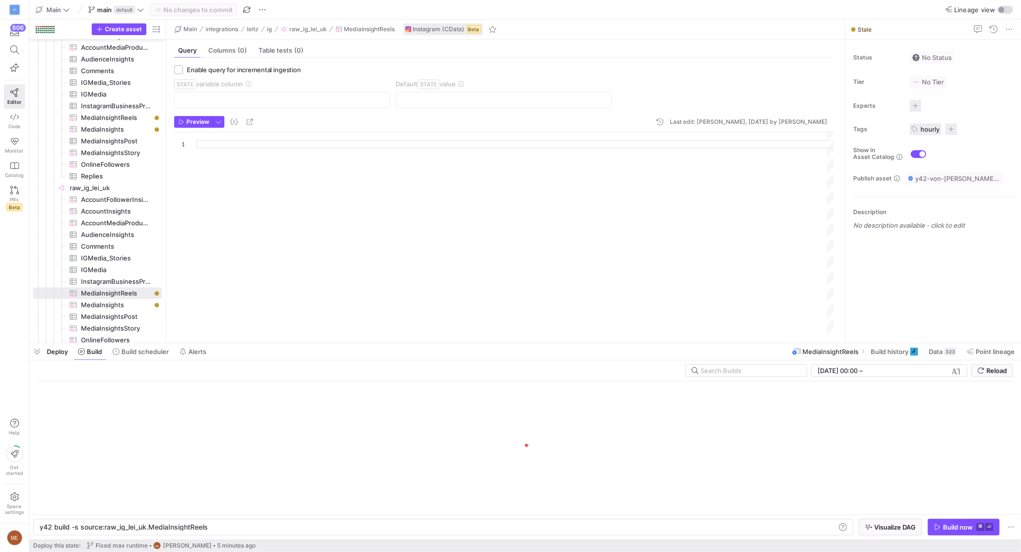
scroll to position [0, 167]
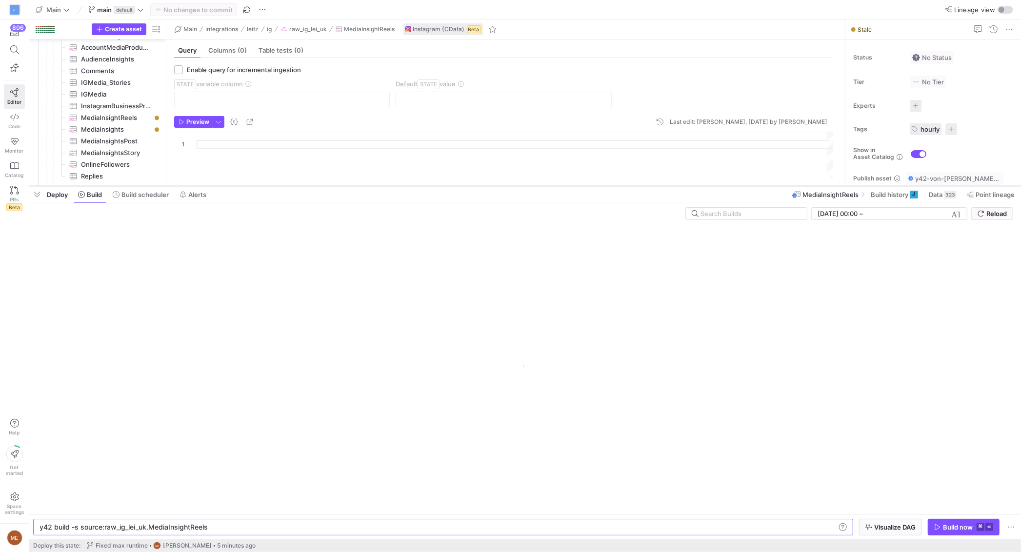
drag, startPoint x: 250, startPoint y: 344, endPoint x: 280, endPoint y: 185, distance: 160.9
click at [280, 185] on div at bounding box center [525, 186] width 992 height 4
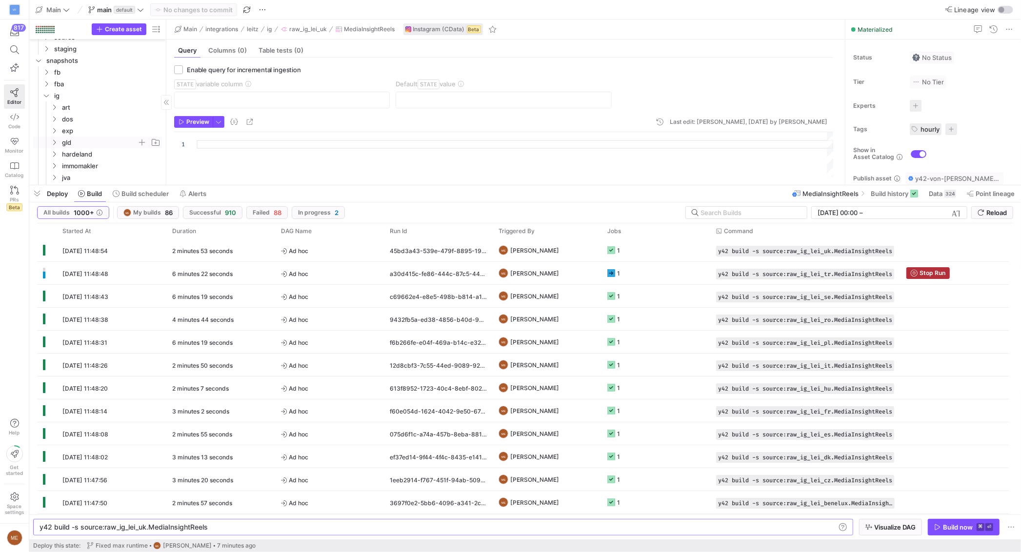
scroll to position [3113, 0]
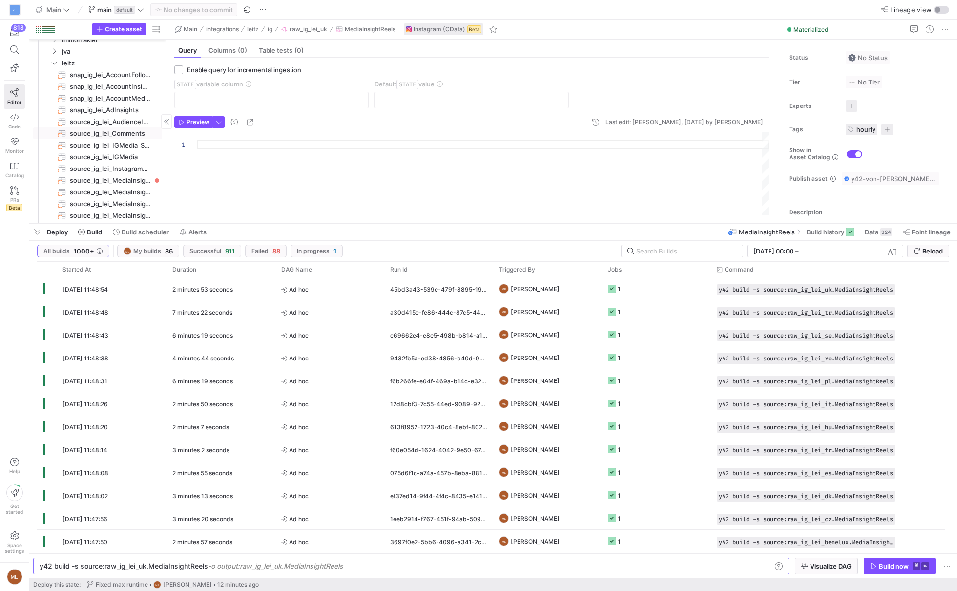
scroll to position [3092, 0]
click at [120, 161] on span "source_ig_lei_MediaInsightReels​​​​​​​" at bounding box center [110, 161] width 81 height 11
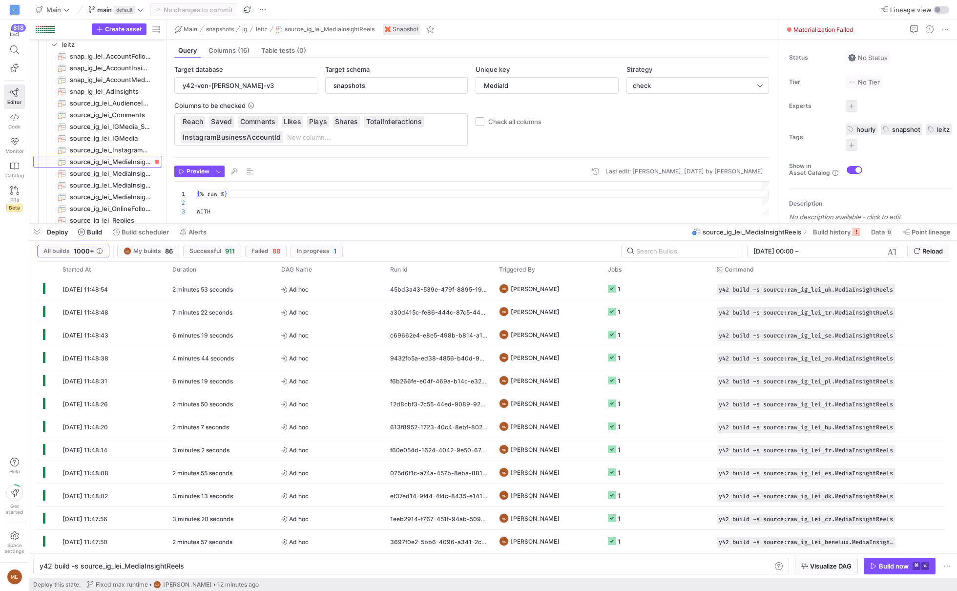
type textarea "y42 build -s source_ig_lei_MediaInsightReels"
click at [821, 231] on span "Build history" at bounding box center [832, 232] width 38 height 8
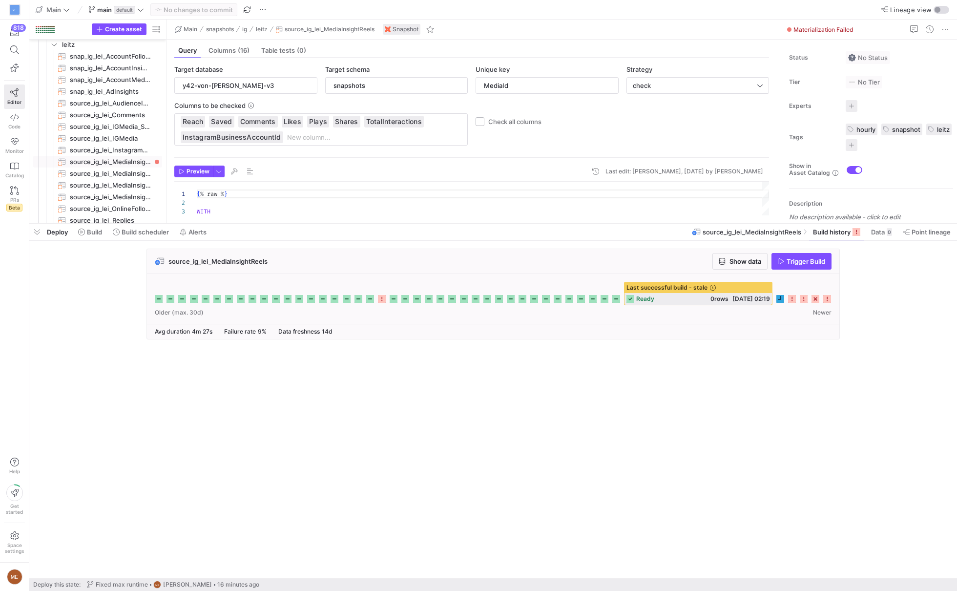
click at [793, 263] on span "Trigger Build" at bounding box center [805, 261] width 39 height 8
